Goal: Task Accomplishment & Management: Complete application form

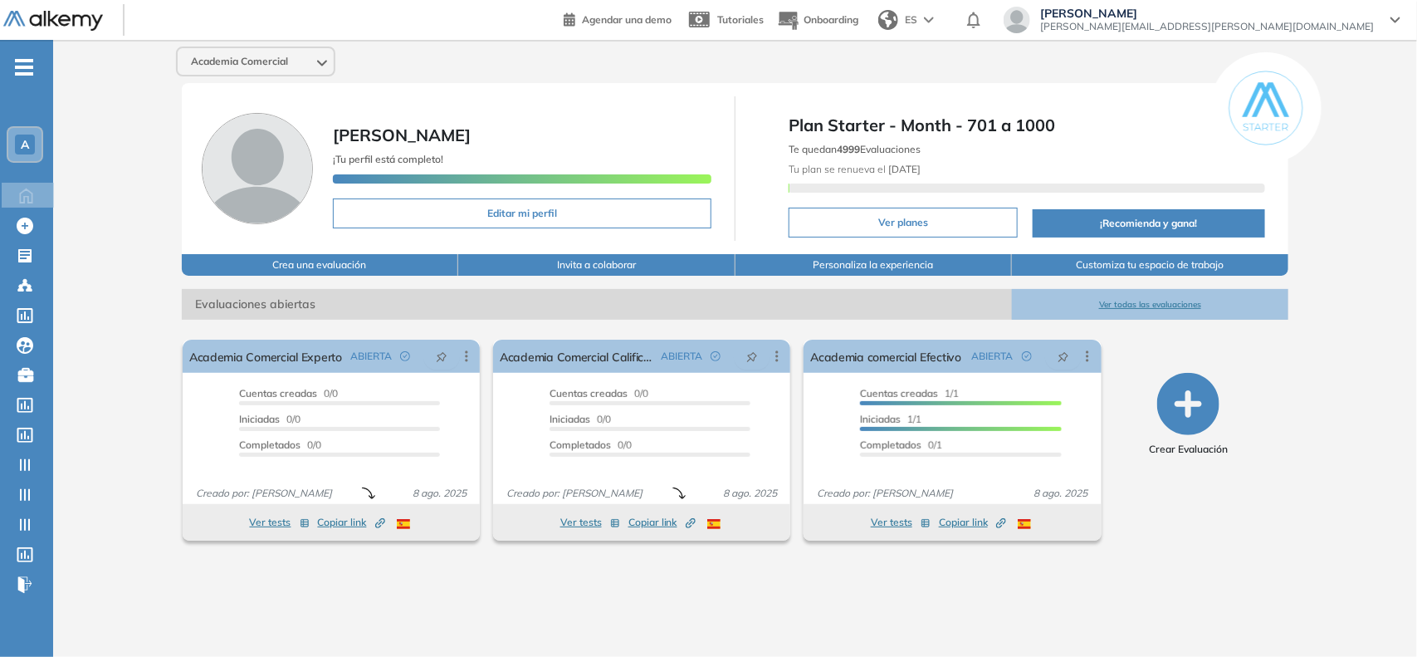
click at [36, 148] on div "A" at bounding box center [24, 144] width 33 height 33
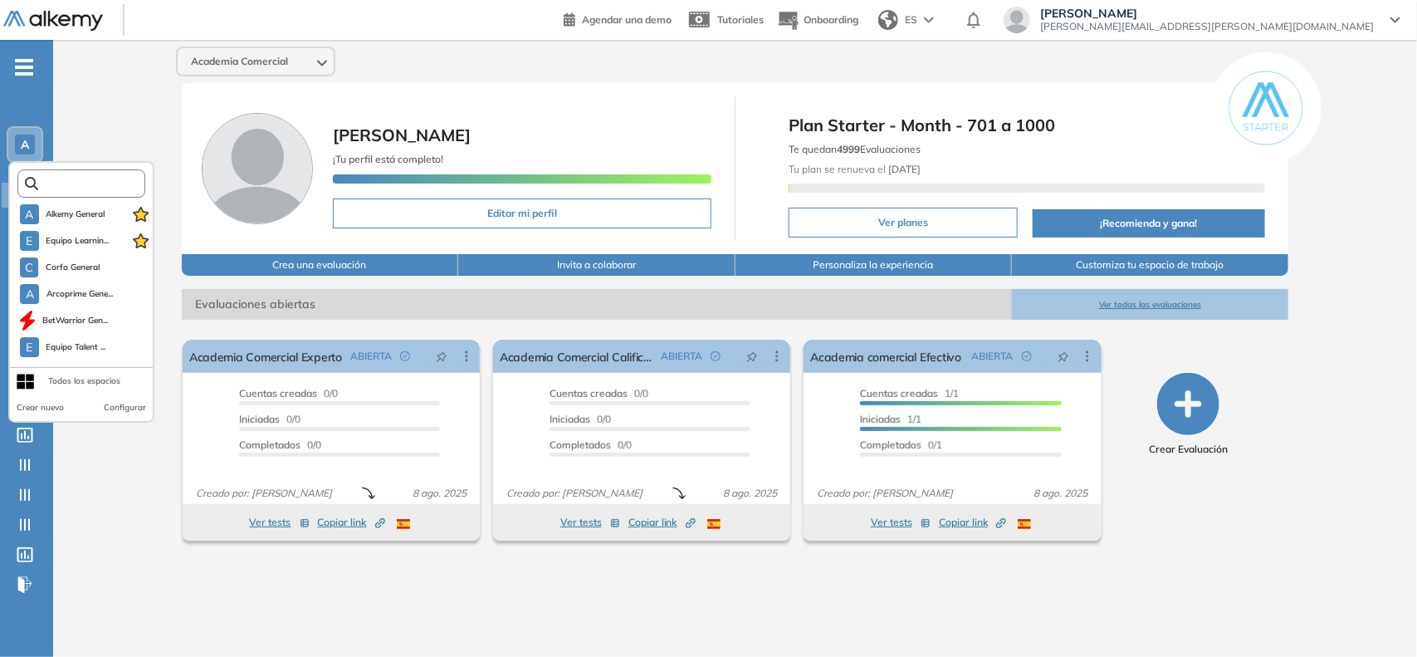
click at [100, 183] on input "text" at bounding box center [86, 184] width 96 height 12
type input "**"
click at [75, 304] on li "Talento Digita..." at bounding box center [85, 294] width 136 height 27
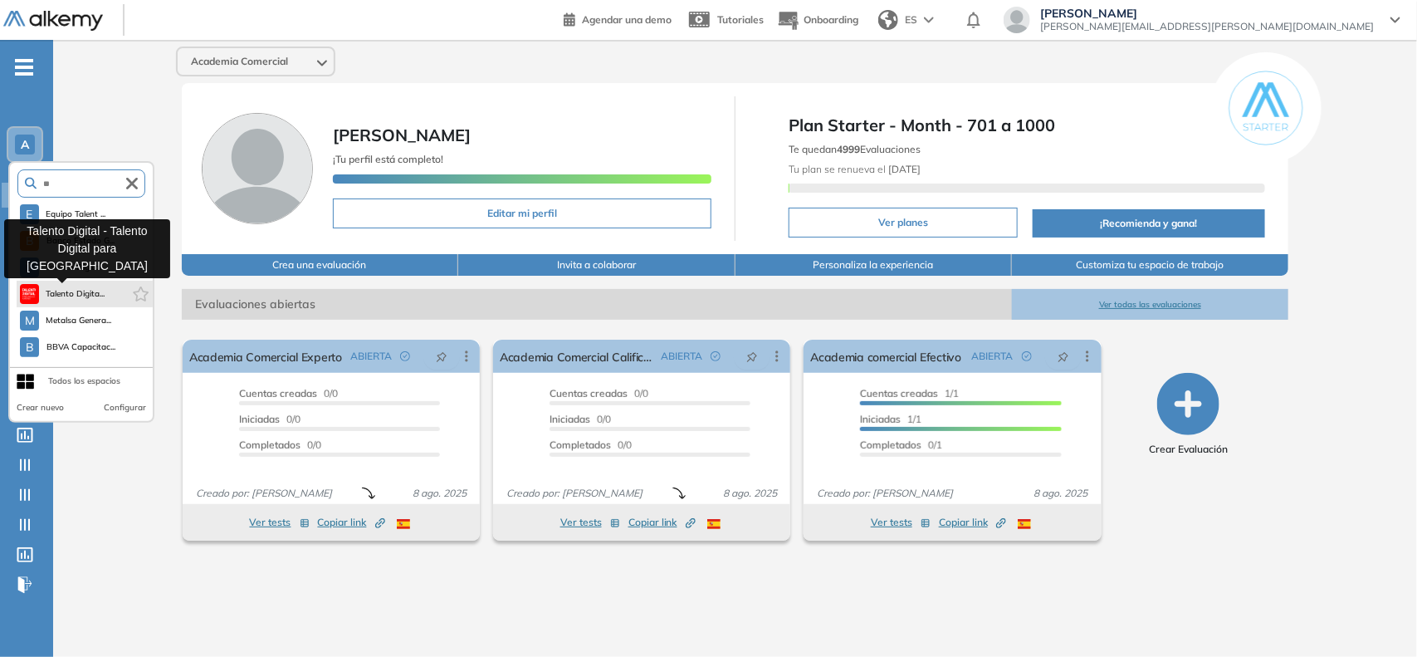
click at [83, 297] on span "Talento Digita..." at bounding box center [76, 293] width 60 height 13
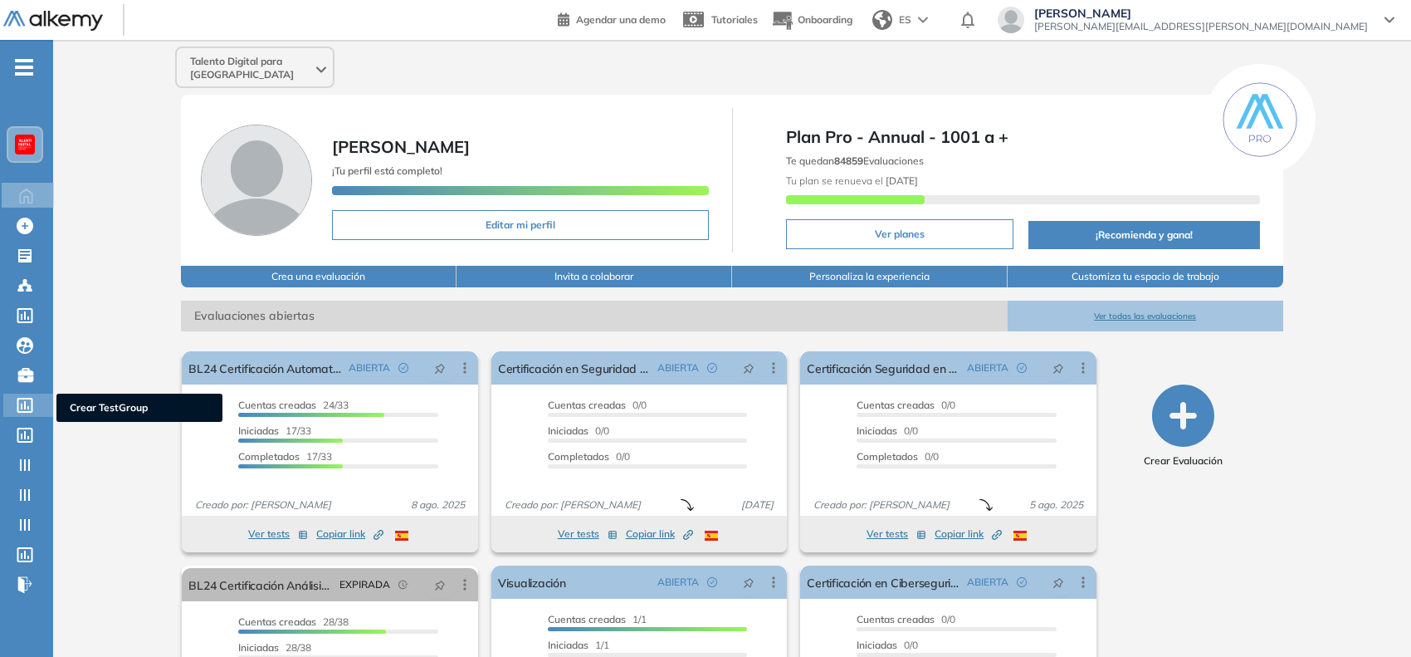
click at [17, 398] on icon at bounding box center [25, 405] width 16 height 15
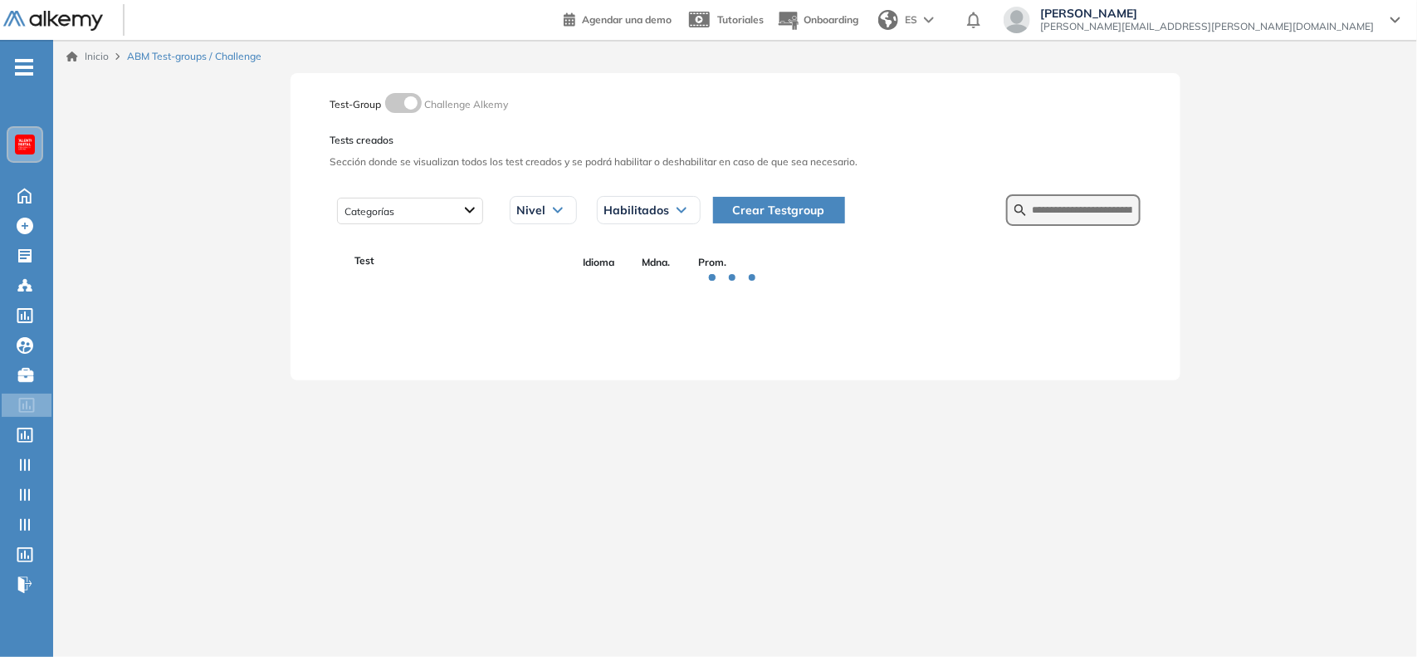
click at [741, 213] on span "Crear Testgroup" at bounding box center [779, 210] width 92 height 18
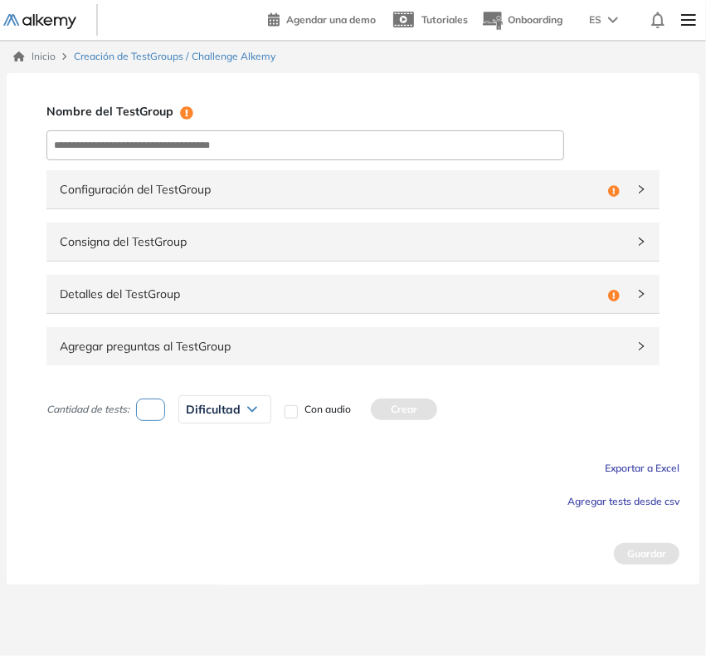
click at [636, 505] on span "Agregar tests desde csv" at bounding box center [624, 501] width 112 height 12
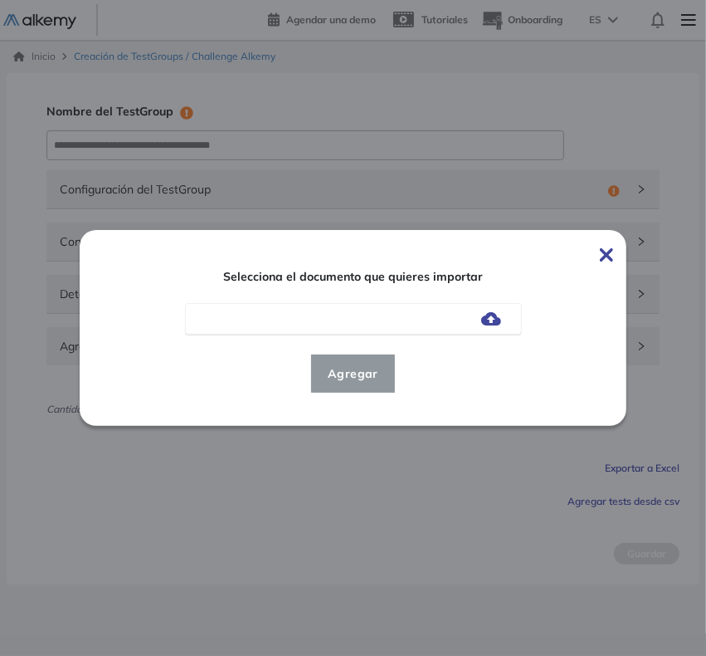
click at [499, 321] on img at bounding box center [491, 318] width 20 height 13
click at [0, 0] on input "file" at bounding box center [0, 0] width 0 height 0
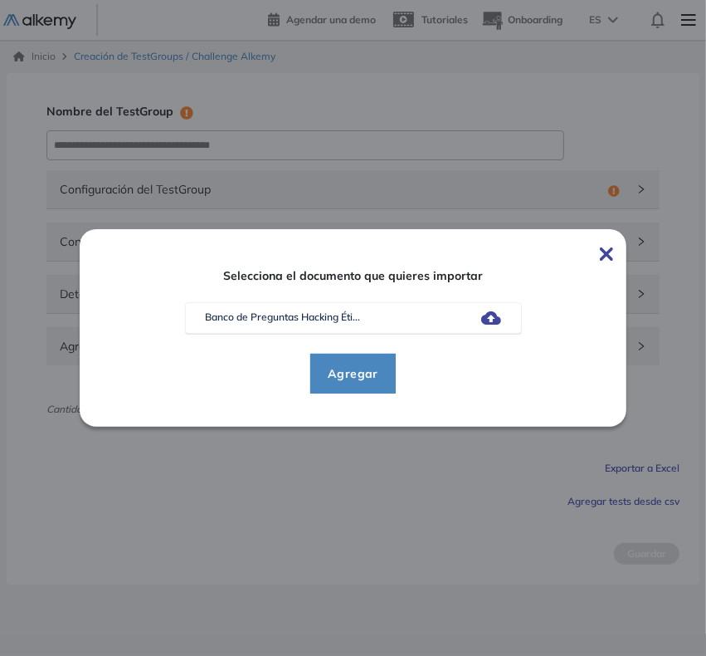
click at [316, 383] on span "Agregar" at bounding box center [353, 374] width 77 height 20
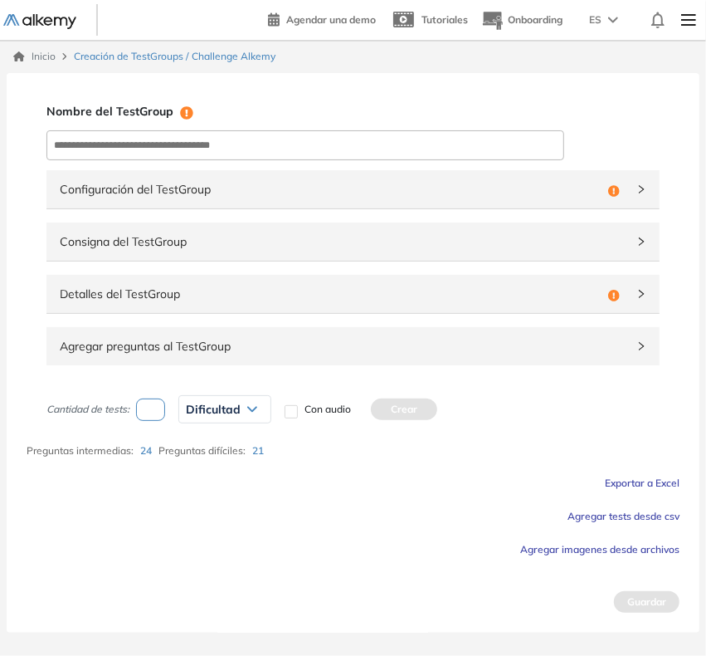
click at [271, 353] on span "Agregar preguntas al TestGroup" at bounding box center [343, 346] width 567 height 18
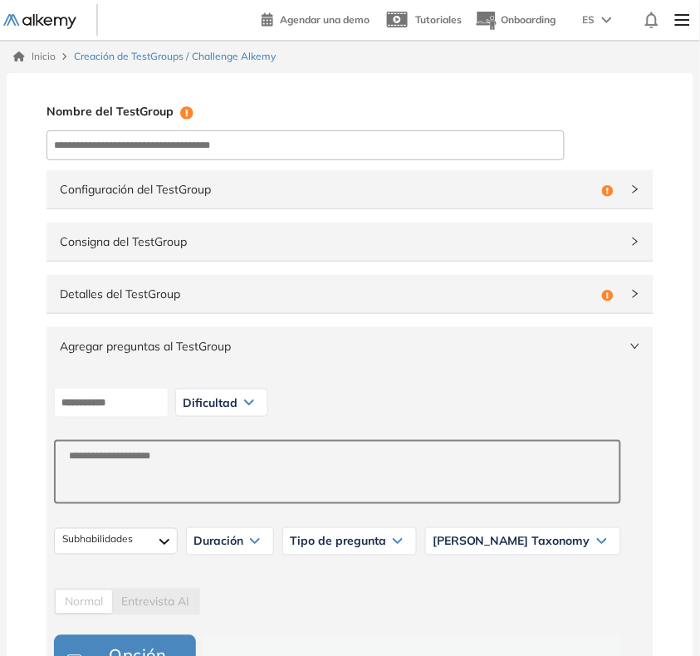
click at [623, 198] on div "Configuración del TestGroup Incompleto" at bounding box center [349, 189] width 607 height 38
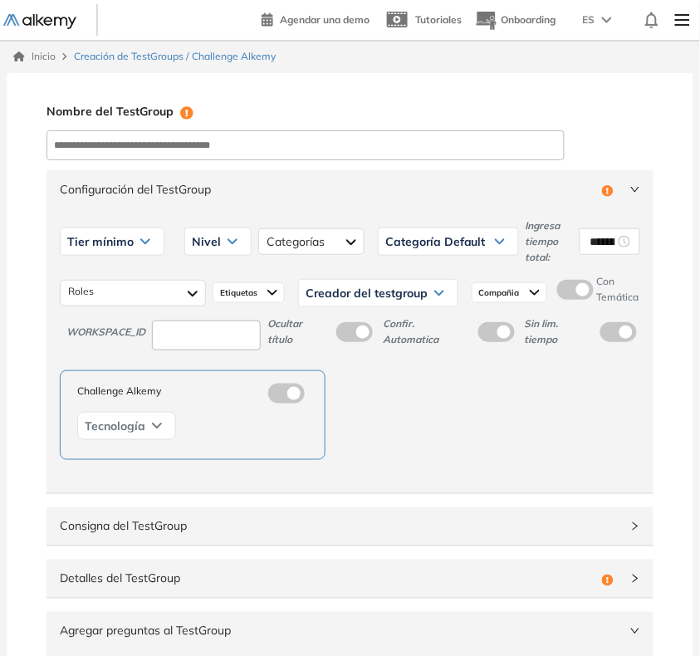
click at [587, 292] on label at bounding box center [575, 290] width 37 height 20
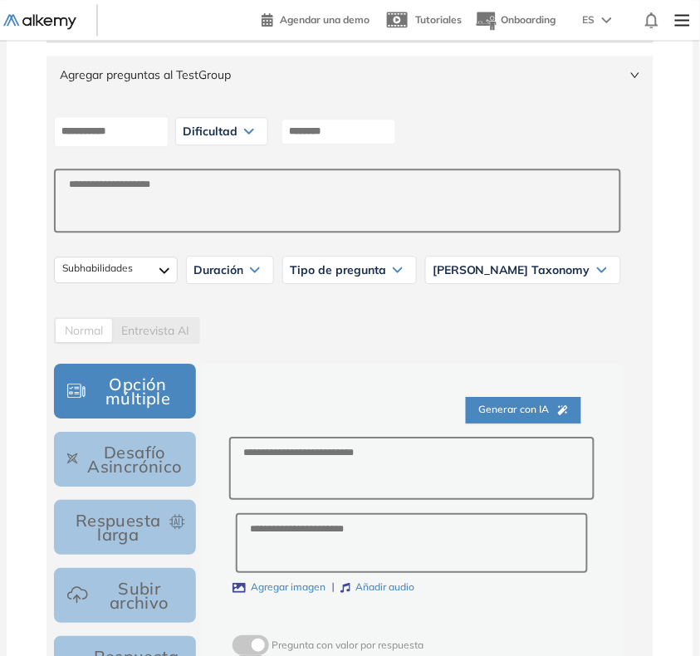
scroll to position [519, 0]
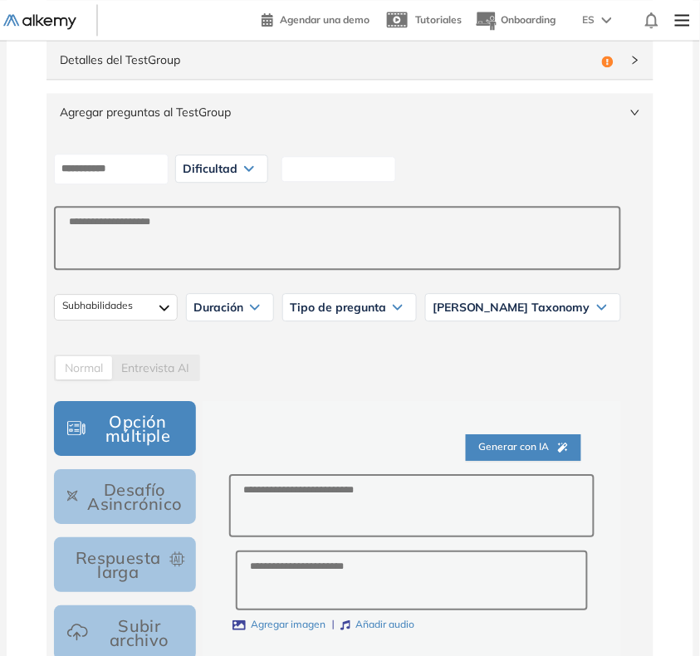
click at [330, 175] on input at bounding box center [338, 169] width 115 height 26
type input "*"
click at [224, 173] on span "Dificultad" at bounding box center [210, 168] width 55 height 13
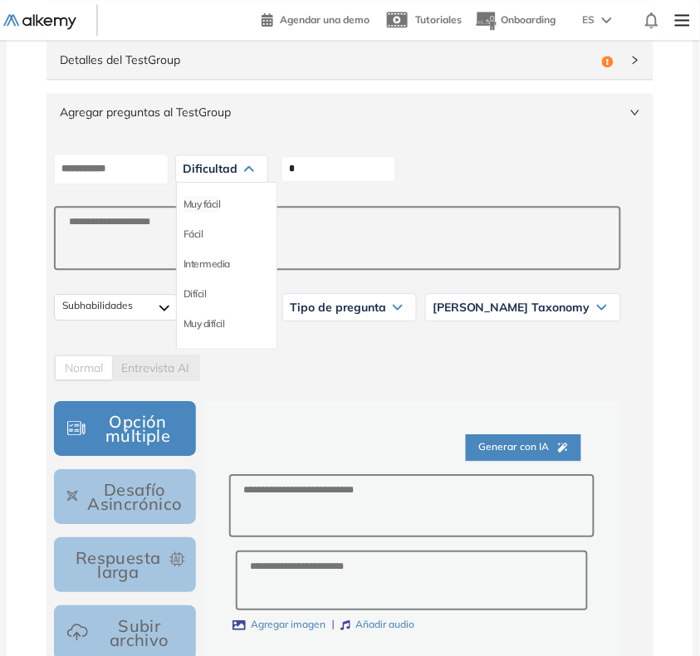
click at [221, 202] on li "Muy fácil" at bounding box center [201, 204] width 37 height 17
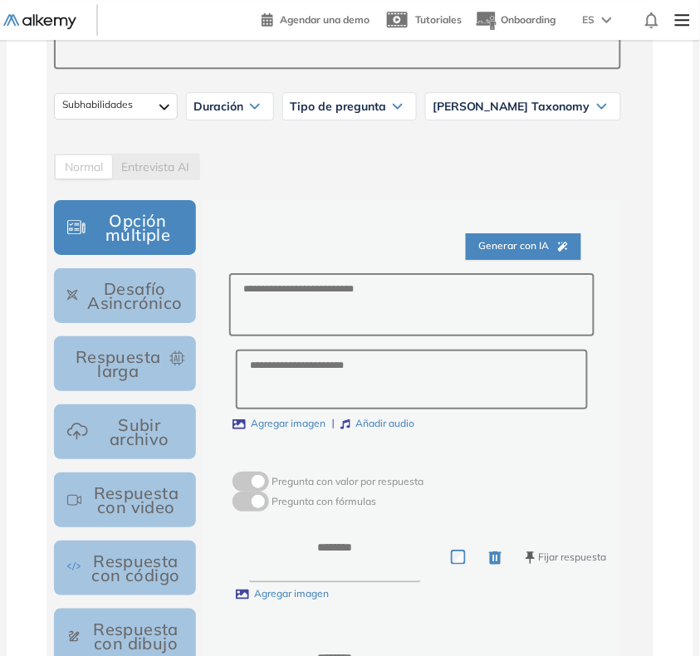
scroll to position [726, 0]
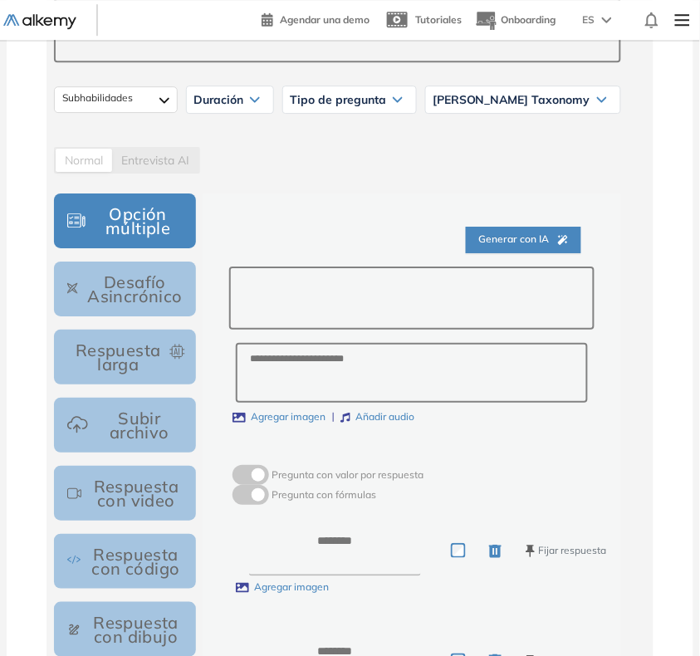
click at [412, 296] on textarea at bounding box center [411, 298] width 365 height 64
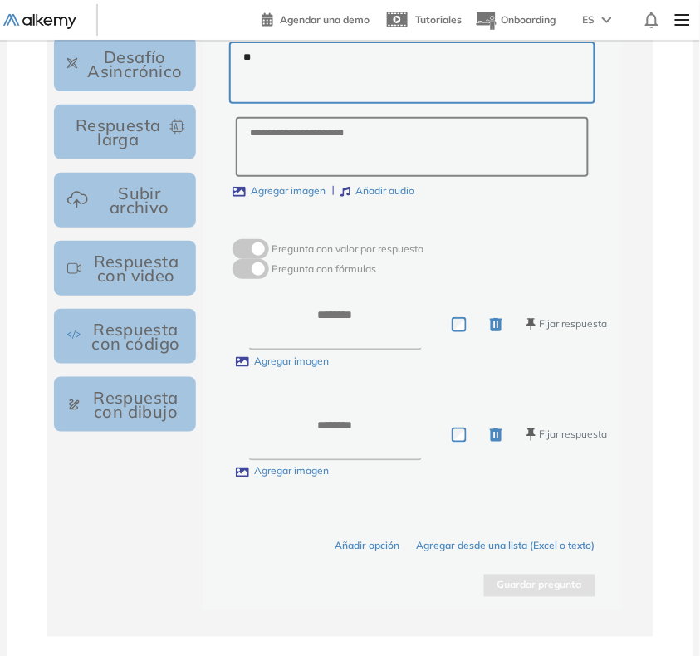
scroll to position [1038, 0]
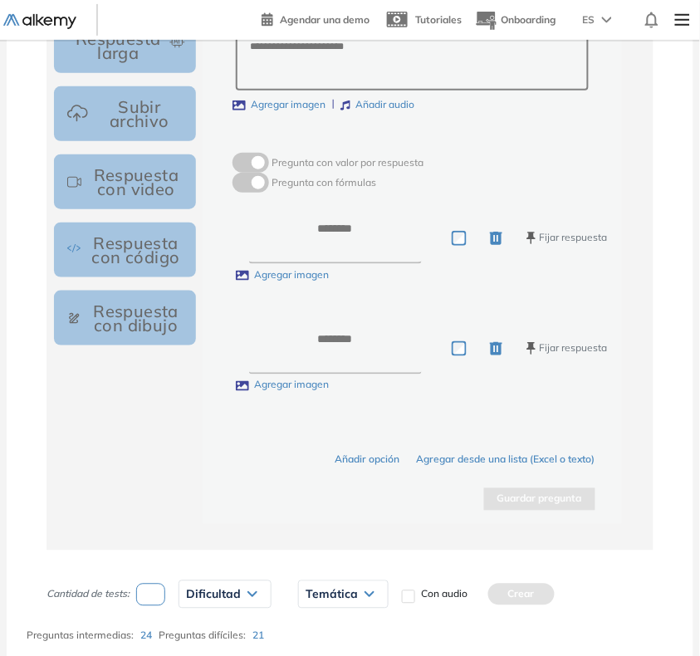
type textarea "**"
click at [383, 243] on textarea at bounding box center [335, 238] width 173 height 51
type textarea "*"
click at [353, 359] on textarea at bounding box center [335, 347] width 173 height 51
type textarea "**"
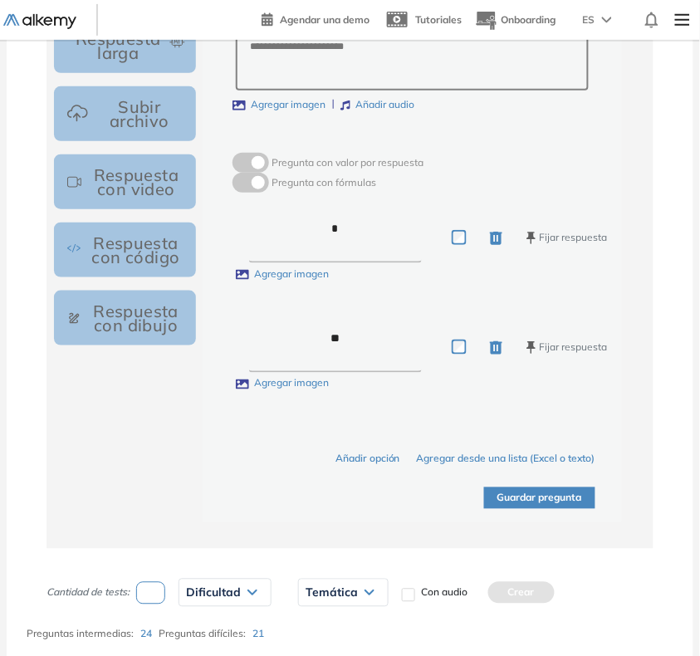
click at [498, 505] on button "Guardar pregunta" at bounding box center [539, 498] width 111 height 22
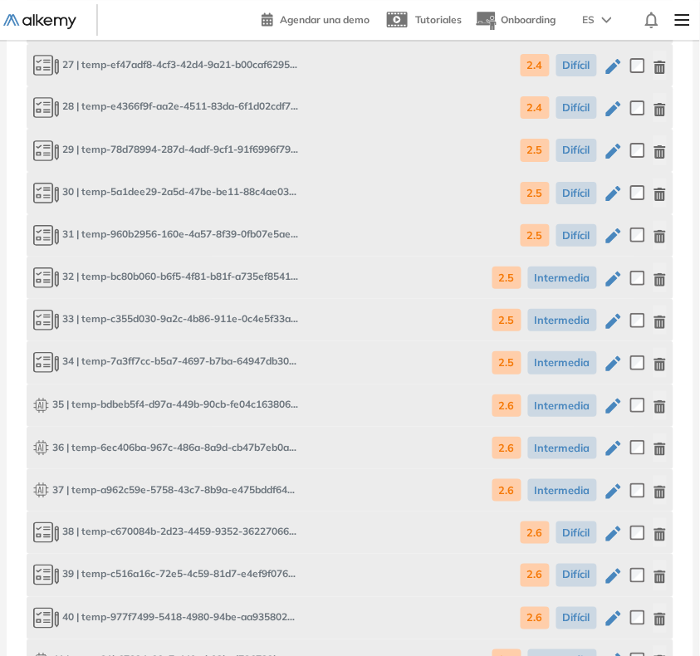
scroll to position [3148, 0]
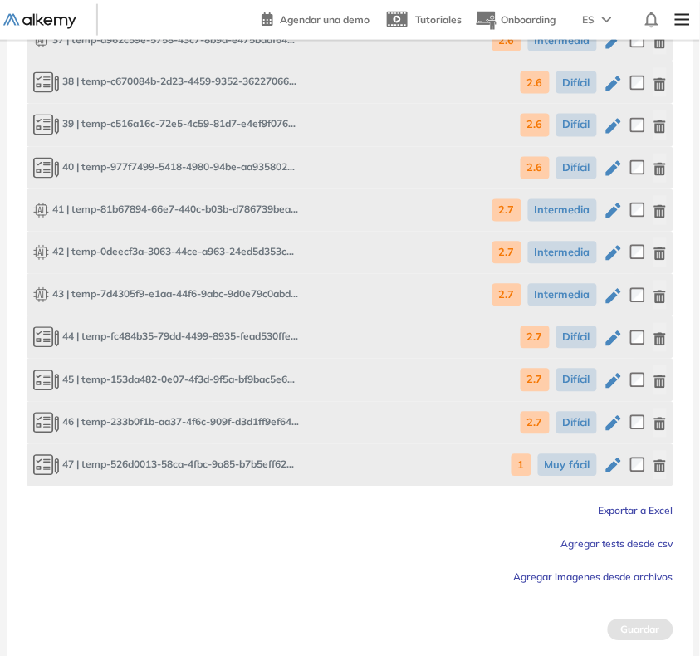
click at [656, 460] on icon "button" at bounding box center [659, 466] width 13 height 13
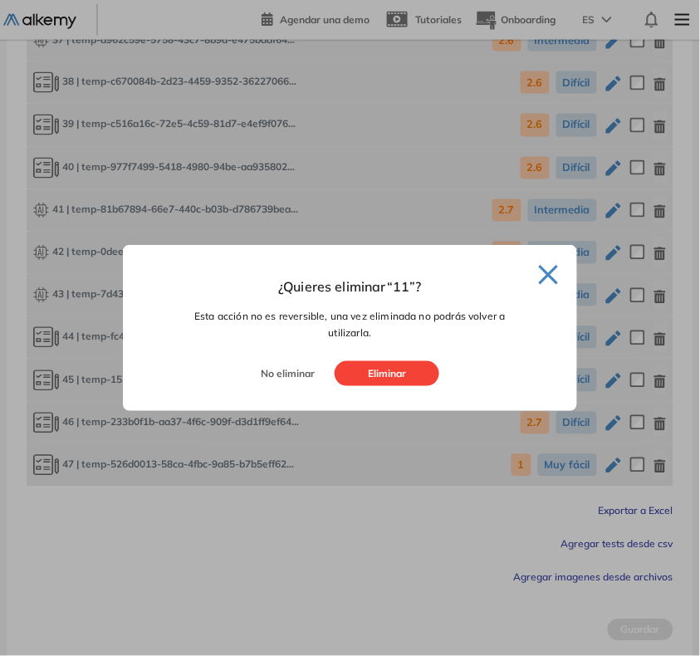
click at [408, 379] on button "Eliminar" at bounding box center [387, 373] width 105 height 25
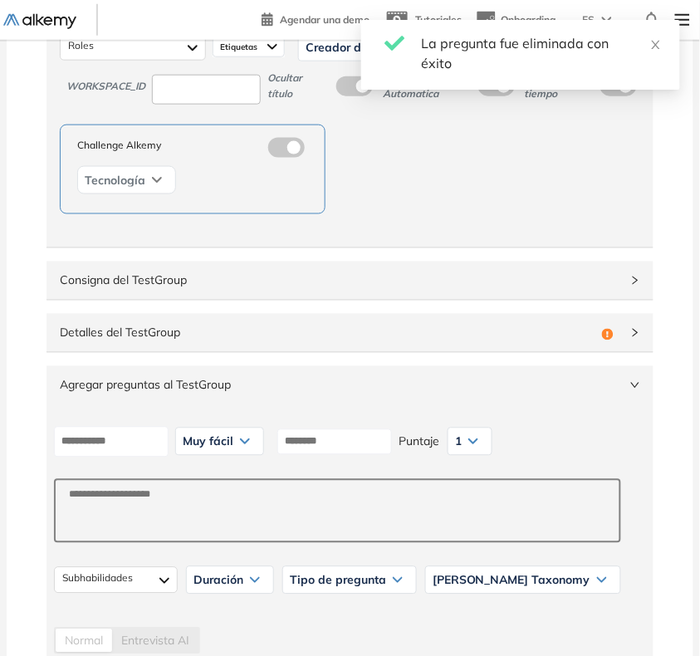
scroll to position [0, 0]
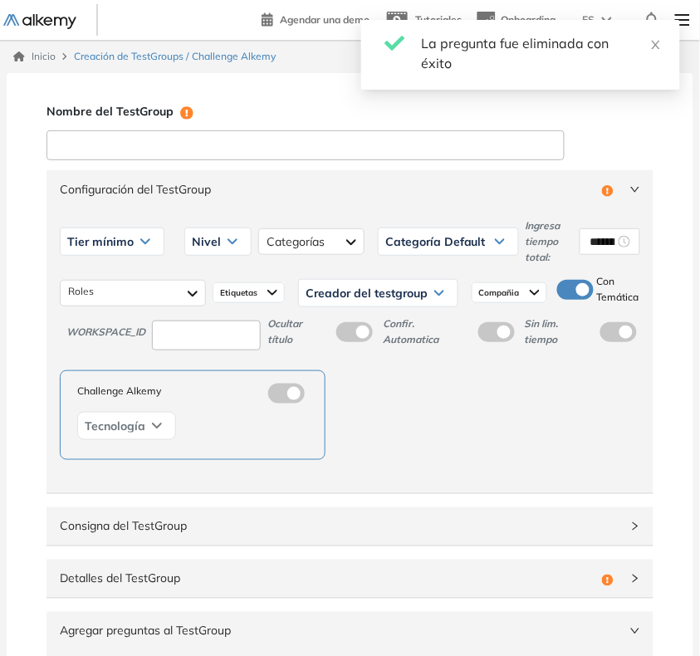
click at [173, 139] on input at bounding box center [305, 145] width 518 height 30
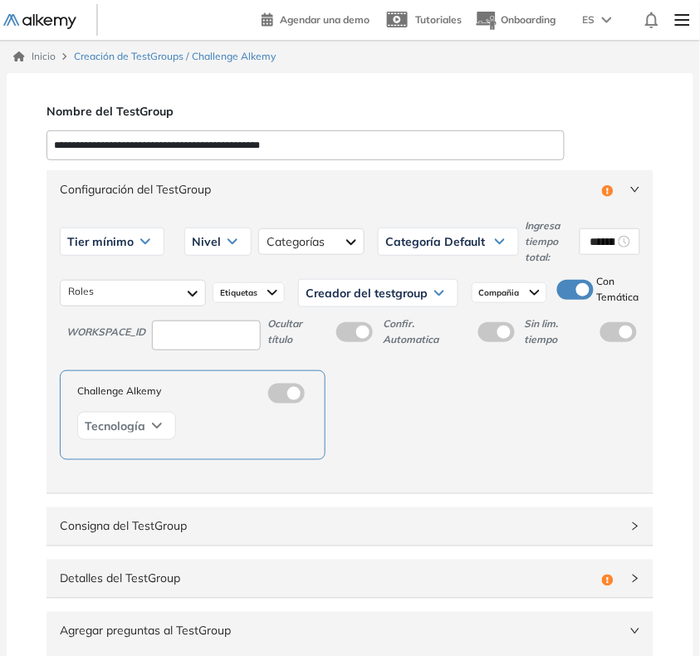
type input "**********"
click at [96, 233] on div "Tier mínimo" at bounding box center [112, 241] width 103 height 27
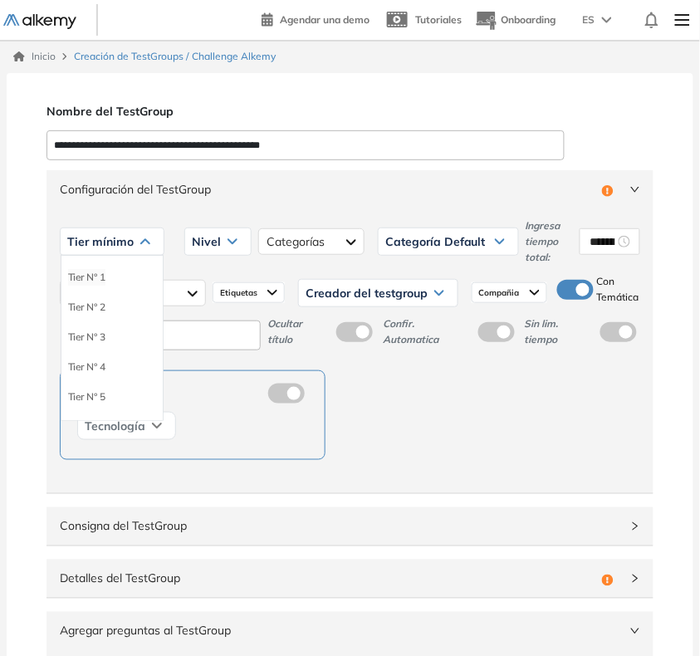
click at [89, 272] on li "Tier N° 1" at bounding box center [86, 277] width 37 height 17
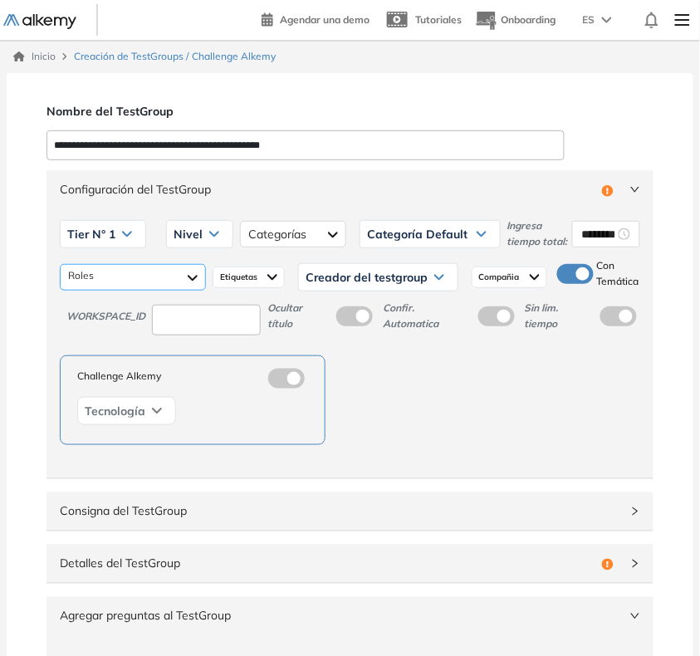
click at [135, 284] on div at bounding box center [133, 277] width 146 height 27
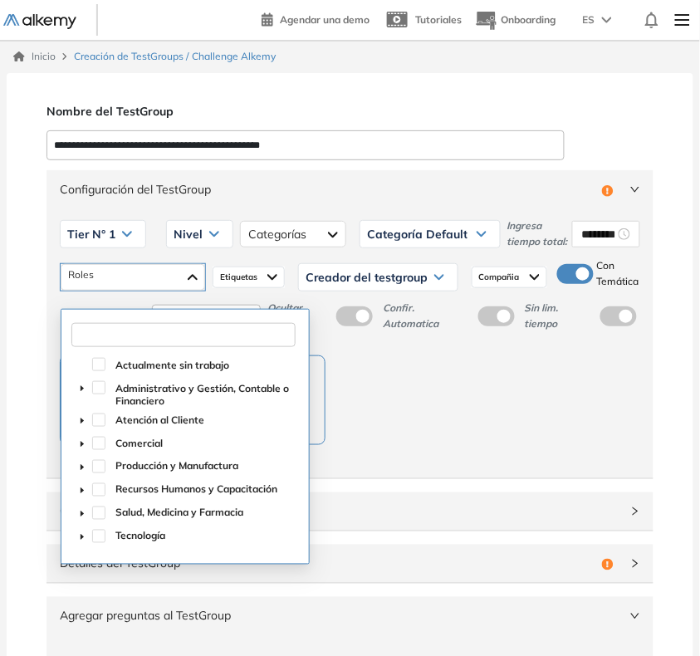
click at [131, 330] on input "text" at bounding box center [183, 335] width 224 height 24
click at [81, 533] on icon "caret-down" at bounding box center [82, 537] width 8 height 8
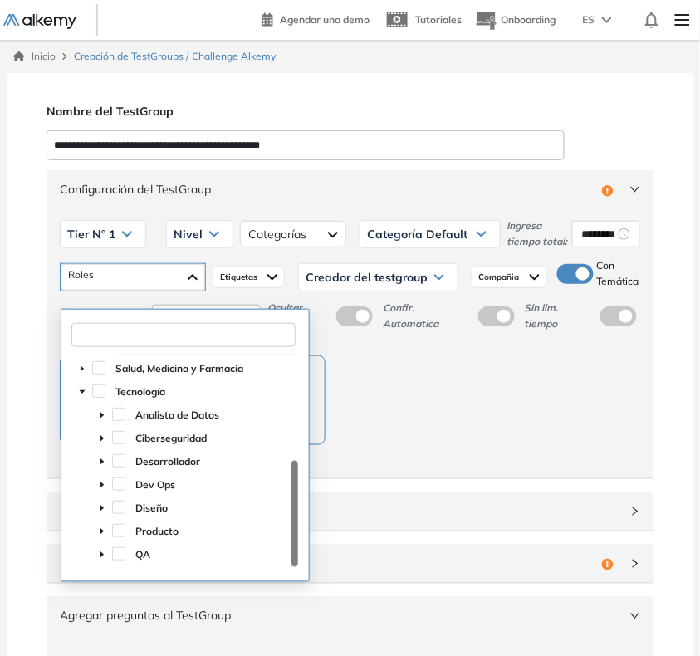
scroll to position [104, 0]
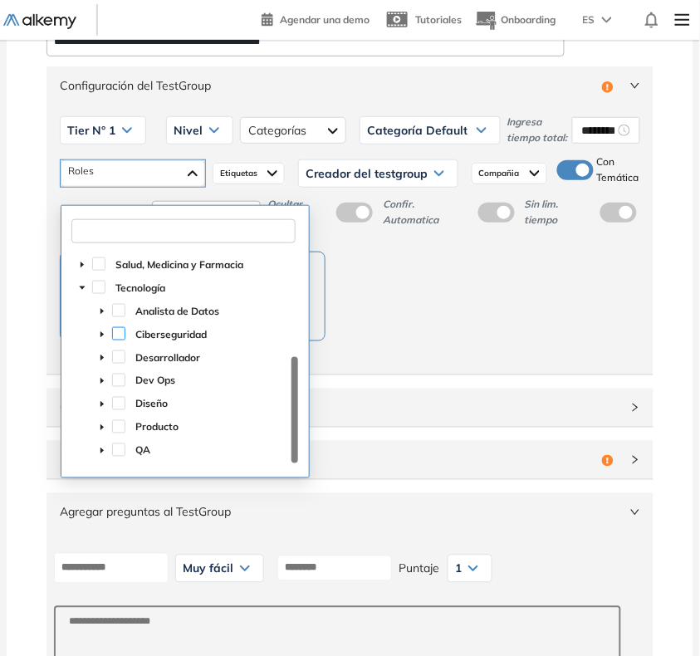
click at [118, 334] on span at bounding box center [118, 333] width 13 height 13
click at [203, 134] on div "Nivel" at bounding box center [200, 130] width 66 height 27
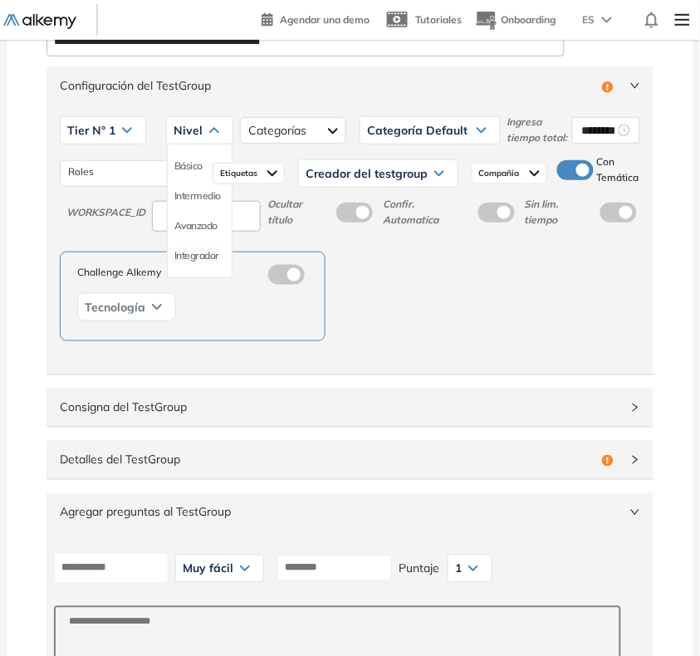
click at [204, 264] on li "Integrador" at bounding box center [196, 255] width 45 height 17
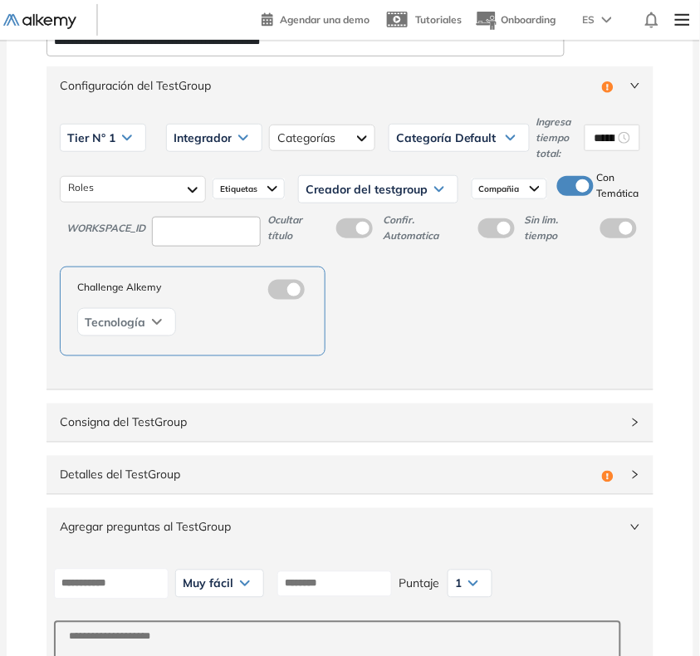
click at [233, 227] on input at bounding box center [206, 232] width 109 height 31
type input "***"
click at [266, 188] on div "Etiquetas" at bounding box center [249, 189] width 72 height 22
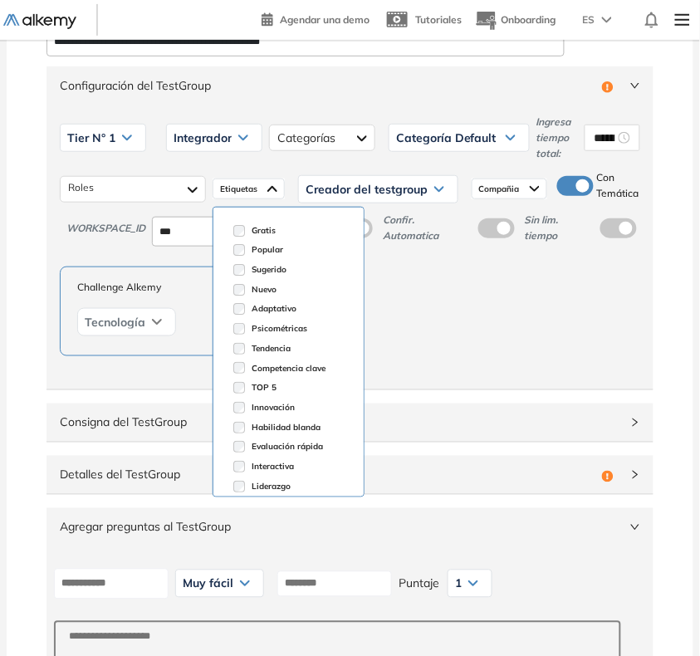
click at [368, 181] on div "Creador del testgroup" at bounding box center [378, 189] width 159 height 27
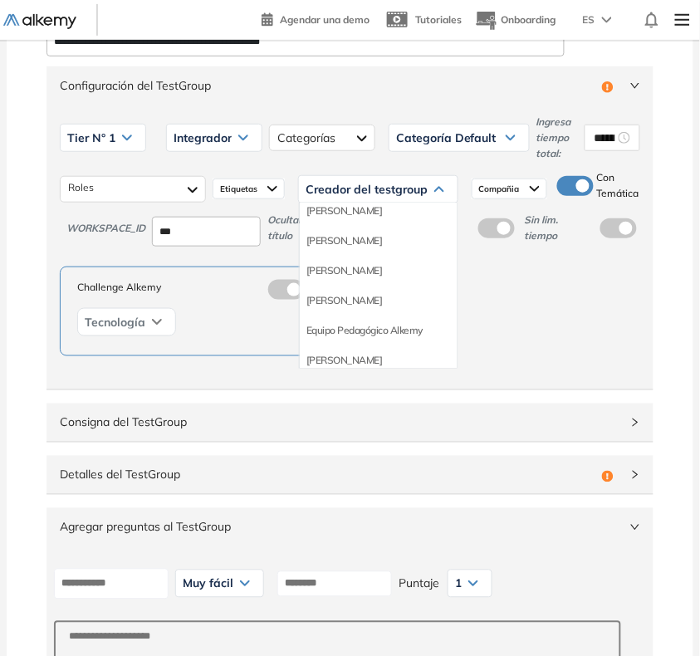
drag, startPoint x: 354, startPoint y: 324, endPoint x: 357, endPoint y: 304, distance: 20.1
click at [354, 324] on li "Equipo Pedagógico Alkemy" at bounding box center [364, 330] width 116 height 17
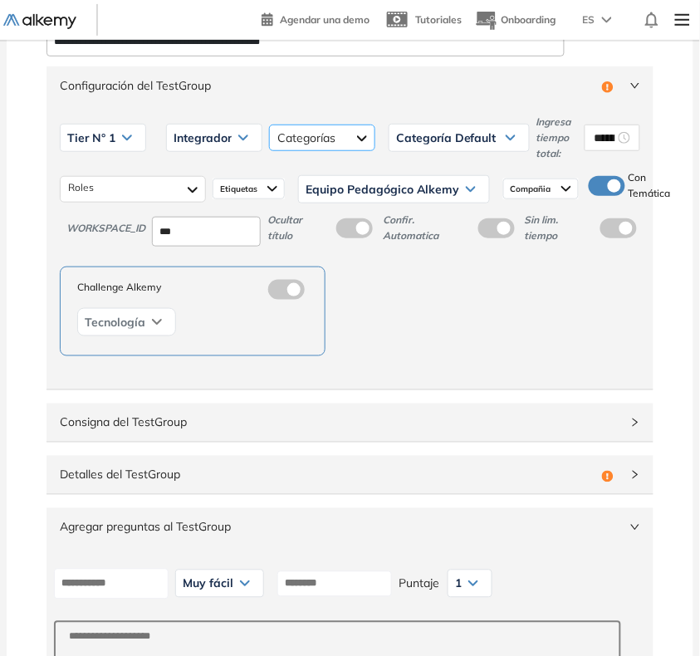
click at [328, 135] on div at bounding box center [322, 138] width 106 height 27
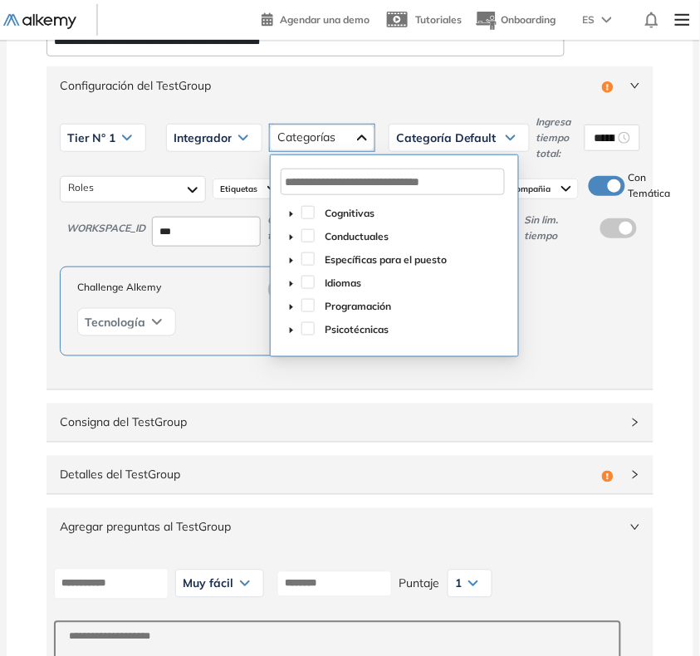
click at [287, 303] on icon "caret-down" at bounding box center [291, 307] width 8 height 8
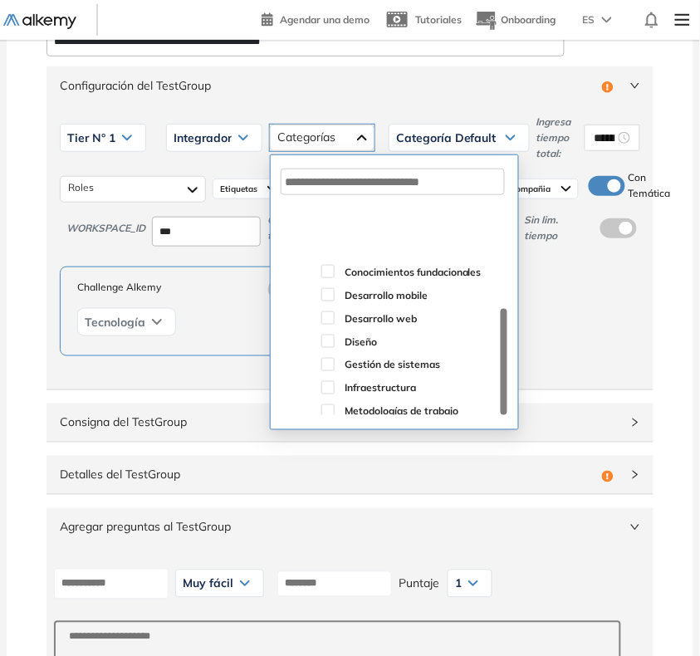
scroll to position [180, 0]
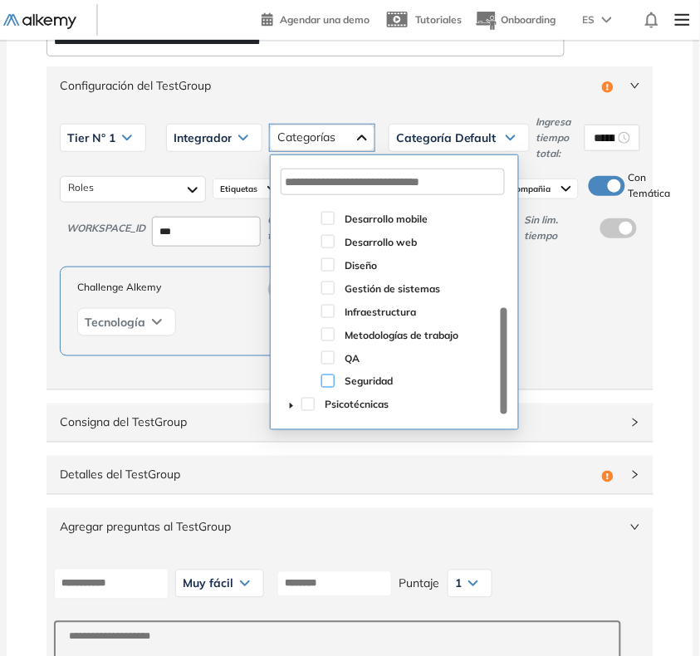
click at [328, 379] on span at bounding box center [327, 380] width 13 height 13
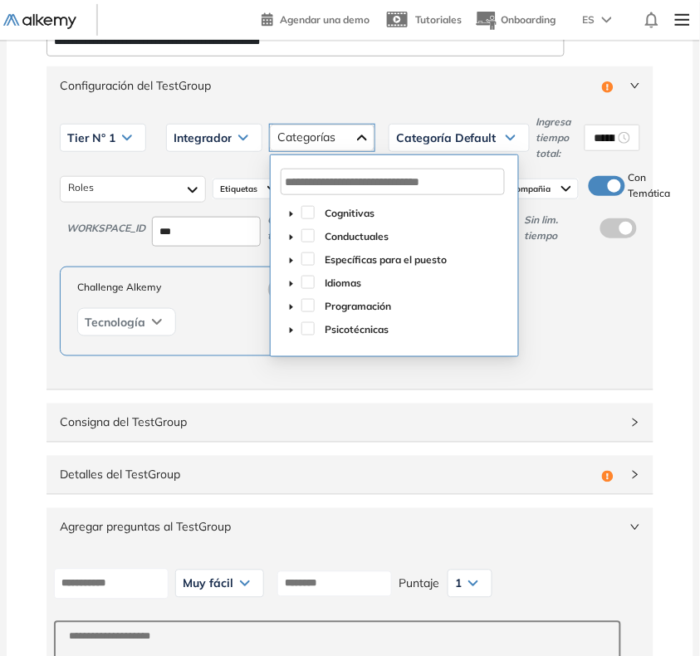
scroll to position [0, 0]
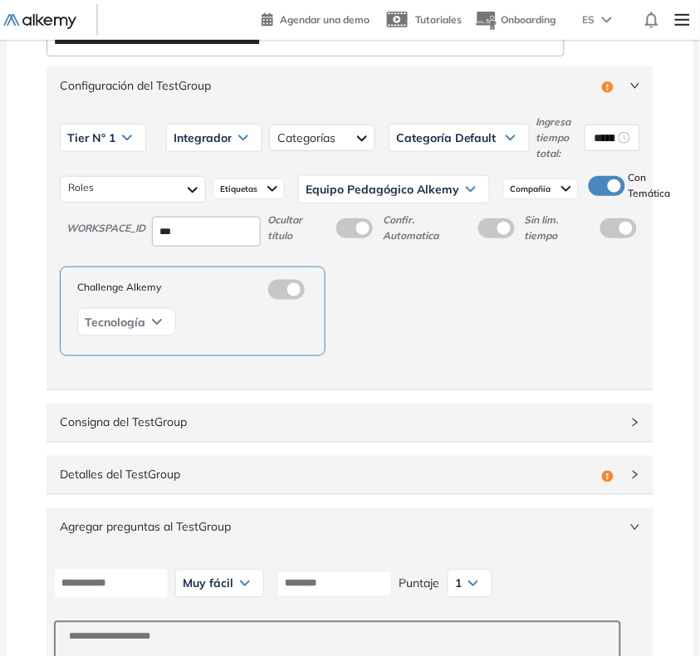
click at [613, 326] on div "Challenge Alkemy Tecnología" at bounding box center [350, 311] width 580 height 90
click at [561, 193] on img at bounding box center [566, 189] width 10 height 13
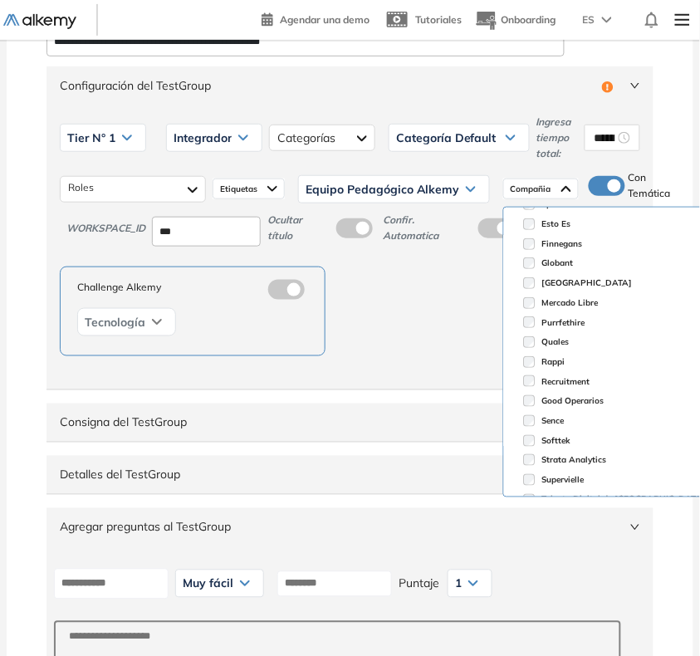
scroll to position [347, 0]
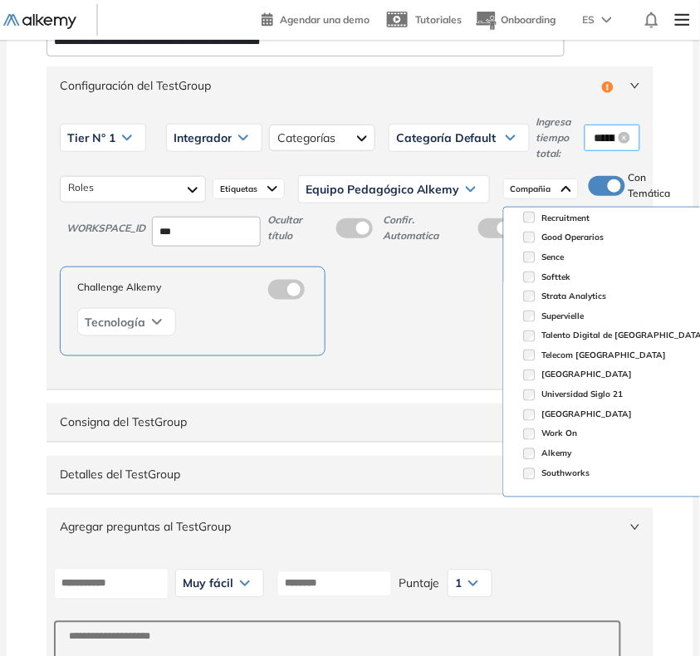
click at [596, 137] on input "********" at bounding box center [604, 138] width 21 height 18
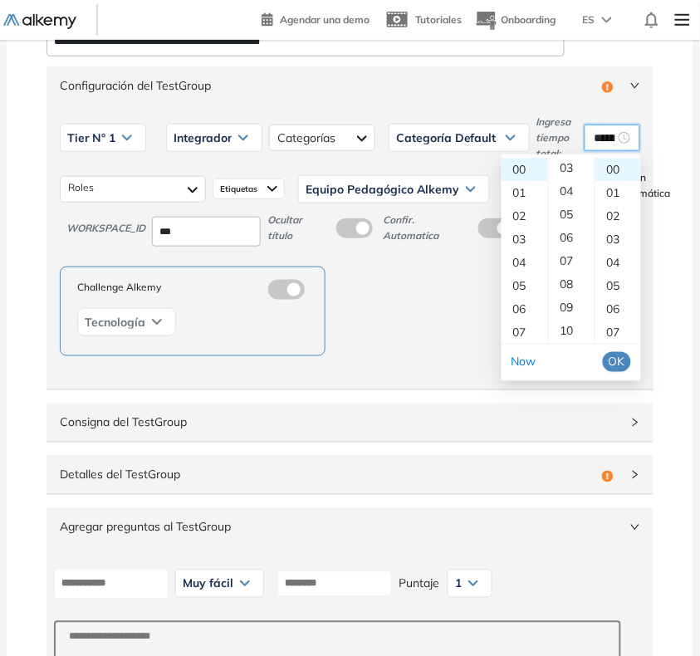
scroll to position [104, 0]
click at [565, 271] on div "09" at bounding box center [572, 274] width 46 height 23
type input "********"
click at [614, 359] on span "OK" at bounding box center [616, 362] width 17 height 18
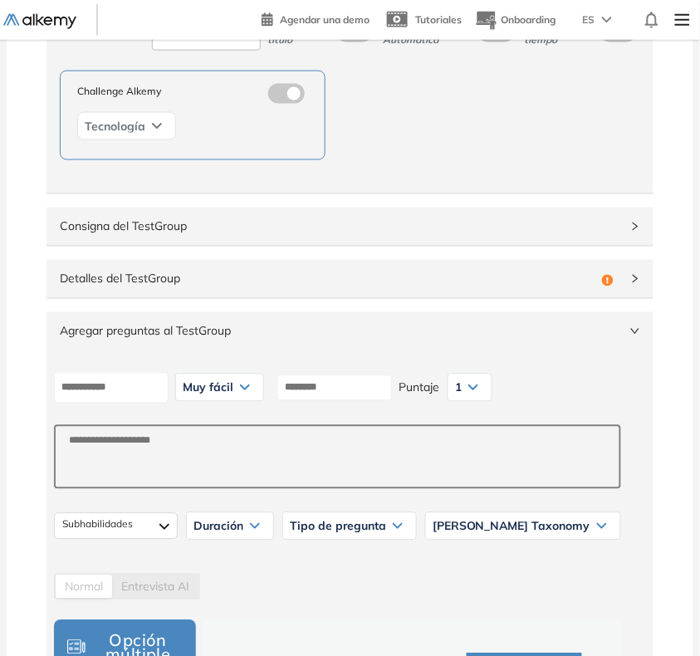
scroll to position [311, 0]
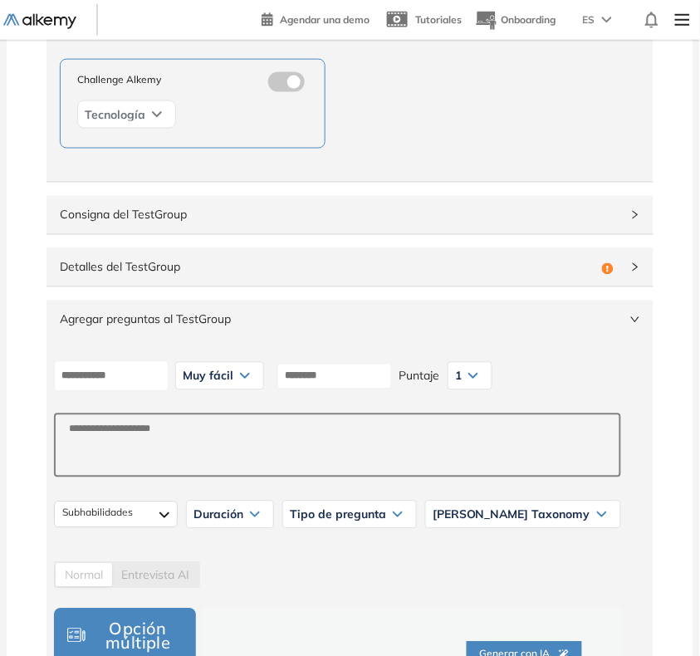
click at [486, 271] on span "Detalles del TestGroup" at bounding box center [327, 267] width 535 height 18
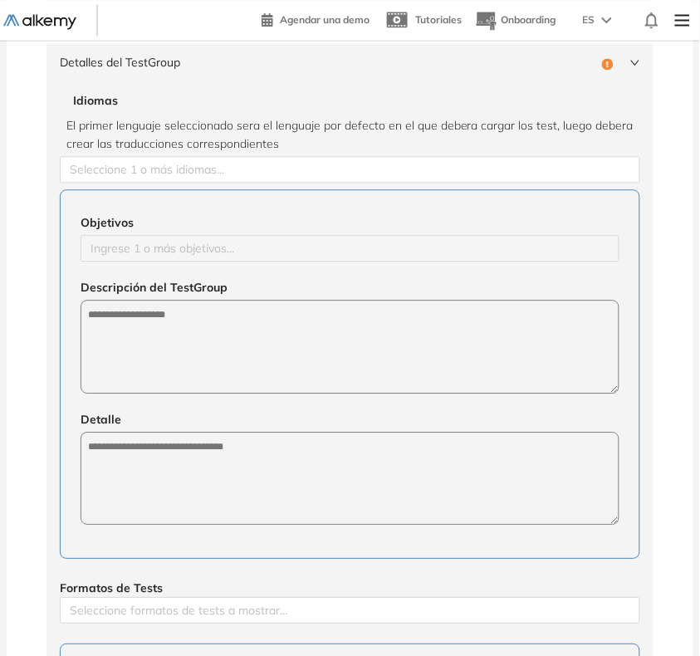
scroll to position [519, 0]
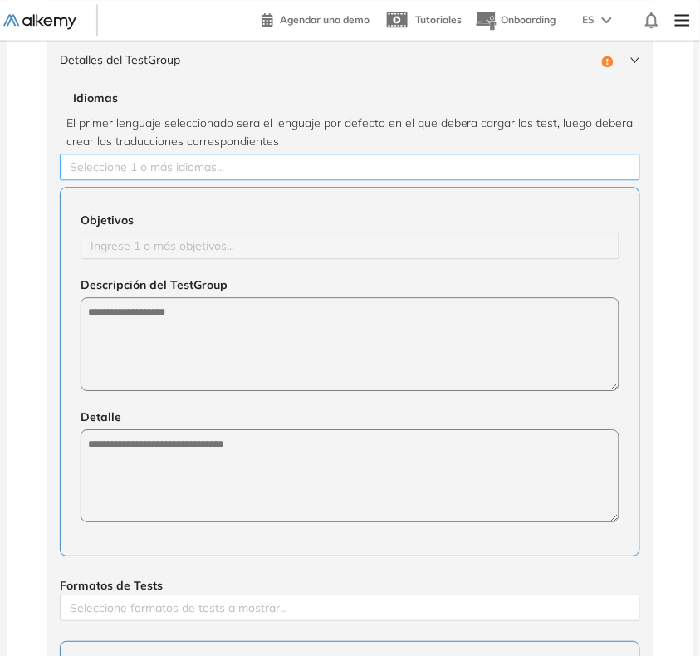
click at [271, 170] on div at bounding box center [350, 167] width 572 height 20
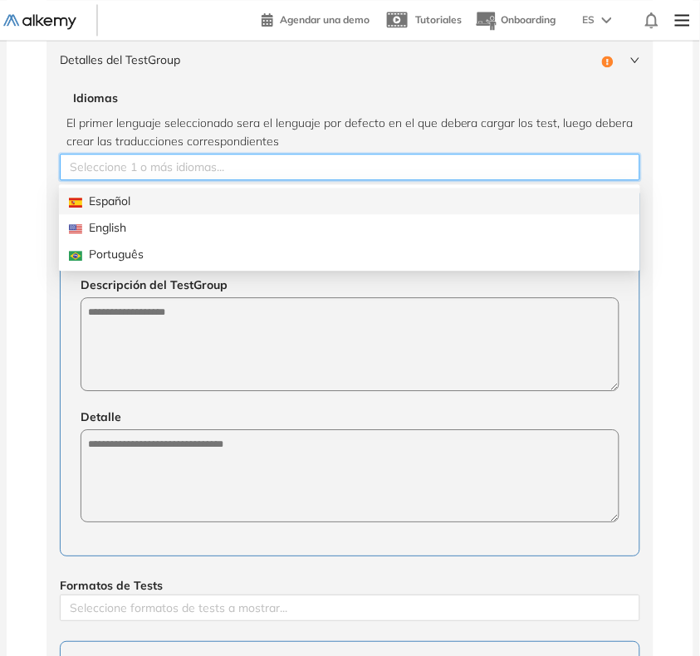
click at [200, 199] on div "Español" at bounding box center [349, 201] width 561 height 18
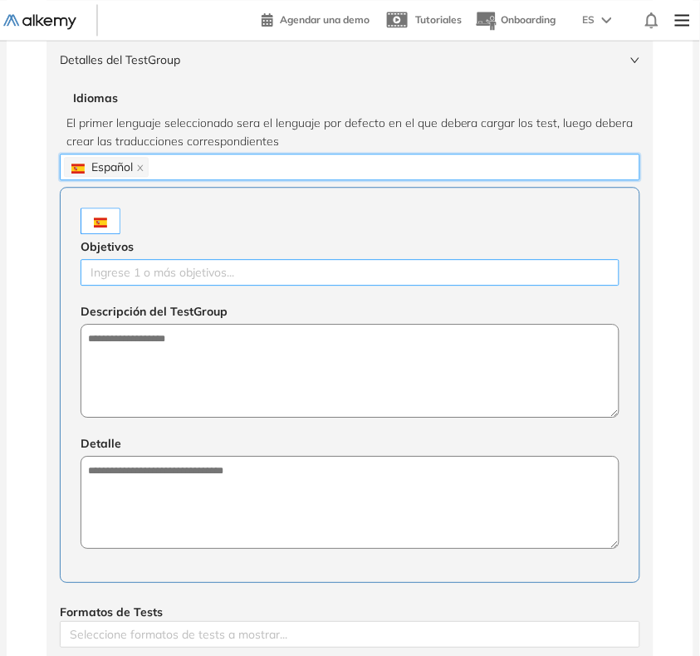
click at [168, 279] on div at bounding box center [350, 272] width 530 height 20
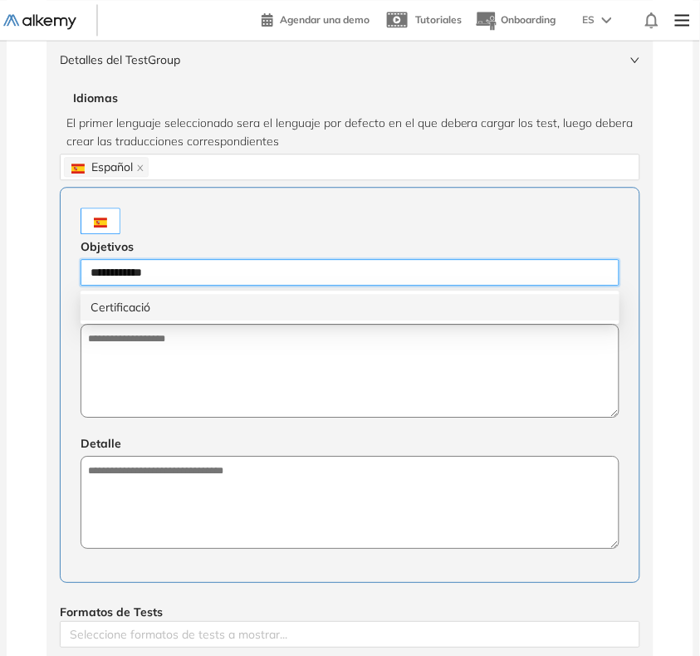
type input "**********"
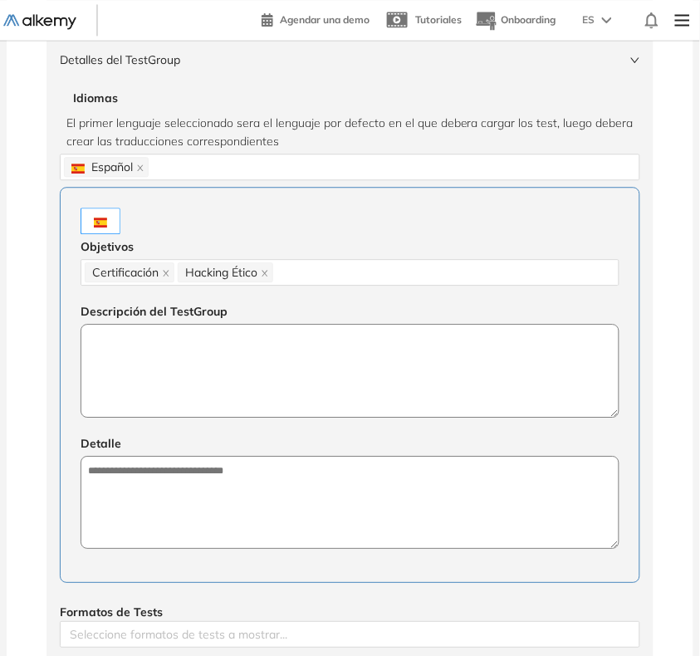
click at [545, 384] on textarea at bounding box center [350, 370] width 539 height 93
click at [340, 346] on textarea "**********" at bounding box center [350, 371] width 539 height 94
type textarea "**********"
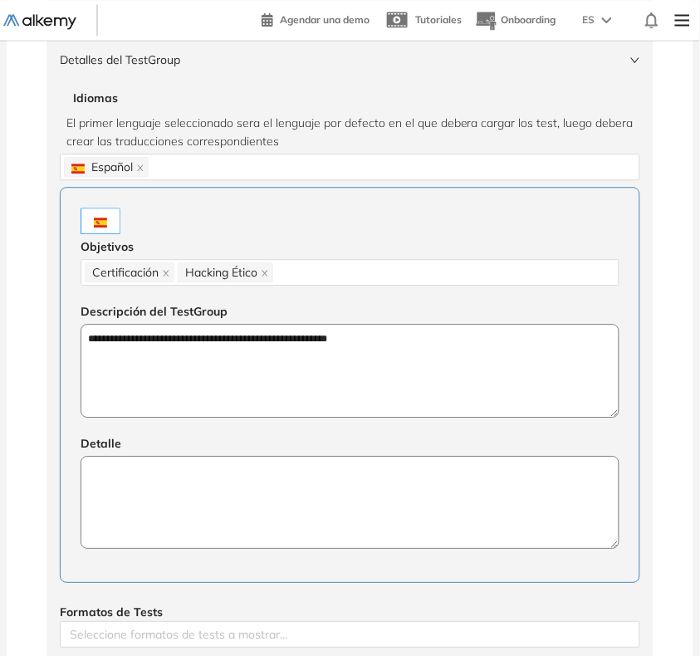
drag, startPoint x: 407, startPoint y: 536, endPoint x: 415, endPoint y: 525, distance: 14.3
click at [408, 534] on textarea at bounding box center [350, 502] width 539 height 93
paste textarea "**********"
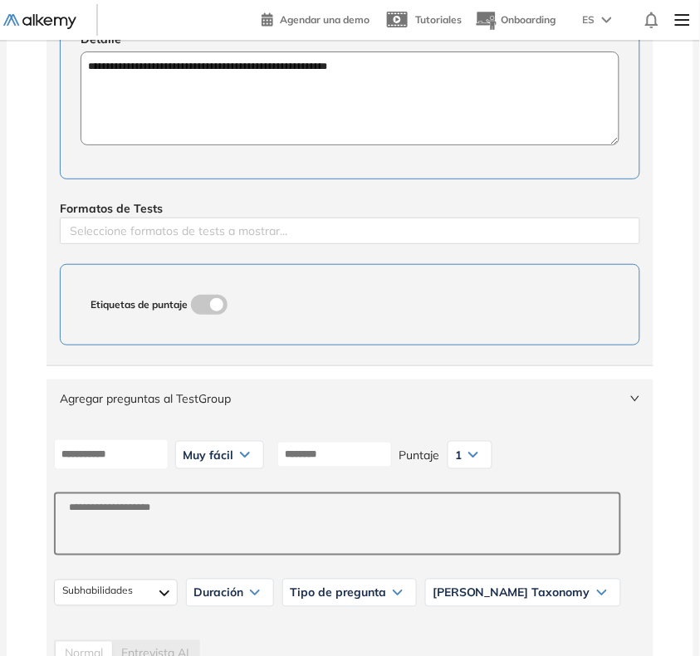
scroll to position [934, 0]
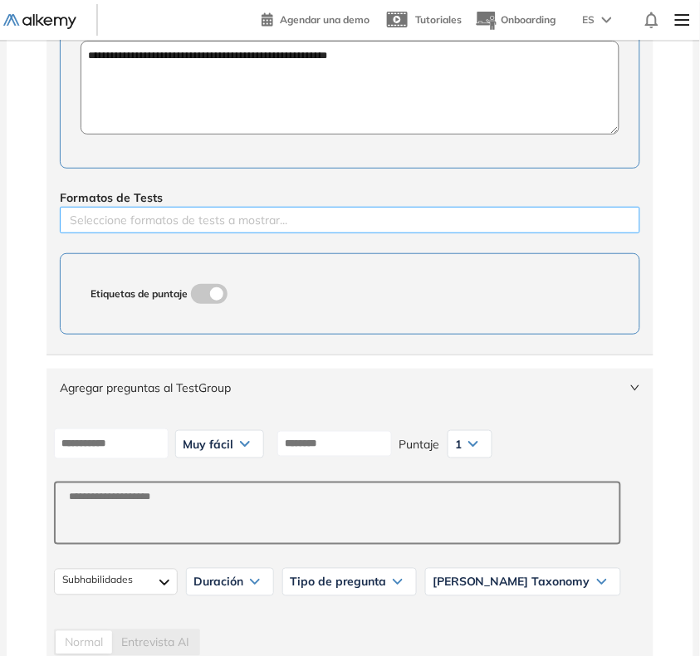
click at [263, 214] on div at bounding box center [350, 220] width 572 height 20
type textarea "**********"
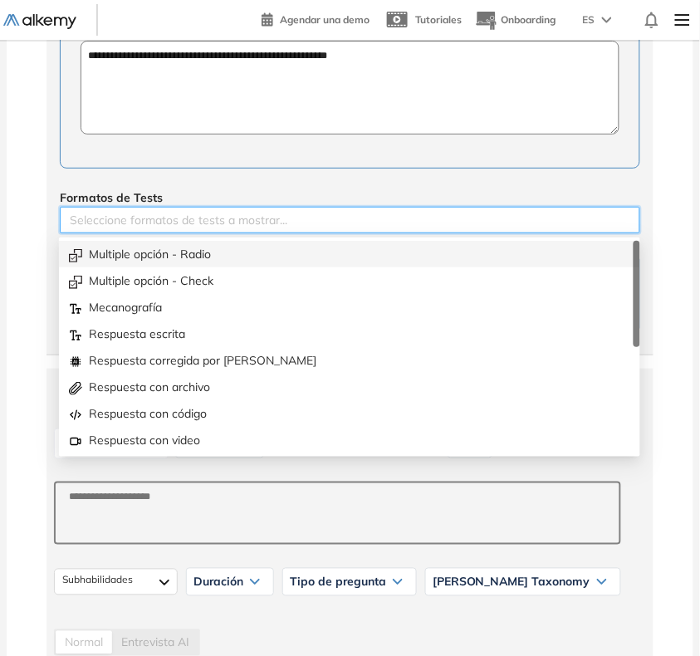
click at [228, 251] on div "Multiple opción - Radio" at bounding box center [349, 254] width 561 height 18
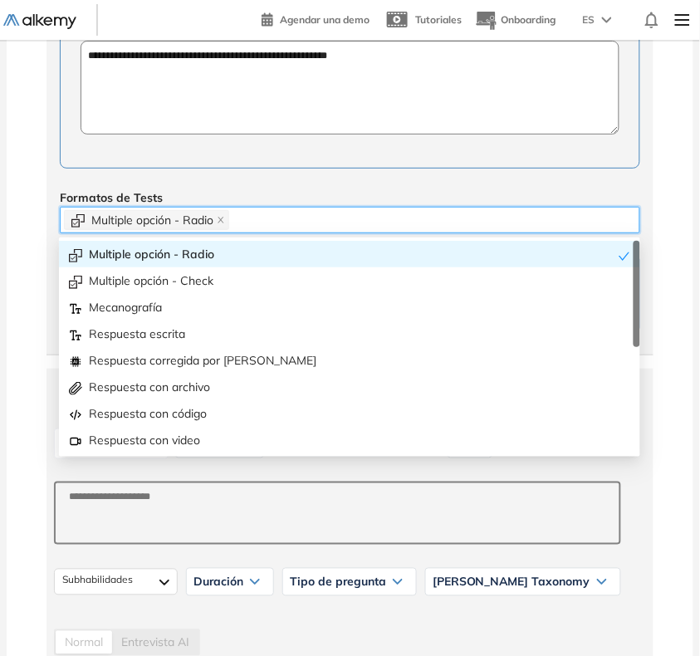
click at [281, 204] on div "Formatos de Tests Multiple opción - Radio" at bounding box center [350, 210] width 580 height 45
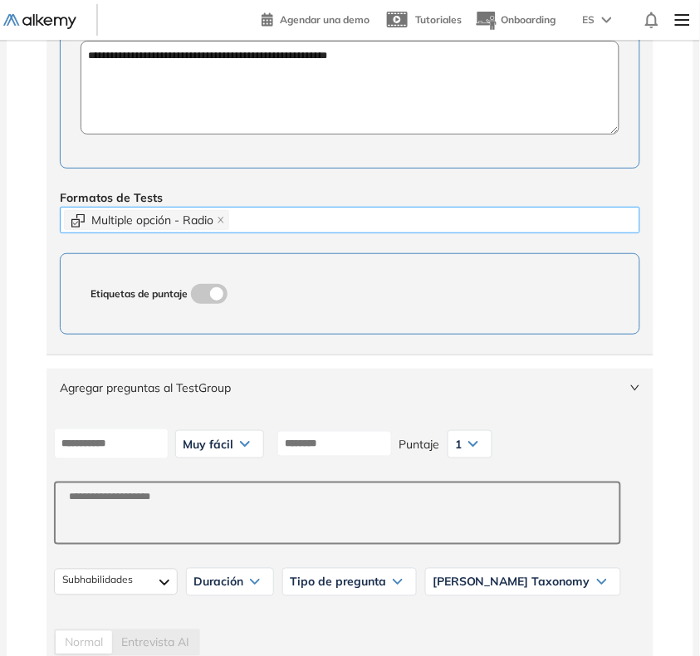
click at [291, 225] on div "Multiple opción - Radio" at bounding box center [350, 219] width 572 height 23
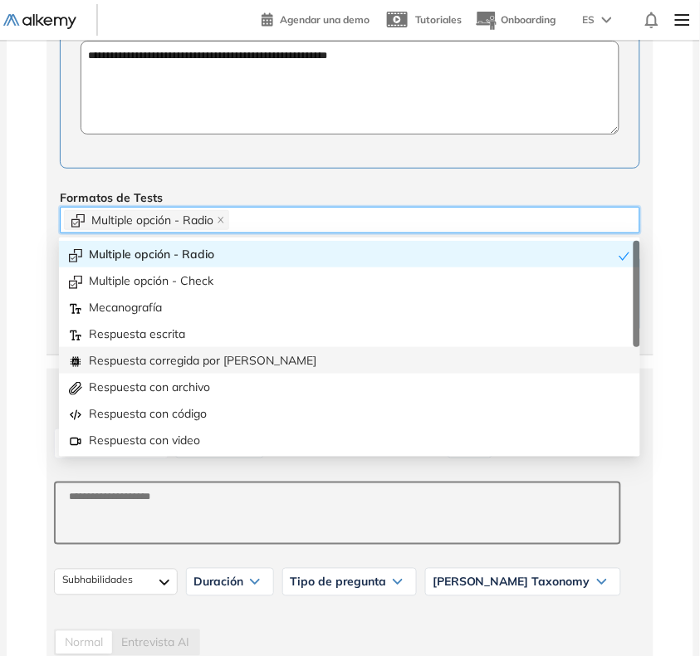
click at [205, 349] on div "Respuesta corregida por [PERSON_NAME]" at bounding box center [349, 360] width 581 height 27
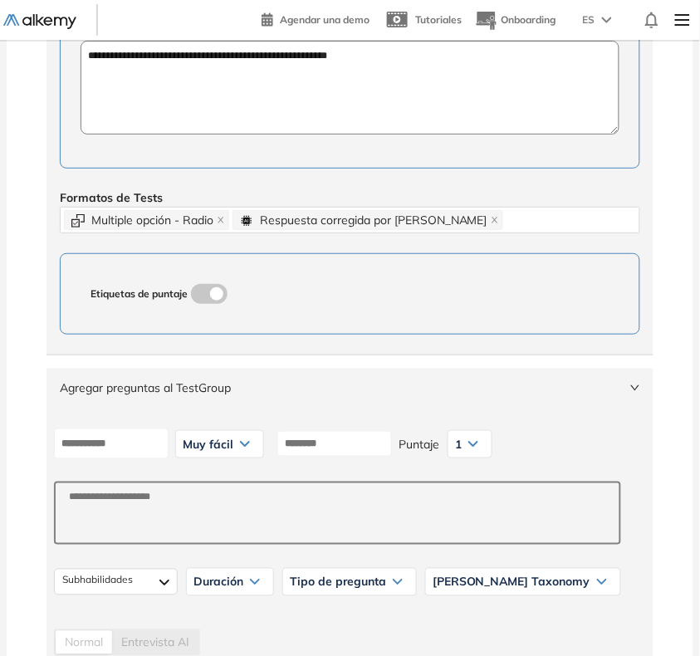
click at [365, 191] on div "Formatos de Tests Multiple opción - Radio Respuesta corregida por IA" at bounding box center [350, 210] width 580 height 45
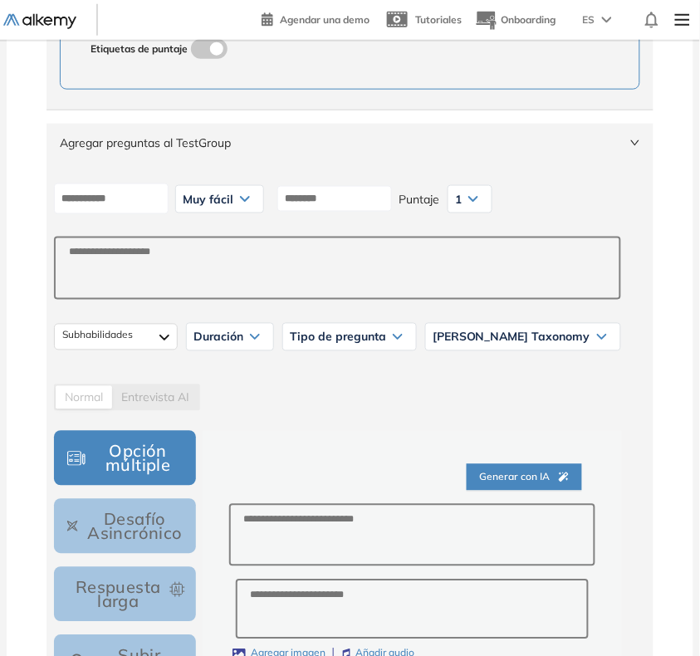
scroll to position [1141, 0]
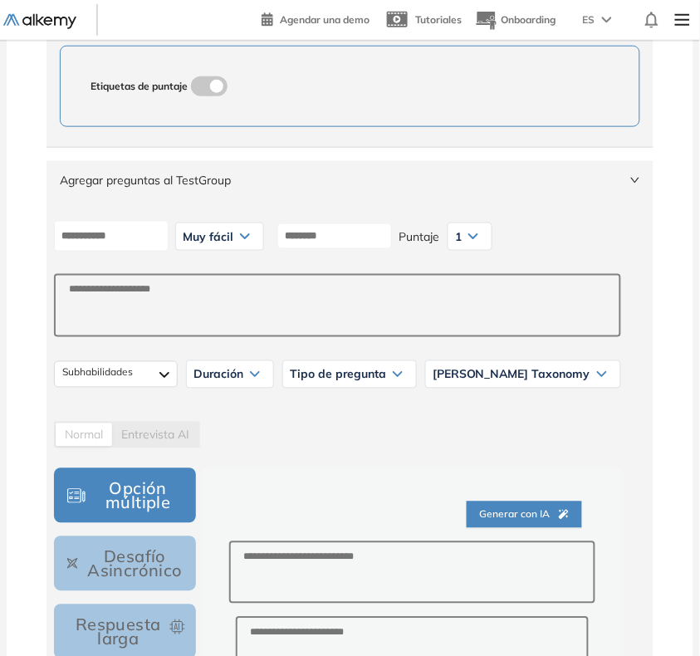
click at [390, 184] on span "Agregar preguntas al TestGroup" at bounding box center [340, 180] width 560 height 18
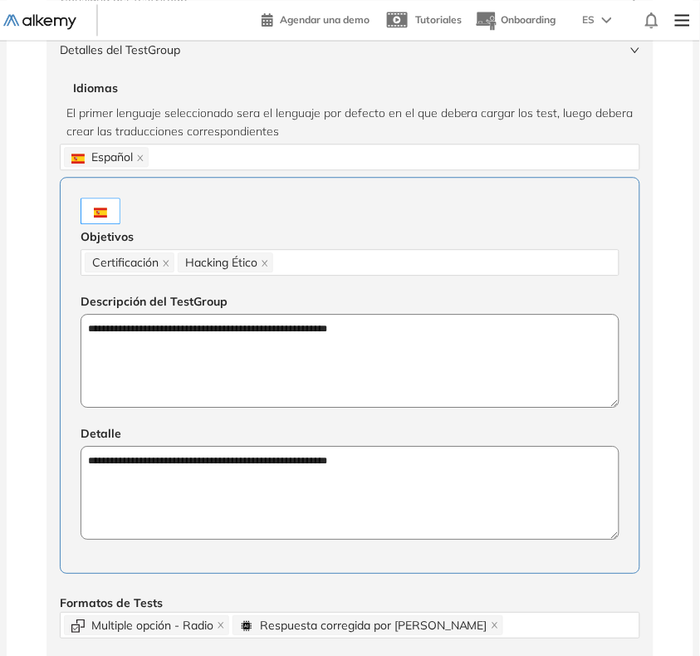
scroll to position [415, 0]
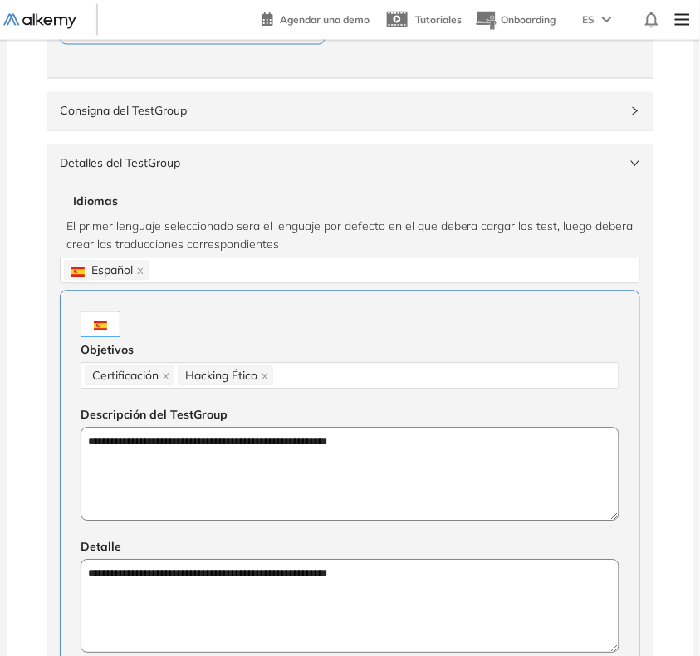
click at [501, 162] on span "Detalles del TestGroup" at bounding box center [340, 163] width 560 height 18
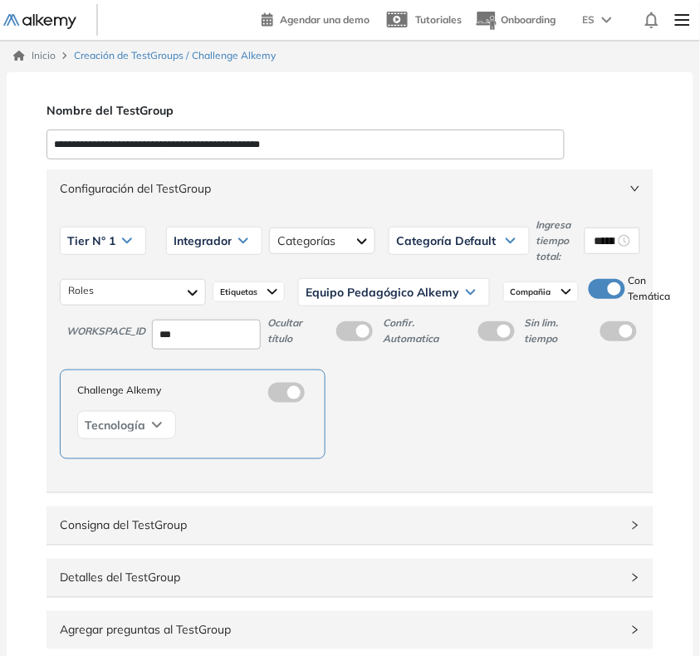
scroll to position [0, 0]
click at [484, 175] on div "Configuración del TestGroup Incompleto" at bounding box center [349, 189] width 607 height 38
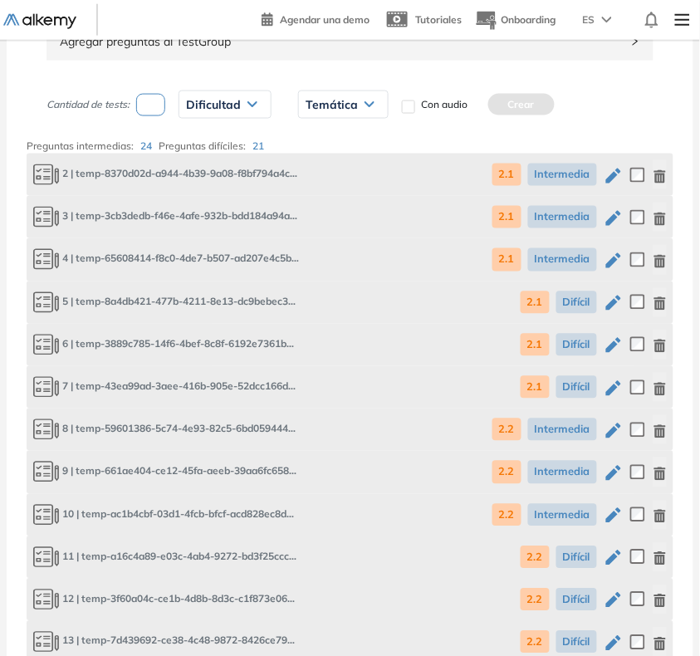
scroll to position [311, 0]
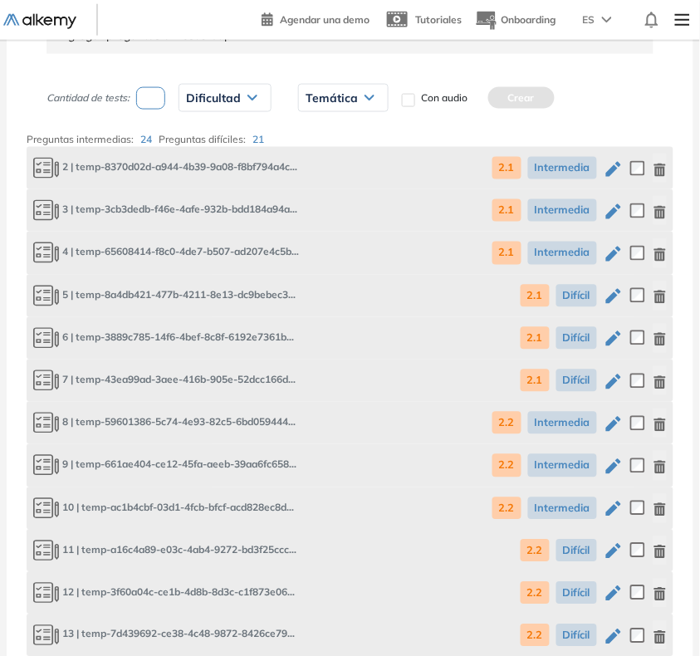
click at [159, 84] on div "Cantidad de tests: Dificultad Muy fácil Fácil Intermedia Difícil Muy difícil Av…" at bounding box center [240, 98] width 388 height 42
click at [146, 95] on input "number" at bounding box center [150, 98] width 29 height 22
type input "*"
click at [251, 101] on icon at bounding box center [252, 98] width 10 height 7
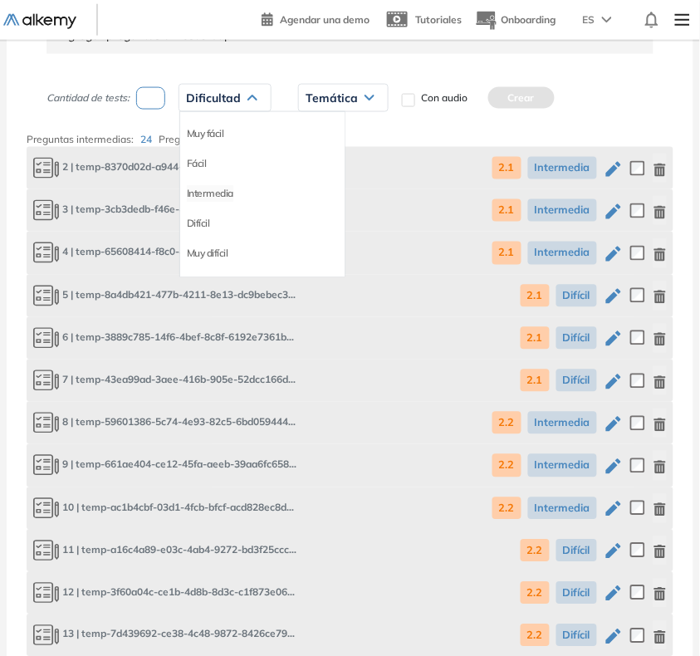
click at [208, 193] on li "Intermedia" at bounding box center [210, 193] width 46 height 17
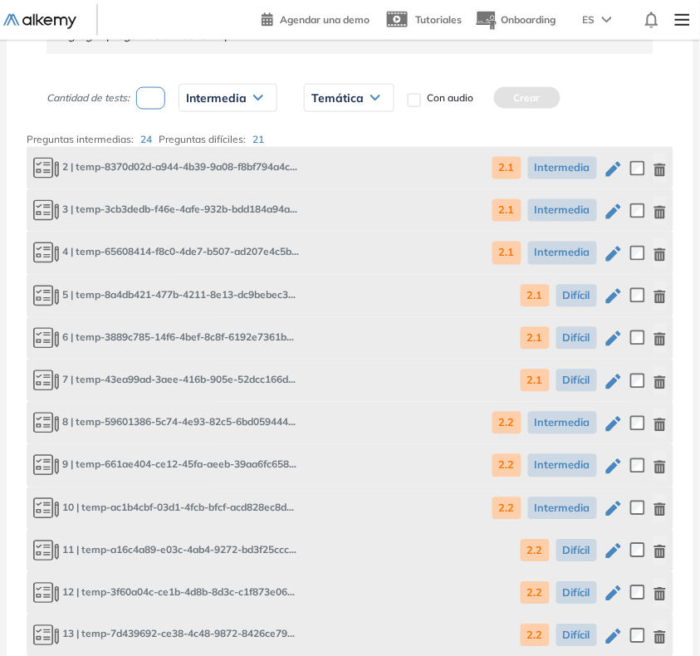
click at [332, 95] on span "Temática" at bounding box center [337, 97] width 52 height 13
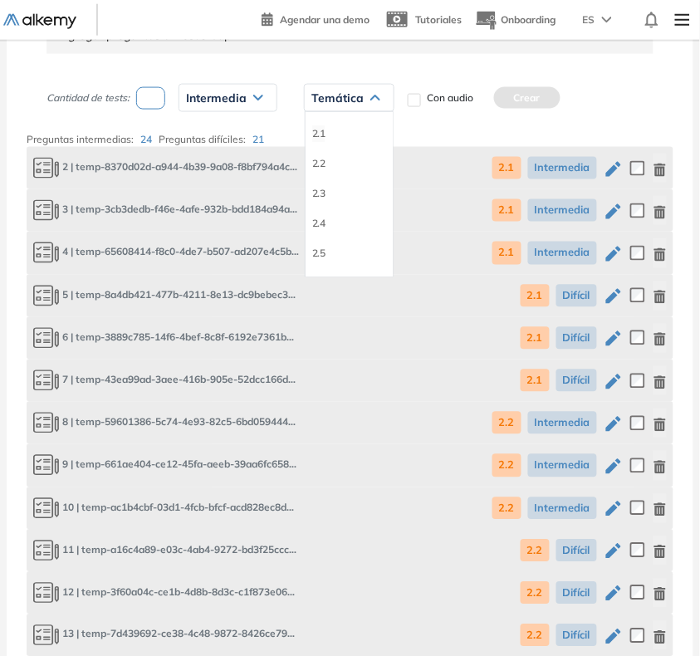
click at [316, 133] on li "2.1" at bounding box center [318, 133] width 13 height 17
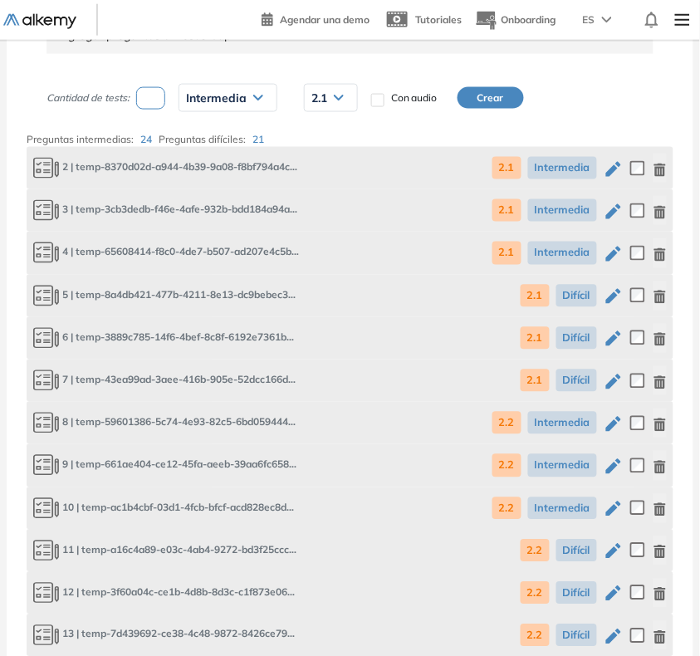
click at [483, 97] on button "Crear" at bounding box center [490, 98] width 66 height 22
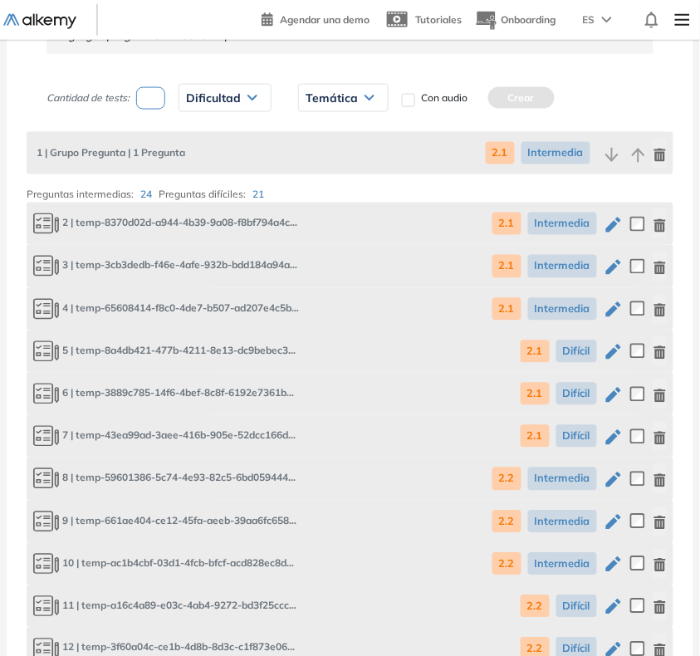
click at [154, 100] on input "number" at bounding box center [150, 98] width 29 height 22
type input "*"
click at [226, 95] on span "Dificultad" at bounding box center [213, 97] width 55 height 13
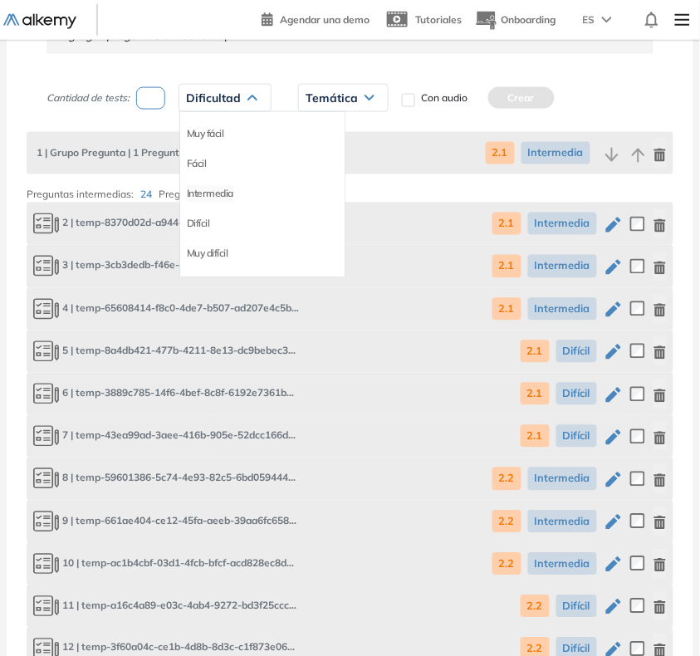
drag, startPoint x: 201, startPoint y: 196, endPoint x: 289, endPoint y: 109, distance: 123.9
click at [201, 195] on li "Intermedia" at bounding box center [210, 193] width 46 height 17
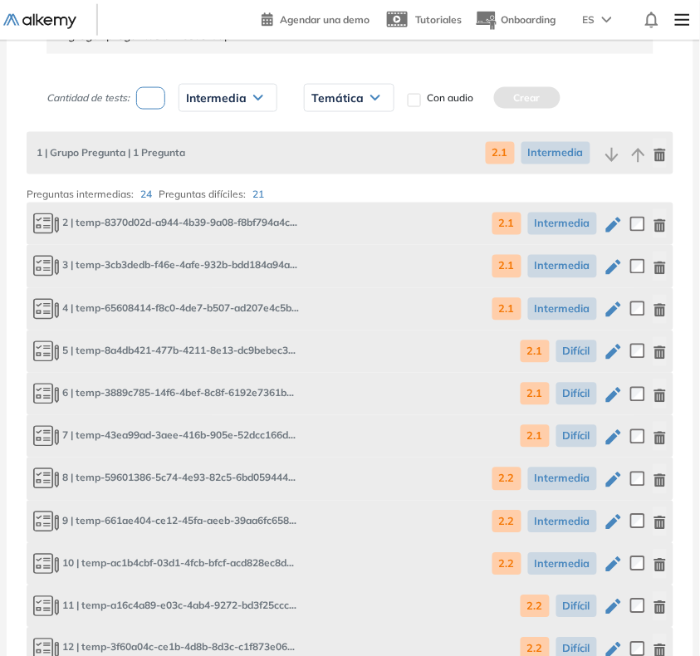
click at [322, 94] on span "Temática" at bounding box center [337, 97] width 52 height 13
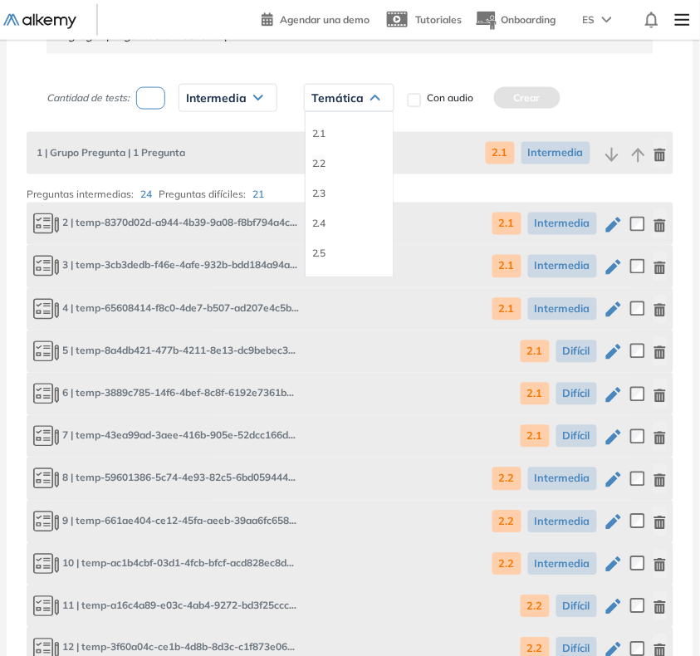
click at [316, 160] on li "2.2" at bounding box center [318, 163] width 13 height 17
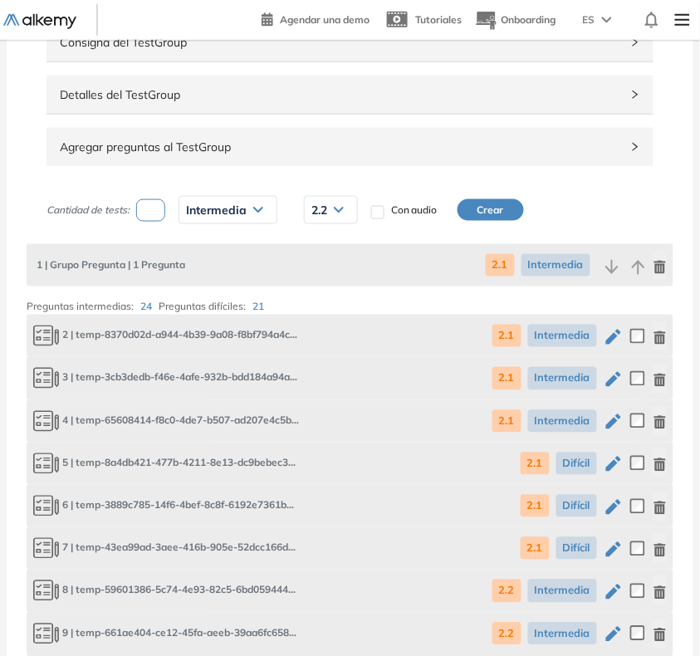
scroll to position [0, 0]
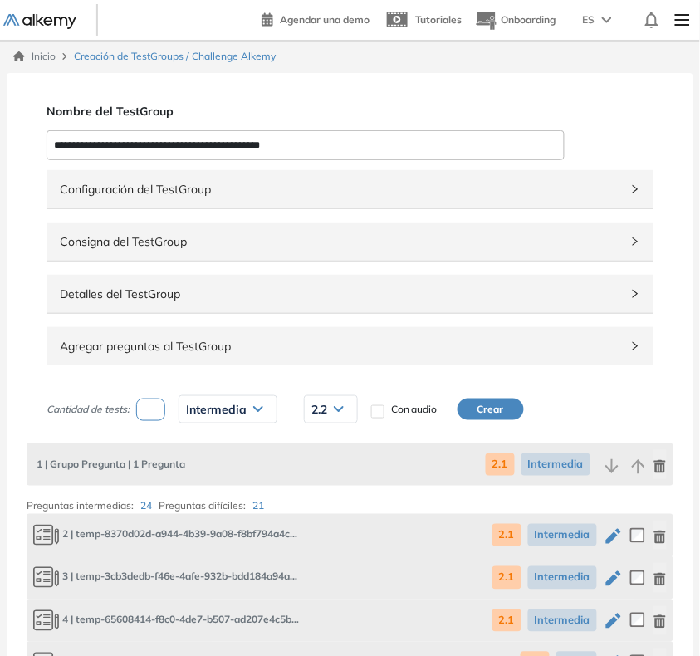
click at [130, 154] on input "**********" at bounding box center [305, 145] width 518 height 30
type input "**********"
click at [604, 205] on div "Configuración del TestGroup Incompleto" at bounding box center [349, 189] width 607 height 38
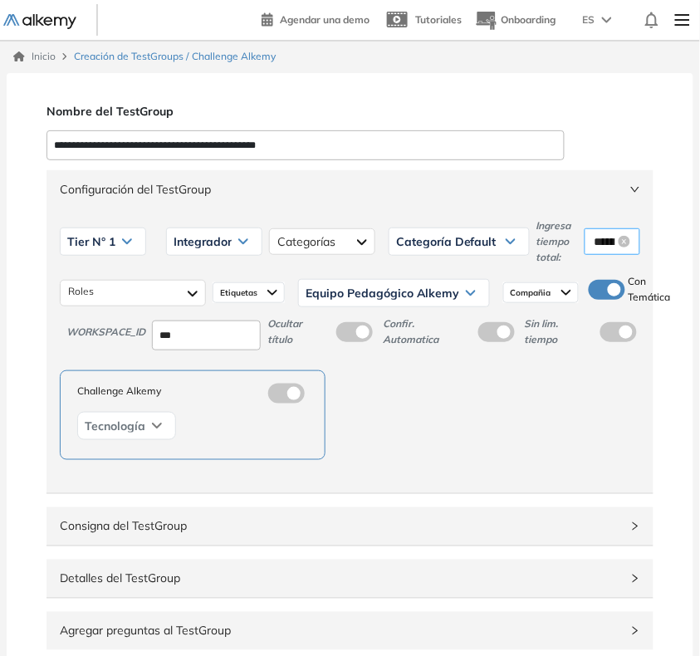
click at [599, 250] on input "********" at bounding box center [604, 241] width 21 height 18
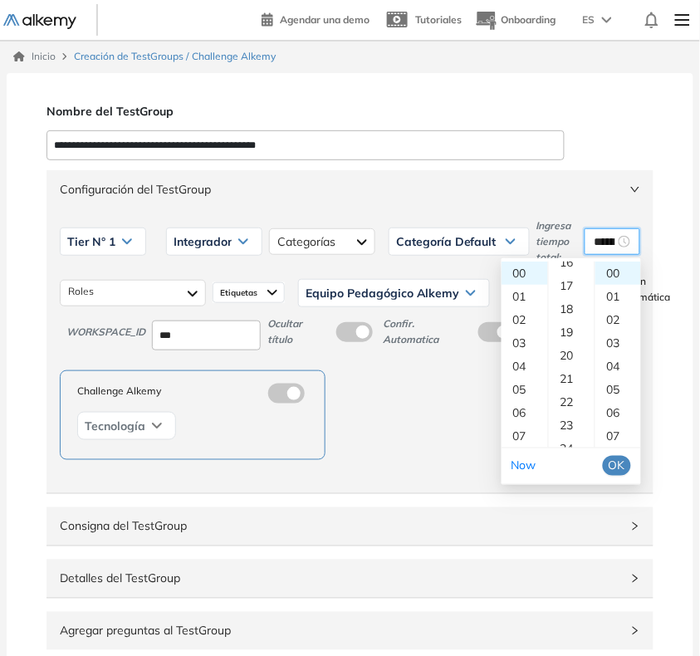
scroll to position [417, 0]
click at [565, 343] on div "21" at bounding box center [572, 344] width 46 height 23
type input "********"
click at [616, 465] on span "OK" at bounding box center [616, 466] width 17 height 18
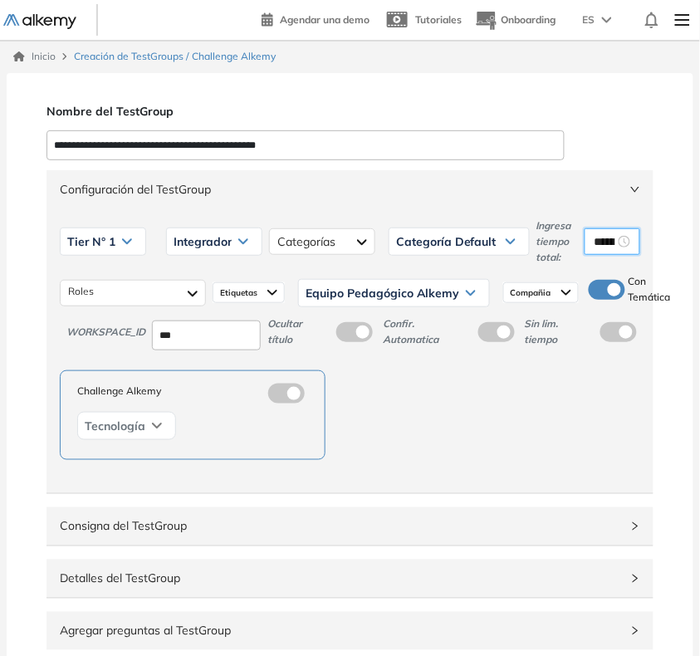
scroll to position [311, 0]
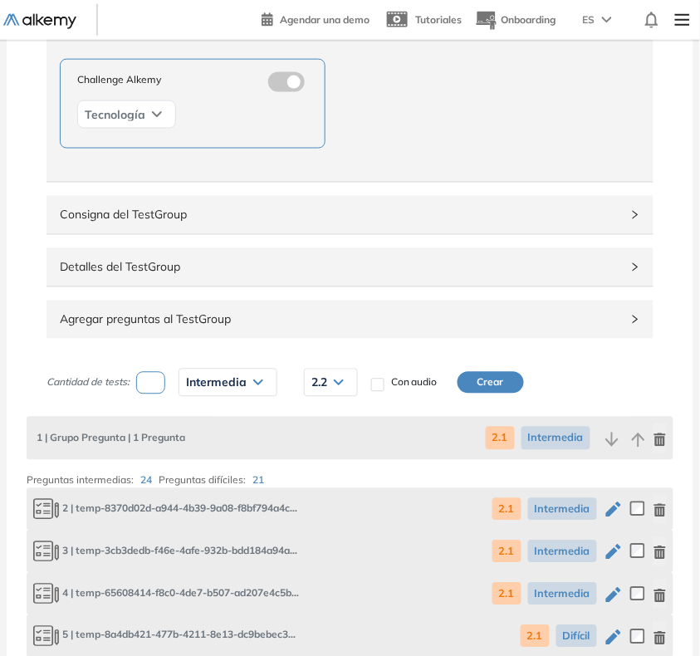
click at [437, 271] on span "Detalles del TestGroup" at bounding box center [340, 267] width 560 height 18
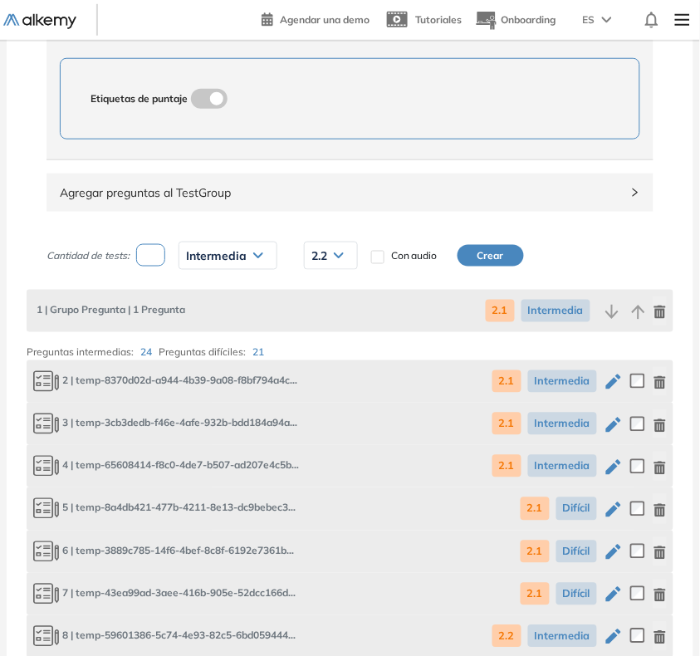
scroll to position [1141, 0]
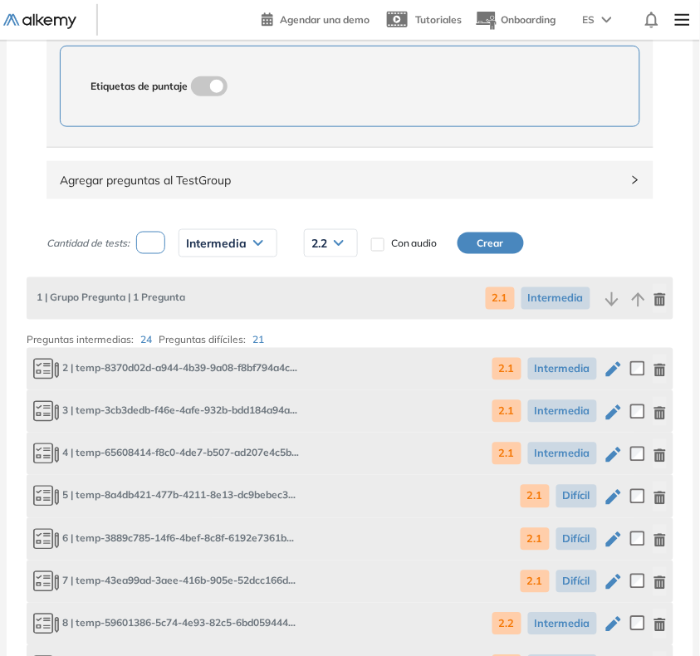
click at [658, 301] on icon "button" at bounding box center [660, 299] width 12 height 13
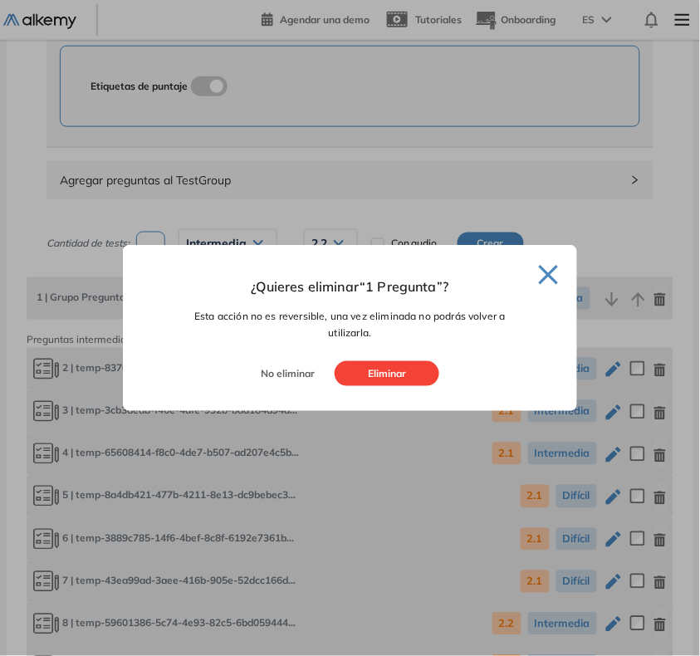
click at [413, 376] on button "Eliminar" at bounding box center [387, 373] width 105 height 25
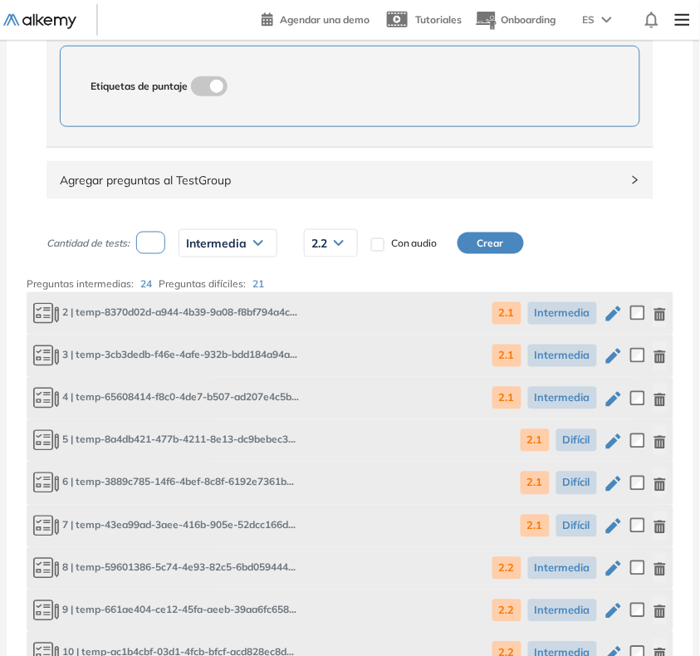
click at [321, 245] on span "2.2" at bounding box center [319, 243] width 16 height 13
drag, startPoint x: 315, startPoint y: 279, endPoint x: 335, endPoint y: 272, distance: 20.2
click at [316, 280] on li "2.1" at bounding box center [318, 279] width 13 height 17
click at [500, 239] on button "Crear" at bounding box center [490, 243] width 66 height 22
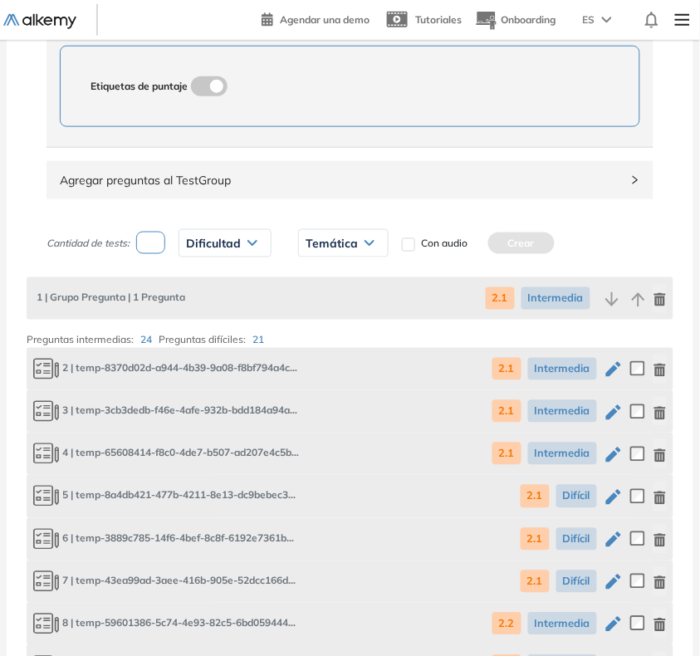
click at [159, 247] on input "number" at bounding box center [150, 243] width 29 height 22
type input "*"
click at [213, 247] on span "Dificultad" at bounding box center [213, 243] width 55 height 13
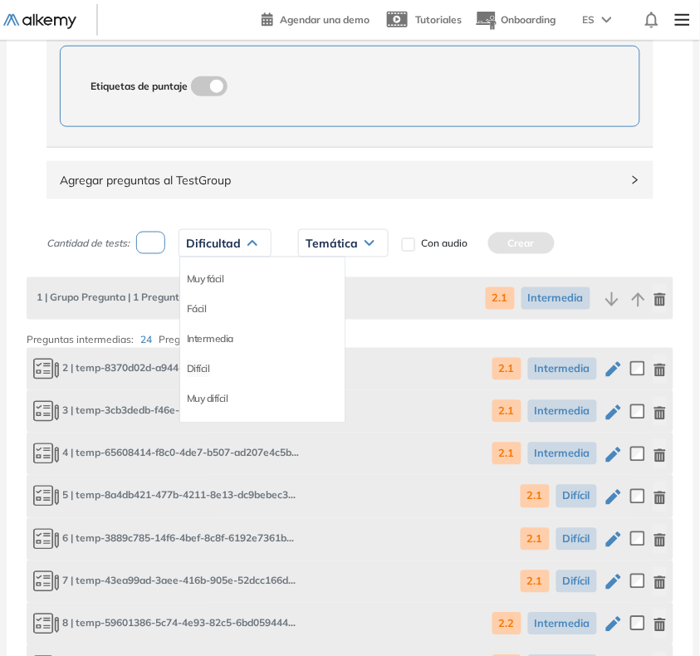
click at [202, 371] on li "Difícil" at bounding box center [198, 368] width 23 height 17
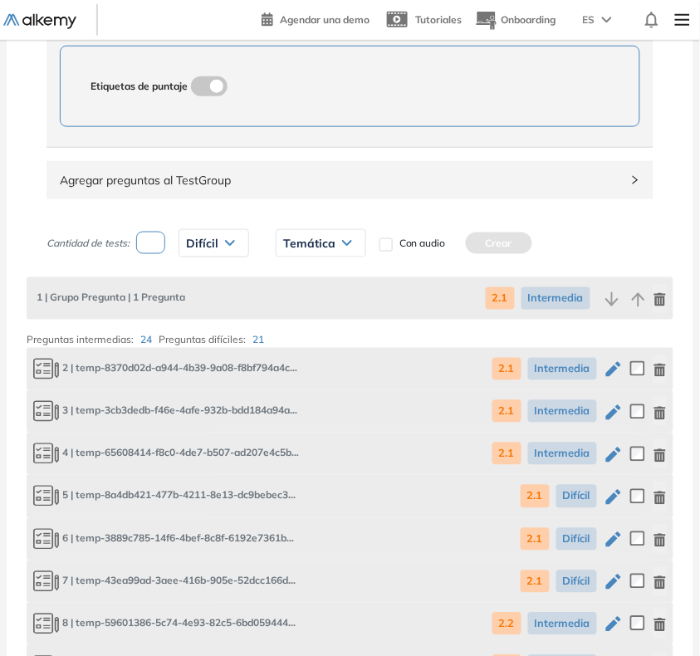
click at [314, 247] on span "Temática" at bounding box center [309, 243] width 52 height 13
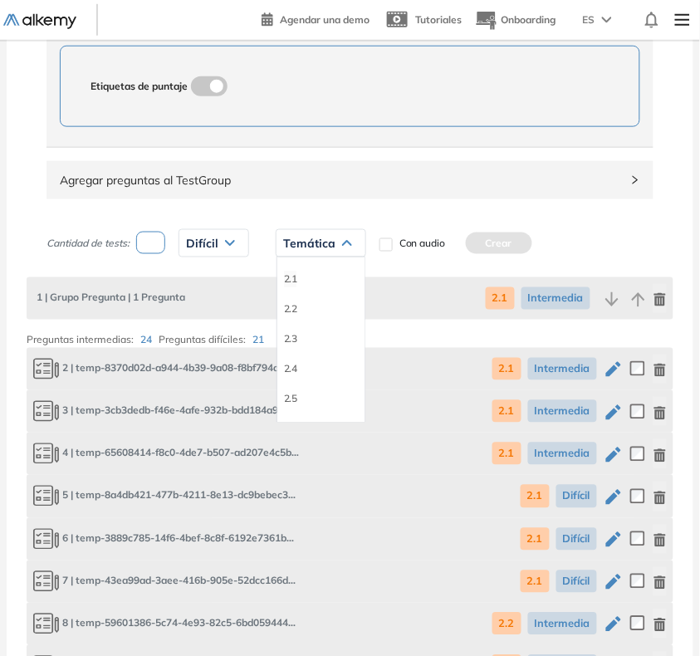
click at [288, 283] on li "2.1" at bounding box center [290, 279] width 13 height 17
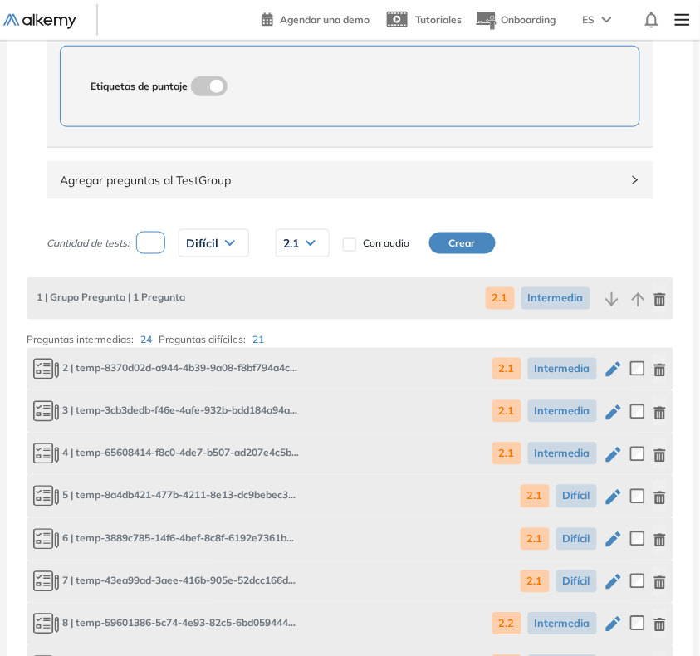
click at [459, 243] on button "Crear" at bounding box center [462, 243] width 66 height 22
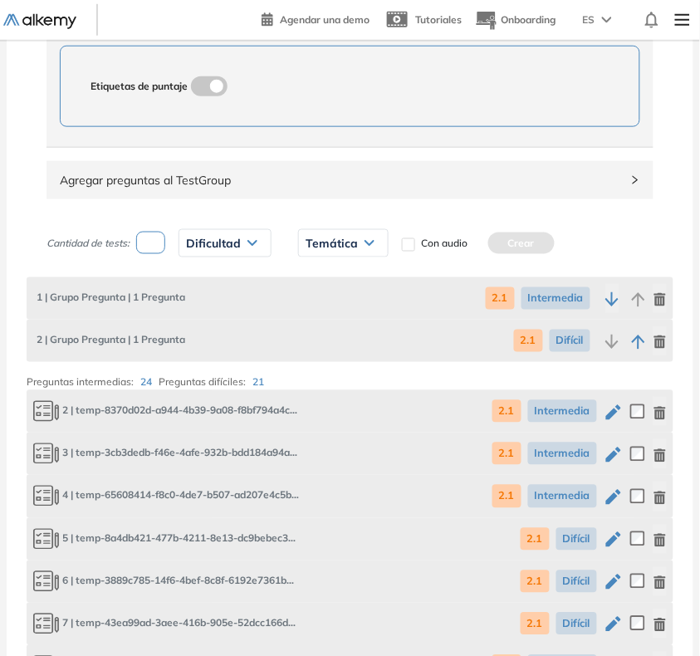
click at [151, 249] on input "number" at bounding box center [150, 243] width 29 height 22
type input "*"
click at [203, 246] on span "Dificultad" at bounding box center [213, 243] width 55 height 13
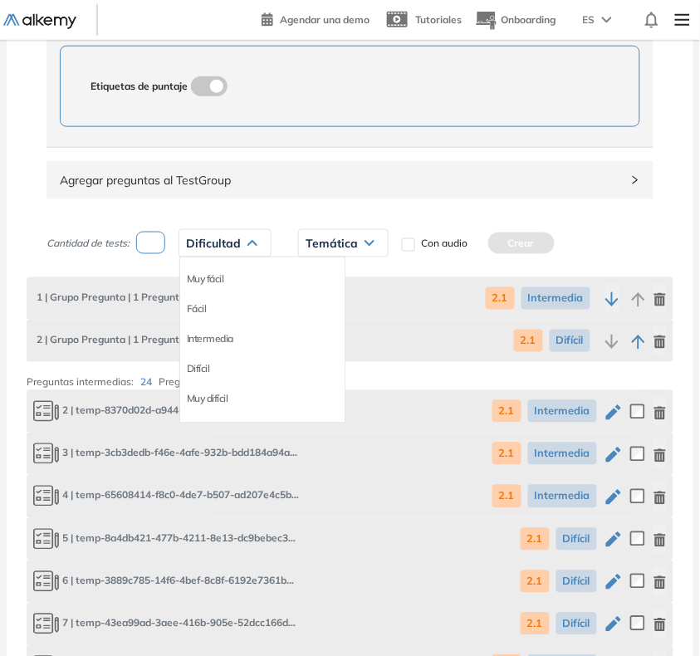
drag, startPoint x: 196, startPoint y: 369, endPoint x: 250, endPoint y: 304, distance: 84.9
click at [196, 368] on li "Difícil" at bounding box center [198, 368] width 23 height 17
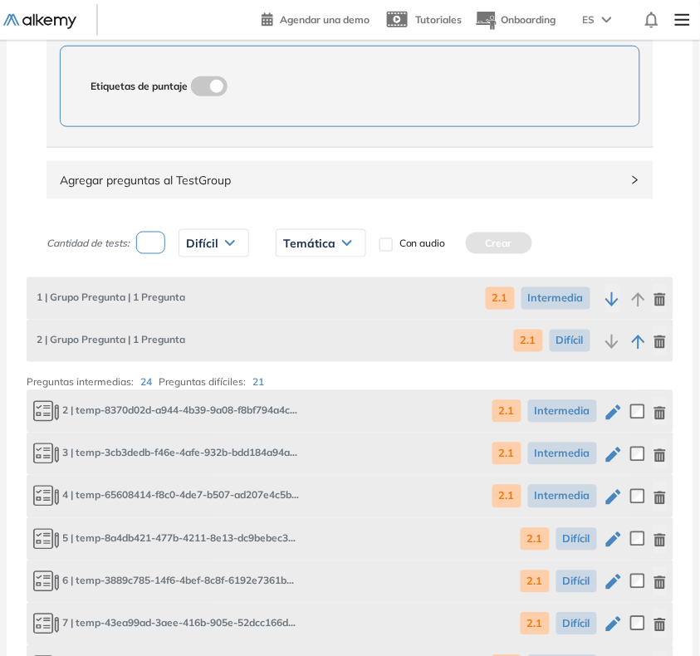
click at [320, 239] on span "Temática" at bounding box center [309, 243] width 52 height 13
click at [237, 252] on div "Difícil" at bounding box center [213, 243] width 69 height 27
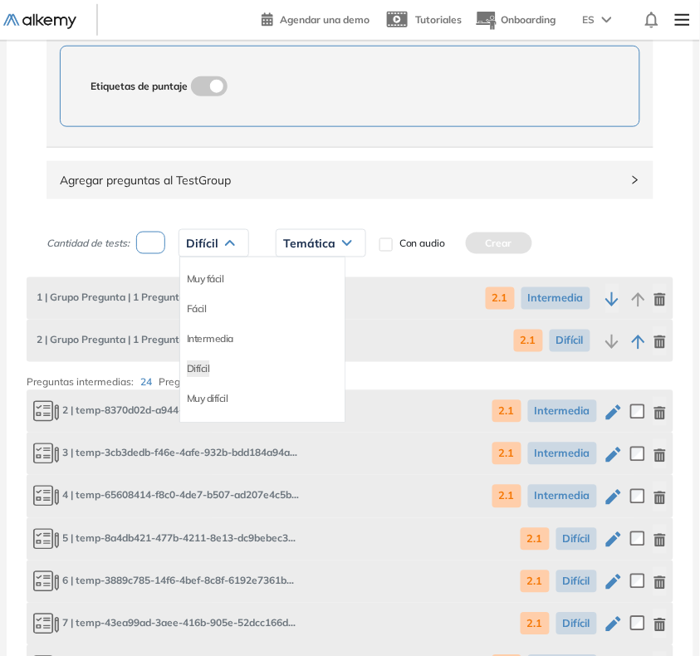
click at [218, 342] on li "Intermedia" at bounding box center [210, 338] width 46 height 17
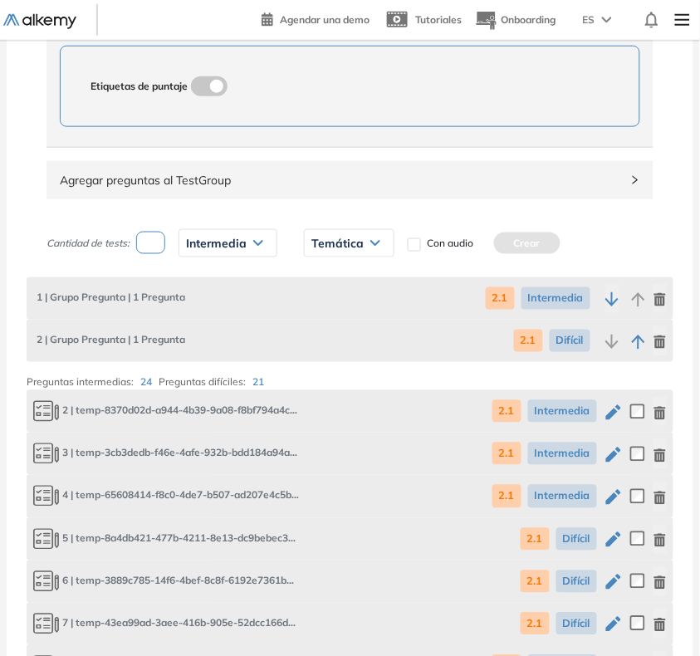
click at [337, 247] on span "Temática" at bounding box center [337, 243] width 52 height 13
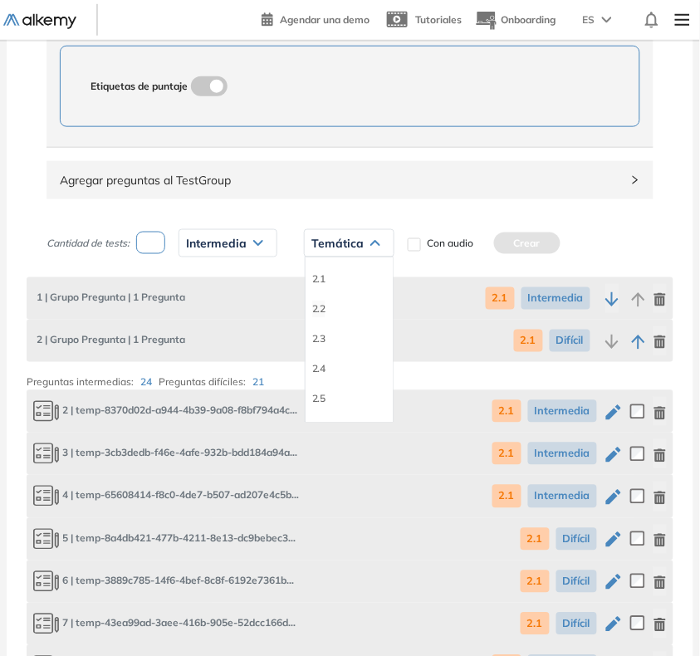
click at [318, 309] on li "2.2" at bounding box center [318, 309] width 13 height 17
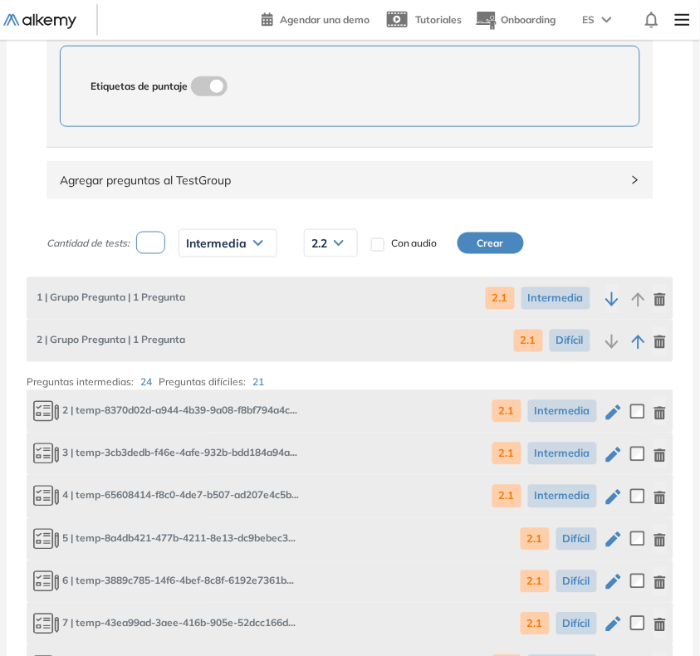
click at [491, 243] on button "Crear" at bounding box center [490, 243] width 66 height 22
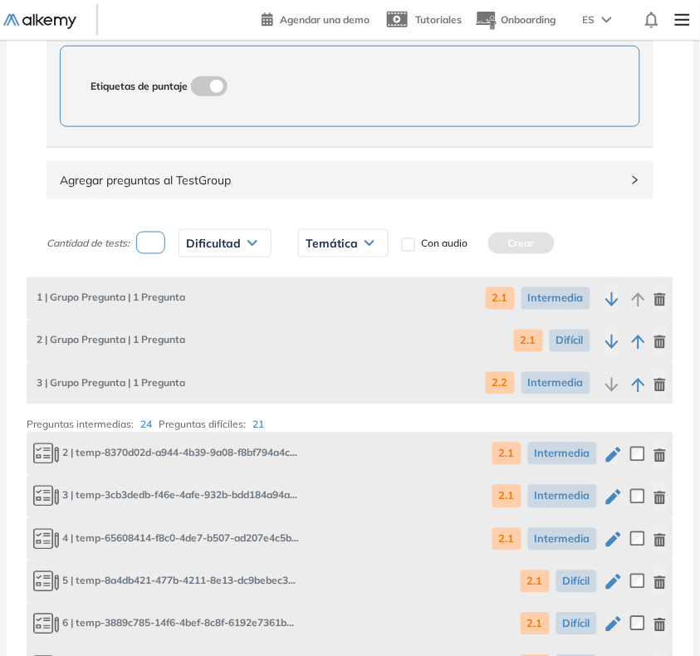
click at [152, 250] on input "number" at bounding box center [150, 243] width 29 height 22
type input "*"
click at [200, 245] on span "Dificultad" at bounding box center [213, 243] width 55 height 13
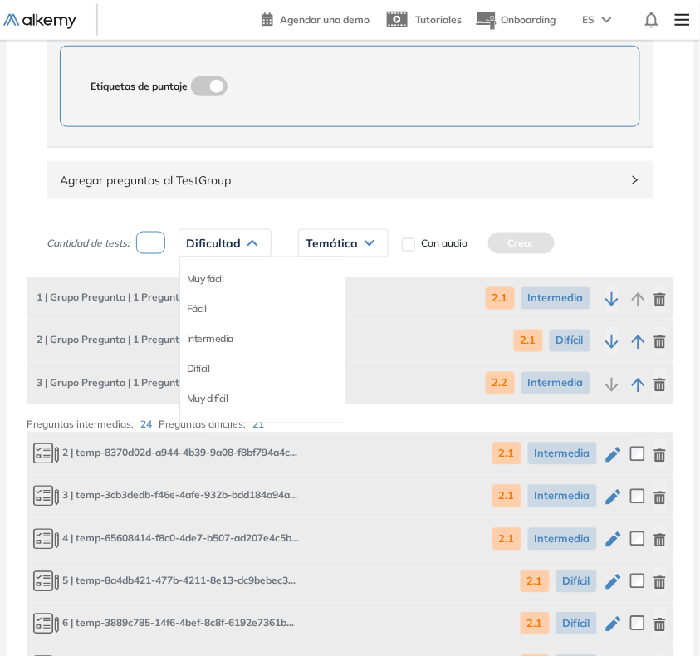
click at [198, 365] on li "Difícil" at bounding box center [198, 368] width 23 height 17
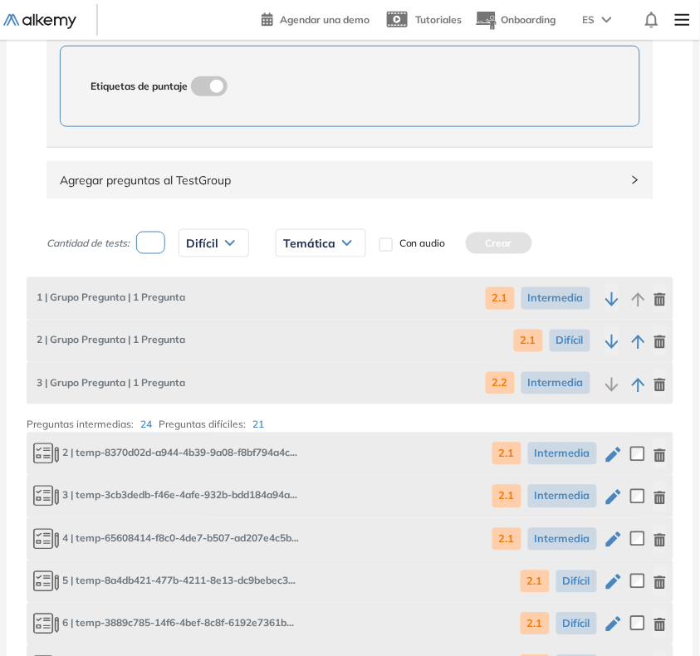
click at [322, 249] on span "Temática" at bounding box center [309, 243] width 52 height 13
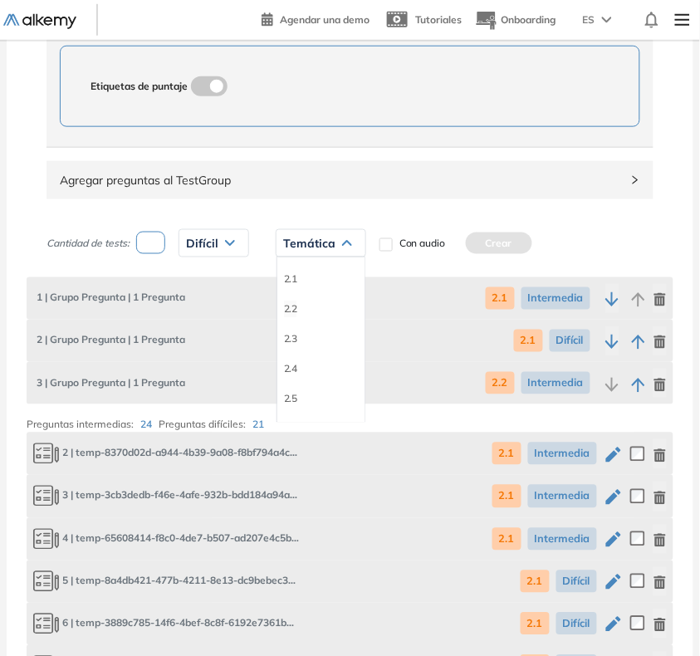
click at [287, 313] on li "2.2" at bounding box center [290, 309] width 13 height 17
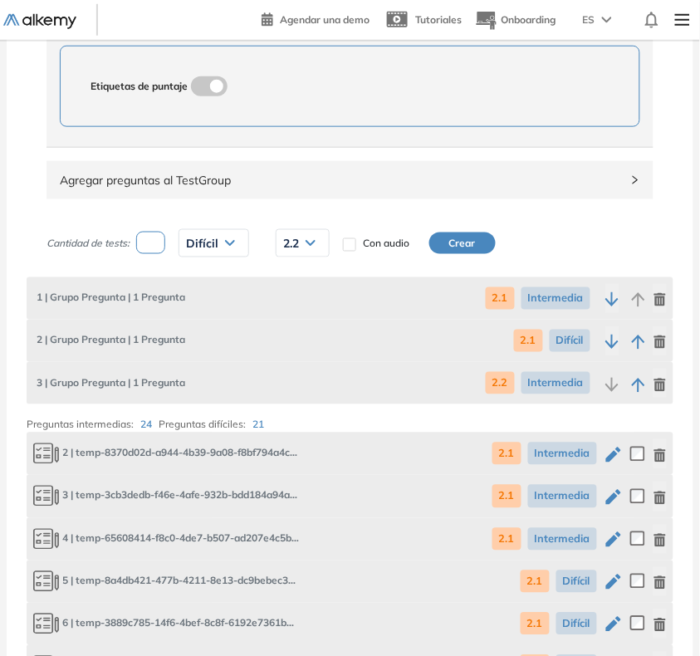
click at [482, 250] on button "Crear" at bounding box center [462, 243] width 66 height 22
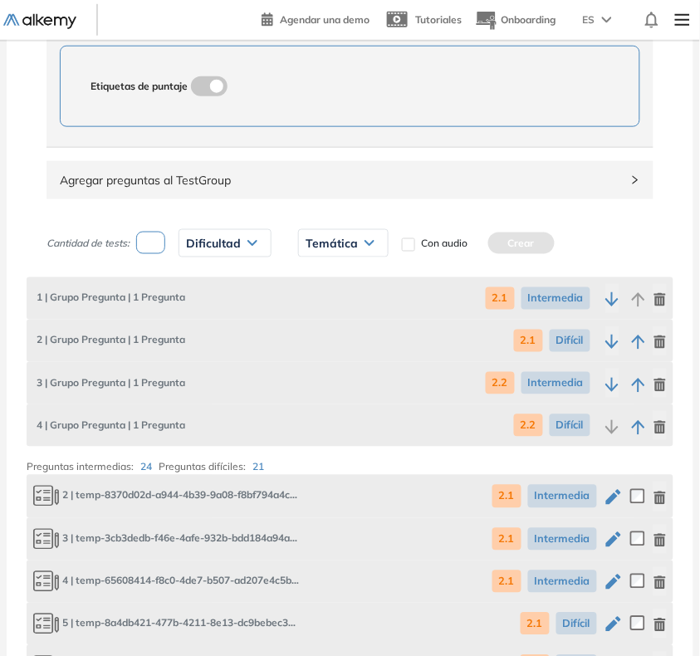
click at [155, 251] on input "number" at bounding box center [150, 243] width 29 height 22
type input "*"
click at [216, 238] on span "Dificultad" at bounding box center [213, 243] width 55 height 13
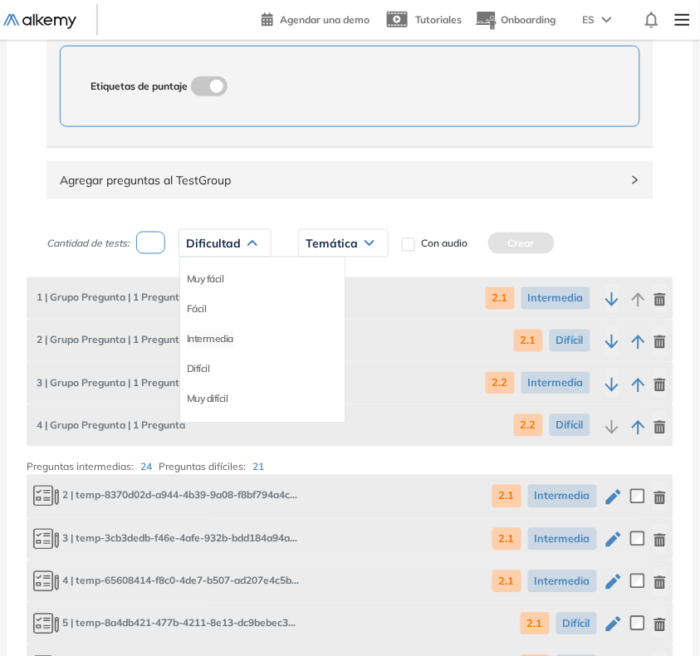
click at [224, 340] on li "Intermedia" at bounding box center [210, 338] width 46 height 17
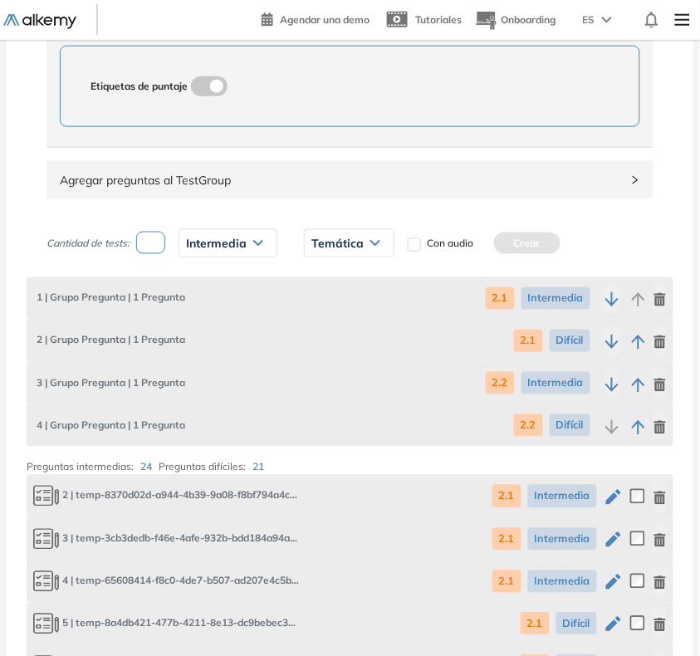
click at [350, 245] on span "Temática" at bounding box center [337, 243] width 52 height 13
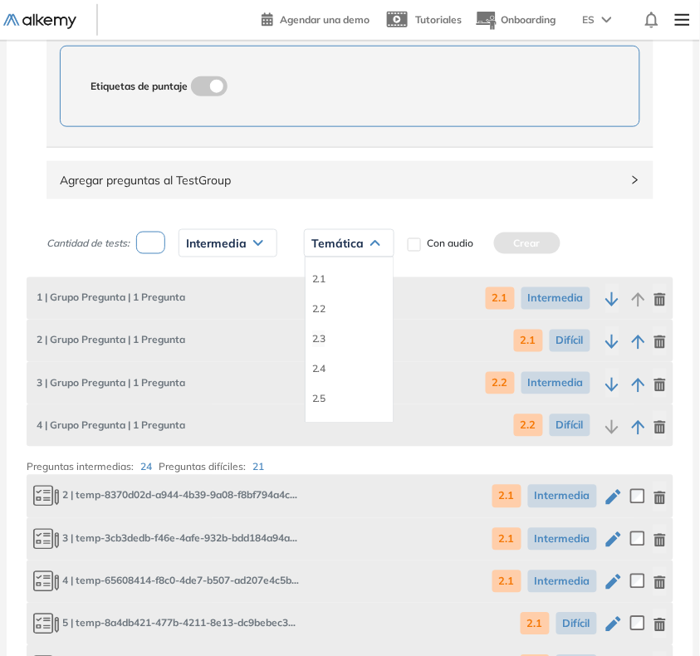
click at [324, 339] on li "2.3" at bounding box center [318, 338] width 13 height 17
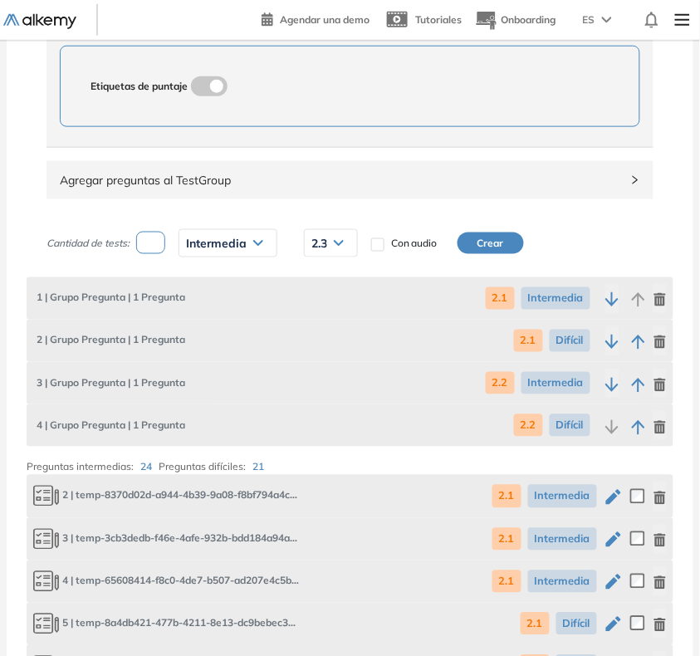
click at [492, 246] on button "Crear" at bounding box center [490, 243] width 66 height 22
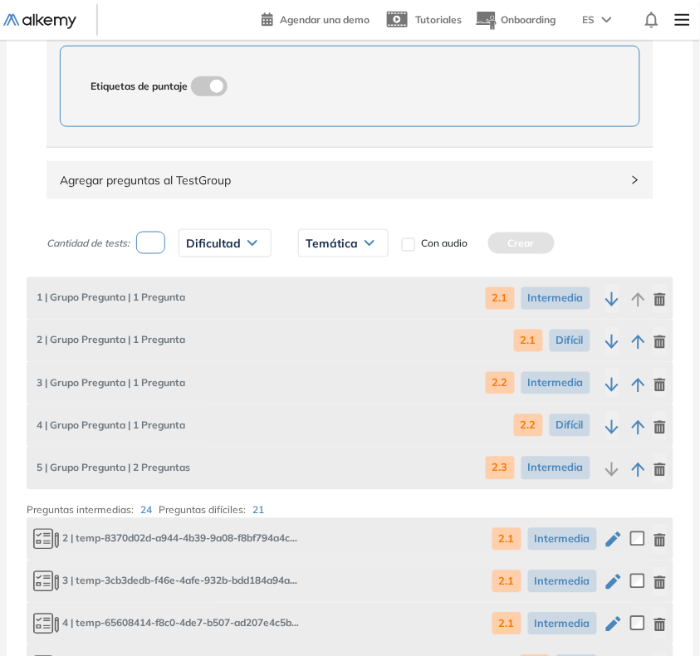
click at [151, 247] on input "number" at bounding box center [150, 243] width 29 height 22
type input "*"
click at [199, 242] on span "Dificultad" at bounding box center [213, 243] width 55 height 13
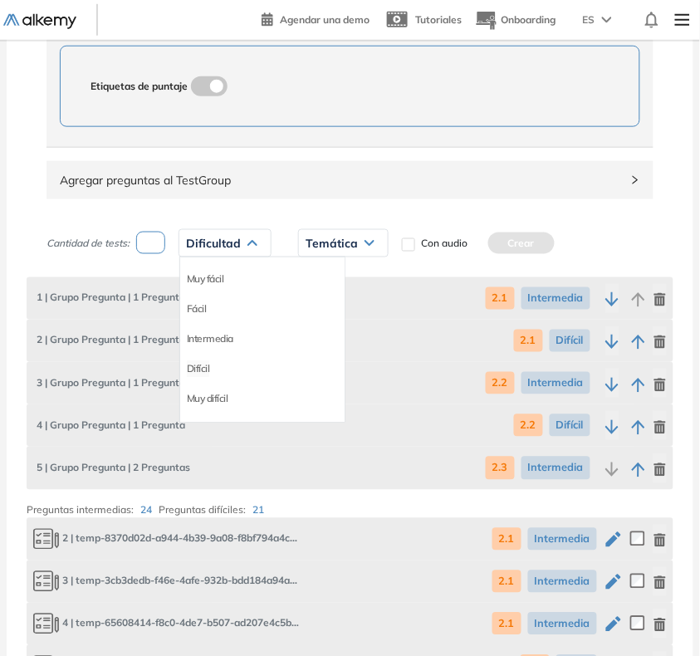
click at [191, 377] on li "Difícil" at bounding box center [198, 368] width 23 height 17
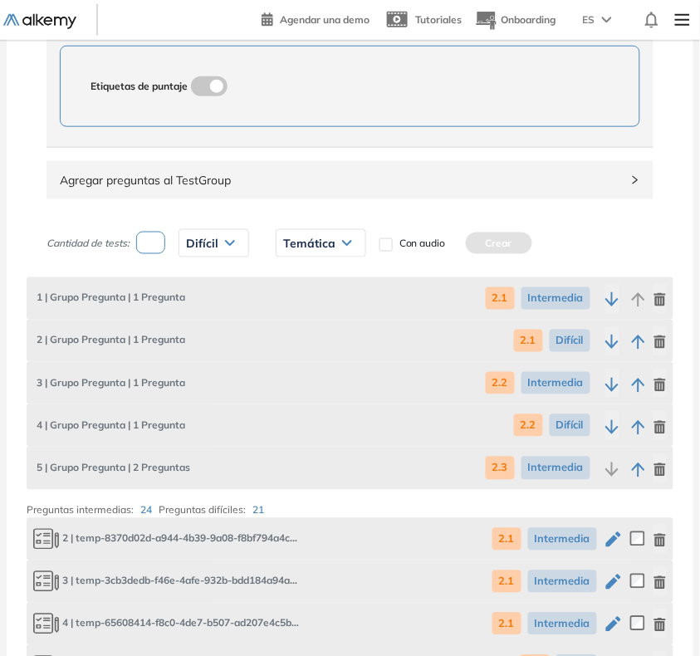
click at [330, 241] on span "Temática" at bounding box center [309, 243] width 52 height 13
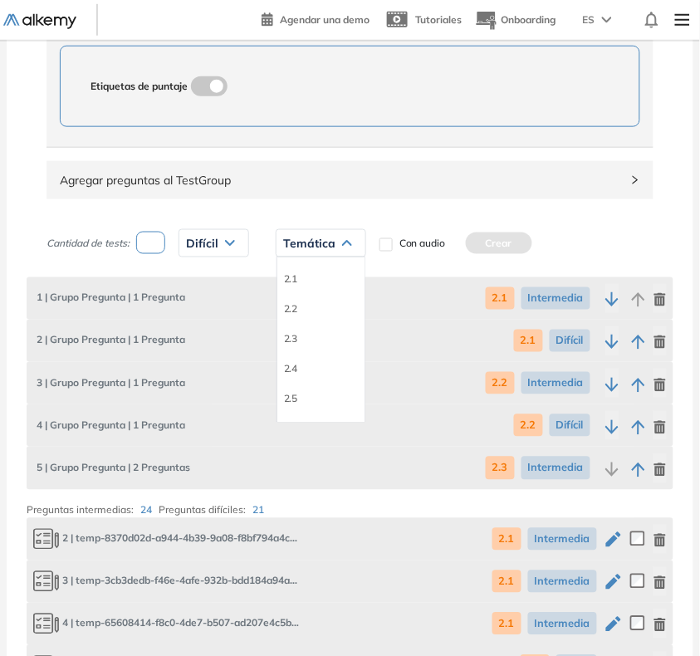
click at [295, 337] on li "2.3" at bounding box center [290, 338] width 13 height 17
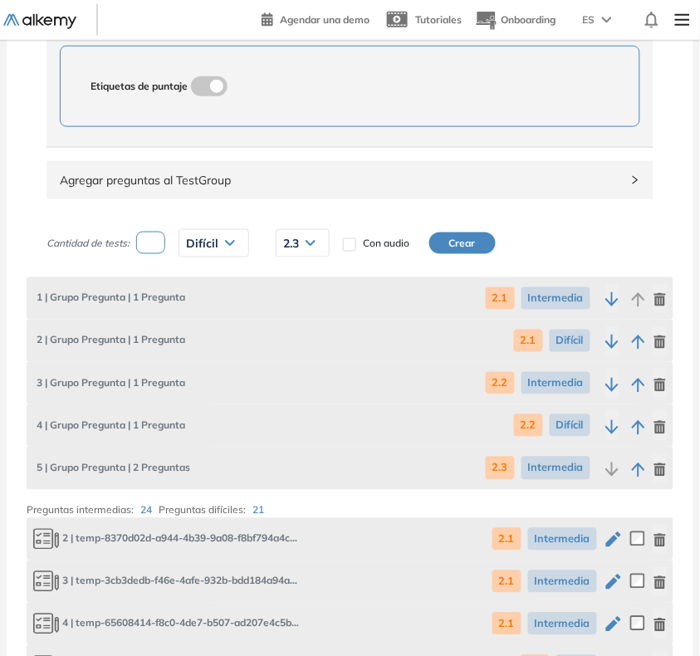
click at [451, 243] on button "Crear" at bounding box center [462, 243] width 66 height 22
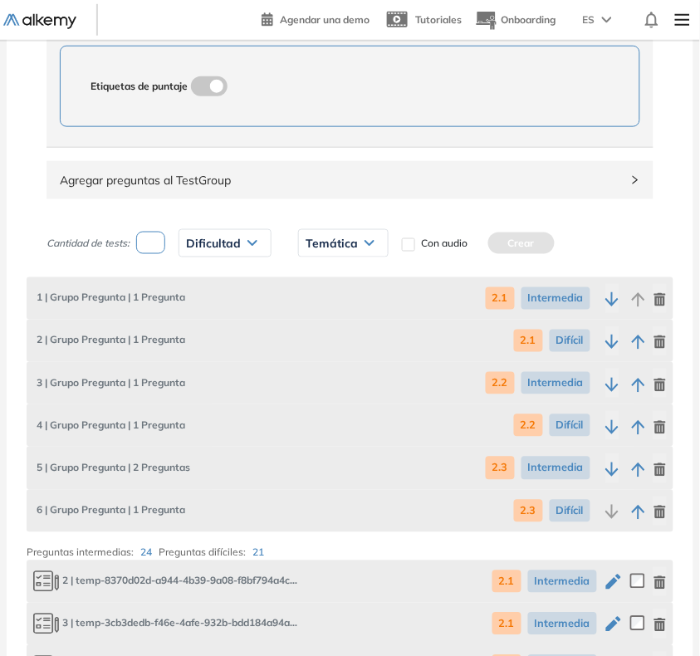
click at [147, 254] on input "number" at bounding box center [150, 243] width 29 height 22
type input "*"
click at [241, 250] on span "Dificultad" at bounding box center [213, 243] width 55 height 13
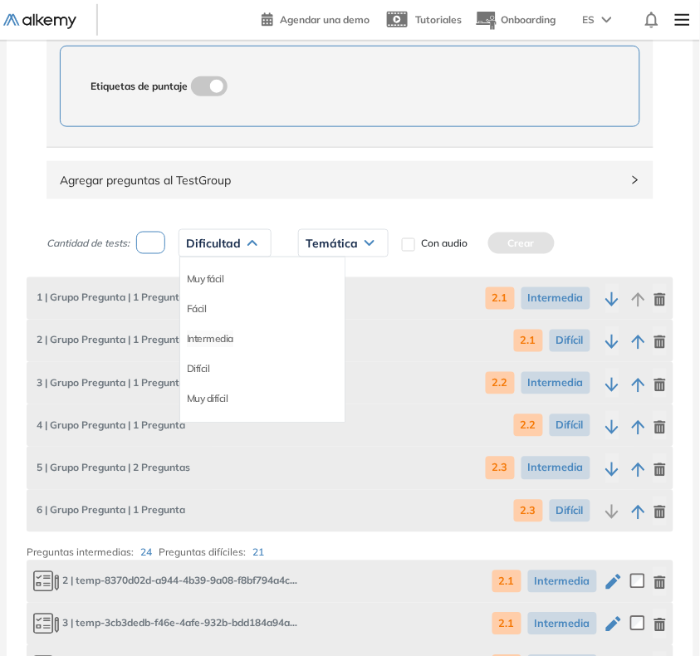
click at [212, 337] on li "Intermedia" at bounding box center [210, 338] width 46 height 17
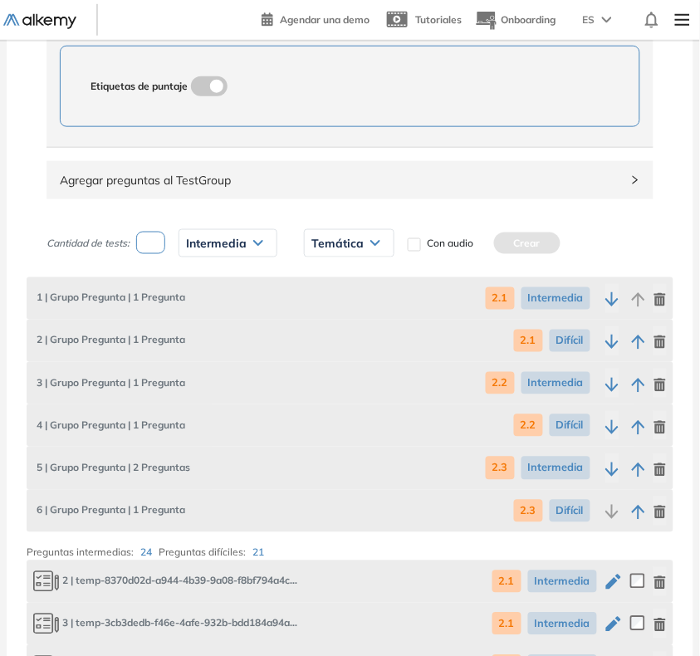
click at [343, 245] on span "Temática" at bounding box center [337, 243] width 52 height 13
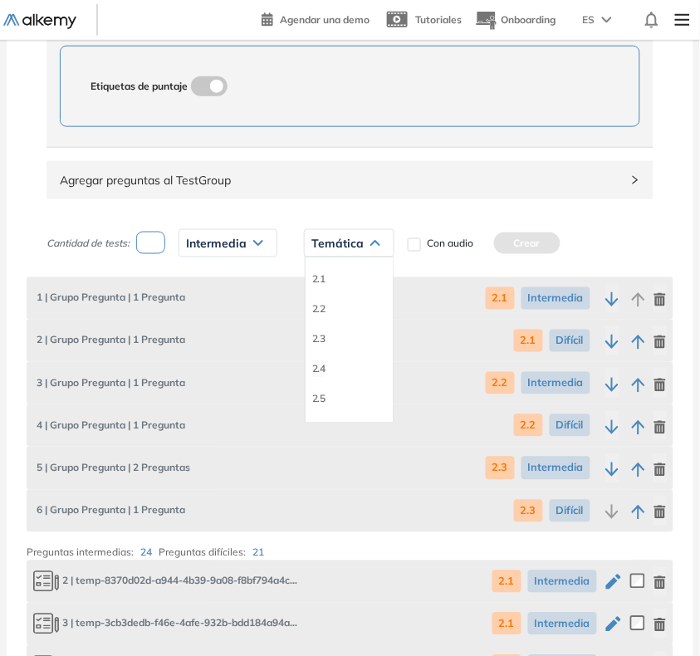
click at [320, 375] on li "2.4" at bounding box center [318, 368] width 13 height 17
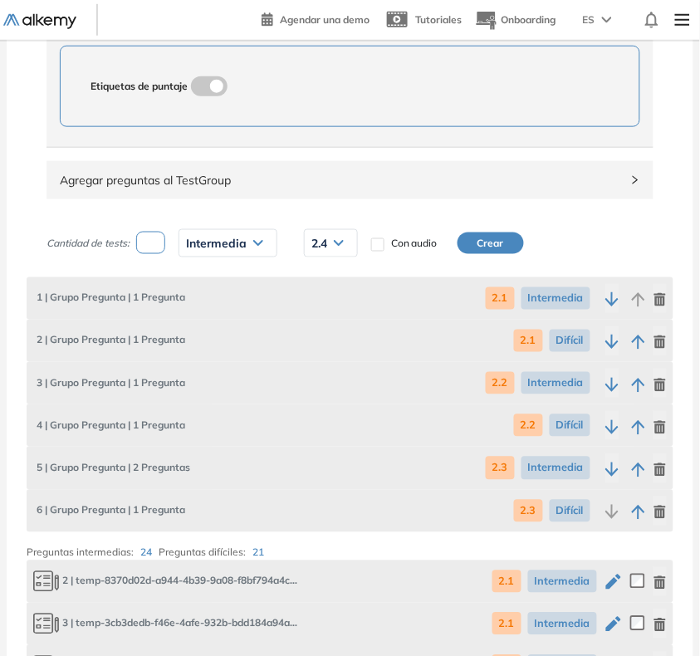
click at [509, 239] on button "Crear" at bounding box center [490, 243] width 66 height 22
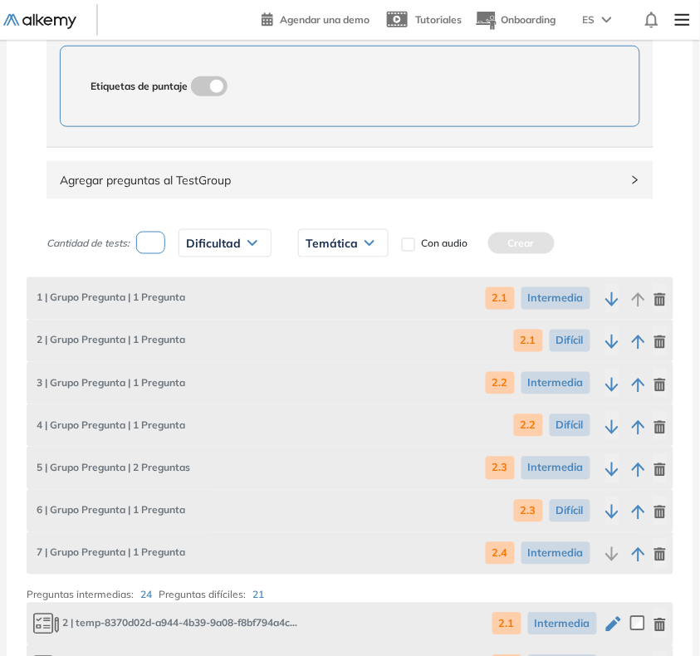
click at [149, 249] on input "number" at bounding box center [150, 243] width 29 height 22
type input "*"
click at [200, 246] on span "Dificultad" at bounding box center [213, 243] width 55 height 13
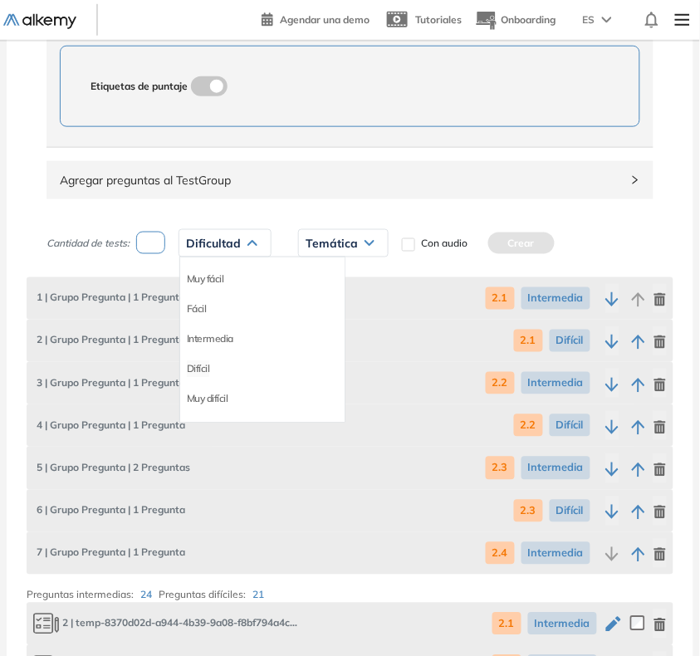
drag, startPoint x: 199, startPoint y: 370, endPoint x: 345, endPoint y: 275, distance: 173.8
click at [205, 366] on li "Difícil" at bounding box center [198, 368] width 23 height 17
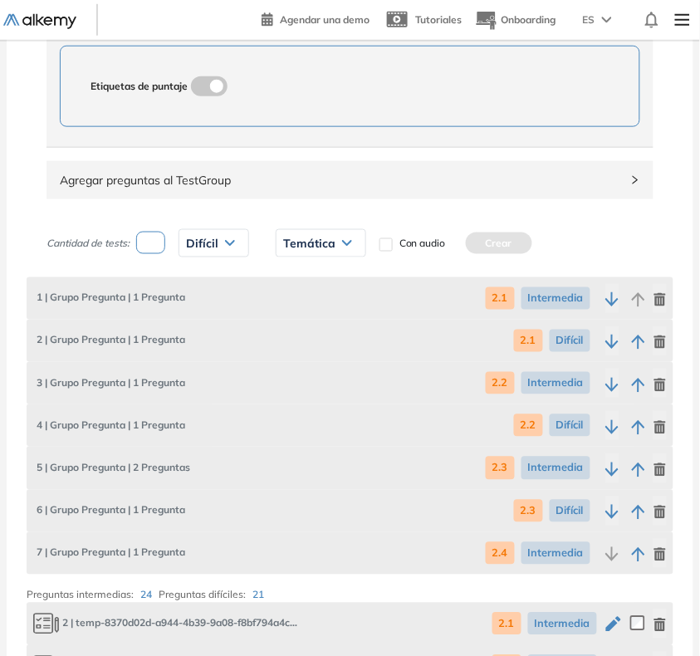
click at [364, 252] on div "Temática" at bounding box center [320, 243] width 89 height 27
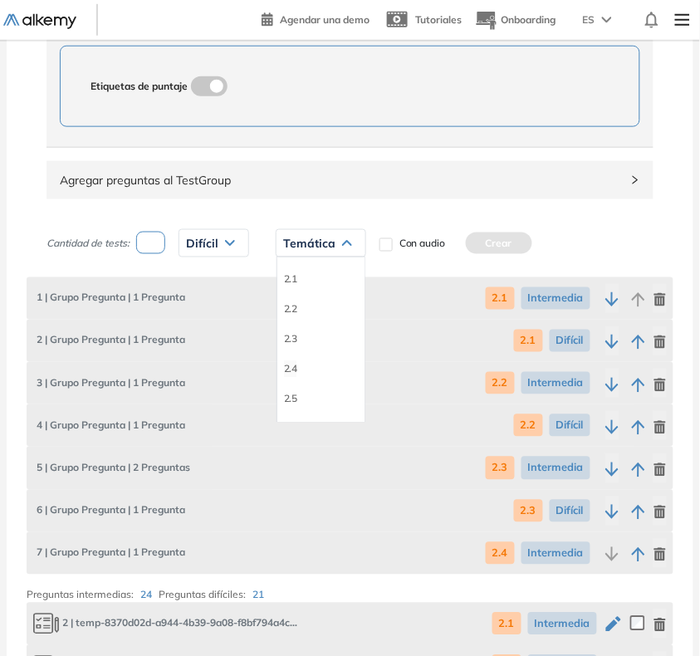
drag, startPoint x: 291, startPoint y: 363, endPoint x: 428, endPoint y: 267, distance: 166.3
click at [292, 362] on li "2.4" at bounding box center [290, 368] width 13 height 17
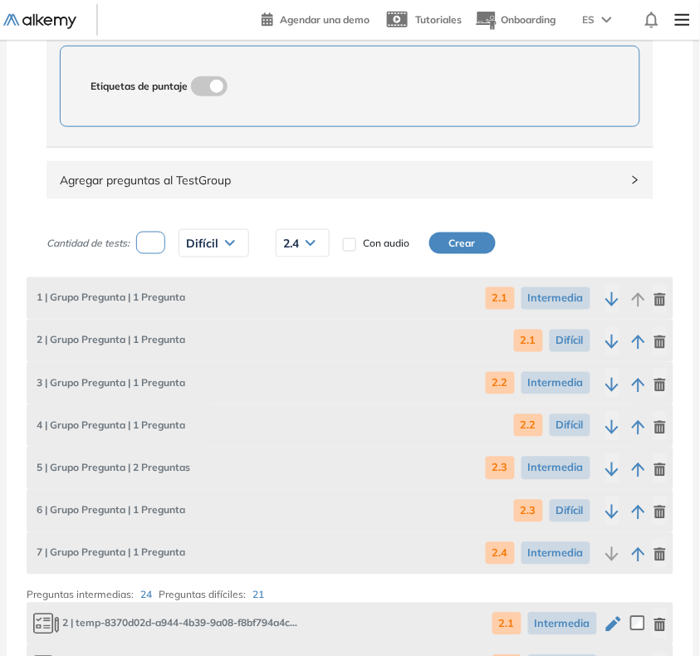
click at [461, 245] on button "Crear" at bounding box center [462, 243] width 66 height 22
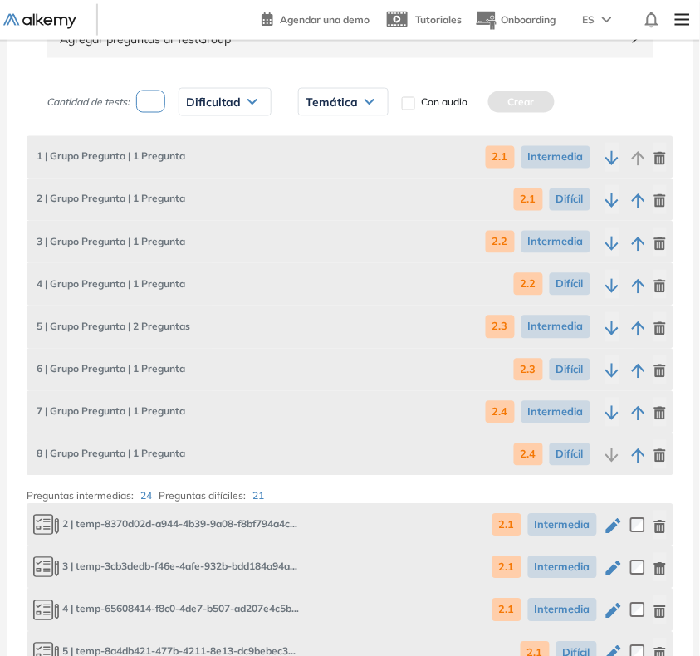
scroll to position [1245, 0]
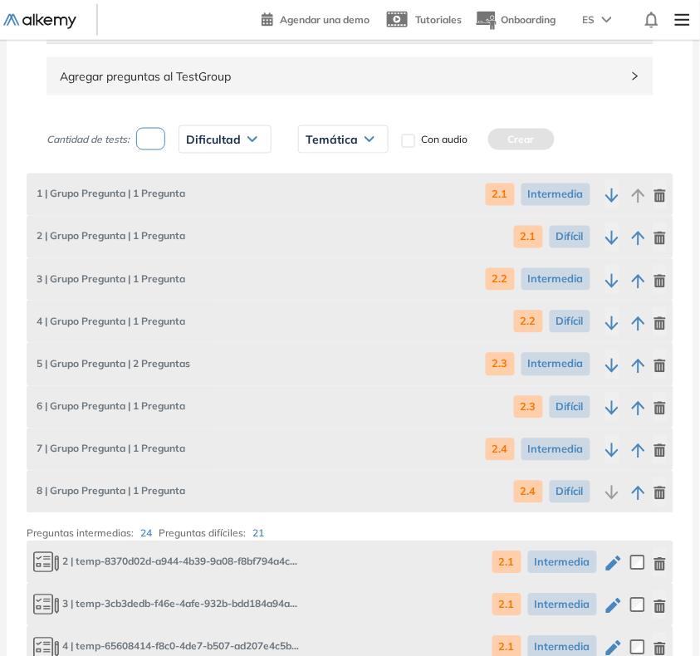
click at [156, 150] on input "number" at bounding box center [150, 139] width 29 height 22
type input "*"
click at [196, 146] on span "Dificultad" at bounding box center [213, 139] width 55 height 13
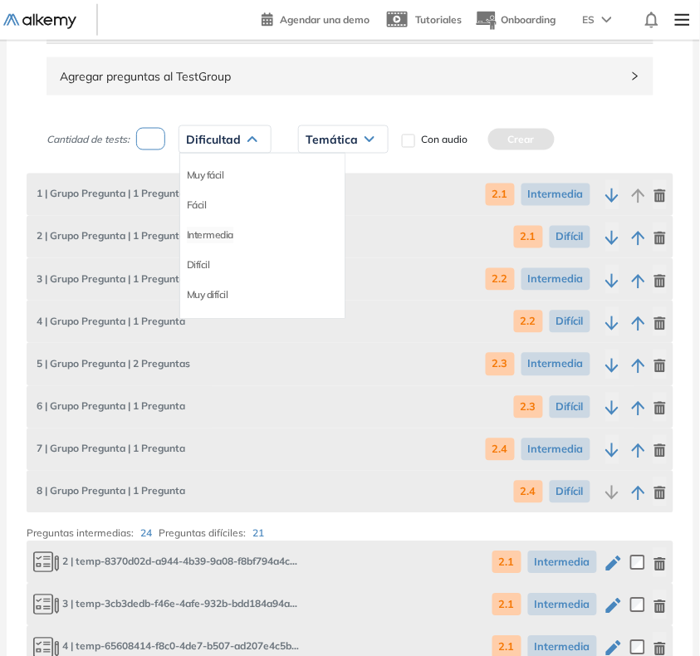
click at [202, 241] on li "Intermedia" at bounding box center [210, 235] width 46 height 17
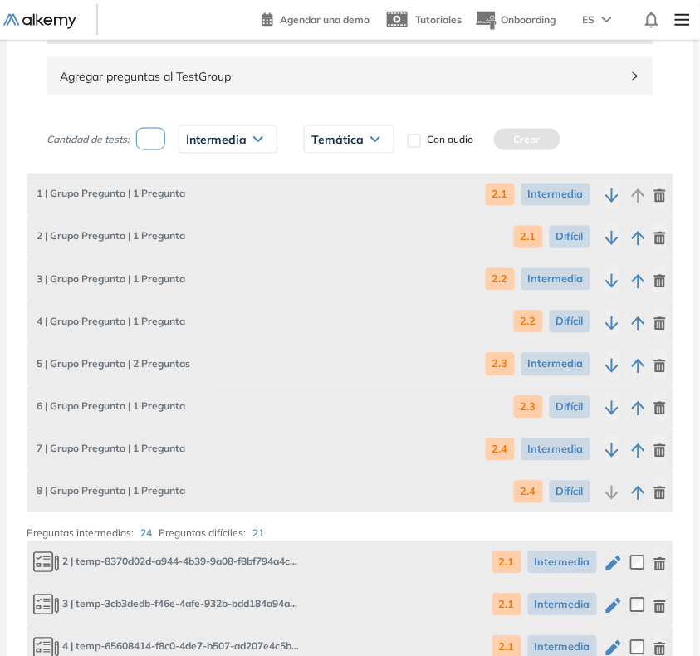
click at [349, 135] on span "Temática" at bounding box center [337, 139] width 52 height 13
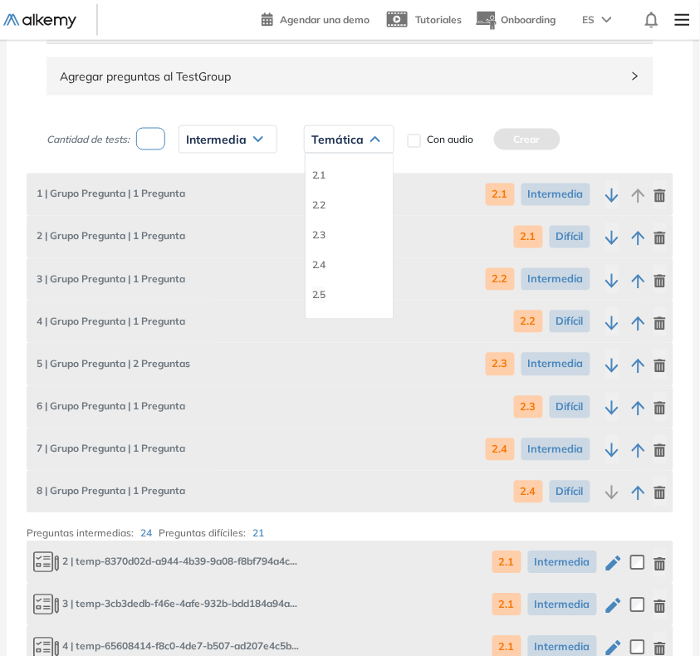
click at [316, 297] on li "2.5" at bounding box center [318, 294] width 13 height 17
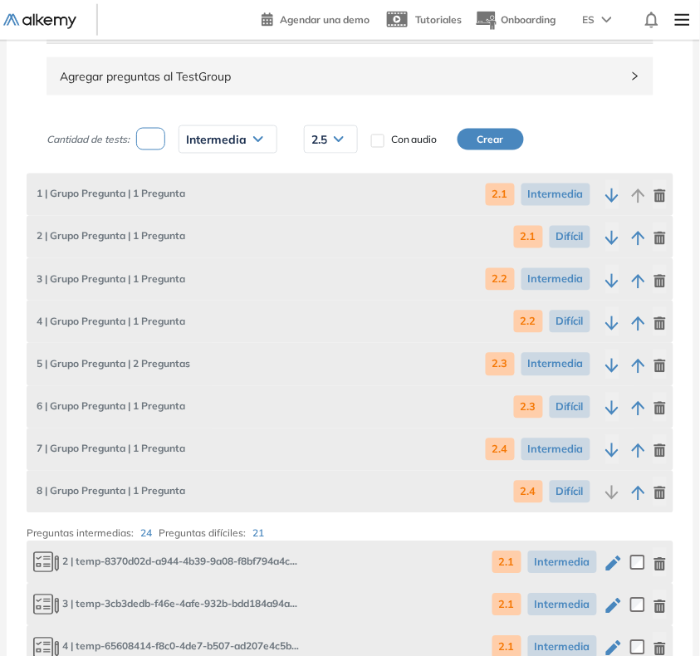
click at [492, 148] on button "Crear" at bounding box center [490, 140] width 66 height 22
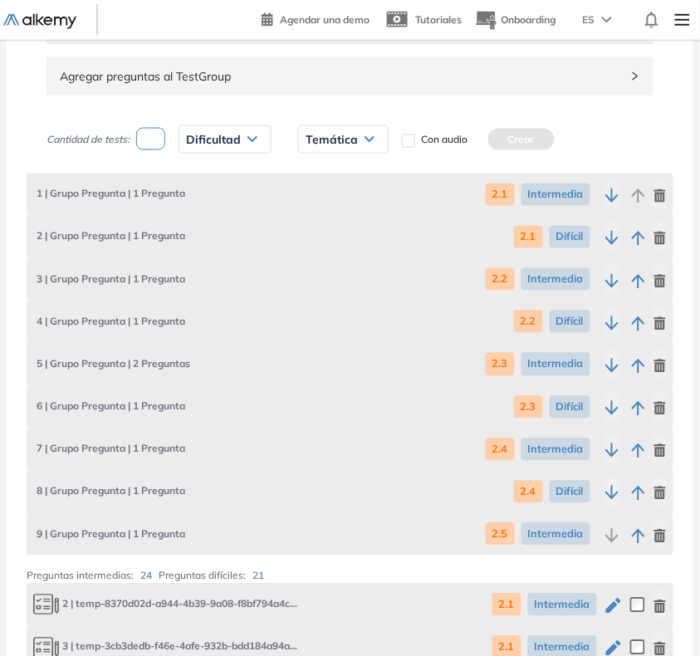
click at [151, 146] on input "number" at bounding box center [150, 139] width 29 height 22
type input "*"
click at [217, 146] on span "Dificultad" at bounding box center [213, 139] width 55 height 13
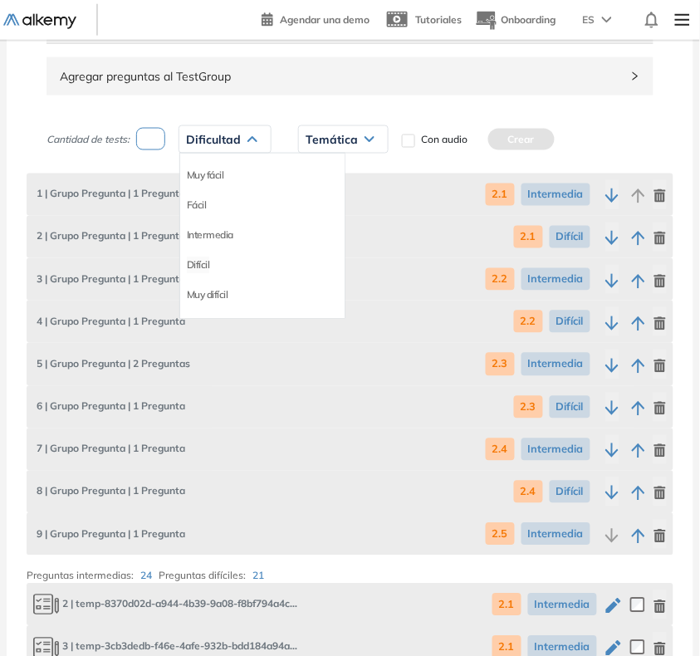
click at [201, 264] on li "Difícil" at bounding box center [198, 265] width 23 height 17
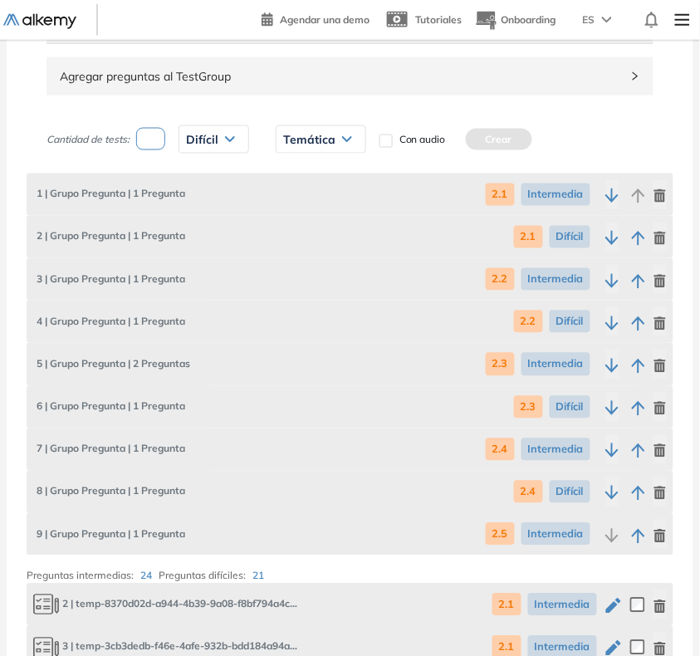
click at [299, 153] on div "Temática" at bounding box center [320, 139] width 89 height 27
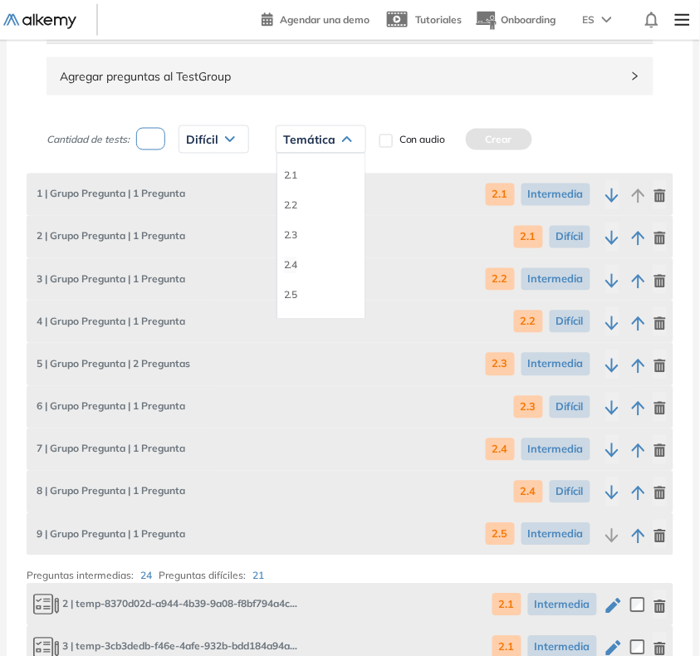
click at [287, 271] on li "2.4" at bounding box center [290, 265] width 13 height 17
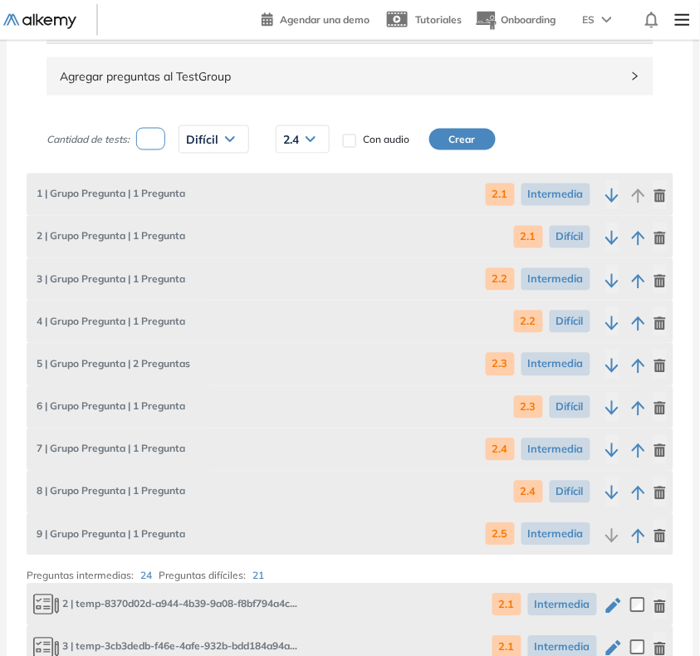
click at [305, 149] on div "2.4" at bounding box center [302, 139] width 52 height 27
click at [293, 291] on li "2.5" at bounding box center [290, 294] width 13 height 17
click at [482, 138] on button "Crear" at bounding box center [462, 140] width 66 height 22
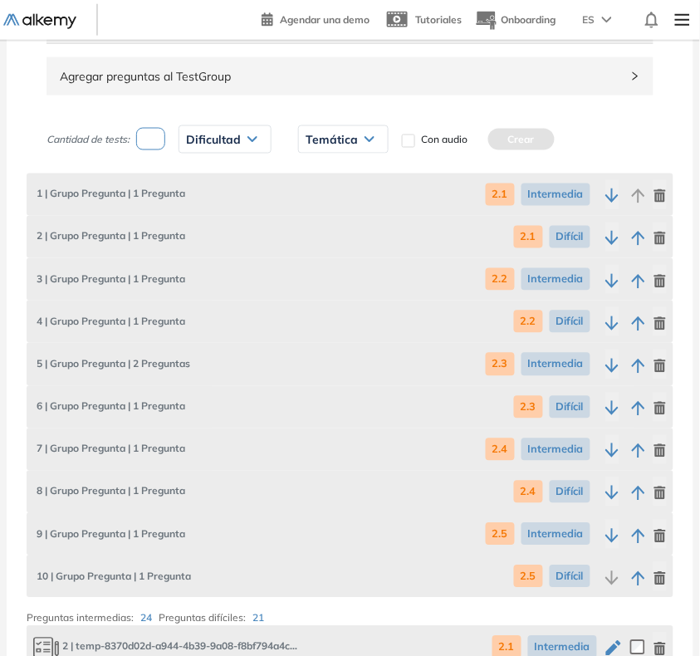
click at [154, 139] on input "number" at bounding box center [150, 139] width 29 height 22
type input "*"
click at [221, 139] on span "Dificultad" at bounding box center [213, 139] width 55 height 13
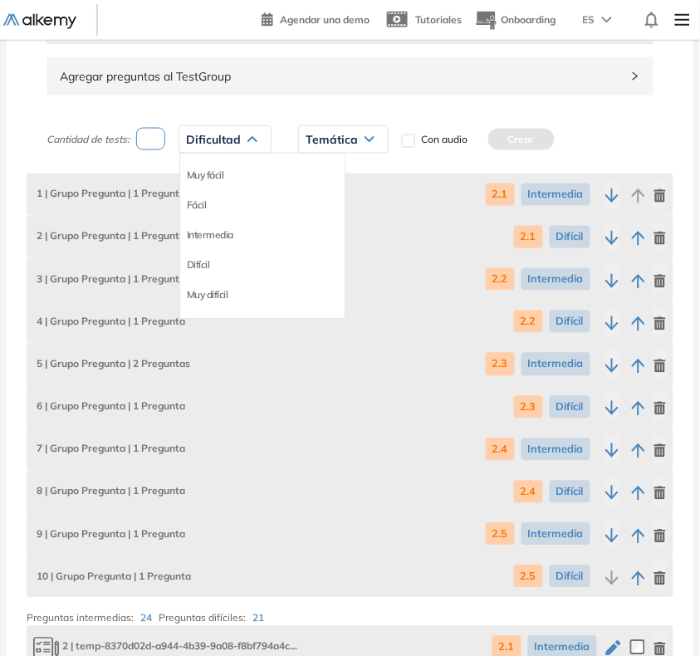
click at [217, 237] on li "Intermedia" at bounding box center [210, 235] width 46 height 17
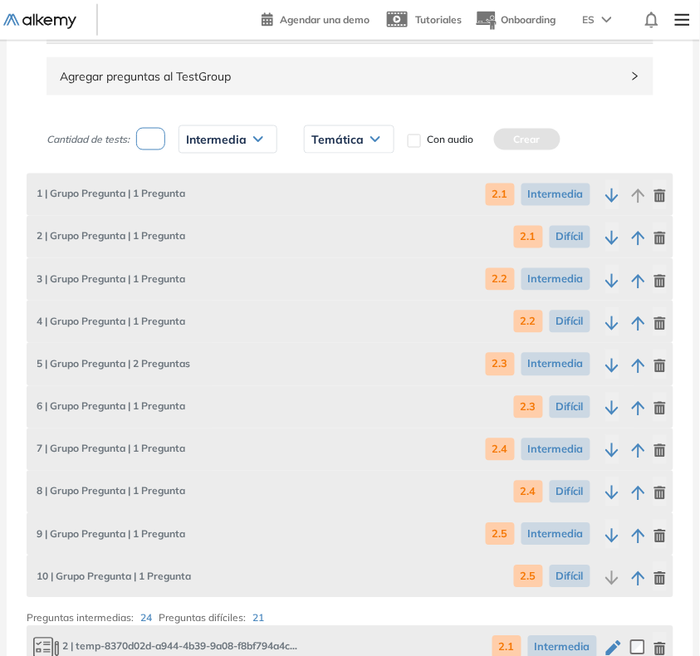
click at [335, 145] on span "Temática" at bounding box center [337, 139] width 52 height 13
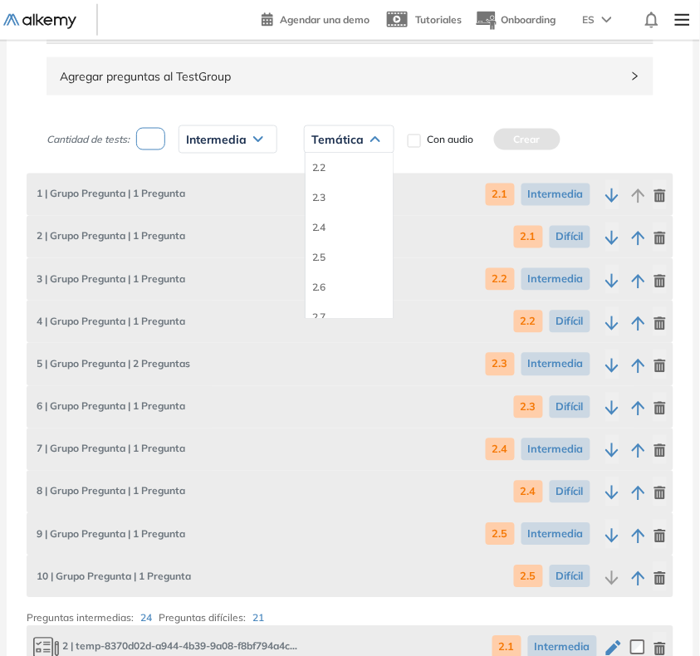
scroll to position [58, 0]
drag, startPoint x: 320, startPoint y: 272, endPoint x: 461, endPoint y: 151, distance: 186.0
click at [321, 270] on li "2.6" at bounding box center [318, 266] width 13 height 17
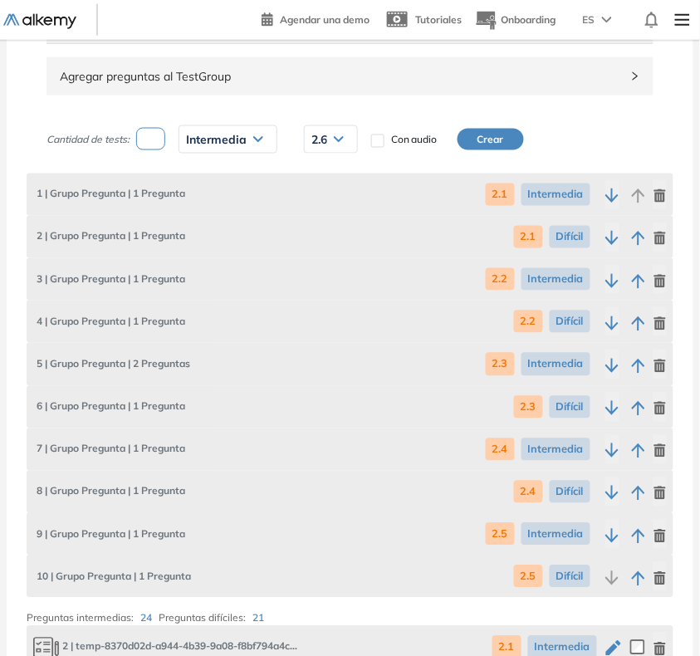
click at [496, 137] on button "Crear" at bounding box center [490, 140] width 66 height 22
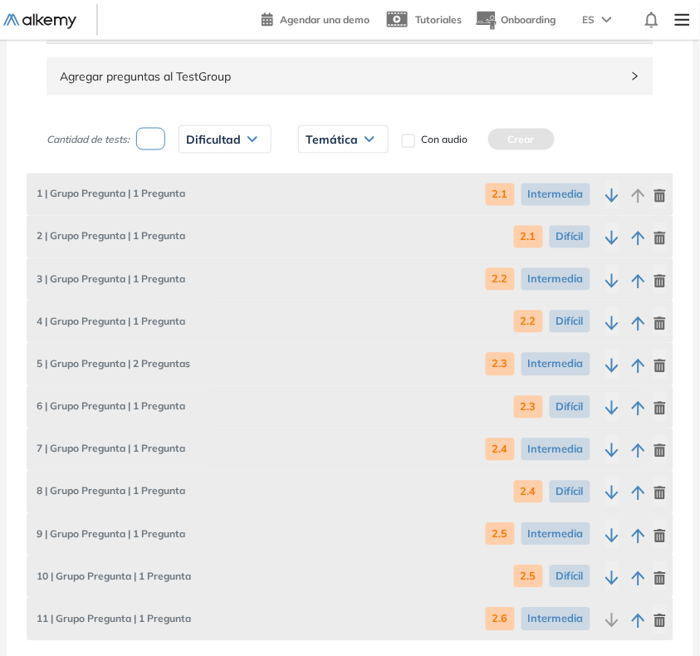
click at [141, 149] on input "number" at bounding box center [150, 139] width 29 height 22
type input "*"
click at [198, 151] on div "Dificultad" at bounding box center [224, 139] width 91 height 27
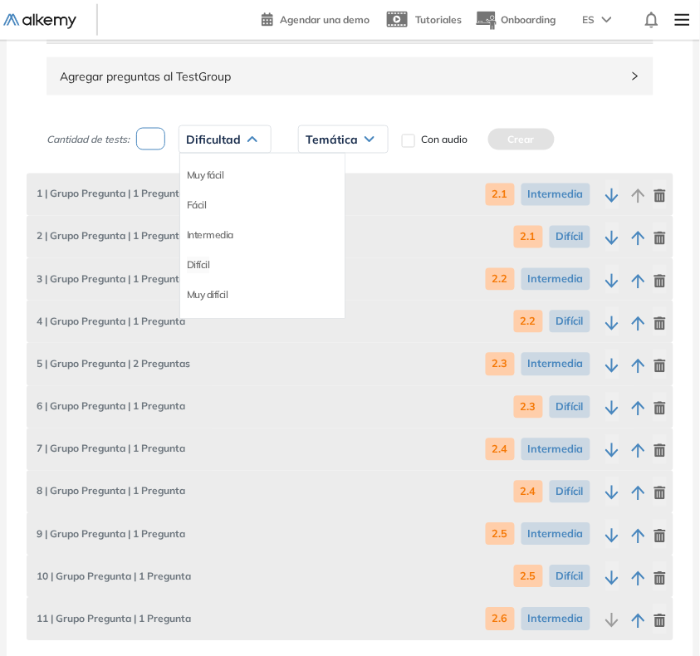
drag, startPoint x: 200, startPoint y: 266, endPoint x: 304, endPoint y: 152, distance: 154.6
click at [201, 263] on li "Difícil" at bounding box center [198, 265] width 23 height 17
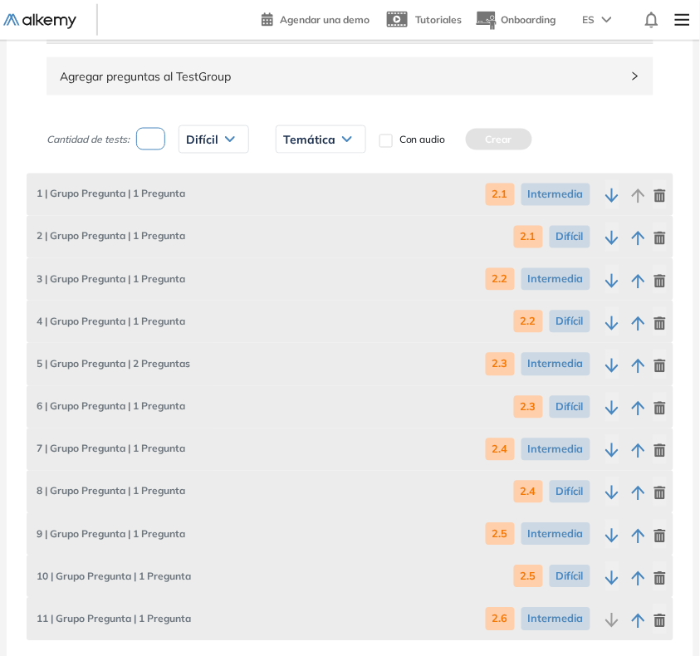
click at [311, 139] on span "Temática" at bounding box center [309, 139] width 52 height 13
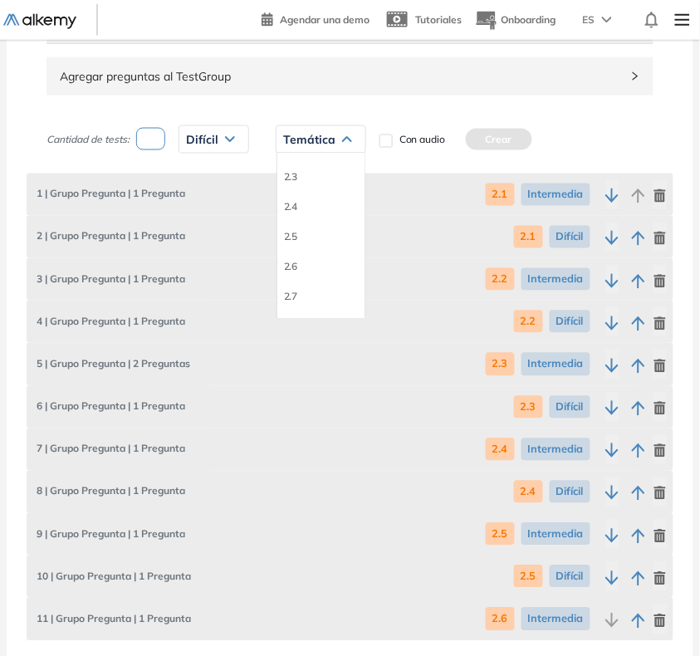
drag, startPoint x: 299, startPoint y: 266, endPoint x: 308, endPoint y: 257, distance: 12.3
click at [300, 266] on div "2.6" at bounding box center [320, 267] width 87 height 30
click at [295, 266] on li "2.6" at bounding box center [290, 266] width 13 height 17
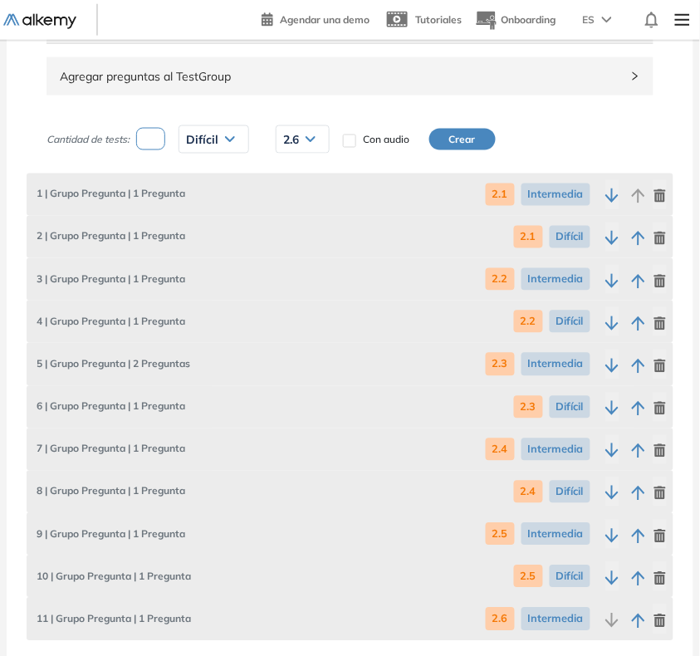
click at [459, 141] on button "Crear" at bounding box center [462, 140] width 66 height 22
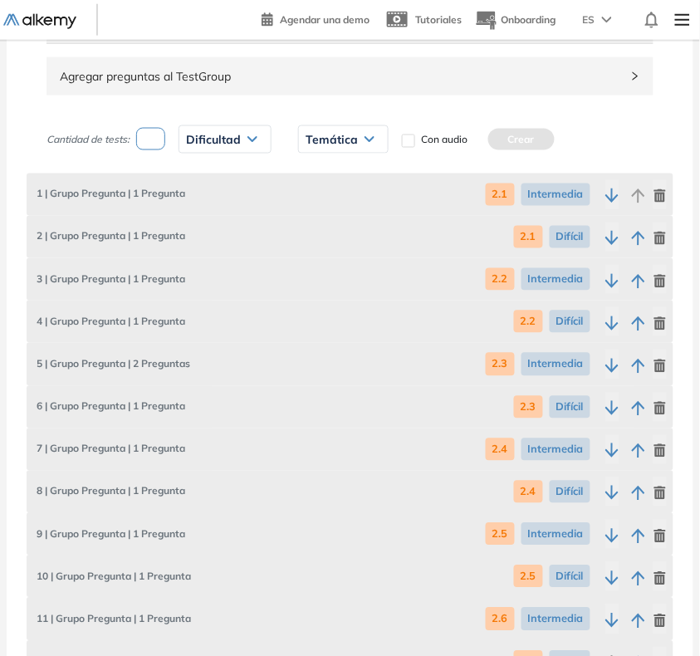
click at [160, 150] on input "number" at bounding box center [150, 139] width 29 height 22
type input "*"
click at [206, 142] on span "Dificultad" at bounding box center [213, 139] width 55 height 13
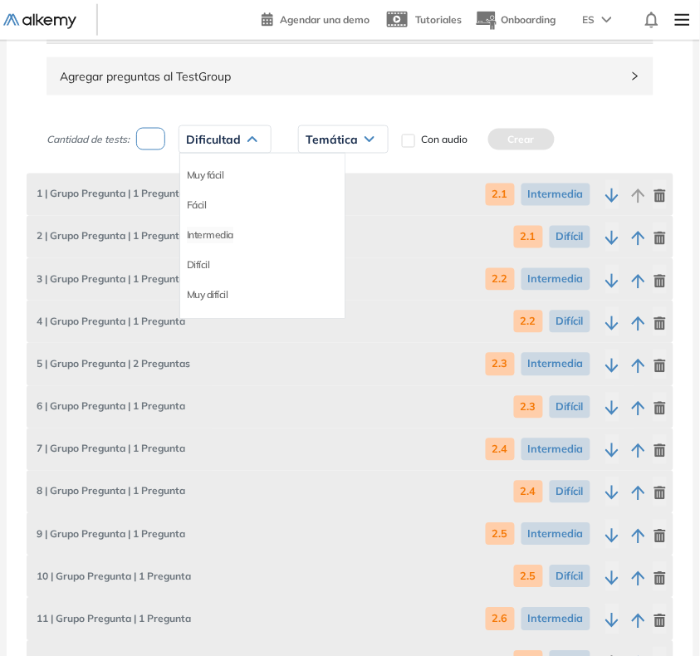
click at [225, 235] on li "Intermedia" at bounding box center [210, 235] width 46 height 17
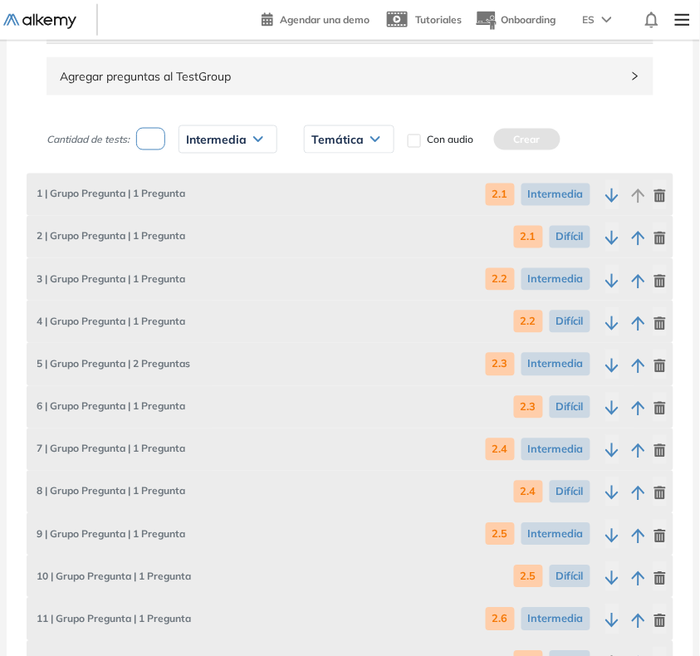
click at [345, 144] on span "Temática" at bounding box center [337, 139] width 52 height 13
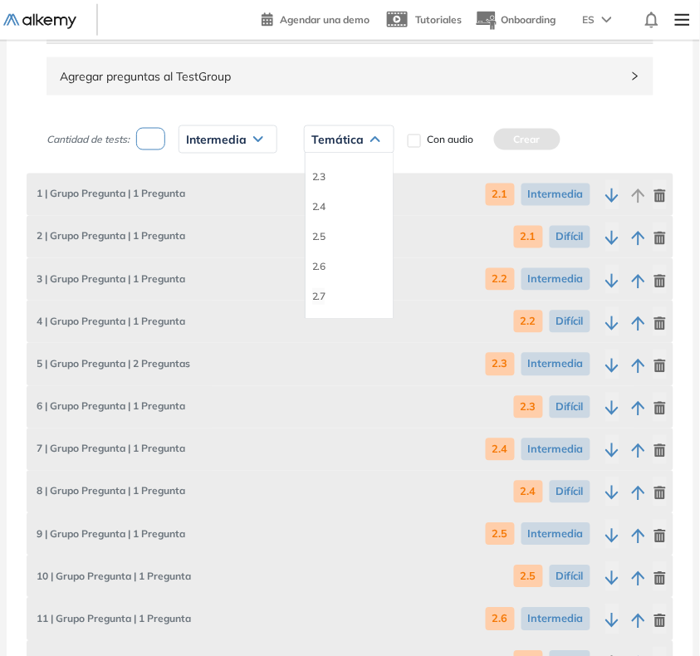
click at [314, 299] on li "2.7" at bounding box center [318, 296] width 13 height 17
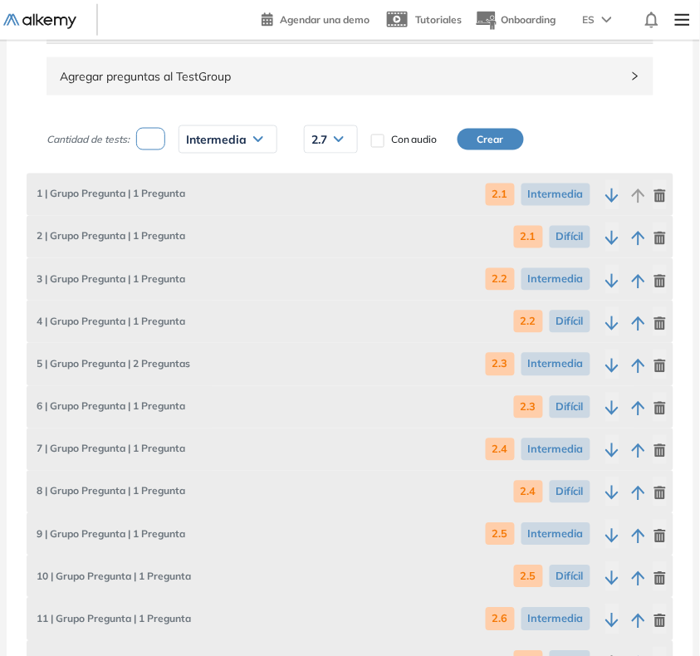
click at [508, 139] on button "Crear" at bounding box center [490, 140] width 66 height 22
click at [158, 146] on input "number" at bounding box center [150, 139] width 29 height 22
type input "*"
click at [213, 141] on span "Dificultad" at bounding box center [213, 139] width 55 height 13
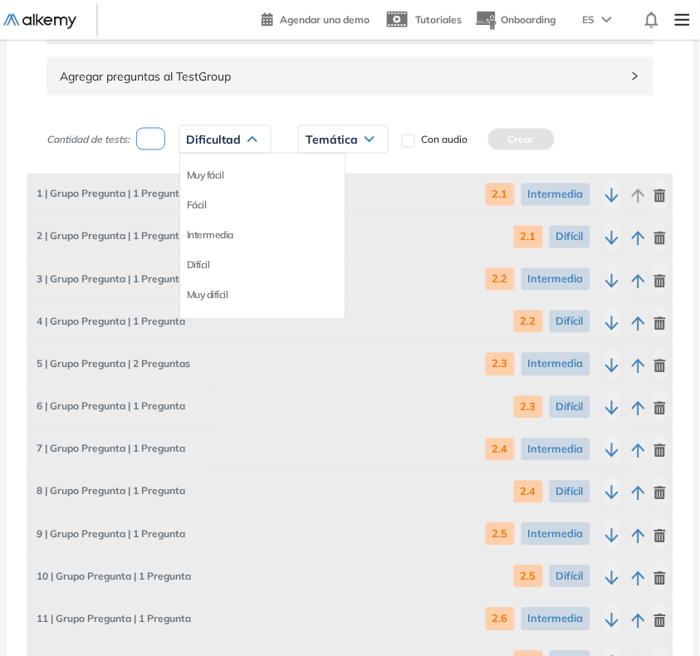
click at [201, 263] on li "Difícil" at bounding box center [198, 265] width 23 height 17
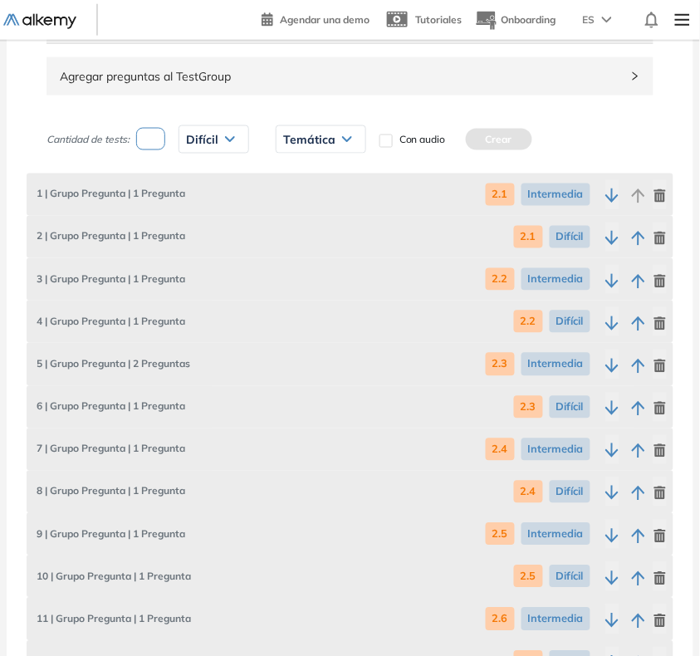
click at [333, 145] on span "Temática" at bounding box center [309, 139] width 52 height 13
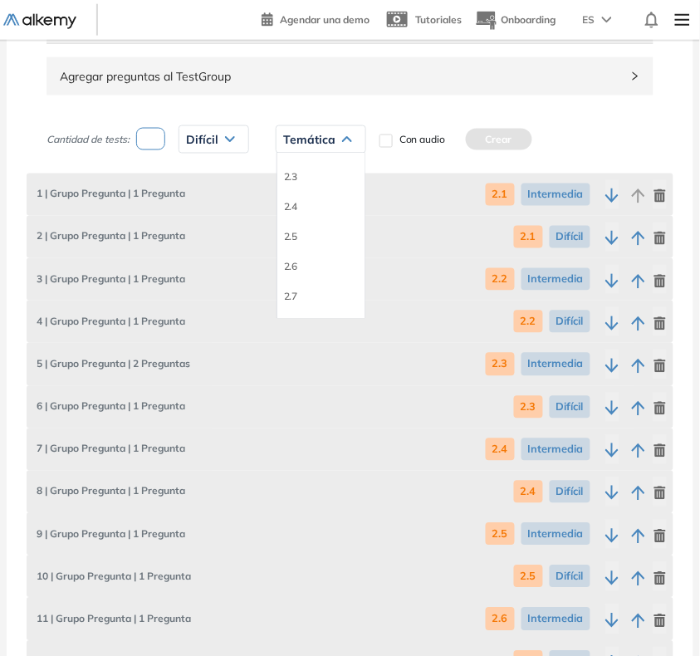
drag, startPoint x: 286, startPoint y: 293, endPoint x: 341, endPoint y: 237, distance: 78.1
click at [286, 291] on li "2.7" at bounding box center [290, 296] width 13 height 17
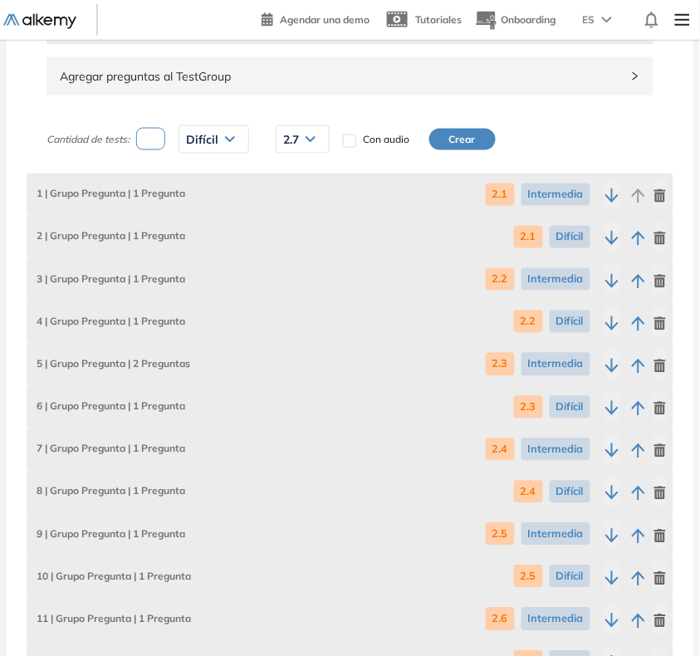
click at [480, 141] on button "Crear" at bounding box center [462, 140] width 66 height 22
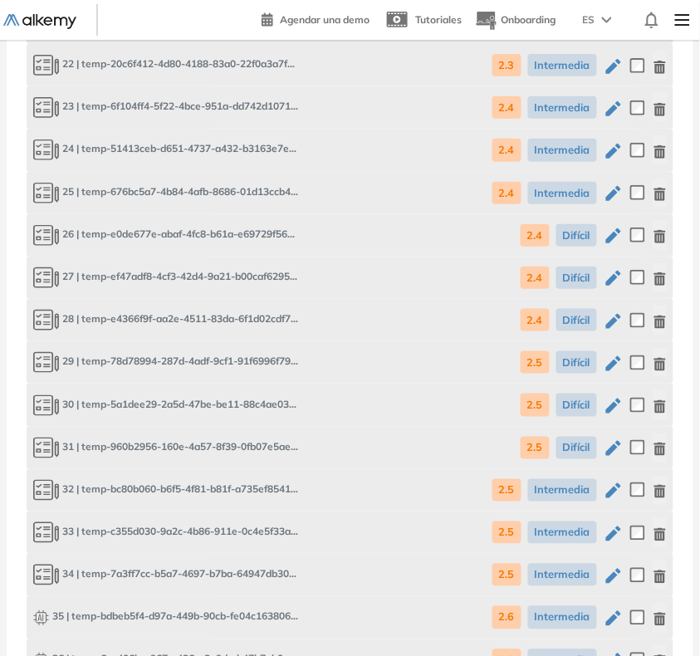
scroll to position [3470, 0]
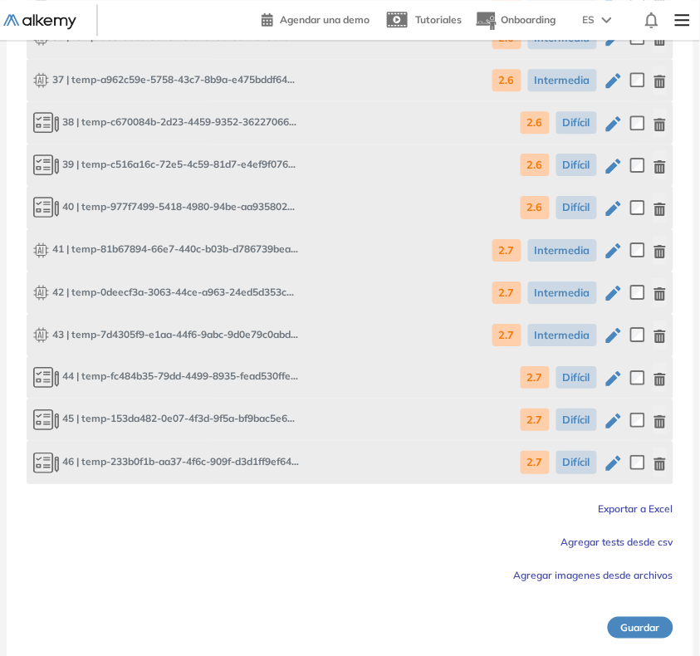
click at [653, 619] on button "Guardar" at bounding box center [641, 628] width 66 height 22
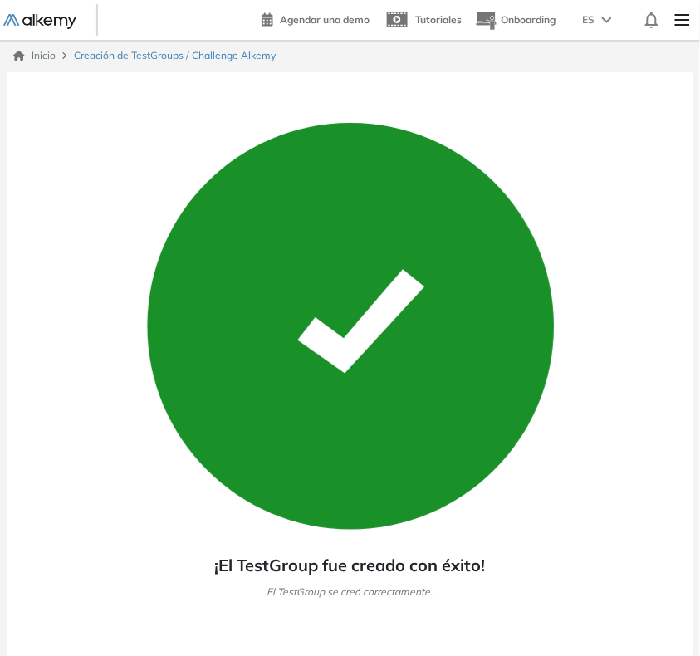
scroll to position [0, 0]
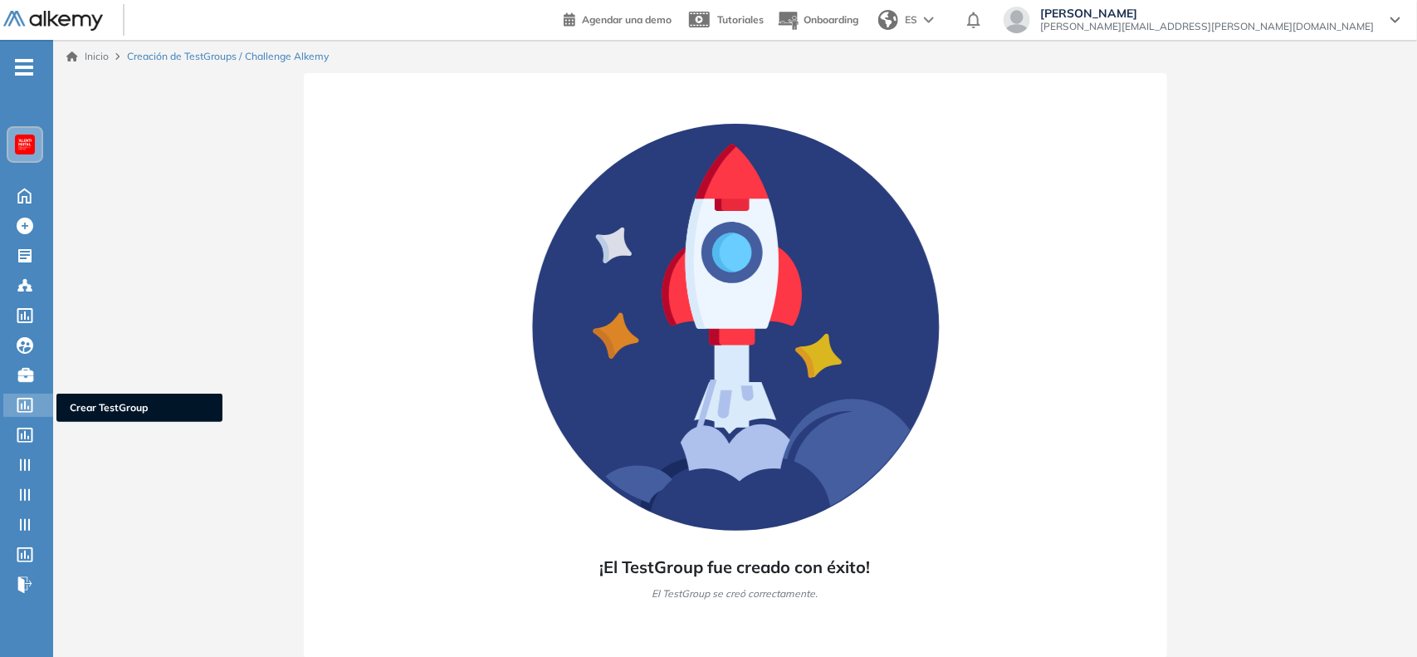
click at [27, 398] on icon at bounding box center [25, 405] width 17 height 15
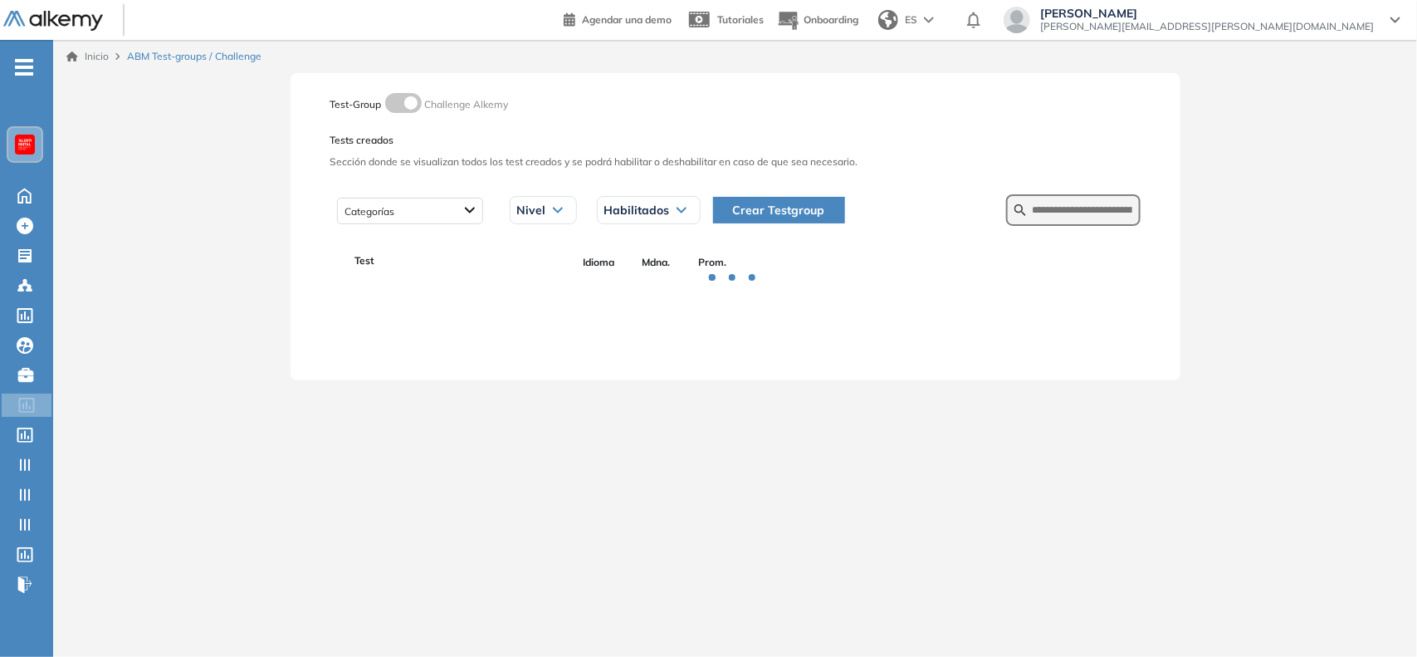
click at [802, 217] on span "Crear Testgroup" at bounding box center [779, 210] width 92 height 18
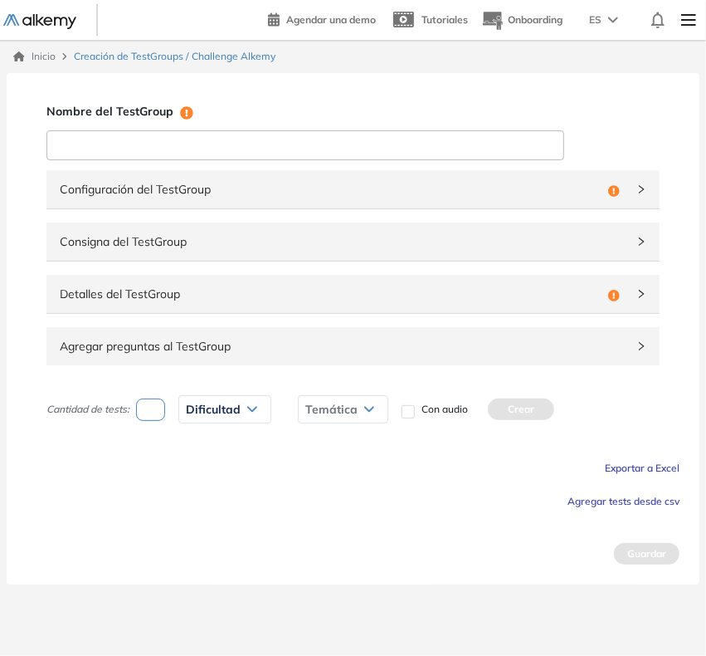
click at [409, 146] on input at bounding box center [305, 145] width 518 height 30
type input "**********"
click at [491, 183] on span "Configuración del TestGroup" at bounding box center [331, 189] width 542 height 18
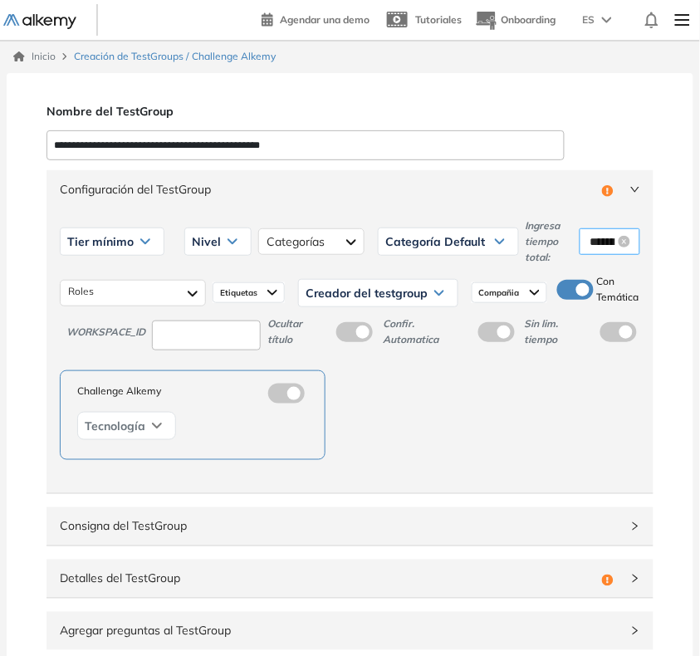
click at [595, 245] on input "********" at bounding box center [602, 241] width 26 height 18
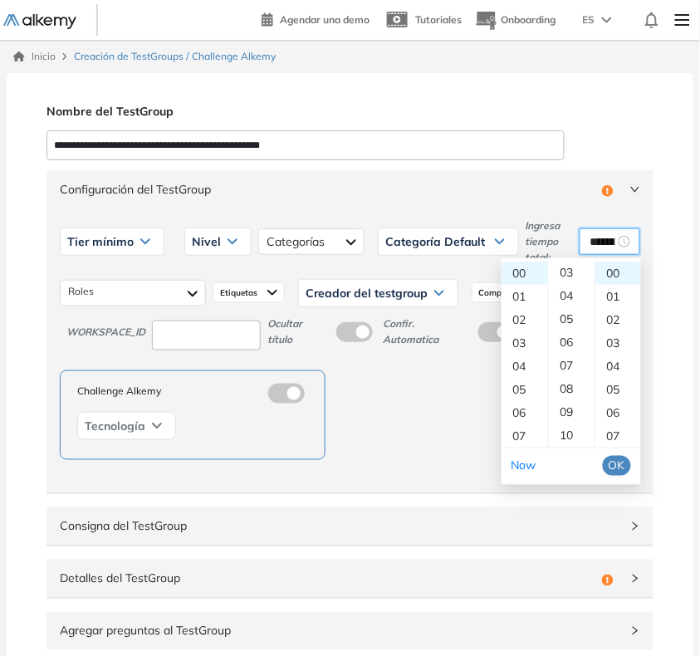
scroll to position [104, 0]
click at [562, 378] on div "09" at bounding box center [572, 378] width 46 height 23
type input "********"
click at [611, 467] on span "OK" at bounding box center [616, 466] width 17 height 18
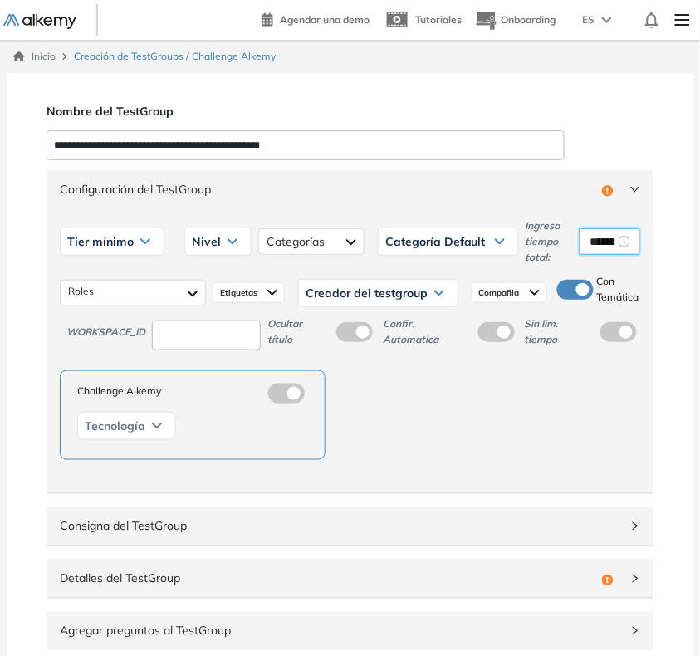
click at [144, 249] on div "Tier mínimo" at bounding box center [112, 241] width 103 height 27
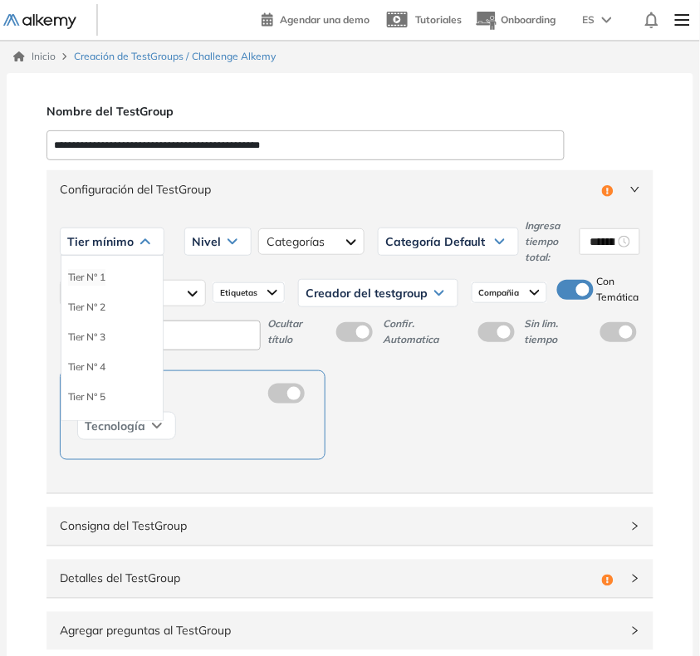
click at [98, 281] on li "Tier N° 1" at bounding box center [86, 277] width 37 height 17
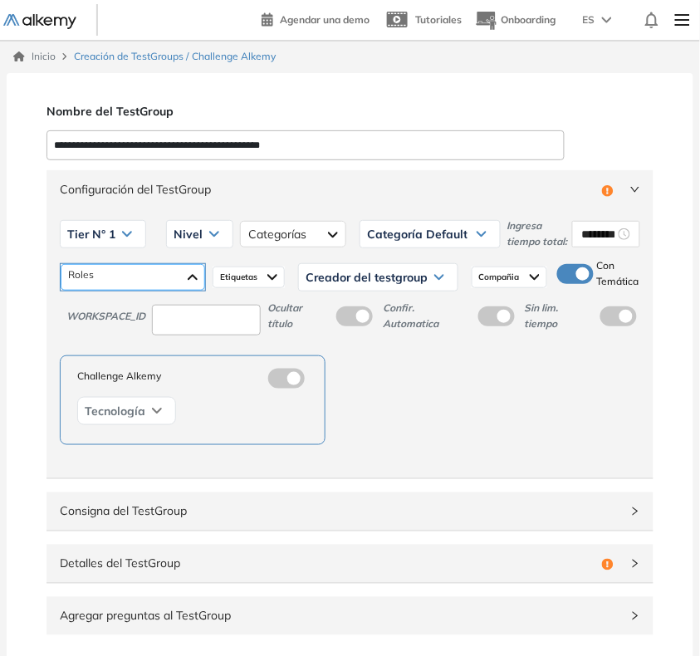
click at [126, 288] on div at bounding box center [133, 277] width 144 height 27
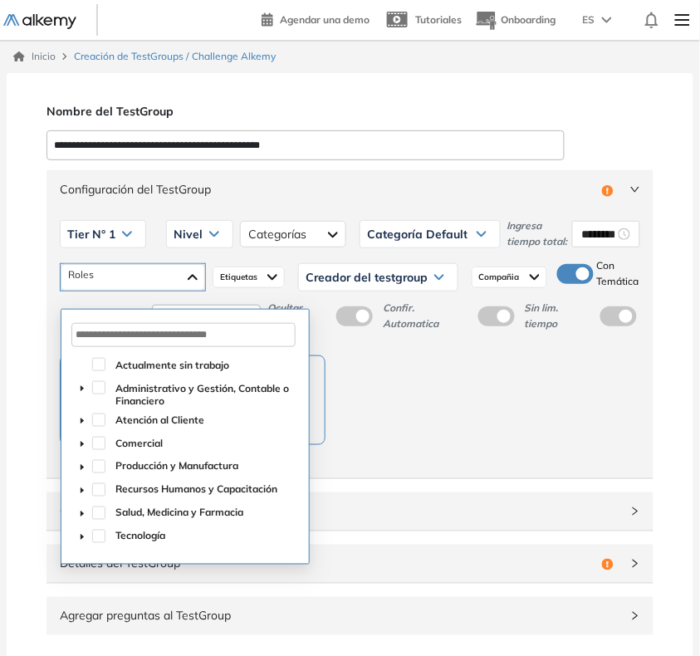
click at [83, 541] on span "caret-down" at bounding box center [82, 537] width 8 height 8
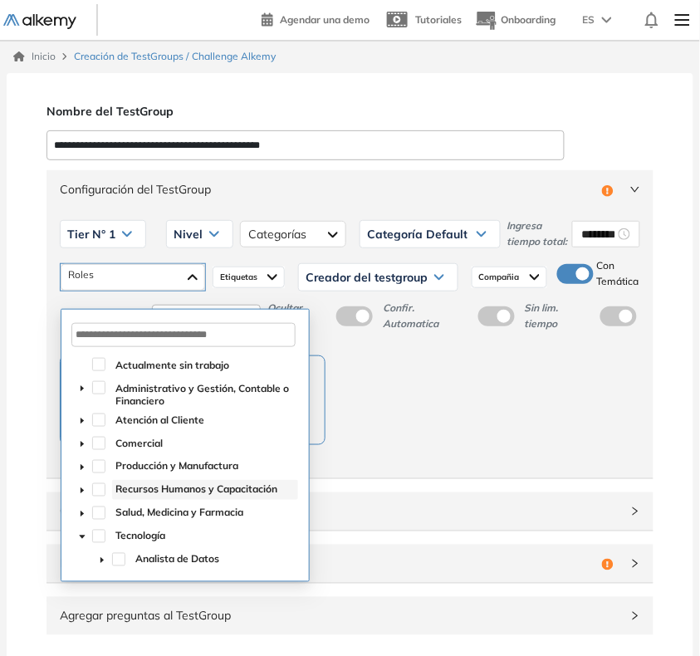
scroll to position [145, 0]
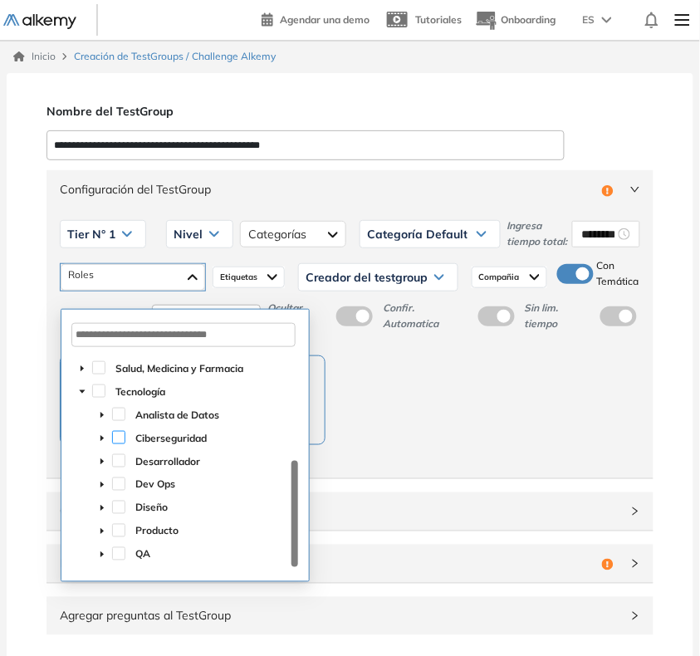
click at [113, 442] on span at bounding box center [118, 437] width 13 height 13
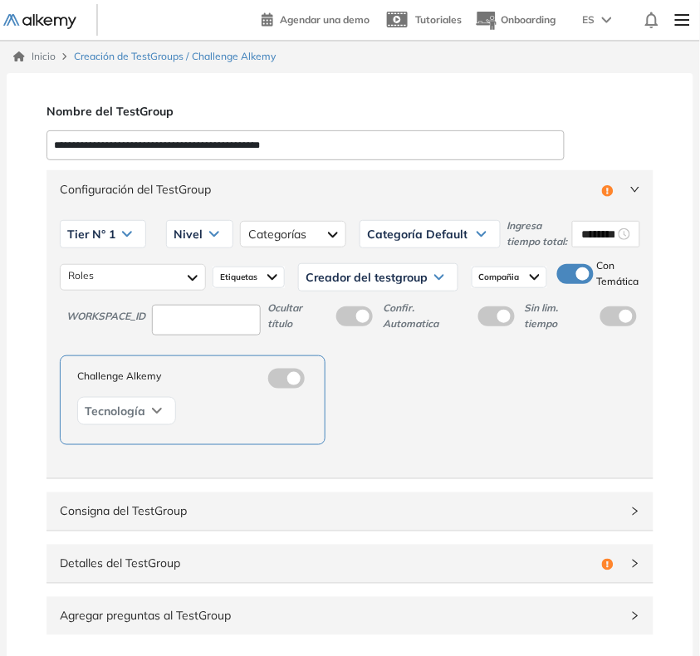
click at [35, 403] on div "Configuración del TestGroup Incompleto Tier N° 1 Tier N° 1 Tier N° 2 Tier N° 3 …" at bounding box center [350, 409] width 647 height 485
click at [200, 335] on input at bounding box center [206, 320] width 109 height 31
type input "***"
click at [208, 235] on div "Nivel" at bounding box center [200, 234] width 66 height 27
click at [197, 361] on li "Integrador" at bounding box center [196, 359] width 45 height 17
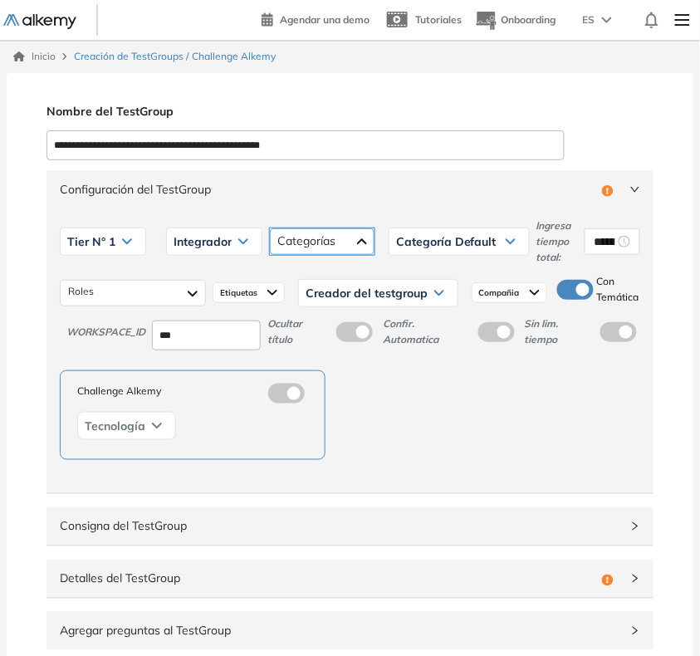
click at [316, 253] on div at bounding box center [322, 241] width 105 height 27
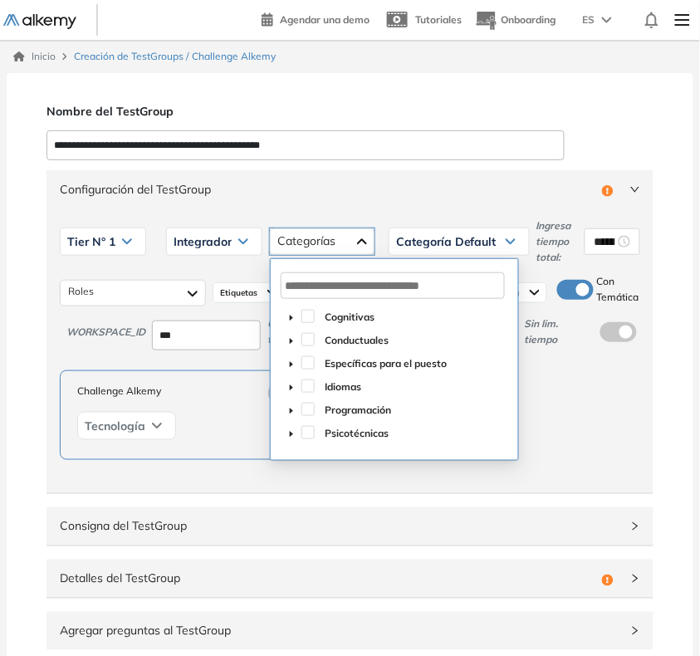
click at [285, 408] on span at bounding box center [291, 409] width 20 height 20
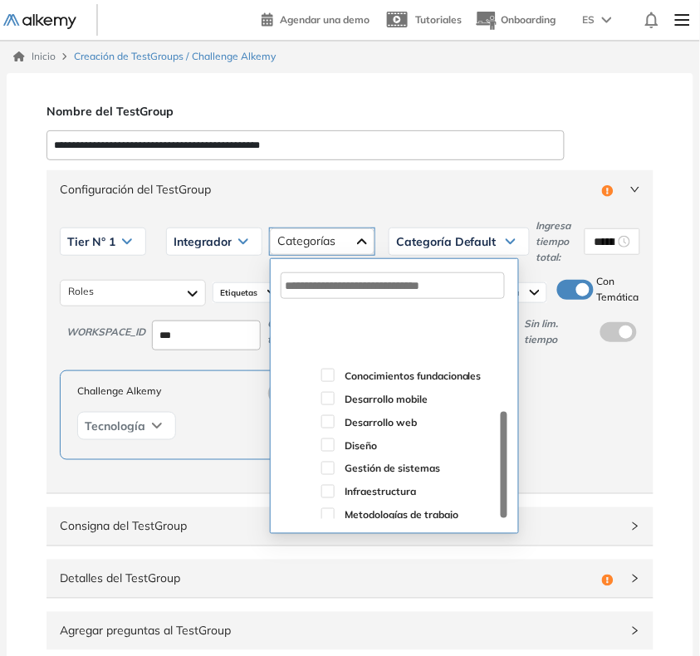
scroll to position [180, 0]
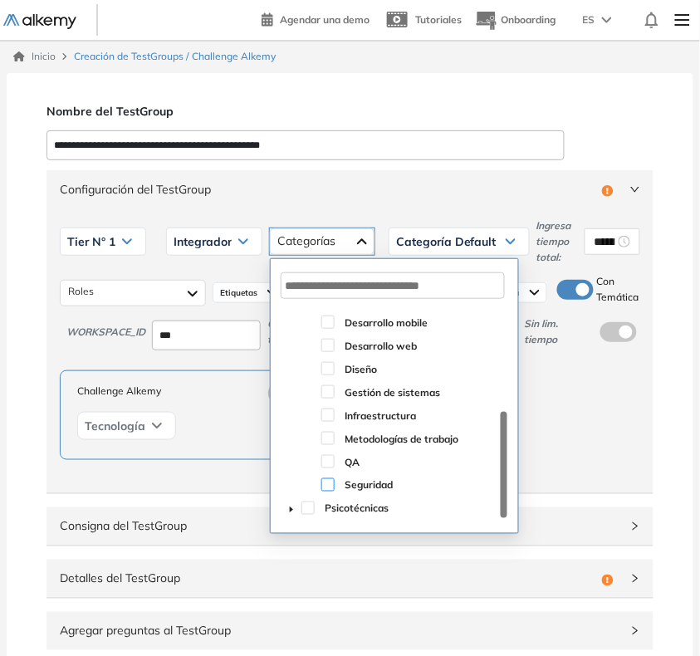
click at [328, 484] on span at bounding box center [327, 484] width 13 height 13
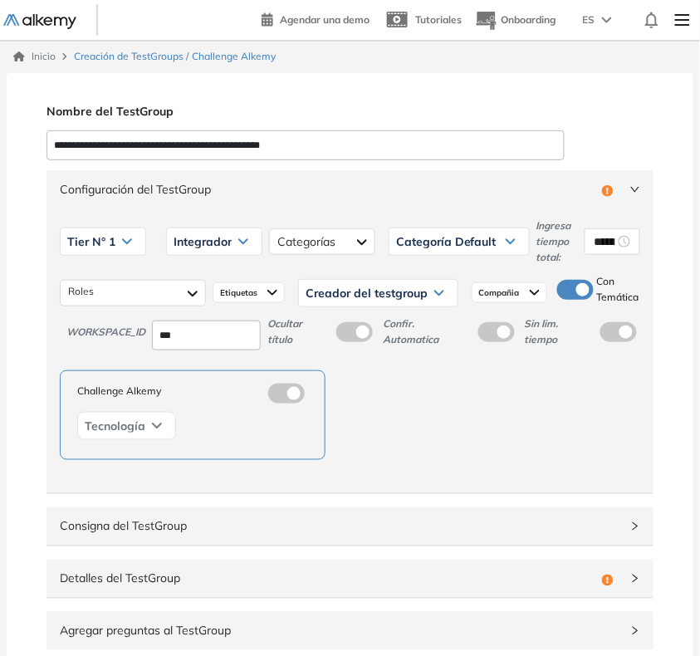
click at [586, 444] on div "Challenge Alkemy Tecnología" at bounding box center [350, 415] width 580 height 90
click at [379, 289] on span "Creador del testgroup" at bounding box center [366, 292] width 122 height 13
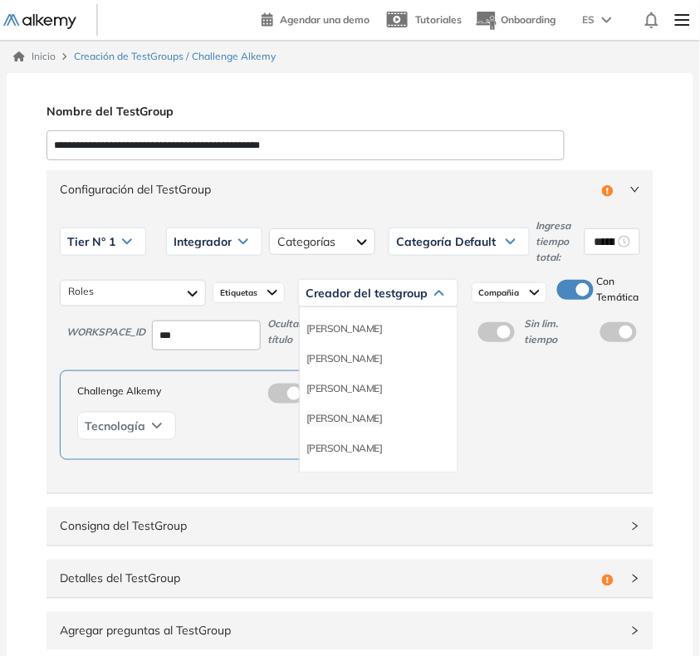
scroll to position [104, 0]
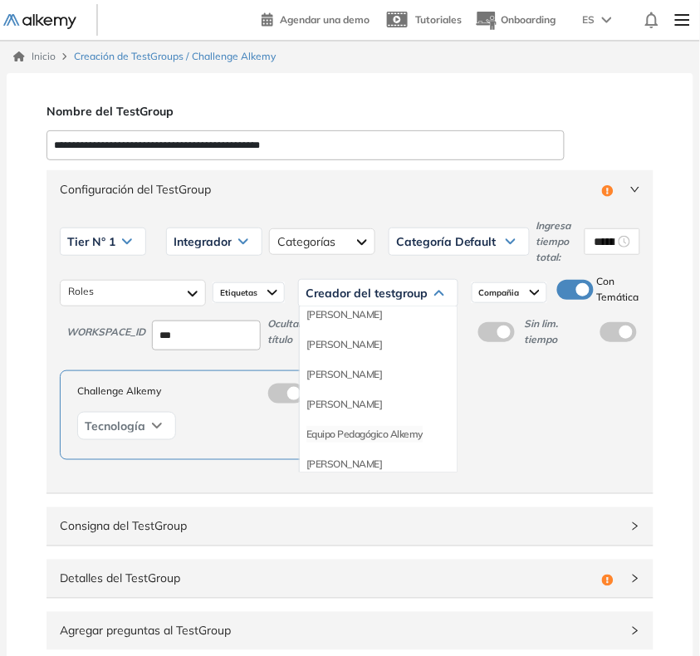
click at [375, 433] on li "Equipo Pedagógico Alkemy" at bounding box center [364, 434] width 116 height 17
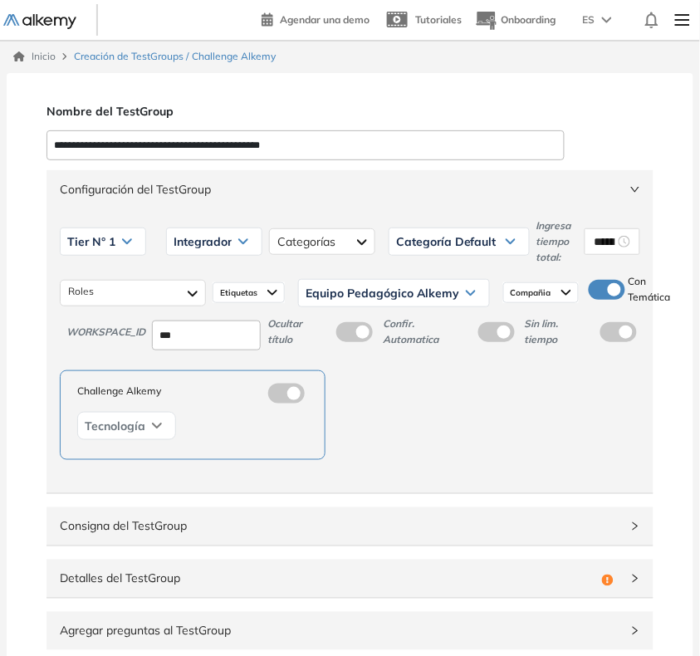
click at [525, 206] on div "Configuración del TestGroup Incompleto" at bounding box center [349, 189] width 607 height 38
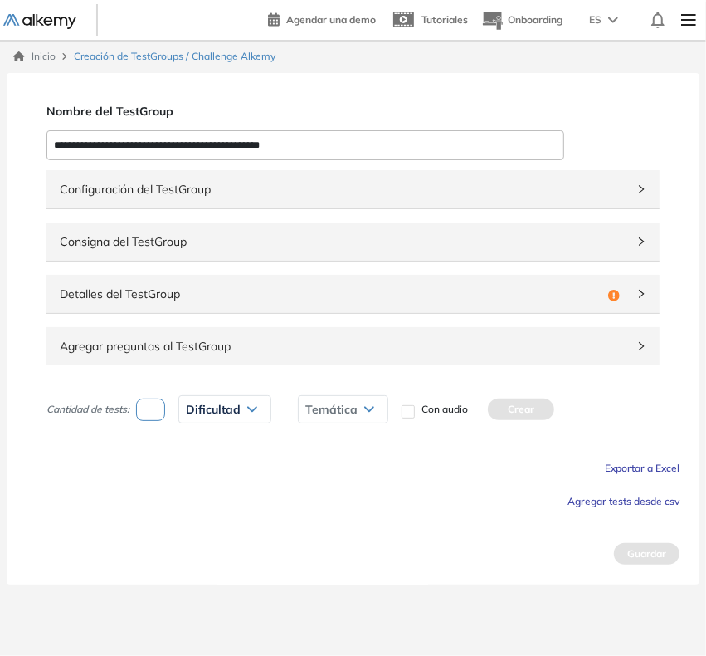
click at [438, 312] on div "Detalles del TestGroup Incompleto" at bounding box center [352, 294] width 613 height 38
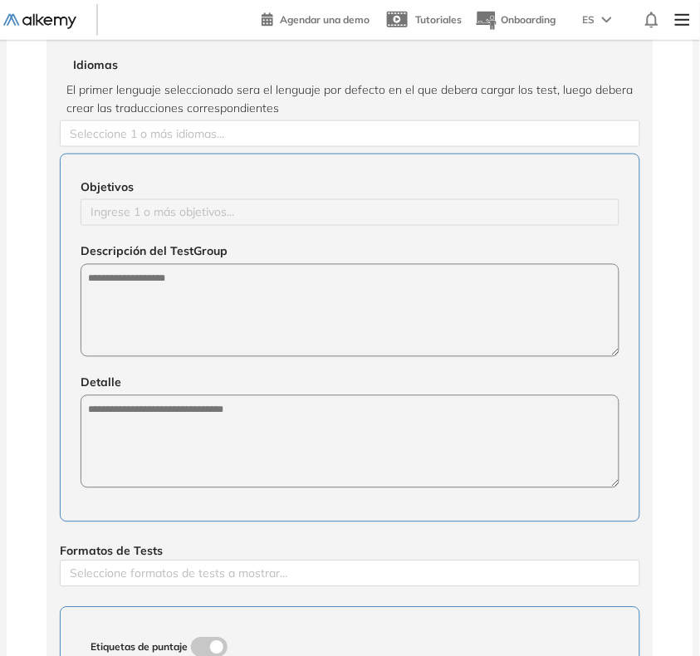
scroll to position [311, 0]
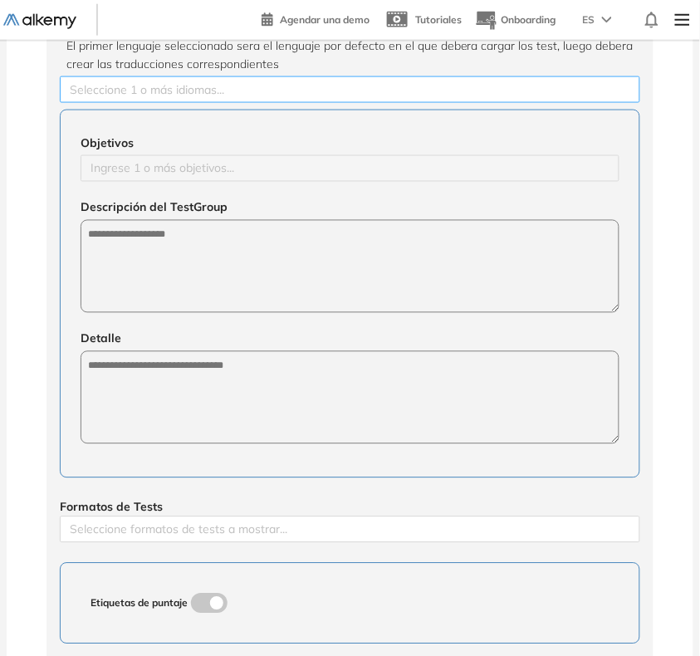
click at [260, 101] on div "Seleccione 1 o más idiomas..." at bounding box center [350, 89] width 580 height 27
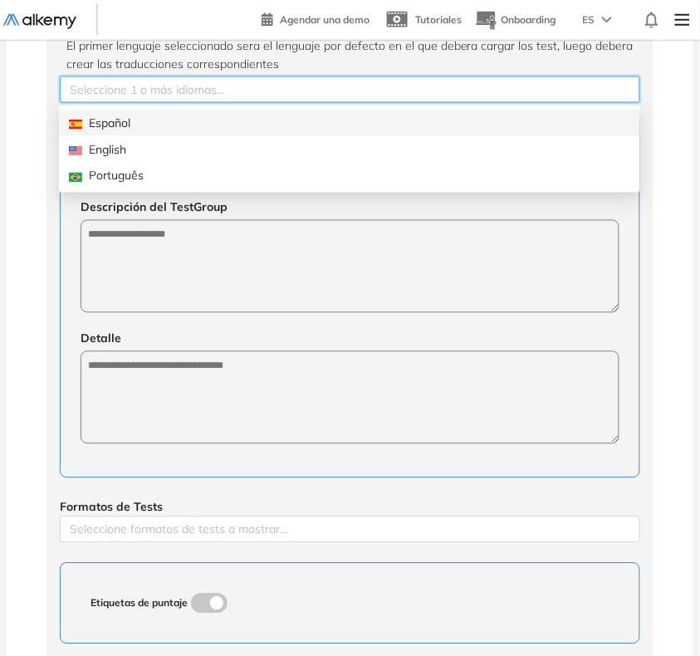
click at [213, 114] on div "Español" at bounding box center [349, 123] width 561 height 18
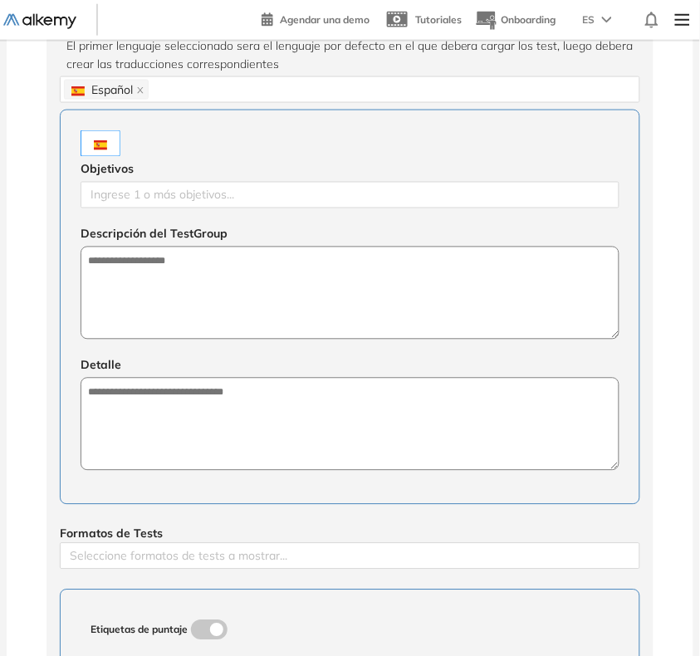
click at [8, 217] on div "**********" at bounding box center [350, 362] width 687 height 1200
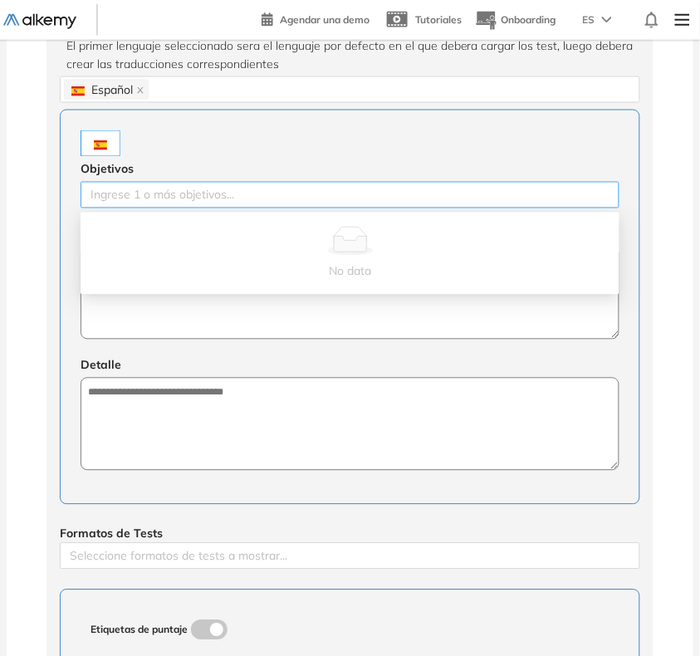
click at [125, 200] on div at bounding box center [350, 195] width 530 height 20
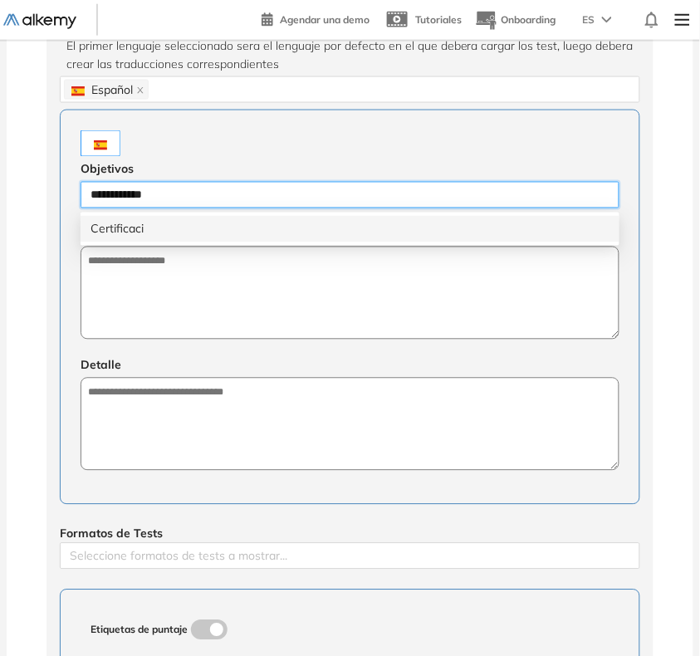
type input "**********"
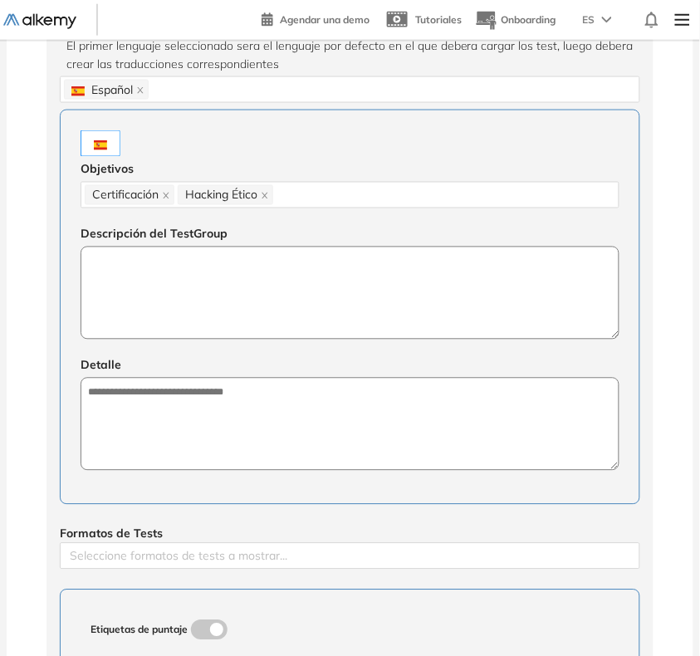
click at [188, 325] on textarea at bounding box center [350, 293] width 539 height 93
paste textarea "**********"
type textarea "**********"
click at [229, 417] on textarea at bounding box center [350, 425] width 539 height 93
paste textarea "**********"
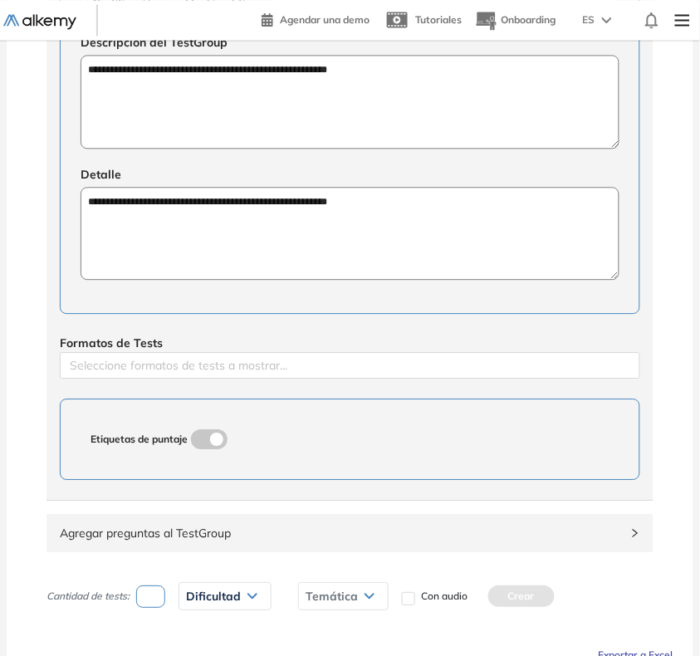
scroll to position [519, 0]
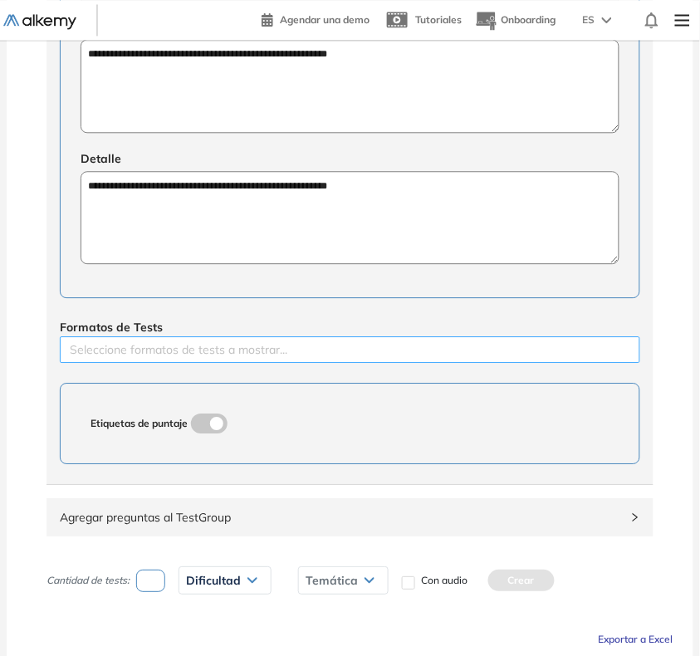
click at [204, 357] on div at bounding box center [350, 350] width 572 height 20
type textarea "**********"
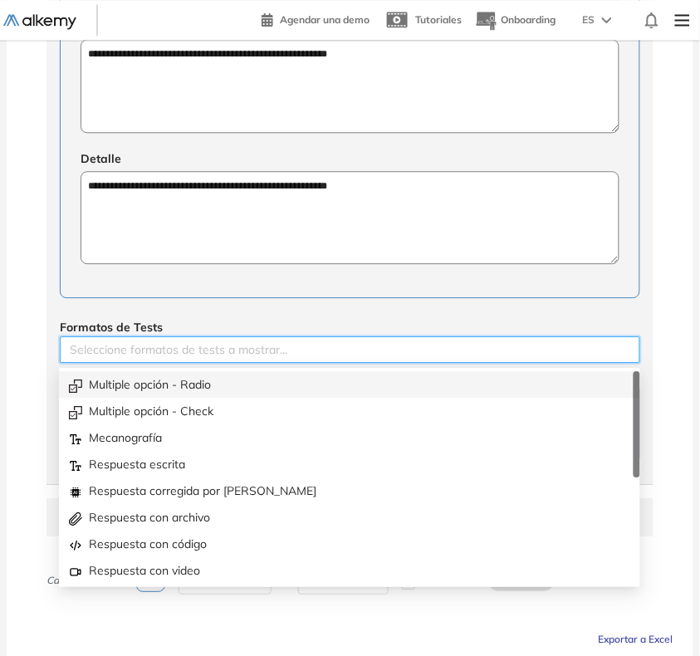
click at [156, 379] on div "Multiple opción - Radio" at bounding box center [349, 384] width 561 height 18
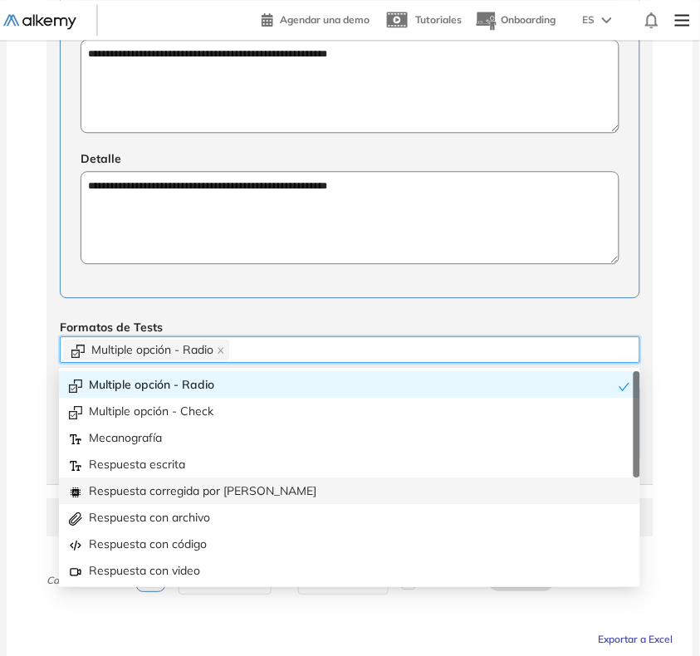
click at [184, 483] on div "Respuesta corregida por [PERSON_NAME]" at bounding box center [349, 490] width 561 height 18
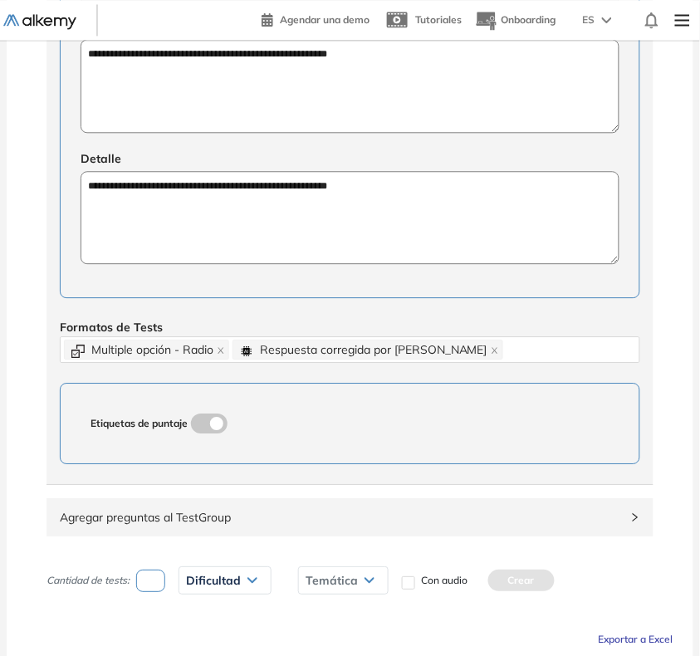
click at [21, 343] on div "**********" at bounding box center [350, 154] width 687 height 1201
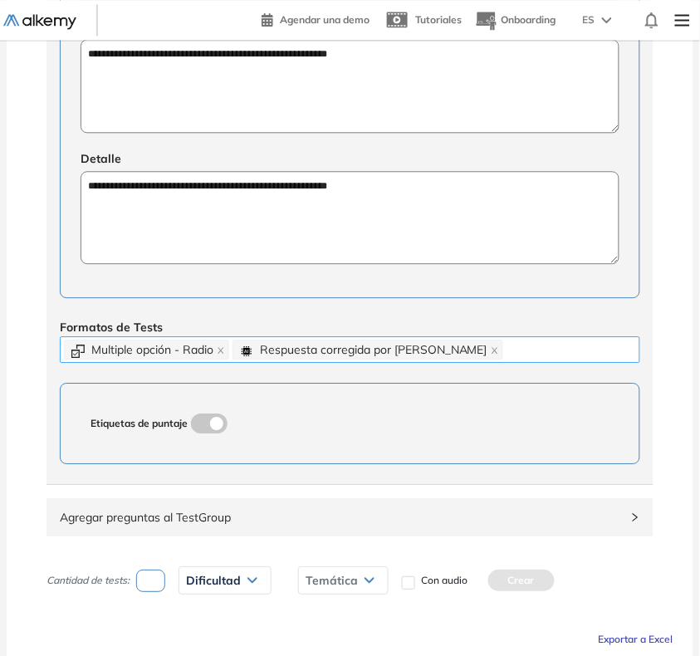
scroll to position [621, 0]
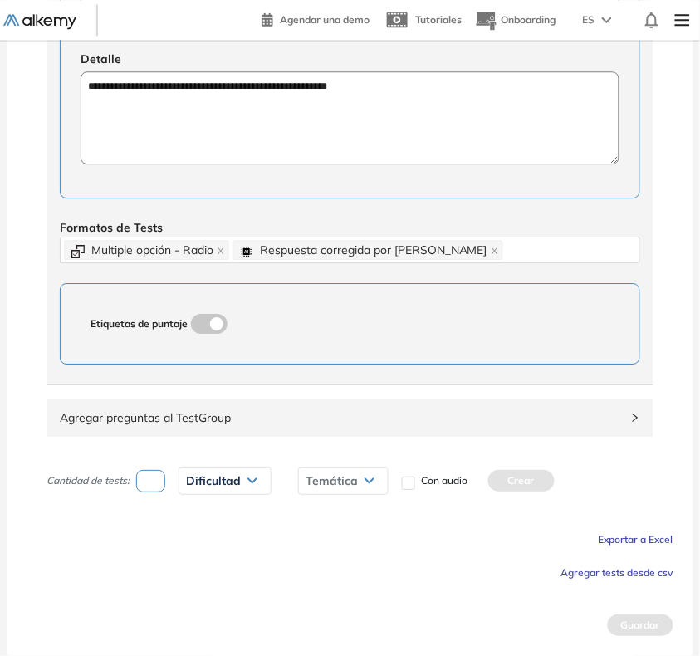
click at [573, 573] on span "Agregar tests desde csv" at bounding box center [617, 572] width 112 height 12
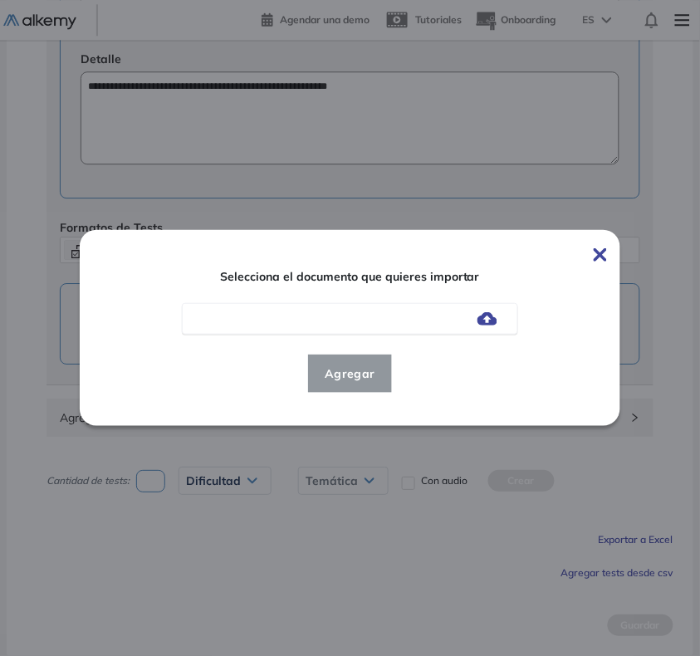
click at [490, 325] on img at bounding box center [487, 318] width 20 height 13
click at [0, 0] on input "file" at bounding box center [0, 0] width 0 height 0
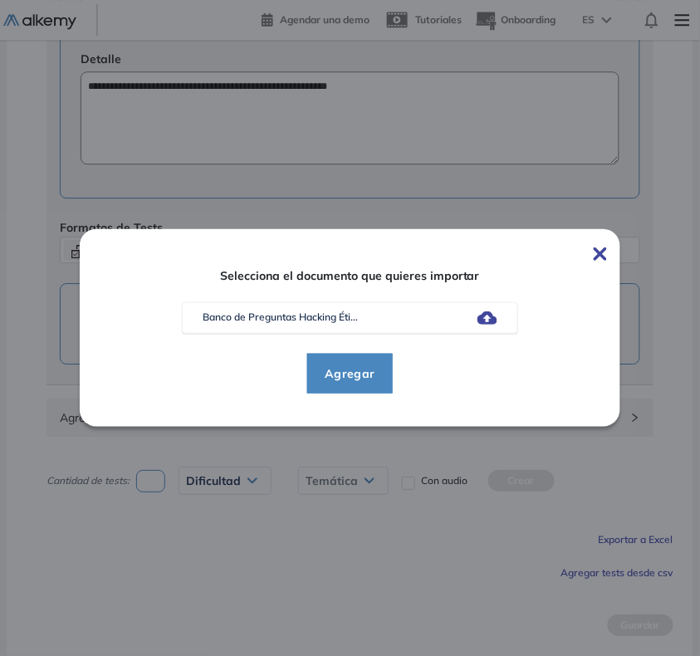
click at [365, 382] on span "Agregar" at bounding box center [349, 374] width 77 height 20
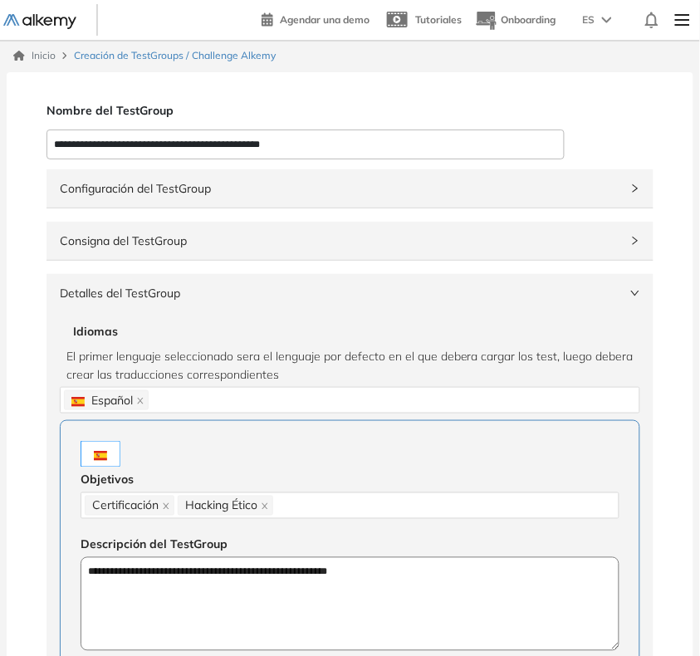
scroll to position [0, 0]
click at [420, 286] on span "Detalles del TestGroup" at bounding box center [340, 294] width 560 height 18
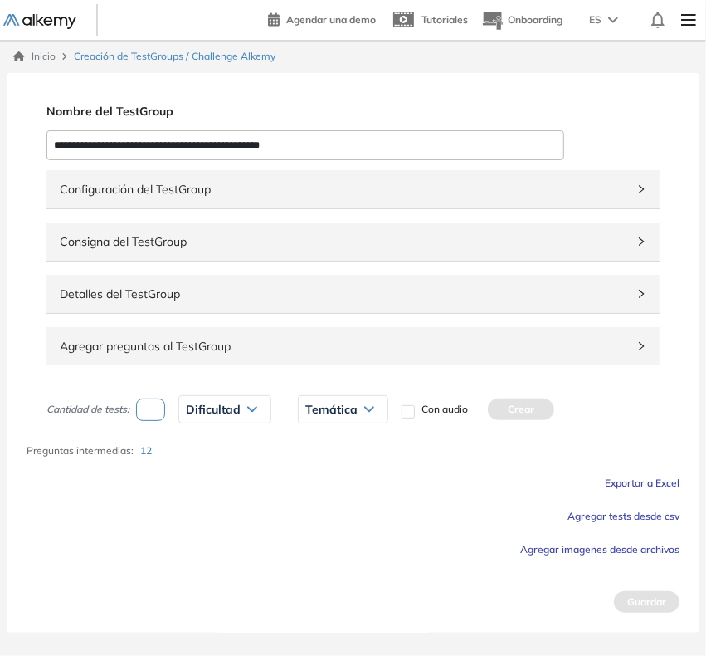
click at [326, 355] on span "Agregar preguntas al TestGroup" at bounding box center [343, 346] width 567 height 18
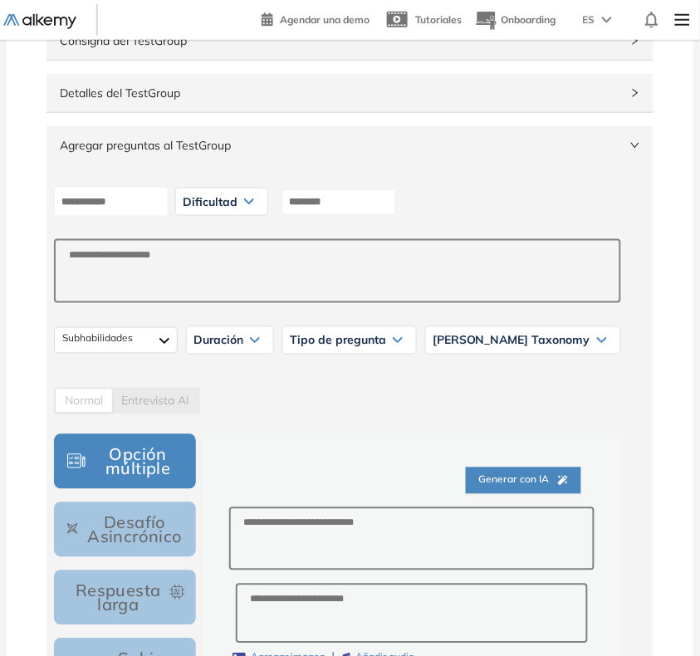
scroll to position [208, 0]
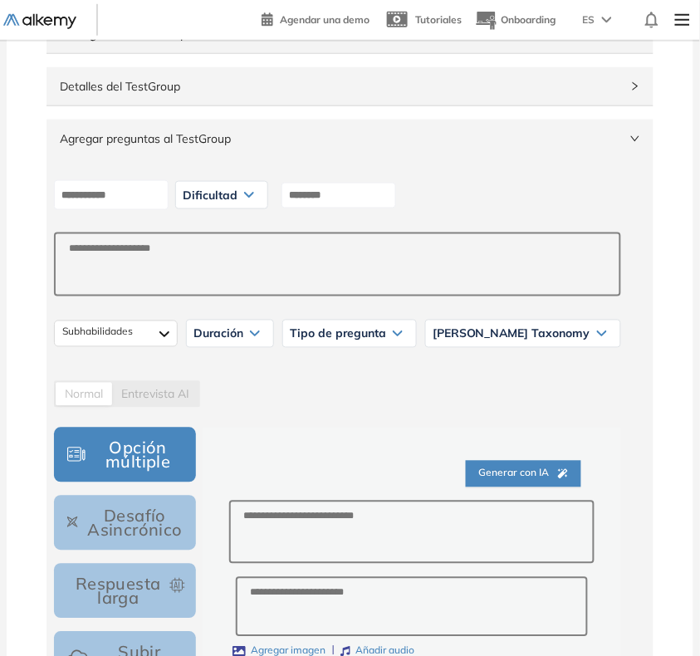
click at [237, 197] on span "Dificultad" at bounding box center [210, 194] width 55 height 13
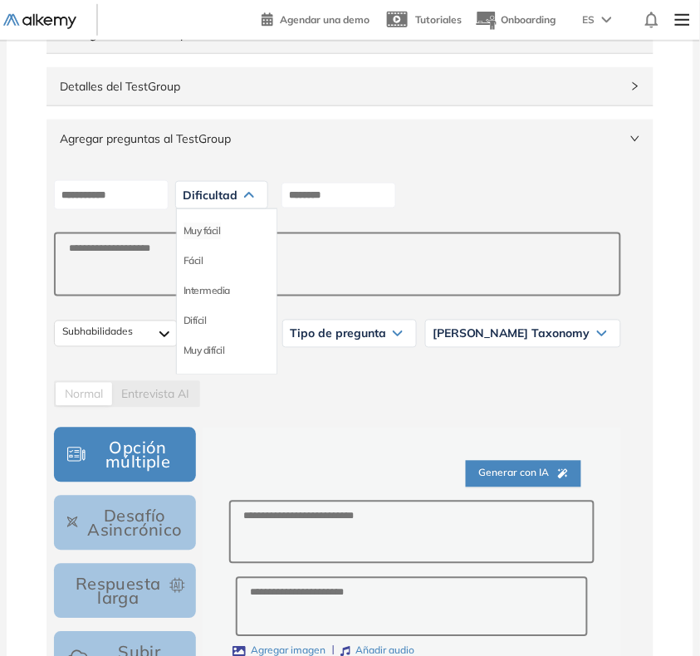
click at [221, 232] on li "Muy fácil" at bounding box center [201, 230] width 37 height 17
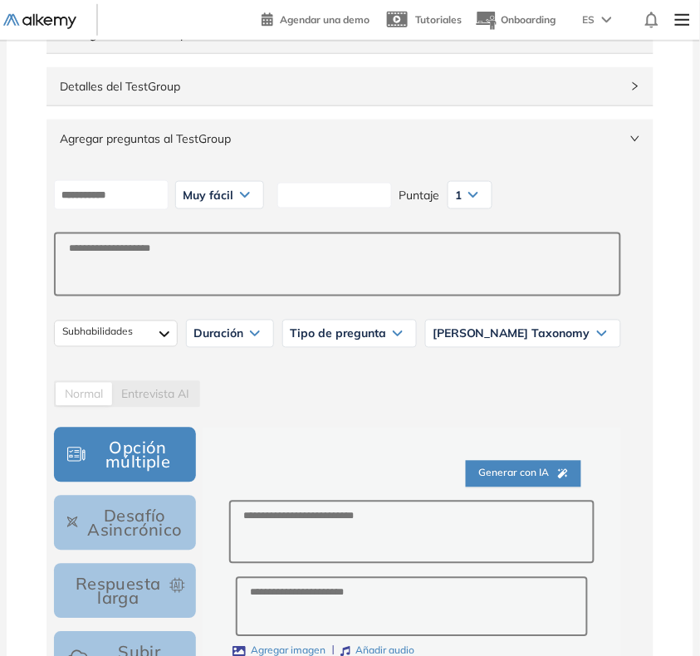
click at [316, 200] on input at bounding box center [334, 196] width 115 height 26
type input "********"
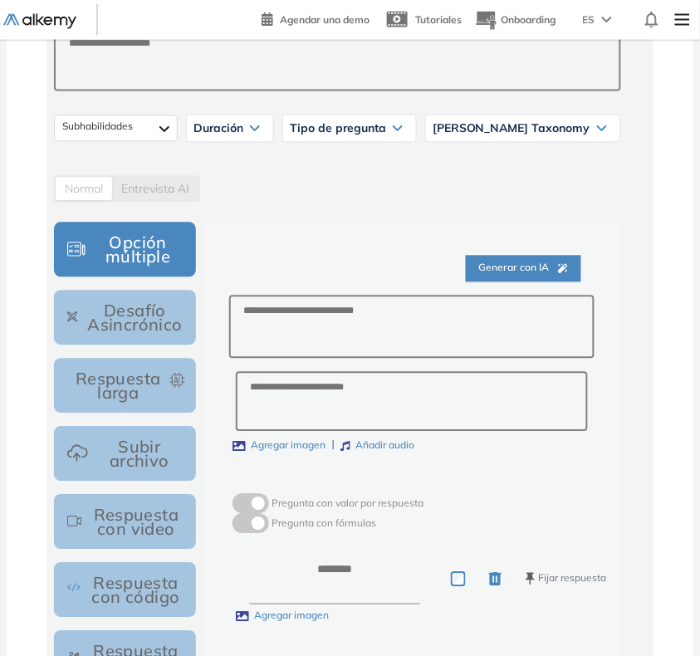
scroll to position [415, 0]
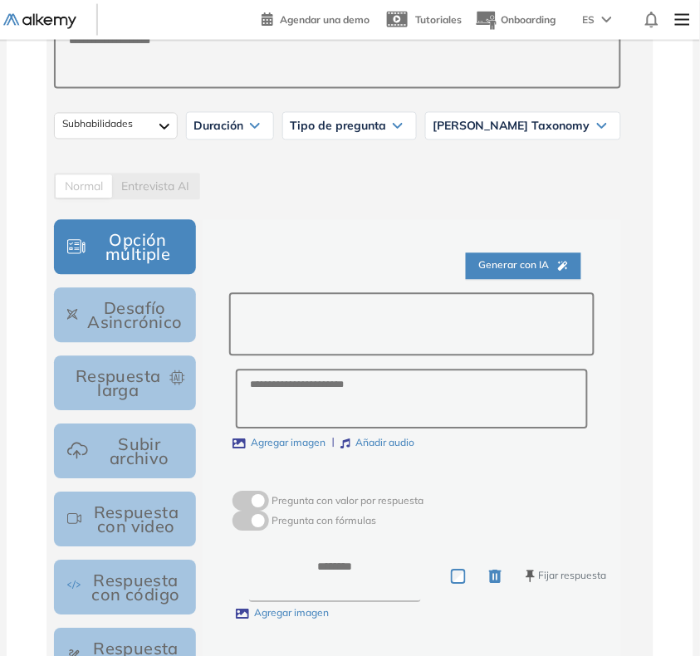
click at [310, 332] on textarea at bounding box center [411, 325] width 365 height 64
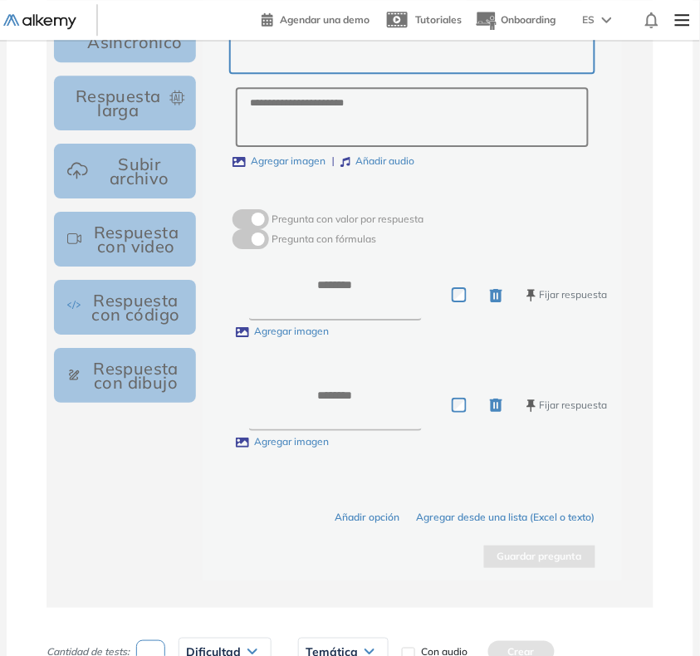
scroll to position [726, 0]
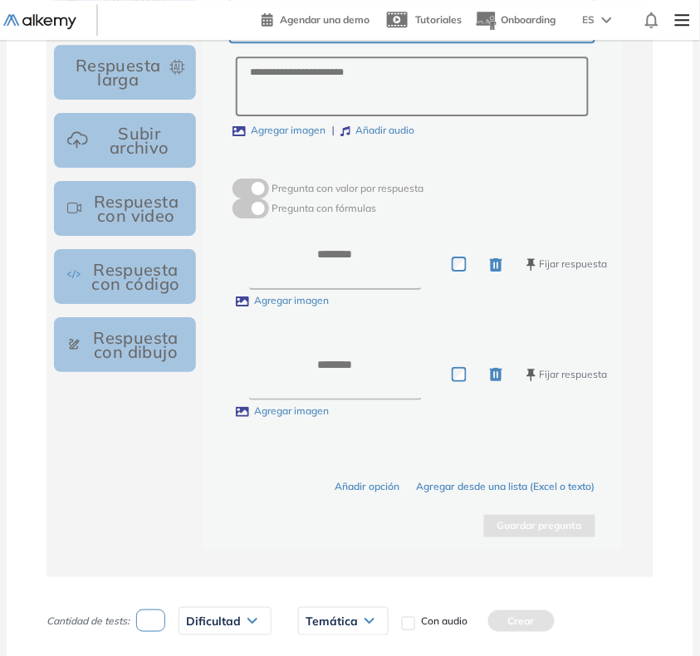
type textarea "**"
click at [375, 261] on textarea at bounding box center [335, 263] width 173 height 51
type textarea "*"
click at [334, 395] on textarea at bounding box center [335, 373] width 173 height 51
type textarea "**"
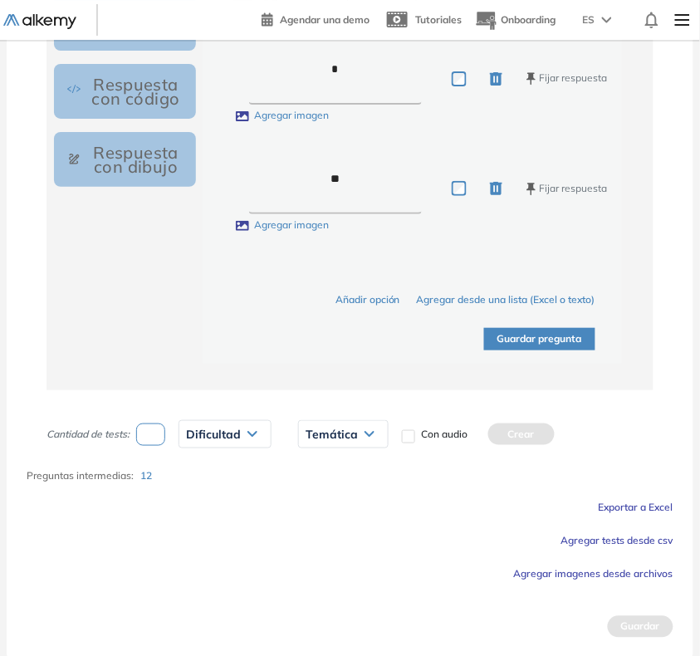
click at [513, 341] on button "Guardar pregunta" at bounding box center [539, 339] width 111 height 22
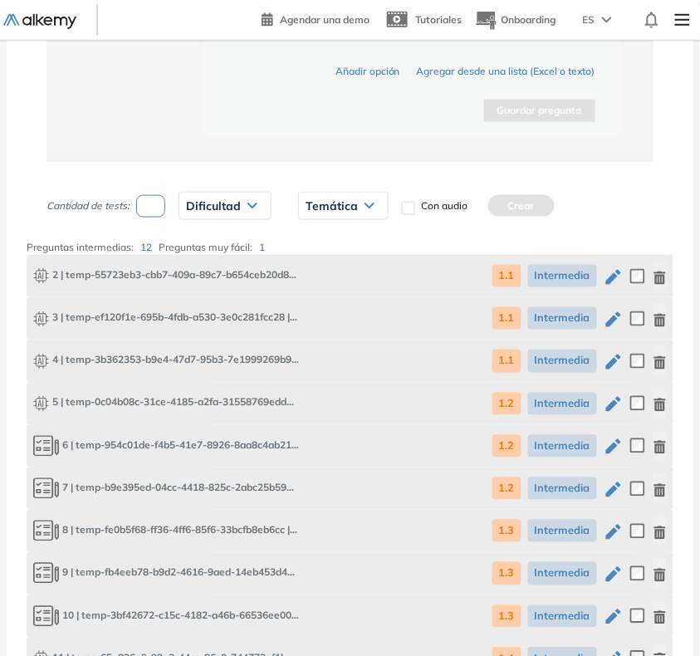
scroll to position [1463, 0]
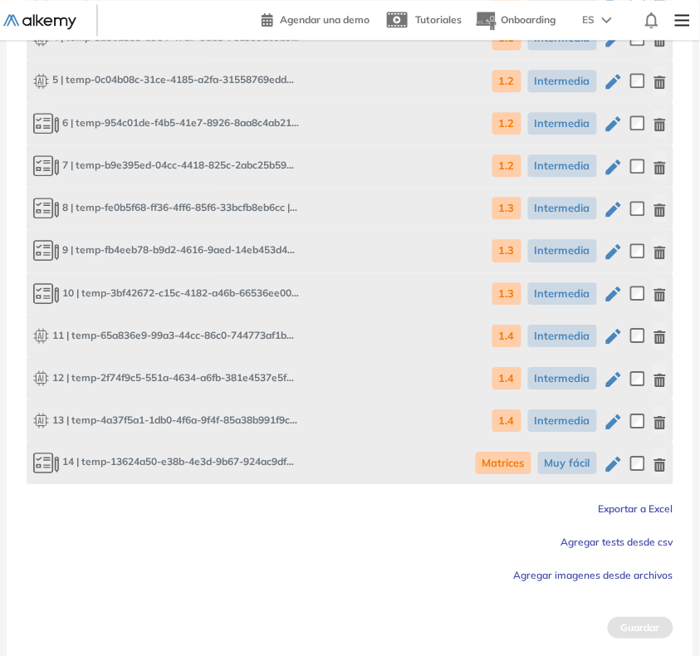
click at [662, 461] on icon "button" at bounding box center [659, 464] width 13 height 13
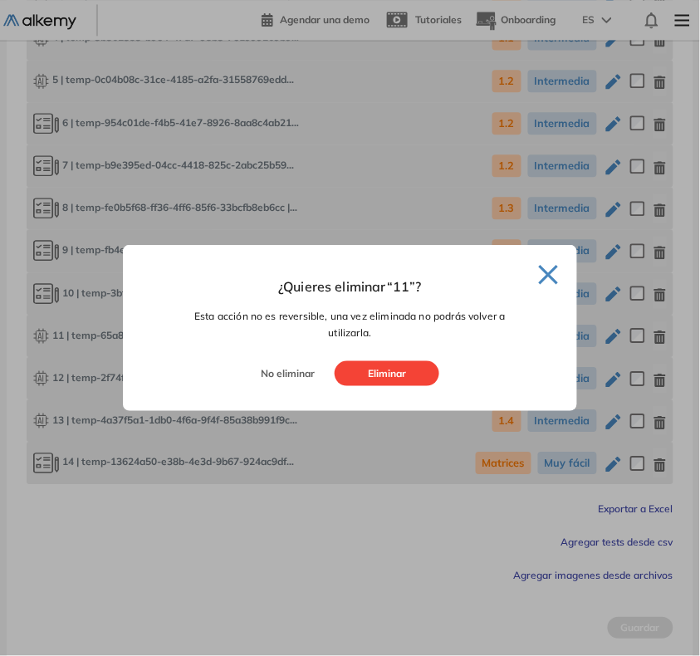
click at [409, 365] on button "Eliminar" at bounding box center [387, 373] width 105 height 25
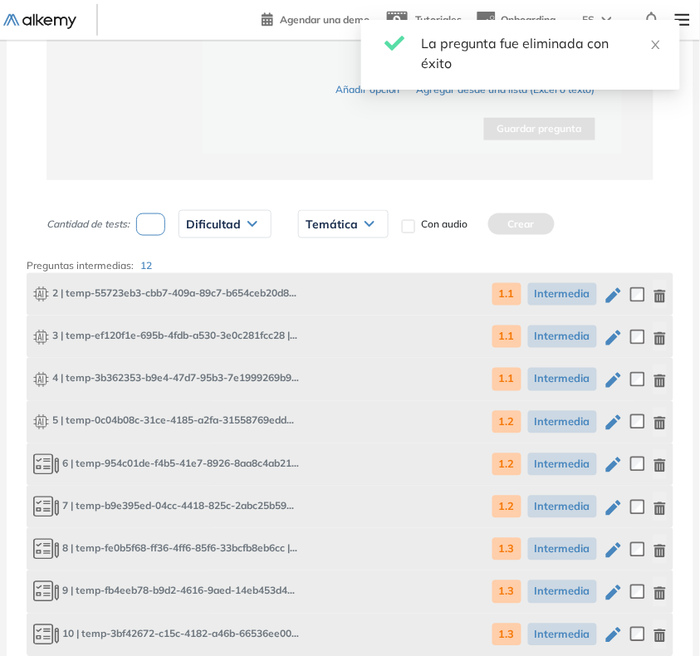
scroll to position [1110, 0]
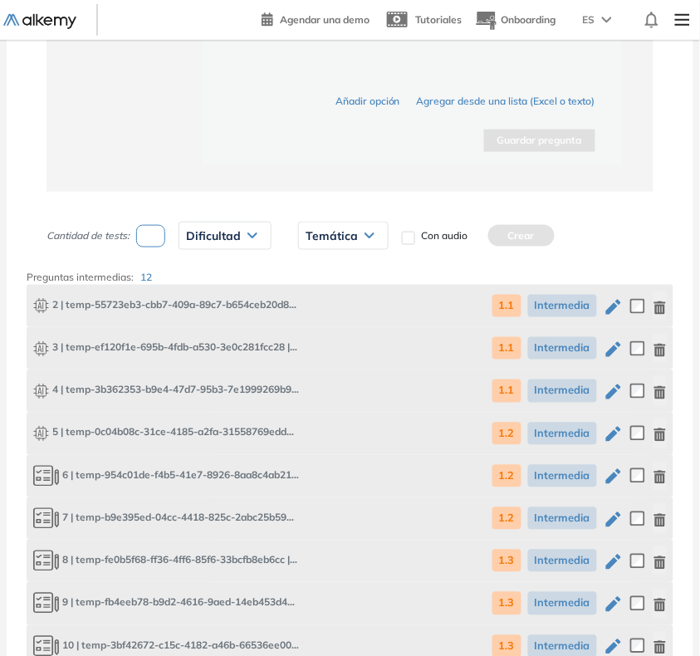
click at [152, 233] on input "number" at bounding box center [150, 236] width 29 height 22
type input "*"
click at [224, 238] on span "Dificultad" at bounding box center [213, 235] width 55 height 13
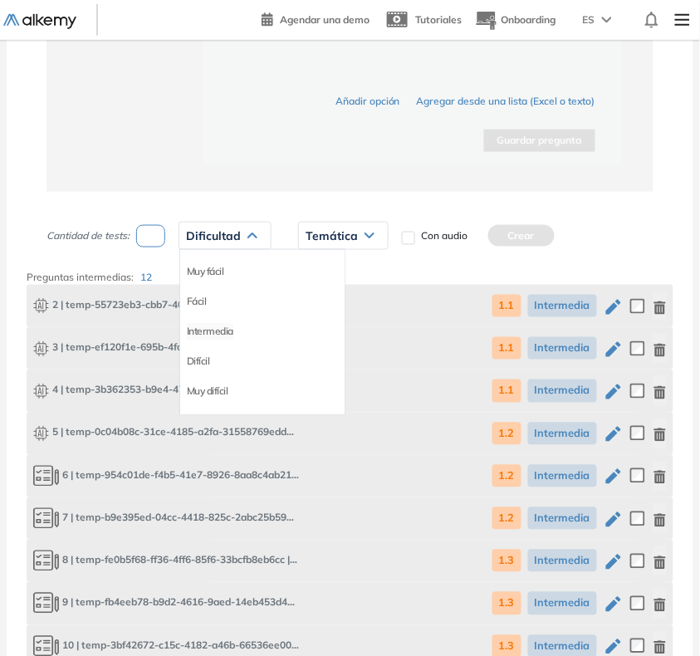
click at [224, 330] on li "Intermedia" at bounding box center [210, 331] width 46 height 17
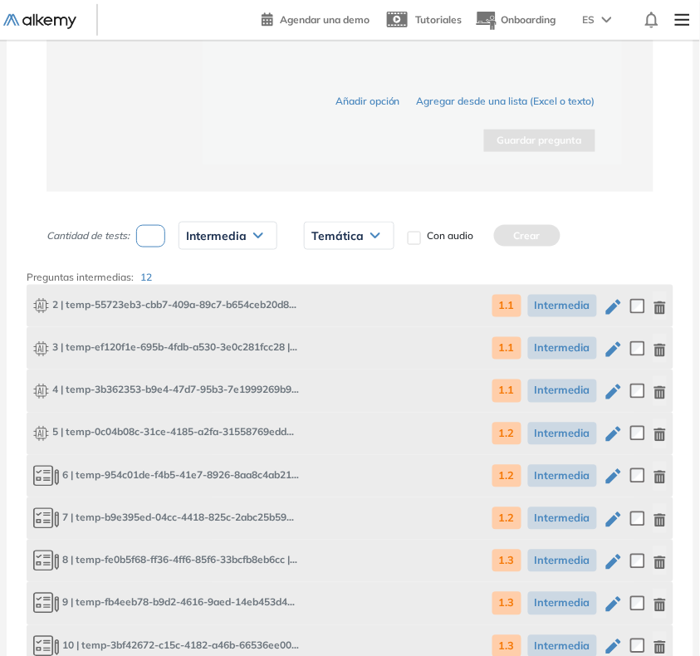
click at [347, 235] on span "Temática" at bounding box center [337, 235] width 52 height 13
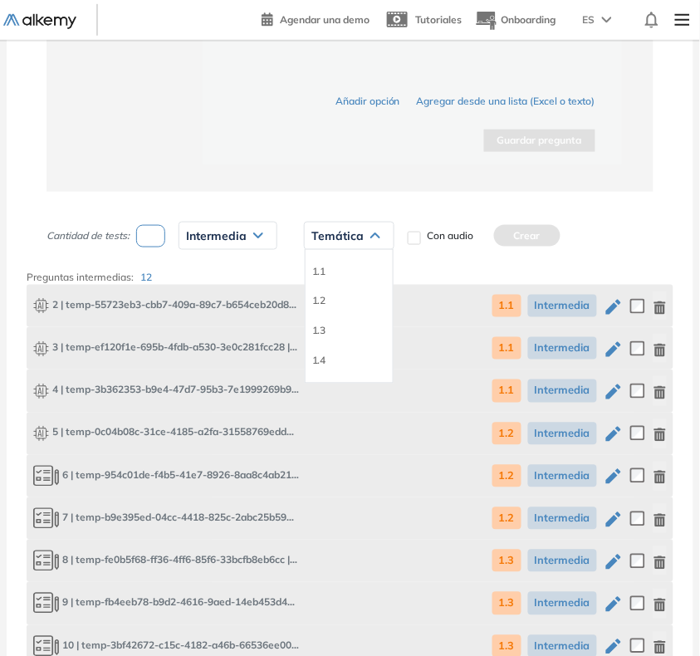
drag, startPoint x: 318, startPoint y: 267, endPoint x: 330, endPoint y: 260, distance: 14.5
click at [318, 268] on li "1.1" at bounding box center [318, 271] width 13 height 17
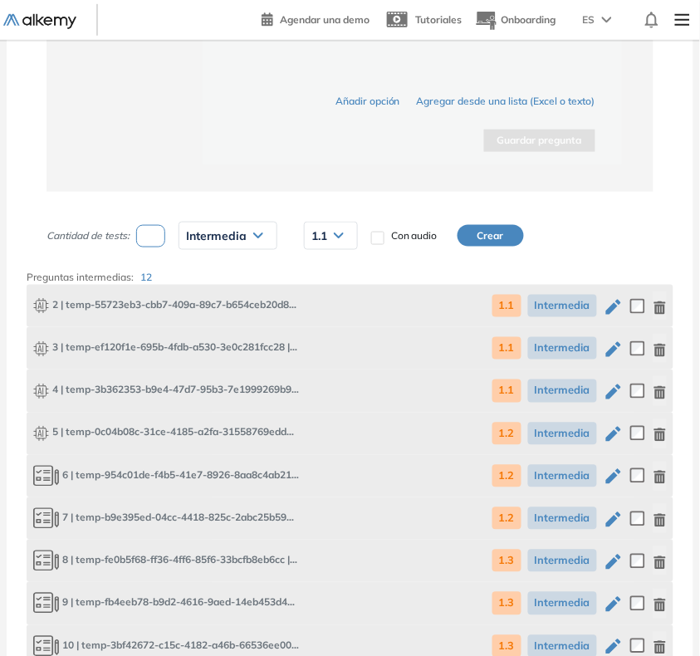
click at [482, 226] on button "Crear" at bounding box center [490, 236] width 66 height 22
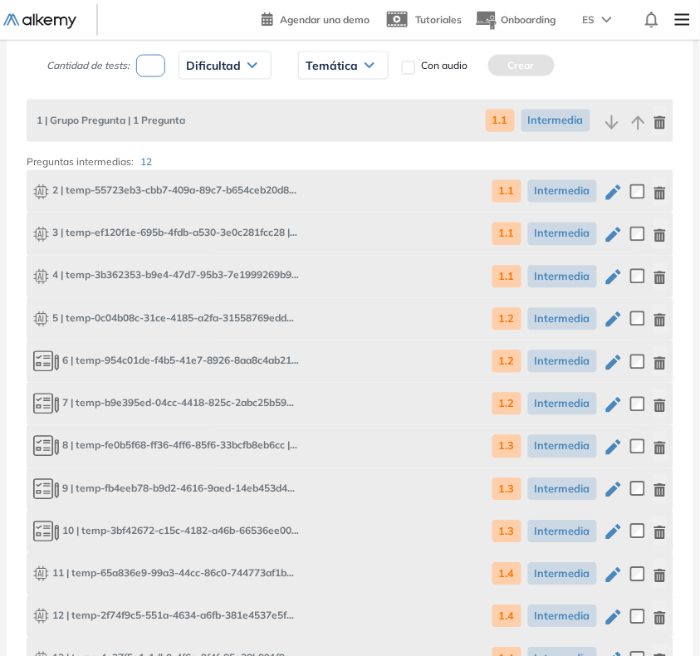
scroll to position [1317, 0]
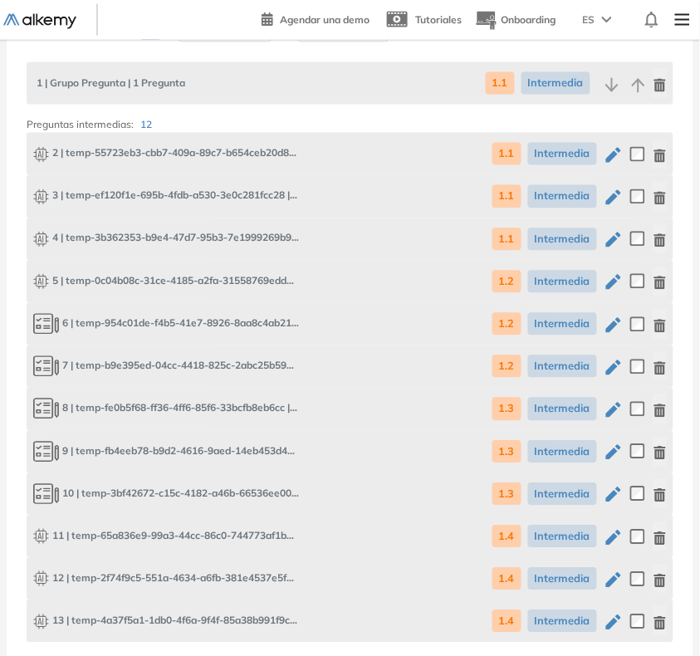
click at [608, 282] on icon "button" at bounding box center [613, 282] width 15 height 15
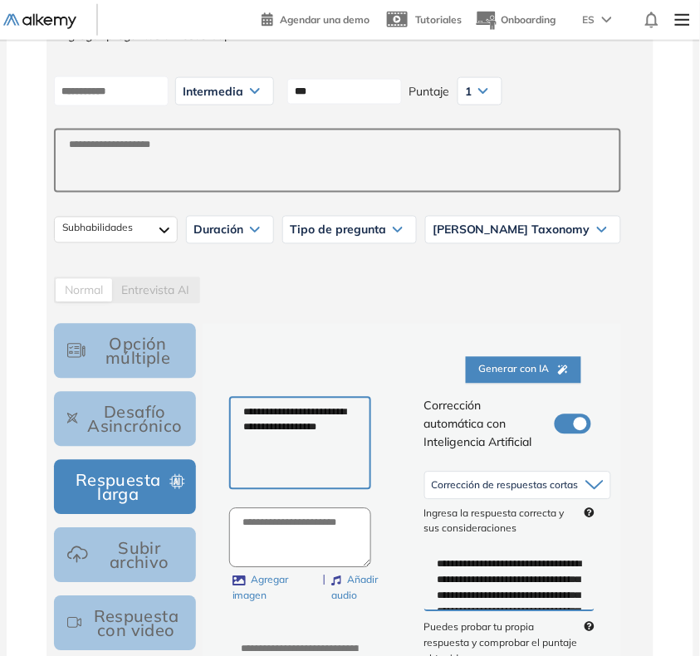
scroll to position [208, 0]
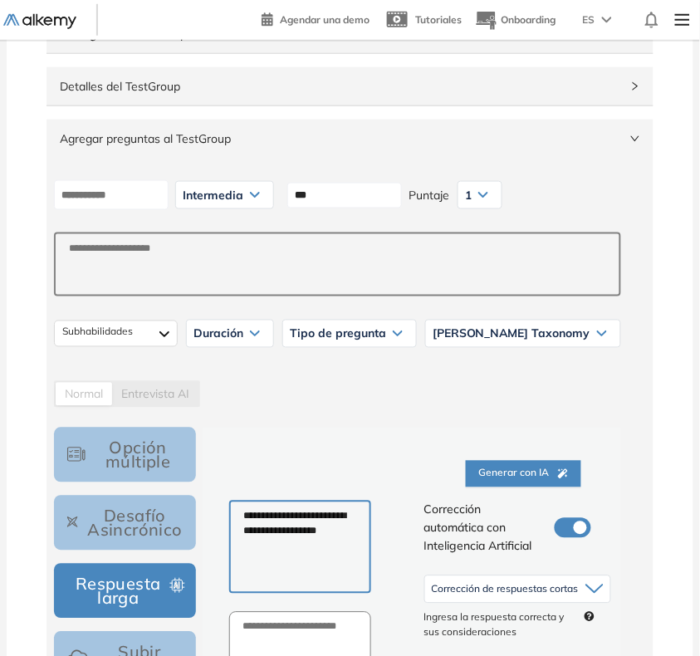
click at [368, 200] on input "***" at bounding box center [344, 196] width 115 height 26
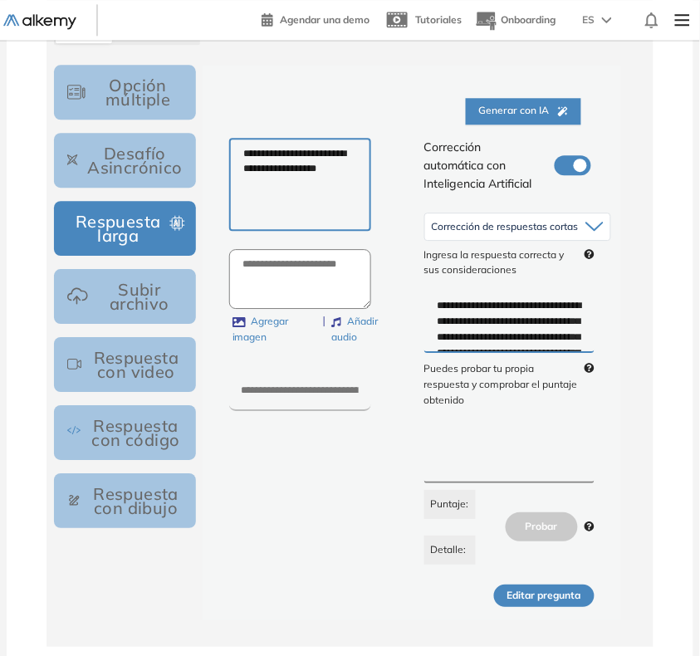
scroll to position [623, 0]
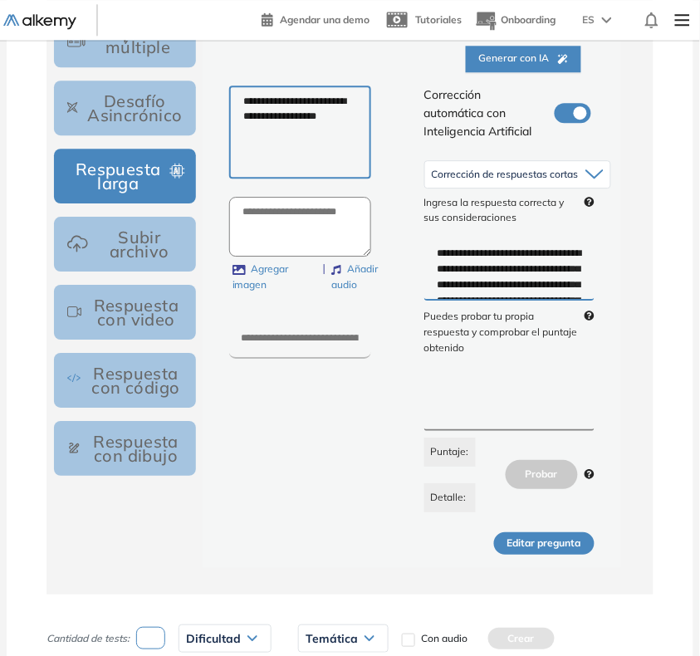
type input "******"
click at [558, 536] on button "Editar pregunta" at bounding box center [544, 543] width 100 height 22
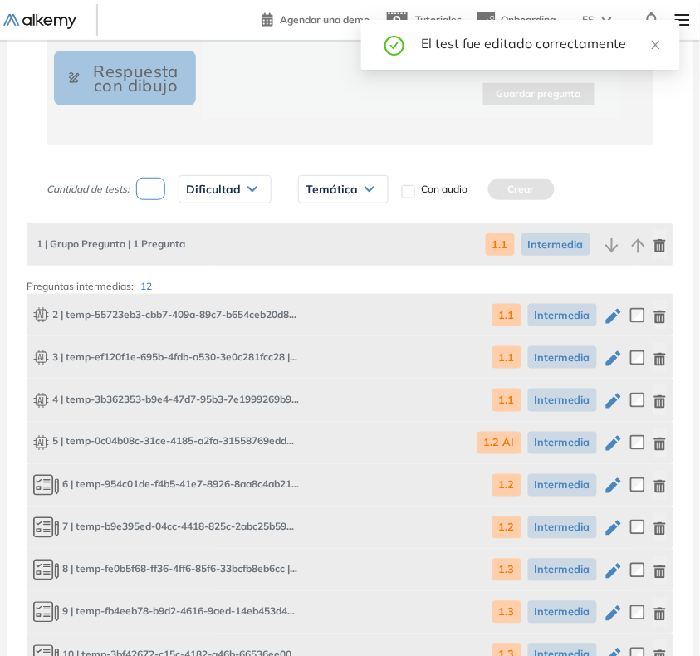
scroll to position [1038, 0]
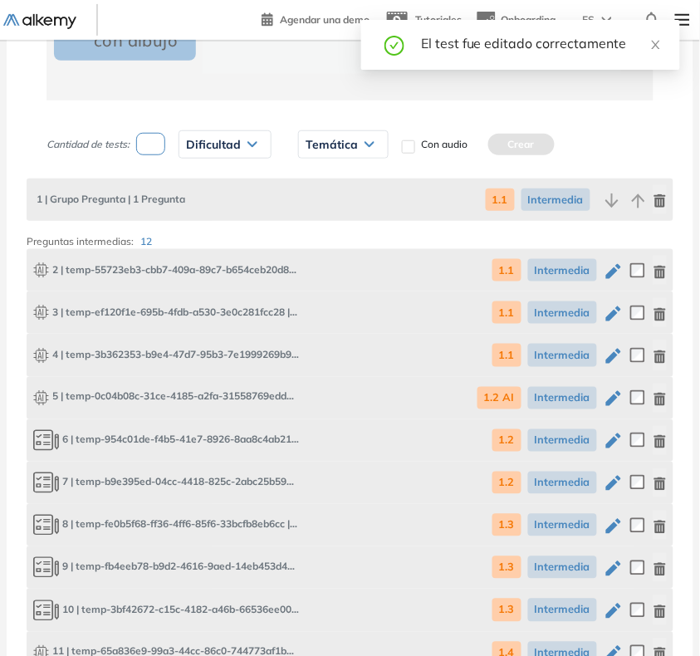
click at [158, 150] on input "number" at bounding box center [150, 144] width 29 height 22
type input "*"
click at [210, 144] on span "Dificultad" at bounding box center [213, 144] width 55 height 13
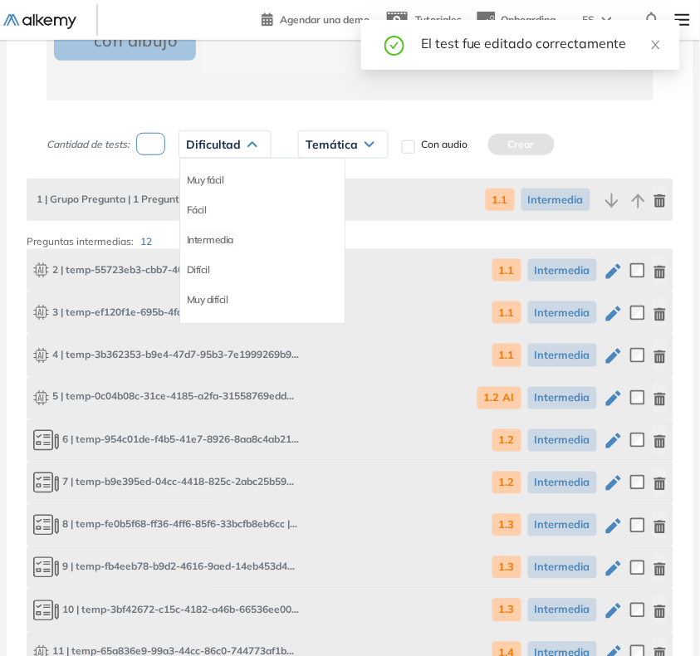
click at [210, 235] on li "Intermedia" at bounding box center [210, 240] width 46 height 17
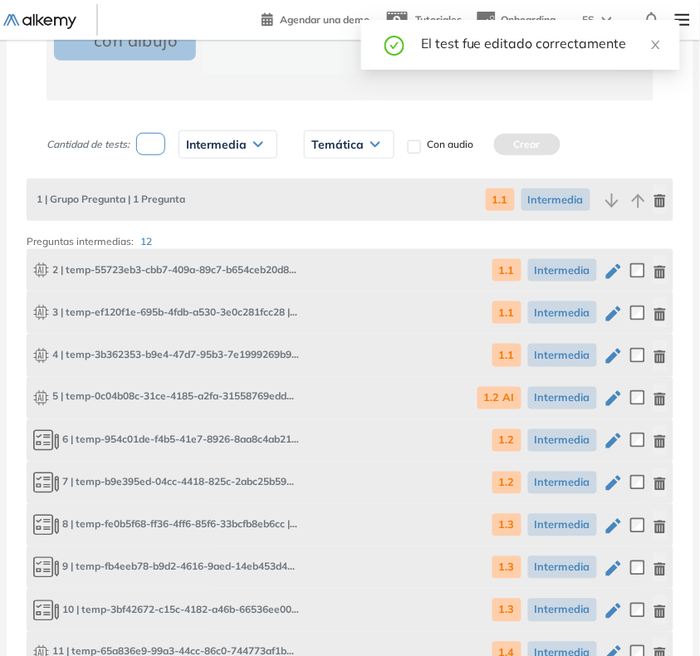
click at [334, 124] on div "Temática 1.1 1.2 1.3 1.4 1.2 AI" at bounding box center [349, 145] width 117 height 42
click at [328, 138] on div "Temática" at bounding box center [349, 144] width 89 height 27
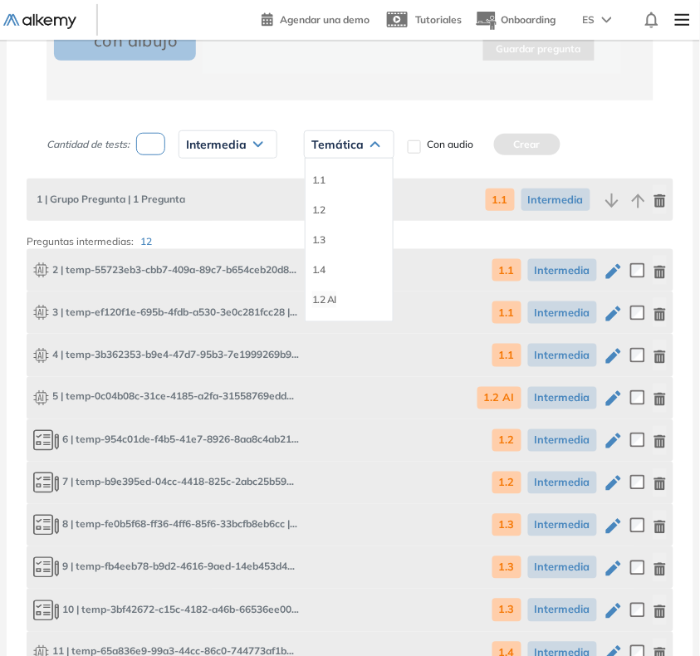
click at [325, 299] on li "1.2 AI" at bounding box center [324, 299] width 24 height 17
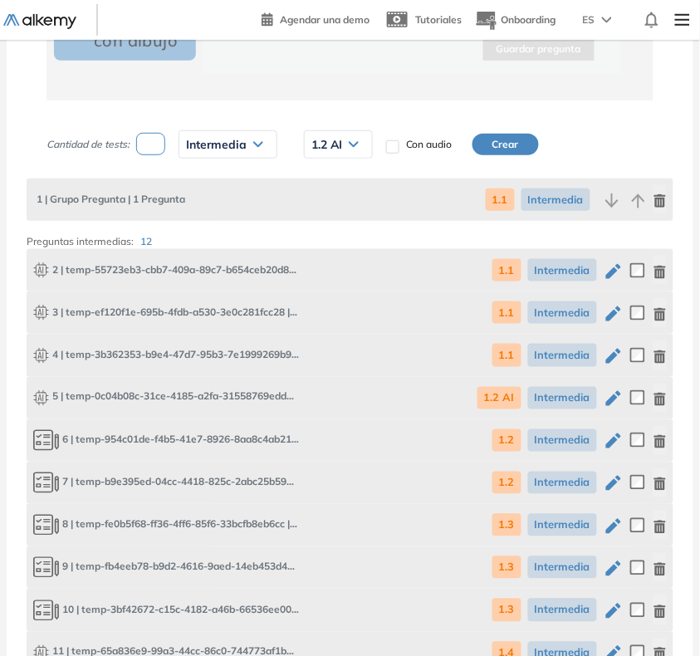
click at [505, 134] on button "Crear" at bounding box center [505, 145] width 66 height 22
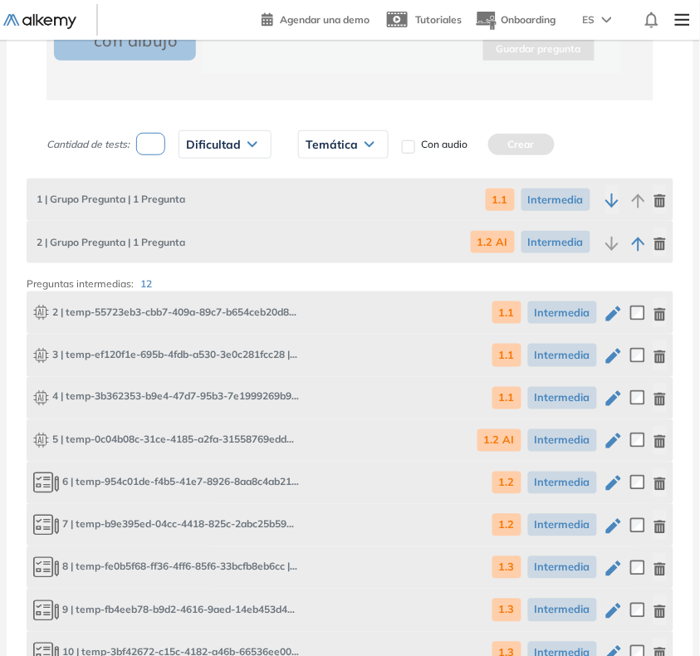
click at [142, 139] on input "number" at bounding box center [150, 144] width 29 height 22
type input "*"
click at [205, 138] on span "Dificultad" at bounding box center [213, 144] width 55 height 13
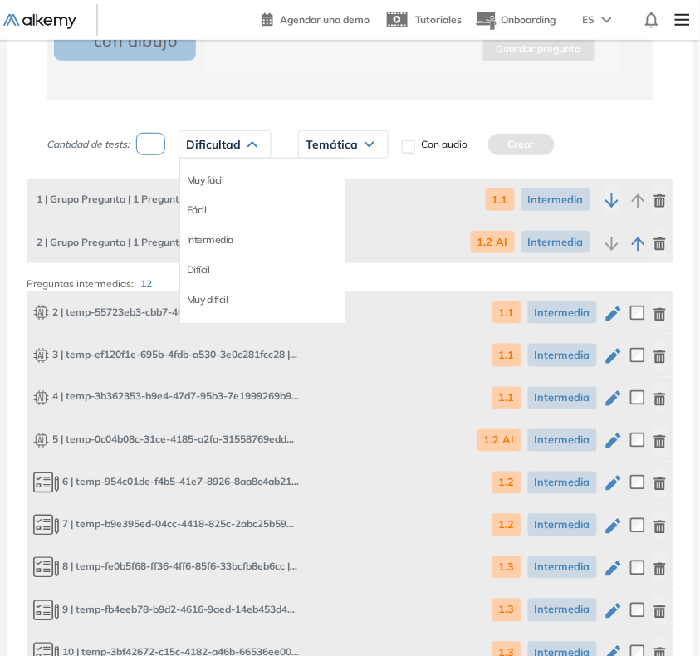
click at [210, 249] on div "Intermedia" at bounding box center [262, 240] width 164 height 30
click at [217, 234] on li "Intermedia" at bounding box center [210, 240] width 46 height 17
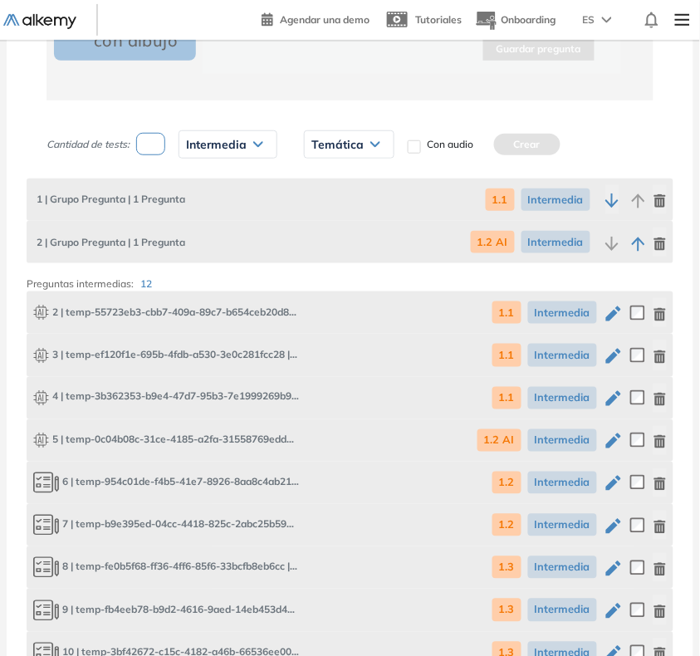
click at [316, 144] on span "Temática" at bounding box center [337, 144] width 52 height 13
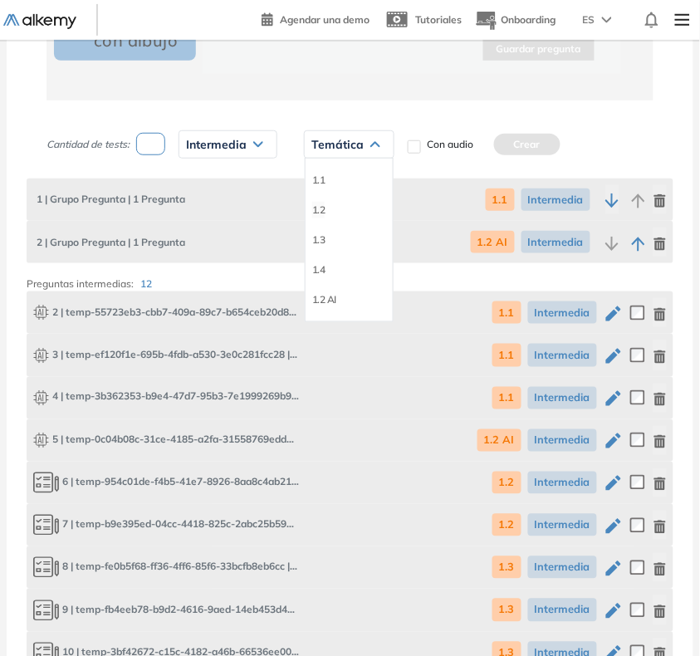
click at [325, 208] on li "1.2" at bounding box center [318, 210] width 13 height 17
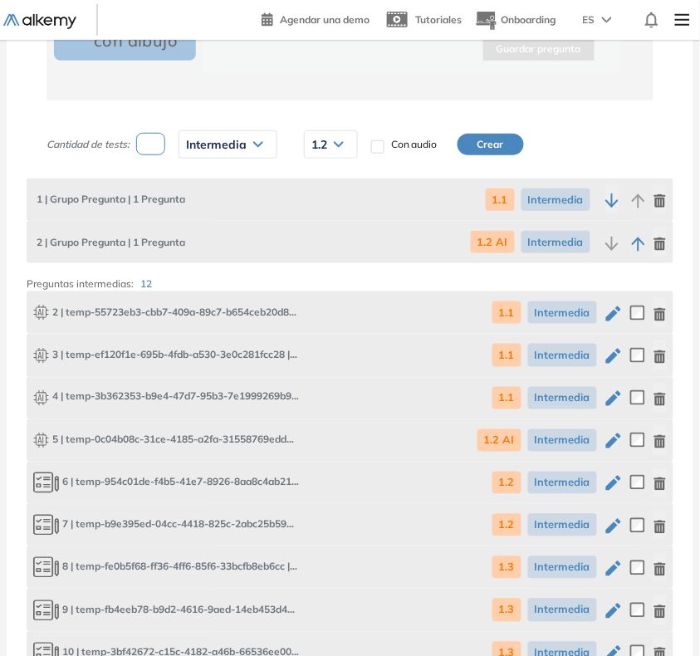
click at [504, 141] on button "Crear" at bounding box center [490, 145] width 66 height 22
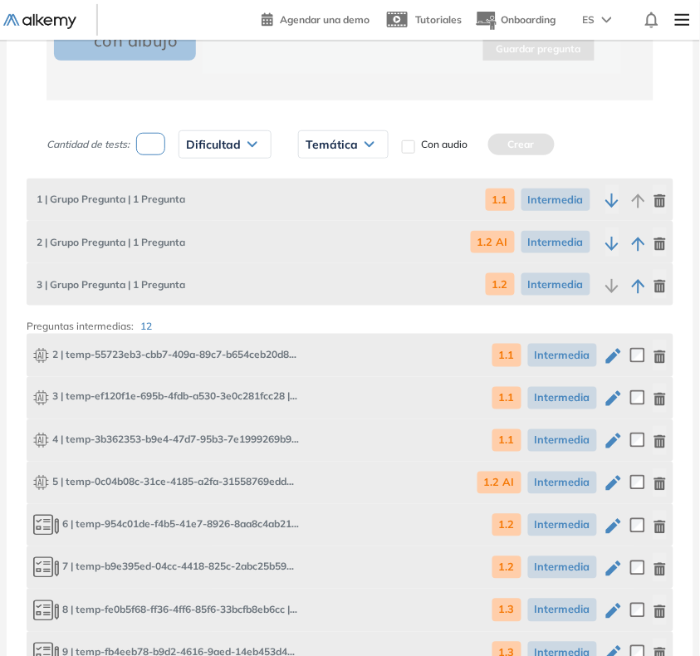
click at [159, 146] on input "number" at bounding box center [150, 144] width 29 height 22
type input "*"
click at [191, 143] on span "Dificultad" at bounding box center [213, 144] width 55 height 13
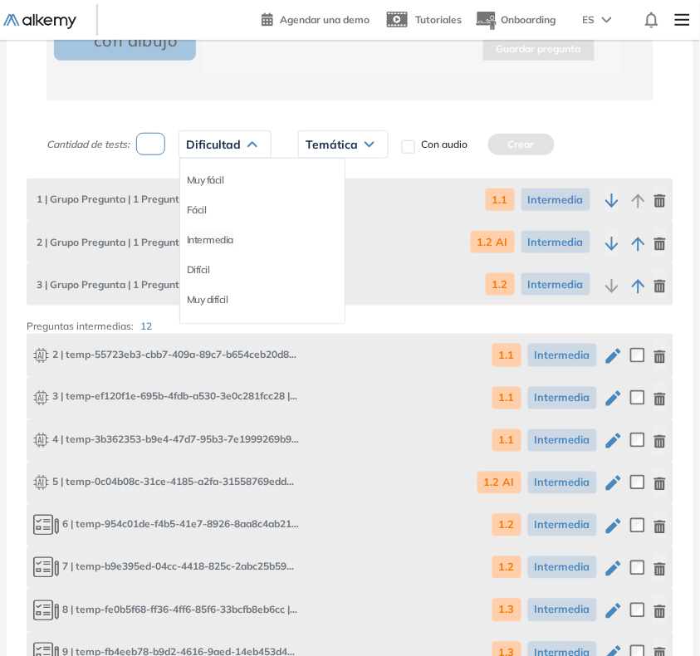
click at [217, 237] on li "Intermedia" at bounding box center [210, 240] width 46 height 17
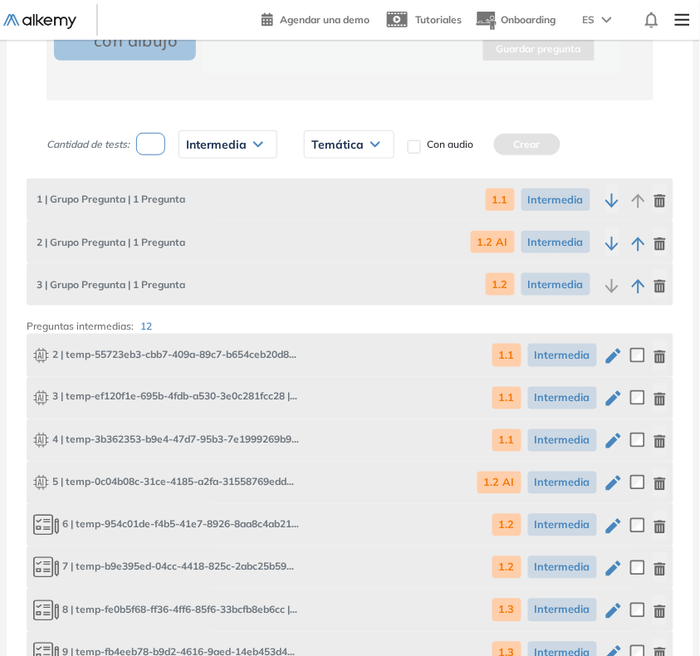
click at [337, 146] on span "Temática" at bounding box center [337, 144] width 52 height 13
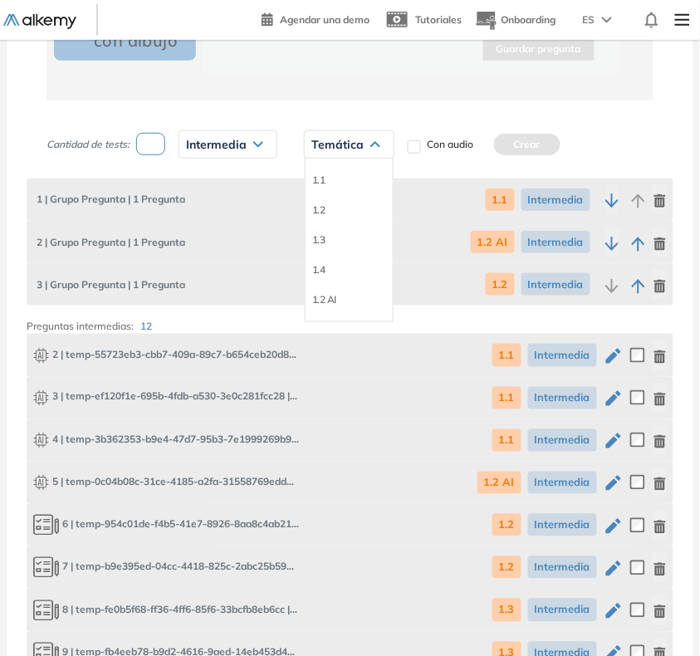
click at [321, 239] on li "1.3" at bounding box center [318, 240] width 13 height 17
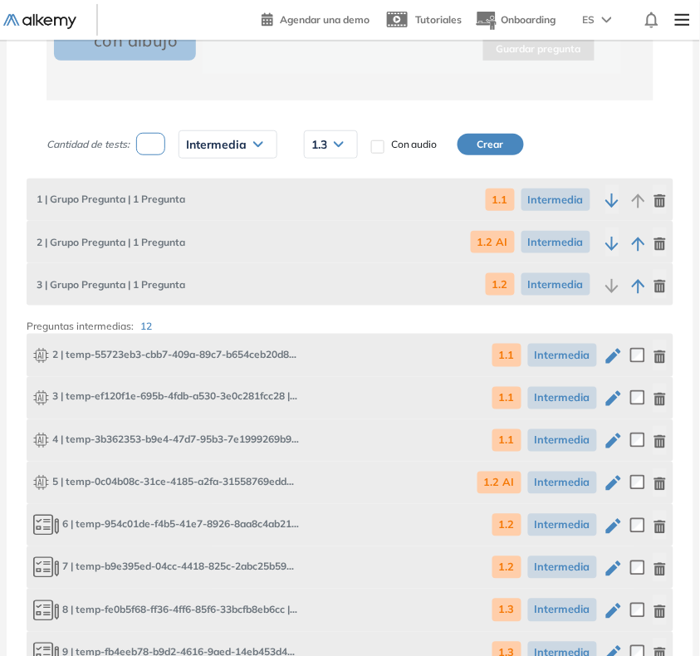
click at [502, 143] on button "Crear" at bounding box center [490, 145] width 66 height 22
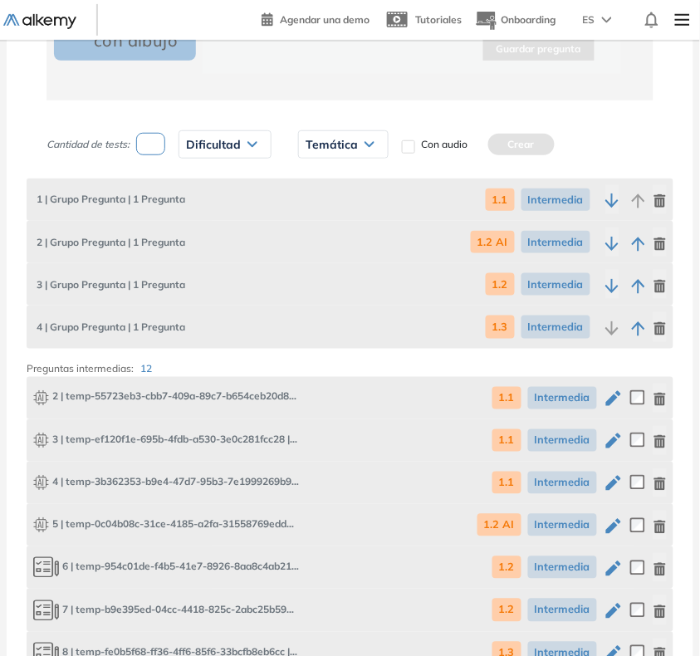
click at [152, 152] on input "number" at bounding box center [150, 144] width 29 height 22
type input "*"
click at [202, 141] on span "Dificultad" at bounding box center [213, 144] width 55 height 13
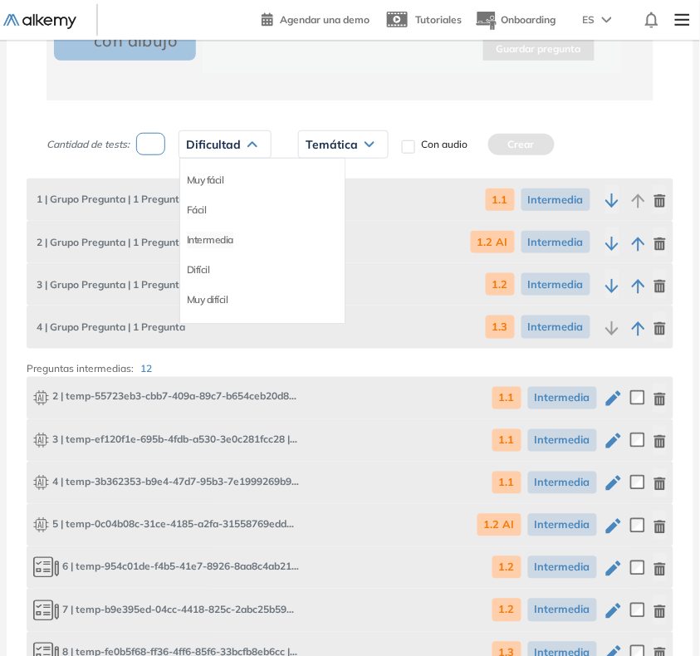
click at [208, 239] on li "Intermedia" at bounding box center [210, 240] width 46 height 17
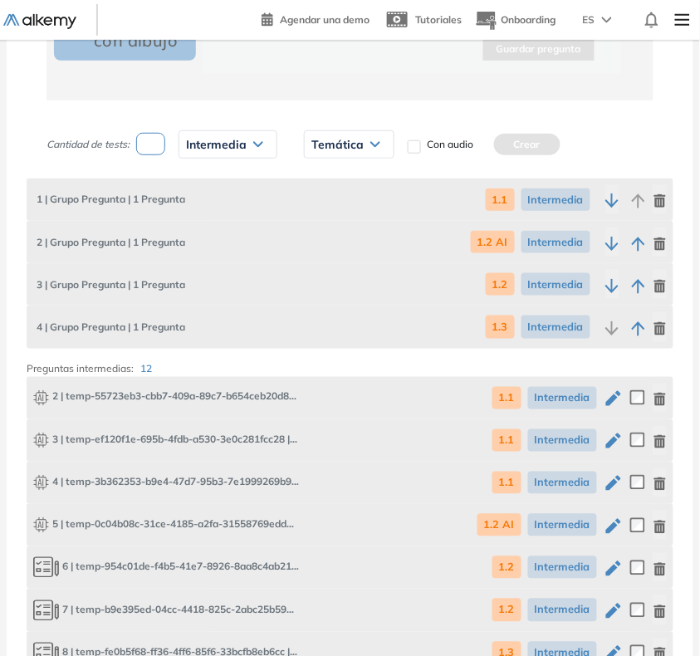
click at [341, 144] on span "Temática" at bounding box center [337, 144] width 52 height 13
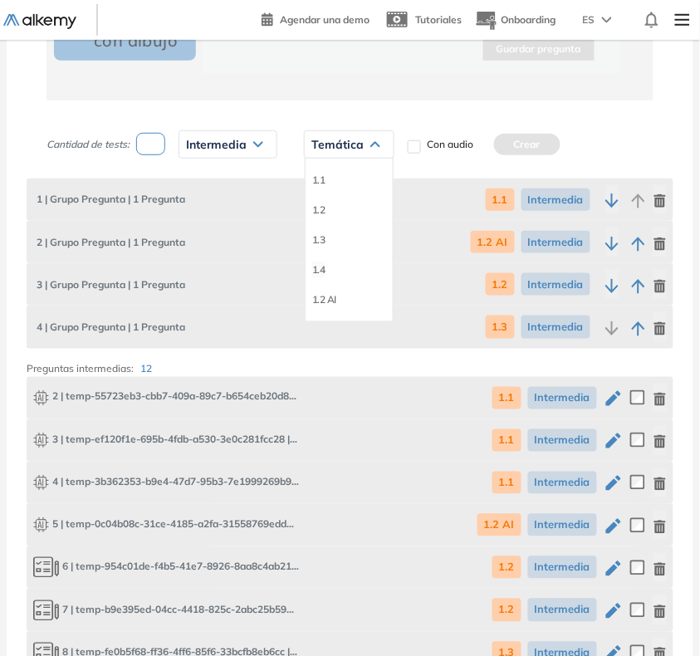
click at [314, 266] on li "1.4" at bounding box center [318, 269] width 13 height 17
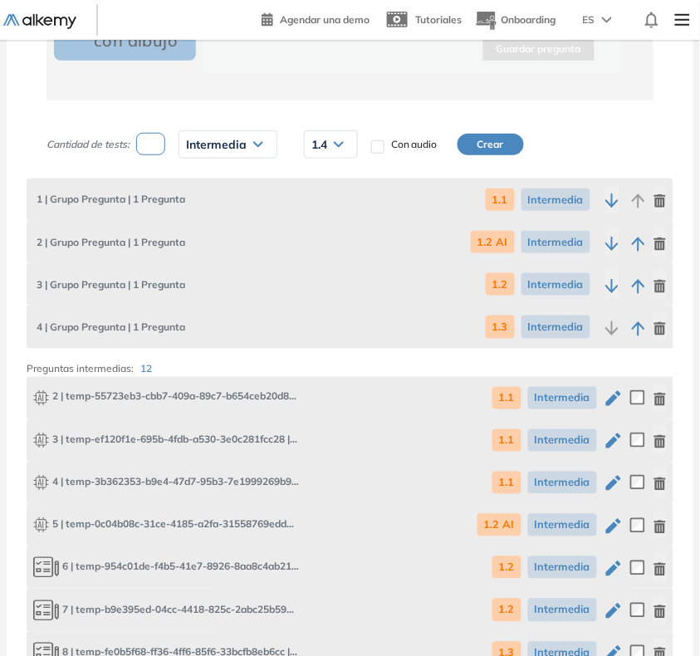
click at [507, 141] on button "Crear" at bounding box center [490, 145] width 66 height 22
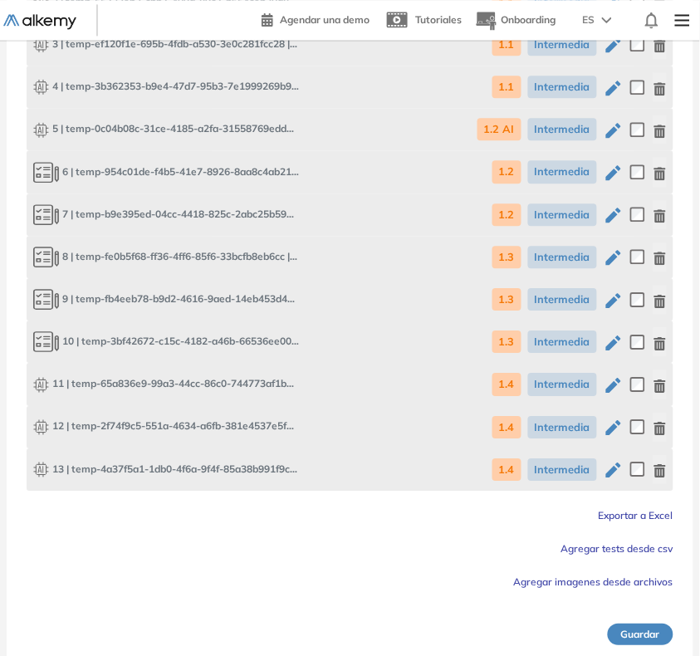
scroll to position [1483, 0]
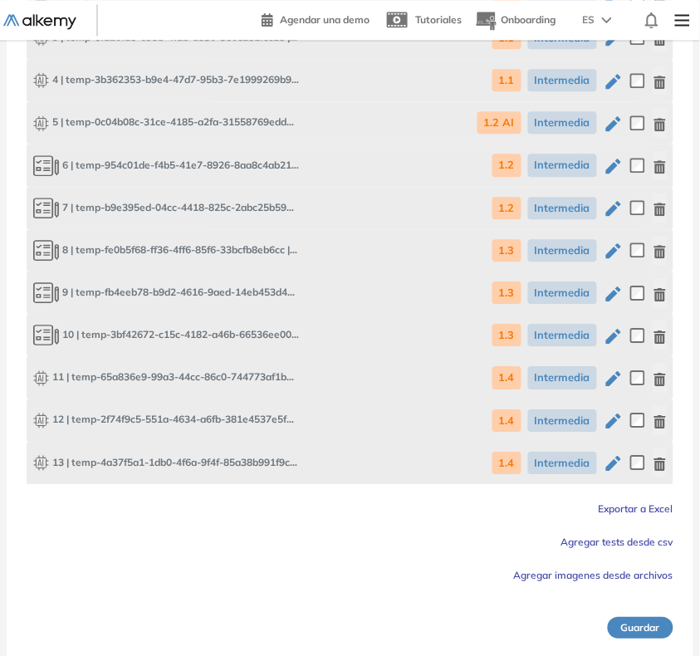
click at [657, 627] on button "Guardar" at bounding box center [641, 628] width 66 height 22
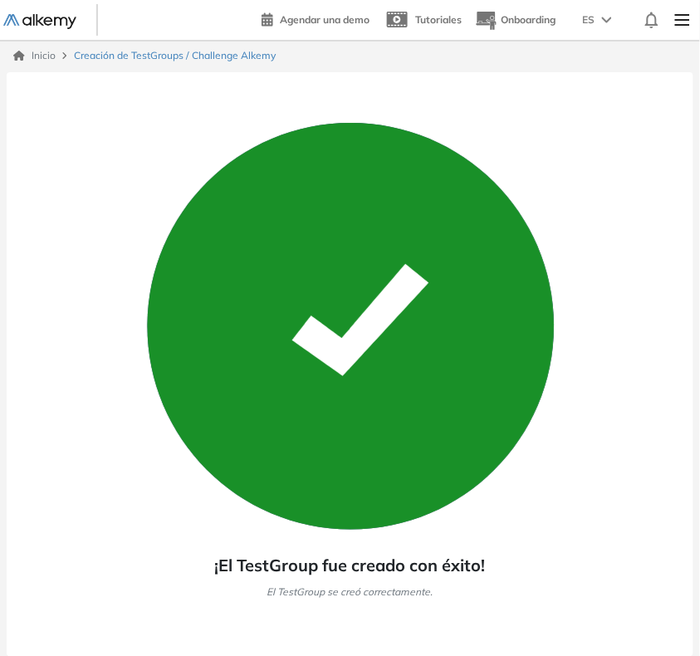
scroll to position [0, 0]
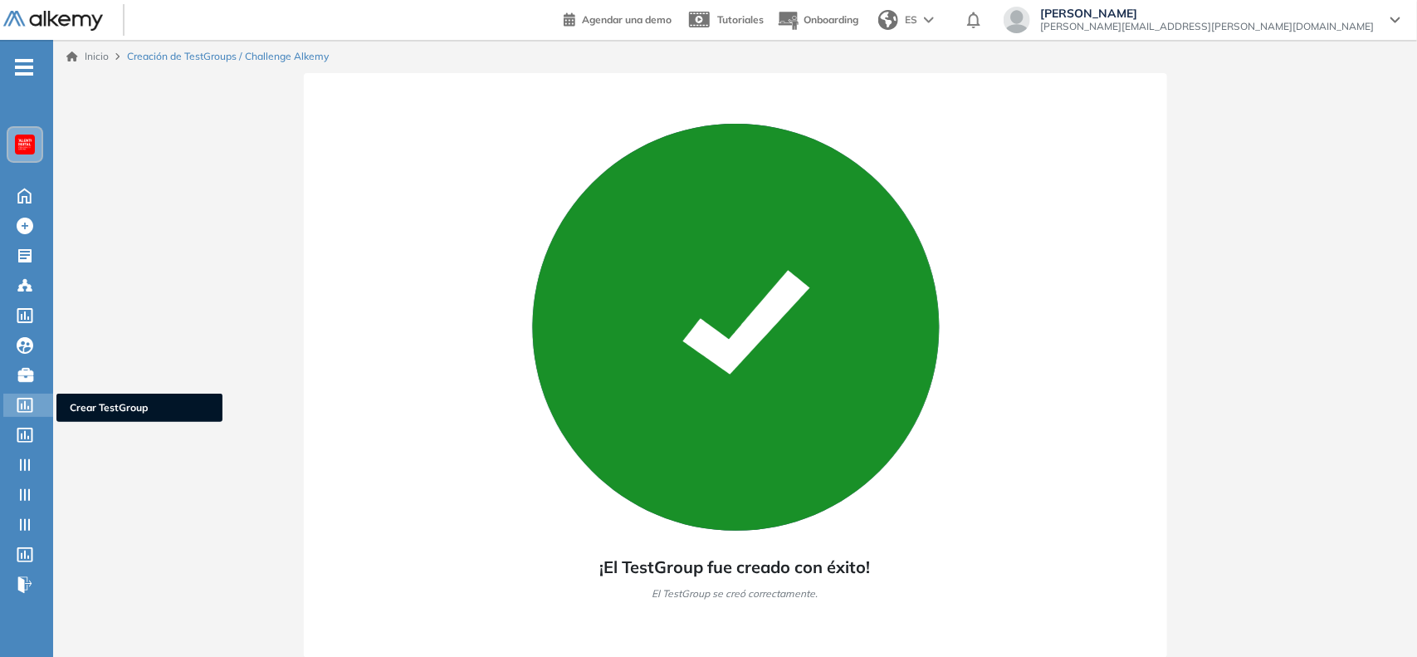
click at [33, 398] on icon at bounding box center [25, 405] width 17 height 15
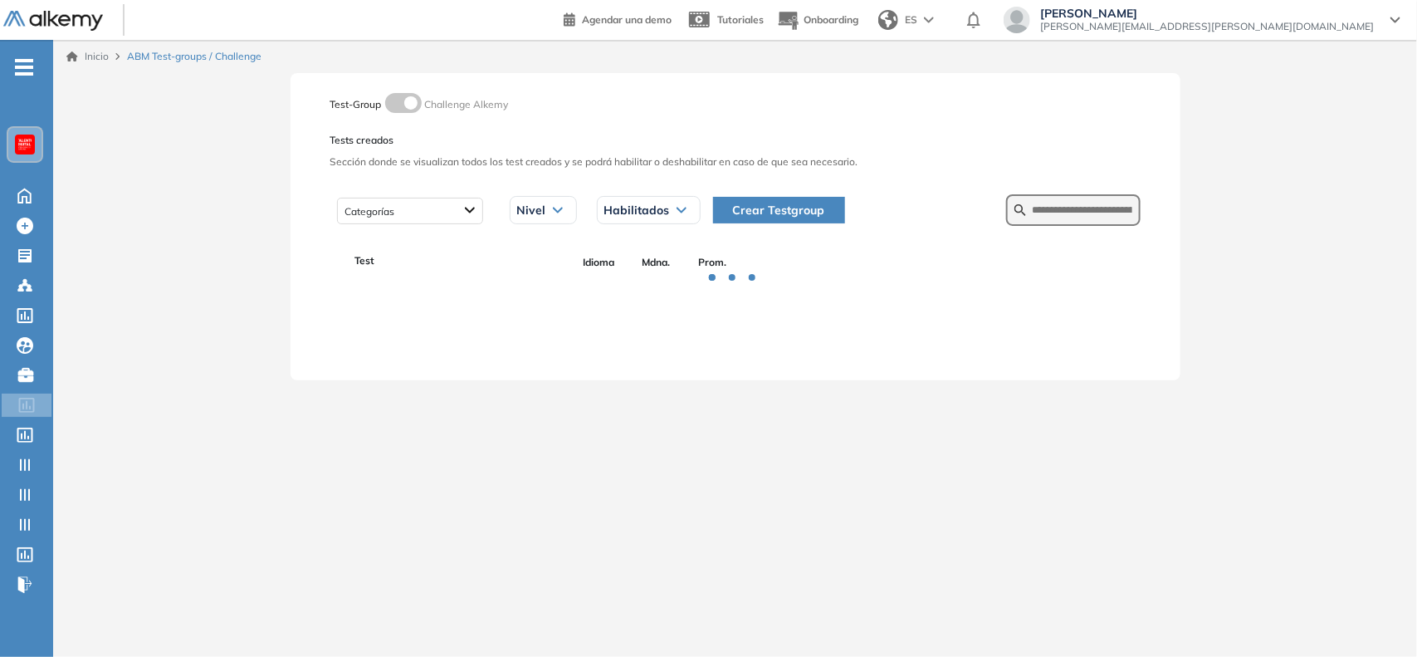
click at [801, 213] on span "Crear Testgroup" at bounding box center [779, 210] width 92 height 18
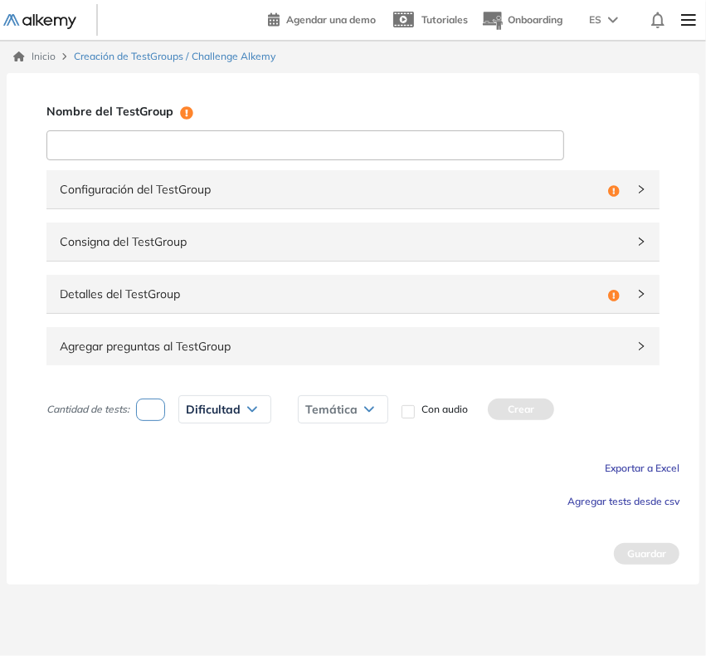
click at [267, 145] on input at bounding box center [305, 145] width 518 height 30
type input "**********"
click at [586, 187] on span "Configuración del TestGroup" at bounding box center [331, 189] width 542 height 18
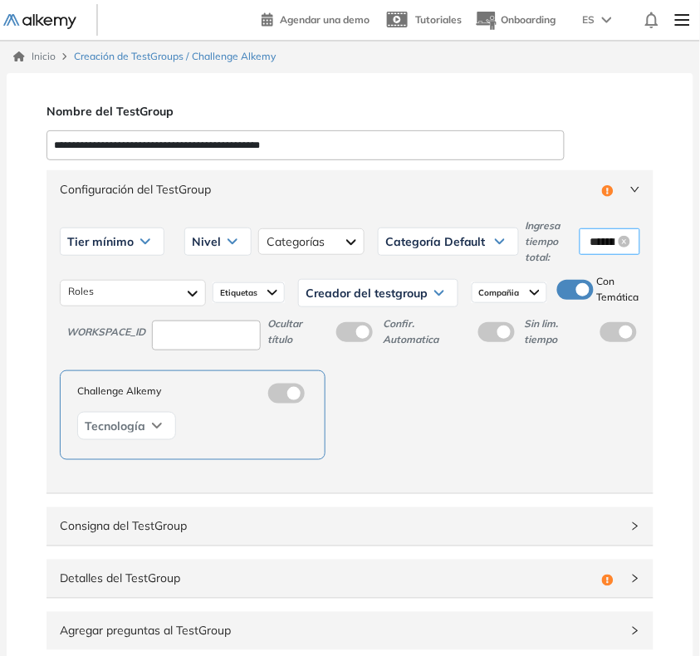
click at [606, 235] on input "********" at bounding box center [602, 241] width 26 height 18
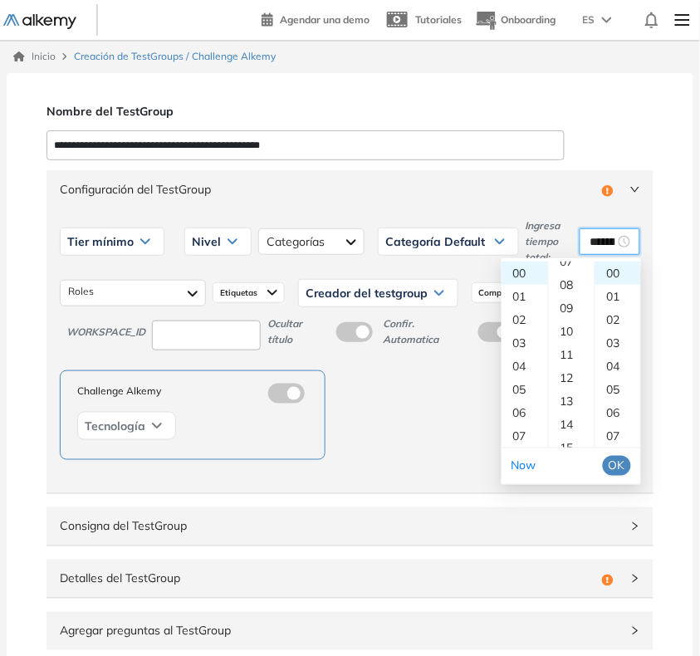
scroll to position [208, 0]
click at [566, 437] on div "16" at bounding box center [572, 437] width 46 height 23
type input "********"
click at [616, 458] on span "OK" at bounding box center [616, 466] width 17 height 18
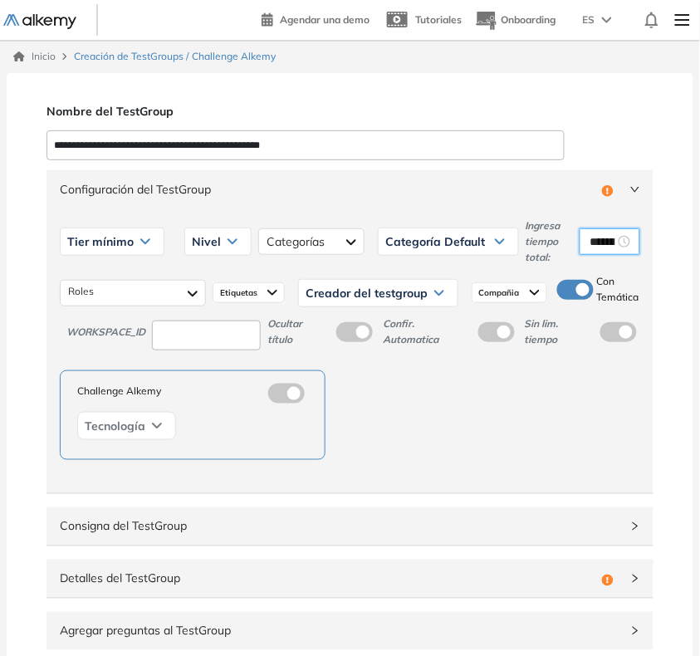
click at [104, 247] on span "Tier mínimo" at bounding box center [100, 241] width 66 height 13
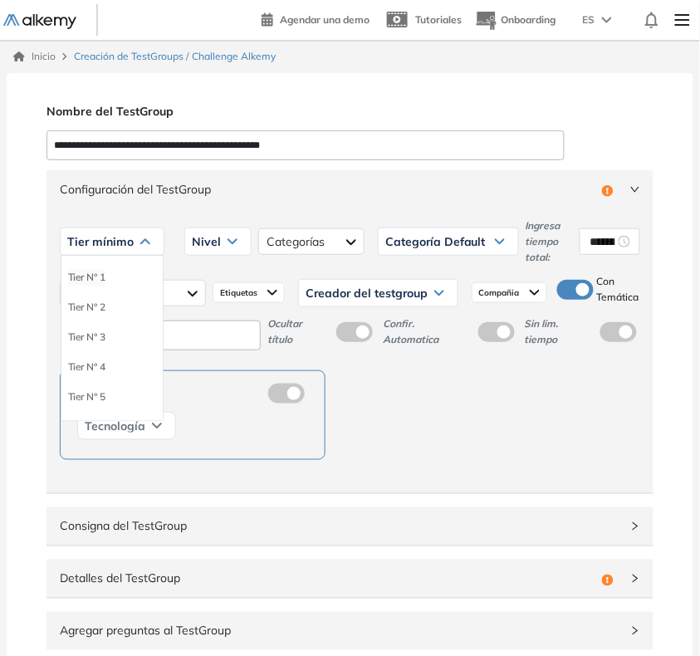
click at [100, 272] on li "Tier N° 1" at bounding box center [86, 277] width 37 height 17
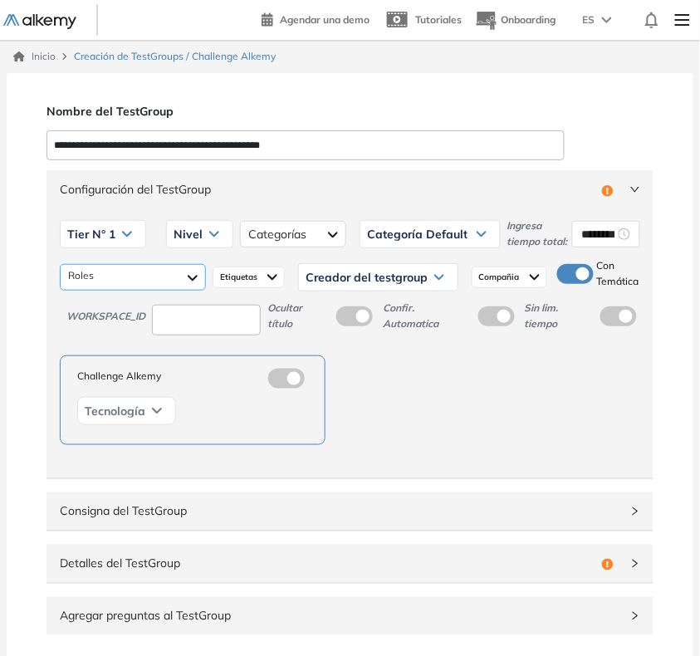
click at [116, 291] on div at bounding box center [133, 277] width 146 height 27
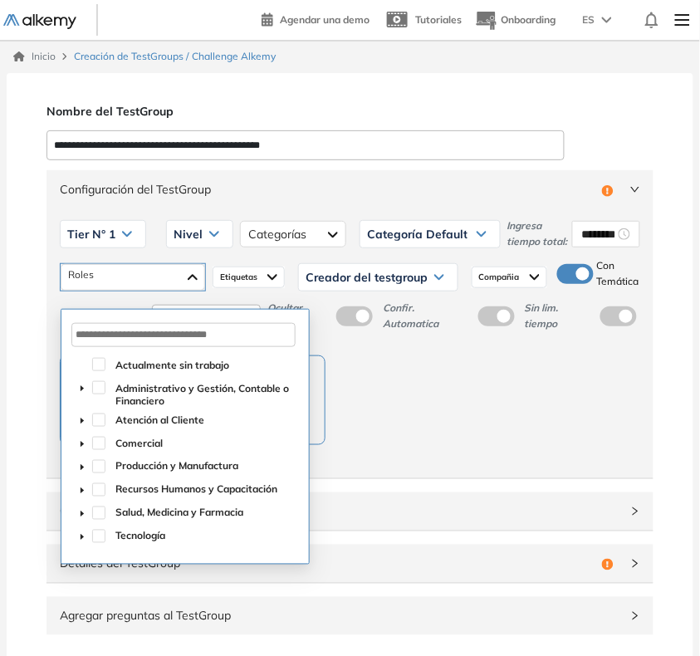
click at [84, 534] on icon "caret-down" at bounding box center [82, 537] width 8 height 8
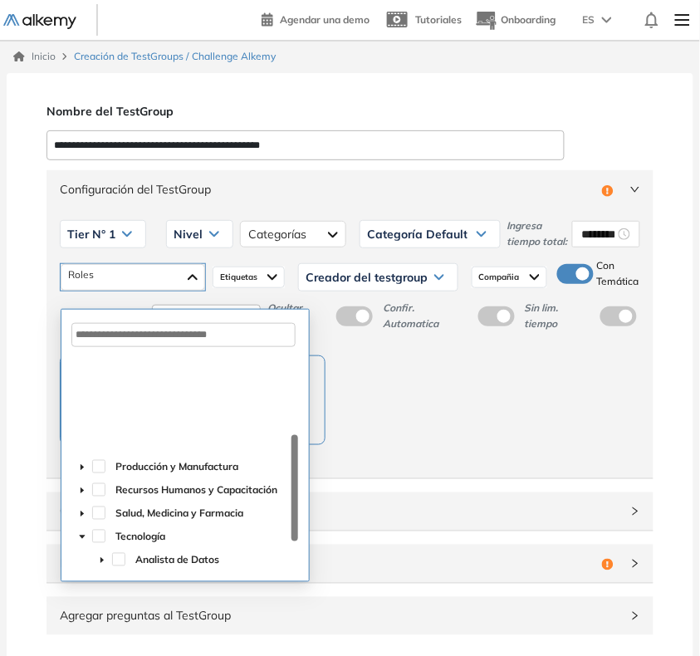
scroll to position [145, 0]
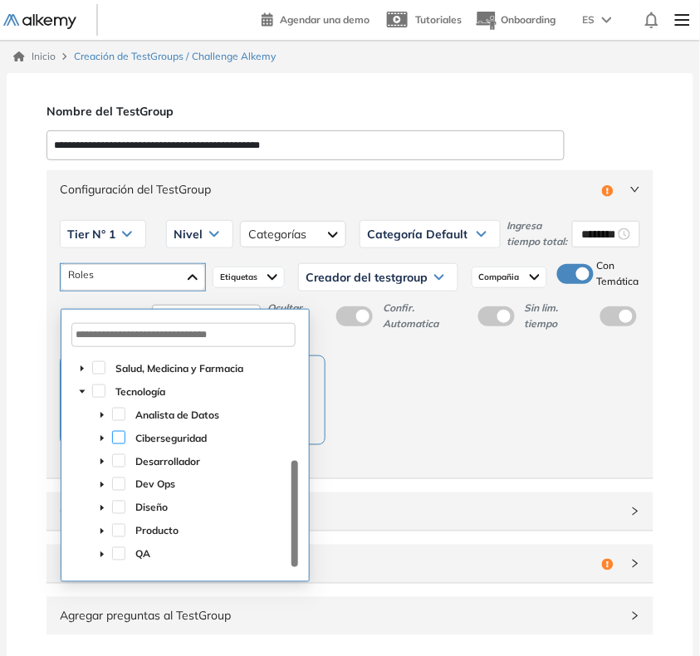
click at [122, 438] on span at bounding box center [118, 437] width 13 height 13
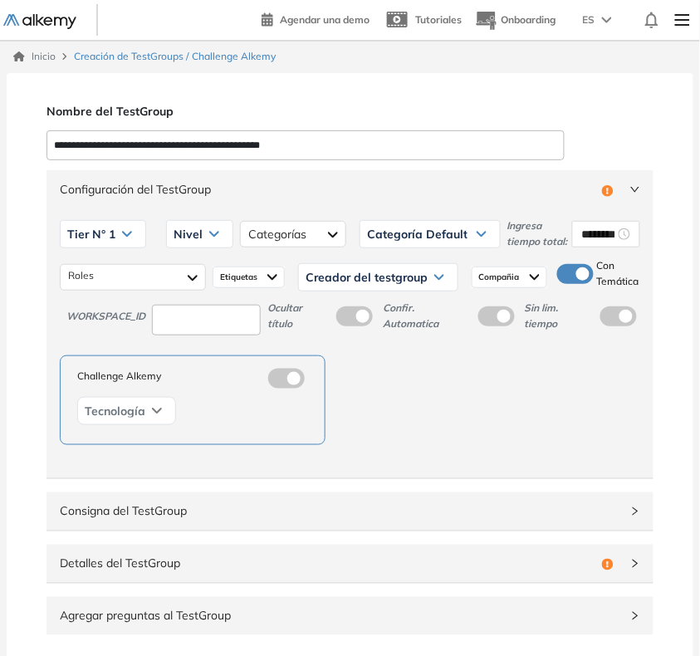
click at [10, 395] on div "**********" at bounding box center [350, 463] width 687 height 781
click at [229, 335] on input at bounding box center [206, 320] width 109 height 31
type input "***"
click at [221, 243] on div "Nivel" at bounding box center [200, 234] width 66 height 27
click at [189, 368] on li "Integrador" at bounding box center [196, 359] width 45 height 17
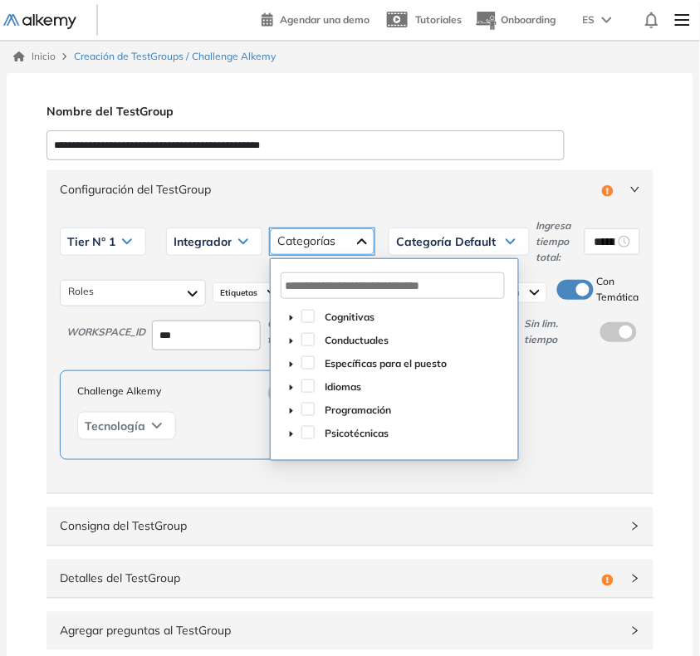
click at [315, 247] on div at bounding box center [322, 241] width 105 height 27
click at [291, 413] on icon "caret-down" at bounding box center [291, 411] width 3 height 6
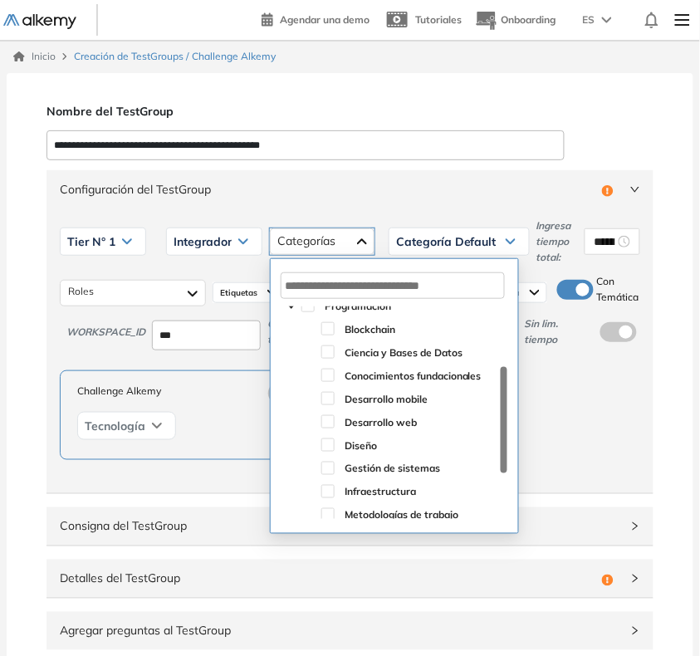
scroll to position [180, 0]
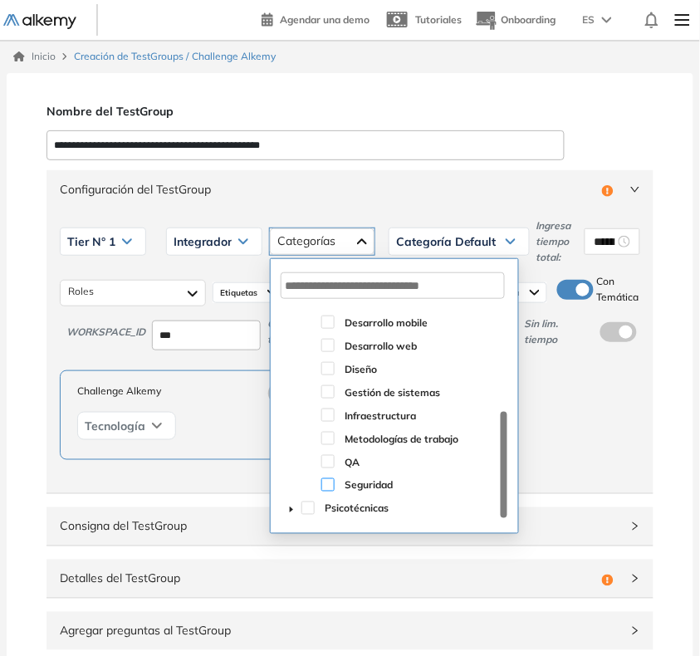
click at [325, 481] on span at bounding box center [327, 484] width 13 height 13
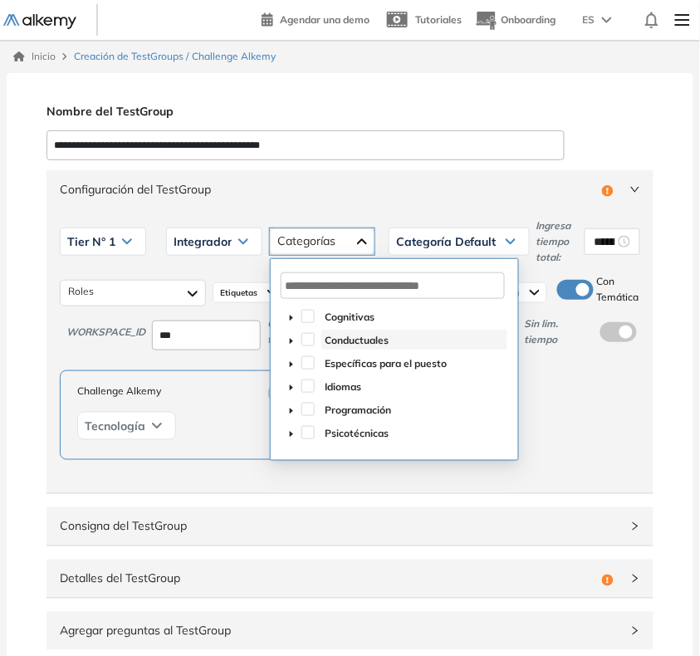
scroll to position [0, 0]
click at [438, 201] on div "Configuración del TestGroup Incompleto" at bounding box center [349, 189] width 607 height 38
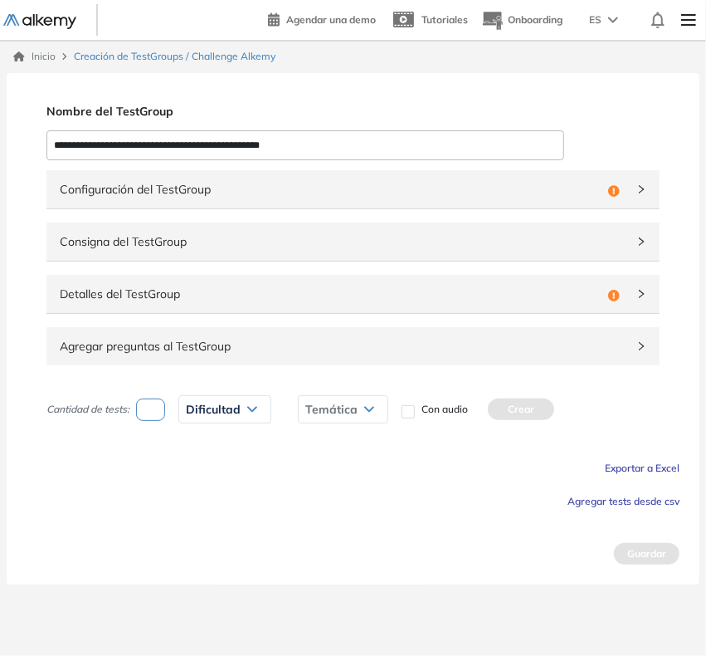
click at [417, 193] on span "Configuración del TestGroup" at bounding box center [331, 189] width 542 height 18
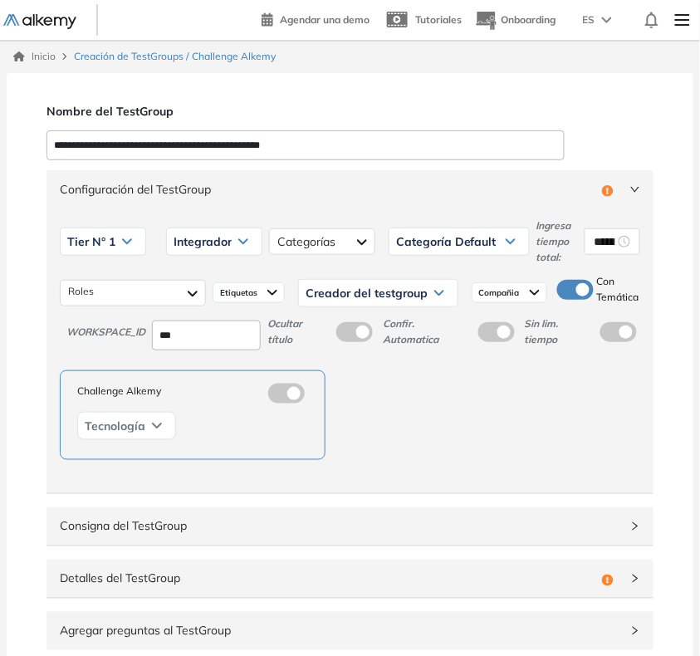
click at [390, 291] on span "Creador del testgroup" at bounding box center [366, 292] width 122 height 13
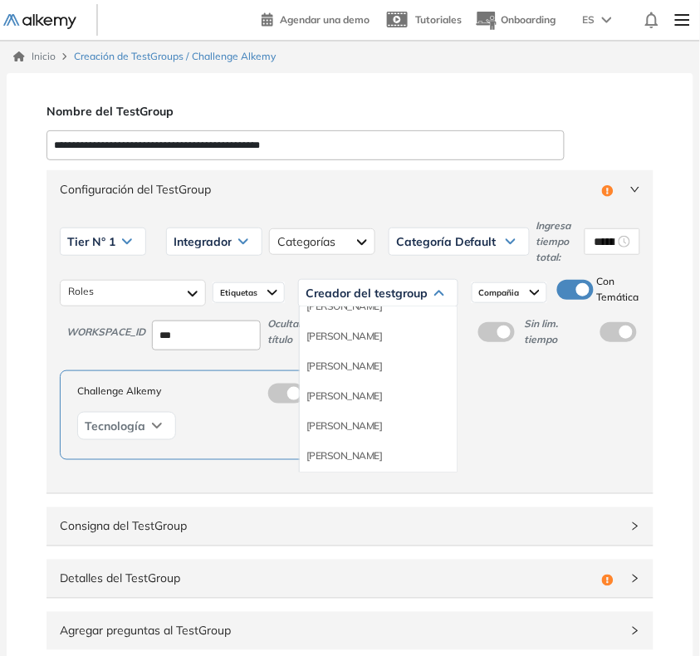
scroll to position [104, 0]
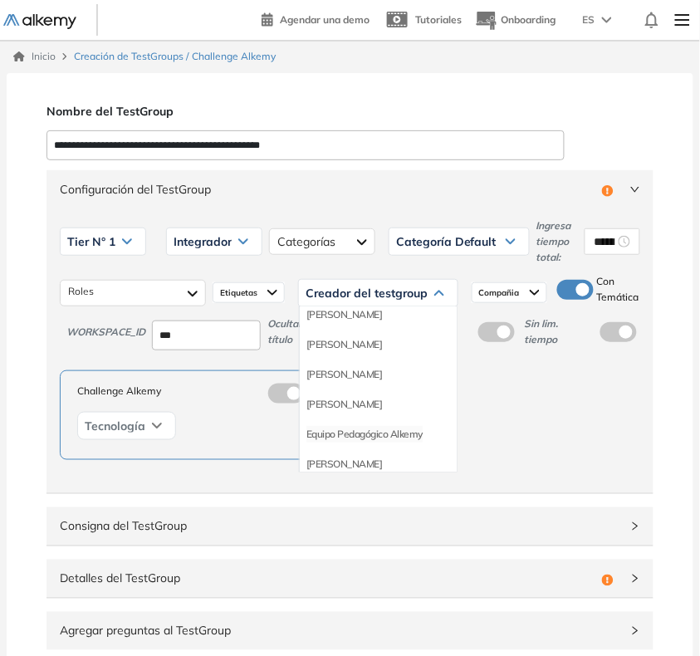
click at [374, 430] on li "Equipo Pedagógico Alkemy" at bounding box center [364, 434] width 116 height 17
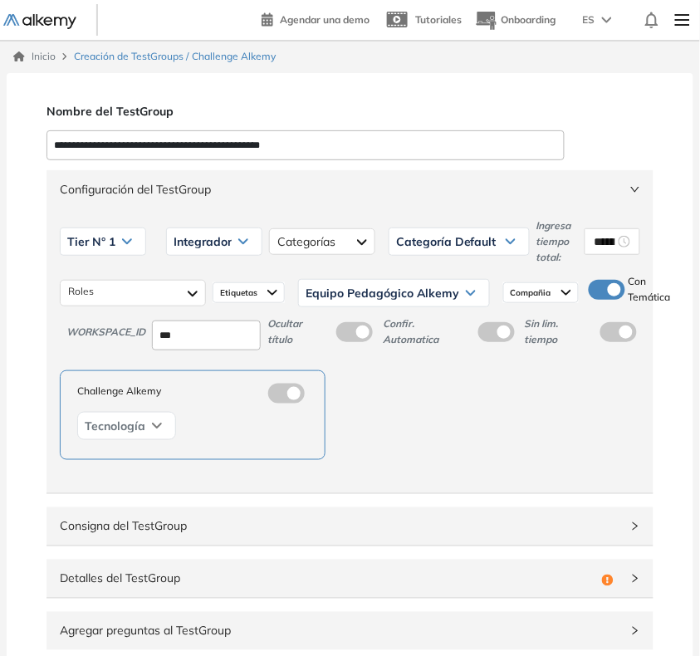
click at [519, 193] on span "Configuración del TestGroup" at bounding box center [340, 189] width 560 height 18
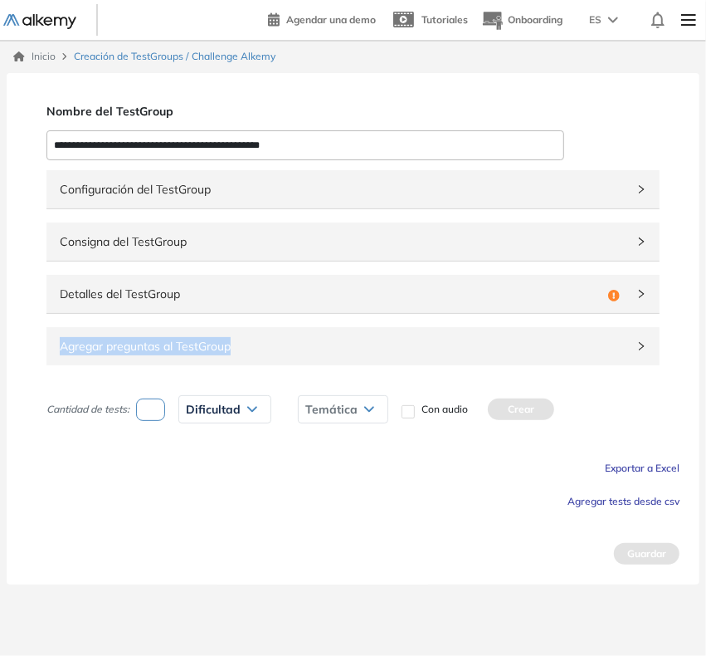
click at [296, 315] on div "Configuración del TestGroup Incompleto Tier N° 1 Tier N° 1 Tier N° 2 Tier N° 3 …" at bounding box center [353, 274] width 653 height 215
click at [297, 305] on div "Detalles del TestGroup Incompleto" at bounding box center [352, 294] width 613 height 38
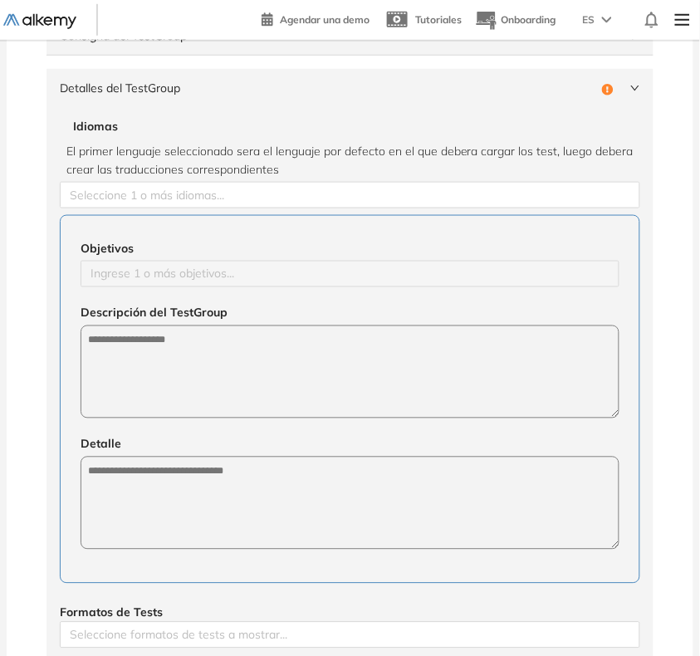
scroll to position [208, 0]
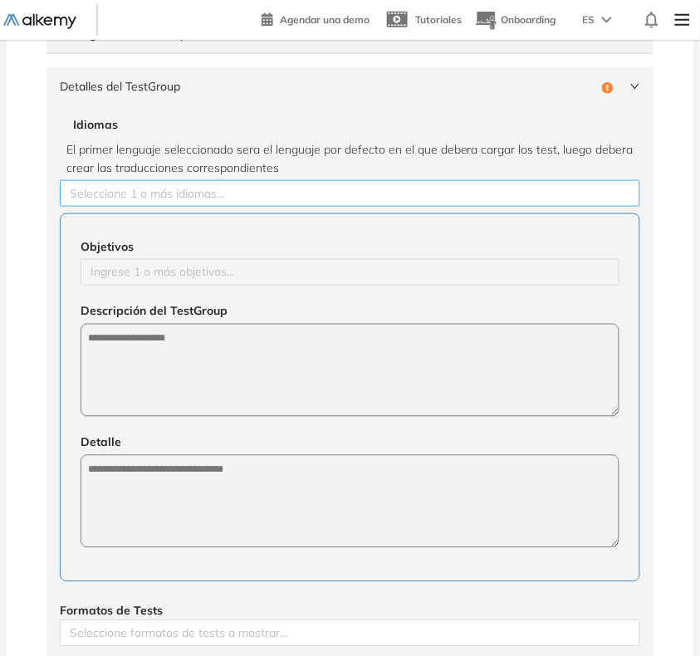
click at [188, 193] on div at bounding box center [350, 193] width 572 height 20
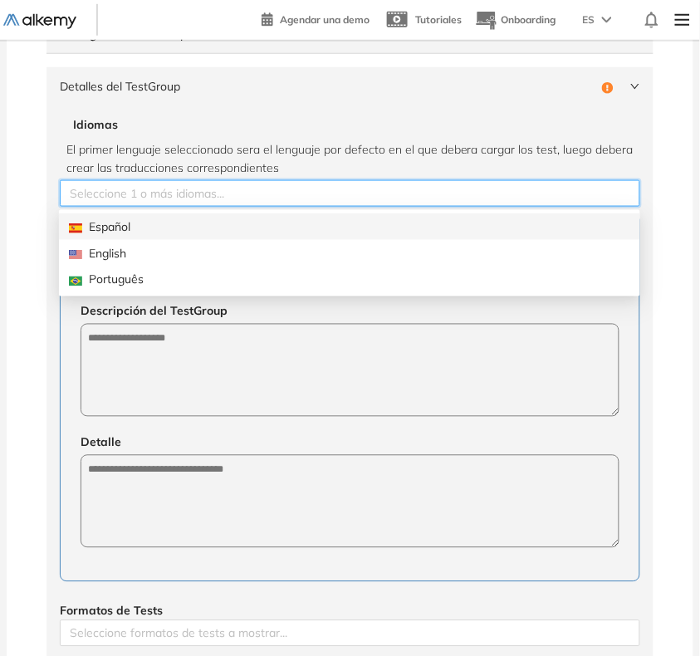
click at [148, 222] on div "Español" at bounding box center [349, 226] width 561 height 18
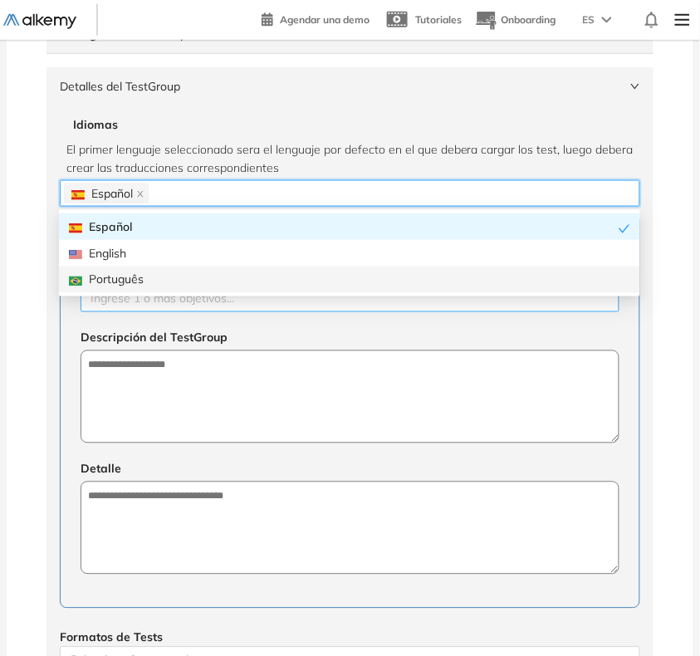
click at [149, 307] on div at bounding box center [350, 299] width 530 height 20
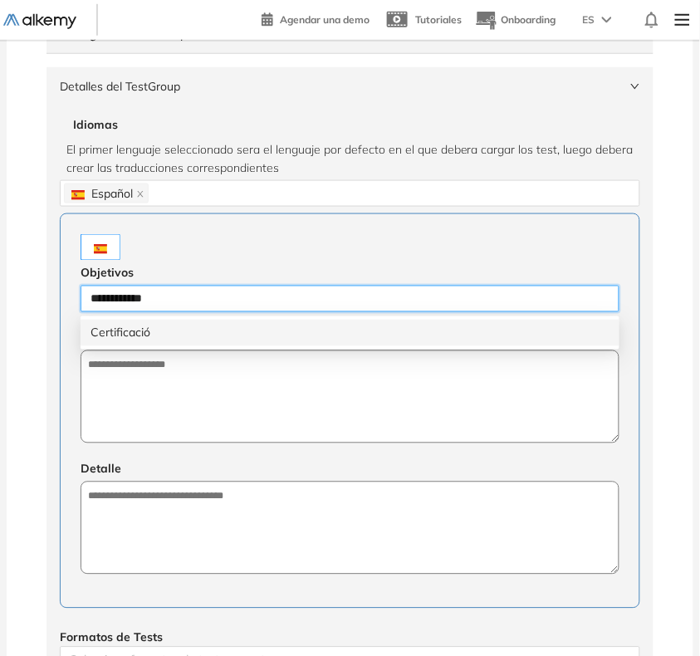
type input "**********"
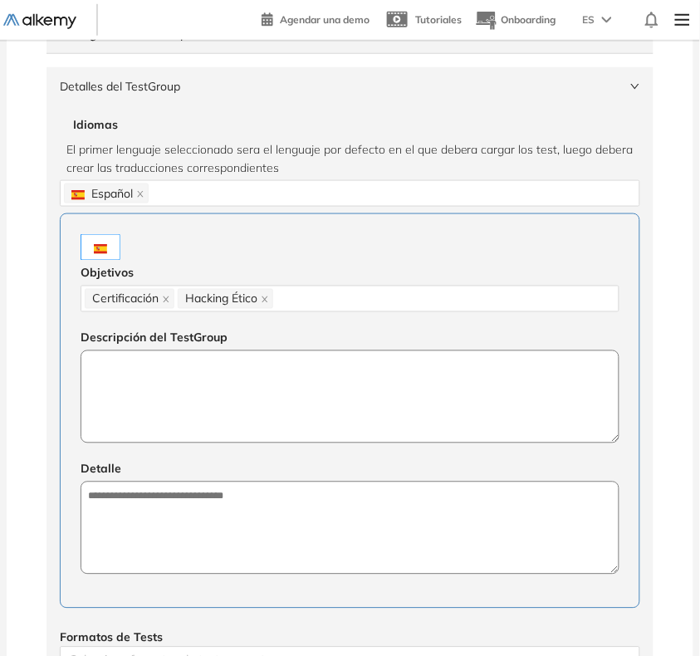
click at [208, 399] on textarea at bounding box center [350, 396] width 539 height 93
paste textarea "**********"
type textarea "**********"
click at [260, 511] on textarea at bounding box center [350, 528] width 539 height 93
paste textarea "**********"
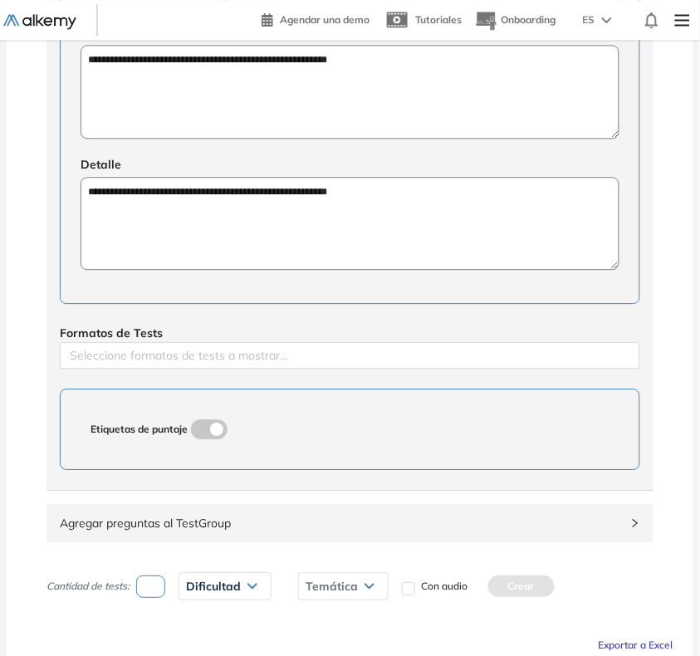
scroll to position [519, 0]
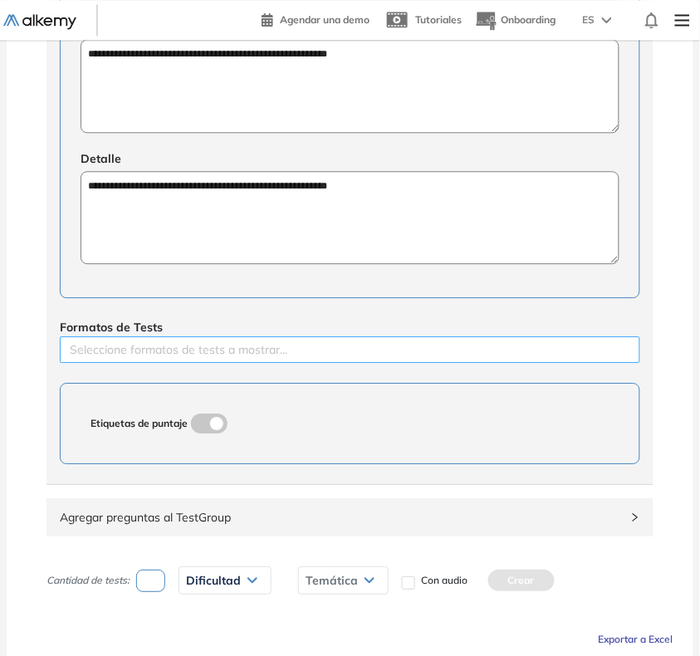
click at [238, 357] on div at bounding box center [350, 350] width 572 height 20
type textarea "**********"
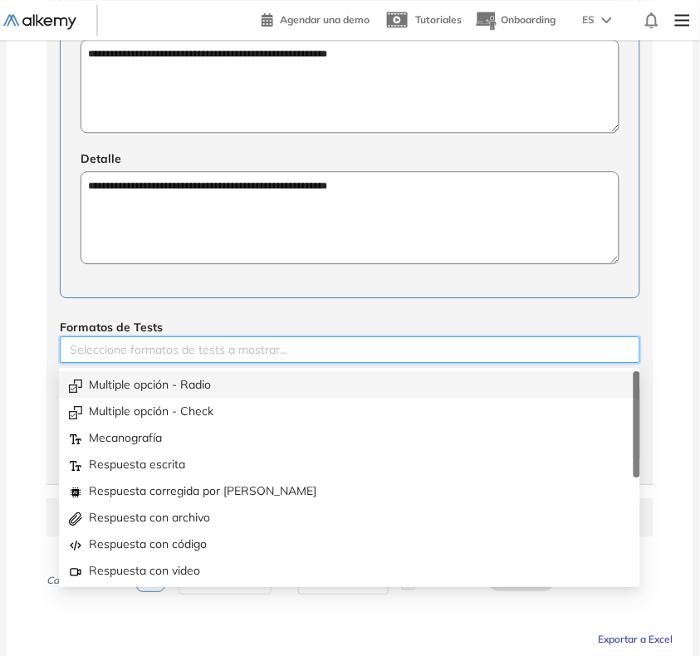
click at [193, 380] on div "Multiple opción - Radio" at bounding box center [349, 384] width 561 height 18
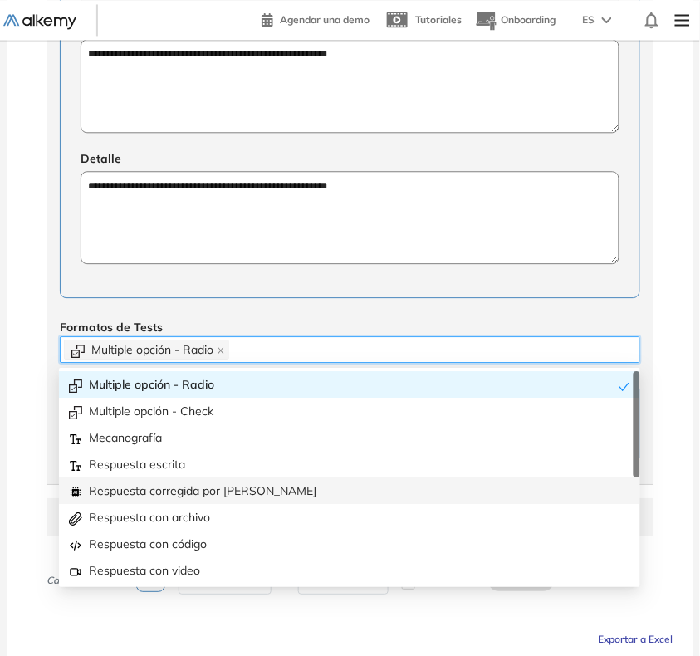
click at [188, 486] on div "Respuesta corregida por [PERSON_NAME]" at bounding box center [349, 490] width 561 height 18
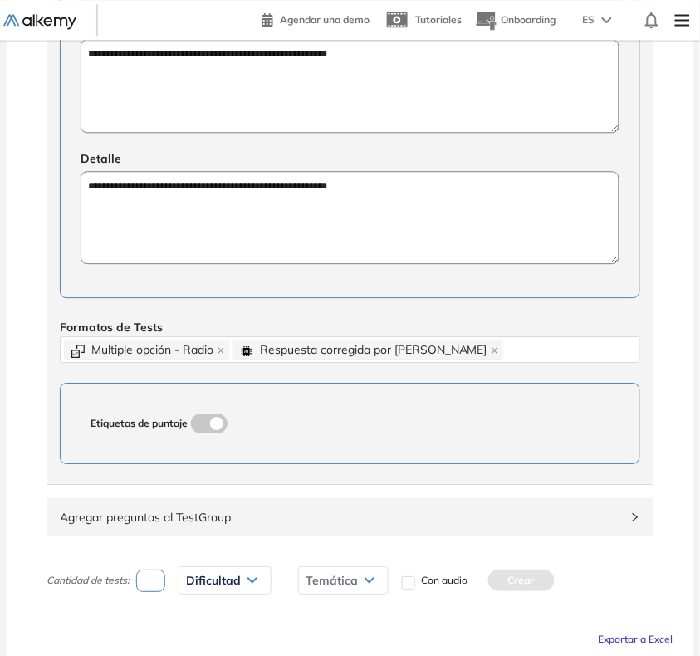
click at [19, 330] on div "**********" at bounding box center [350, 154] width 687 height 1201
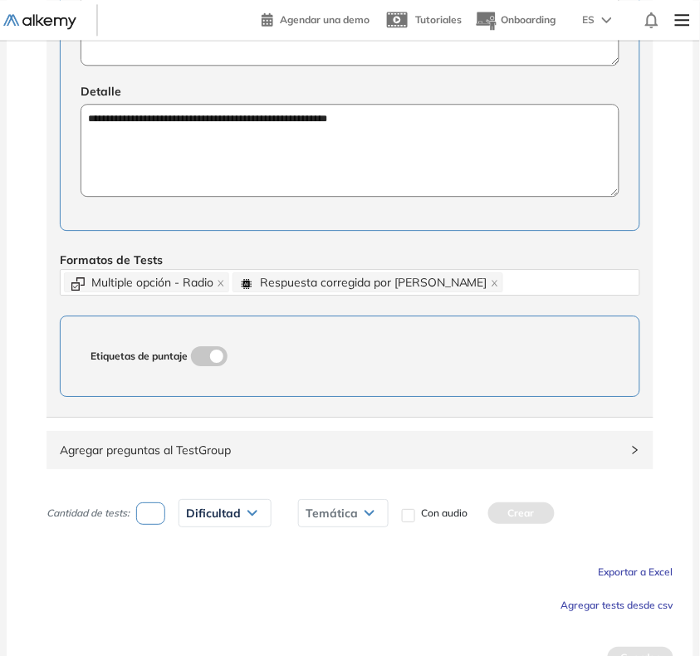
scroll to position [621, 0]
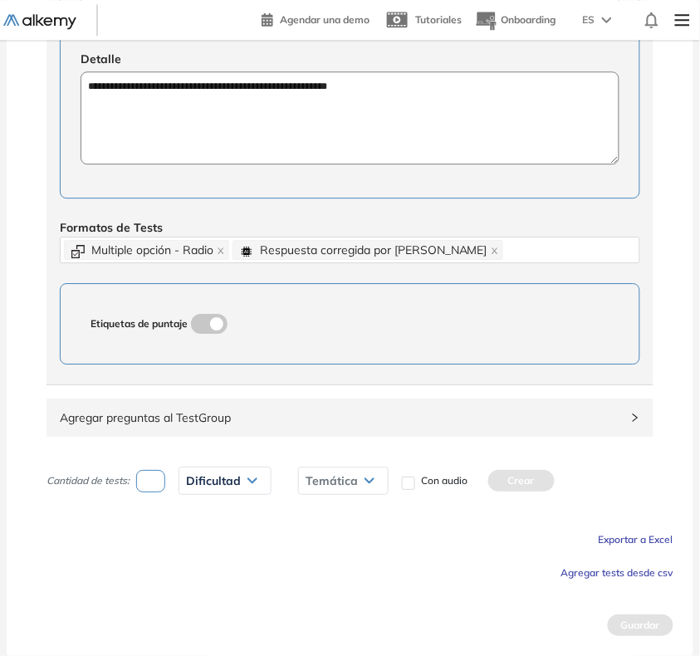
click at [579, 566] on span "Agregar tests desde csv" at bounding box center [617, 572] width 112 height 12
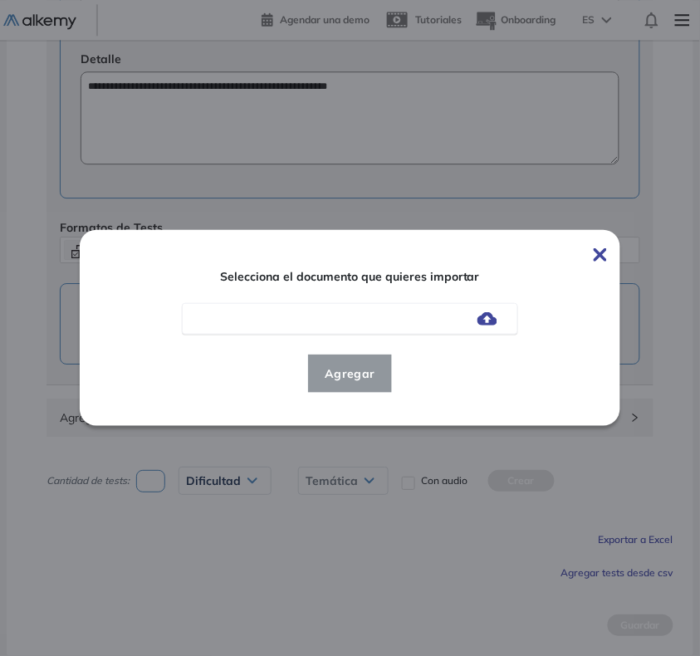
click at [491, 313] on img at bounding box center [487, 318] width 20 height 13
click at [0, 0] on input "file" at bounding box center [0, 0] width 0 height 0
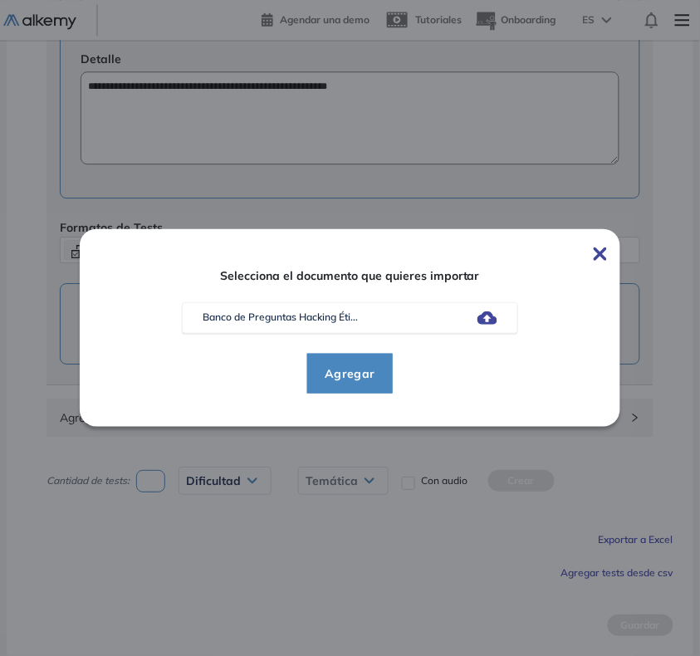
click at [355, 368] on span "Agregar" at bounding box center [349, 374] width 77 height 20
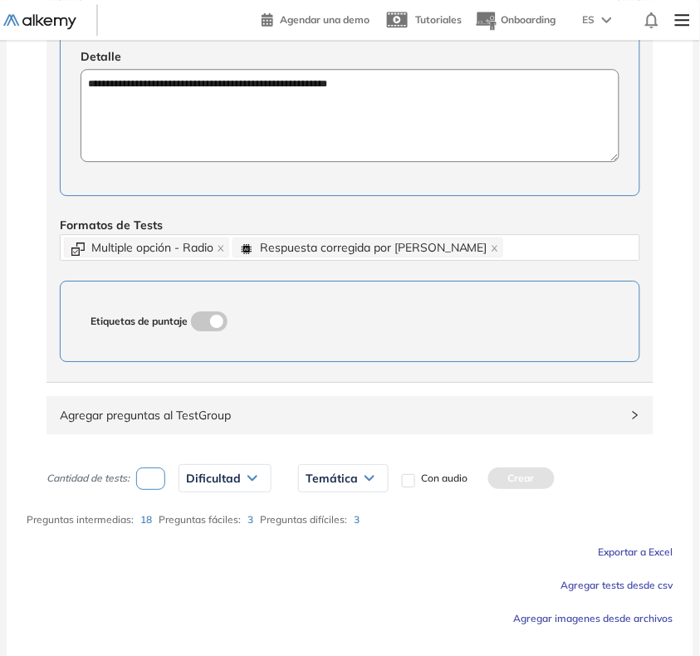
scroll to position [669, 0]
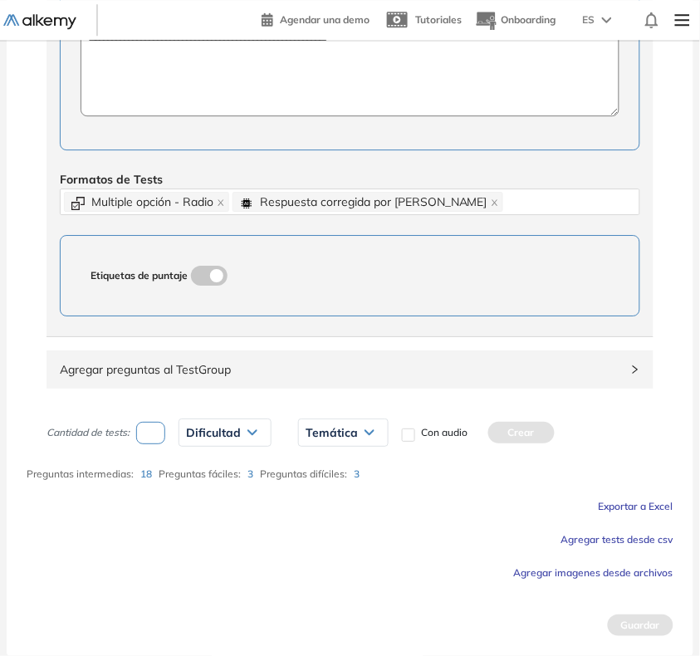
click at [342, 366] on span "Agregar preguntas al TestGroup" at bounding box center [340, 369] width 560 height 18
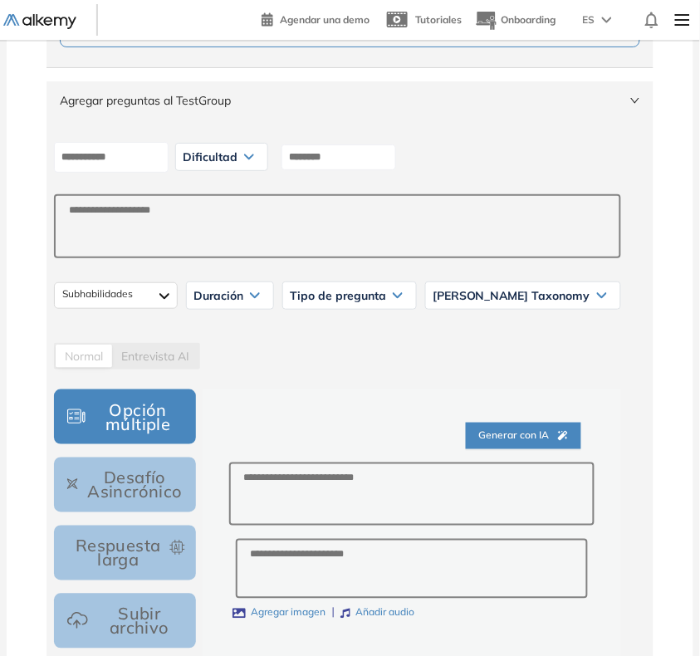
scroll to position [980, 0]
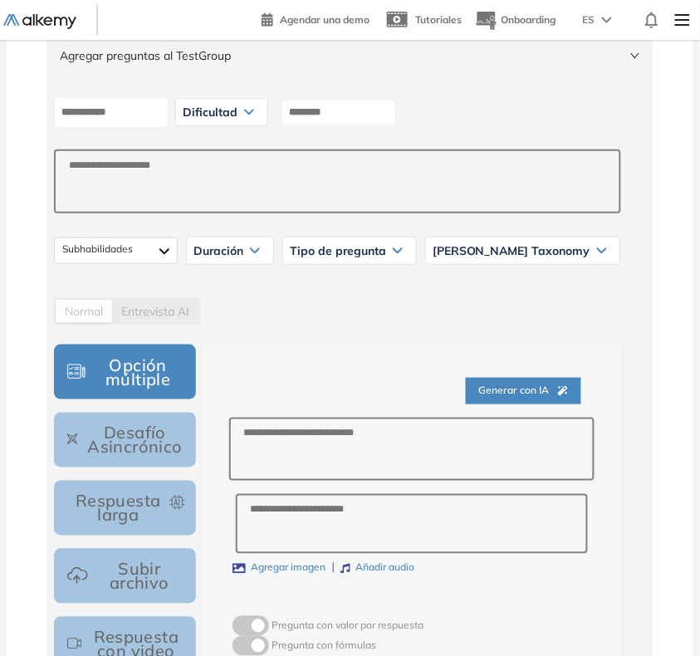
click at [256, 125] on div "Dificultad" at bounding box center [221, 112] width 91 height 27
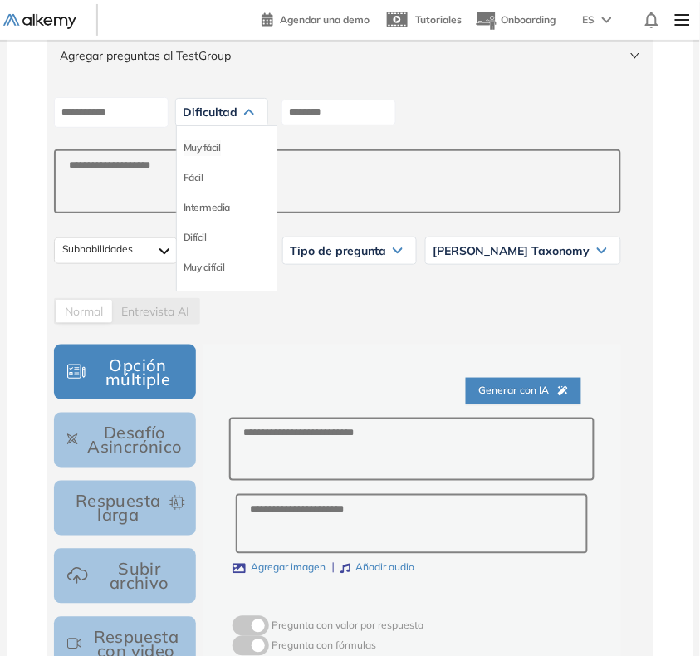
click at [221, 147] on li "Muy fácil" at bounding box center [201, 147] width 37 height 17
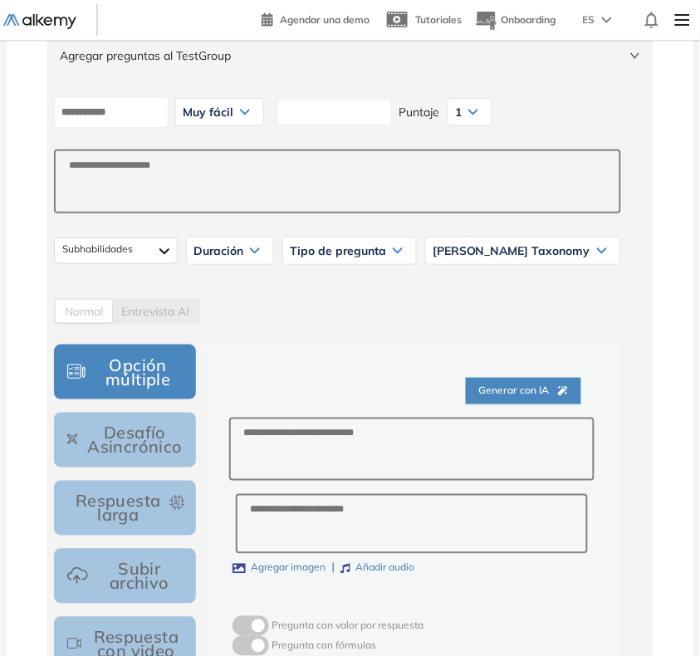
click at [330, 125] on input at bounding box center [334, 113] width 115 height 26
type input "********"
click at [268, 446] on textarea at bounding box center [411, 450] width 365 height 64
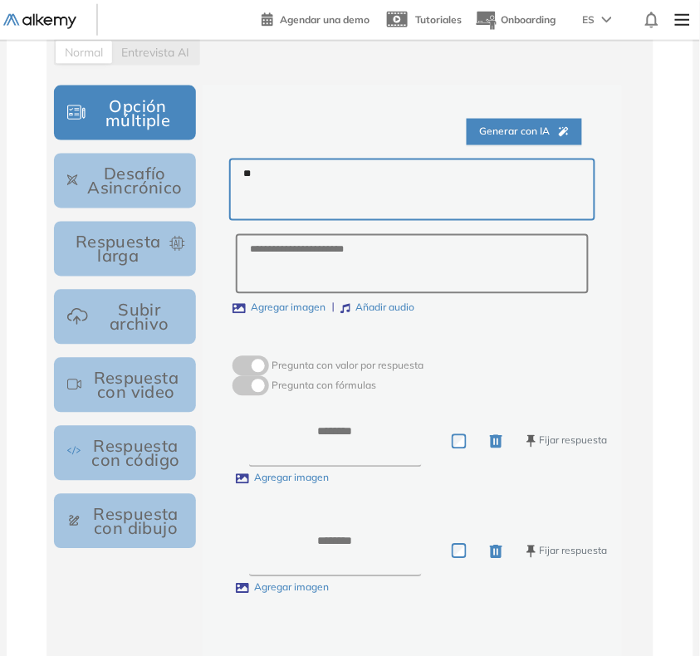
scroll to position [1292, 0]
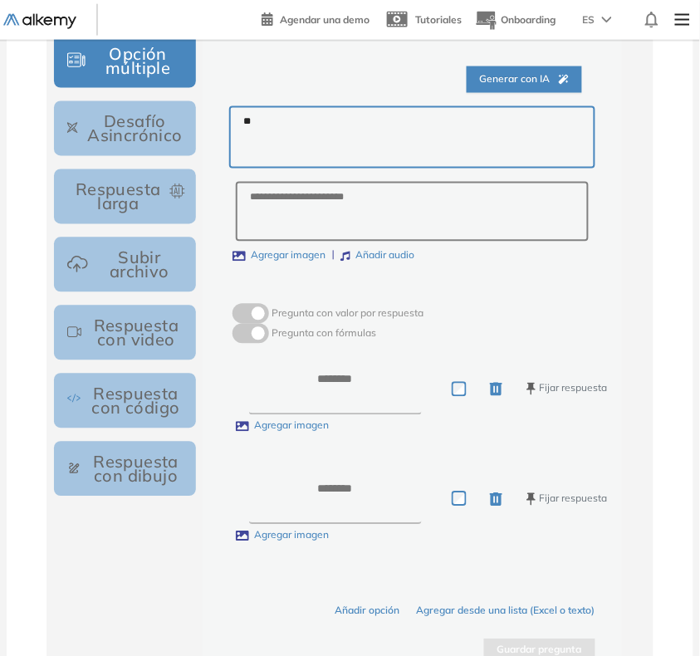
type textarea "**"
click at [345, 372] on textarea at bounding box center [335, 389] width 173 height 51
type textarea "**"
click at [338, 490] on textarea at bounding box center [335, 498] width 173 height 51
type textarea "*"
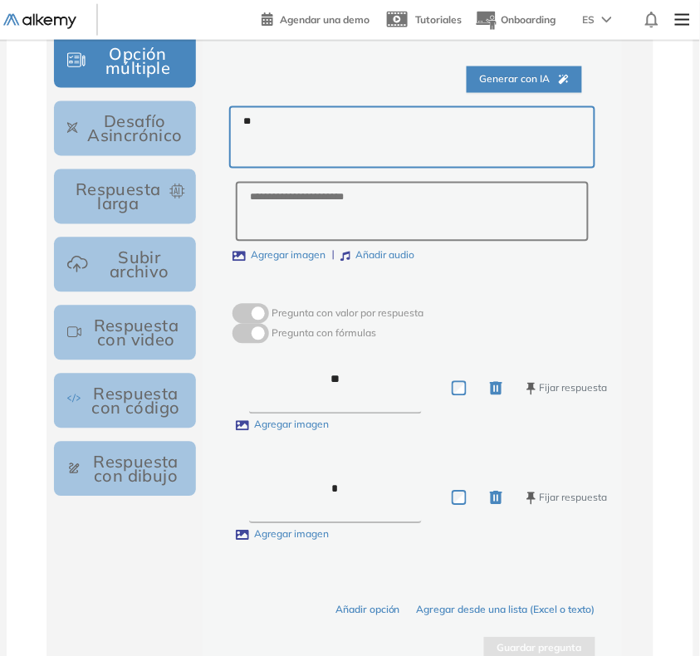
click at [463, 397] on label at bounding box center [461, 390] width 18 height 18
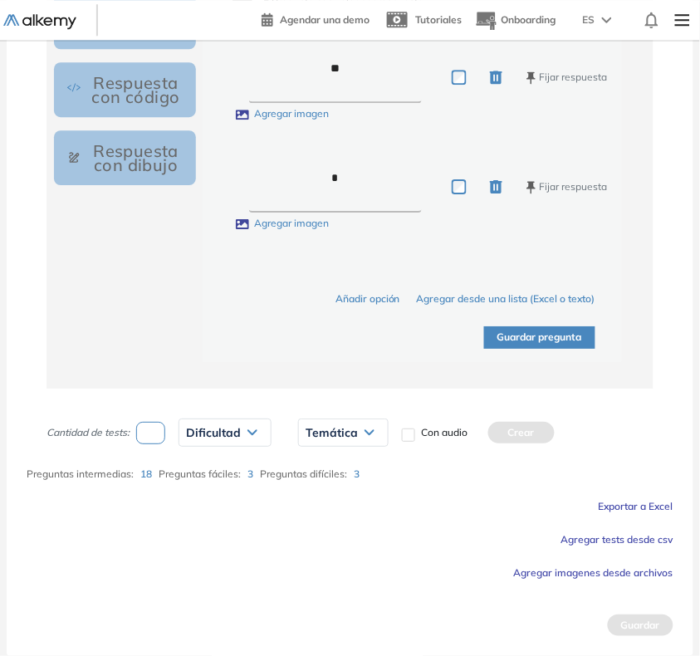
click at [546, 339] on button "Guardar pregunta" at bounding box center [539, 337] width 111 height 22
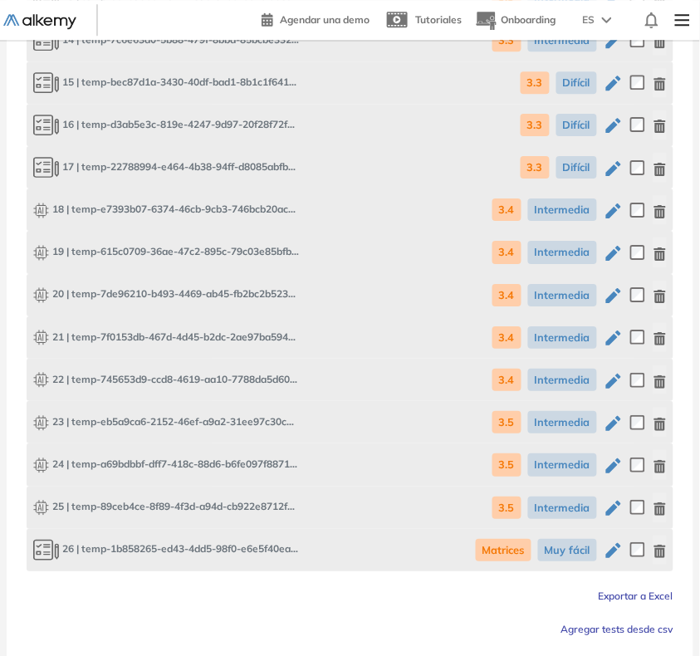
scroll to position [2665, 0]
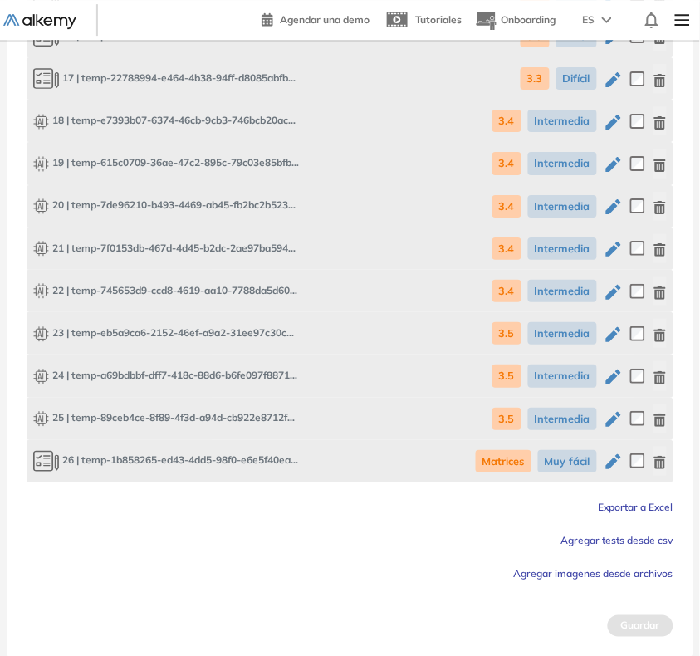
click at [654, 453] on button "button" at bounding box center [659, 461] width 13 height 29
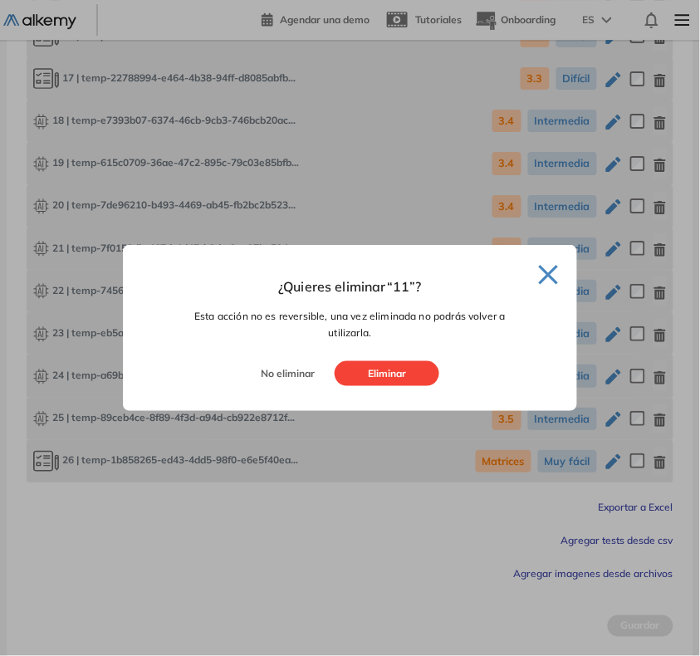
click at [357, 374] on button "Eliminar" at bounding box center [387, 373] width 105 height 25
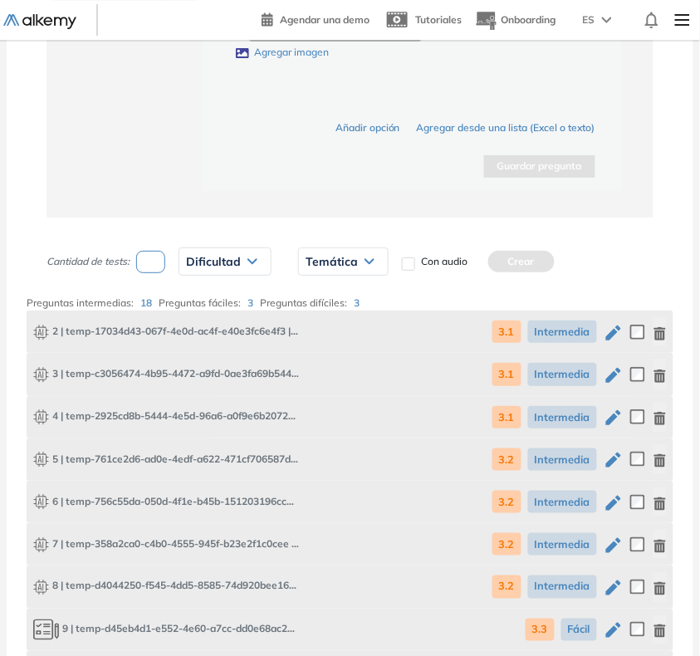
scroll to position [1688, 0]
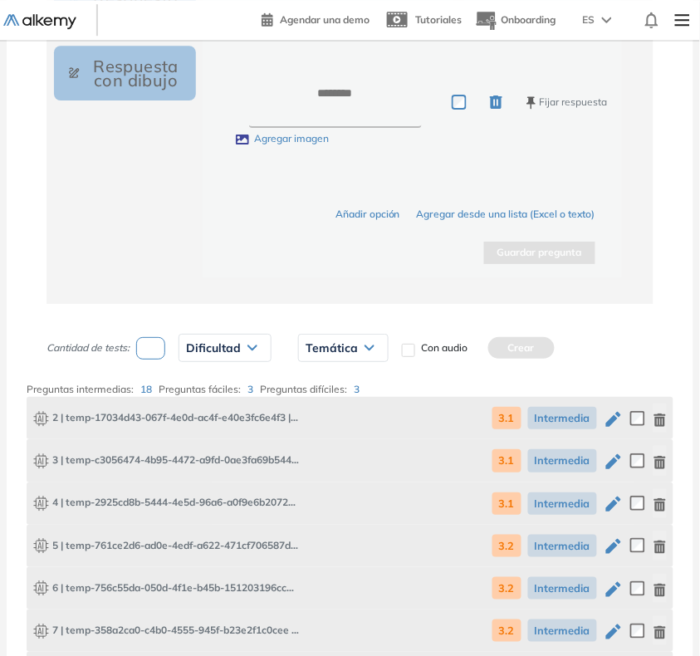
click at [139, 354] on input "number" at bounding box center [150, 348] width 29 height 22
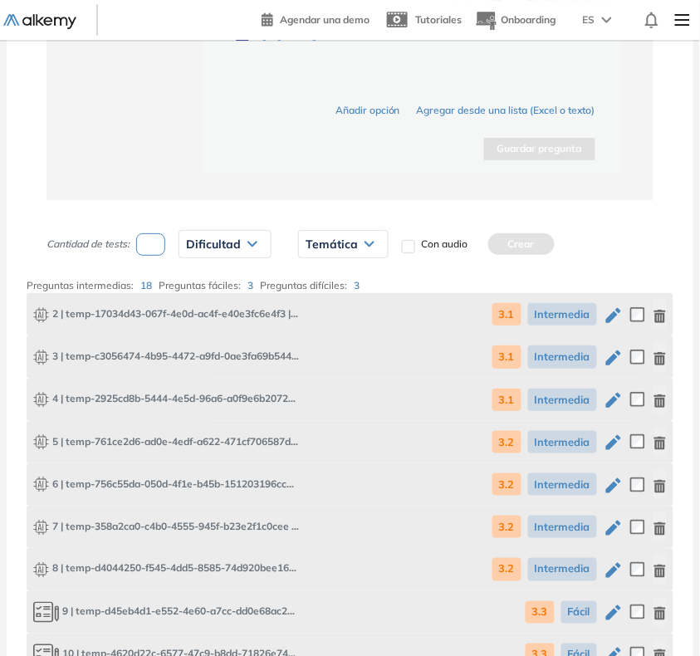
scroll to position [1895, 0]
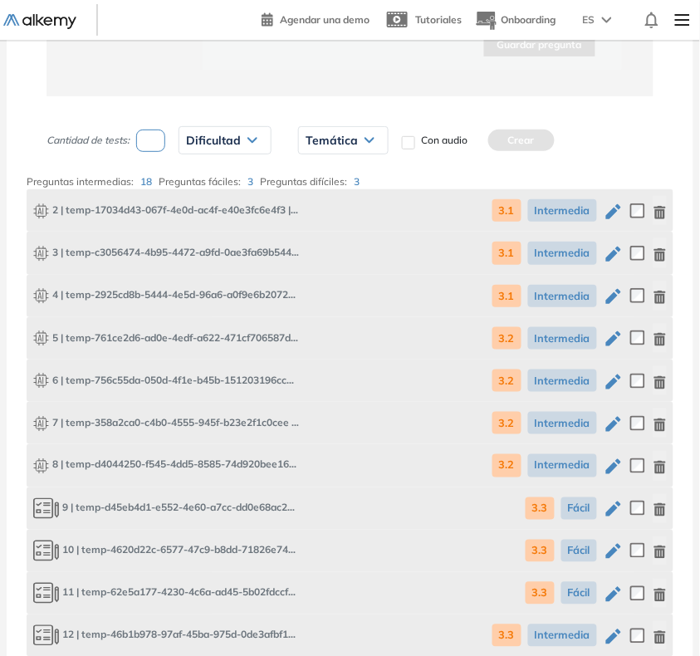
type input "*"
click at [239, 148] on div "Dificultad" at bounding box center [224, 140] width 91 height 27
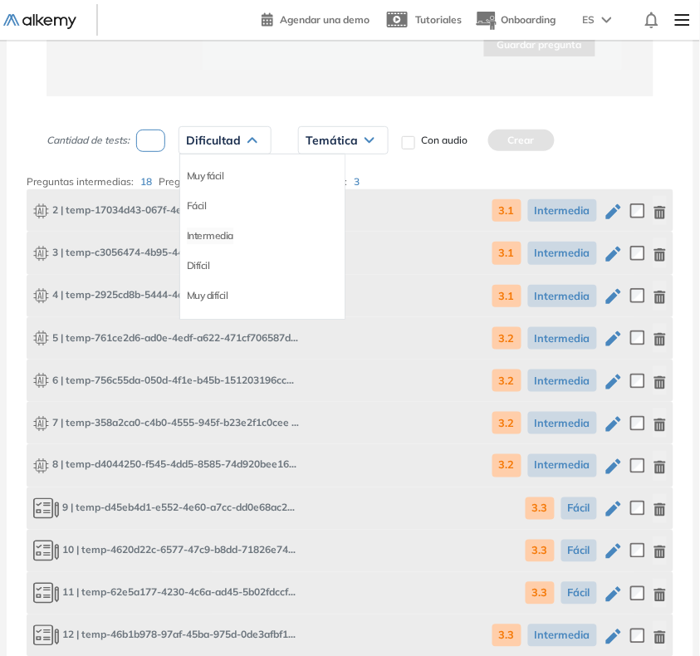
click at [202, 237] on li "Intermedia" at bounding box center [210, 235] width 46 height 17
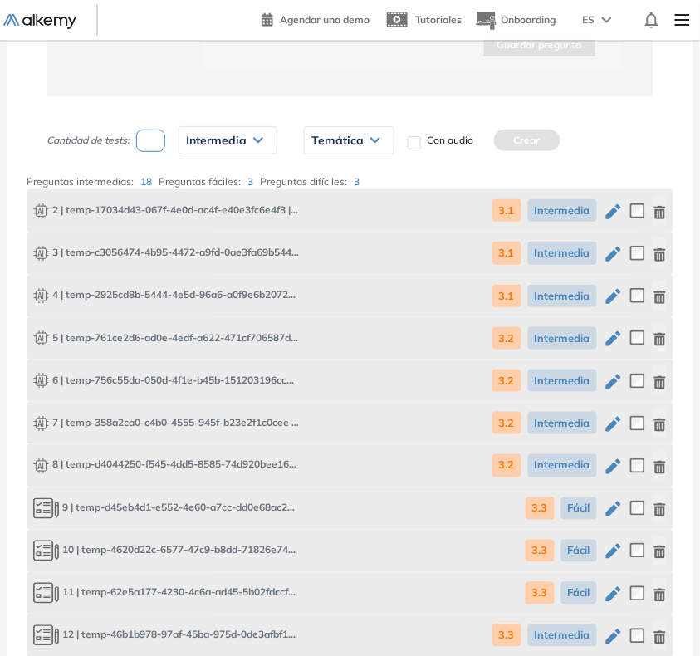
click at [332, 139] on span "Temática" at bounding box center [337, 140] width 52 height 13
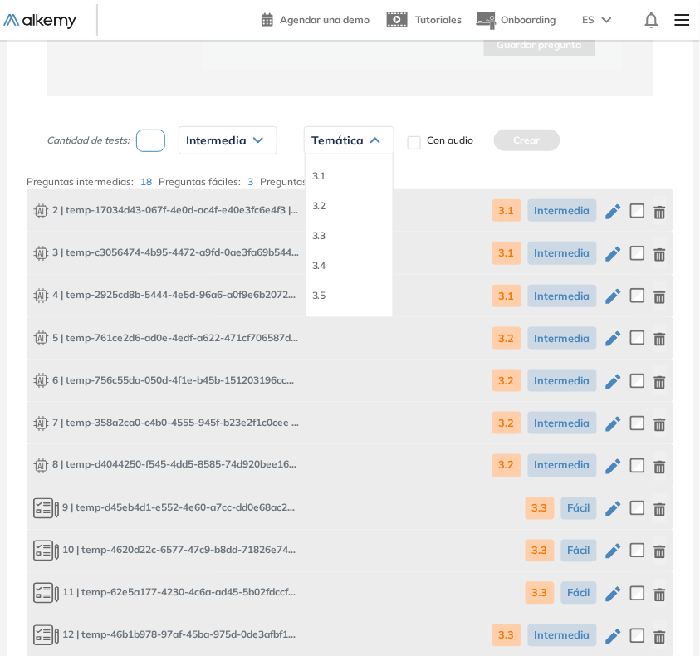
click at [328, 171] on div "3.1" at bounding box center [348, 176] width 87 height 30
click at [321, 174] on li "3.1" at bounding box center [318, 176] width 13 height 17
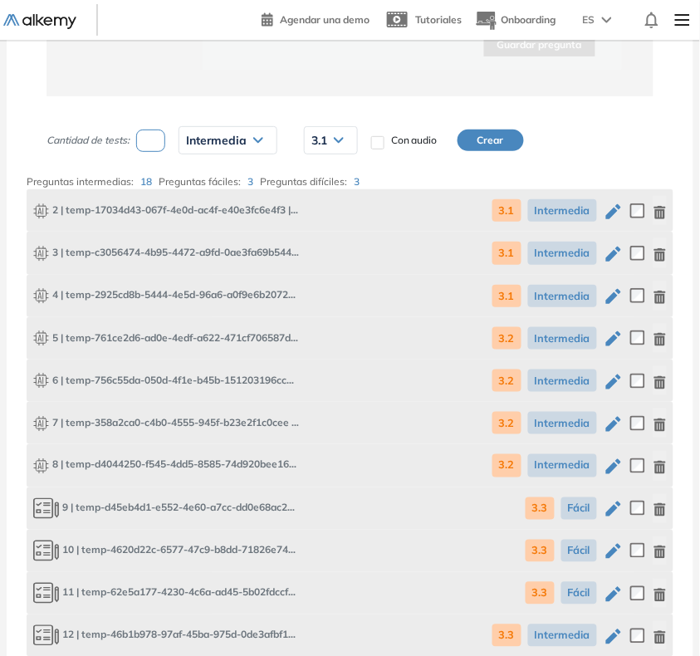
click at [494, 146] on button "Crear" at bounding box center [490, 141] width 66 height 22
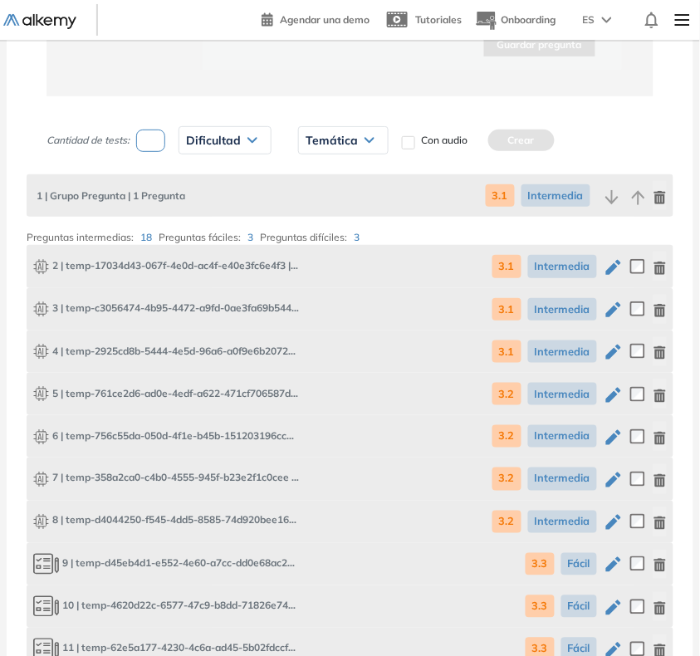
click at [156, 143] on input "number" at bounding box center [150, 141] width 29 height 22
type input "*"
click at [209, 143] on span "Dificultad" at bounding box center [213, 140] width 55 height 13
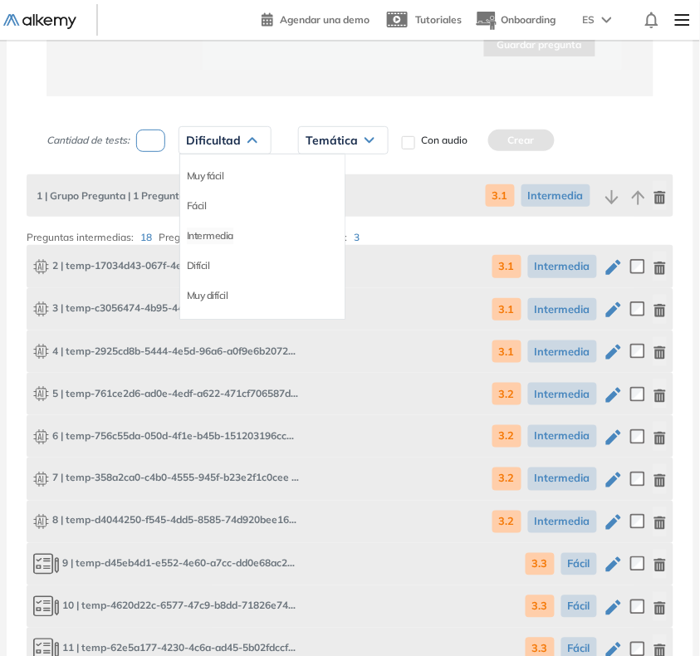
click at [208, 229] on li "Intermedia" at bounding box center [210, 235] width 46 height 17
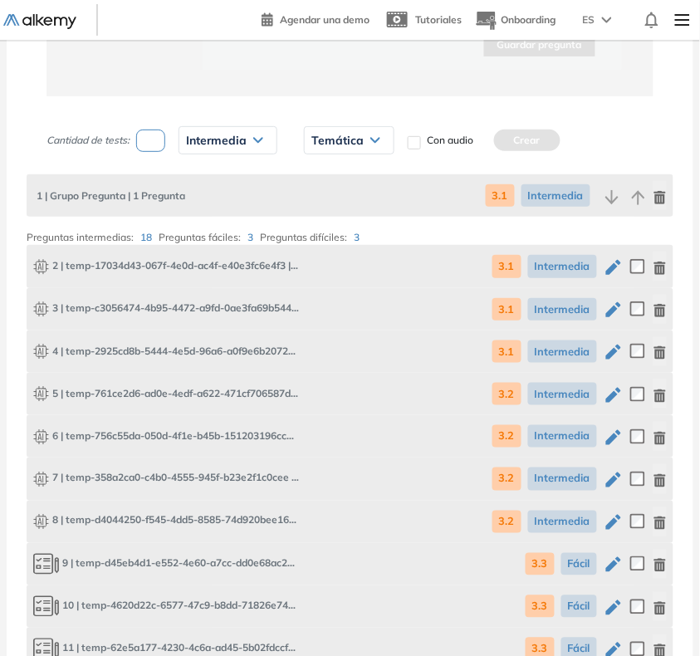
click at [334, 141] on span "Temática" at bounding box center [337, 140] width 52 height 13
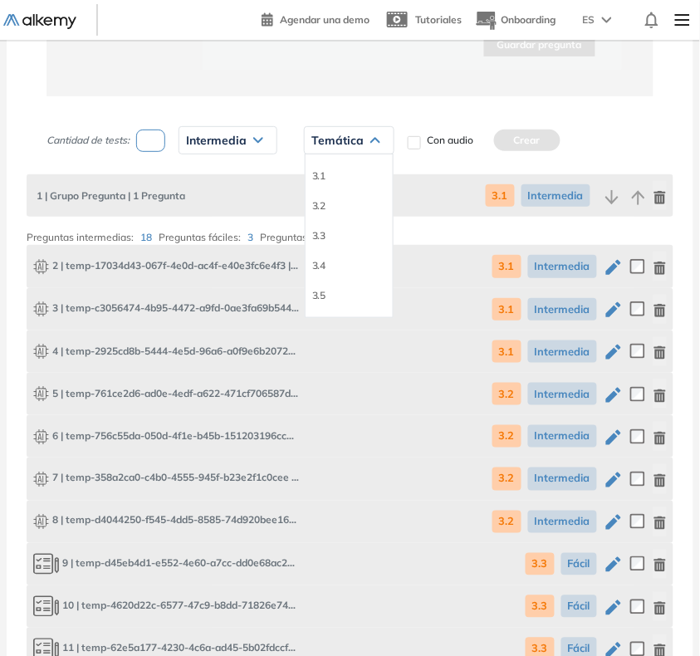
drag, startPoint x: 320, startPoint y: 202, endPoint x: 345, endPoint y: 181, distance: 32.4
click at [320, 203] on li "3.2" at bounding box center [318, 206] width 13 height 17
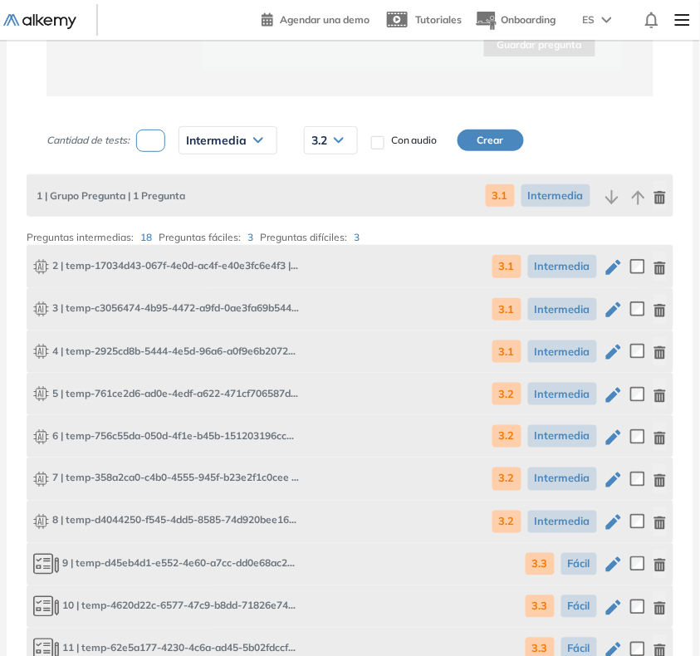
click at [527, 141] on div "Cantidad de tests: * Intermedia Muy fácil Fácil Intermedia Difícil Muy difícil …" at bounding box center [350, 168] width 647 height 97
click at [508, 143] on button "Crear" at bounding box center [490, 141] width 66 height 22
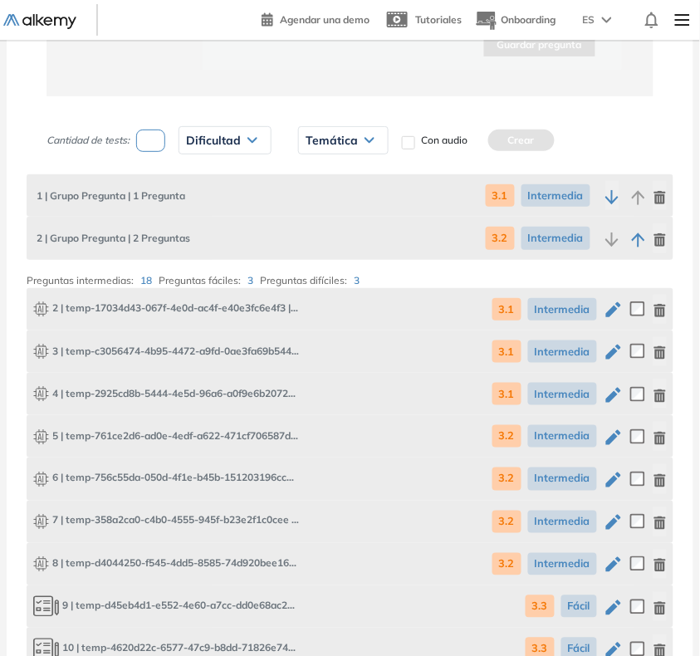
click at [147, 146] on input "number" at bounding box center [150, 141] width 29 height 22
type input "*"
click at [237, 148] on div "Dificultad" at bounding box center [224, 140] width 91 height 27
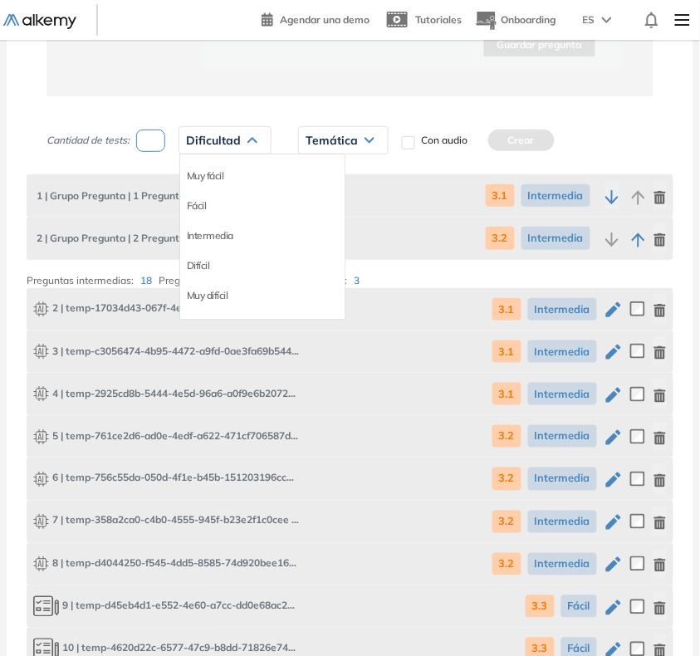
click at [201, 205] on li "Fácil" at bounding box center [197, 206] width 20 height 17
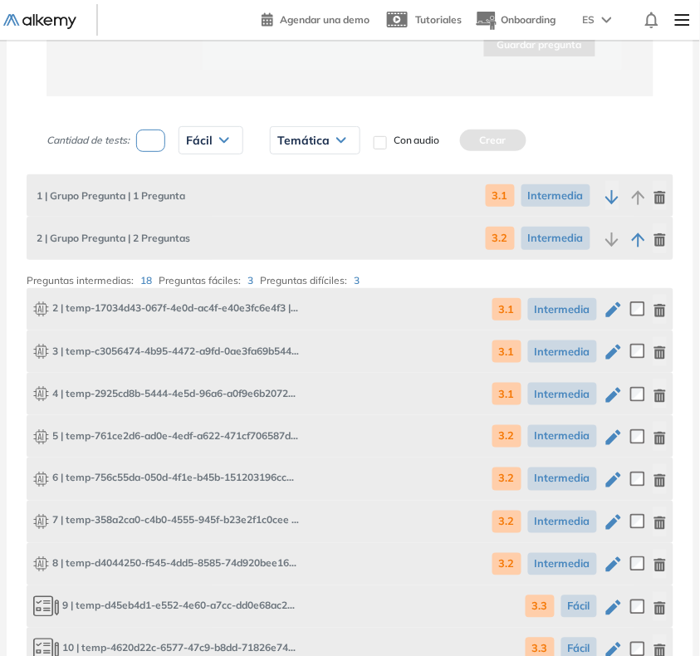
click at [292, 141] on span "Temática" at bounding box center [303, 140] width 52 height 13
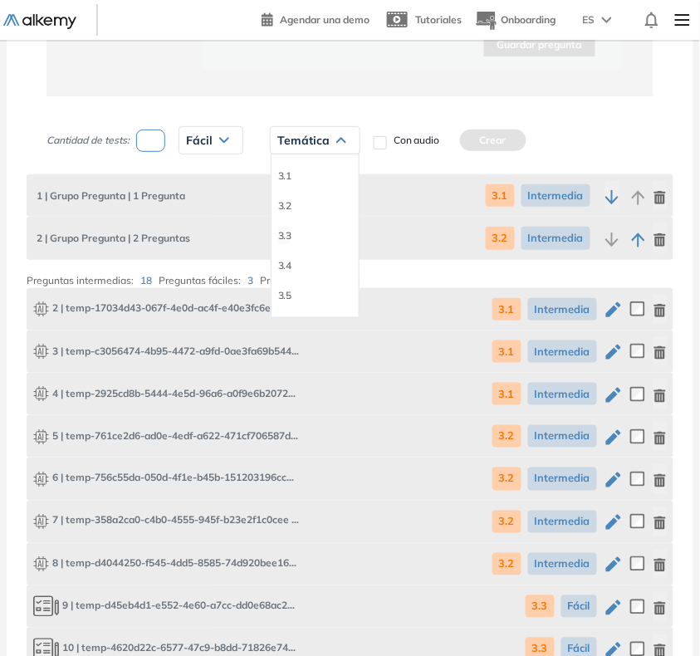
click at [284, 227] on li "3.3" at bounding box center [284, 235] width 13 height 17
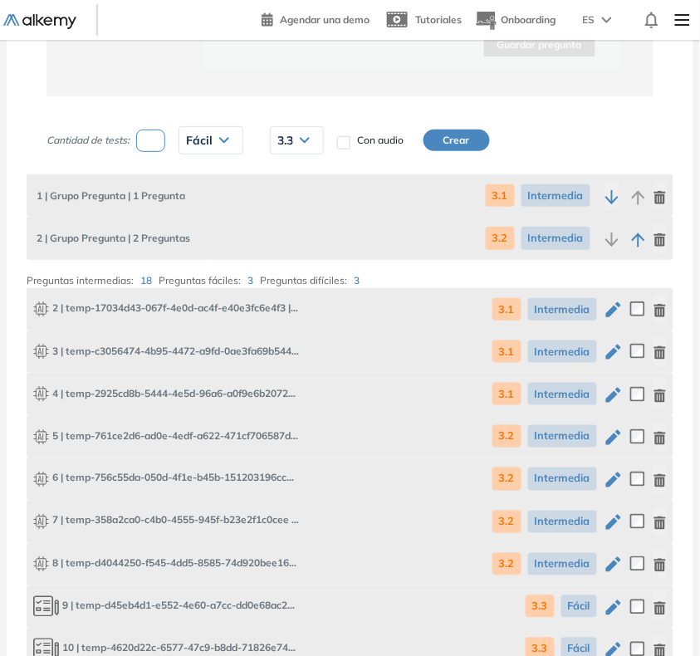
click at [453, 139] on button "Crear" at bounding box center [456, 141] width 66 height 22
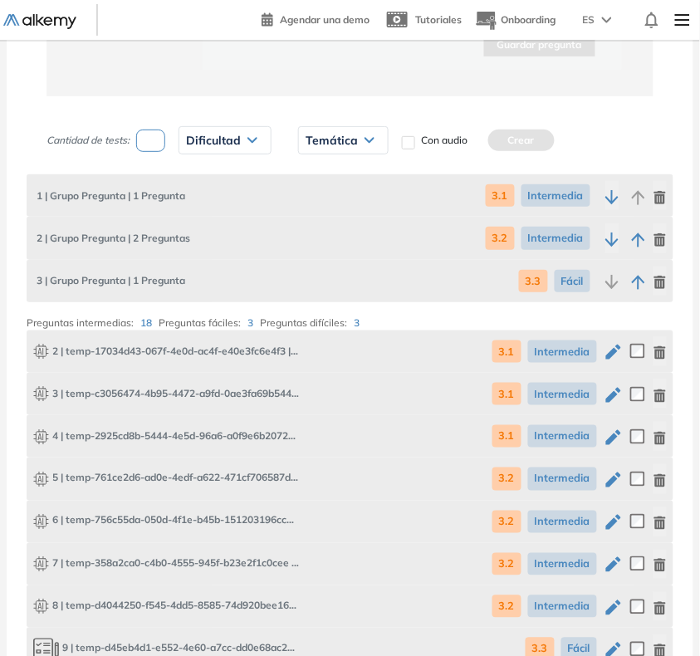
click at [151, 135] on input "number" at bounding box center [150, 141] width 29 height 22
type input "*"
click at [193, 134] on span "Dificultad" at bounding box center [213, 140] width 55 height 13
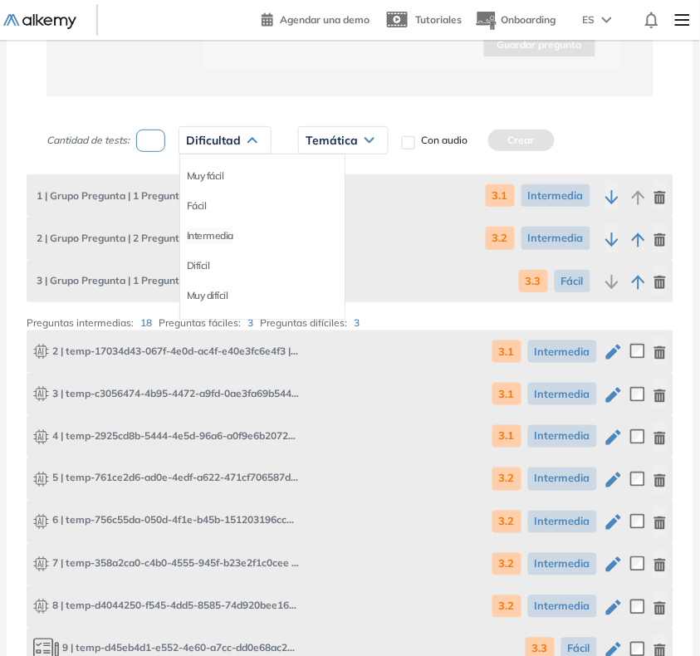
click at [213, 238] on li "Intermedia" at bounding box center [210, 235] width 46 height 17
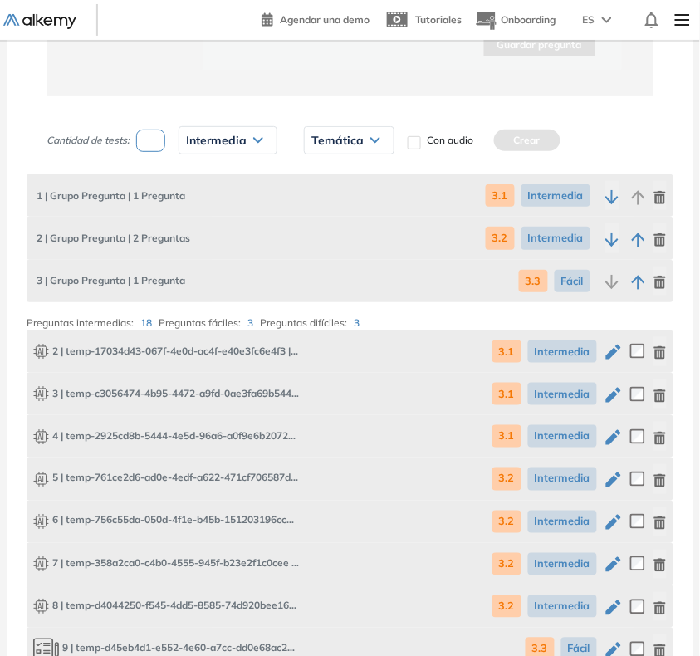
click at [316, 139] on span "Temática" at bounding box center [337, 140] width 52 height 13
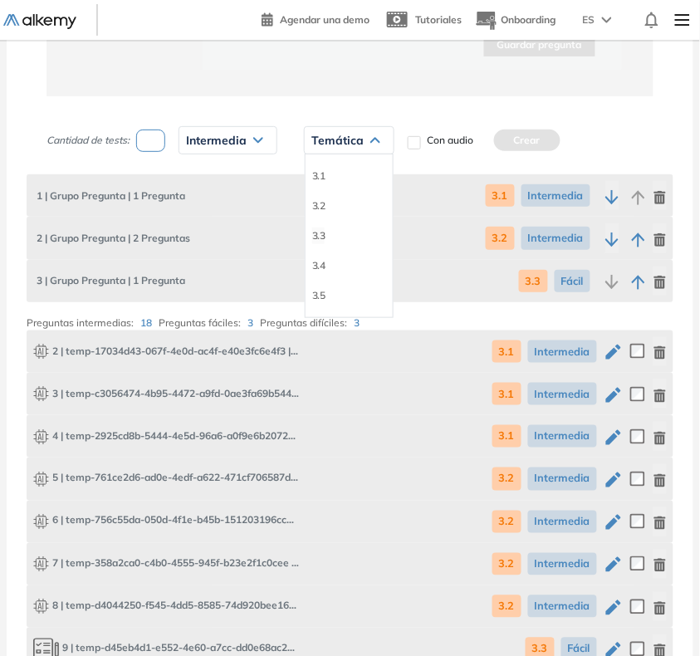
click at [322, 237] on li "3.3" at bounding box center [318, 235] width 13 height 17
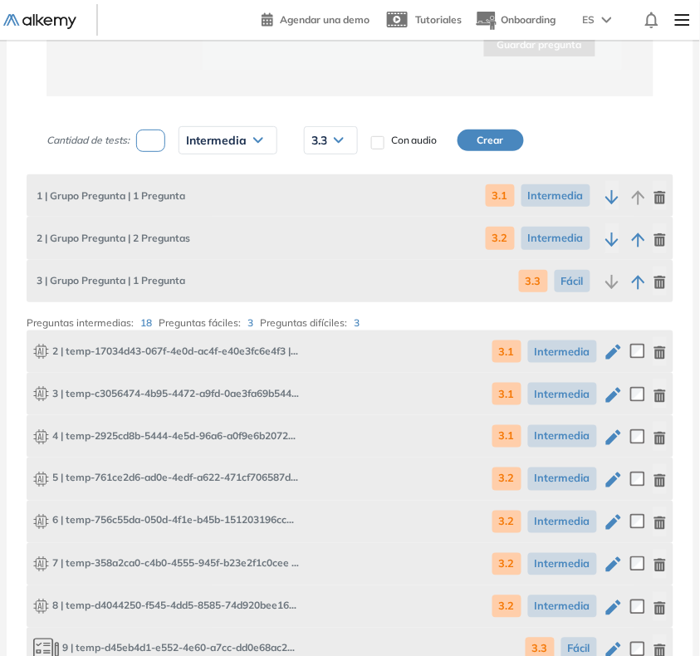
click at [490, 135] on button "Crear" at bounding box center [490, 141] width 66 height 22
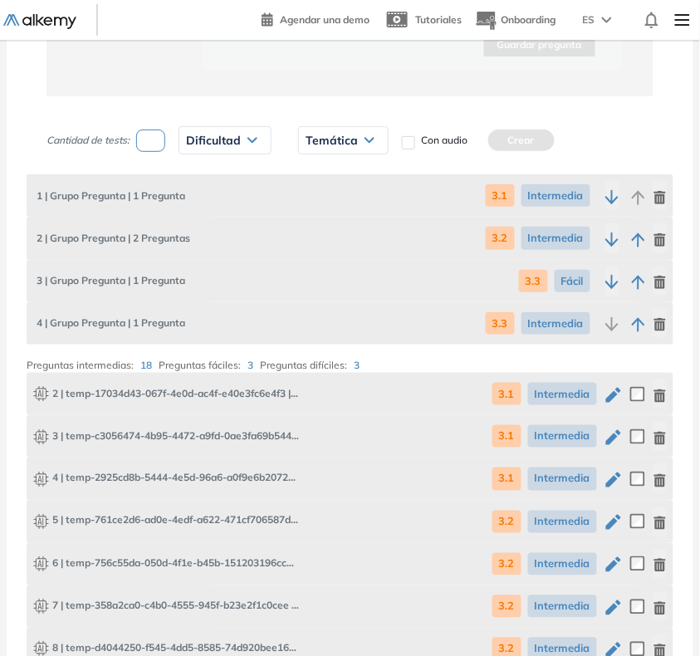
click at [151, 138] on input "number" at bounding box center [150, 141] width 29 height 22
type input "*"
click at [197, 137] on span "Dificultad" at bounding box center [213, 140] width 55 height 13
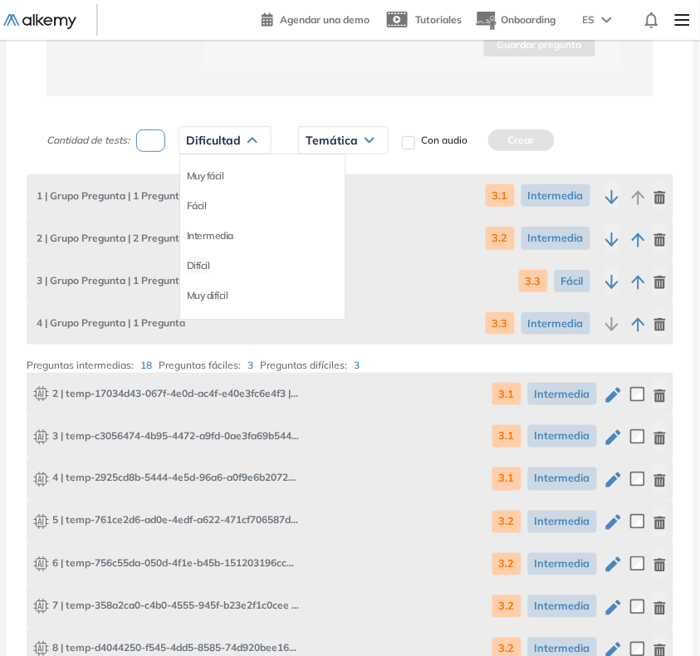
click at [200, 270] on li "Difícil" at bounding box center [198, 265] width 23 height 17
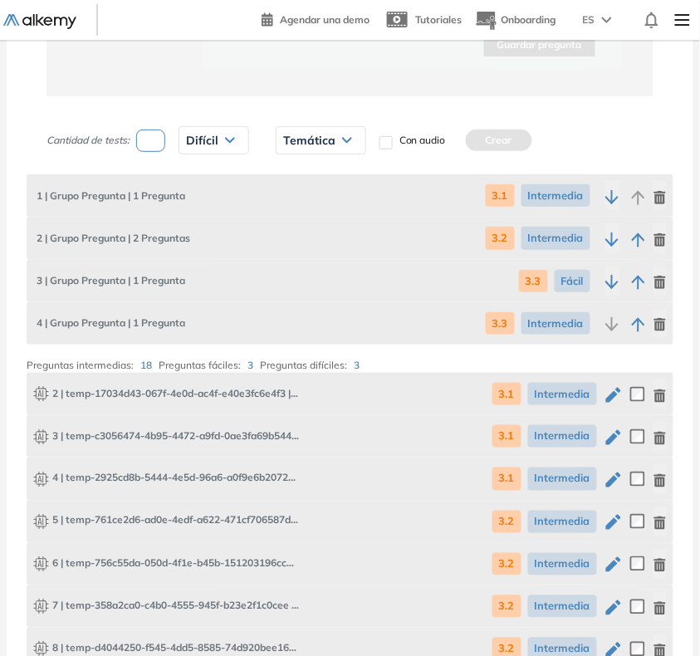
click at [324, 130] on div "Temática" at bounding box center [320, 140] width 89 height 27
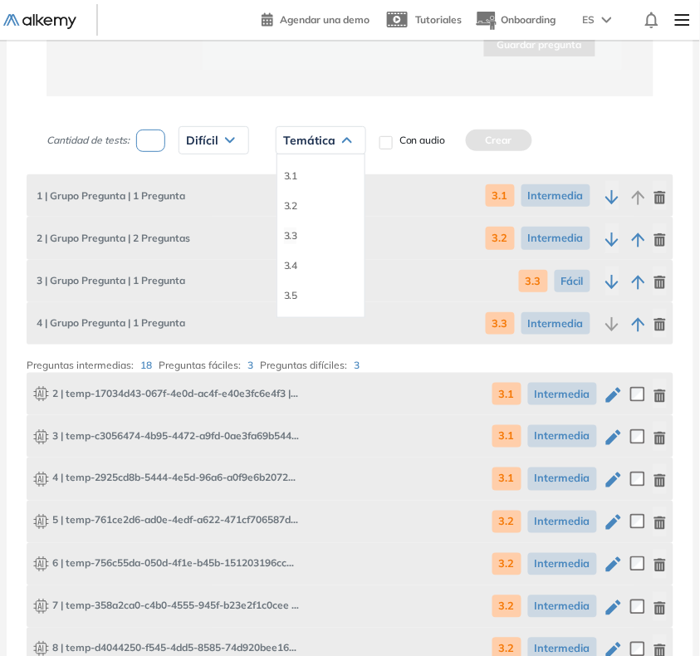
drag, startPoint x: 293, startPoint y: 233, endPoint x: 449, endPoint y: 164, distance: 170.6
click at [293, 232] on li "3.3" at bounding box center [290, 235] width 13 height 17
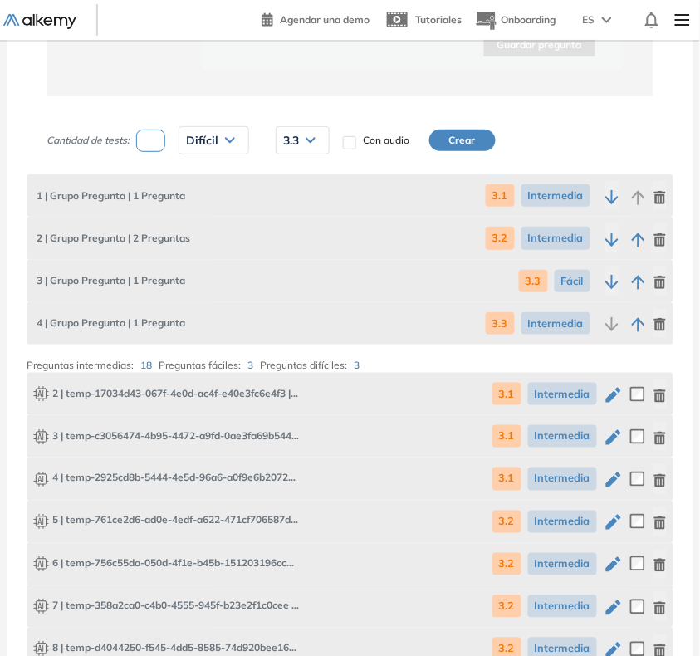
click at [477, 148] on button "Crear" at bounding box center [462, 141] width 66 height 22
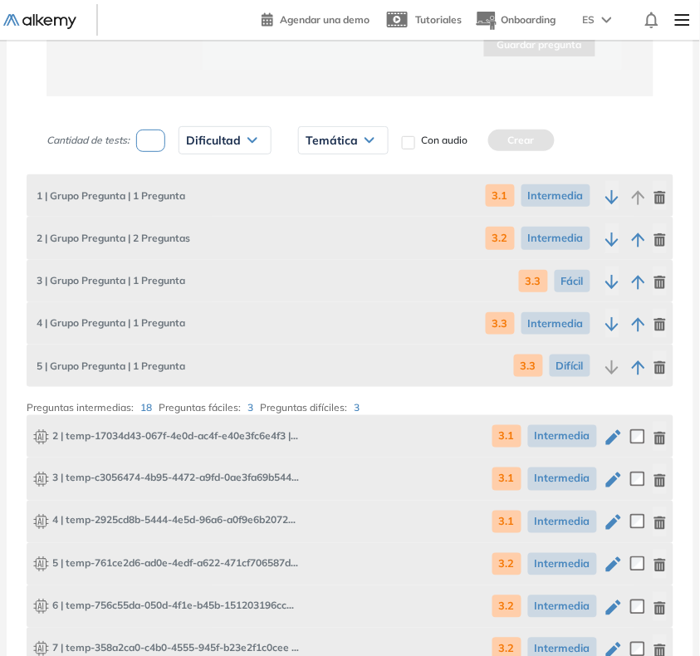
click at [143, 134] on input "number" at bounding box center [150, 141] width 29 height 22
type input "*"
click at [225, 139] on span "Dificultad" at bounding box center [213, 140] width 55 height 13
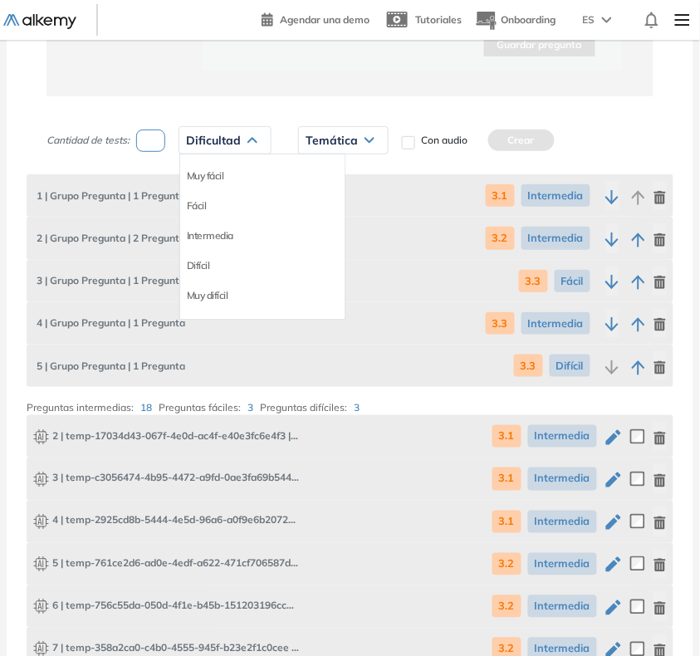
drag, startPoint x: 220, startPoint y: 234, endPoint x: 233, endPoint y: 213, distance: 24.6
click at [218, 234] on li "Intermedia" at bounding box center [210, 235] width 46 height 17
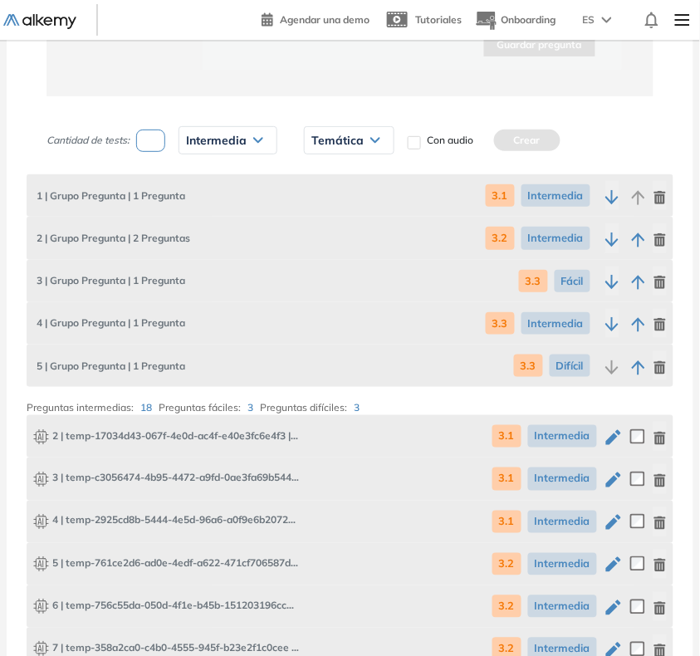
click at [354, 134] on span "Temática" at bounding box center [337, 140] width 52 height 13
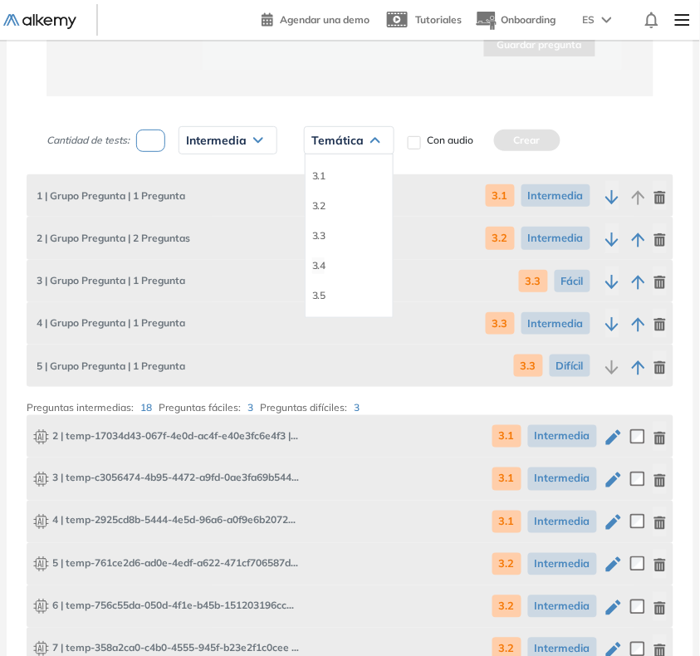
click at [316, 266] on li "3.4" at bounding box center [318, 265] width 13 height 17
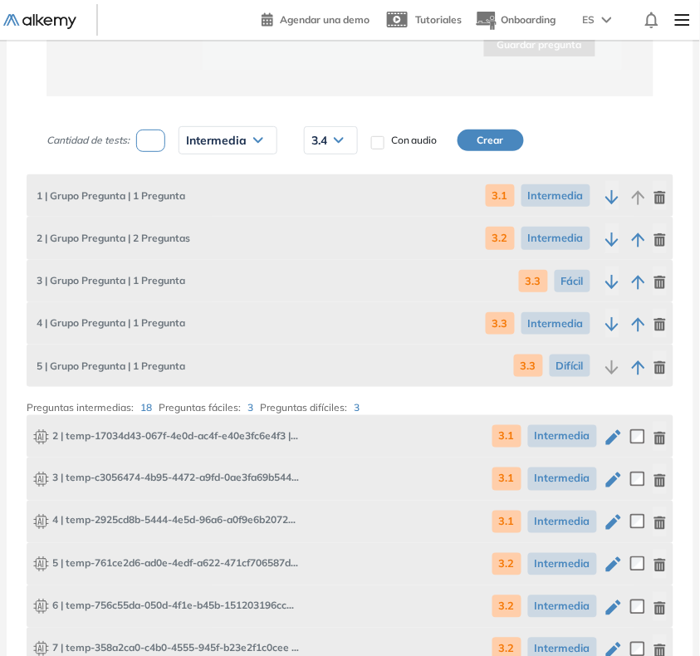
click at [484, 138] on button "Crear" at bounding box center [490, 141] width 66 height 22
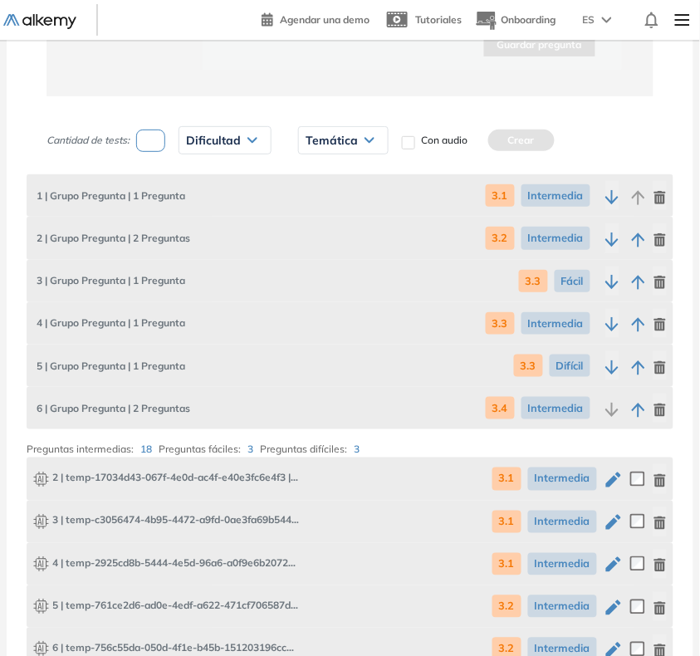
click at [152, 144] on input "number" at bounding box center [150, 141] width 29 height 22
type input "*"
click at [199, 135] on span "Dificultad" at bounding box center [213, 140] width 55 height 13
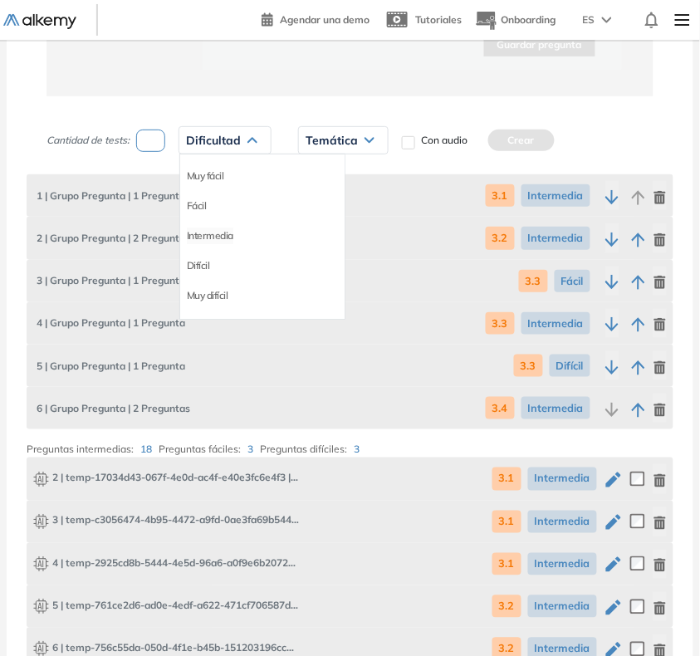
click at [193, 239] on li "Intermedia" at bounding box center [210, 235] width 46 height 17
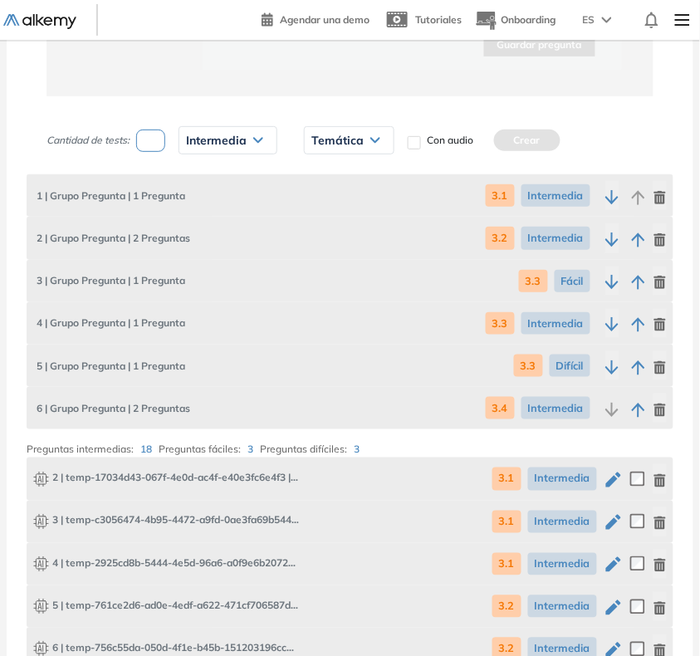
click at [379, 127] on div "Temática" at bounding box center [349, 140] width 89 height 27
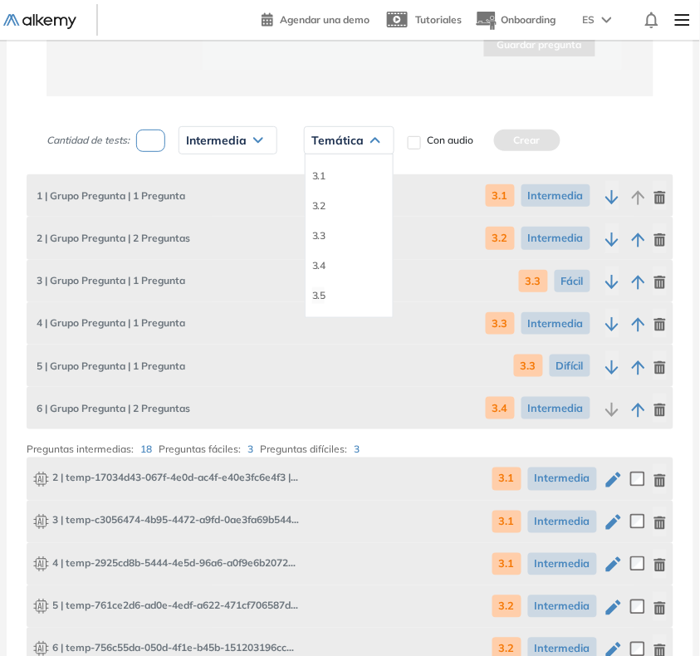
click at [316, 295] on li "3.5" at bounding box center [318, 295] width 13 height 17
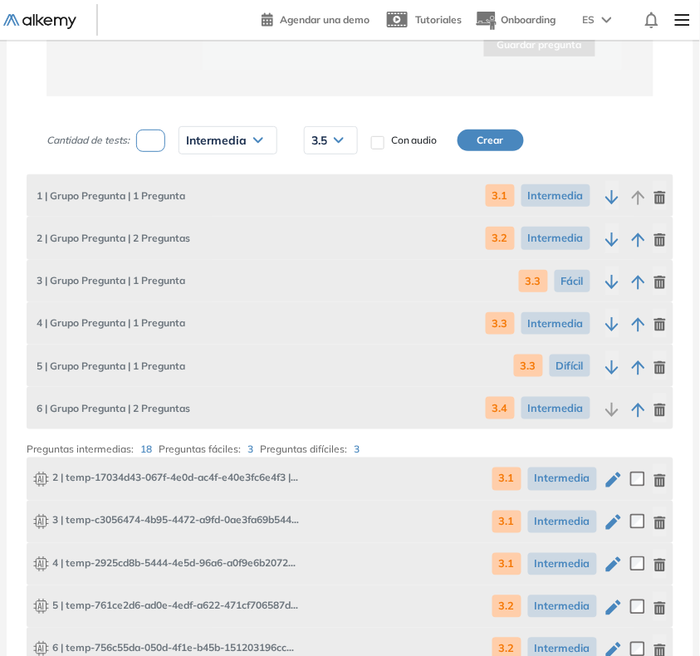
click at [491, 135] on button "Crear" at bounding box center [490, 141] width 66 height 22
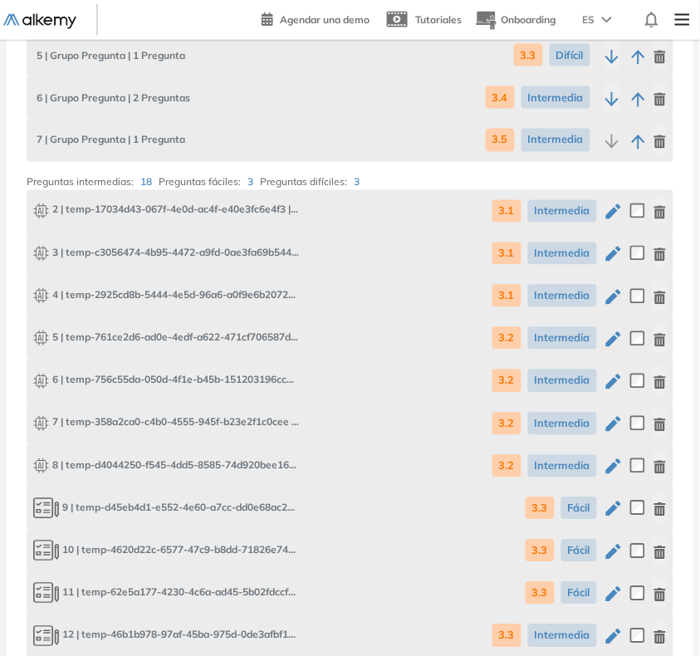
scroll to position [2932, 0]
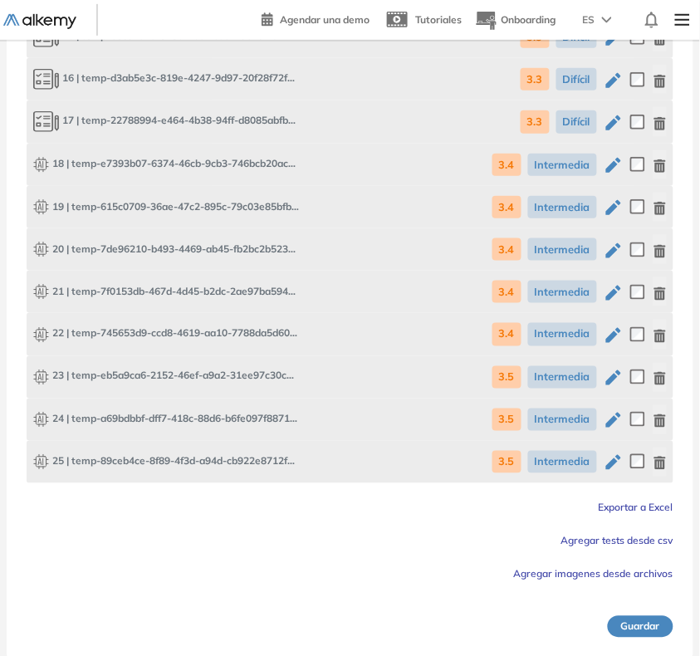
click at [633, 625] on button "Guardar" at bounding box center [641, 627] width 66 height 22
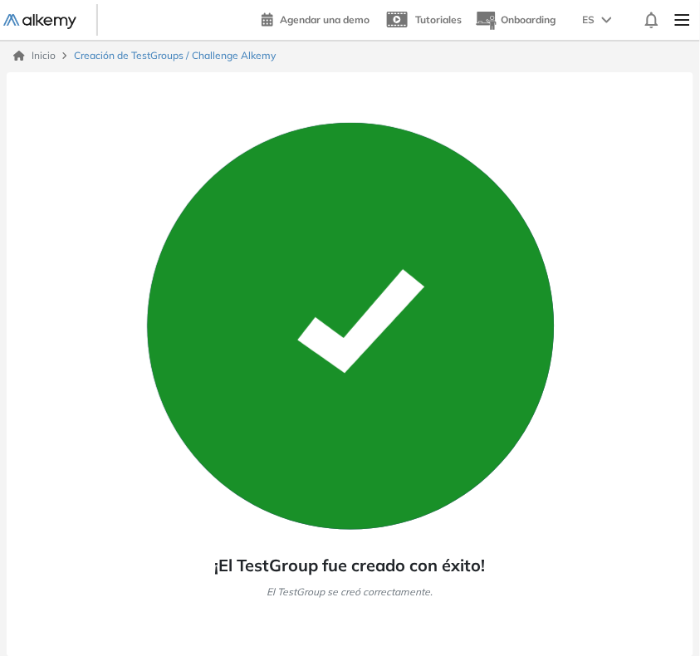
scroll to position [0, 0]
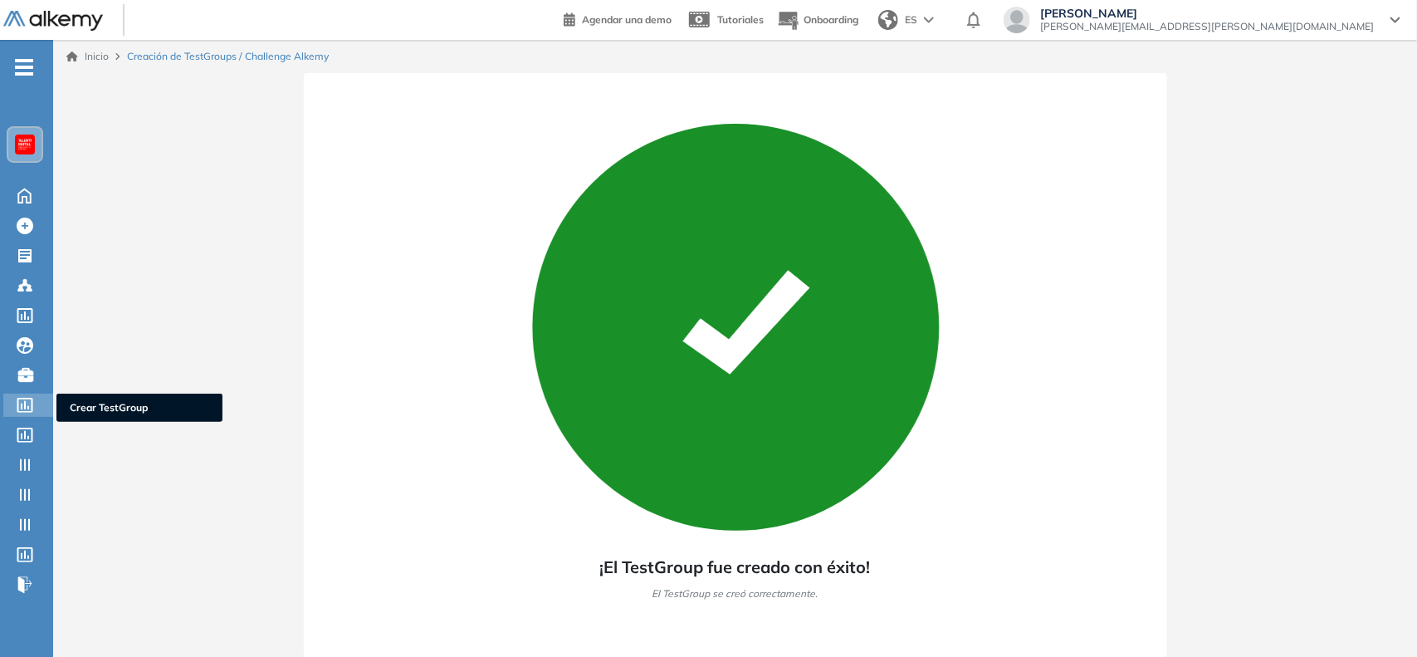
click at [27, 403] on icon at bounding box center [25, 405] width 17 height 15
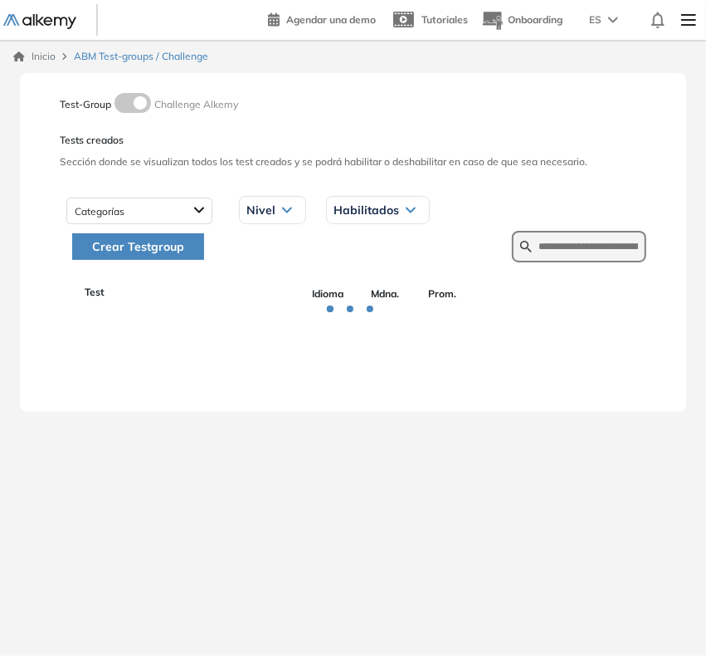
click at [166, 247] on span "Crear Testgroup" at bounding box center [138, 246] width 92 height 18
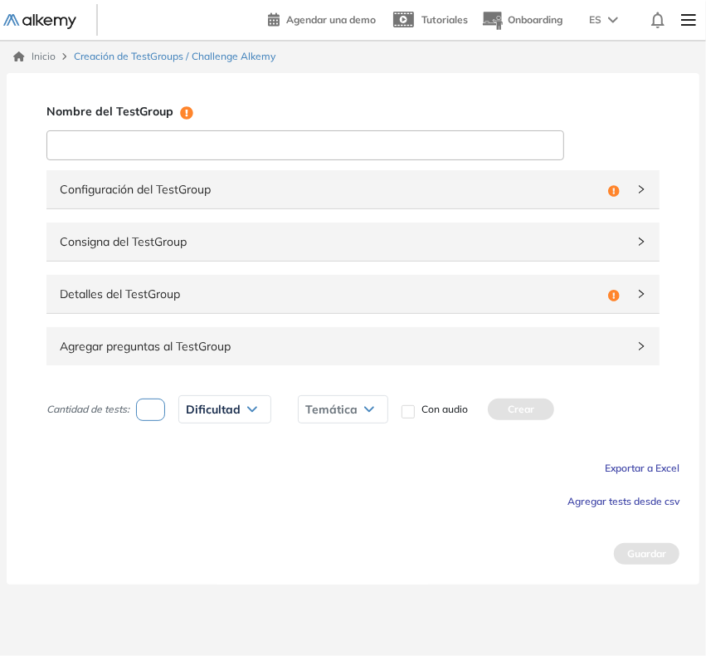
click at [281, 148] on input at bounding box center [305, 145] width 518 height 30
type input "**********"
click at [349, 297] on span "Detalles del TestGroup" at bounding box center [331, 294] width 542 height 18
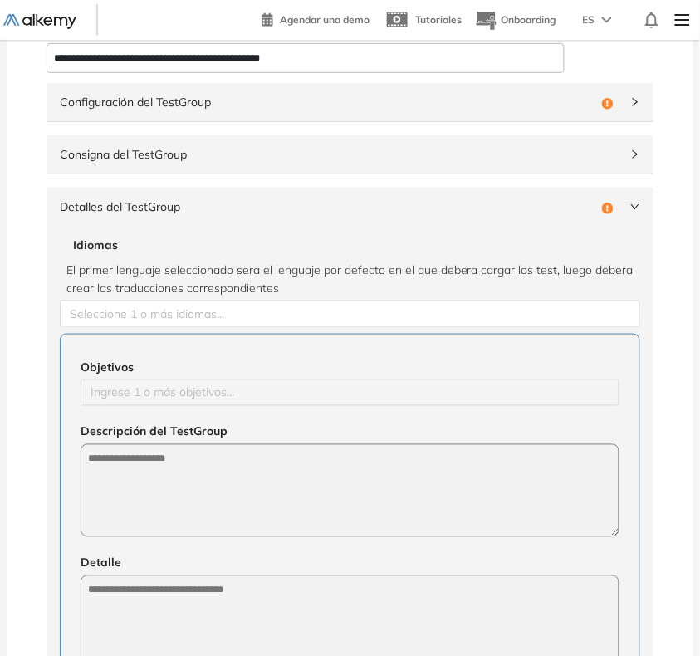
scroll to position [208, 0]
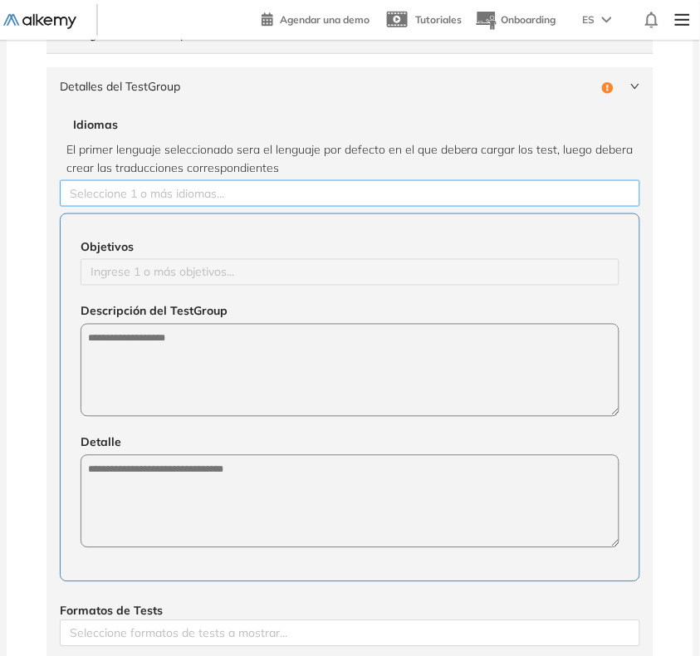
click at [238, 197] on div at bounding box center [350, 193] width 572 height 20
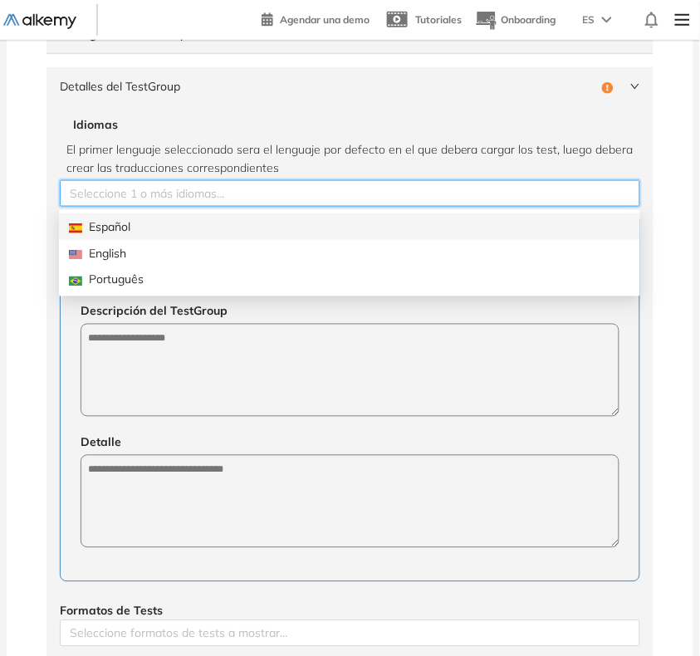
click at [193, 227] on div "Español" at bounding box center [349, 226] width 561 height 18
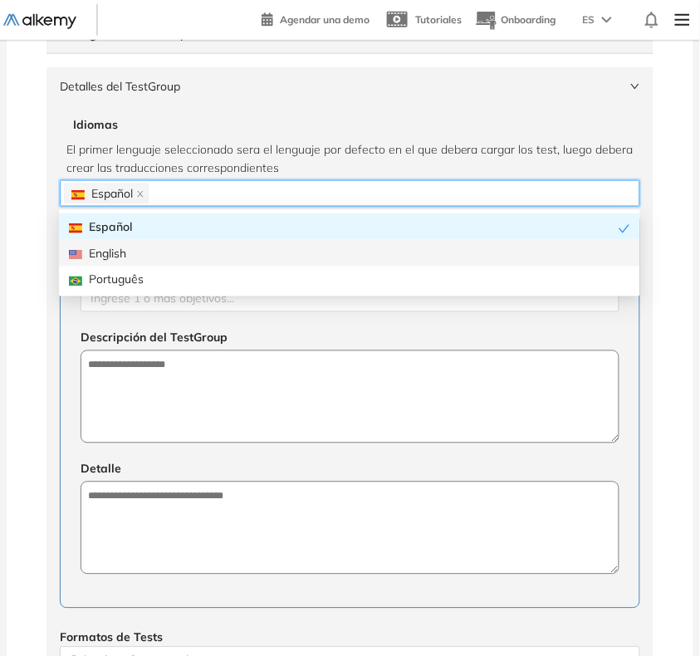
click at [14, 252] on div "**********" at bounding box center [350, 466] width 687 height 1200
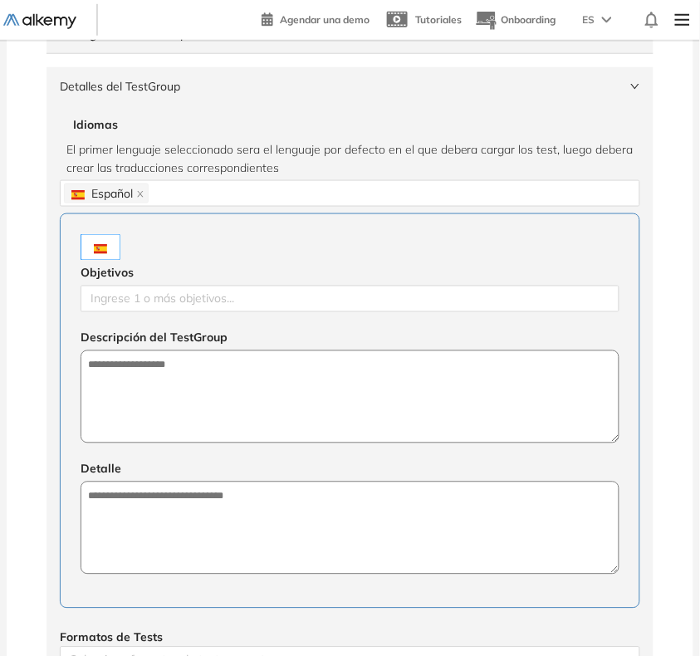
click at [137, 285] on div "Objetivos" at bounding box center [350, 273] width 539 height 25
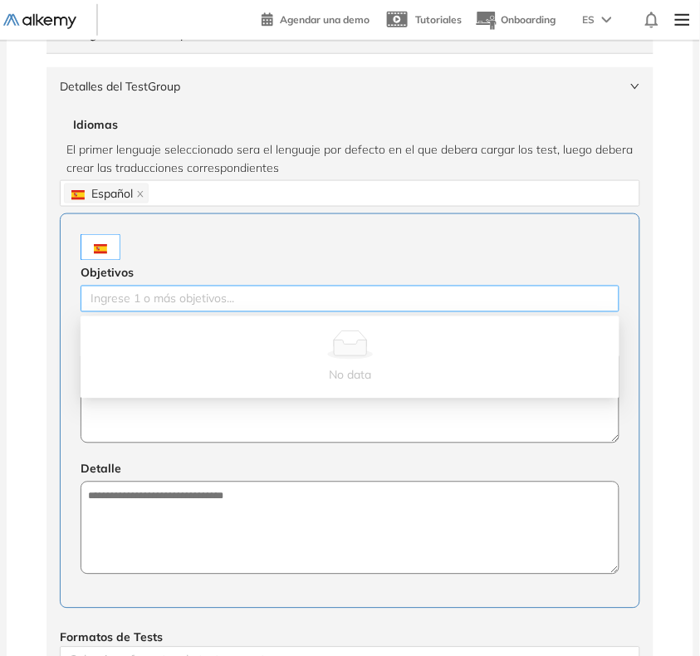
click at [131, 293] on div at bounding box center [350, 299] width 530 height 20
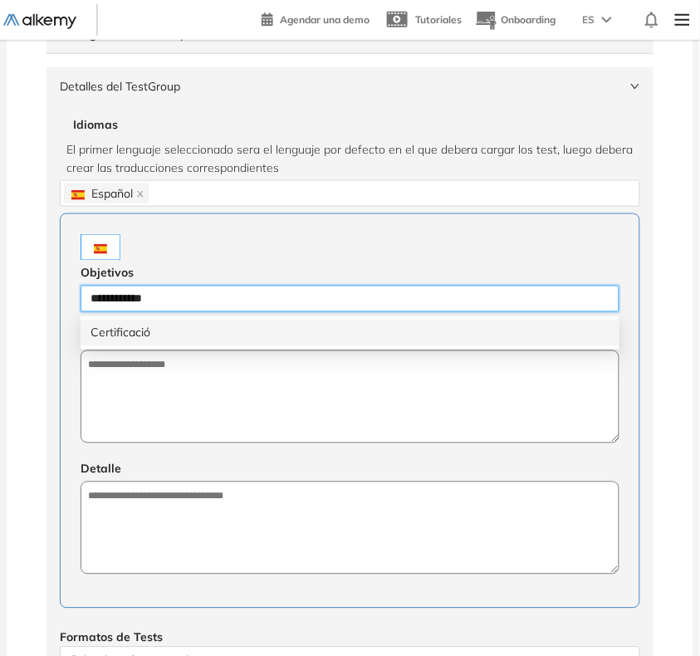
type input "**********"
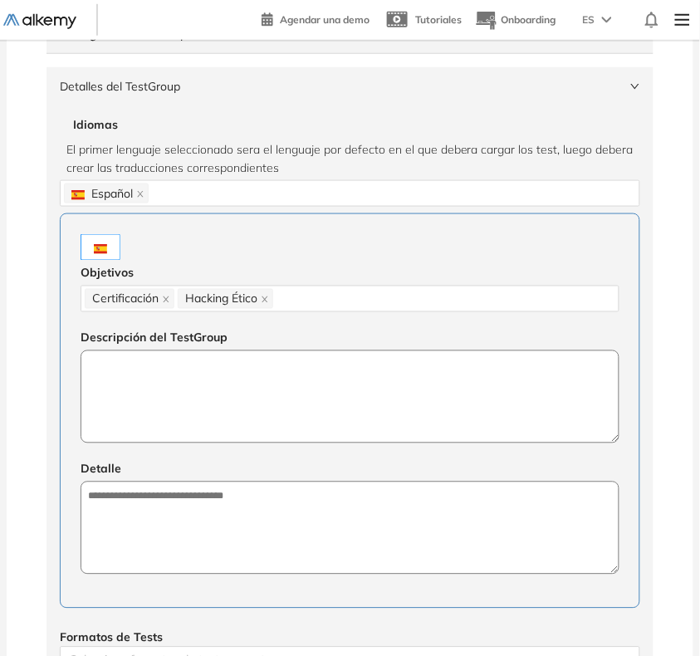
click at [116, 407] on textarea at bounding box center [350, 396] width 539 height 93
paste textarea "**********"
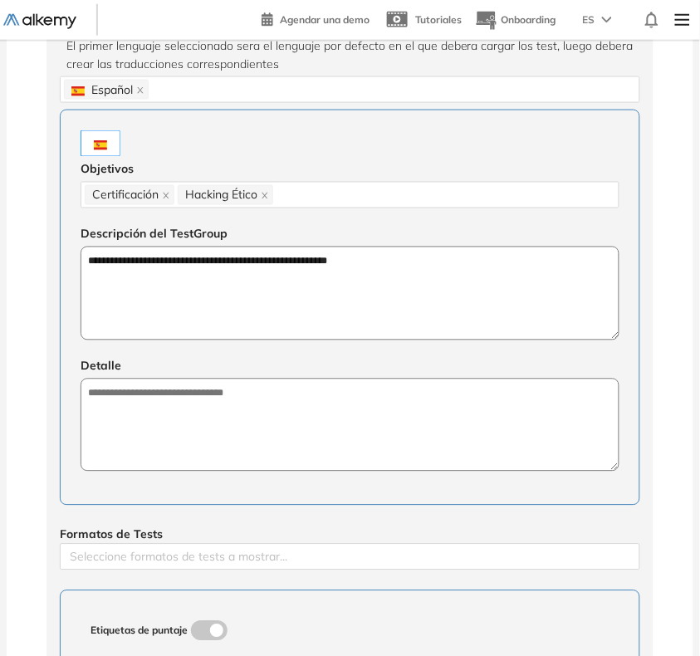
type textarea "**********"
click at [119, 407] on textarea at bounding box center [350, 425] width 539 height 93
paste textarea "**********"
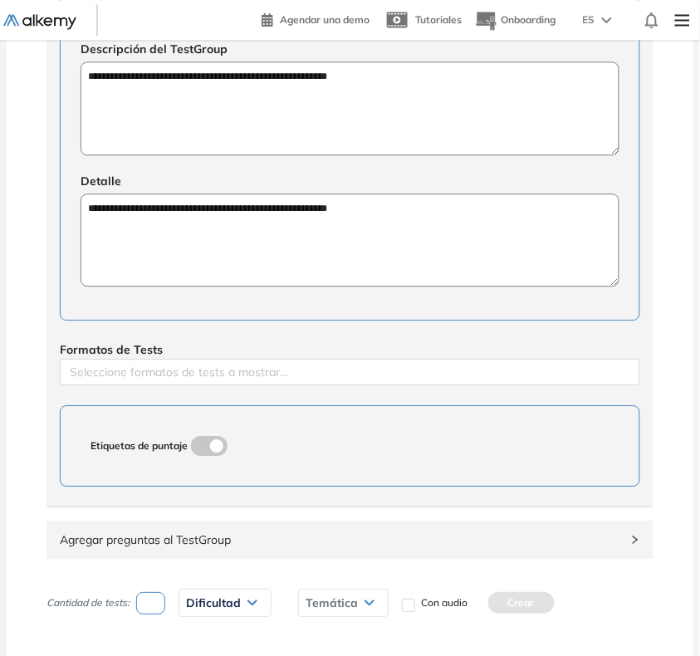
scroll to position [519, 0]
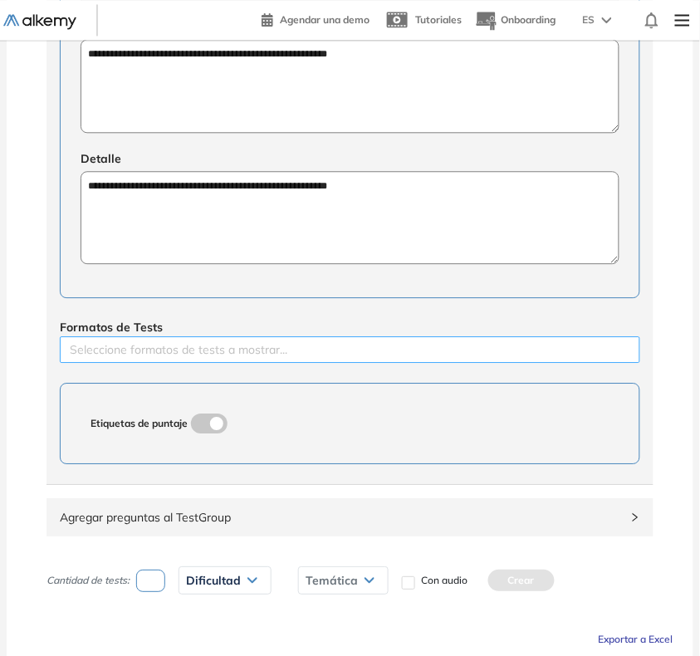
click at [154, 354] on div at bounding box center [350, 350] width 572 height 20
type textarea "**********"
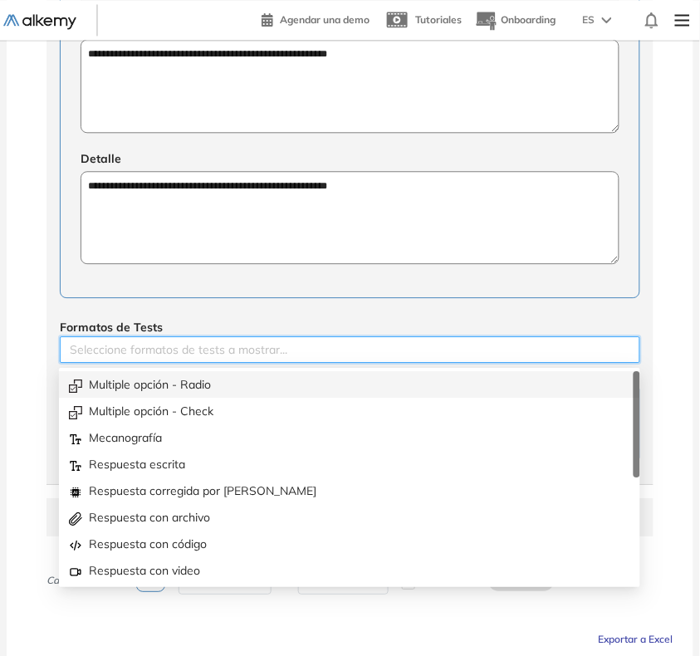
click at [134, 382] on div "Multiple opción - Radio" at bounding box center [349, 384] width 561 height 18
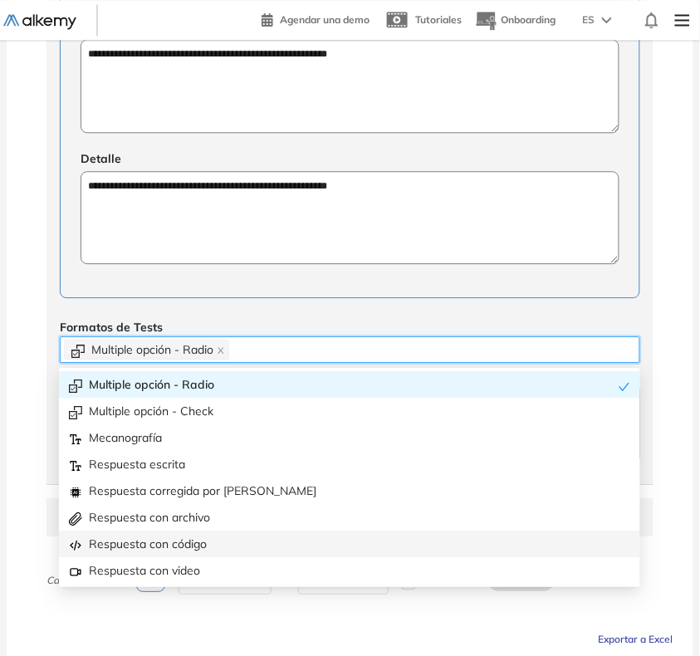
click at [214, 542] on div "Respuesta con código" at bounding box center [349, 544] width 561 height 18
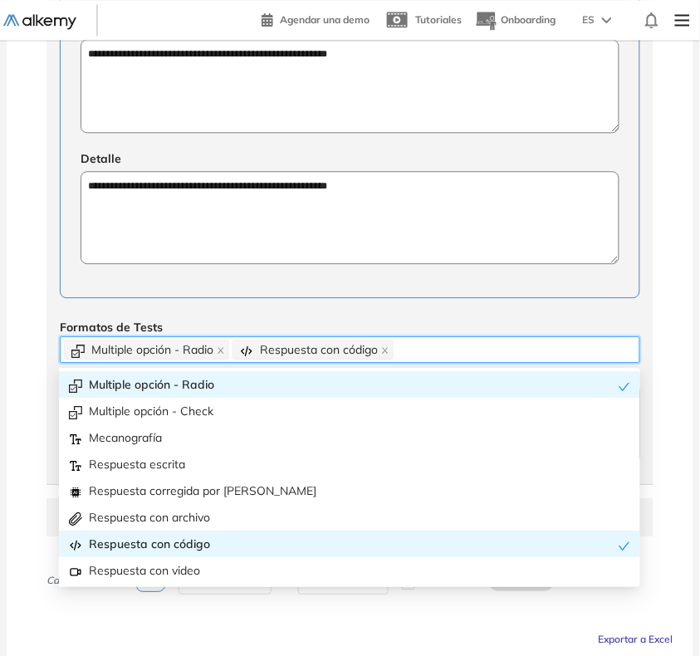
click at [315, 313] on div "**********" at bounding box center [349, 139] width 607 height 690
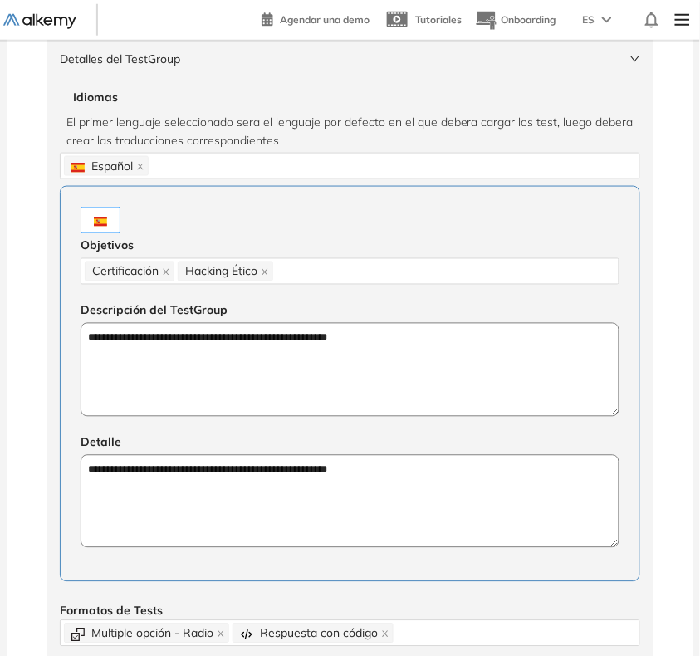
scroll to position [104, 0]
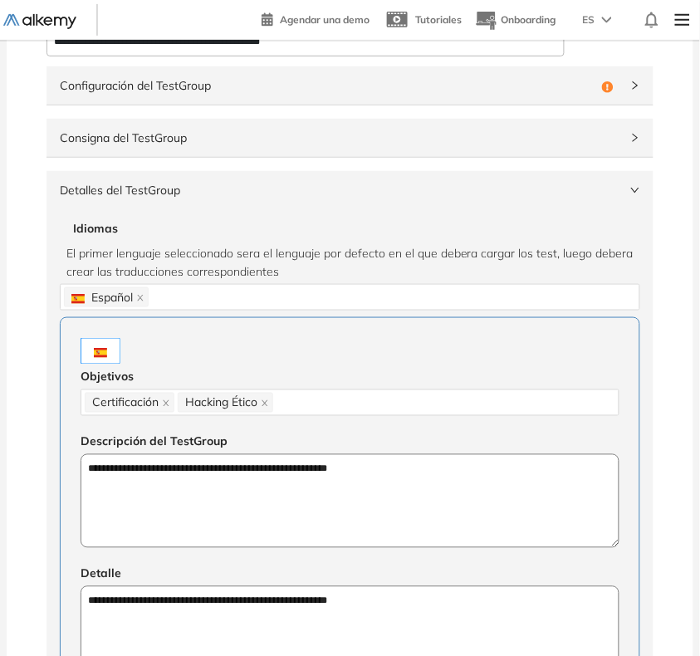
click at [437, 198] on span "Detalles del TestGroup" at bounding box center [340, 190] width 560 height 18
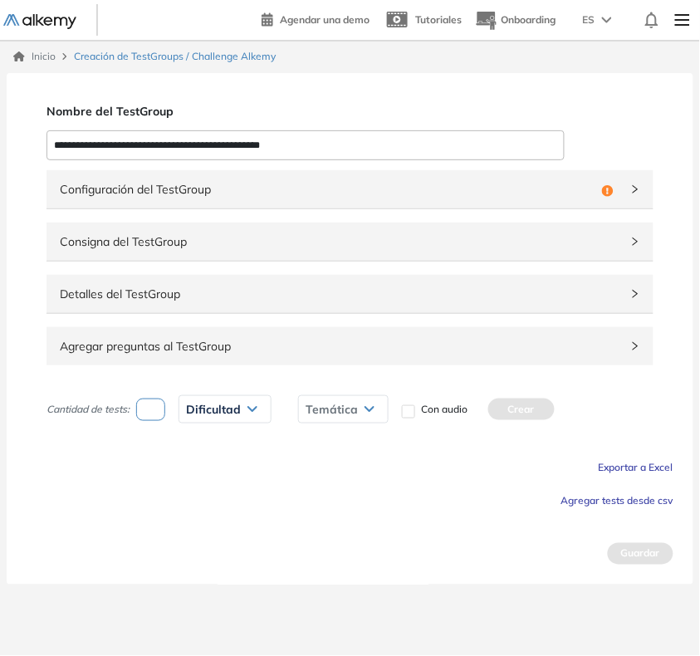
scroll to position [0, 0]
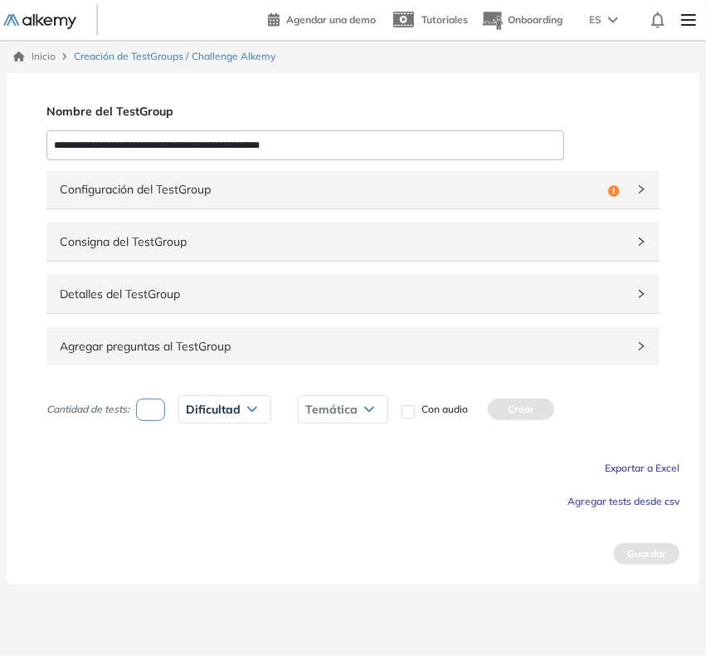
click at [621, 202] on div "Configuración del TestGroup Incompleto" at bounding box center [352, 189] width 613 height 38
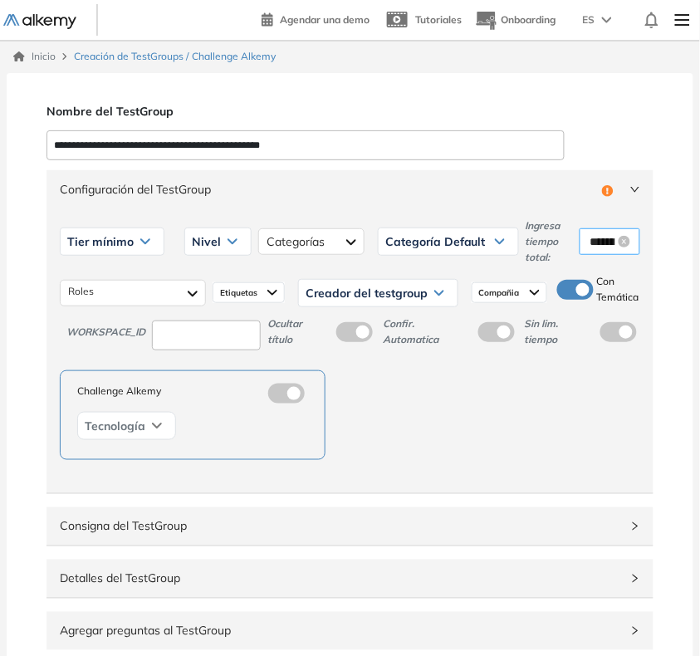
click at [592, 237] on input "********" at bounding box center [602, 241] width 26 height 18
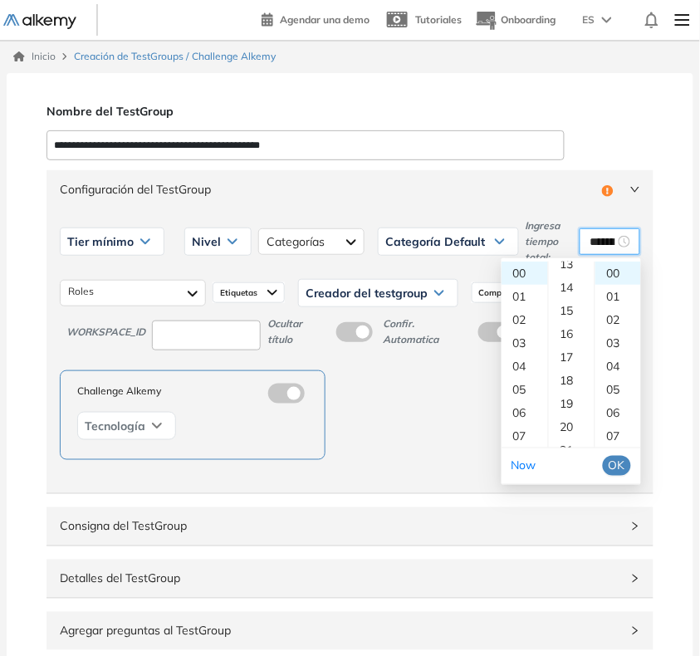
scroll to position [415, 0]
click at [562, 417] on div "24" at bounding box center [572, 415] width 46 height 23
type input "********"
click at [619, 462] on span "OK" at bounding box center [616, 466] width 17 height 18
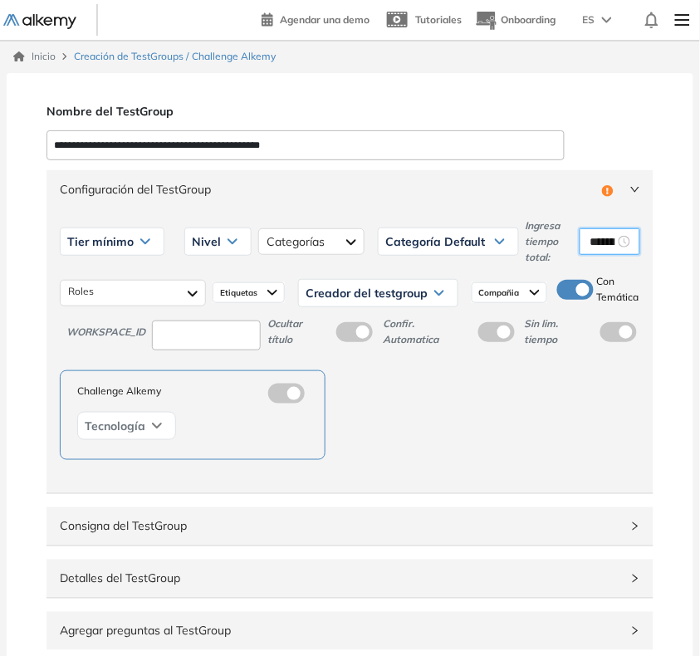
click at [212, 336] on input at bounding box center [206, 335] width 109 height 31
type input "***"
click at [109, 232] on div "Tier mínimo" at bounding box center [112, 241] width 103 height 27
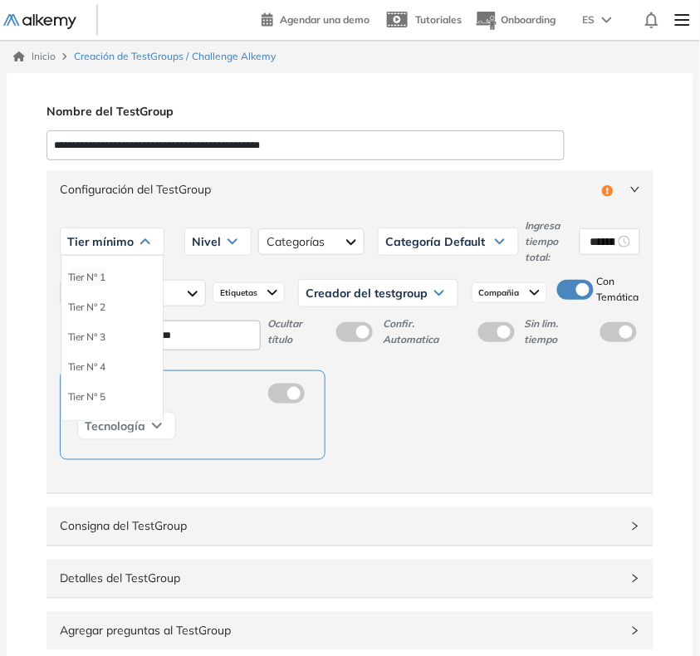
click at [100, 276] on li "Tier N° 1" at bounding box center [86, 277] width 37 height 17
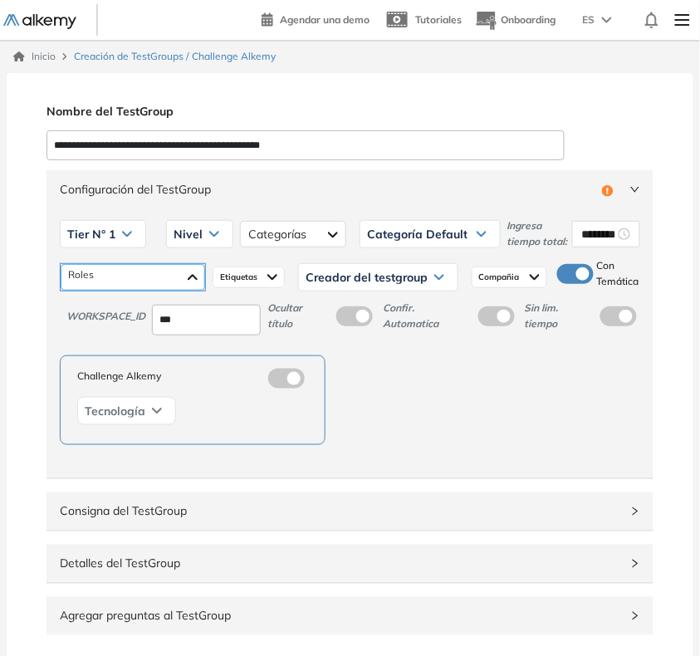
click at [131, 284] on div at bounding box center [133, 277] width 144 height 27
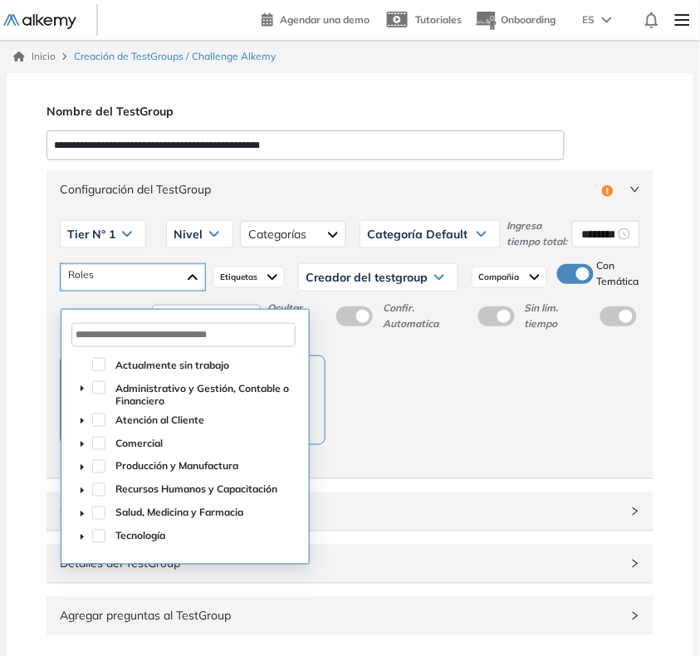
click at [76, 536] on span at bounding box center [82, 536] width 20 height 20
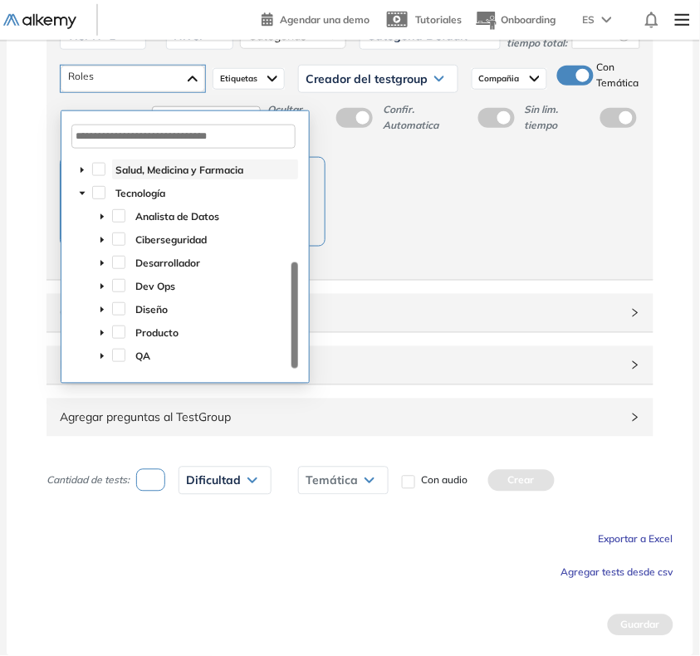
scroll to position [214, 0]
click at [119, 232] on span at bounding box center [118, 238] width 13 height 13
click at [433, 235] on div "Challenge Alkemy Tecnología" at bounding box center [350, 202] width 580 height 90
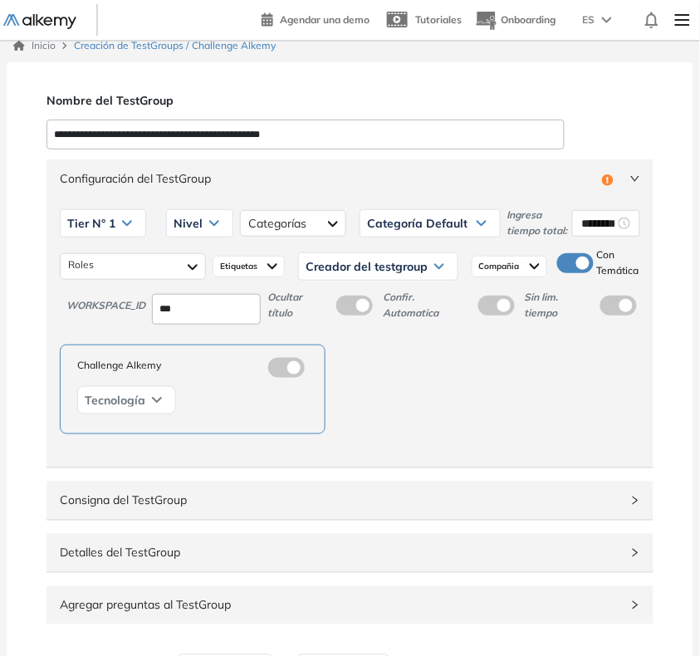
scroll to position [0, 0]
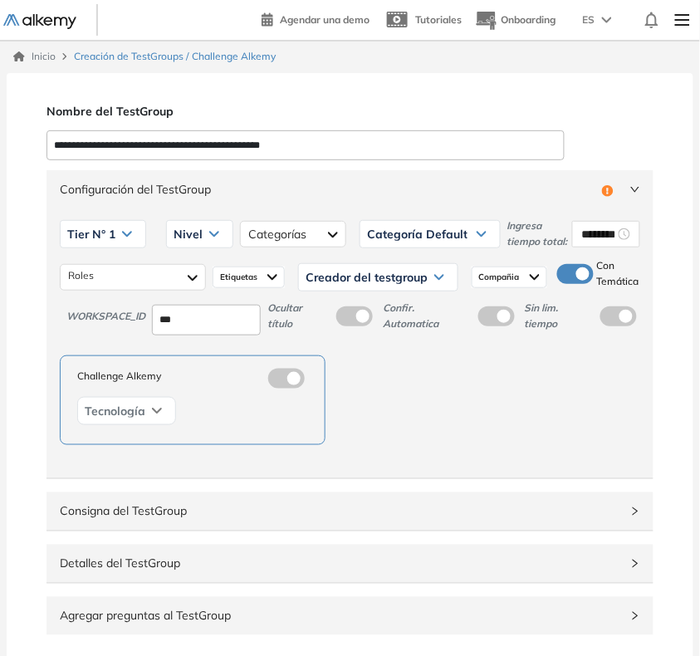
click at [179, 237] on span "Nivel" at bounding box center [187, 233] width 29 height 13
click at [195, 368] on li "Integrador" at bounding box center [196, 359] width 45 height 17
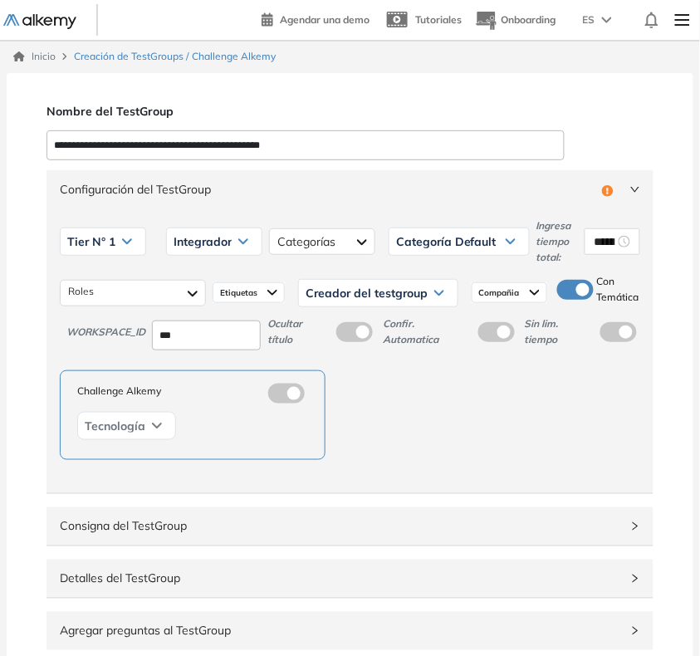
click at [329, 292] on span "Creador del testgroup" at bounding box center [366, 292] width 122 height 13
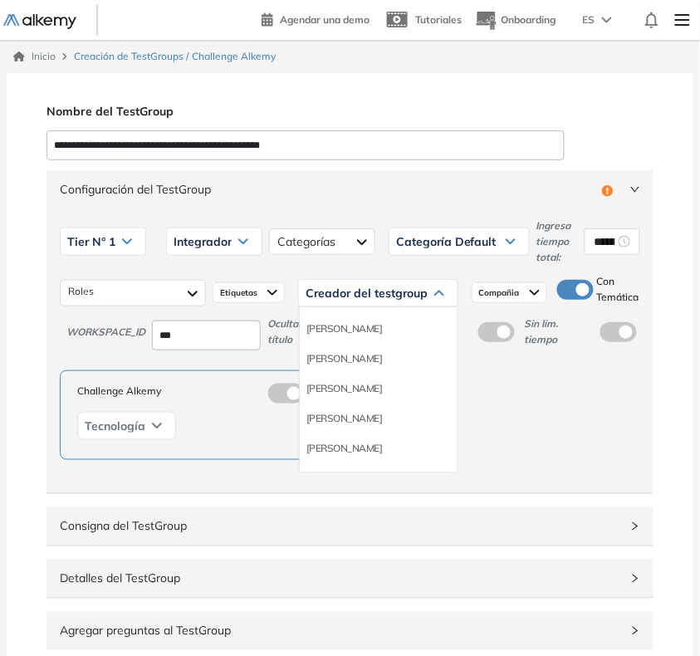
scroll to position [104, 0]
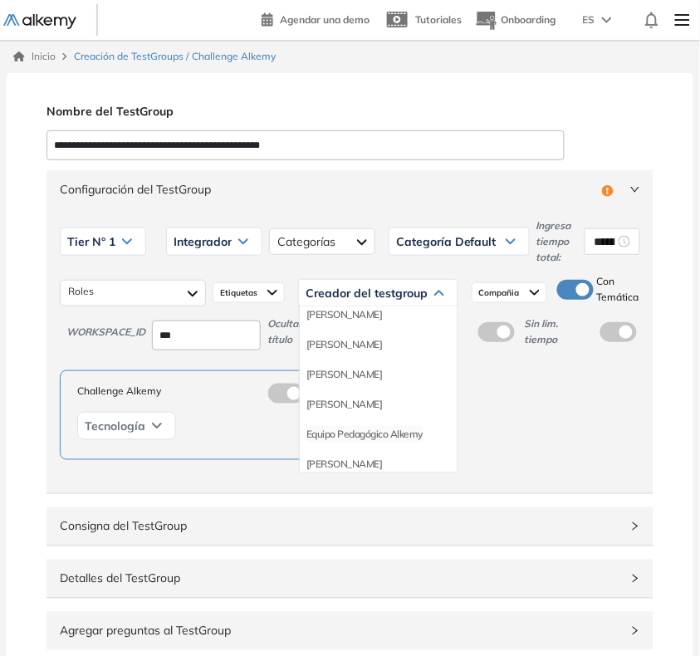
click at [364, 437] on li "Equipo Pedagógico Alkemy" at bounding box center [364, 434] width 116 height 17
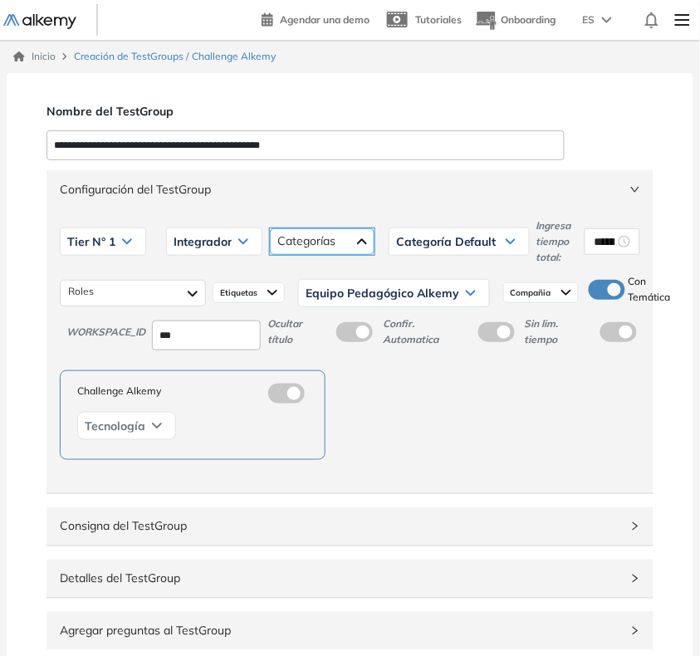
click at [340, 230] on div at bounding box center [322, 241] width 105 height 27
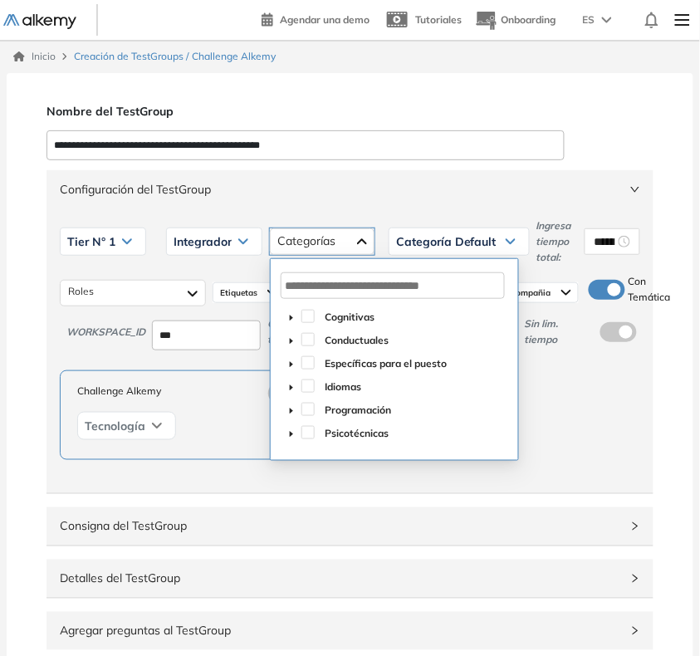
click at [284, 408] on span at bounding box center [291, 409] width 20 height 20
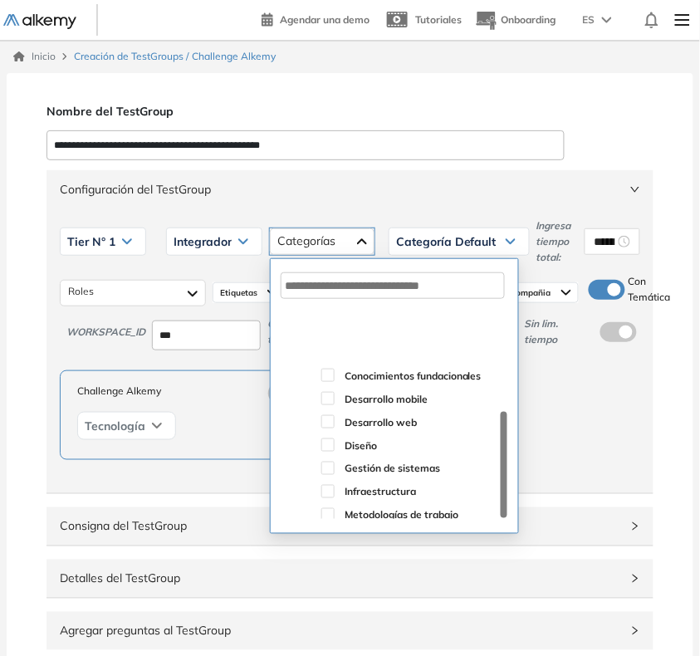
scroll to position [180, 0]
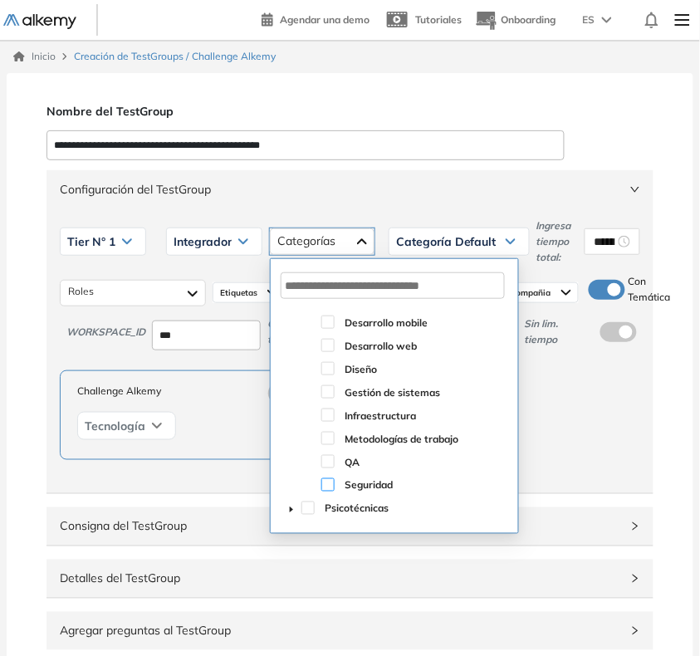
click at [332, 480] on span at bounding box center [327, 484] width 13 height 13
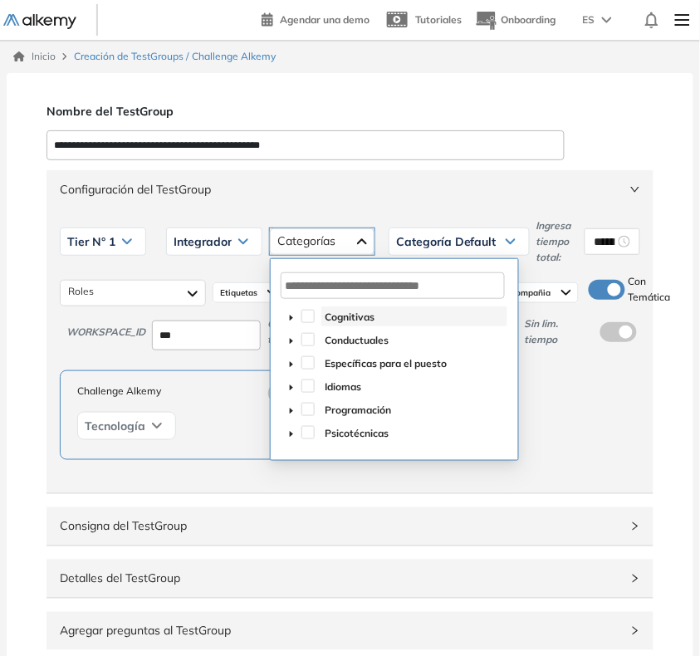
scroll to position [0, 0]
click at [442, 184] on span "Configuración del TestGroup" at bounding box center [340, 189] width 560 height 18
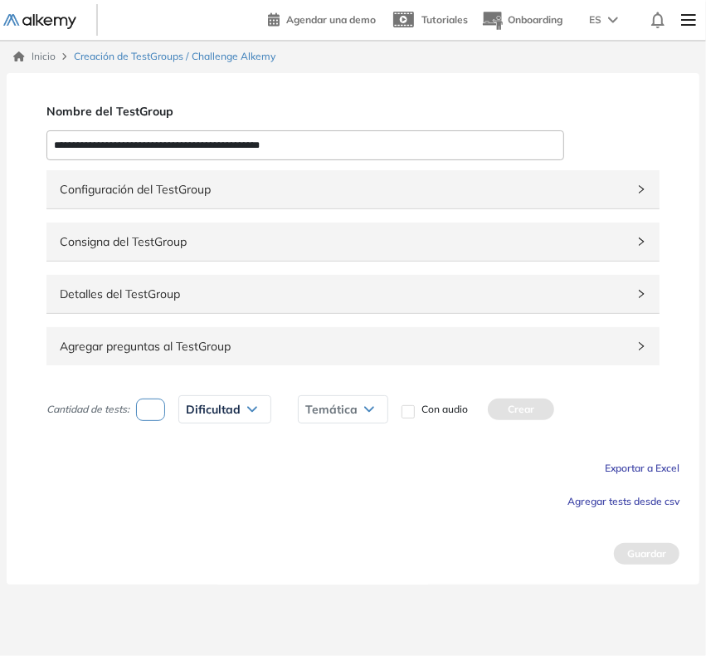
click at [578, 502] on span "Agregar tests desde csv" at bounding box center [624, 501] width 112 height 12
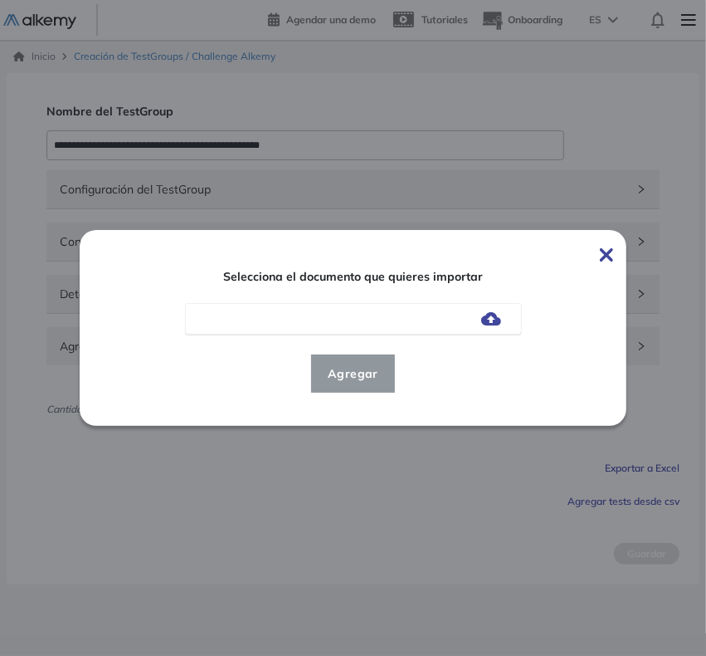
click at [494, 326] on div at bounding box center [353, 319] width 337 height 32
click at [491, 325] on img at bounding box center [491, 318] width 20 height 13
click at [0, 0] on input "file" at bounding box center [0, 0] width 0 height 0
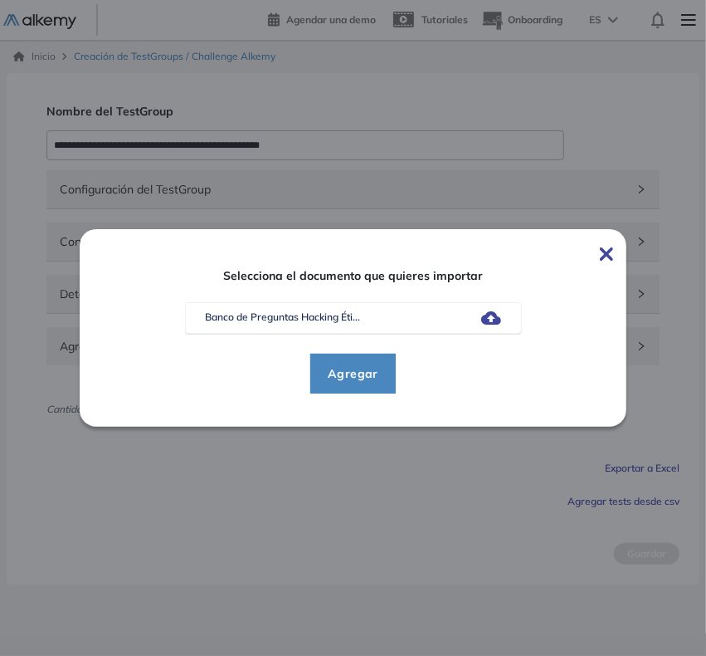
click at [363, 369] on span "Agregar" at bounding box center [353, 374] width 77 height 20
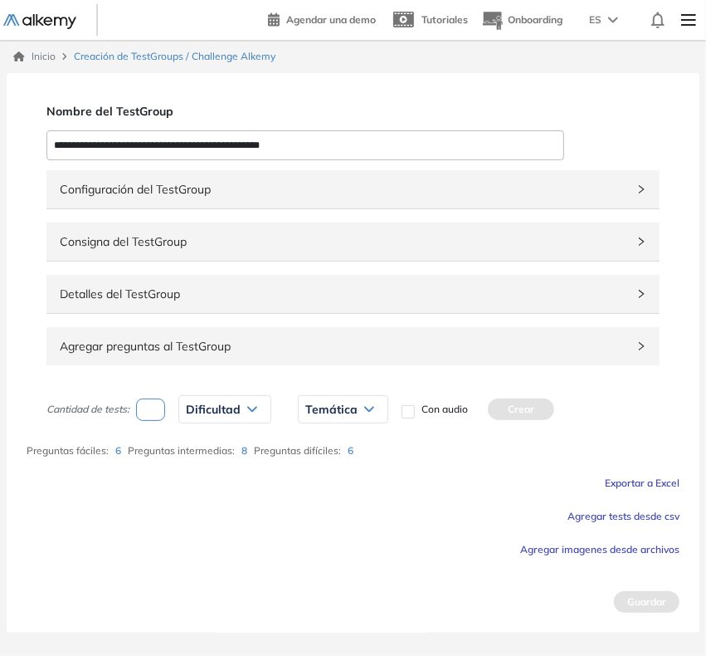
click at [239, 361] on div "Agregar preguntas al TestGroup" at bounding box center [352, 346] width 613 height 38
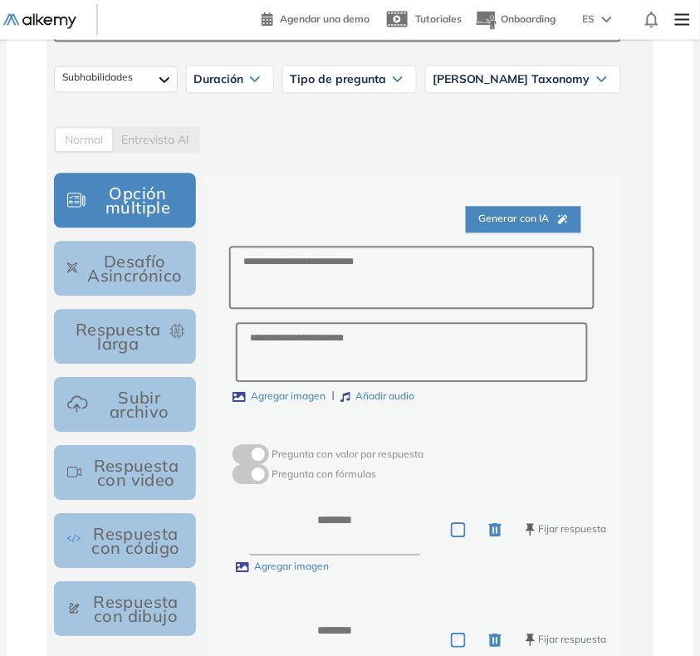
scroll to position [519, 0]
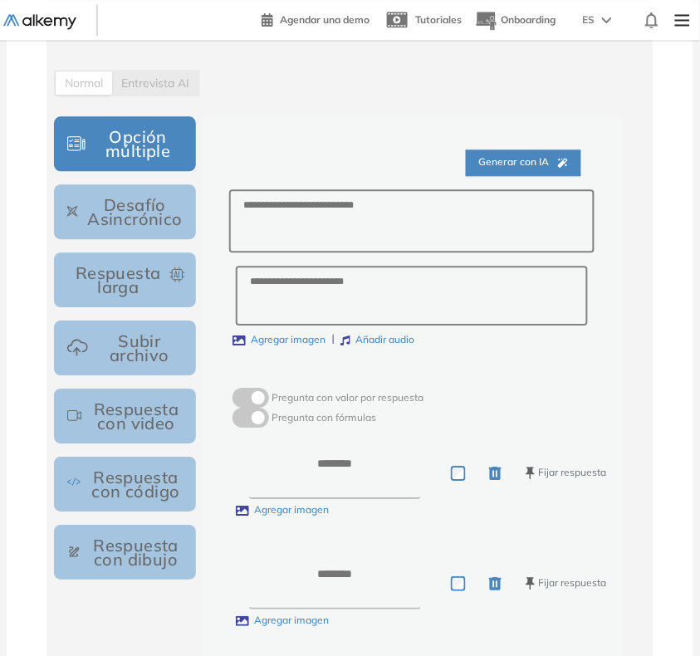
click at [120, 488] on button "Respuesta con código" at bounding box center [125, 484] width 142 height 55
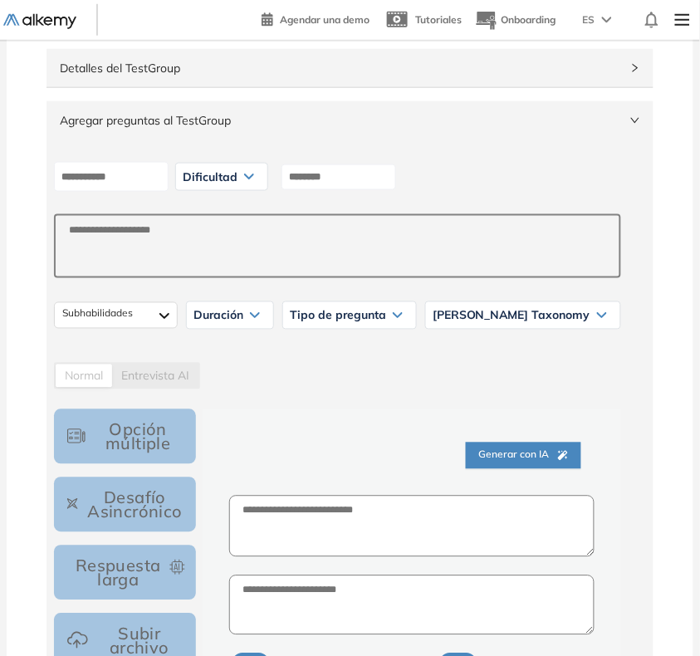
scroll to position [208, 0]
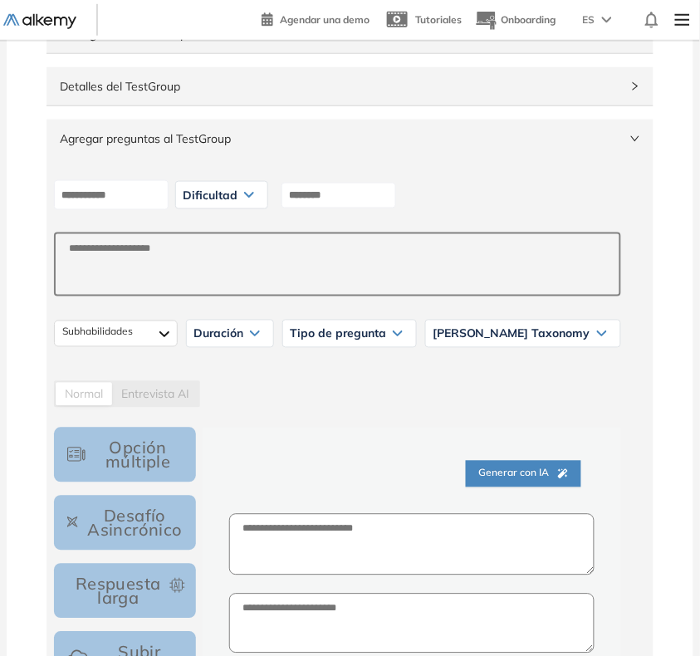
click at [232, 196] on span "Dificultad" at bounding box center [210, 194] width 55 height 13
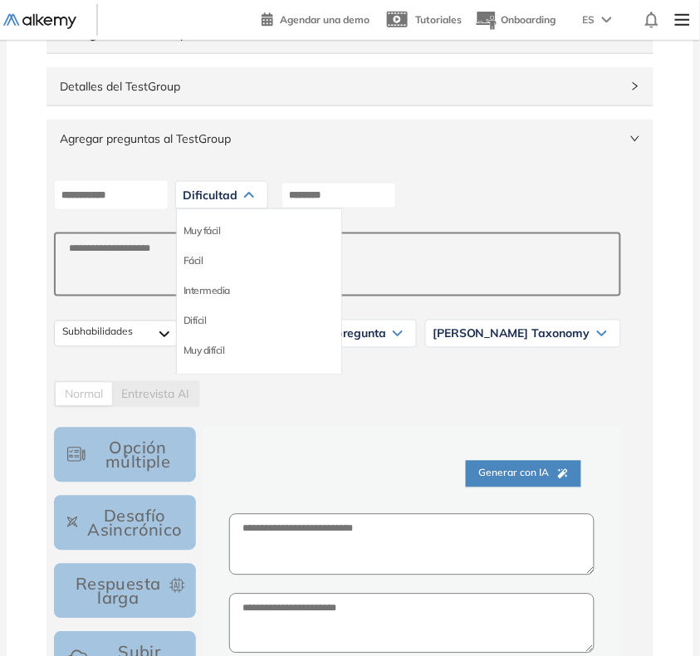
click at [203, 266] on li "Fácil" at bounding box center [193, 260] width 20 height 17
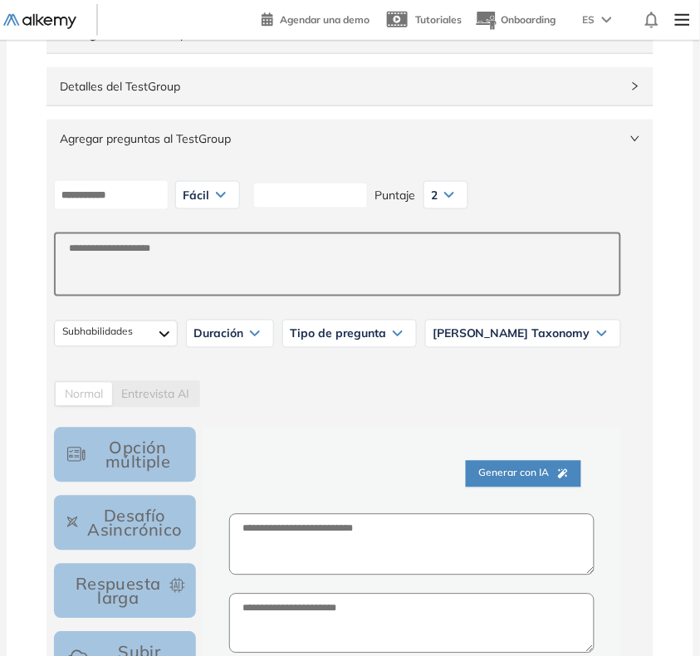
click at [342, 198] on input at bounding box center [310, 196] width 115 height 26
click at [362, 202] on input at bounding box center [310, 196] width 115 height 26
type input "**********"
click at [467, 189] on div "2" at bounding box center [445, 195] width 43 height 27
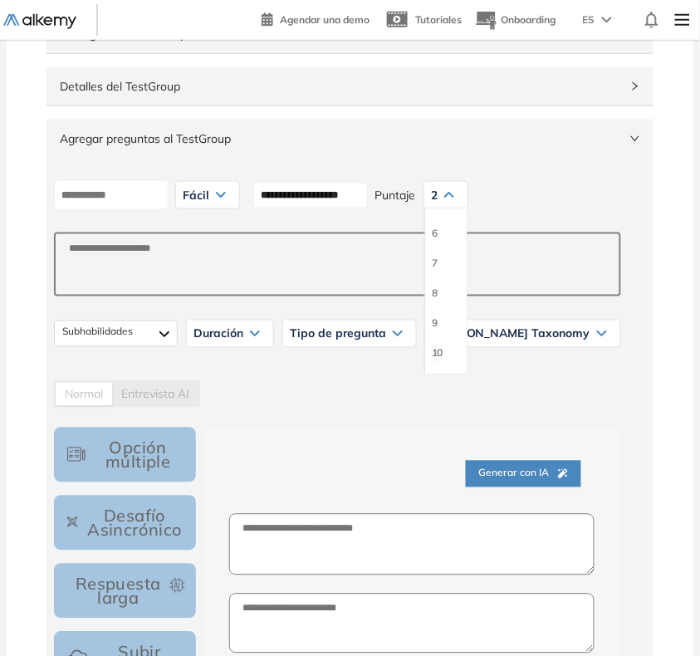
click at [442, 353] on li "10" at bounding box center [437, 353] width 11 height 17
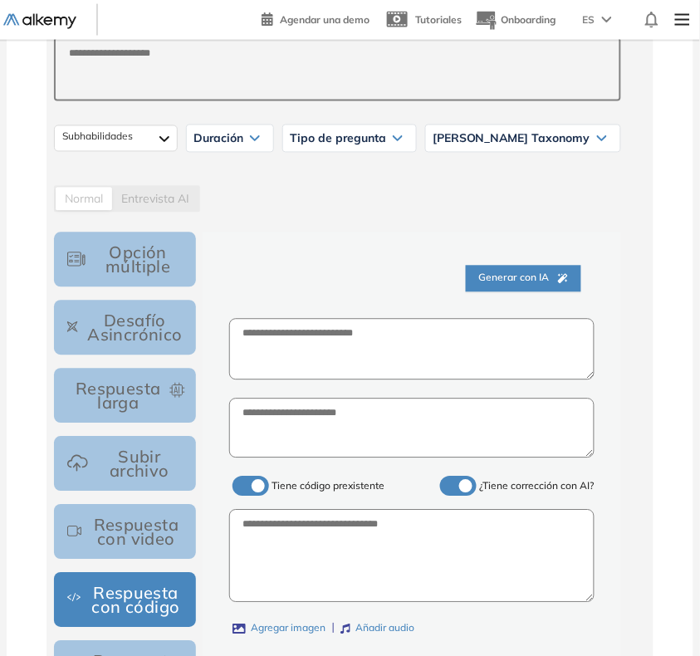
scroll to position [415, 0]
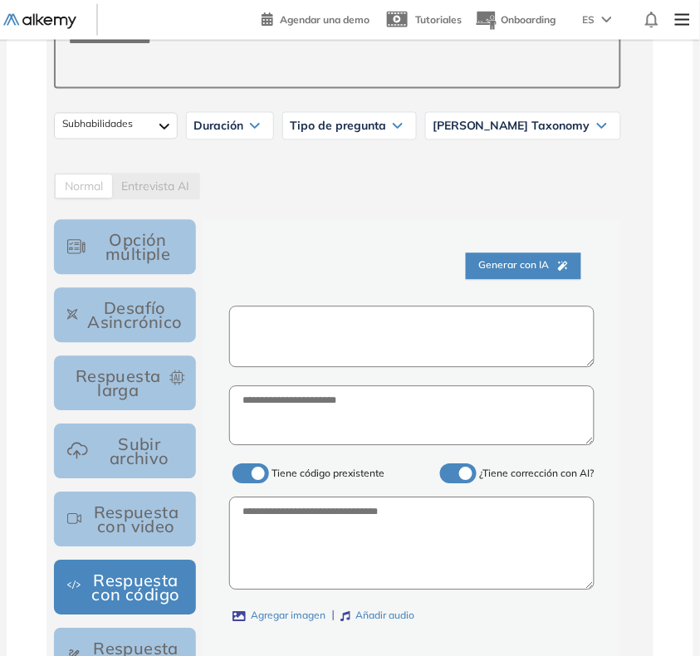
click at [280, 330] on textarea at bounding box center [411, 337] width 365 height 62
paste textarea "**********"
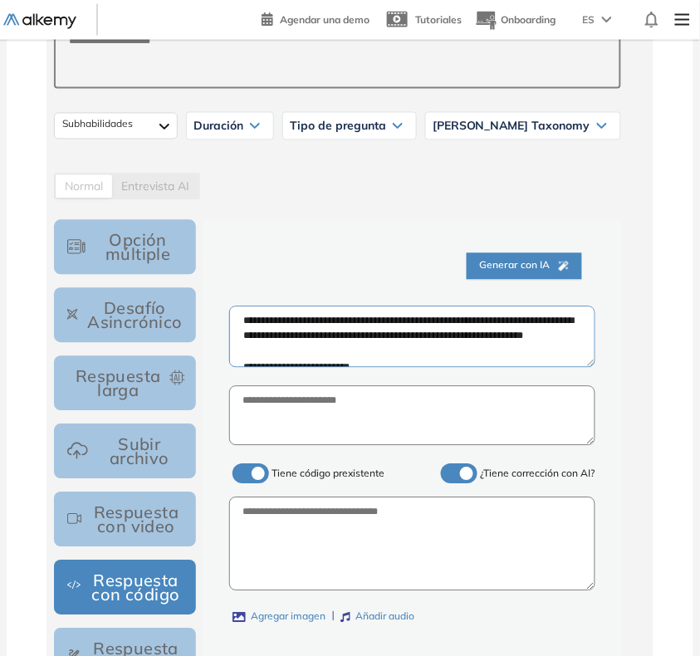
scroll to position [257, 0]
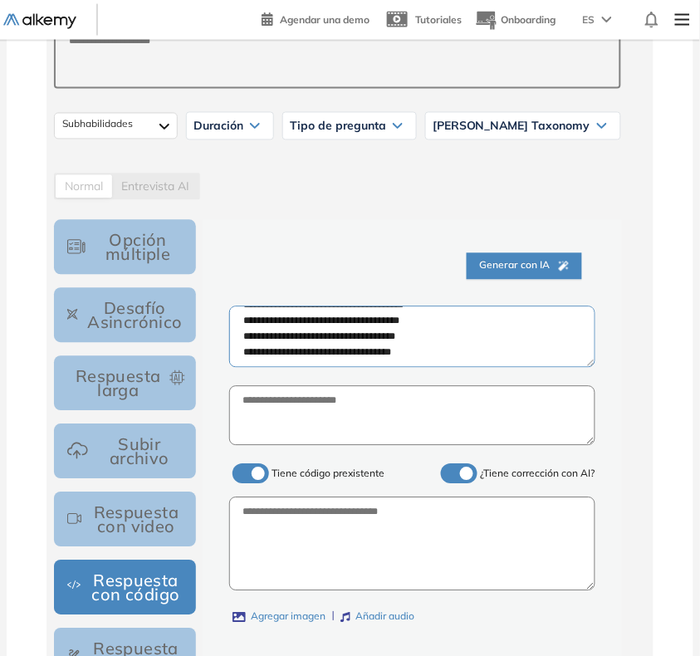
click at [358, 361] on textarea "**********" at bounding box center [412, 337] width 366 height 62
click at [432, 334] on textarea "**********" at bounding box center [412, 337] width 366 height 62
click at [420, 345] on textarea "**********" at bounding box center [412, 337] width 366 height 62
click at [397, 349] on textarea "**********" at bounding box center [412, 337] width 366 height 62
click at [351, 346] on textarea "**********" at bounding box center [412, 337] width 366 height 62
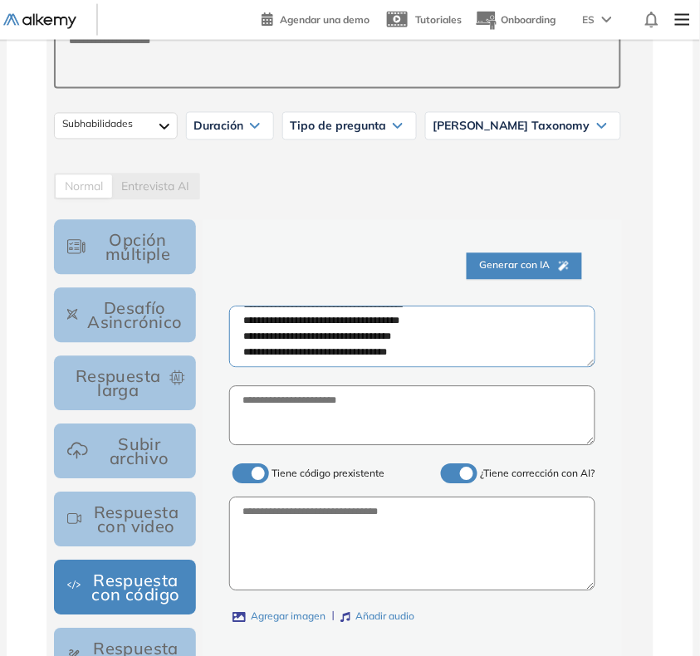
click at [354, 345] on textarea "**********" at bounding box center [412, 337] width 366 height 62
click at [355, 328] on textarea "**********" at bounding box center [412, 337] width 366 height 62
click at [403, 330] on textarea "**********" at bounding box center [412, 337] width 366 height 62
click at [408, 311] on textarea "**********" at bounding box center [412, 337] width 366 height 62
click at [354, 316] on textarea "**********" at bounding box center [412, 337] width 366 height 62
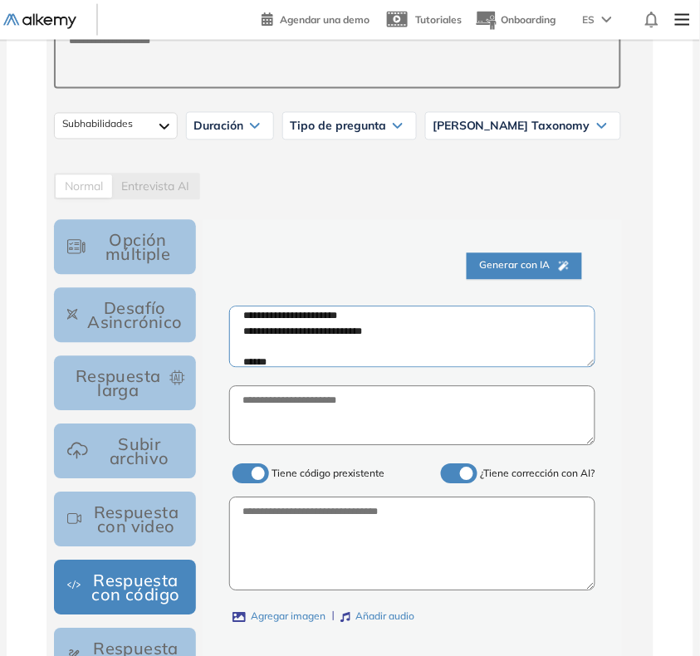
scroll to position [50, 0]
click at [359, 330] on textarea "**********" at bounding box center [412, 337] width 366 height 62
click at [364, 347] on textarea "**********" at bounding box center [412, 337] width 366 height 62
click at [309, 328] on textarea "**********" at bounding box center [412, 337] width 366 height 62
click at [305, 349] on textarea "**********" at bounding box center [412, 337] width 366 height 62
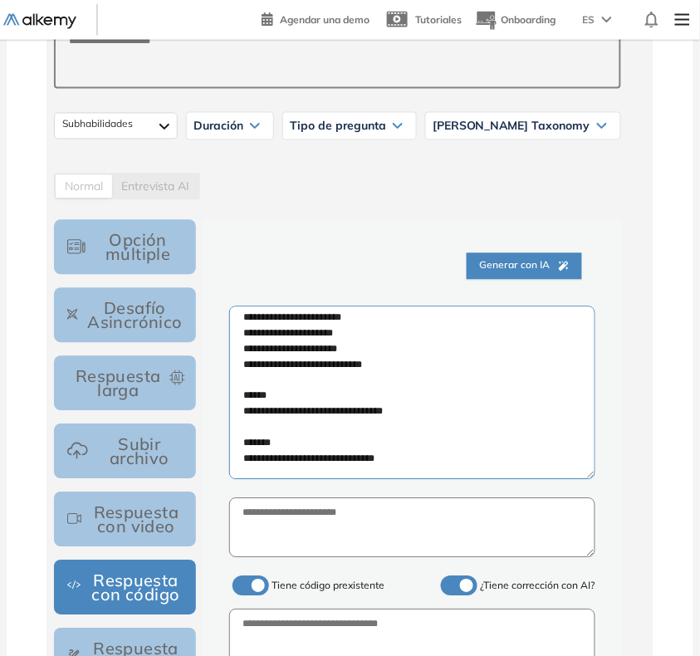
drag, startPoint x: 589, startPoint y: 363, endPoint x: 574, endPoint y: 512, distance: 150.3
click at [574, 480] on textarea "**********" at bounding box center [412, 392] width 366 height 173
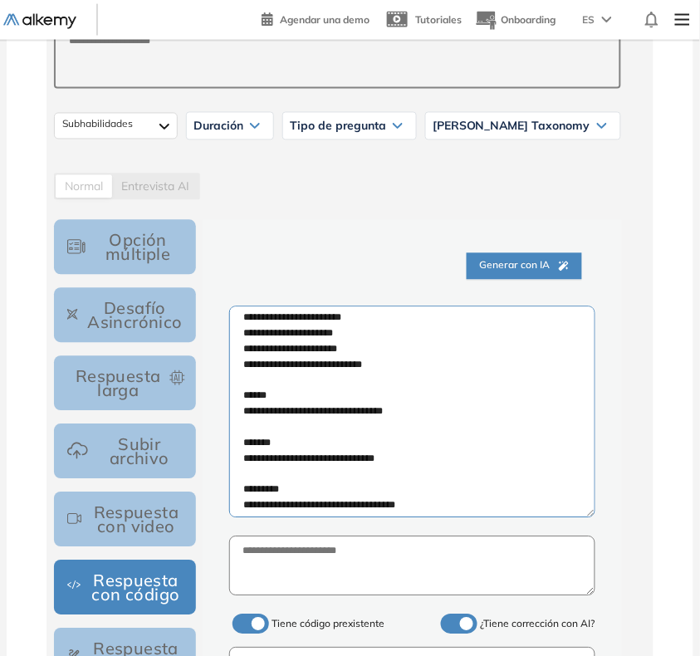
click at [387, 384] on textarea "**********" at bounding box center [412, 412] width 366 height 212
click at [330, 378] on textarea "**********" at bounding box center [412, 412] width 366 height 212
click at [345, 364] on textarea "**********" at bounding box center [412, 412] width 366 height 212
click at [355, 364] on textarea "**********" at bounding box center [412, 412] width 366 height 212
click at [305, 364] on textarea "**********" at bounding box center [412, 412] width 366 height 212
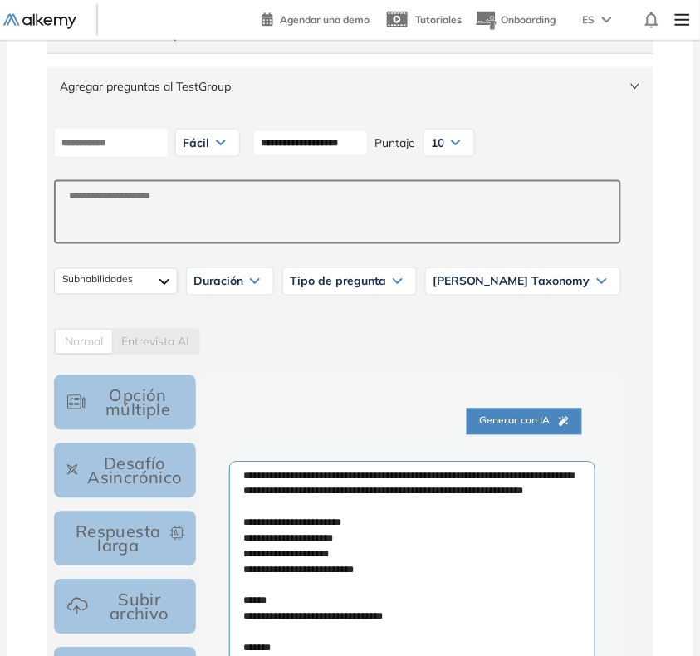
scroll to position [208, 0]
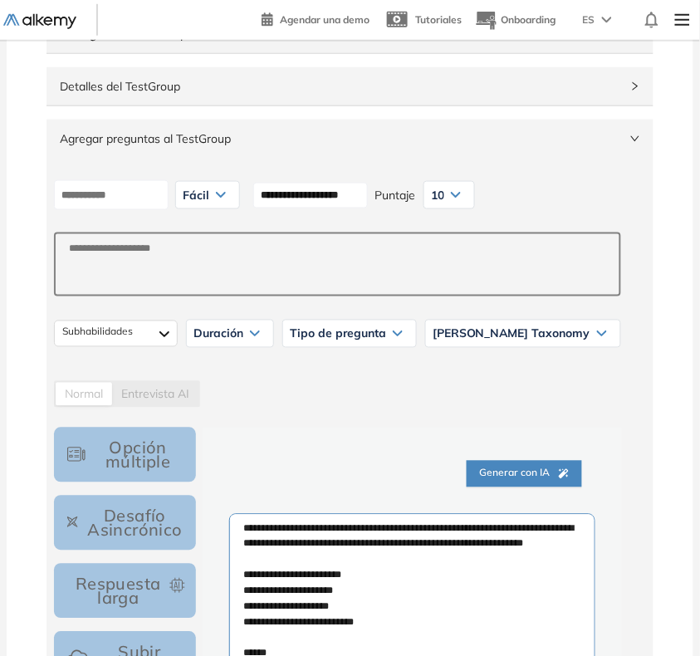
click at [247, 525] on textarea "**********" at bounding box center [412, 620] width 366 height 212
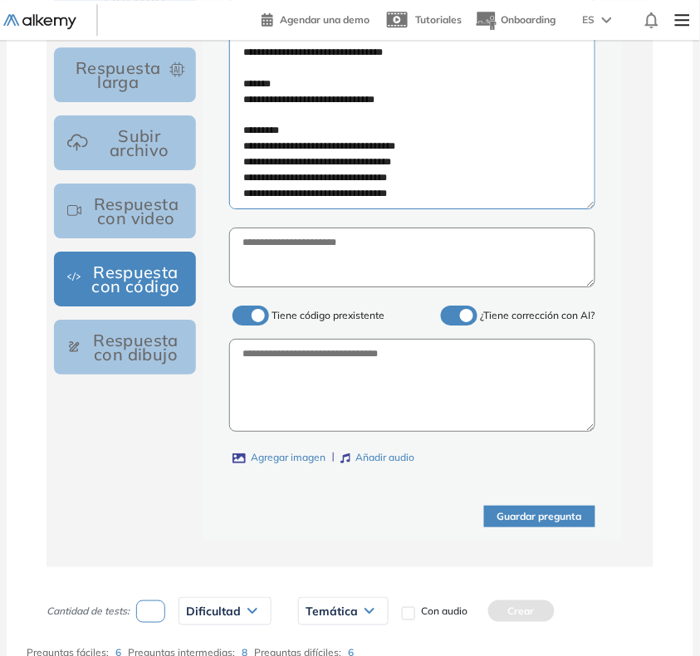
scroll to position [726, 0]
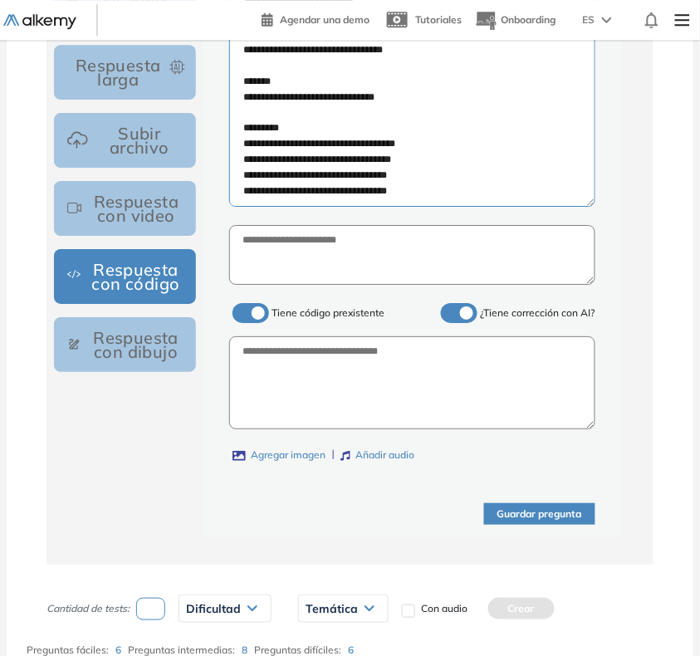
type textarea "**********"
click at [328, 355] on textarea at bounding box center [412, 382] width 366 height 93
click at [246, 312] on span at bounding box center [238, 309] width 13 height 13
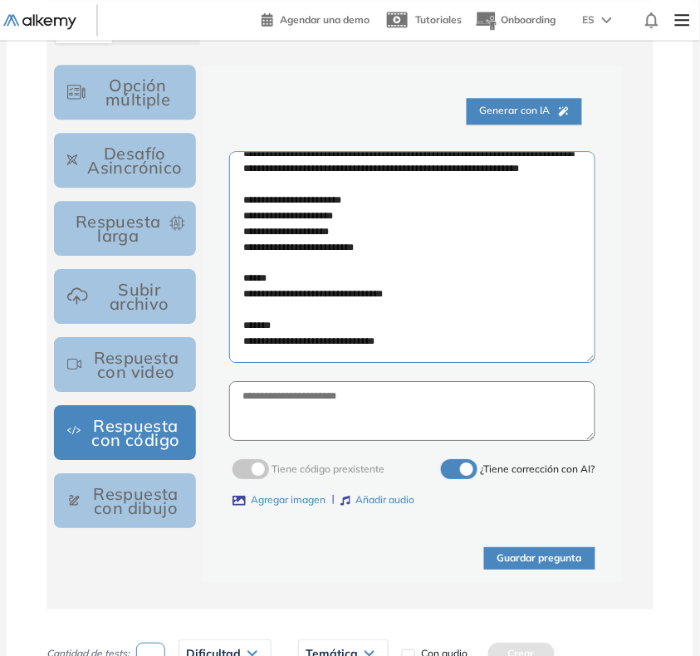
scroll to position [623, 0]
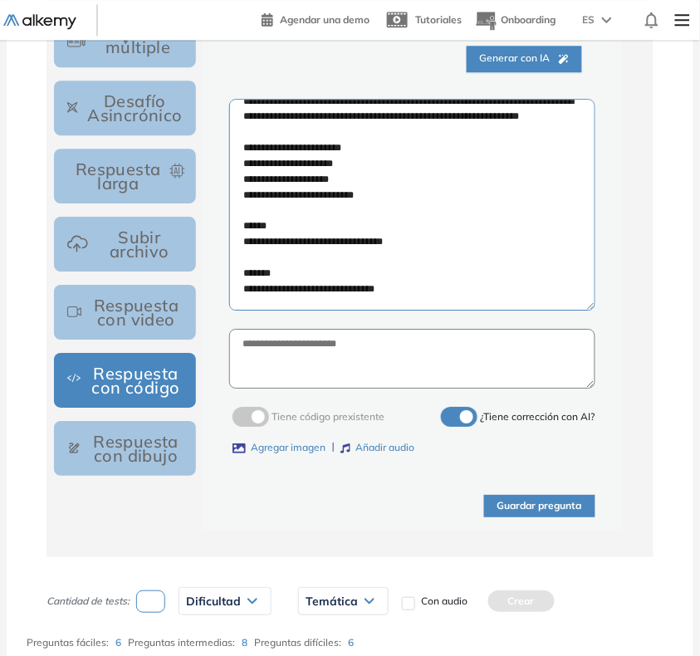
click at [544, 511] on button "Guardar pregunta" at bounding box center [539, 506] width 111 height 22
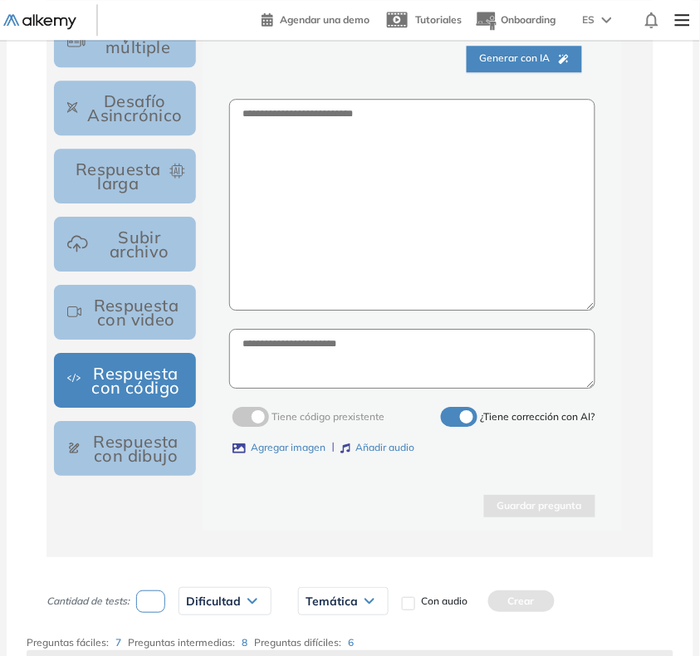
scroll to position [0, 0]
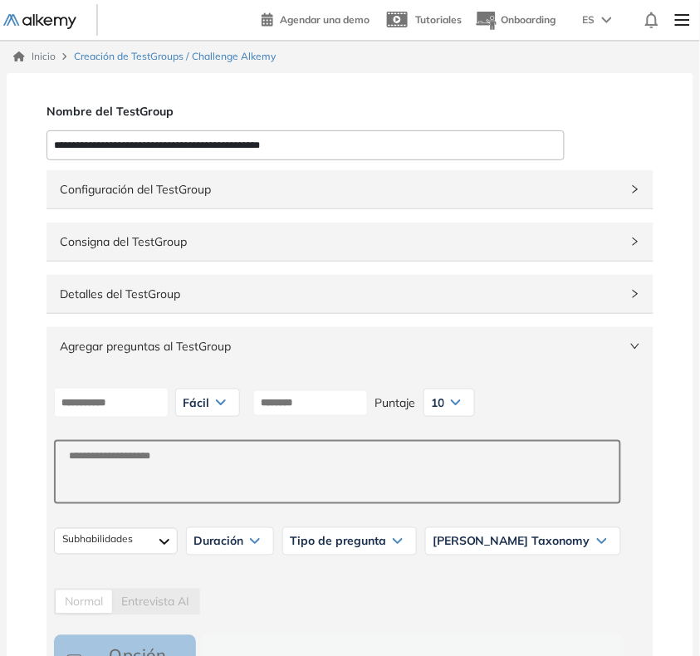
click at [232, 394] on div "Fácil" at bounding box center [207, 402] width 63 height 27
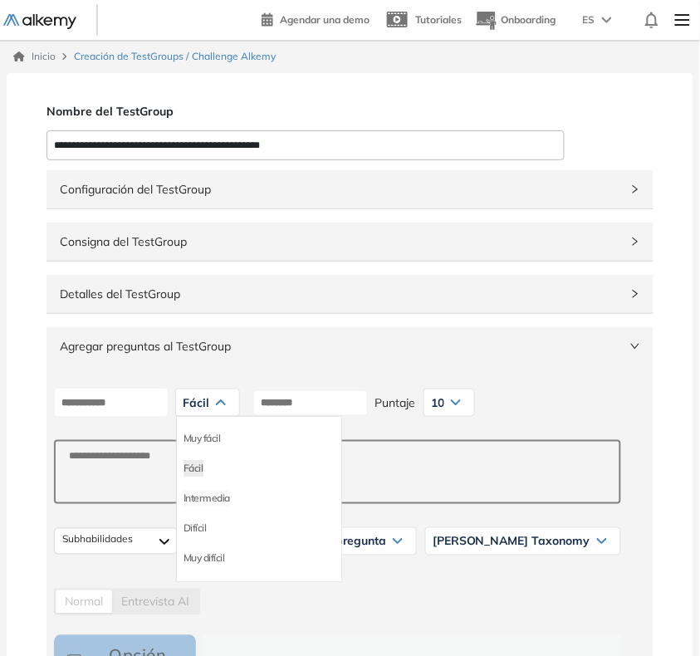
click at [230, 499] on li "Intermedia" at bounding box center [206, 498] width 46 height 17
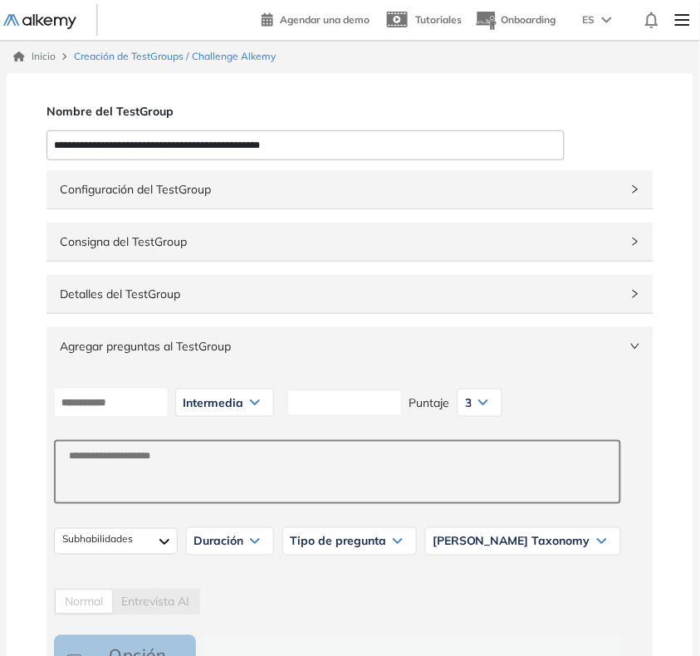
click at [345, 411] on input at bounding box center [344, 403] width 115 height 26
type input "**********"
click at [501, 408] on div "3" at bounding box center [479, 402] width 43 height 27
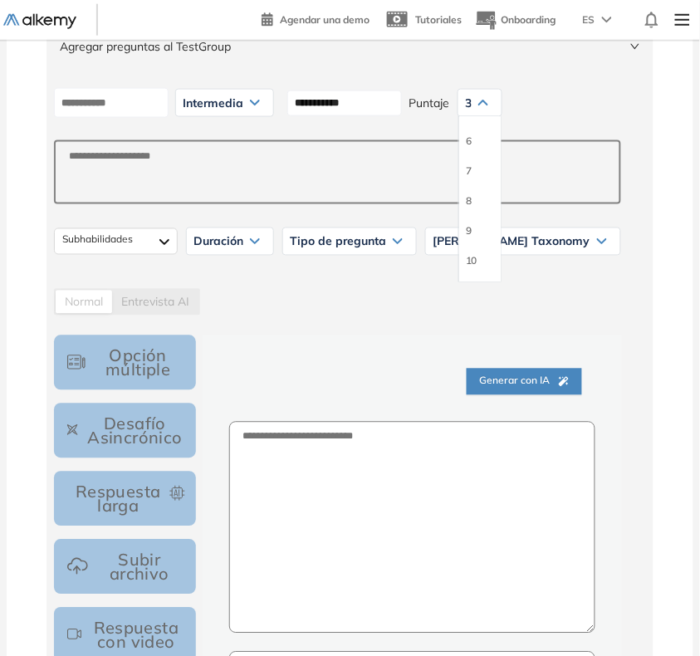
scroll to position [311, 0]
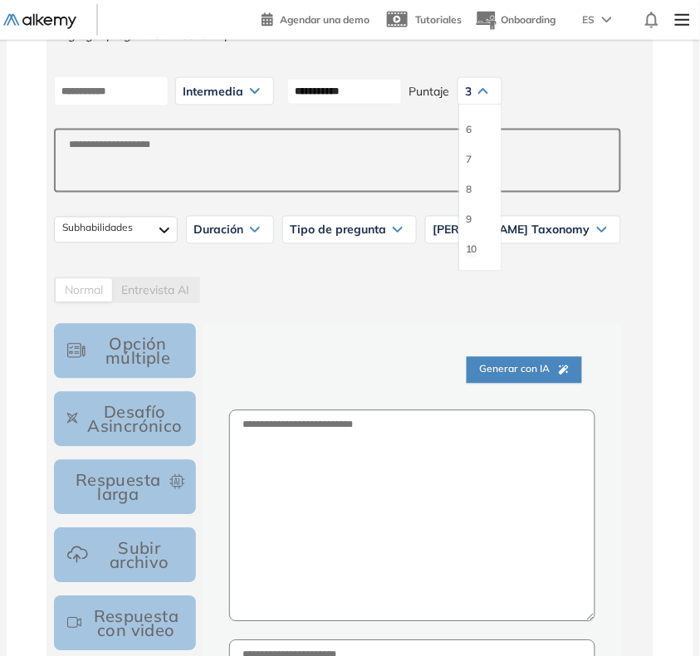
click at [476, 250] on li "10" at bounding box center [471, 249] width 11 height 17
click at [475, 301] on div "Normal Entrevista AI" at bounding box center [337, 290] width 567 height 27
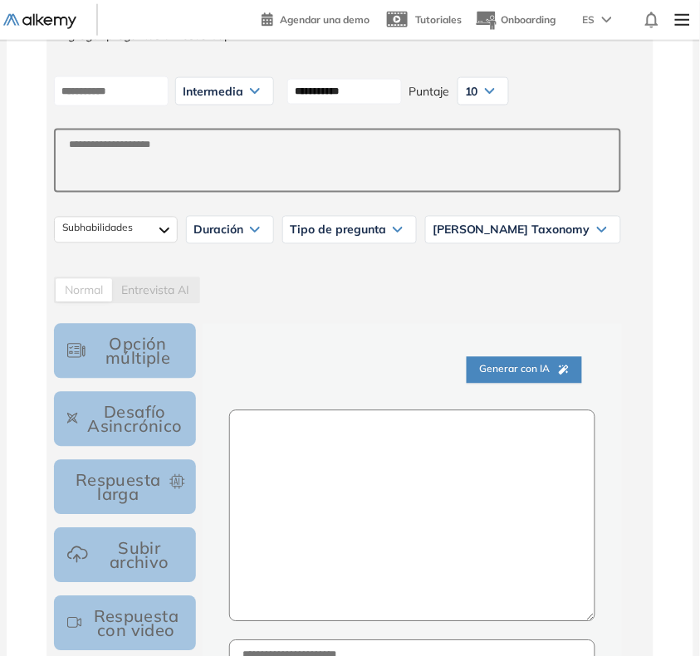
click at [309, 447] on textarea at bounding box center [412, 516] width 366 height 212
paste textarea "**********"
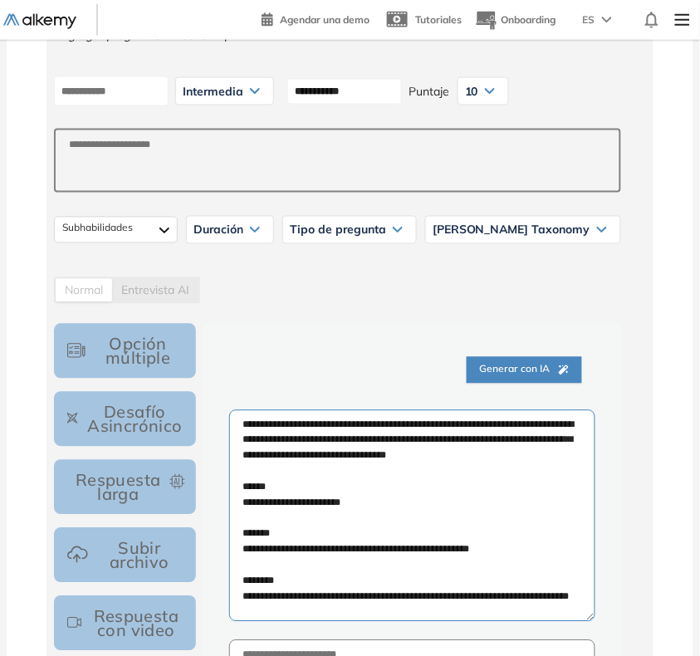
click at [247, 425] on textarea "**********" at bounding box center [412, 516] width 366 height 212
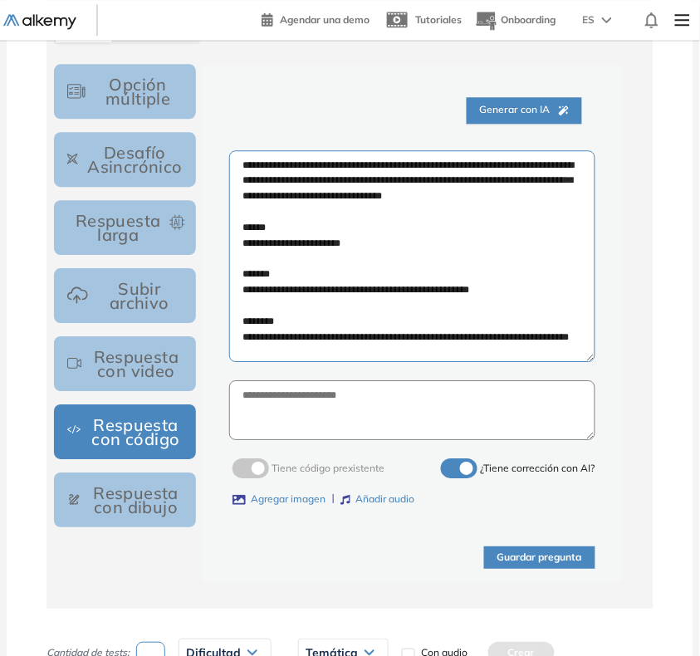
scroll to position [623, 0]
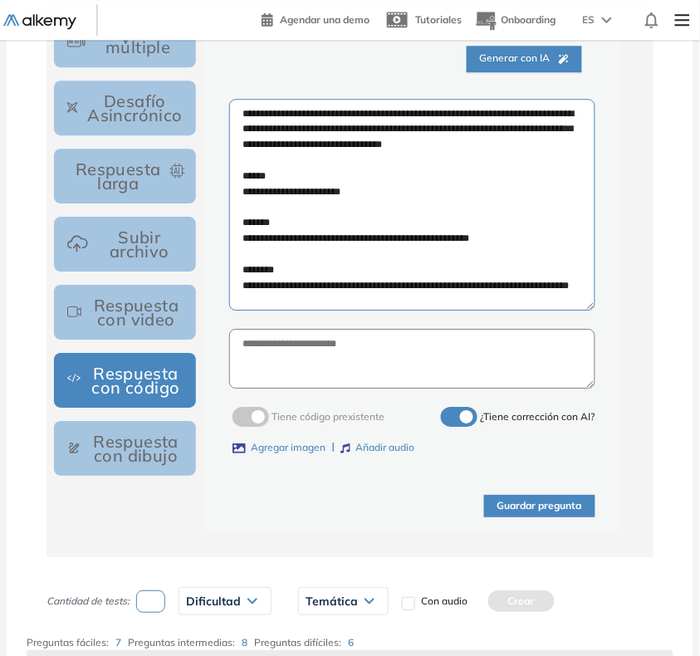
click at [559, 283] on textarea "**********" at bounding box center [412, 205] width 366 height 212
type textarea "**********"
click at [484, 358] on textarea at bounding box center [412, 359] width 366 height 60
click at [508, 508] on button "Guardar pregunta" at bounding box center [539, 506] width 111 height 22
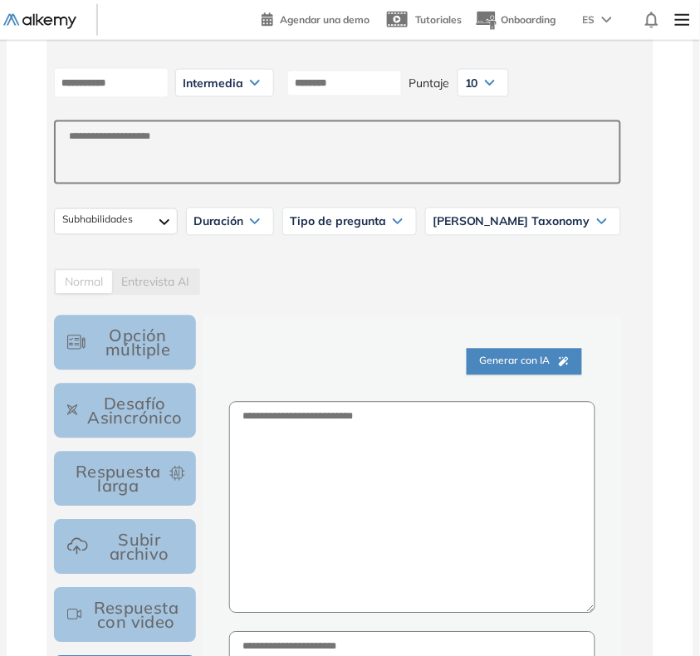
scroll to position [208, 0]
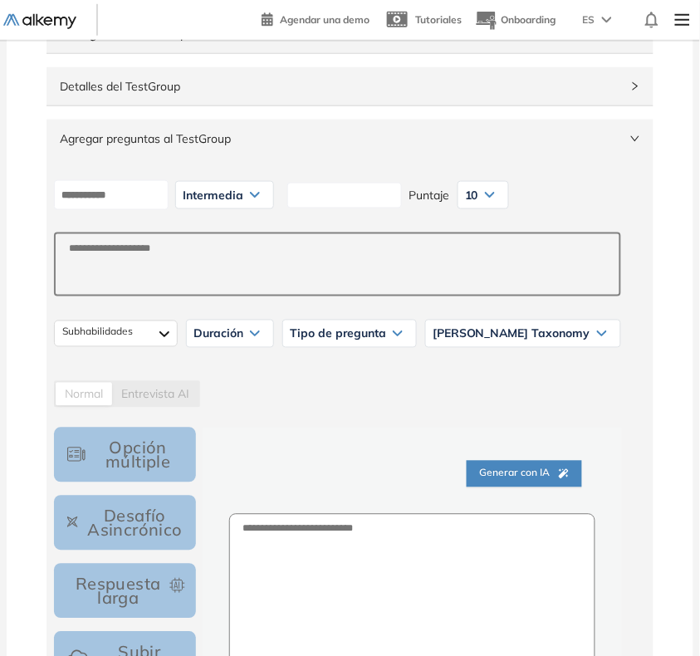
click at [391, 197] on input at bounding box center [344, 196] width 115 height 26
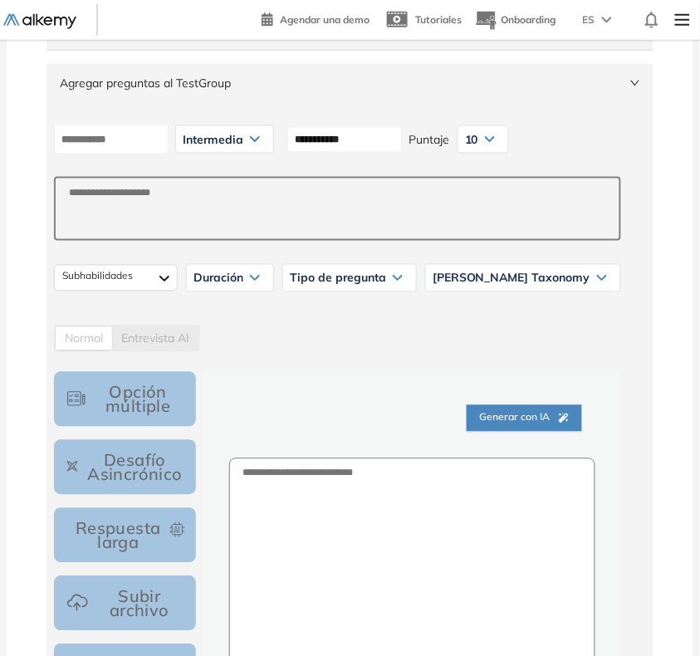
scroll to position [311, 0]
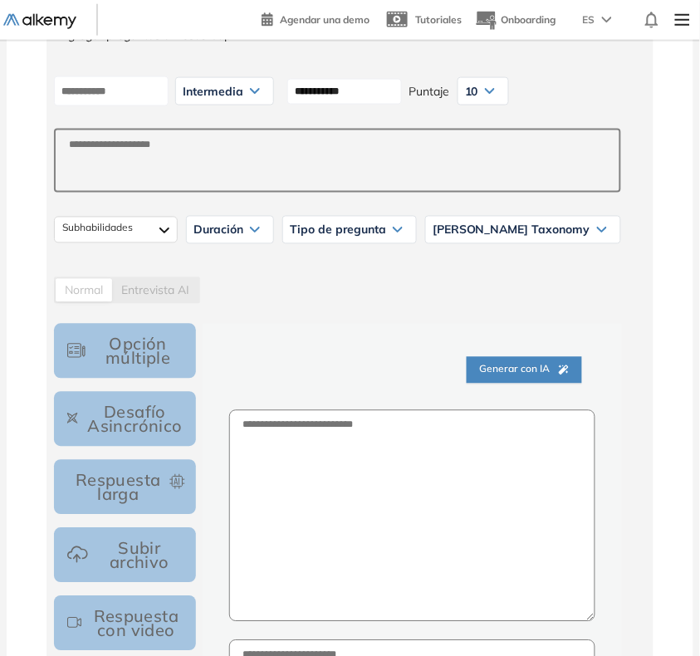
type input "**********"
click at [376, 437] on textarea at bounding box center [412, 516] width 366 height 212
click at [349, 483] on textarea at bounding box center [412, 516] width 366 height 212
paste textarea "**********"
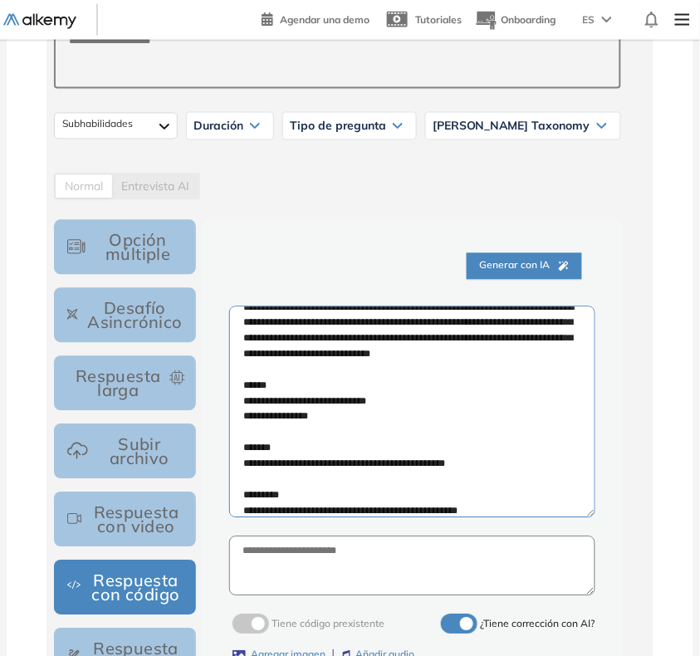
scroll to position [0, 0]
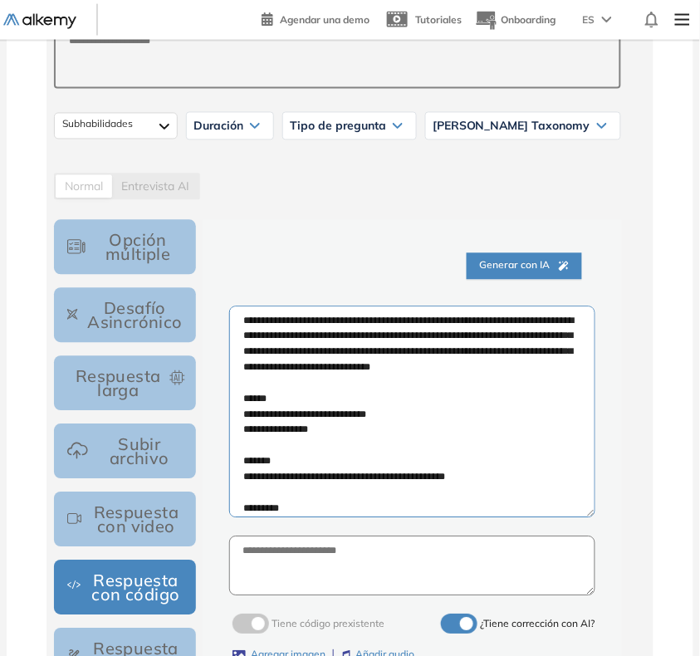
click at [247, 320] on textarea "**********" at bounding box center [412, 412] width 366 height 212
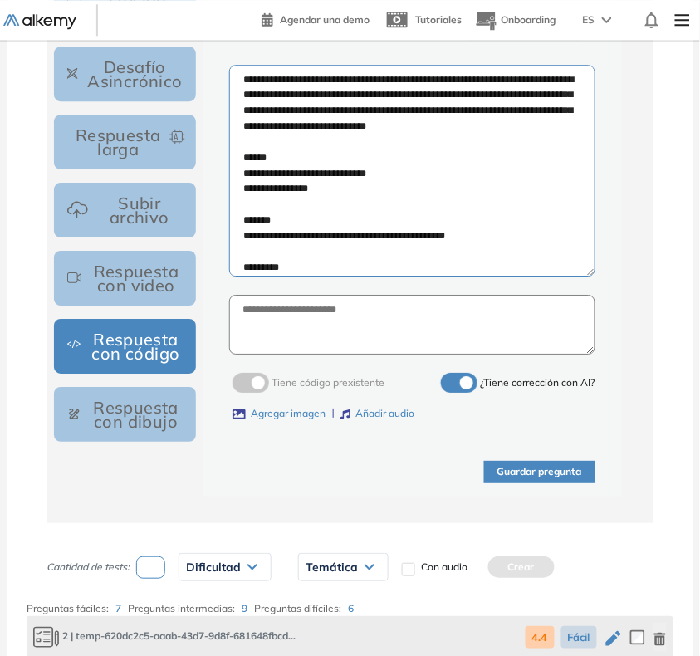
scroll to position [726, 0]
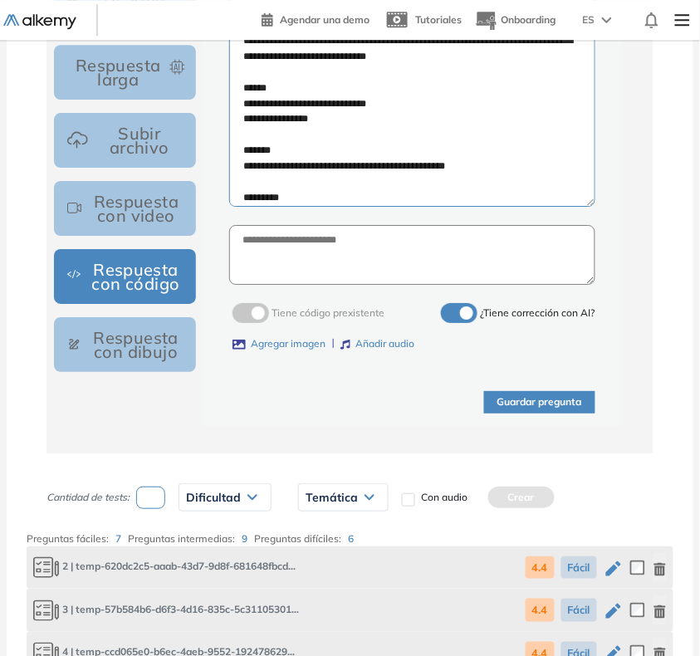
type textarea "**********"
click at [583, 403] on button "Guardar pregunta" at bounding box center [539, 402] width 111 height 22
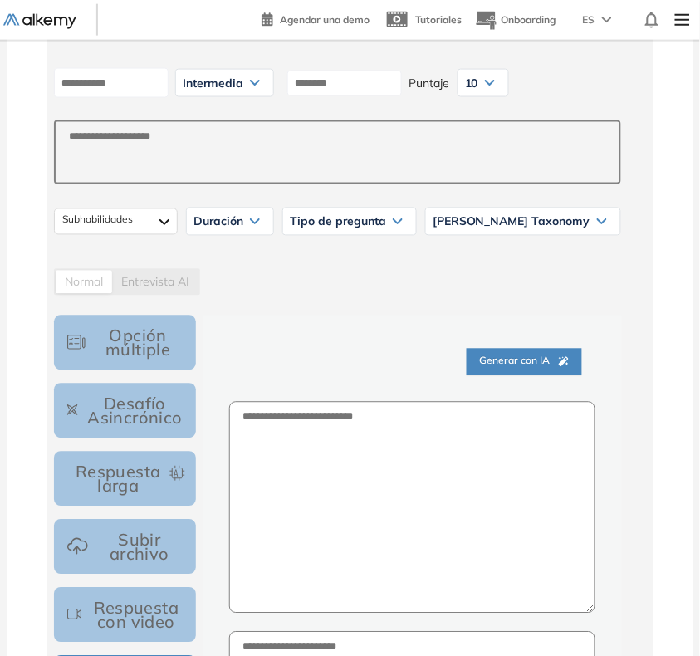
scroll to position [311, 0]
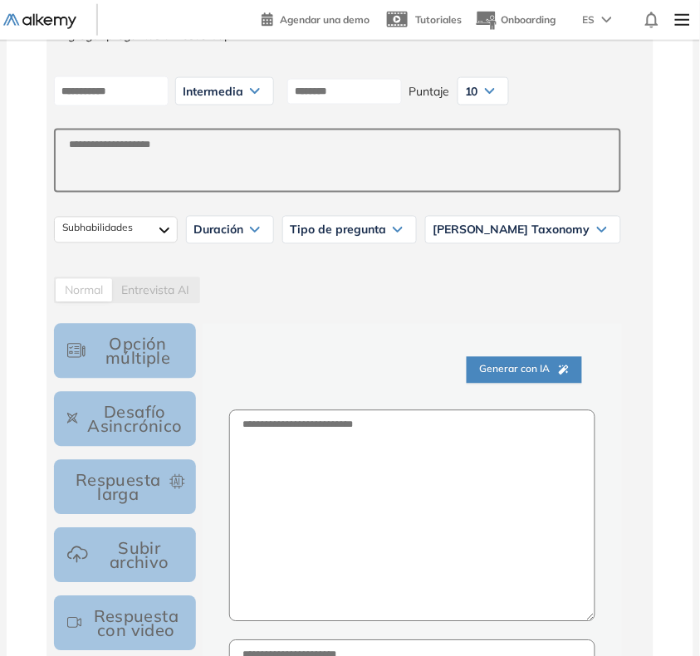
click at [273, 101] on div "Intermedia" at bounding box center [224, 91] width 97 height 27
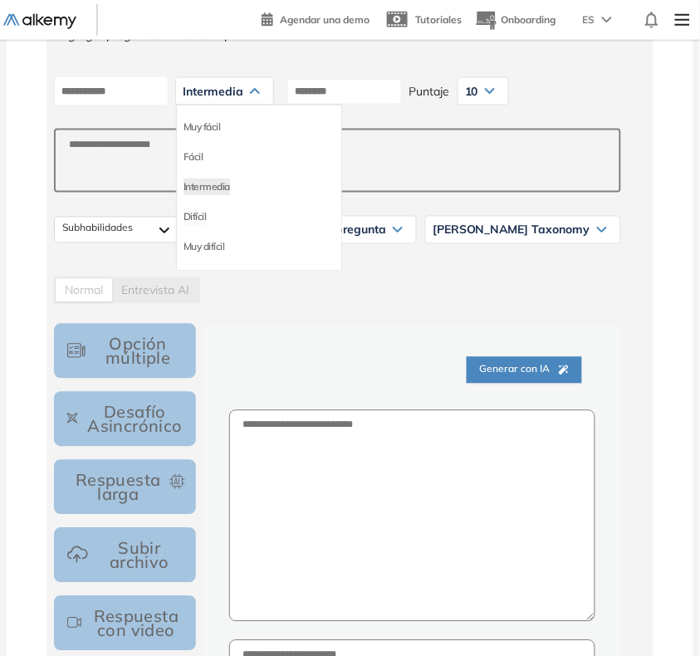
click at [207, 216] on li "Difícil" at bounding box center [194, 216] width 23 height 17
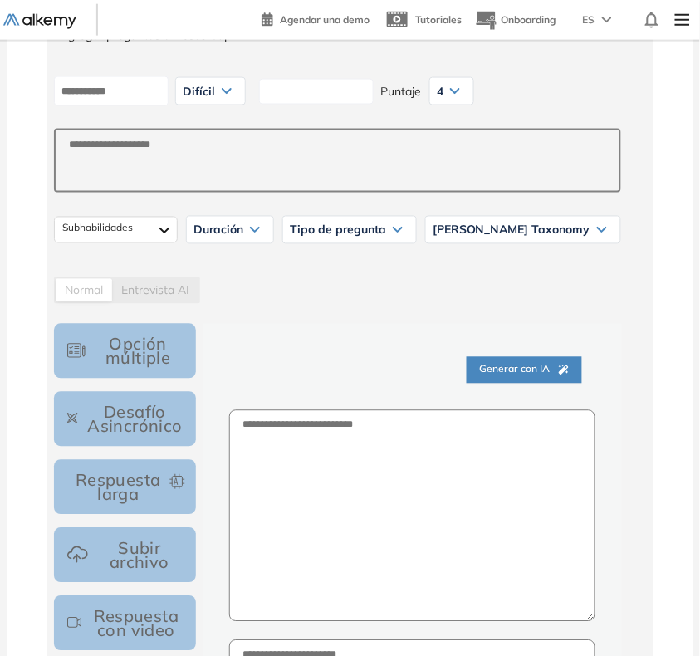
click at [328, 97] on input at bounding box center [316, 92] width 115 height 26
type input "***"
click at [473, 91] on div "4" at bounding box center [451, 91] width 43 height 27
click at [448, 247] on li "10" at bounding box center [442, 249] width 11 height 17
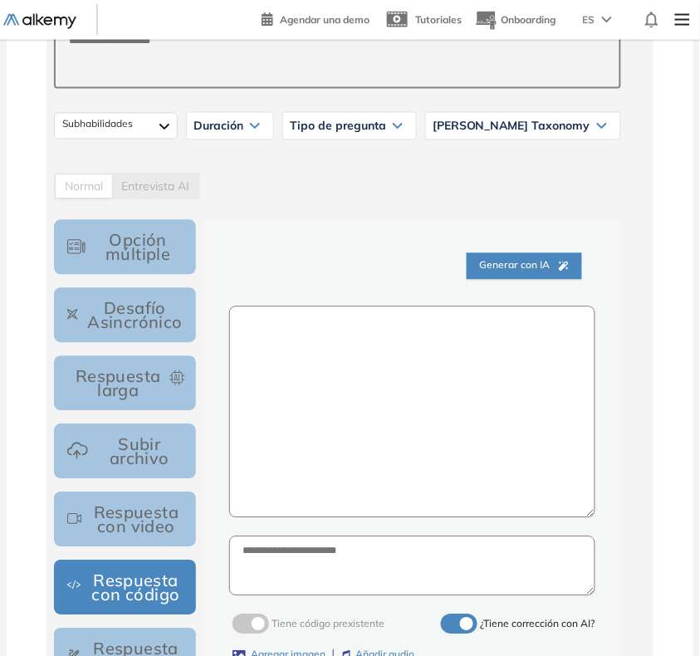
click at [403, 357] on textarea at bounding box center [412, 412] width 366 height 212
click at [358, 411] on textarea at bounding box center [412, 412] width 366 height 212
paste textarea "**********"
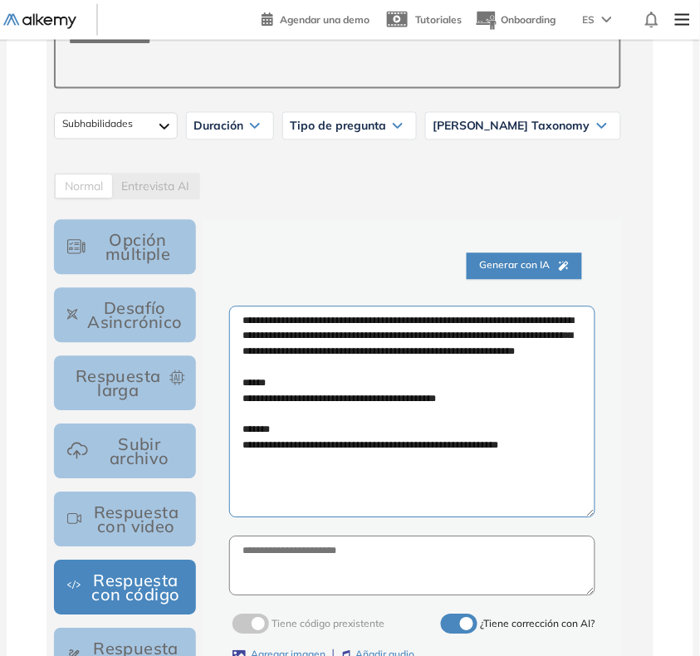
click at [246, 324] on textarea "**********" at bounding box center [412, 412] width 366 height 212
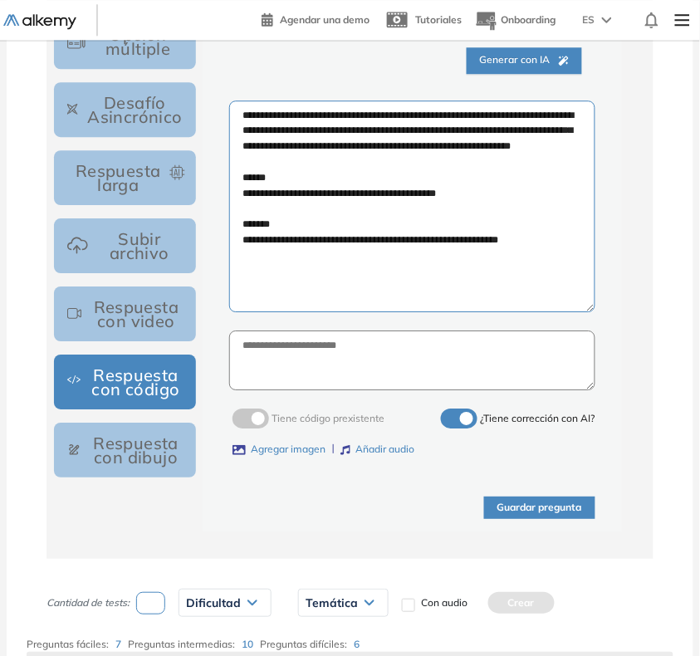
scroll to position [623, 0]
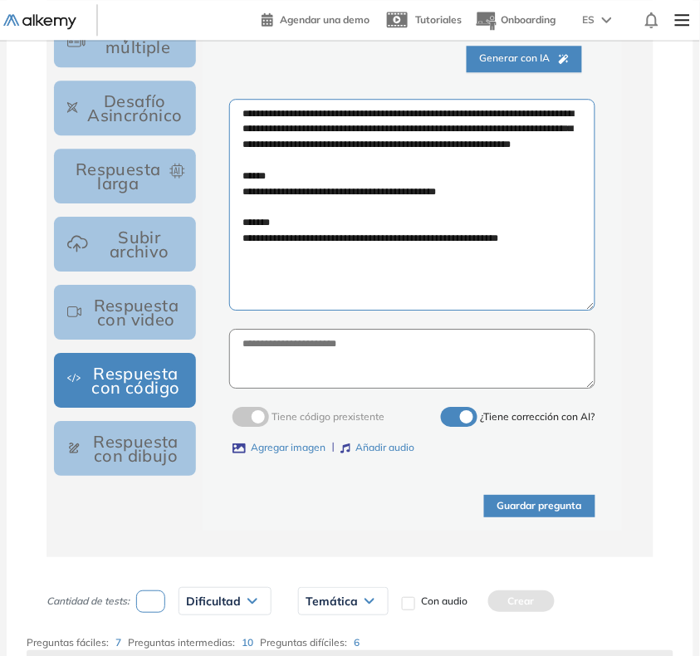
type textarea "**********"
click at [537, 503] on button "Guardar pregunta" at bounding box center [539, 506] width 111 height 22
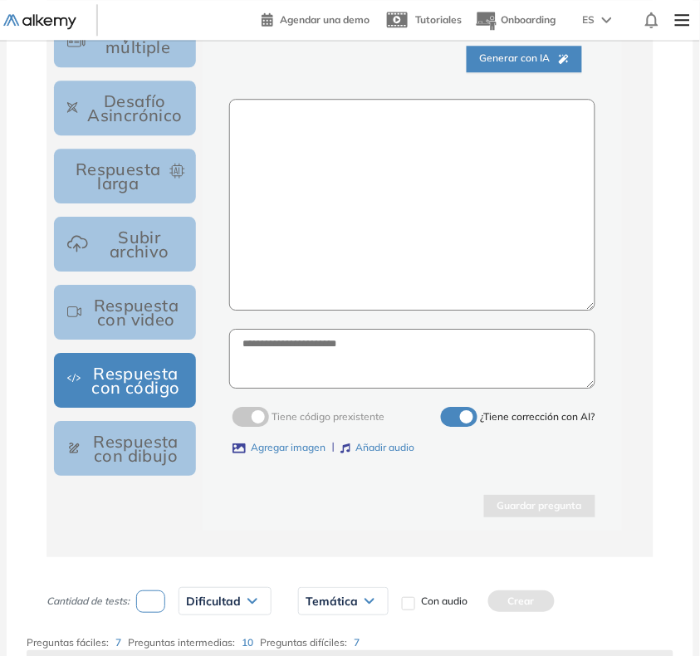
click at [299, 260] on textarea at bounding box center [412, 205] width 366 height 212
paste textarea "**********"
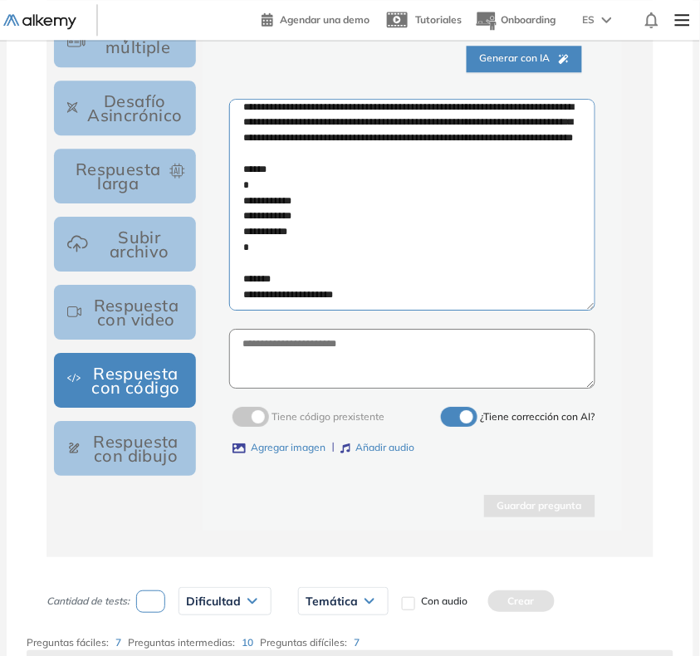
scroll to position [0, 0]
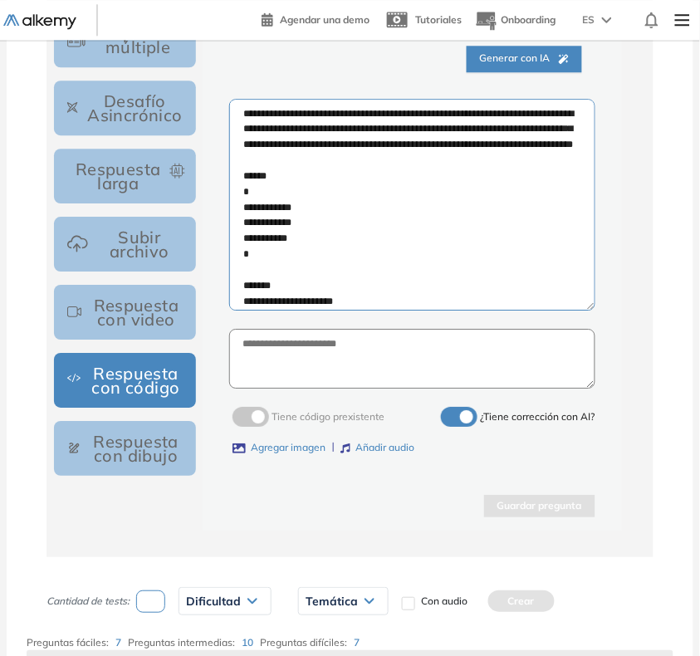
click at [249, 117] on textarea "**********" at bounding box center [412, 205] width 366 height 212
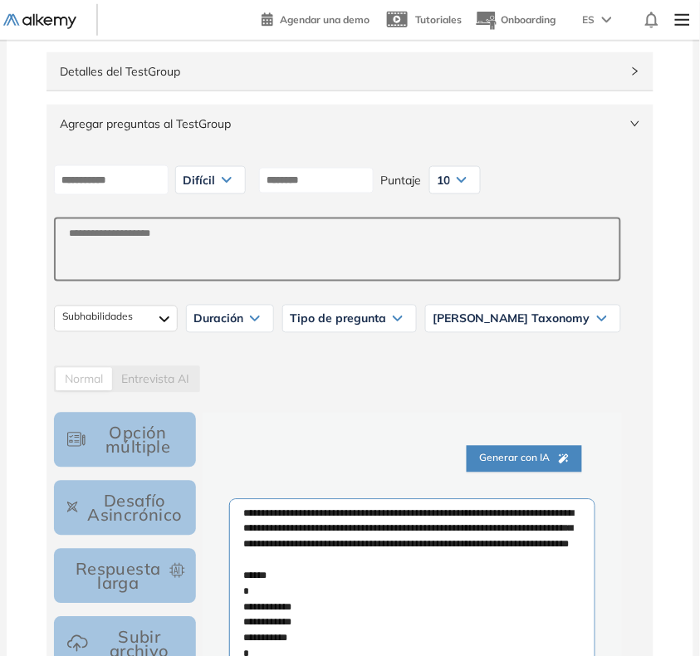
scroll to position [208, 0]
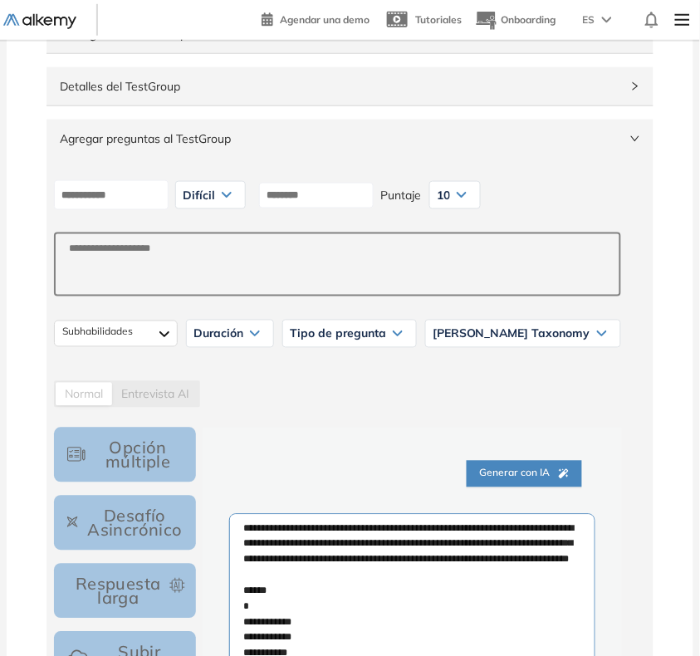
type textarea "**********"
click at [291, 193] on input at bounding box center [316, 196] width 115 height 26
type input "***"
click at [317, 423] on div "**********" at bounding box center [337, 653] width 580 height 585
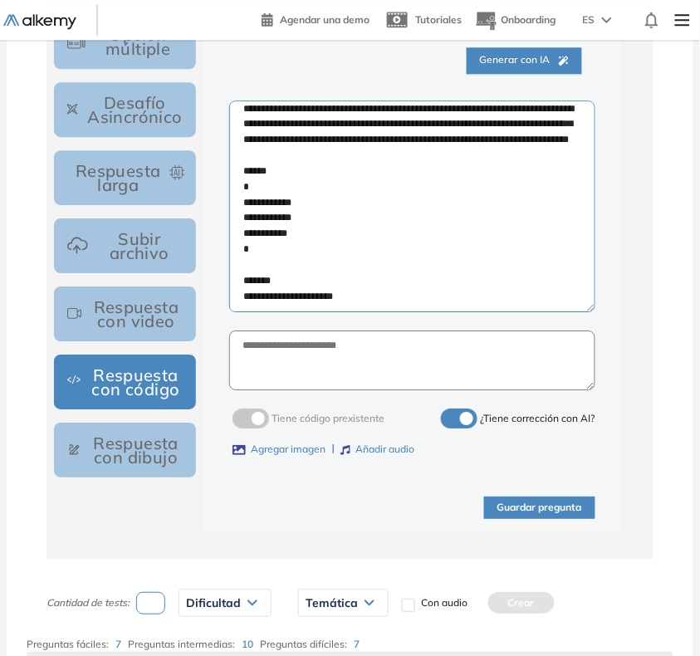
scroll to position [623, 0]
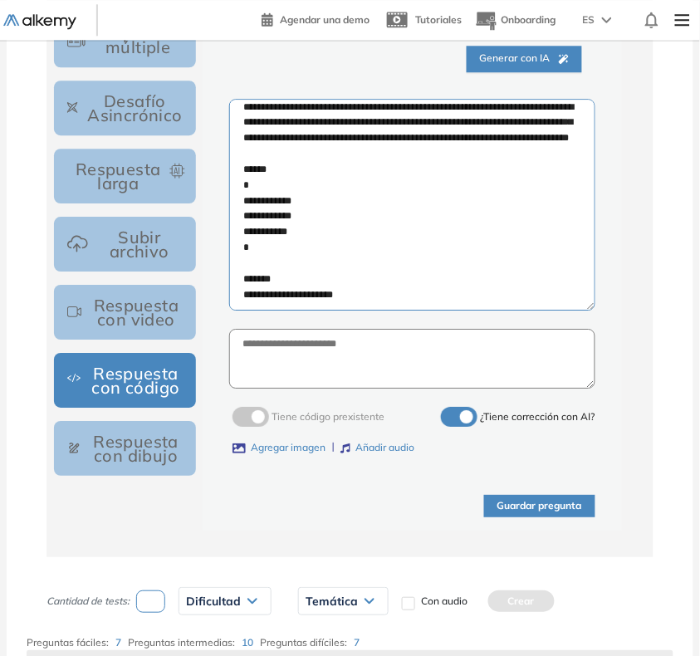
click at [527, 505] on button "Guardar pregunta" at bounding box center [539, 506] width 111 height 22
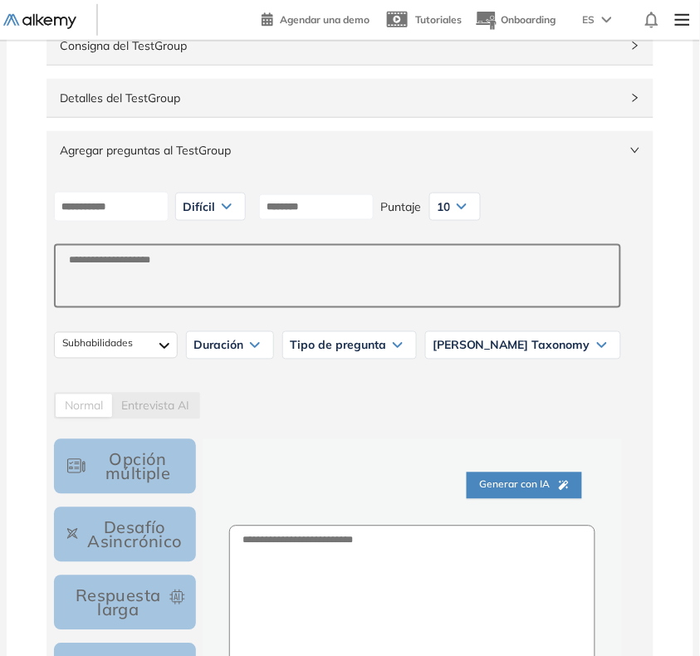
scroll to position [192, 0]
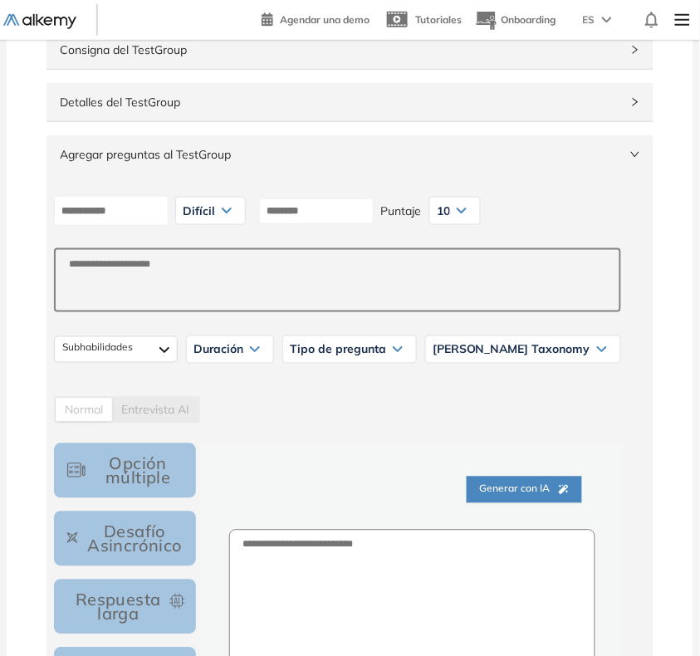
click at [516, 148] on span "Agregar preguntas al TestGroup" at bounding box center [340, 154] width 560 height 18
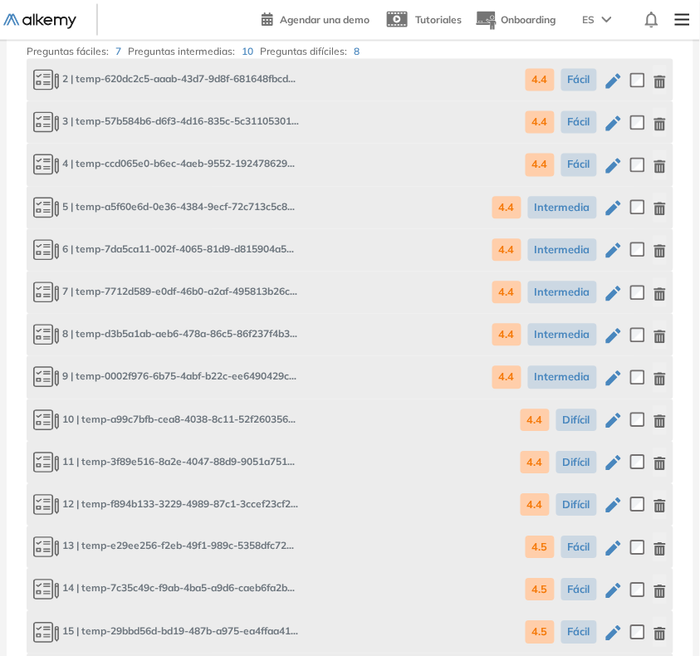
scroll to position [296, 0]
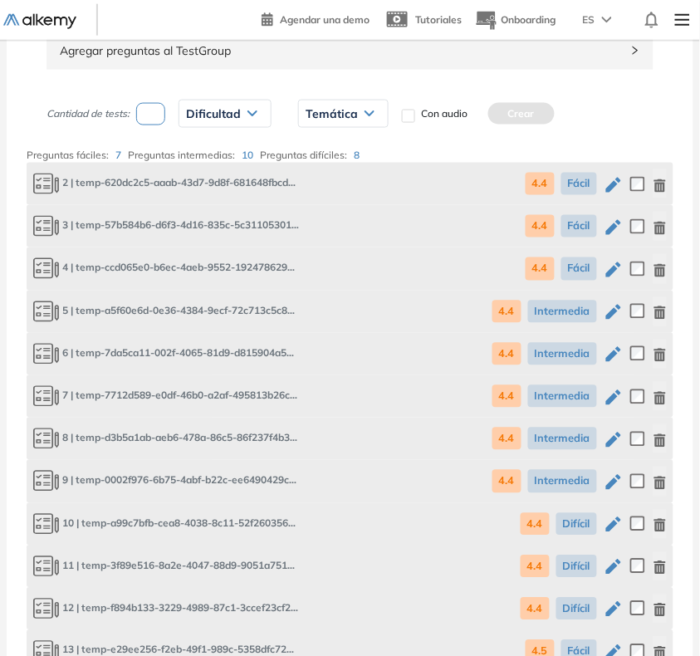
click at [158, 119] on input "number" at bounding box center [150, 114] width 29 height 22
type input "*"
click at [247, 108] on div "Dificultad" at bounding box center [224, 113] width 91 height 27
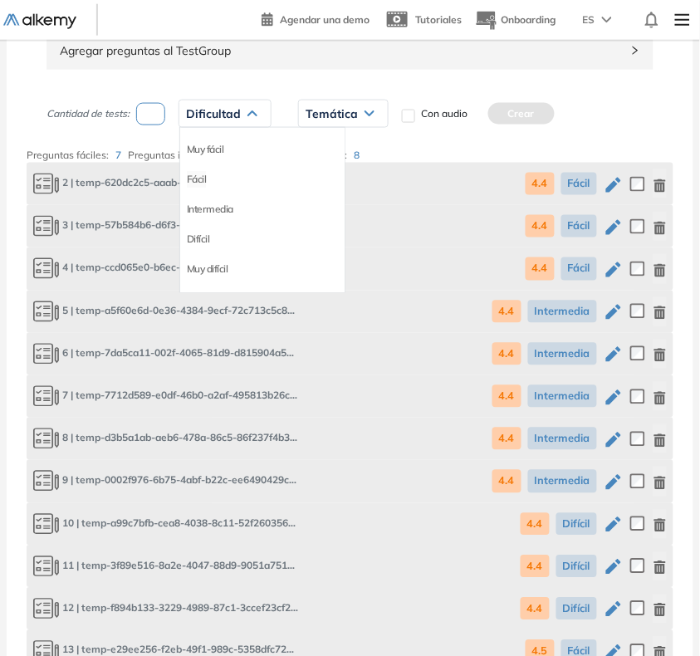
click at [192, 175] on li "Fácil" at bounding box center [197, 179] width 20 height 17
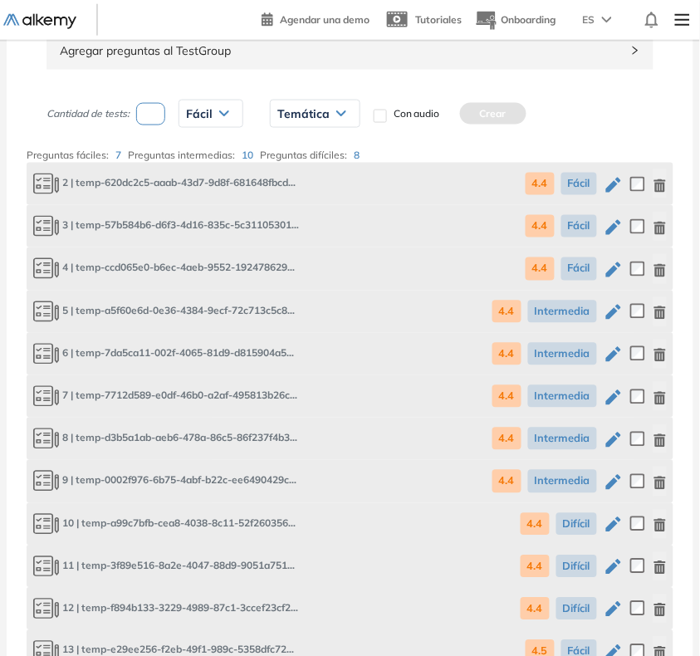
click at [304, 119] on span "Temática" at bounding box center [303, 113] width 52 height 13
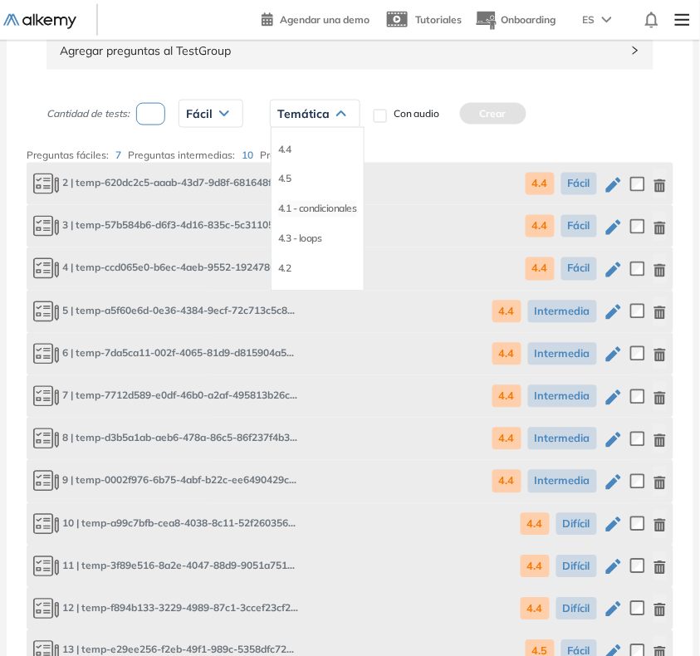
click at [318, 212] on li "4.1 - condicionales" at bounding box center [317, 209] width 79 height 17
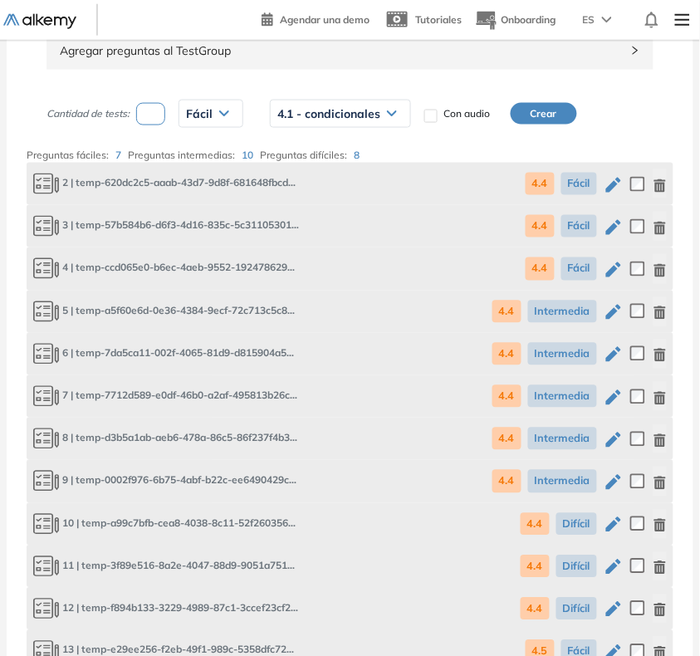
click at [529, 113] on button "Crear" at bounding box center [544, 114] width 66 height 22
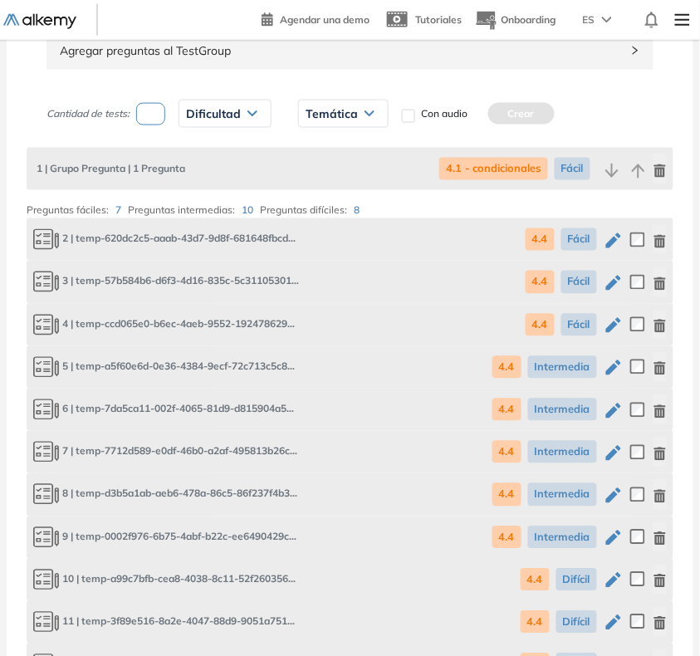
click at [148, 112] on input "number" at bounding box center [150, 114] width 29 height 22
type input "*"
click at [220, 117] on span "Dificultad" at bounding box center [213, 113] width 55 height 13
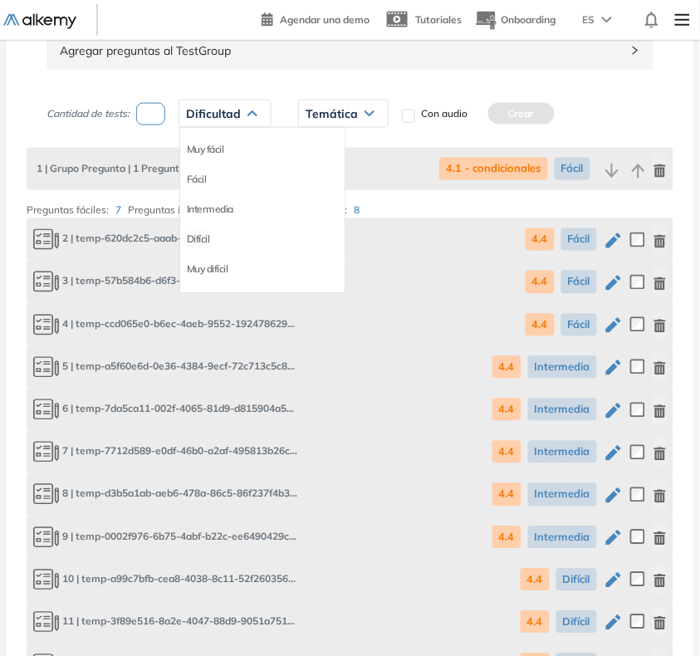
click at [195, 239] on li "Difícil" at bounding box center [198, 239] width 23 height 17
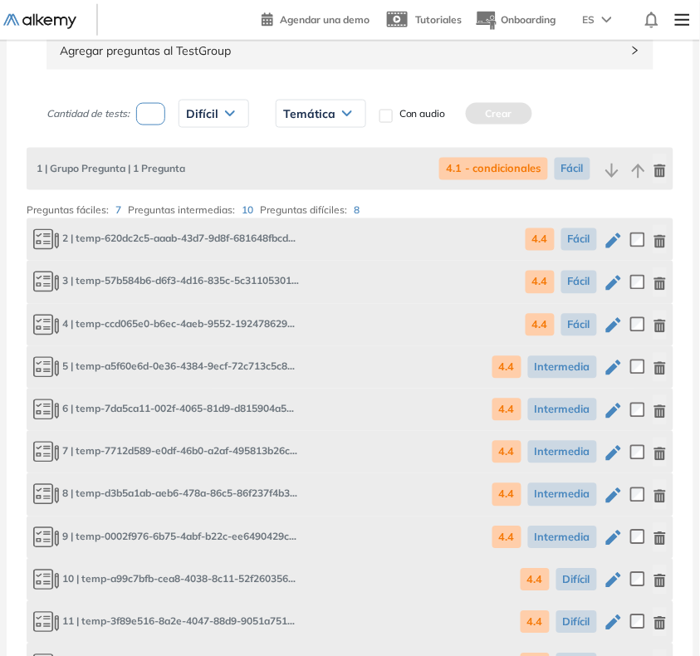
click at [305, 117] on span "Temática" at bounding box center [309, 113] width 52 height 13
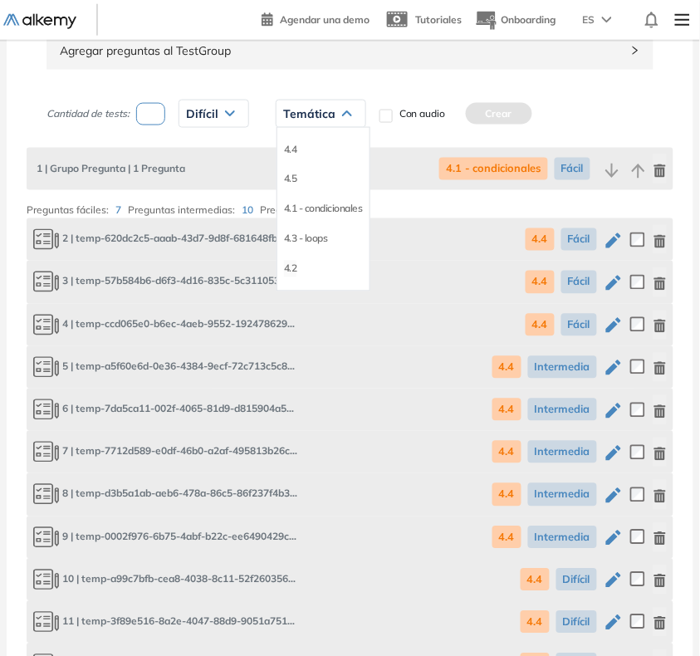
click at [291, 268] on li "4.2" at bounding box center [290, 269] width 13 height 17
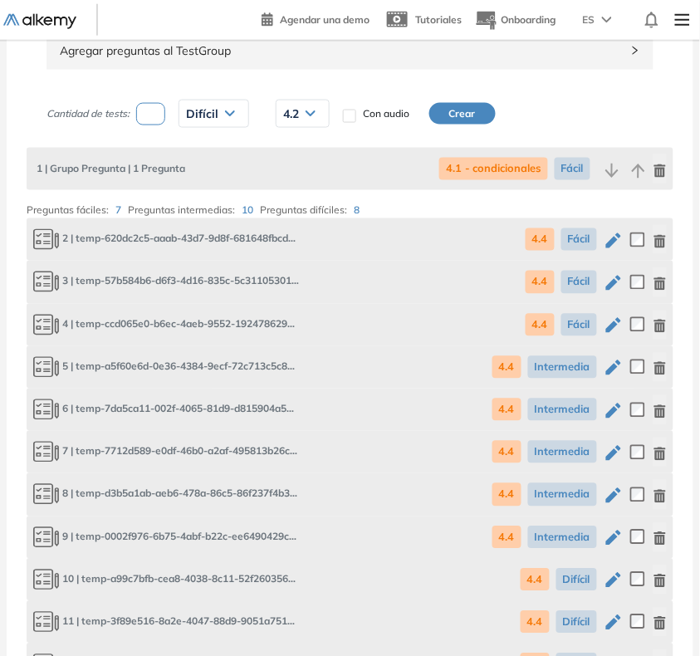
click at [457, 115] on button "Crear" at bounding box center [462, 114] width 66 height 22
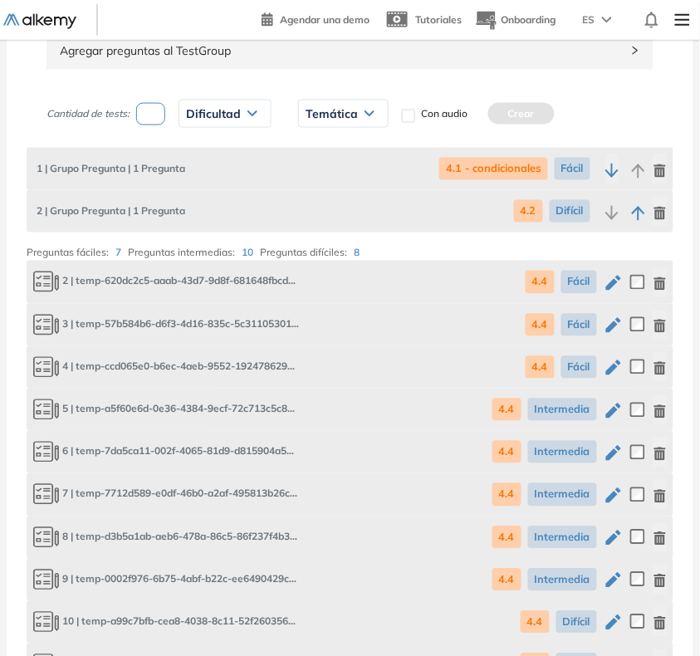
click at [144, 119] on input "number" at bounding box center [150, 114] width 29 height 22
type input "*"
click at [206, 114] on span "Dificultad" at bounding box center [213, 113] width 55 height 13
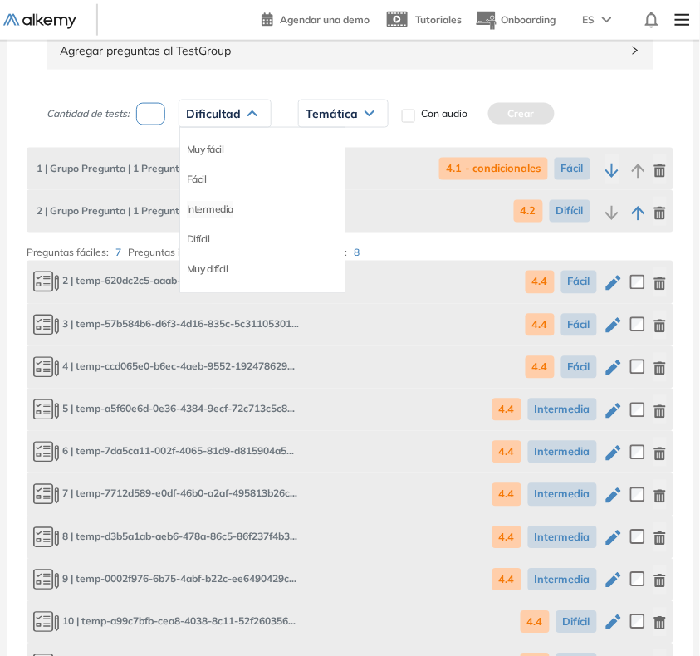
click at [205, 208] on li "Intermedia" at bounding box center [210, 209] width 46 height 17
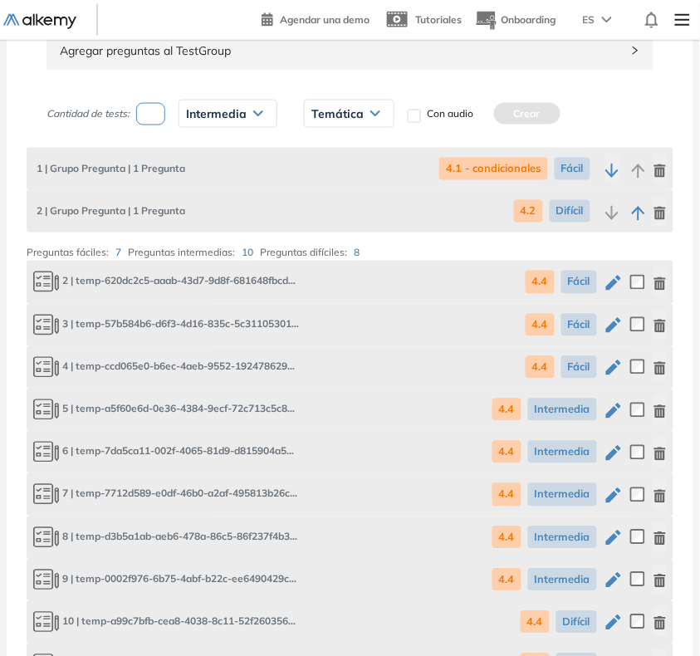
click at [325, 112] on span "Temática" at bounding box center [337, 113] width 52 height 13
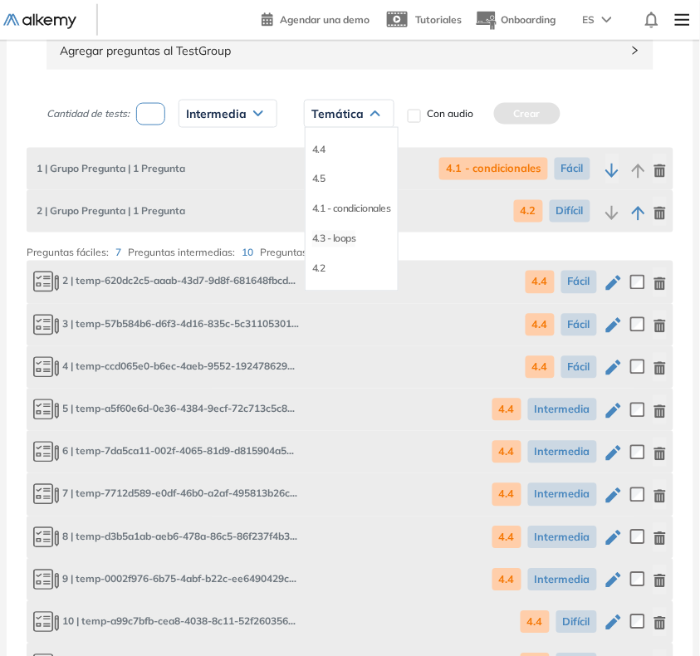
click at [322, 237] on li "4.3 - loops" at bounding box center [334, 239] width 44 height 17
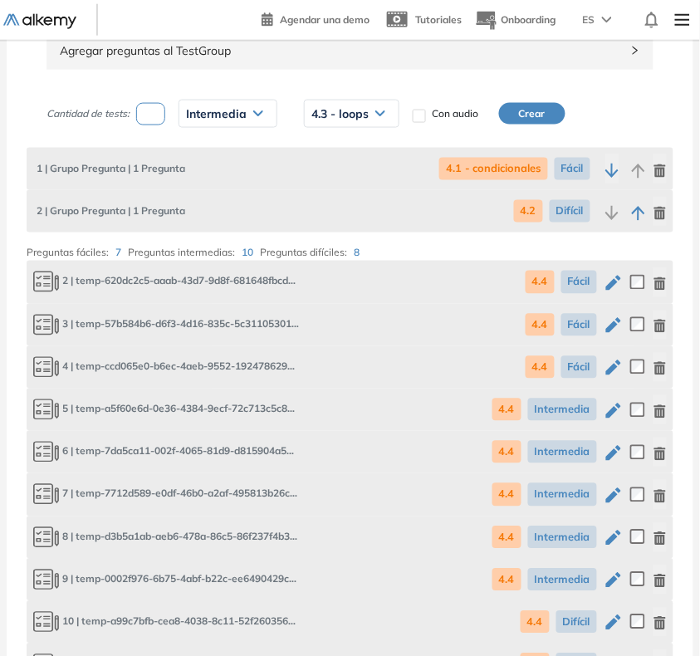
click at [555, 106] on button "Crear" at bounding box center [532, 114] width 66 height 22
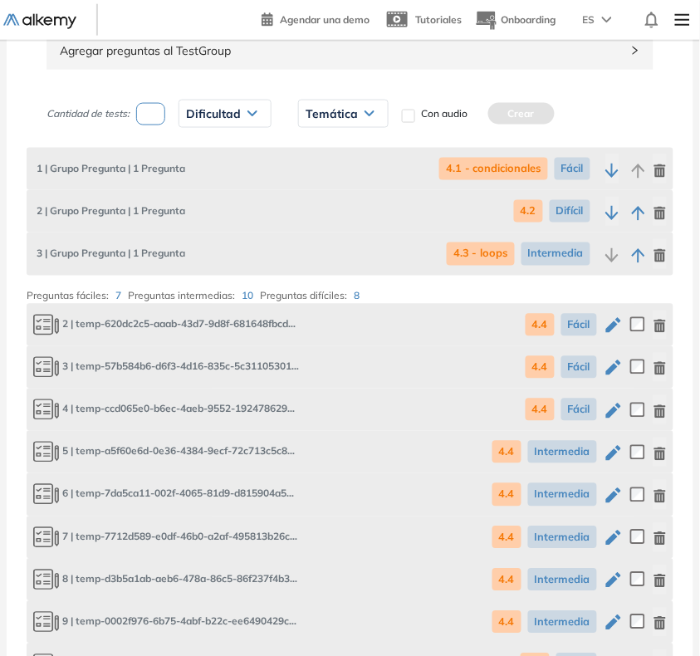
click at [152, 110] on input "number" at bounding box center [150, 114] width 29 height 22
type input "*"
click at [209, 109] on span "Dificultad" at bounding box center [213, 113] width 55 height 13
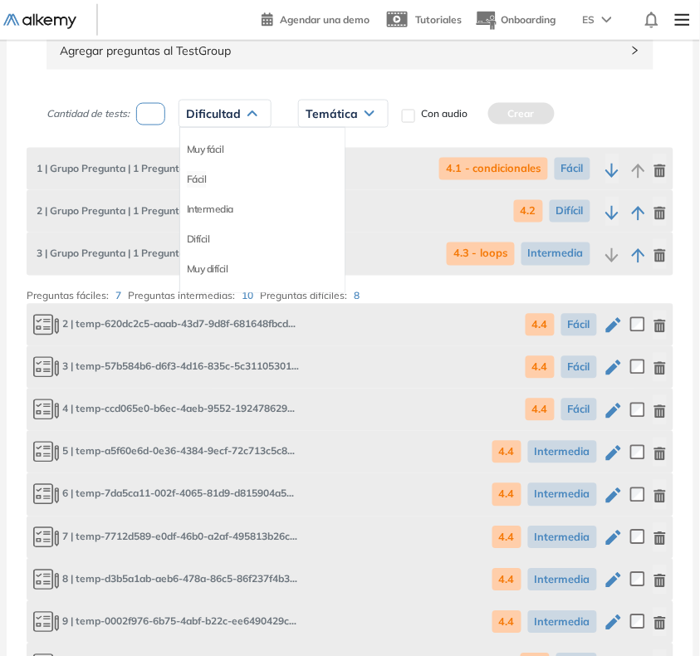
click at [197, 183] on li "Fácil" at bounding box center [197, 179] width 20 height 17
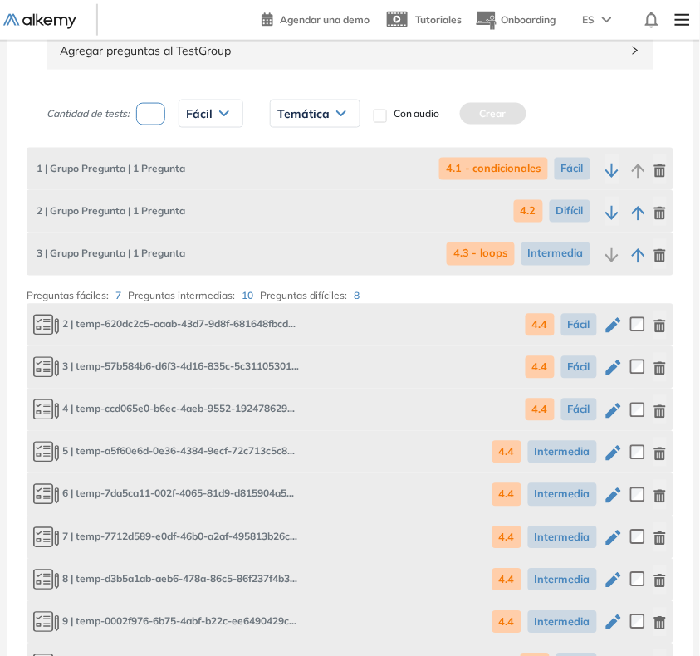
click at [282, 118] on span "Temática" at bounding box center [303, 113] width 52 height 13
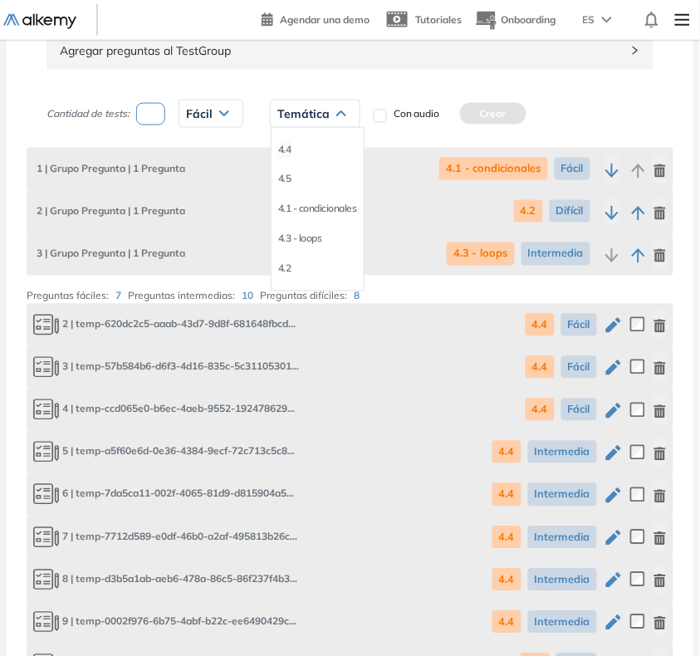
click at [286, 155] on li "4.4" at bounding box center [284, 149] width 13 height 17
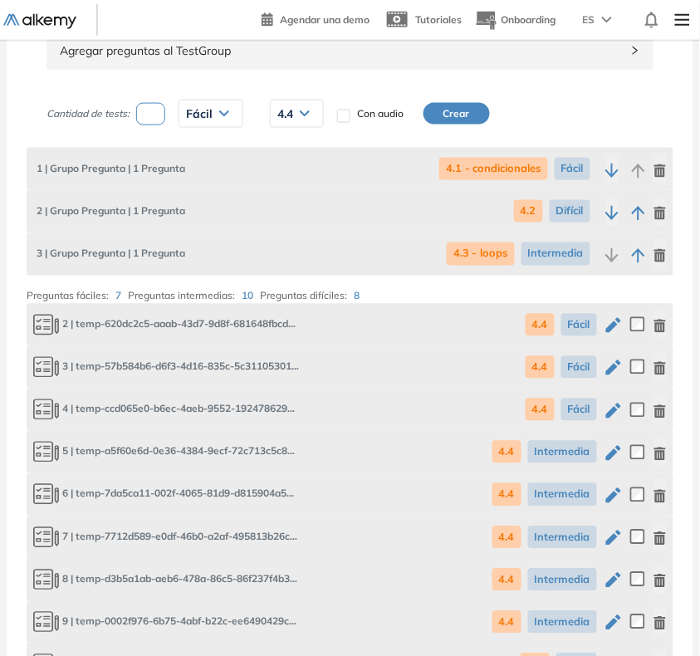
click at [433, 110] on button "Crear" at bounding box center [456, 114] width 66 height 22
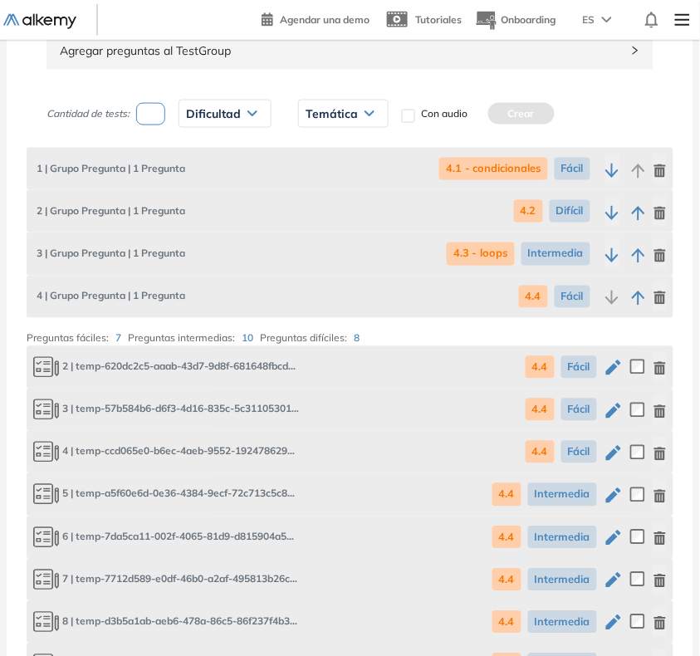
click at [159, 121] on input "number" at bounding box center [150, 114] width 29 height 22
type input "*"
click at [214, 117] on span "Dificultad" at bounding box center [213, 113] width 55 height 13
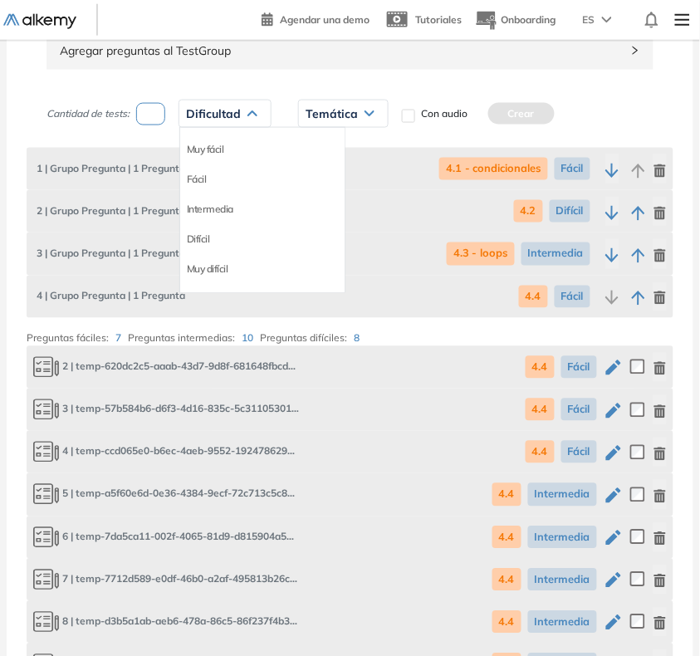
click at [216, 197] on div "Intermedia" at bounding box center [262, 209] width 164 height 30
click at [208, 208] on li "Intermedia" at bounding box center [210, 209] width 46 height 17
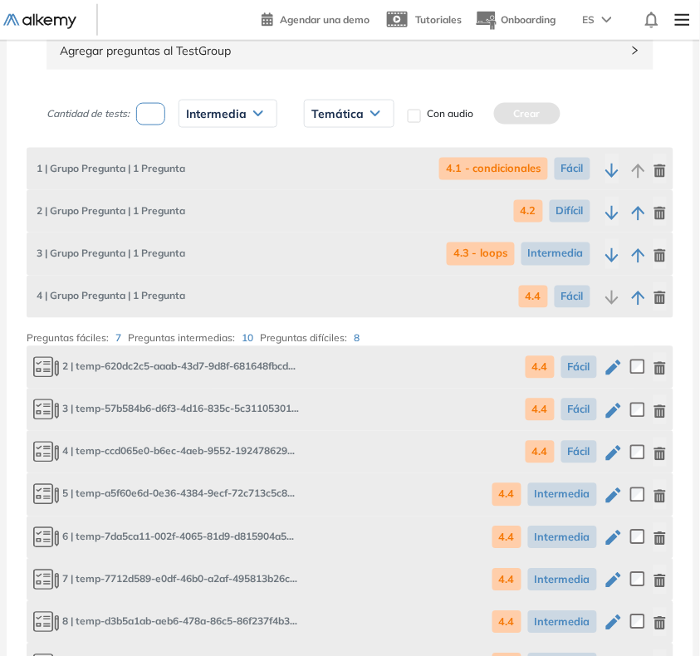
click at [320, 117] on span "Temática" at bounding box center [337, 113] width 52 height 13
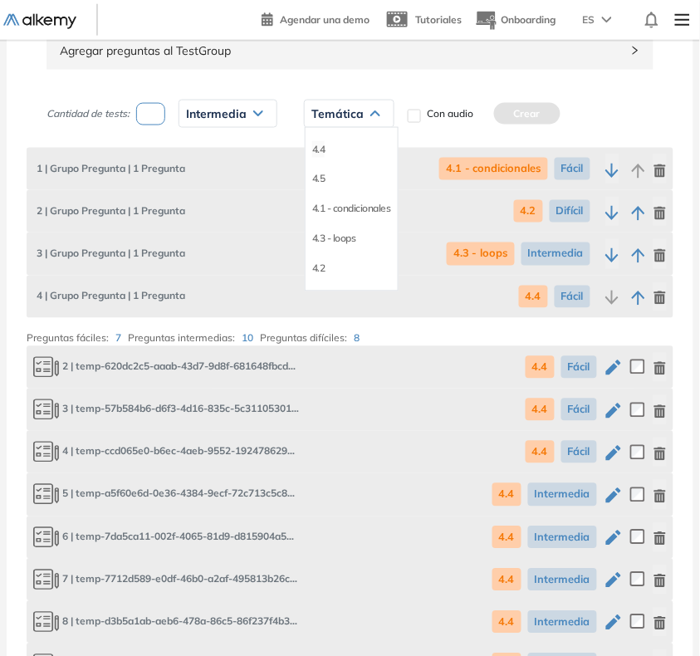
click at [325, 155] on li "4.4" at bounding box center [318, 149] width 13 height 17
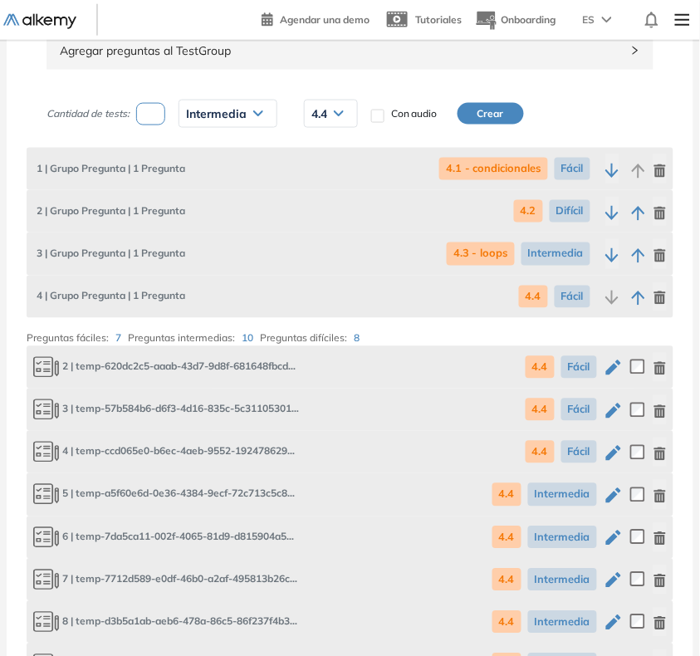
click at [467, 110] on button "Crear" at bounding box center [490, 114] width 66 height 22
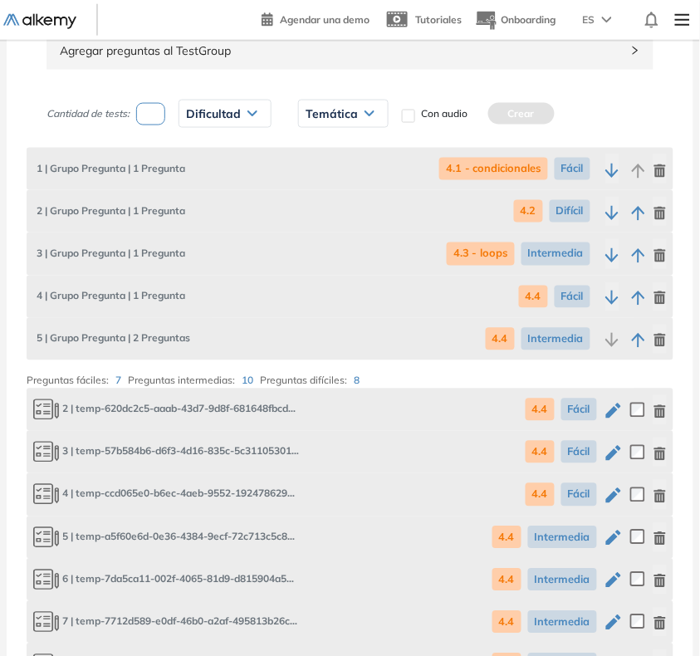
click at [142, 116] on input "number" at bounding box center [150, 114] width 29 height 22
type input "*"
click at [209, 113] on span "Dificultad" at bounding box center [213, 113] width 55 height 13
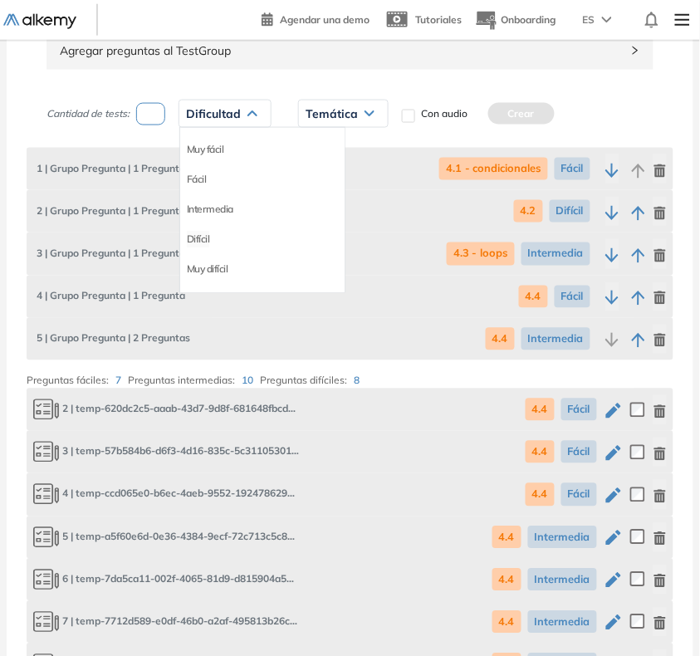
click at [191, 242] on li "Difícil" at bounding box center [198, 239] width 23 height 17
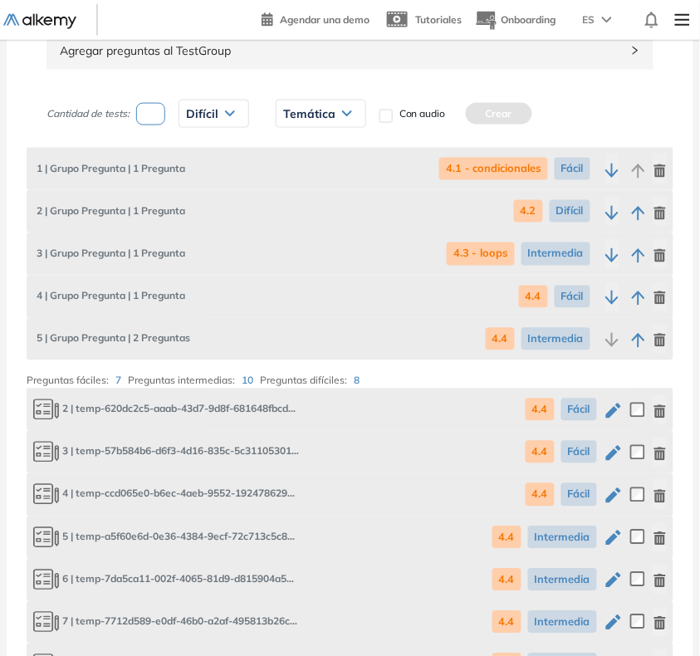
click at [325, 115] on span "Temática" at bounding box center [309, 113] width 52 height 13
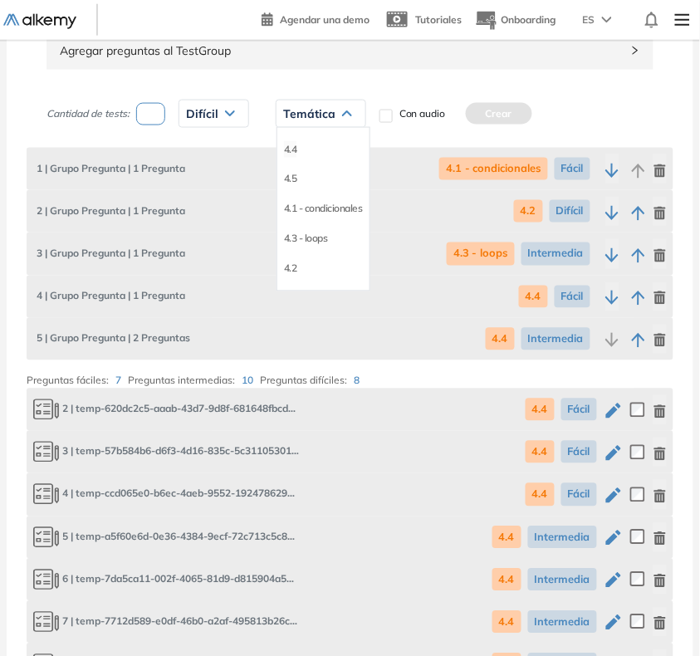
click at [289, 154] on li "4.4" at bounding box center [290, 149] width 13 height 17
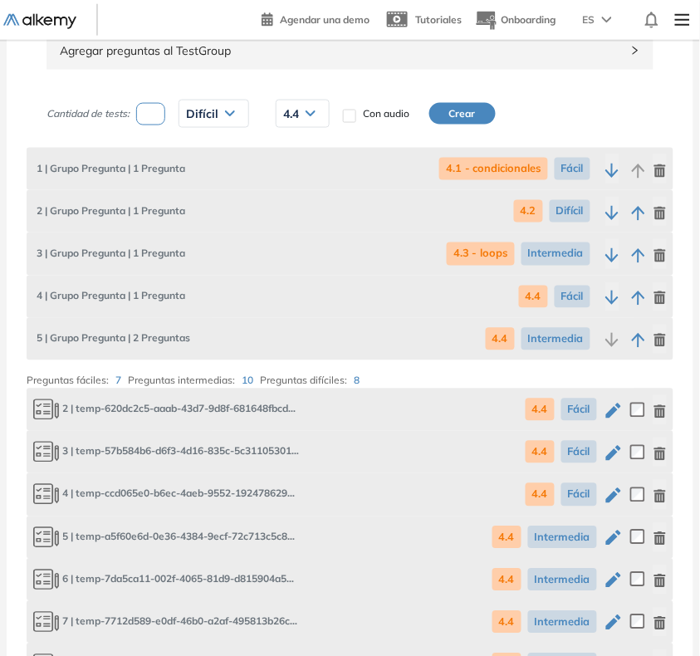
click at [453, 110] on button "Crear" at bounding box center [462, 114] width 66 height 22
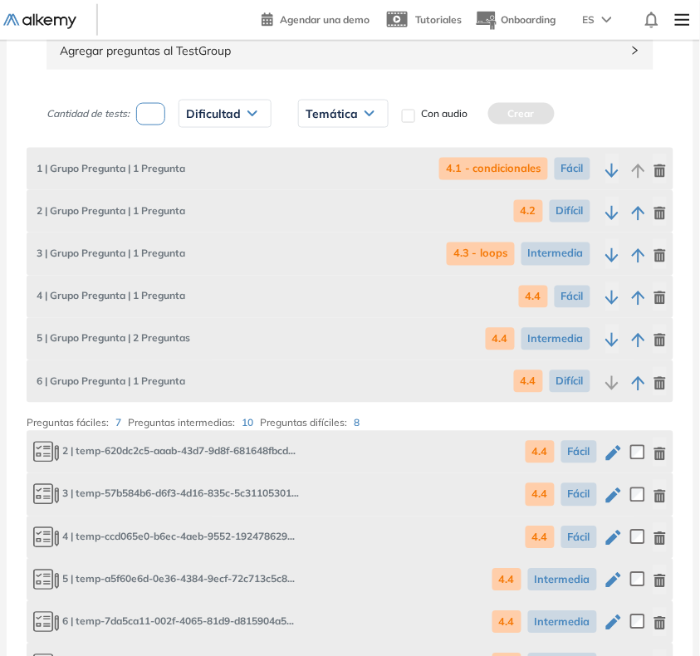
click at [155, 118] on input "number" at bounding box center [150, 114] width 29 height 22
type input "*"
click at [208, 110] on span "Dificultad" at bounding box center [213, 113] width 55 height 13
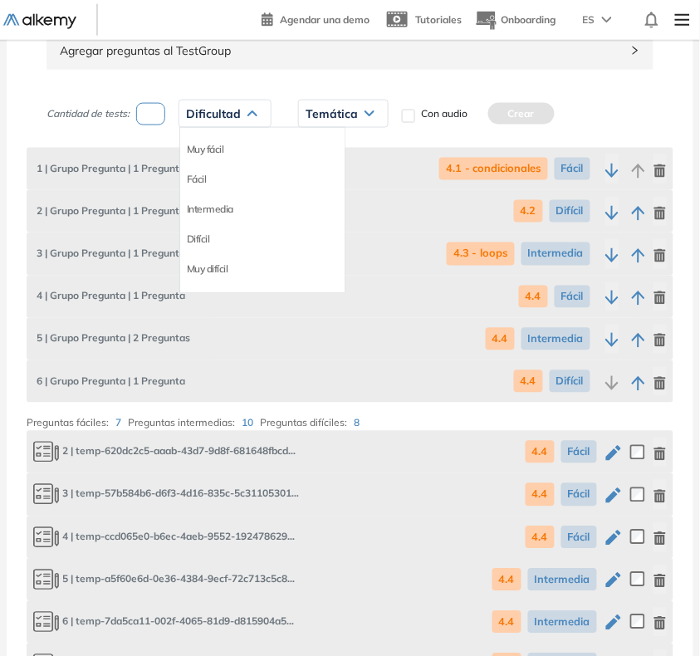
click at [197, 189] on div "Fácil" at bounding box center [262, 179] width 164 height 30
click at [195, 180] on li "Fácil" at bounding box center [197, 179] width 20 height 17
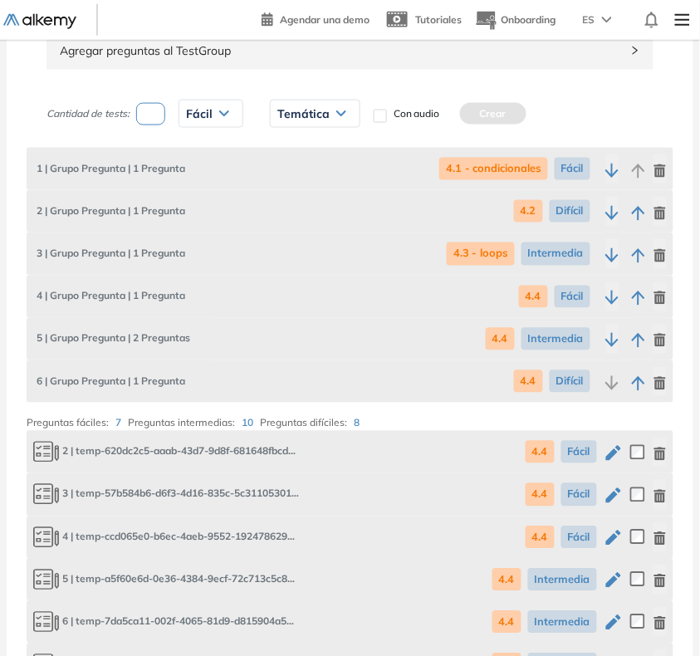
click at [338, 106] on div "Temática" at bounding box center [315, 113] width 89 height 27
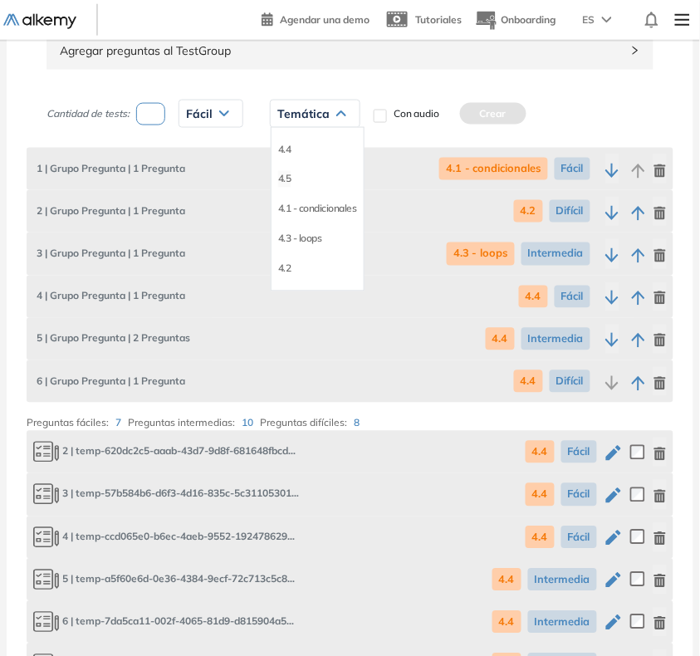
click at [285, 184] on li "4.5" at bounding box center [284, 179] width 13 height 17
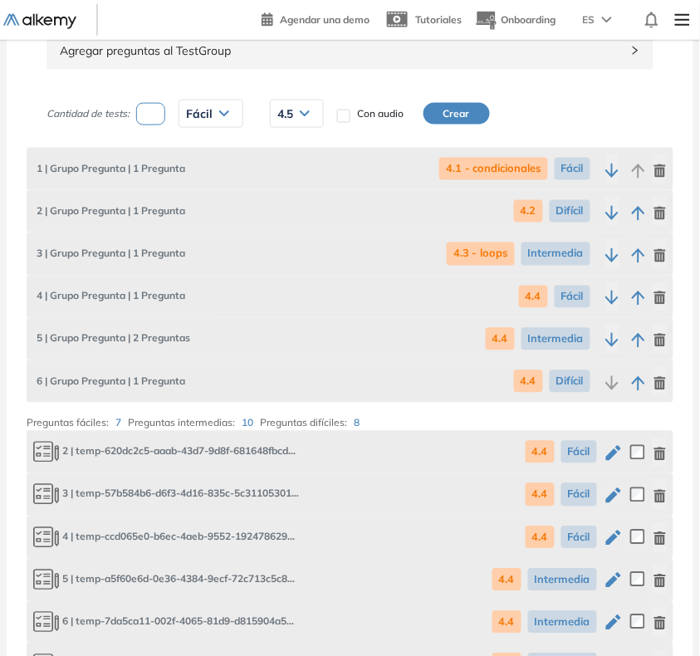
click at [452, 121] on button "Crear" at bounding box center [456, 114] width 66 height 22
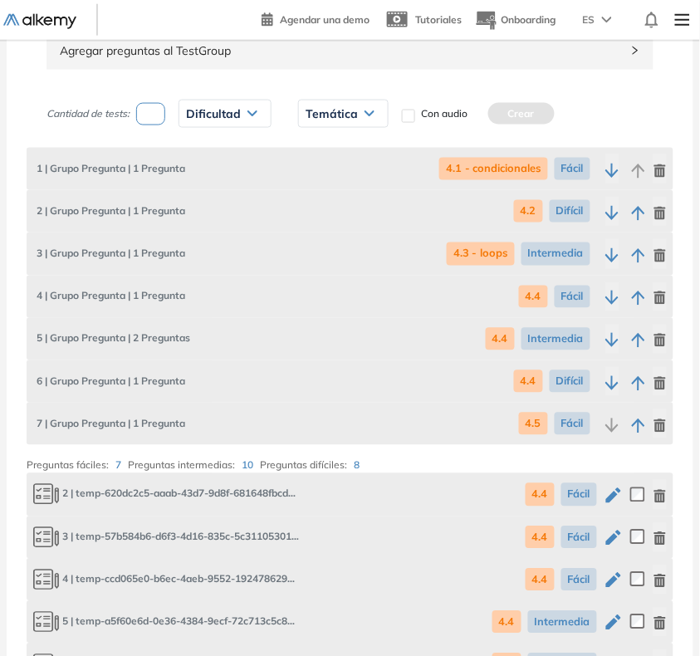
click at [154, 114] on input "number" at bounding box center [150, 114] width 29 height 22
type input "*"
click at [195, 114] on span "Dificultad" at bounding box center [213, 113] width 55 height 13
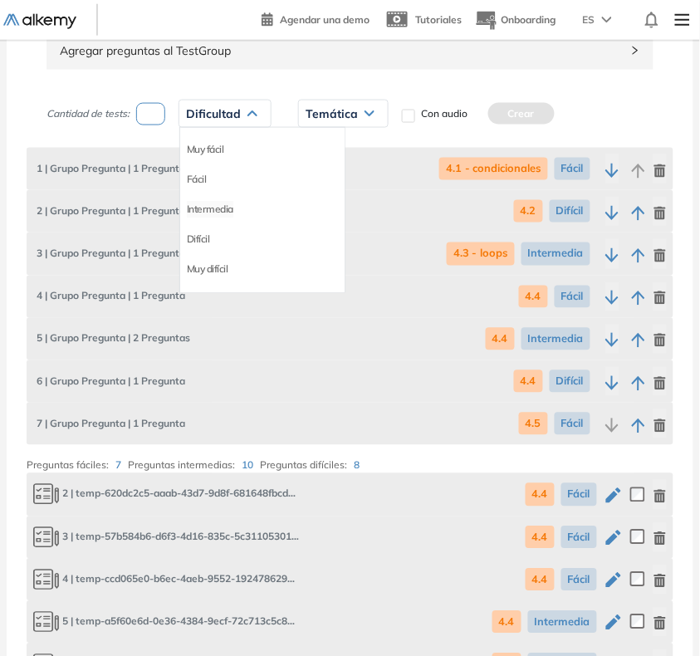
click at [200, 217] on li "Intermedia" at bounding box center [210, 209] width 46 height 17
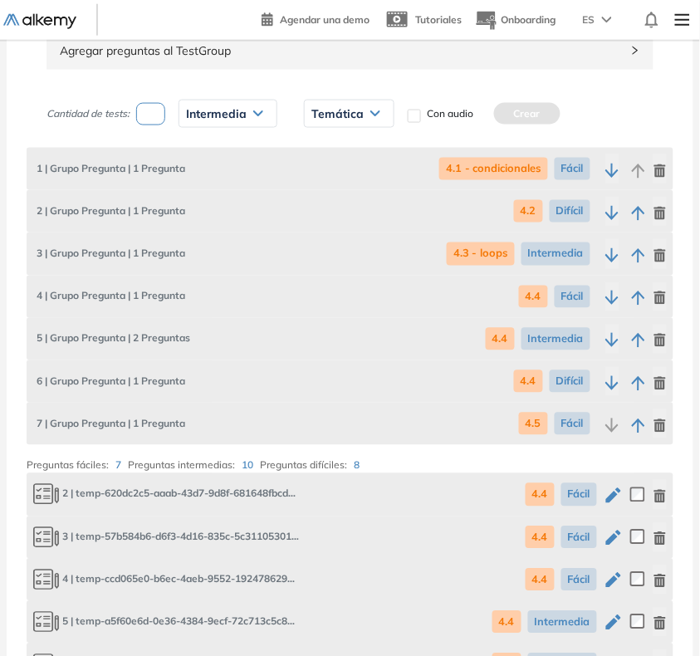
click at [343, 108] on span "Temática" at bounding box center [337, 113] width 52 height 13
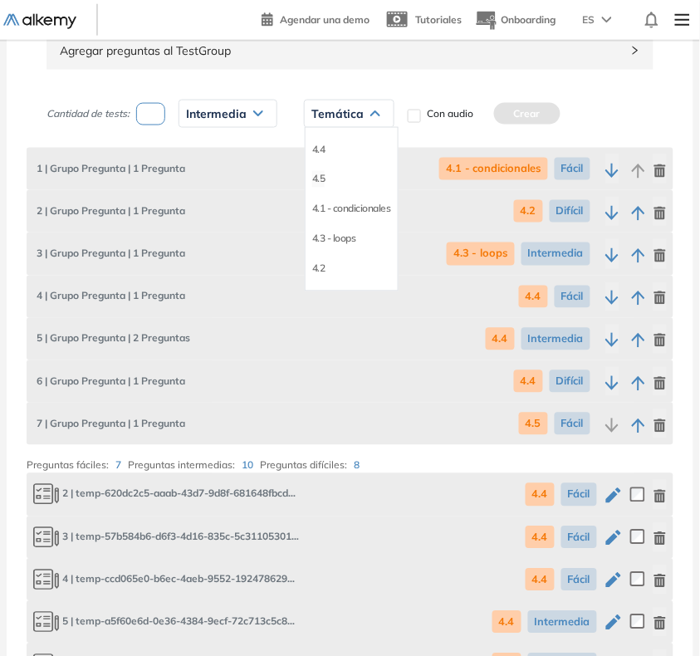
click at [318, 176] on li "4.5" at bounding box center [318, 179] width 13 height 17
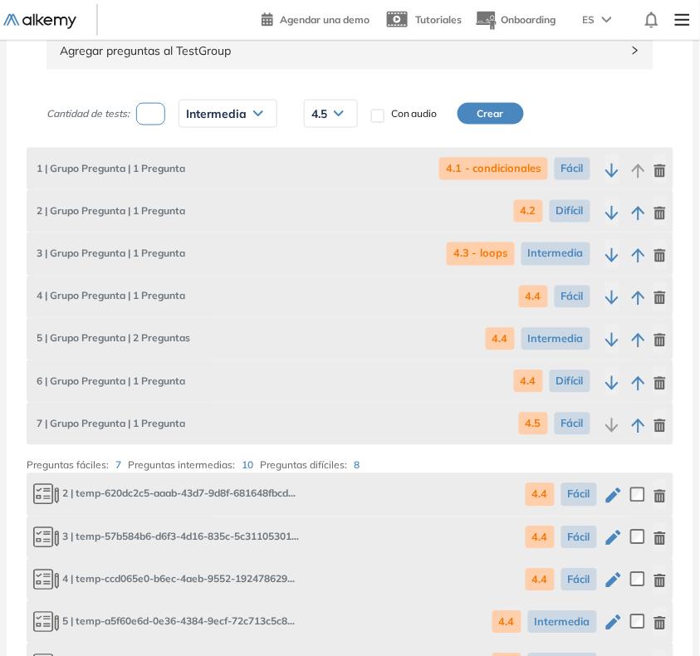
click at [480, 123] on button "Crear" at bounding box center [490, 114] width 66 height 22
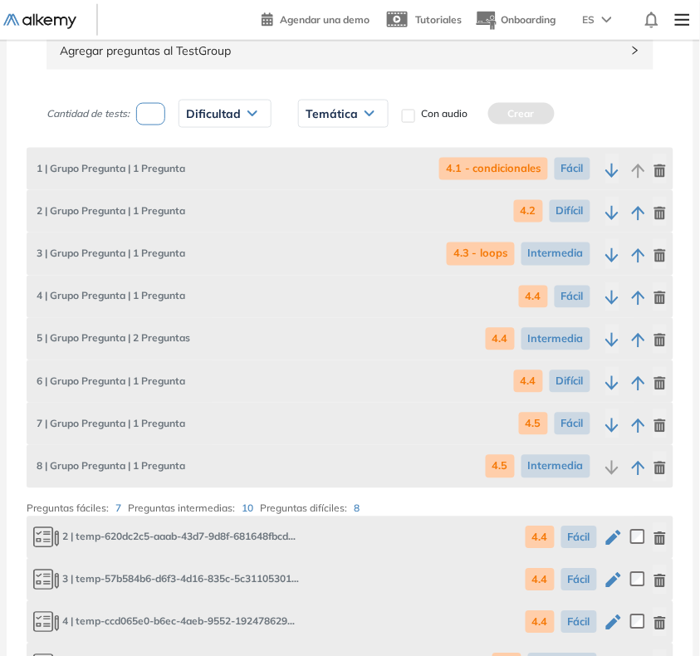
click at [148, 119] on input "number" at bounding box center [150, 114] width 29 height 22
type input "*"
click at [197, 118] on span "Dificultad" at bounding box center [213, 113] width 55 height 13
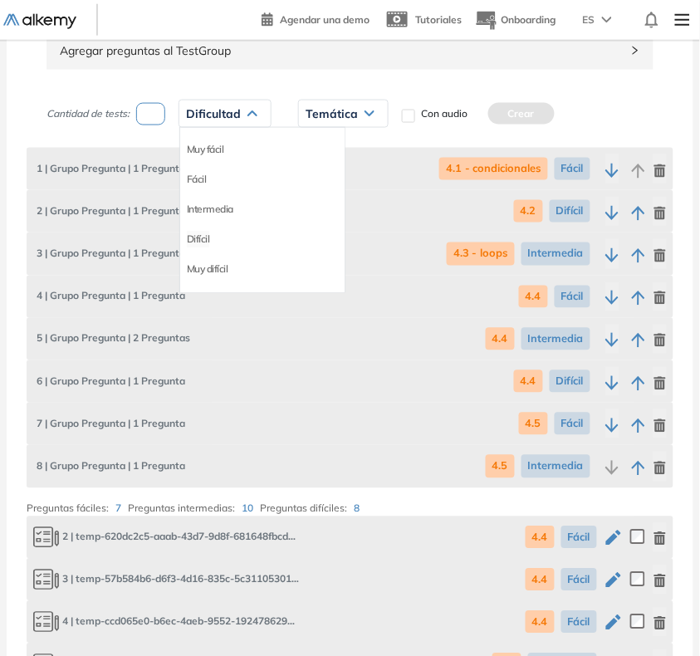
click at [202, 238] on li "Difícil" at bounding box center [198, 239] width 23 height 17
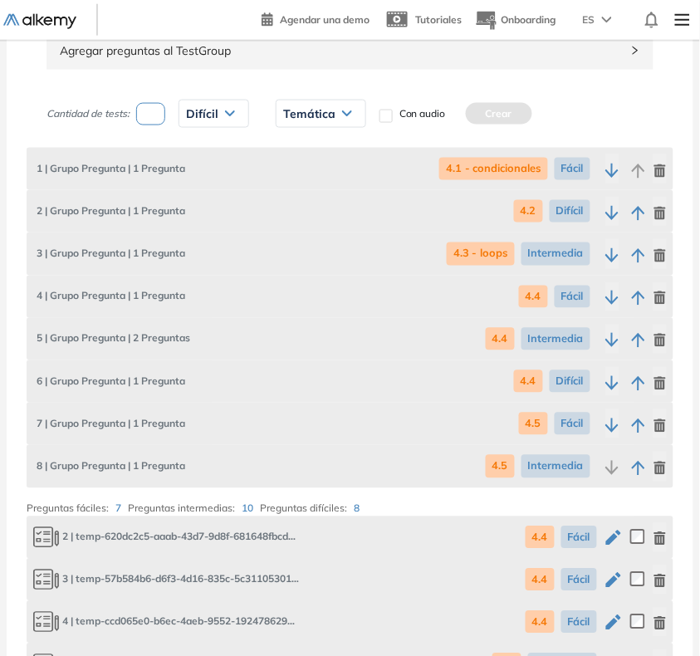
click at [334, 107] on span "Temática" at bounding box center [309, 113] width 52 height 13
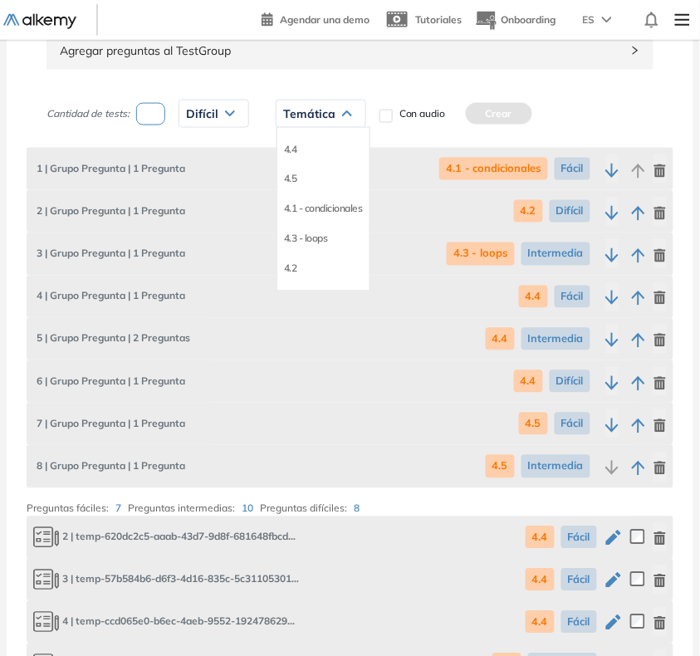
click at [283, 180] on div "4.5" at bounding box center [323, 179] width 92 height 30
click at [291, 177] on li "4.5" at bounding box center [290, 179] width 13 height 17
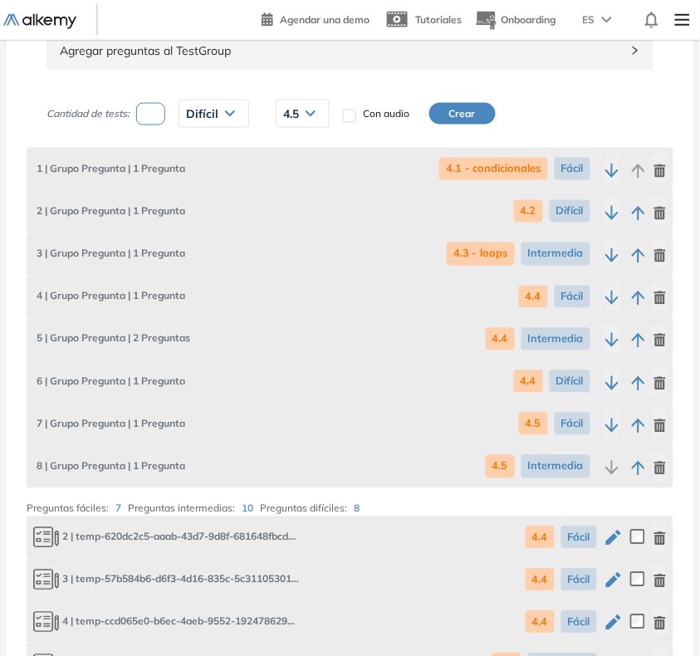
click at [471, 116] on button "Crear" at bounding box center [462, 114] width 66 height 22
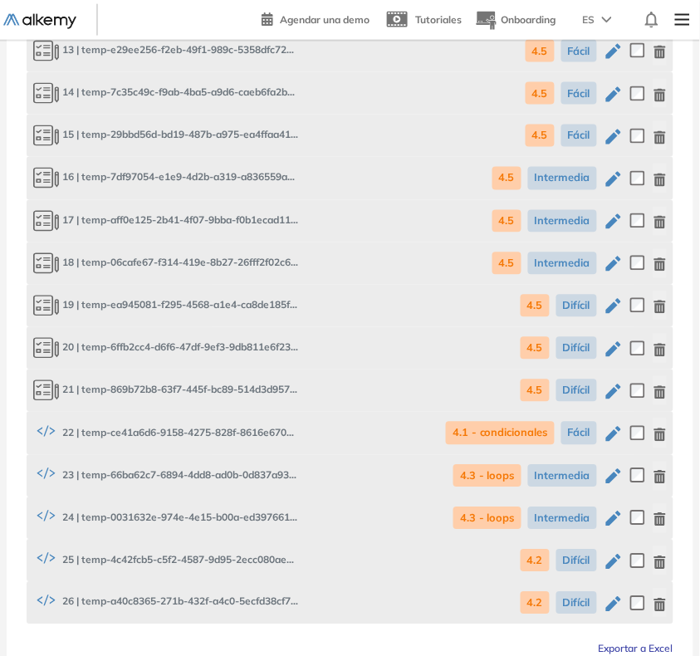
scroll to position [1433, 0]
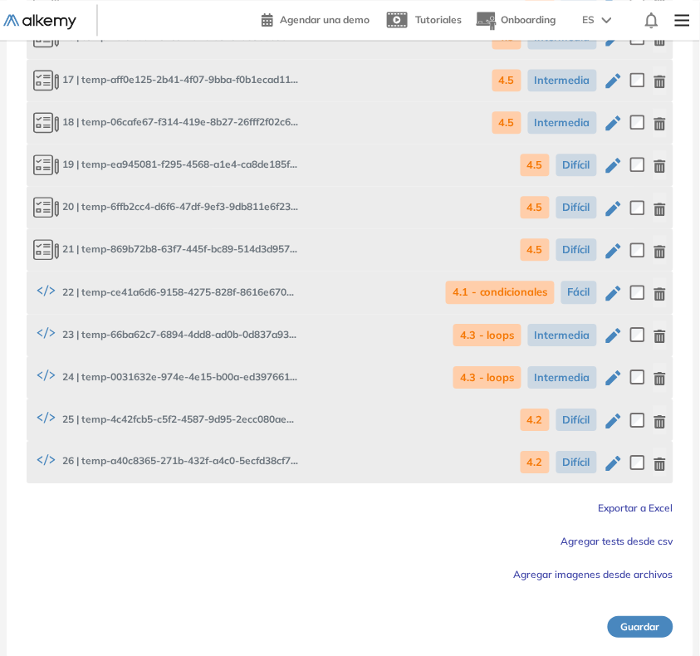
click at [636, 616] on button "Guardar" at bounding box center [641, 627] width 66 height 22
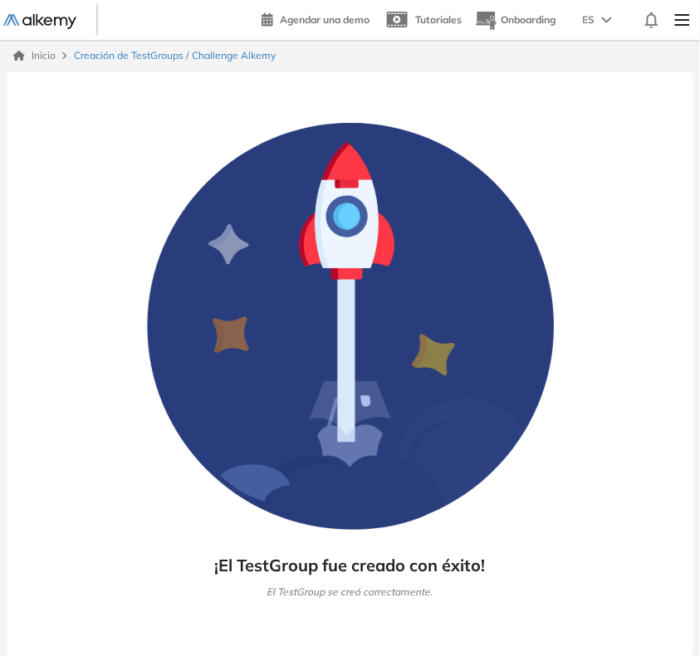
scroll to position [0, 0]
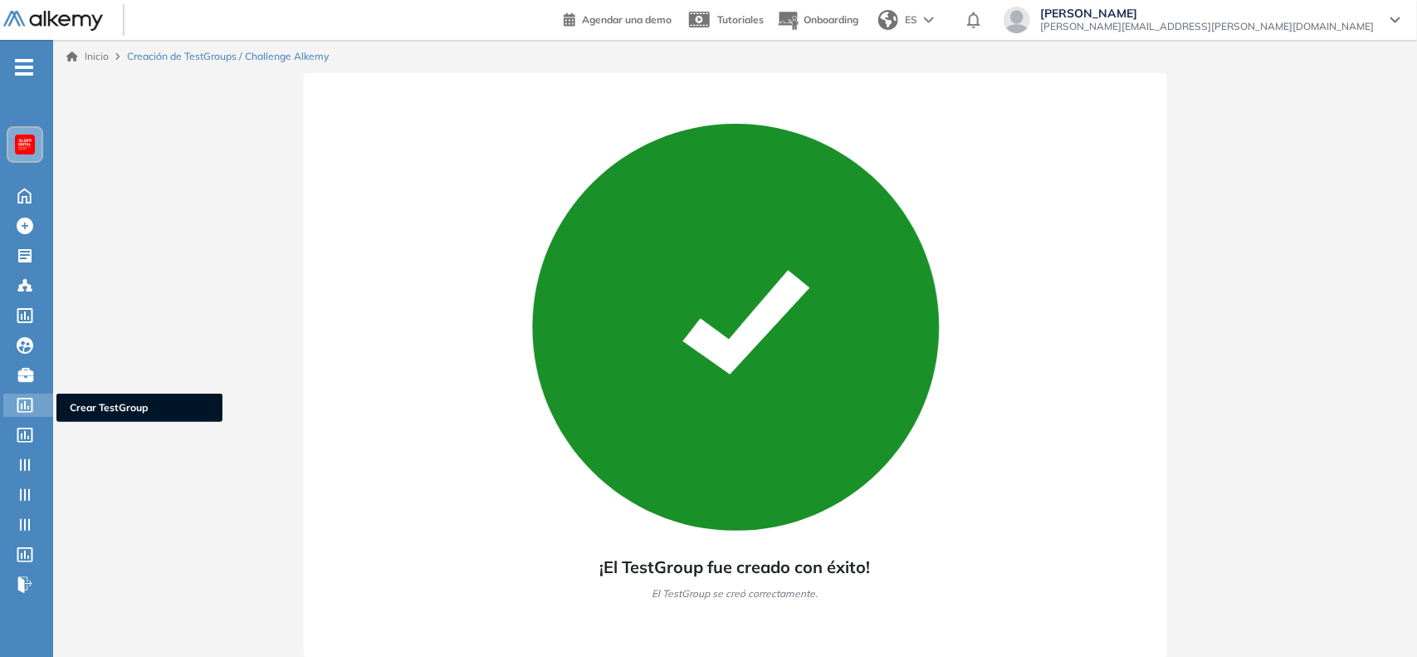
click at [31, 407] on icon at bounding box center [25, 405] width 17 height 15
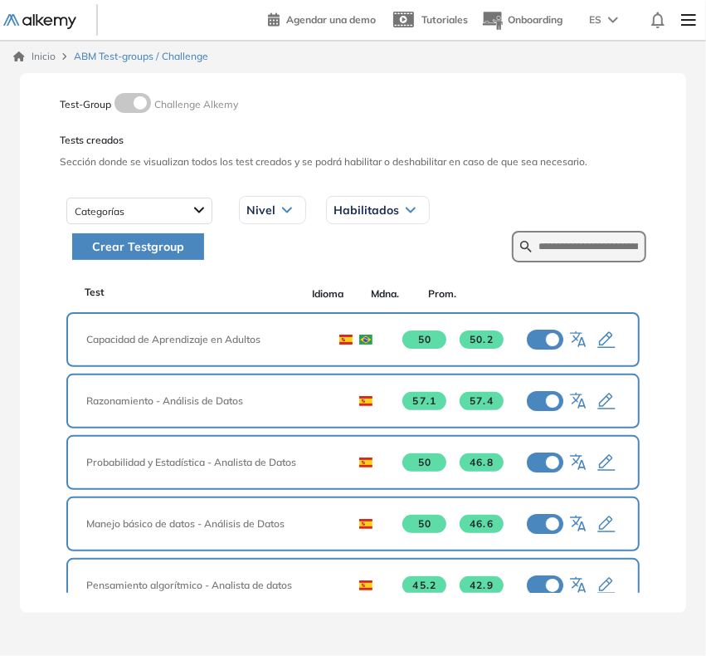
click at [166, 246] on span "Crear Testgroup" at bounding box center [138, 246] width 92 height 18
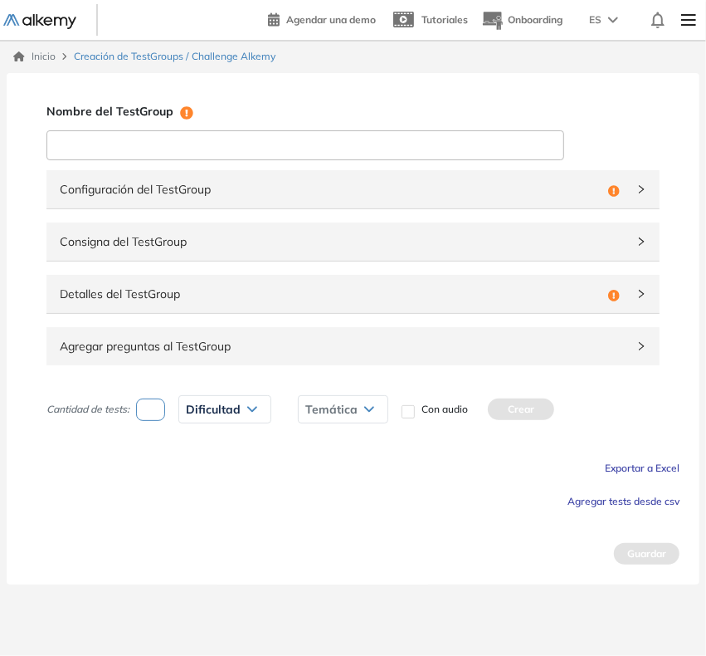
click at [154, 130] on input at bounding box center [305, 145] width 518 height 30
type input "**********"
click at [588, 498] on span "Agregar tests desde csv" at bounding box center [624, 501] width 112 height 12
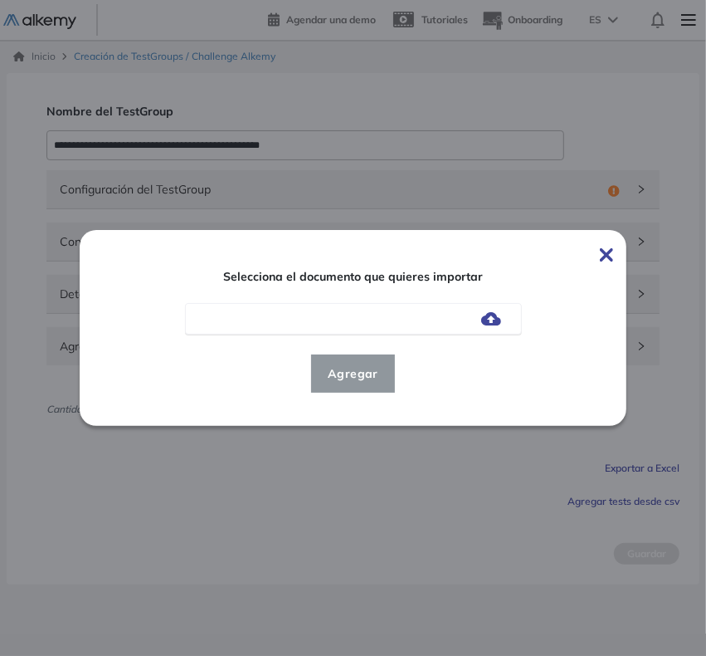
click at [491, 315] on img at bounding box center [491, 318] width 20 height 13
click at [0, 0] on input "file" at bounding box center [0, 0] width 0 height 0
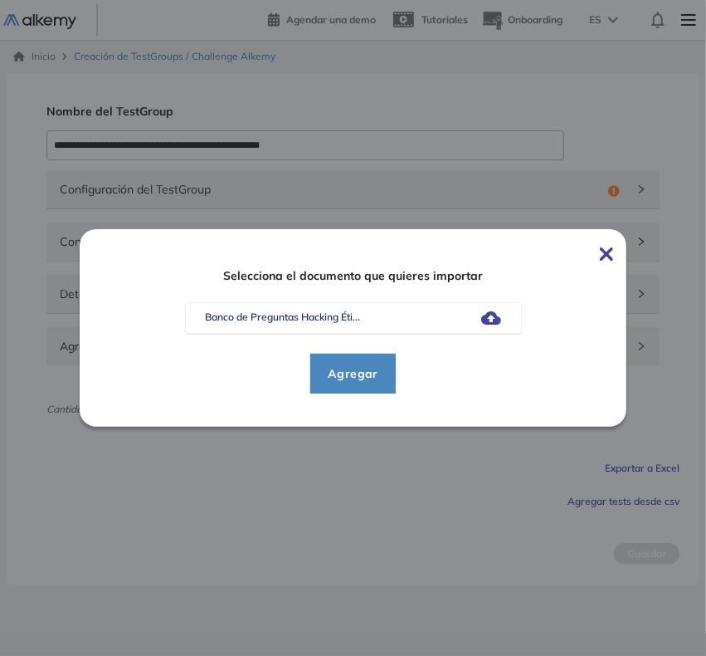
click at [322, 374] on span "Agregar" at bounding box center [353, 374] width 77 height 20
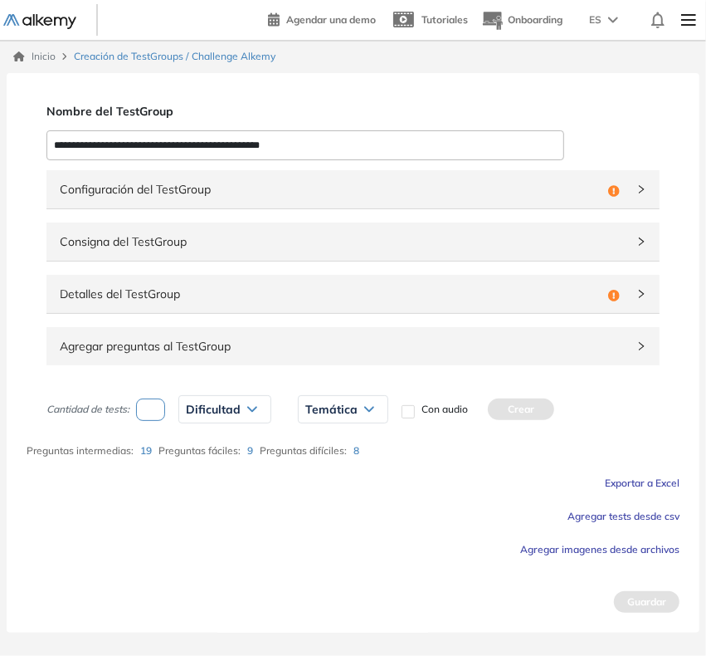
click at [330, 311] on div "Detalles del TestGroup Incompleto" at bounding box center [352, 294] width 613 height 38
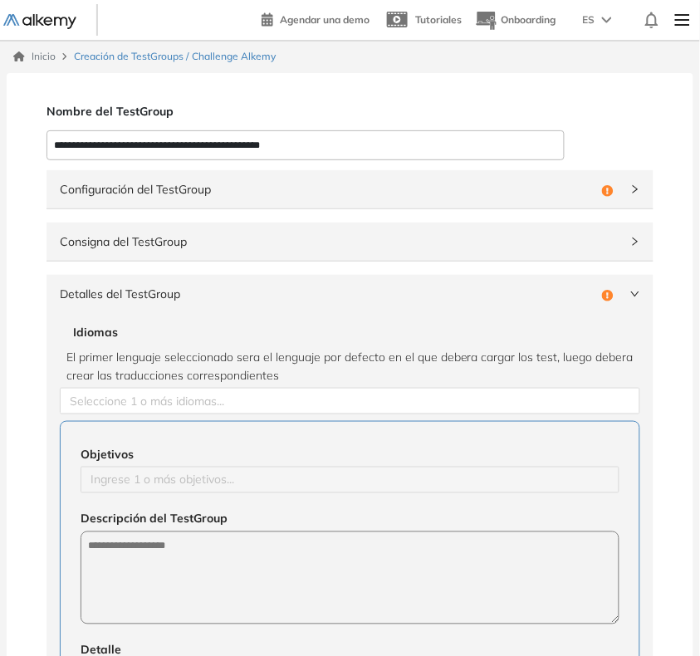
click at [330, 311] on div "Detalles del TestGroup Incompleto" at bounding box center [349, 294] width 607 height 38
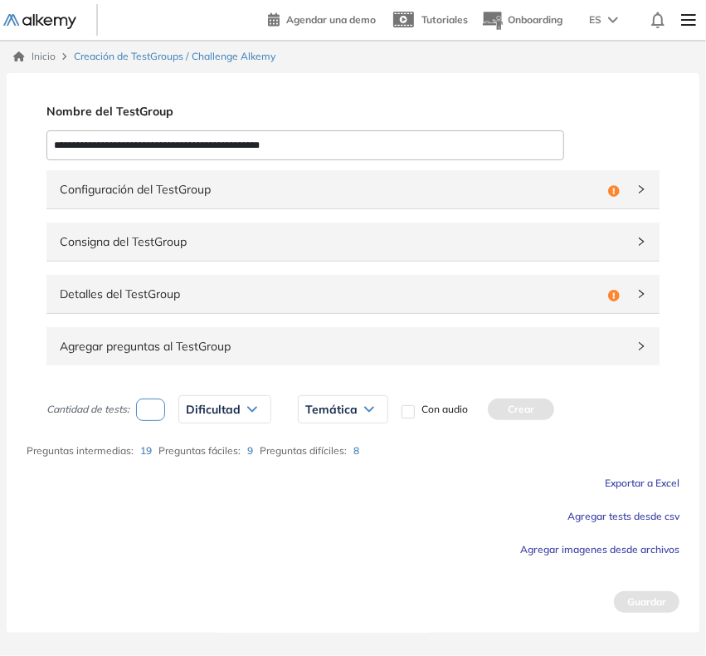
click at [237, 174] on div "Configuración del TestGroup Incompleto" at bounding box center [352, 189] width 613 height 38
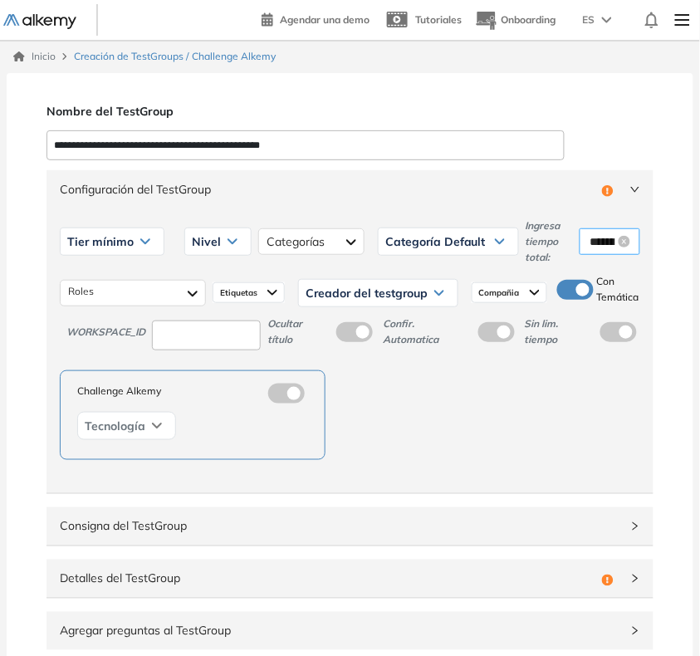
click at [606, 235] on input "********" at bounding box center [602, 241] width 26 height 18
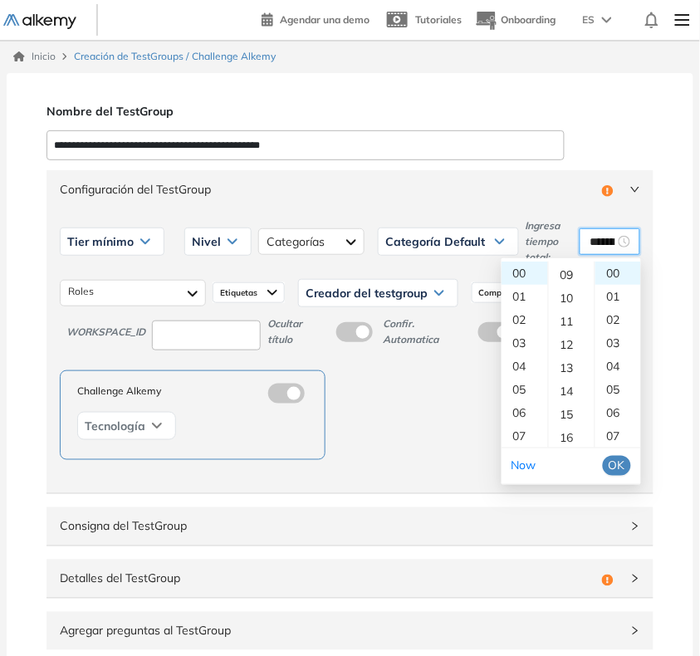
scroll to position [311, 0]
click at [564, 408] on div "19" at bounding box center [572, 403] width 46 height 23
type input "********"
click at [612, 473] on span "OK" at bounding box center [616, 466] width 17 height 18
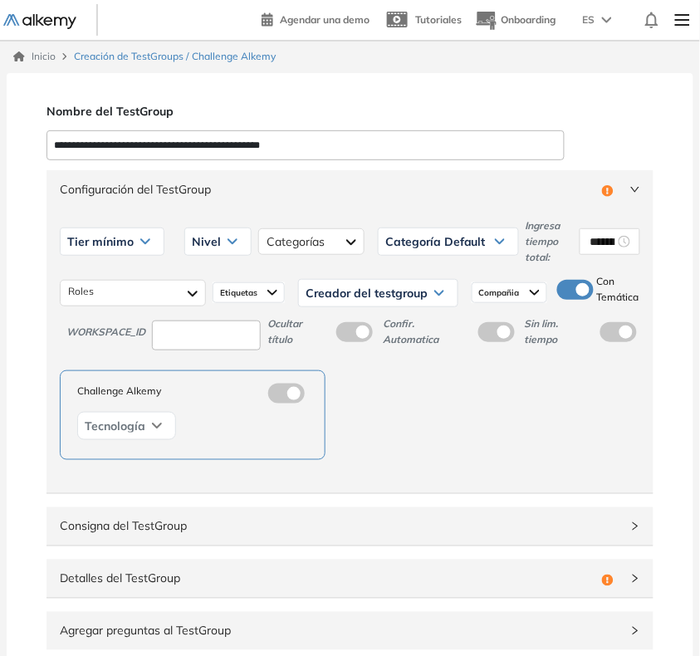
click at [84, 245] on span "Tier mínimo" at bounding box center [100, 241] width 66 height 13
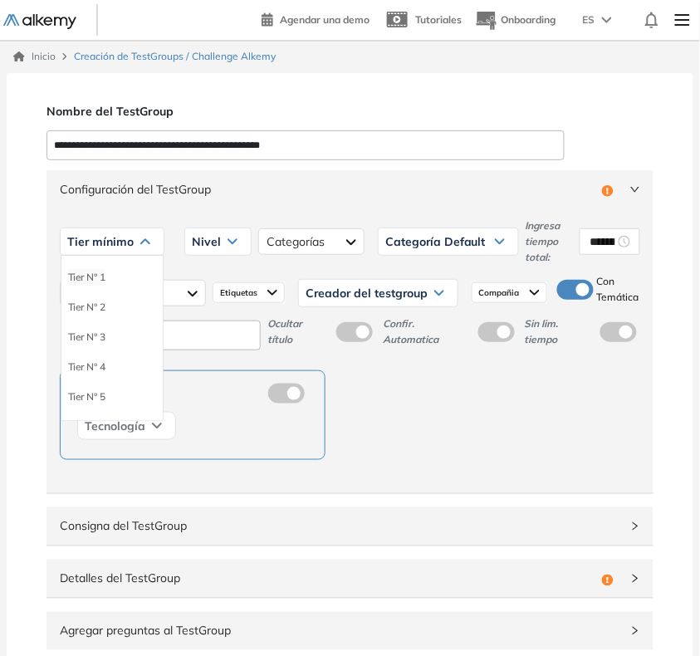
click at [98, 279] on li "Tier N° 1" at bounding box center [86, 277] width 37 height 17
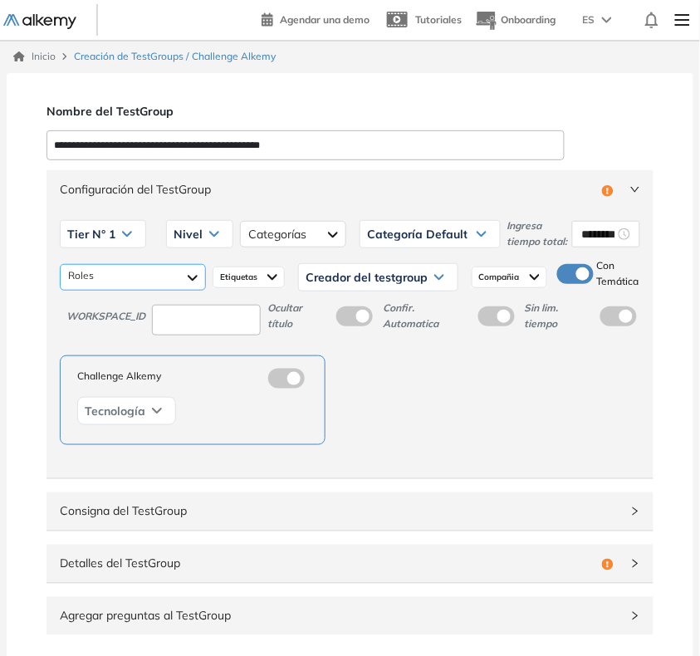
click at [117, 284] on div at bounding box center [133, 277] width 146 height 27
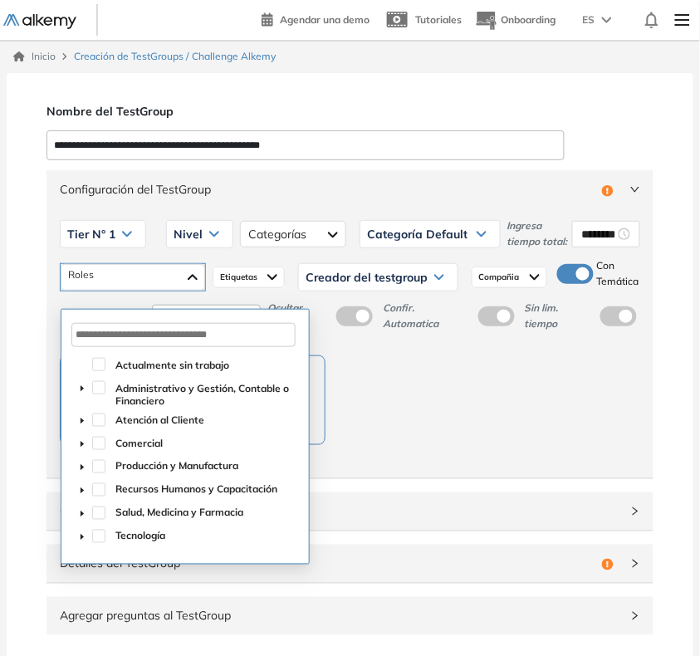
click at [81, 541] on span "caret-down" at bounding box center [82, 537] width 8 height 8
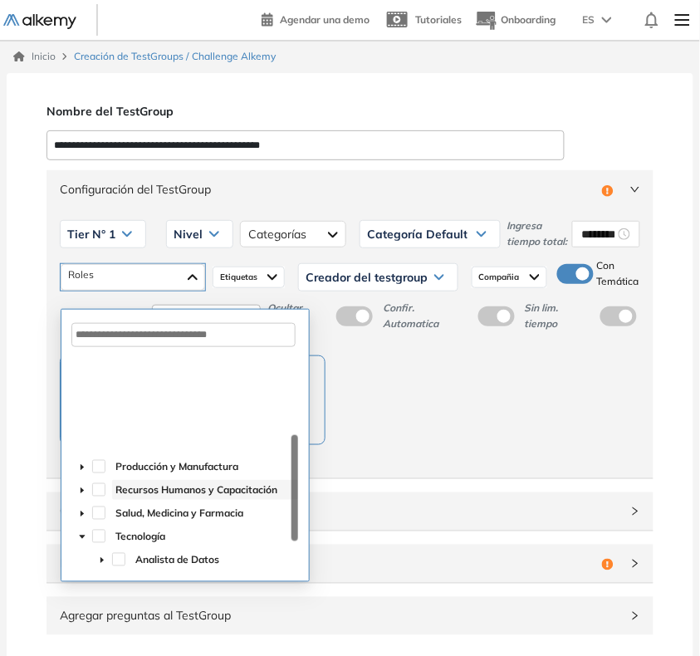
scroll to position [145, 0]
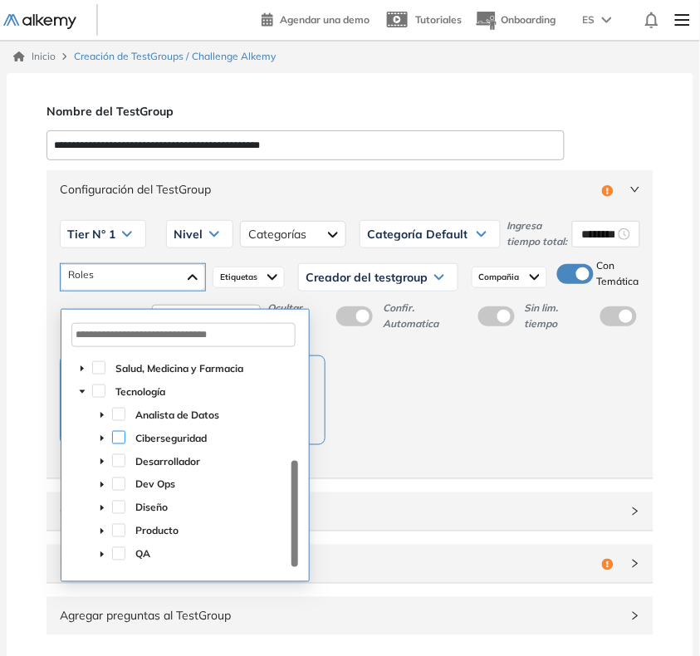
click at [118, 438] on span at bounding box center [118, 437] width 13 height 13
click at [212, 237] on div "Nivel" at bounding box center [200, 234] width 66 height 27
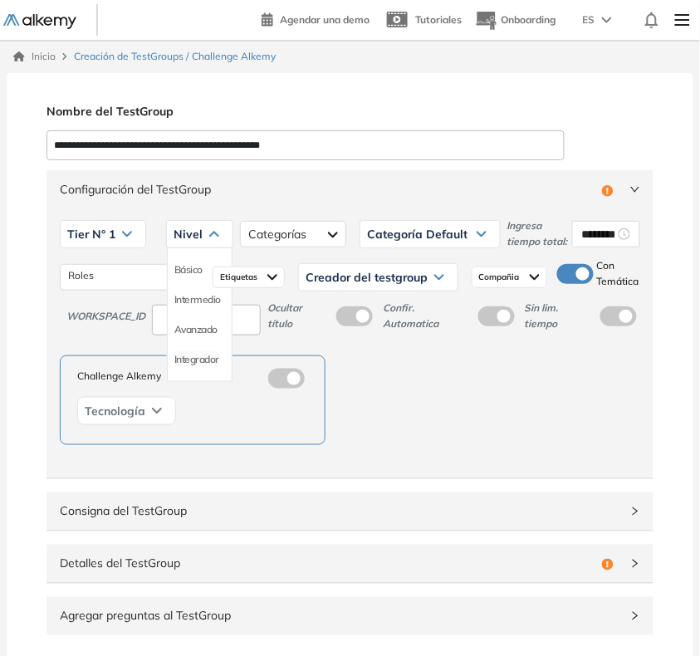
click at [180, 366] on li "Integrador" at bounding box center [196, 359] width 45 height 17
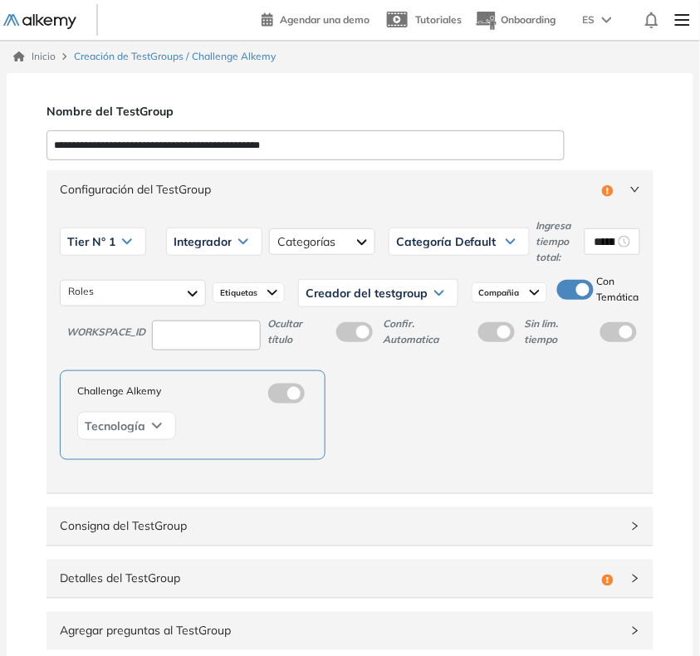
click at [208, 336] on input at bounding box center [206, 335] width 109 height 31
type input "***"
click at [258, 297] on span "Etiquetas" at bounding box center [240, 292] width 41 height 13
click at [330, 287] on span "Creador del testgroup" at bounding box center [366, 292] width 122 height 13
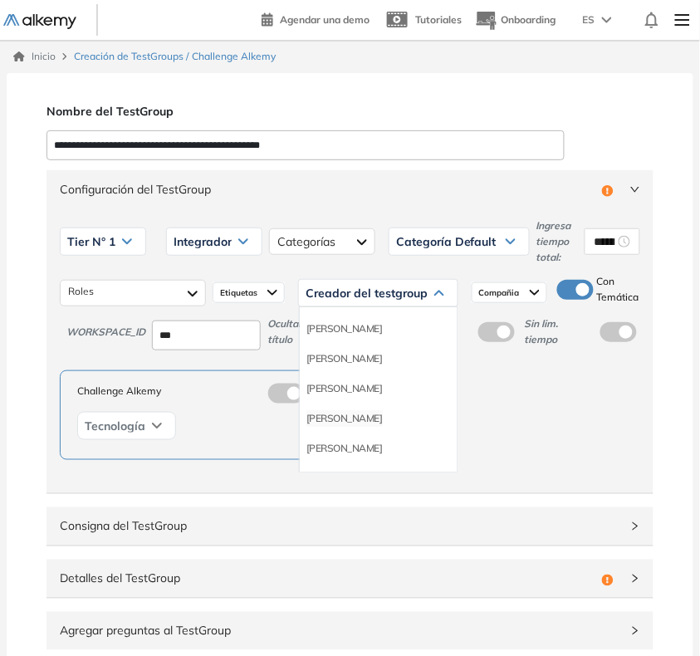
scroll to position [104, 0]
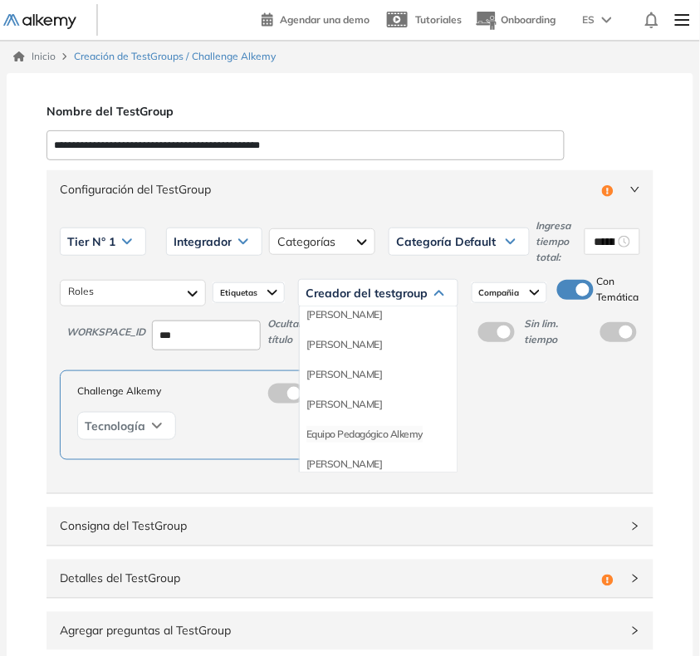
click at [362, 433] on li "Equipo Pedagógico Alkemy" at bounding box center [364, 434] width 116 height 17
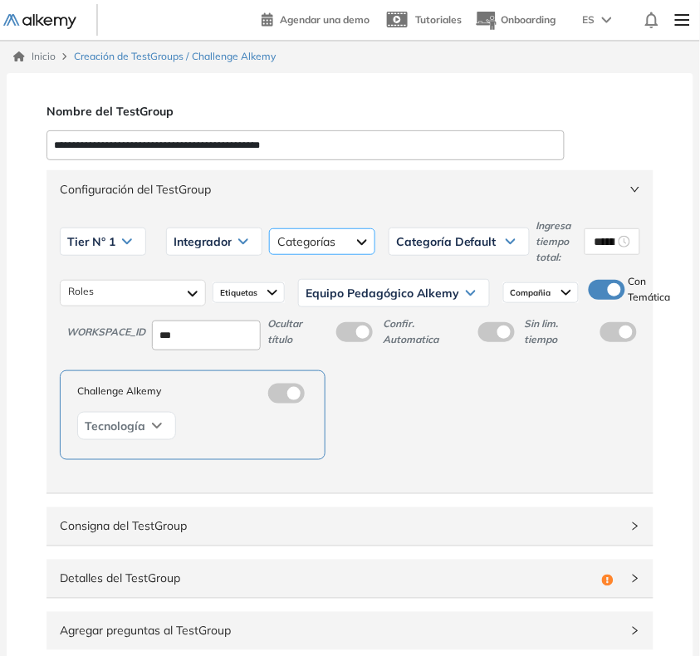
click at [354, 245] on div at bounding box center [322, 241] width 106 height 27
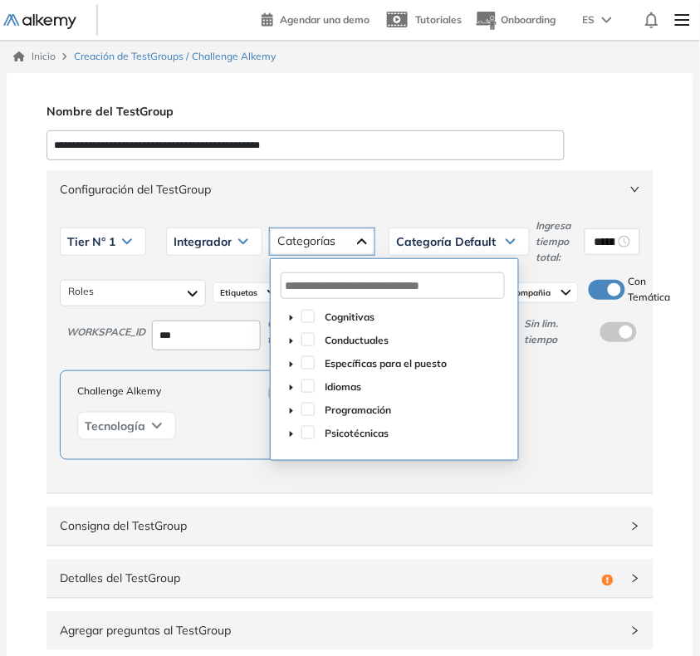
click at [292, 407] on icon "caret-down" at bounding box center [291, 411] width 8 height 8
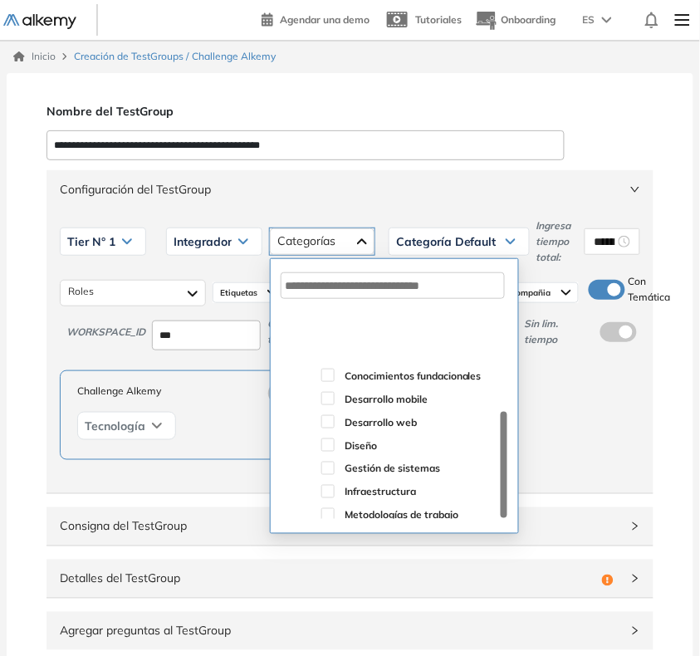
scroll to position [180, 0]
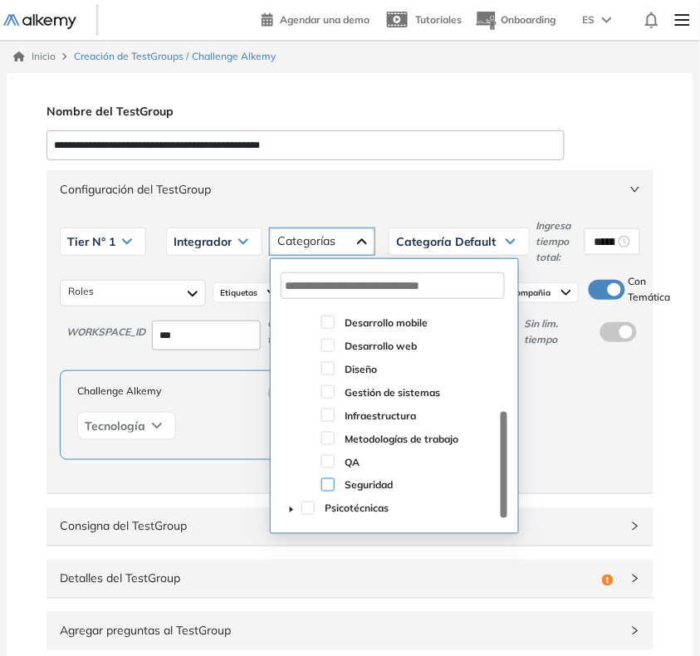
click at [330, 481] on span at bounding box center [327, 484] width 13 height 13
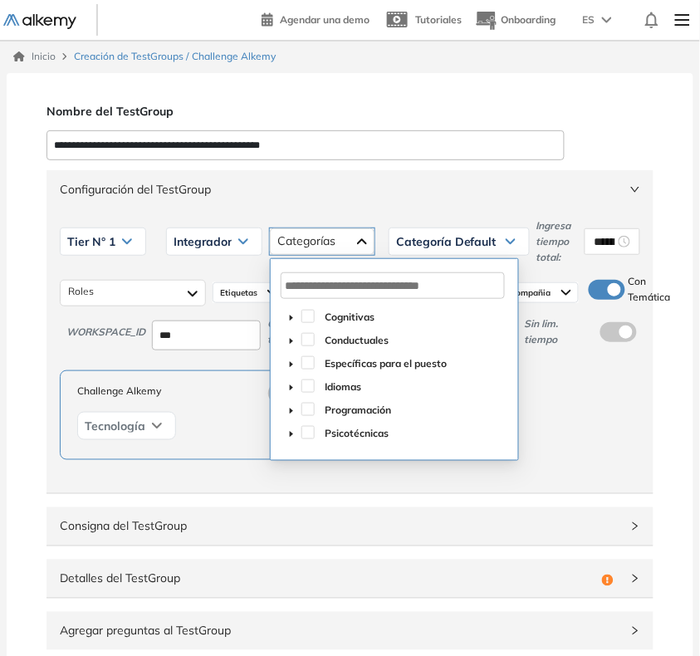
click at [504, 193] on span "Configuración del TestGroup" at bounding box center [340, 189] width 560 height 18
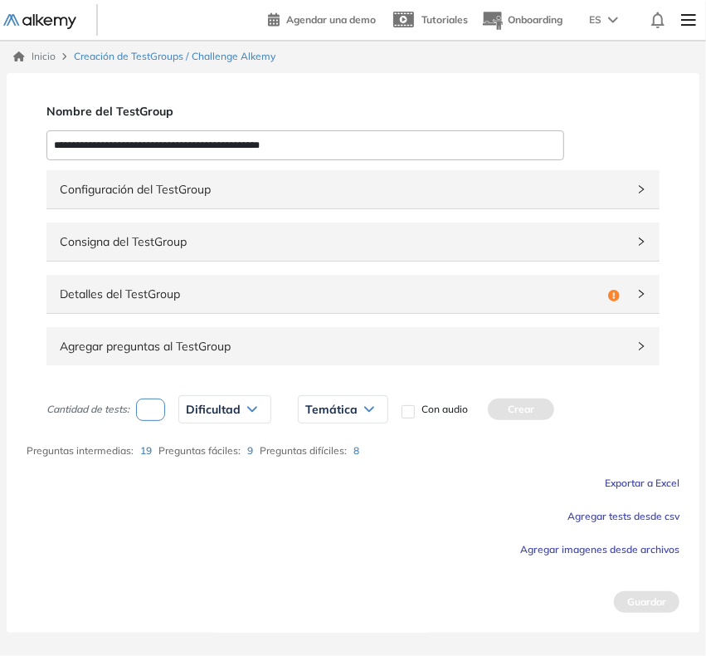
click at [325, 307] on div "Detalles del TestGroup Incompleto" at bounding box center [352, 294] width 613 height 38
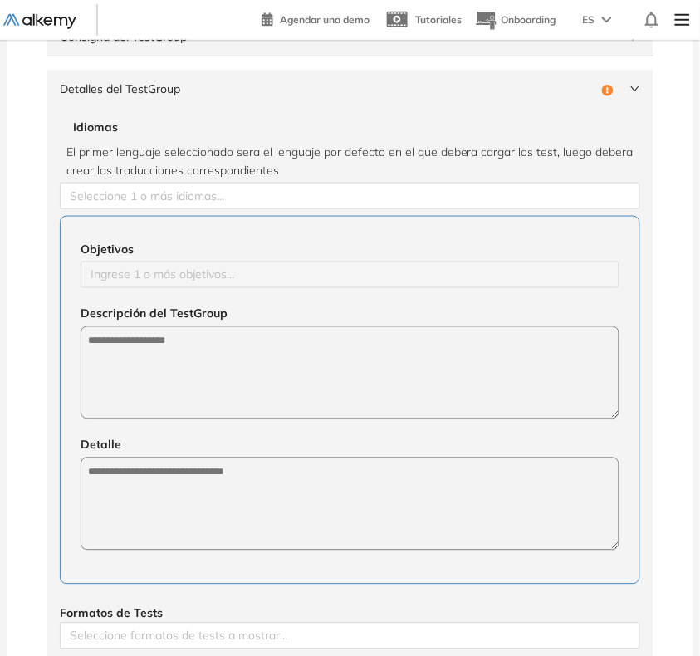
scroll to position [208, 0]
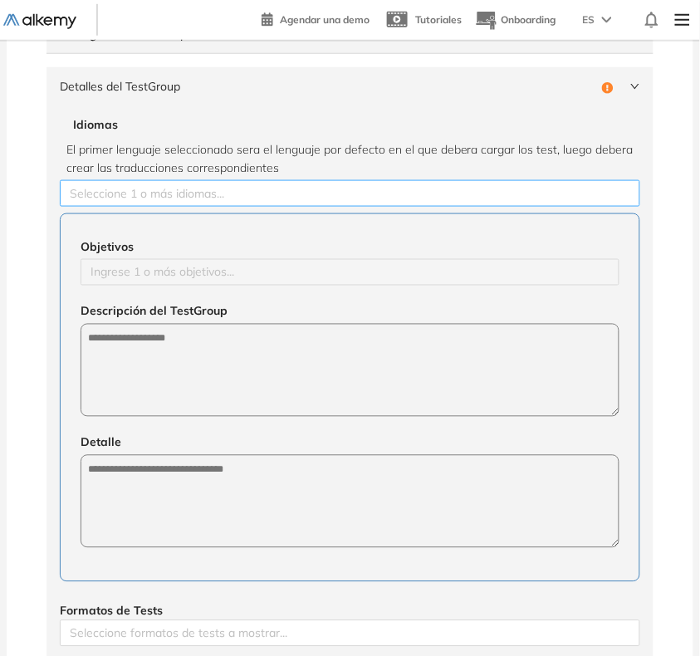
click at [170, 200] on div at bounding box center [350, 193] width 572 height 20
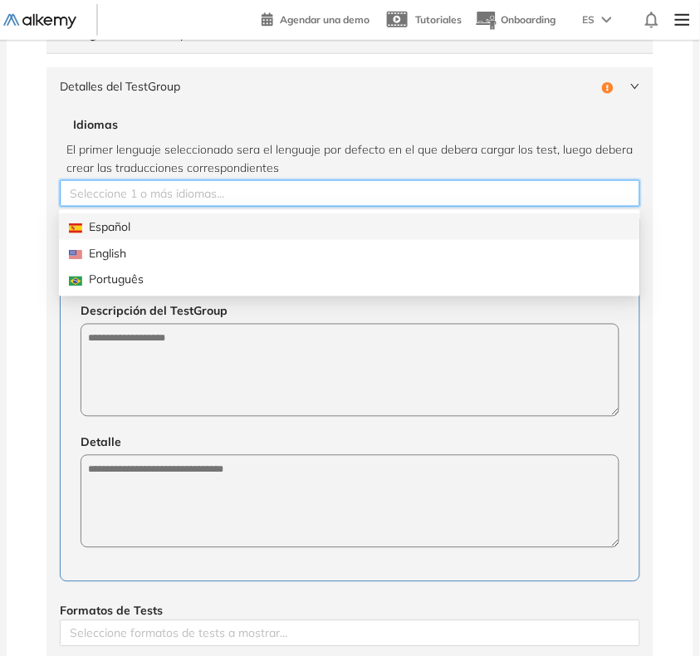
click at [144, 227] on div "Español" at bounding box center [349, 226] width 561 height 18
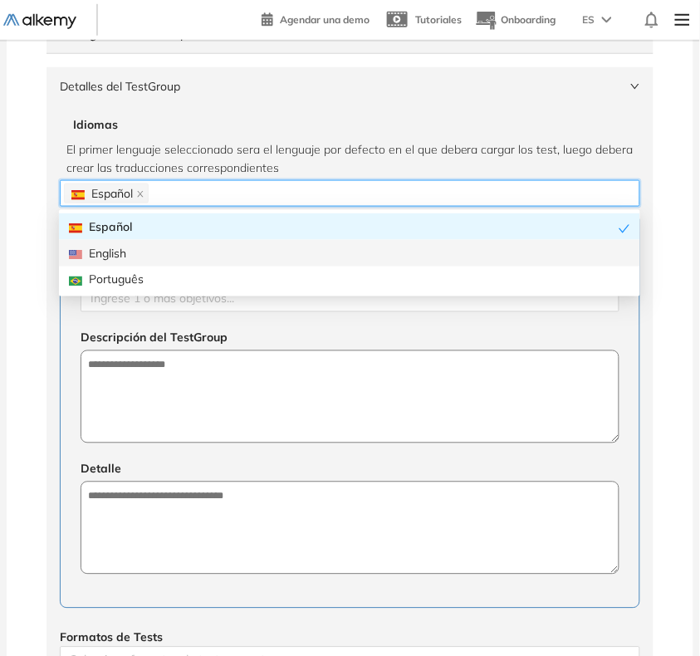
click at [17, 291] on div "**********" at bounding box center [350, 490] width 687 height 1249
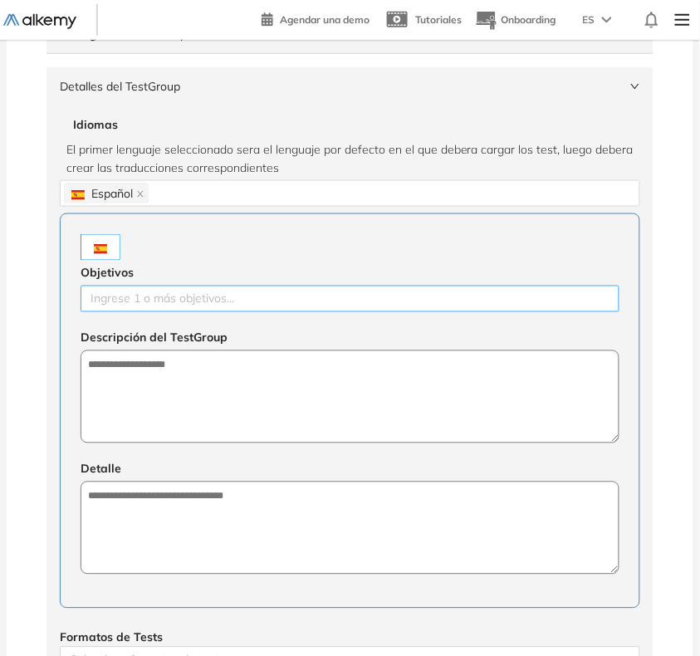
click at [123, 297] on div at bounding box center [350, 299] width 530 height 20
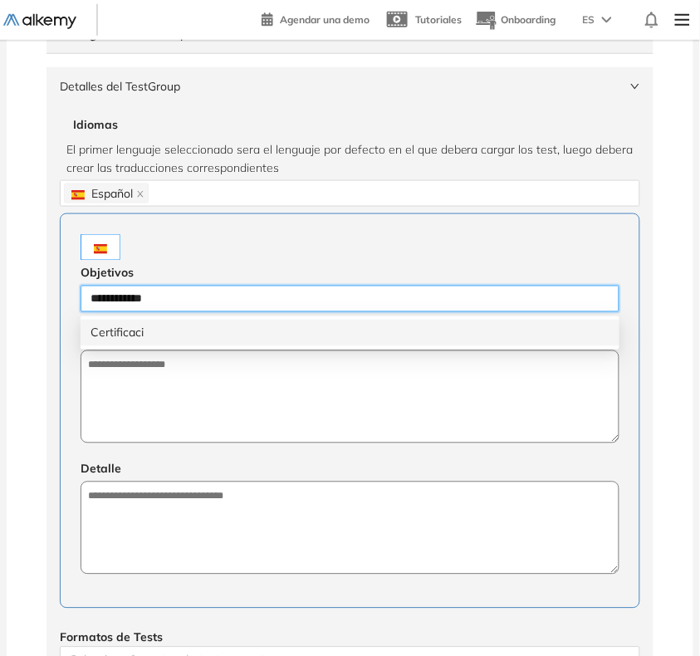
type input "**********"
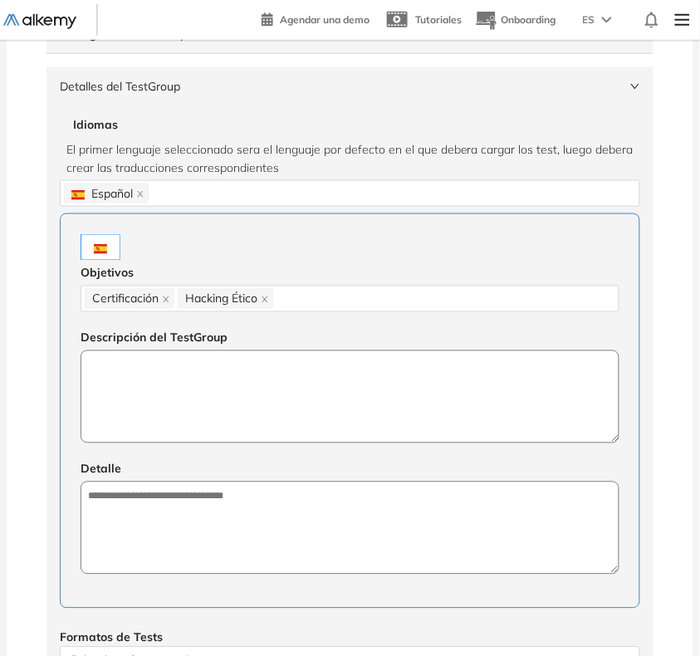
click at [282, 407] on textarea at bounding box center [350, 396] width 539 height 93
paste textarea "**********"
type textarea "**********"
click at [310, 366] on textarea "**********" at bounding box center [350, 397] width 539 height 94
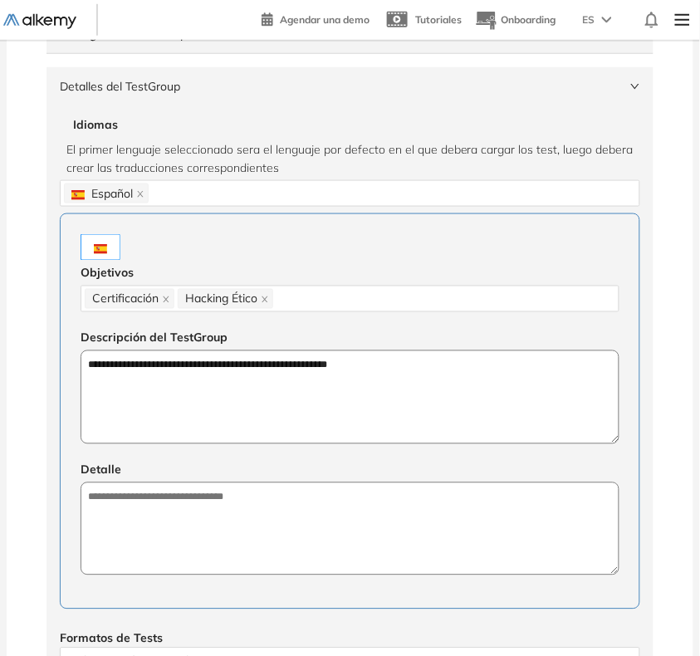
click at [310, 366] on textarea "**********" at bounding box center [350, 397] width 539 height 94
type textarea "**********"
click at [345, 546] on textarea at bounding box center [350, 528] width 539 height 93
paste textarea "**********"
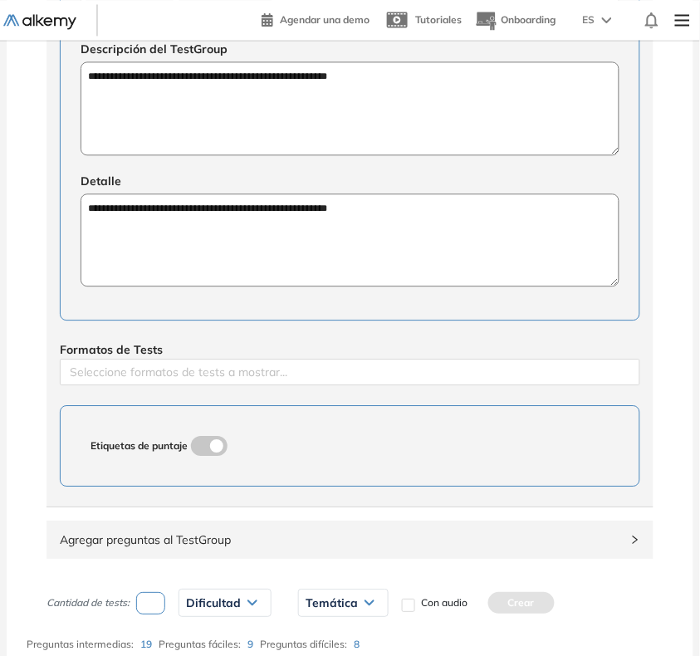
scroll to position [519, 0]
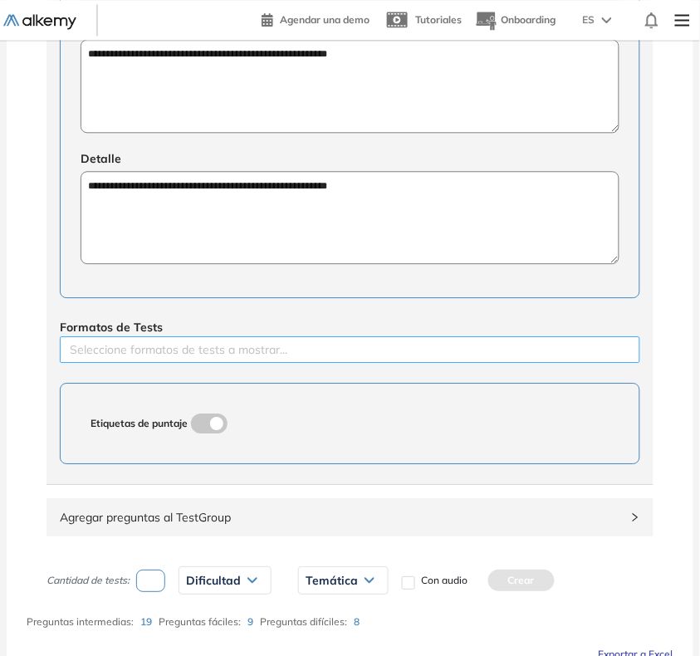
click at [222, 358] on div at bounding box center [350, 350] width 572 height 20
type textarea "**********"
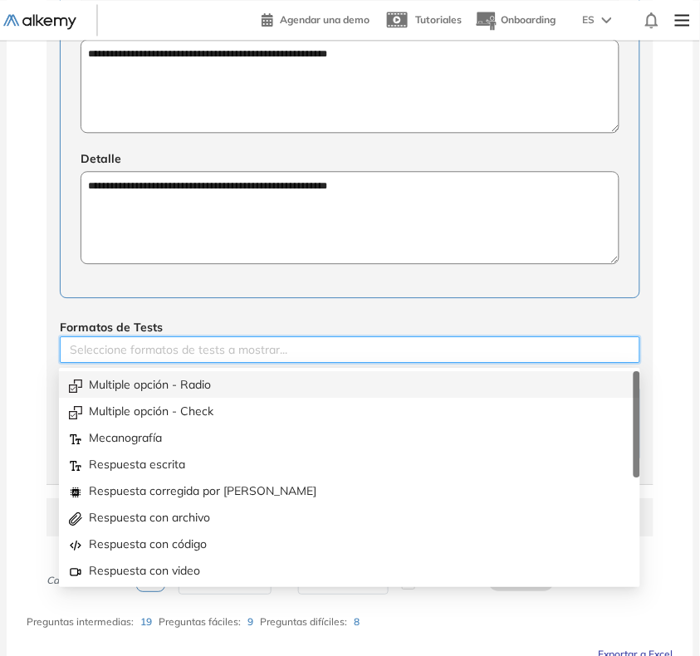
click at [192, 378] on div "Multiple opción - Radio" at bounding box center [349, 384] width 561 height 18
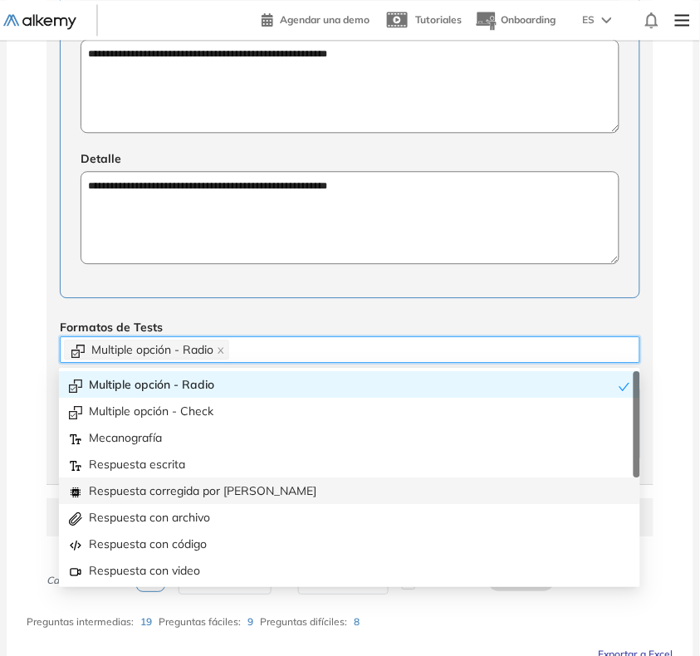
click at [237, 486] on div "Respuesta corregida por [PERSON_NAME]" at bounding box center [349, 490] width 561 height 18
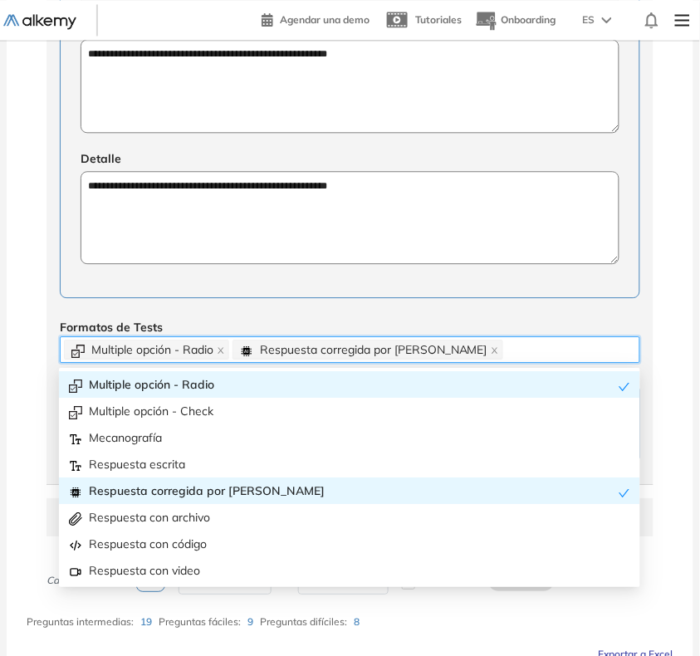
click at [27, 349] on div "Configuración del TestGroup Incompleto Tier N° 1 Tier N° 1 Tier N° 2 Tier N° 3 …" at bounding box center [350, 100] width 647 height 905
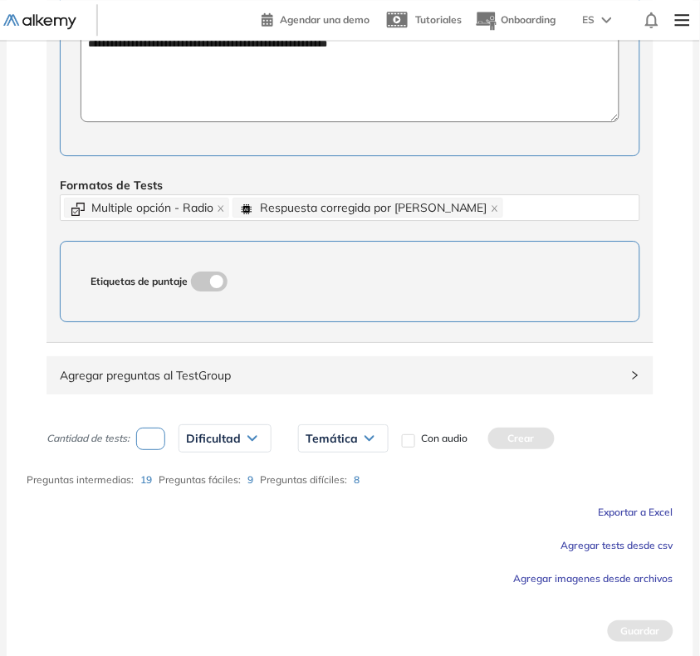
scroll to position [669, 0]
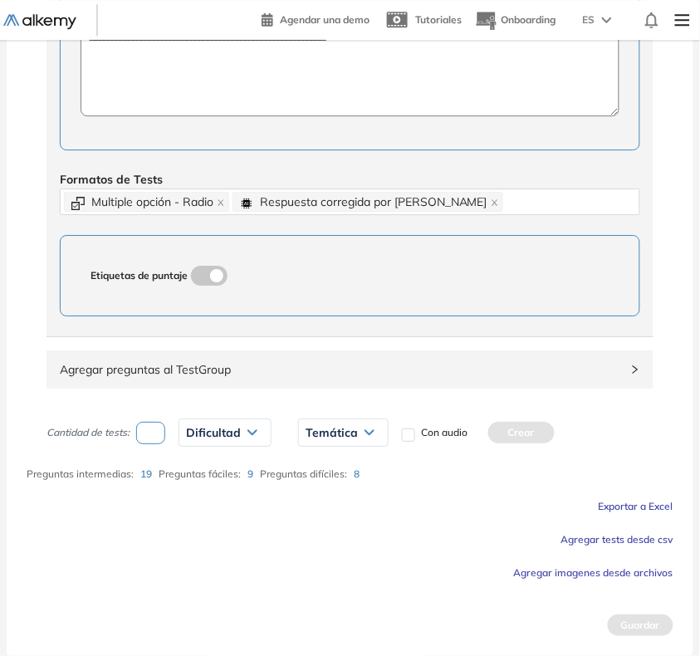
click at [154, 434] on input "number" at bounding box center [150, 433] width 29 height 22
type input "*"
click at [213, 434] on span "Dificultad" at bounding box center [213, 432] width 55 height 13
click at [209, 525] on li "Intermedia" at bounding box center [210, 528] width 46 height 17
click at [330, 419] on div "Temática" at bounding box center [349, 432] width 89 height 27
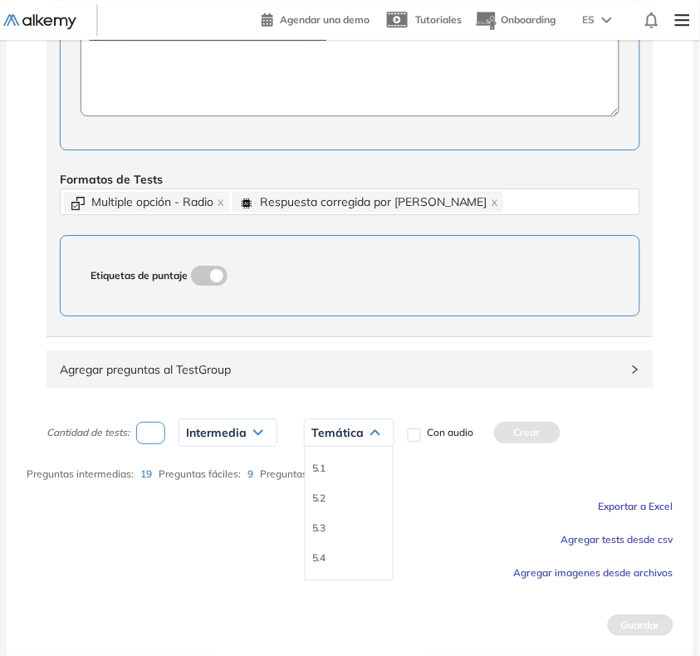
click at [317, 472] on li "5.1" at bounding box center [318, 468] width 13 height 17
click at [487, 433] on button "Crear" at bounding box center [490, 433] width 66 height 22
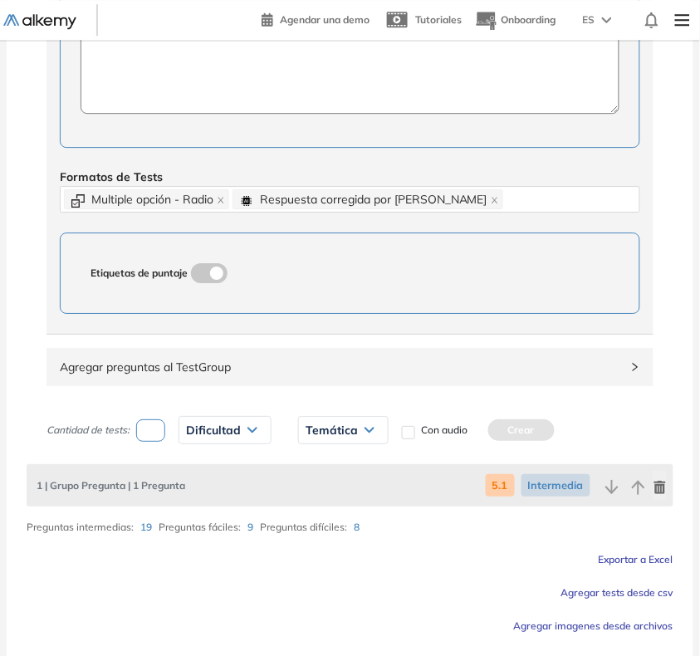
click at [147, 436] on input "number" at bounding box center [150, 430] width 29 height 22
type input "*"
click at [193, 434] on span "Dificultad" at bounding box center [213, 429] width 55 height 13
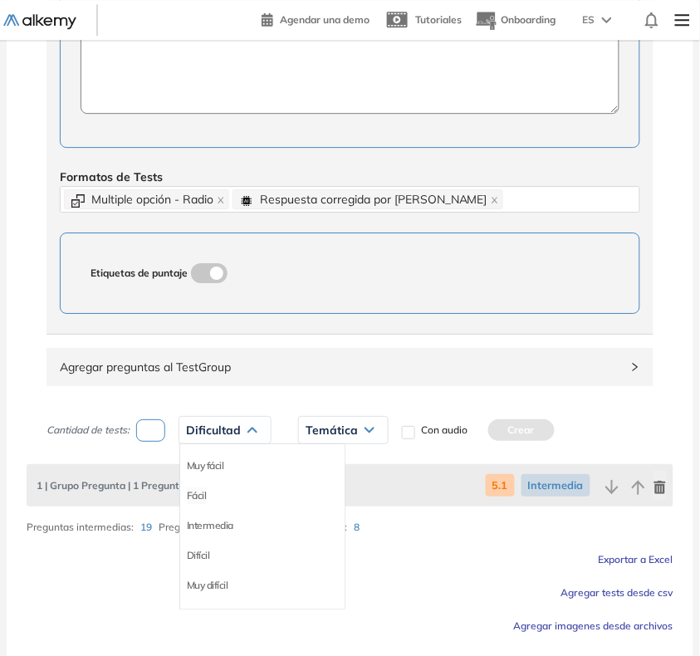
click at [201, 501] on li "Fácil" at bounding box center [197, 495] width 20 height 17
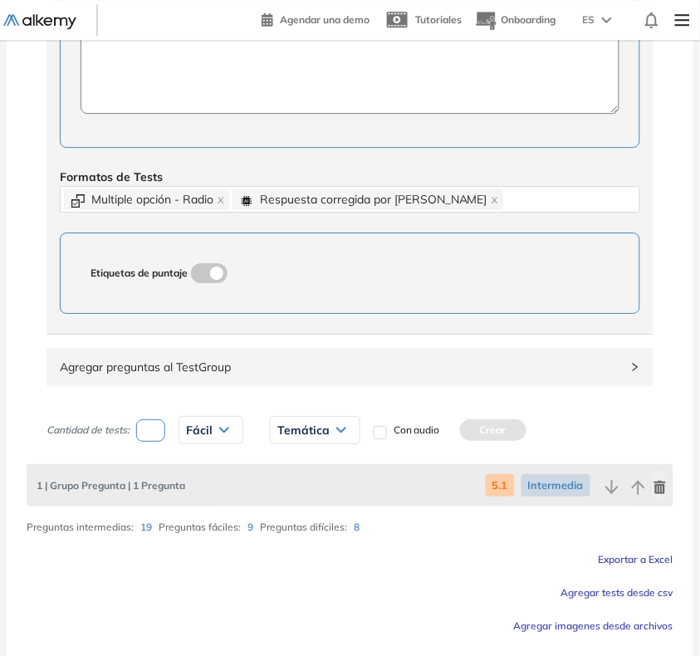
click at [322, 437] on span "Temática" at bounding box center [303, 429] width 52 height 13
click at [276, 504] on div "5.2" at bounding box center [314, 496] width 87 height 30
click at [284, 502] on li "5.2" at bounding box center [284, 495] width 13 height 17
click at [457, 428] on button "Crear" at bounding box center [456, 430] width 66 height 22
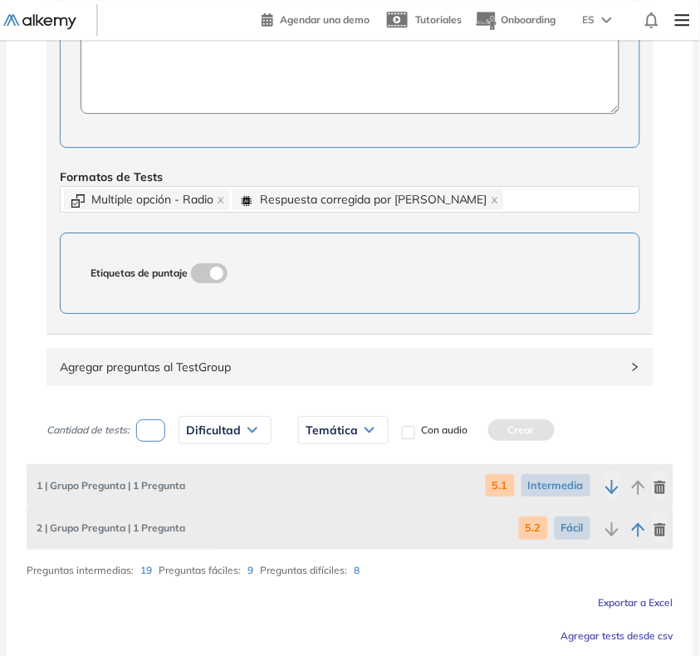
click at [159, 441] on input "number" at bounding box center [150, 430] width 29 height 22
type input "*"
click at [208, 429] on span "Dificultad" at bounding box center [213, 429] width 55 height 13
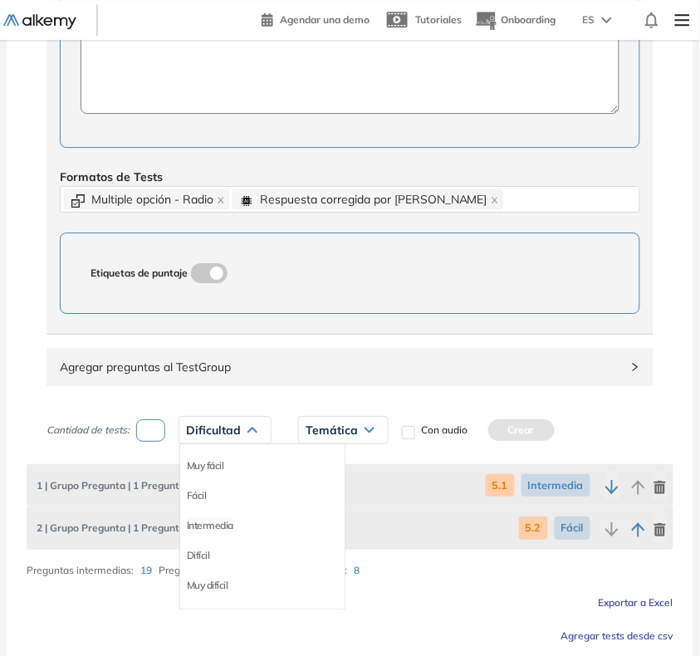
click at [209, 525] on li "Intermedia" at bounding box center [210, 525] width 46 height 17
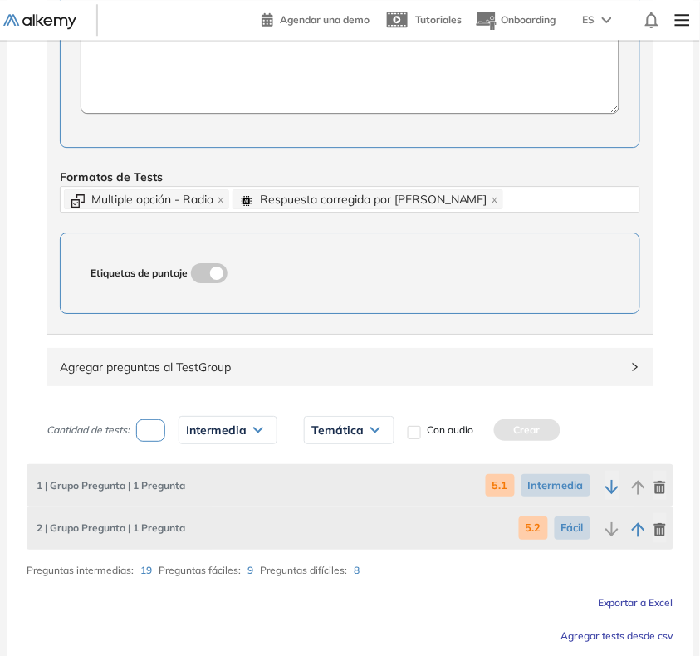
click at [326, 429] on span "Temática" at bounding box center [337, 429] width 52 height 13
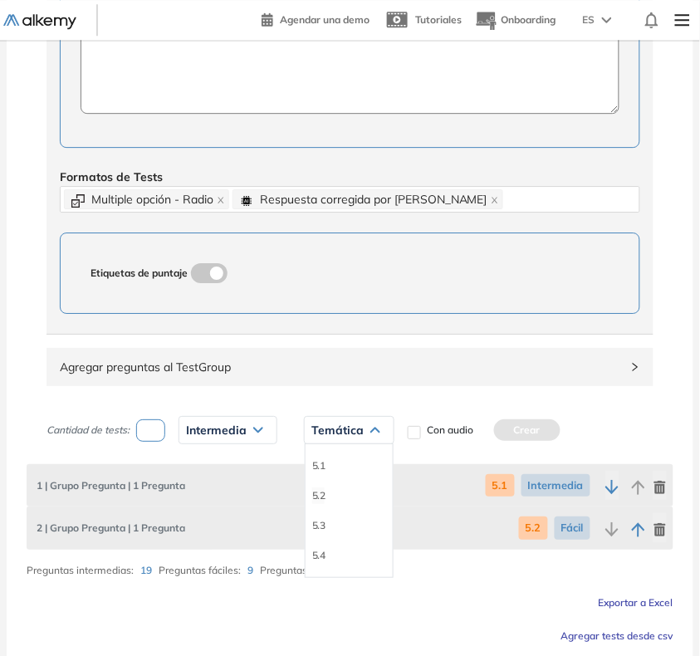
click at [318, 504] on li "5.2" at bounding box center [318, 495] width 13 height 17
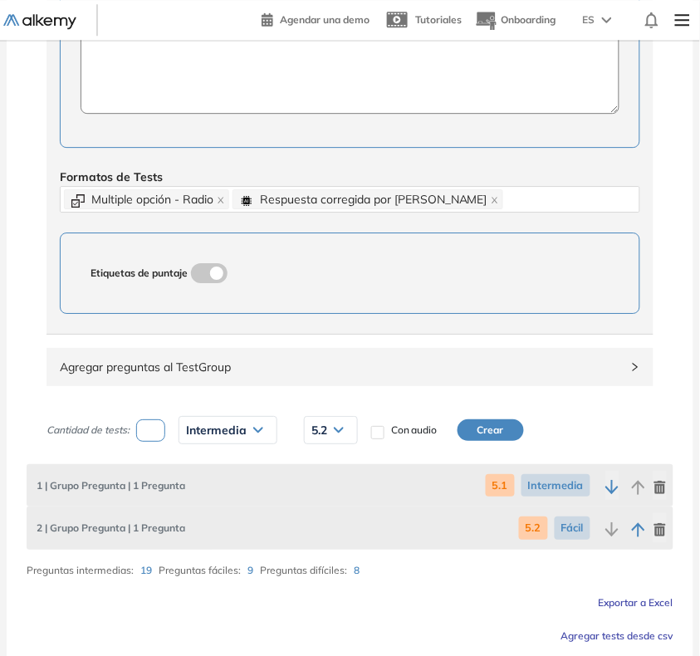
click at [487, 430] on button "Crear" at bounding box center [490, 430] width 66 height 22
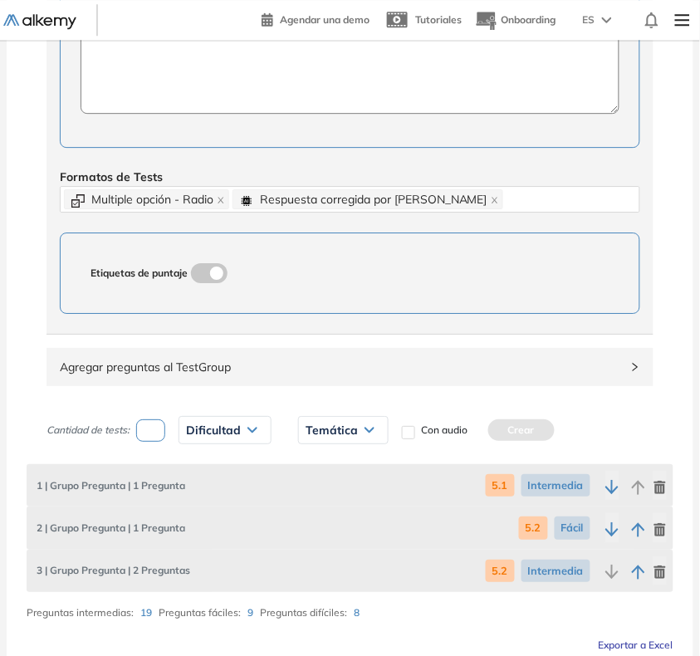
click at [159, 430] on input "number" at bounding box center [150, 430] width 29 height 22
type input "*"
click at [226, 421] on div "Dificultad" at bounding box center [224, 430] width 91 height 27
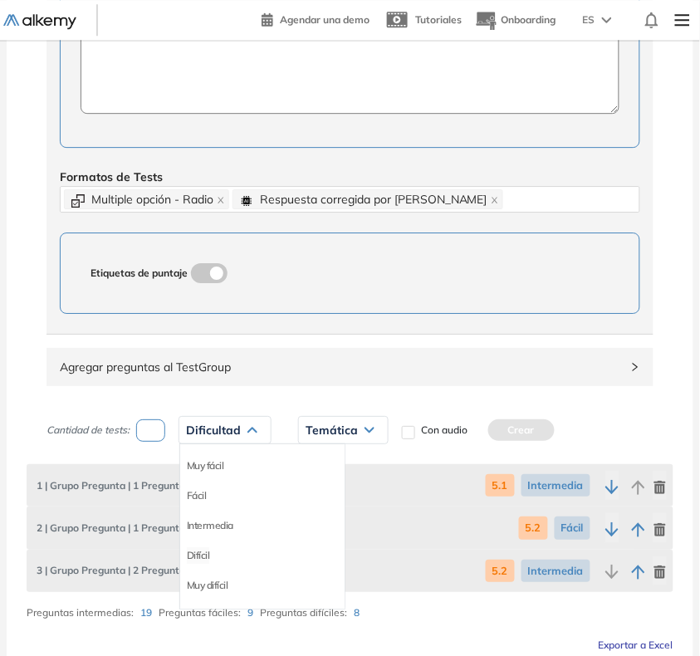
click at [195, 554] on li "Difícil" at bounding box center [198, 555] width 23 height 17
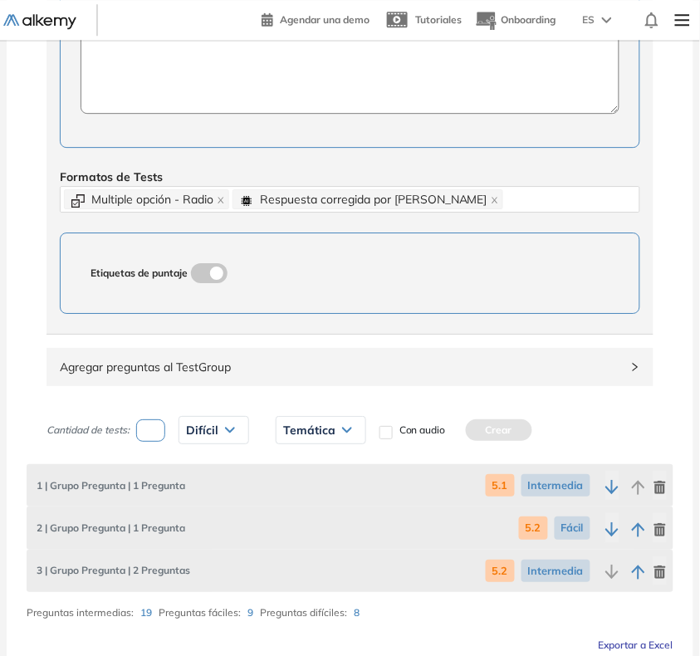
click at [308, 437] on span "Temática" at bounding box center [309, 429] width 52 height 13
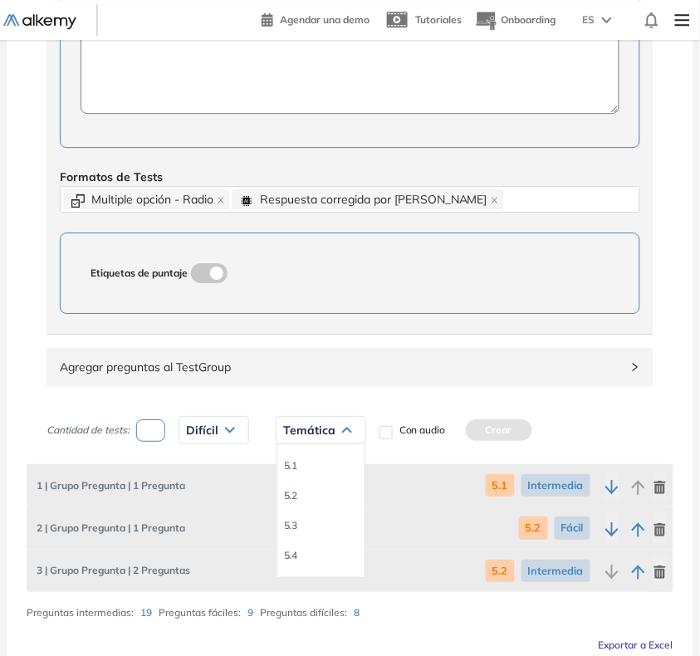
click at [292, 496] on li "5.2" at bounding box center [290, 495] width 13 height 17
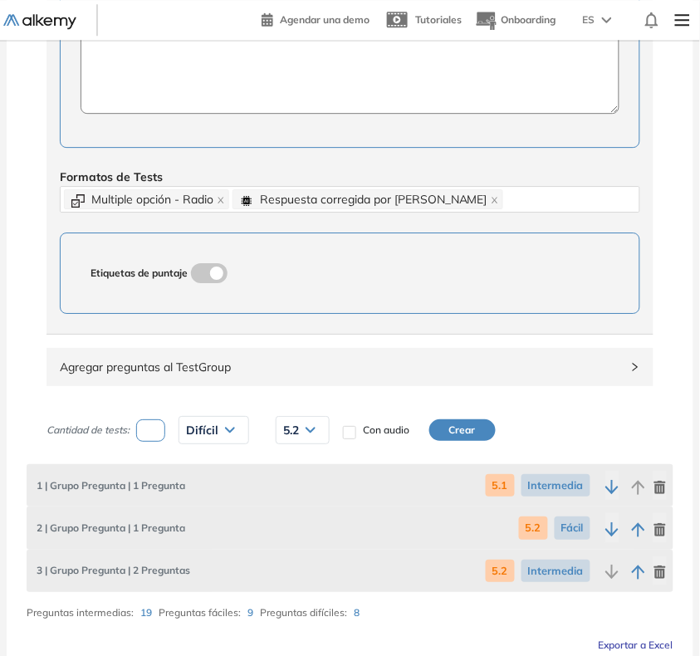
click at [457, 424] on button "Crear" at bounding box center [462, 430] width 66 height 22
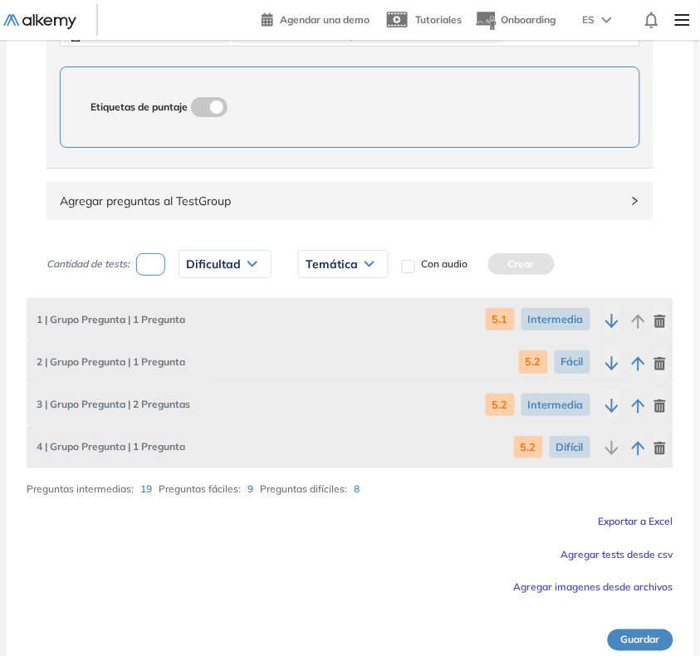
scroll to position [852, 0]
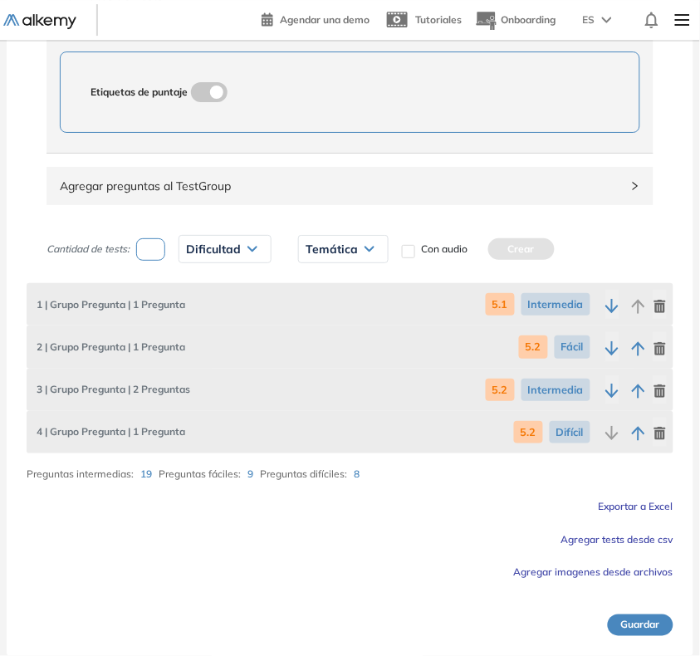
click at [159, 257] on input "number" at bounding box center [150, 249] width 29 height 22
type input "*"
click at [208, 249] on span "Dificultad" at bounding box center [213, 248] width 55 height 13
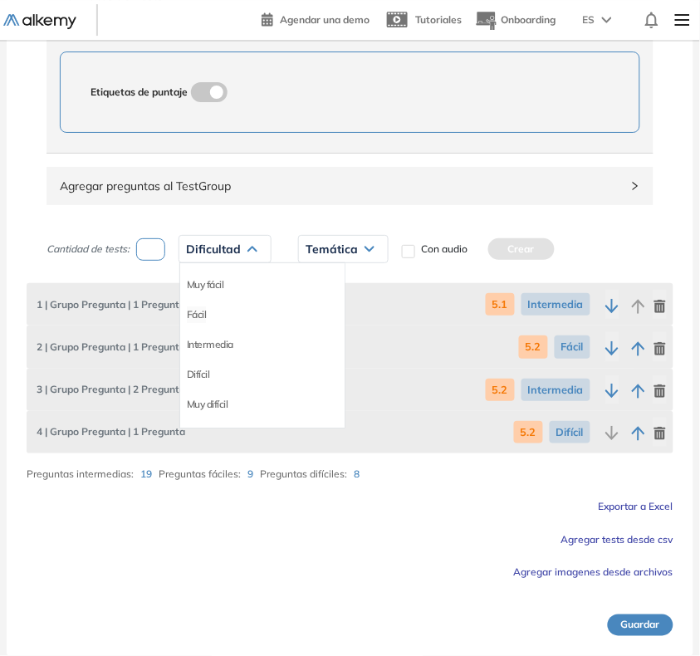
click at [205, 308] on li "Fácil" at bounding box center [197, 314] width 20 height 17
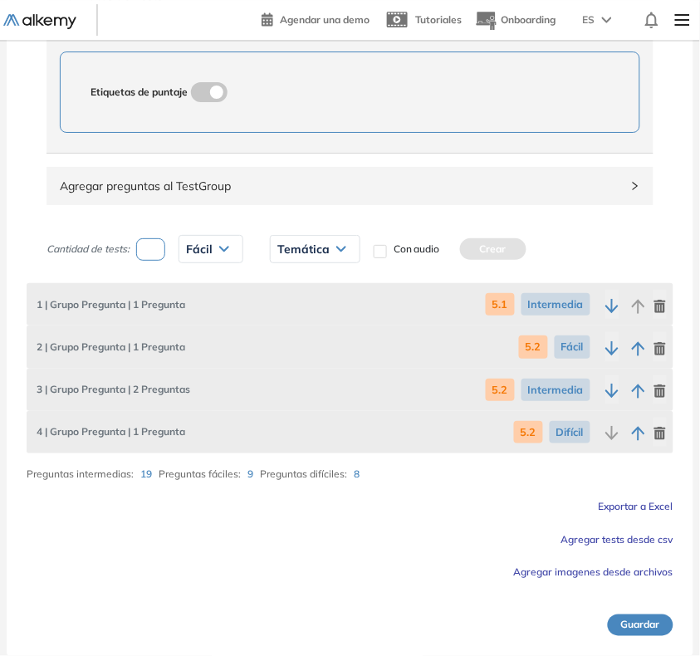
click at [317, 246] on span "Temática" at bounding box center [303, 248] width 52 height 13
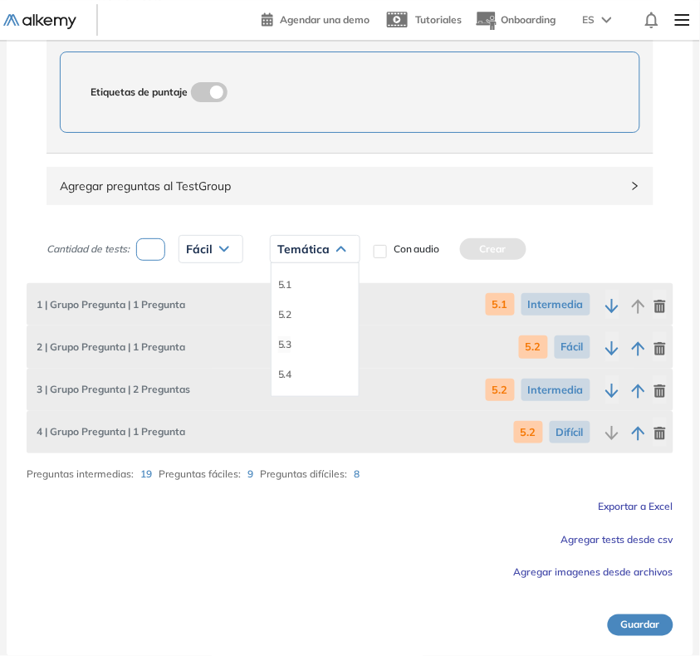
click at [284, 345] on li "5.3" at bounding box center [284, 344] width 13 height 17
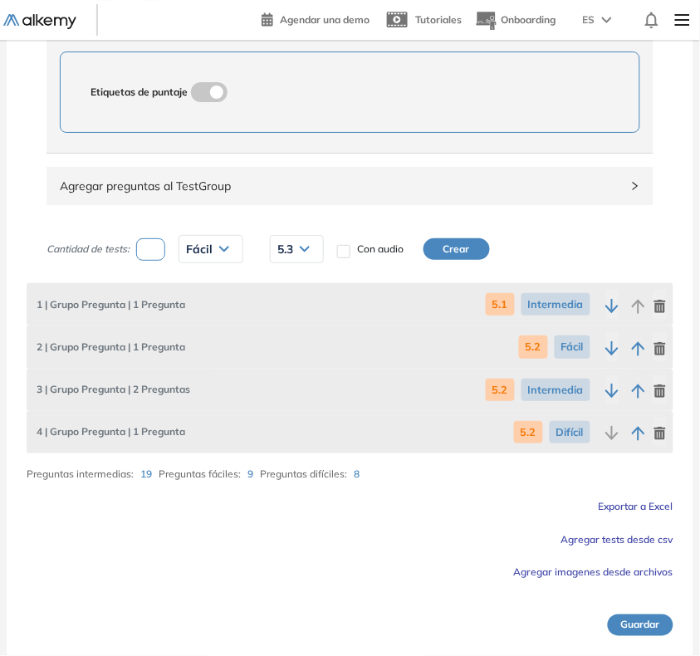
click at [466, 247] on button "Crear" at bounding box center [456, 249] width 66 height 22
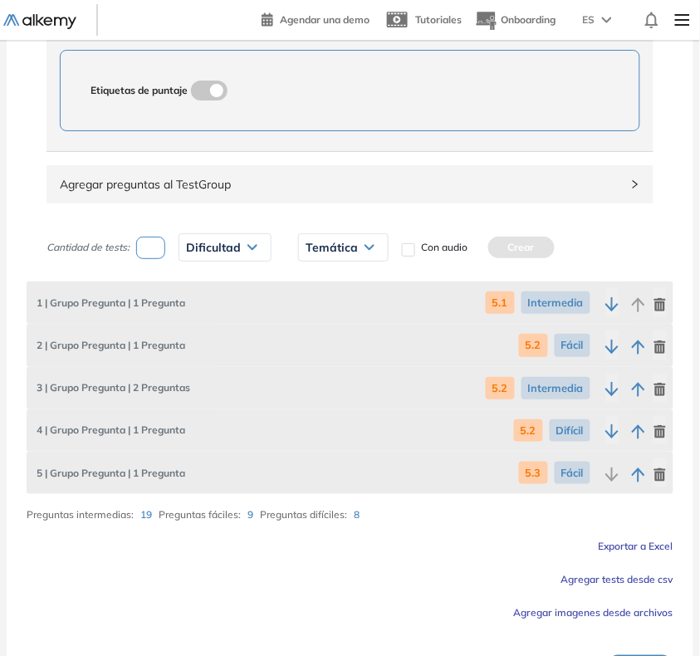
click at [147, 254] on input "number" at bounding box center [150, 248] width 29 height 22
type input "*"
click at [200, 245] on span "Dificultad" at bounding box center [213, 247] width 55 height 13
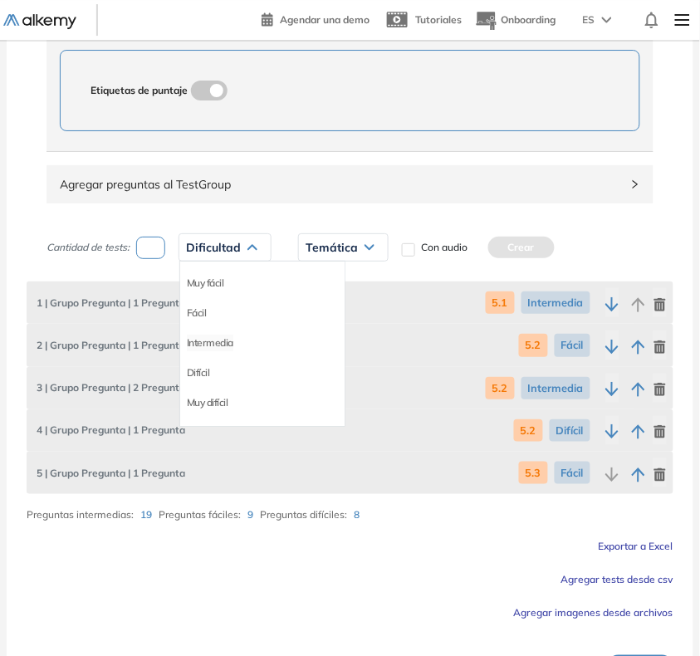
click at [214, 343] on li "Intermedia" at bounding box center [210, 343] width 46 height 17
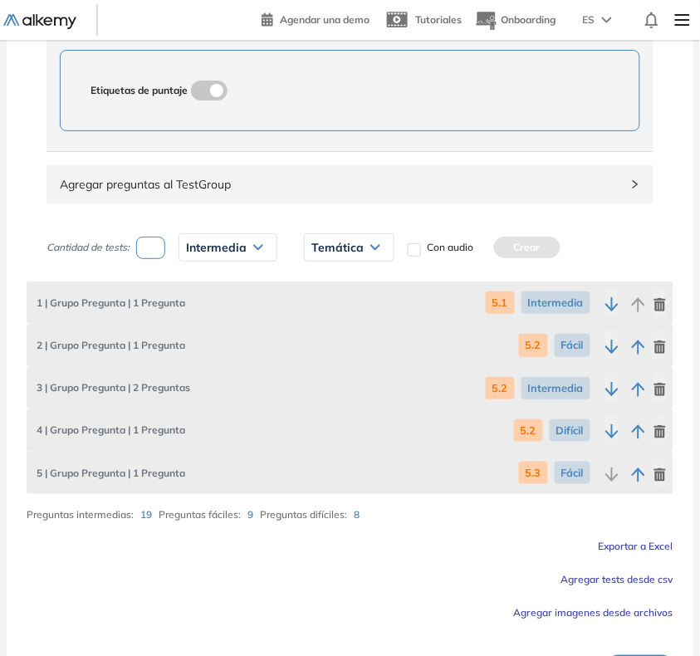
click at [330, 245] on span "Temática" at bounding box center [337, 247] width 52 height 13
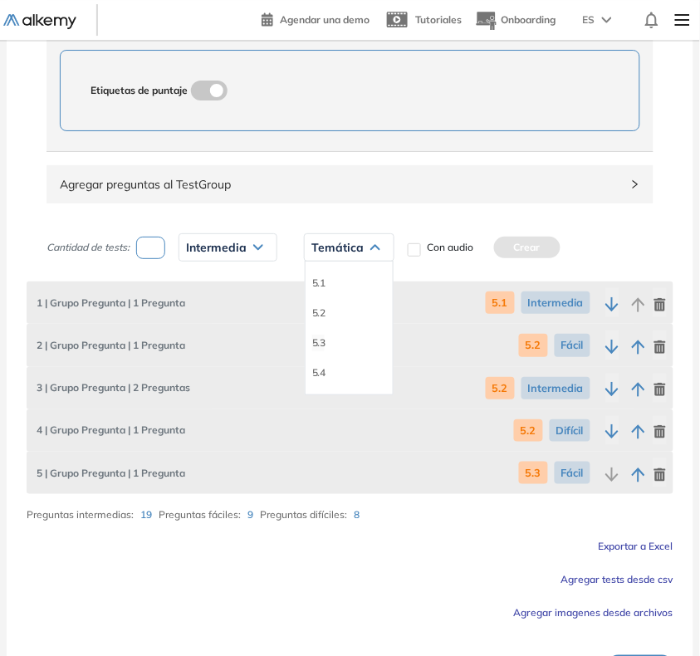
click at [318, 345] on li "5.3" at bounding box center [318, 343] width 13 height 17
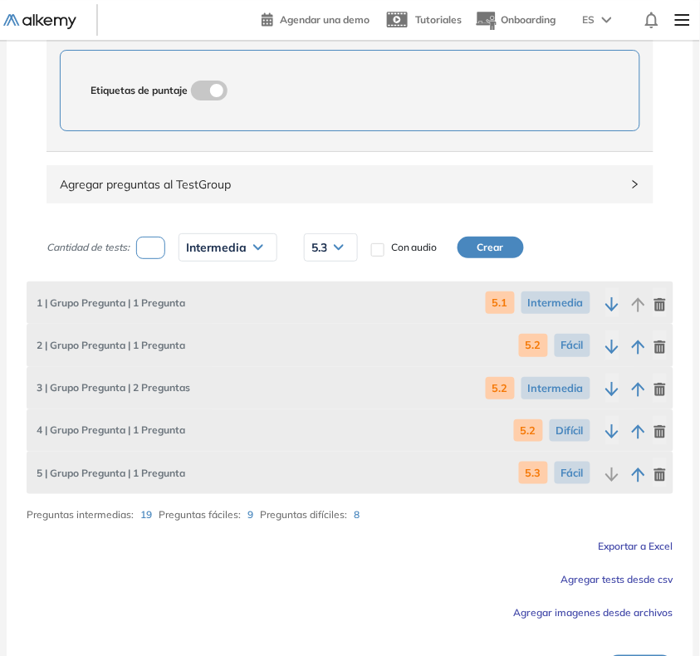
click at [478, 246] on button "Crear" at bounding box center [490, 248] width 66 height 22
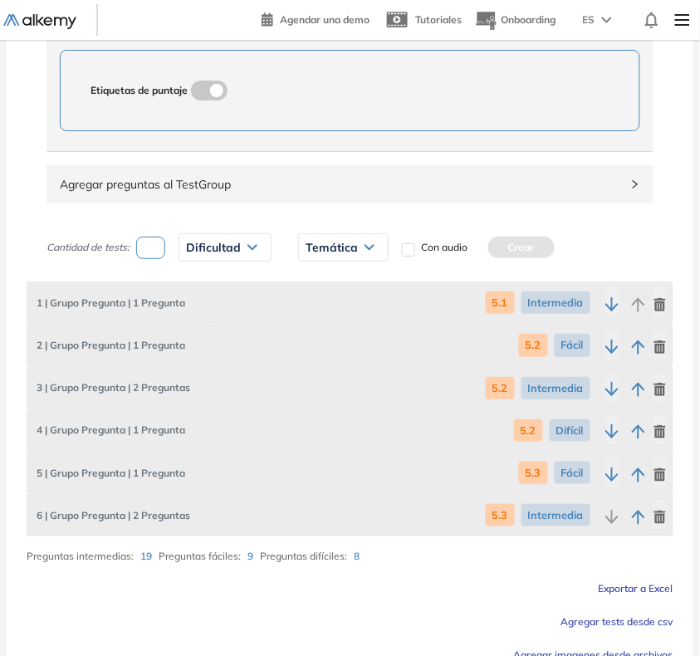
click at [149, 246] on input "number" at bounding box center [150, 248] width 29 height 22
type input "*"
click at [220, 254] on span "Dificultad" at bounding box center [213, 247] width 55 height 13
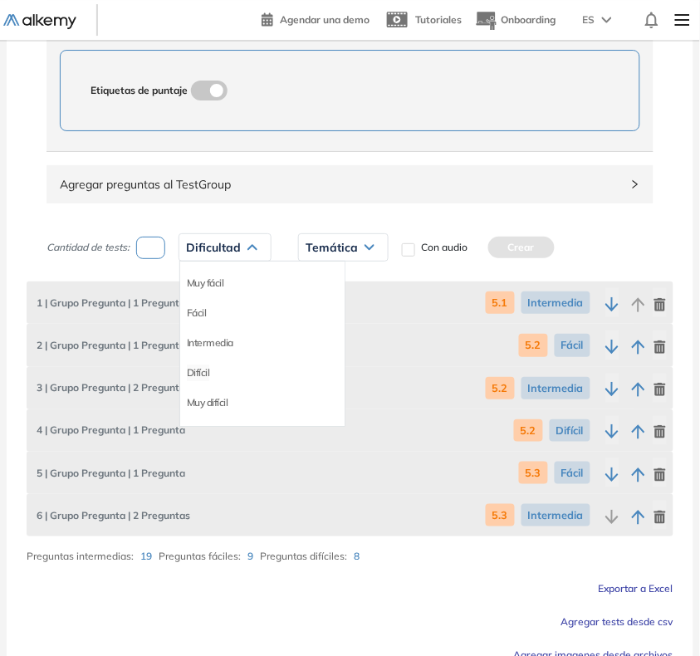
click at [195, 379] on li "Difícil" at bounding box center [198, 372] width 23 height 17
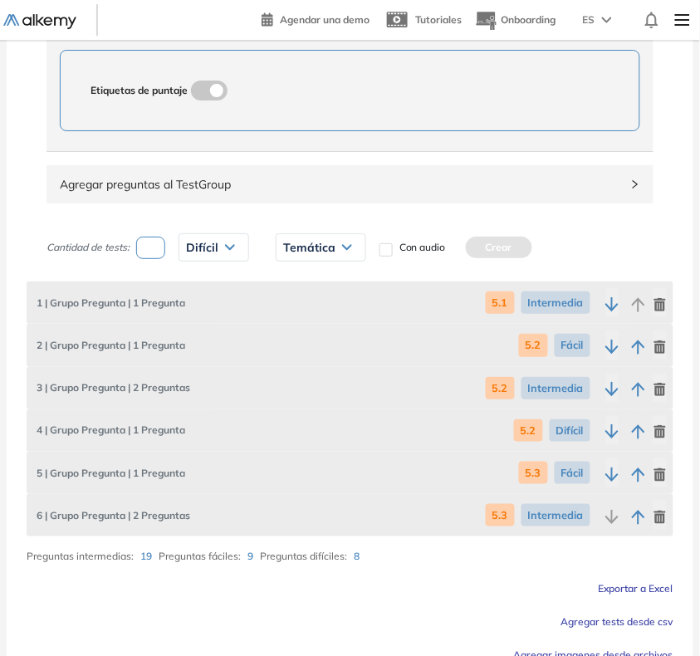
click at [333, 254] on span "Temática" at bounding box center [309, 247] width 52 height 13
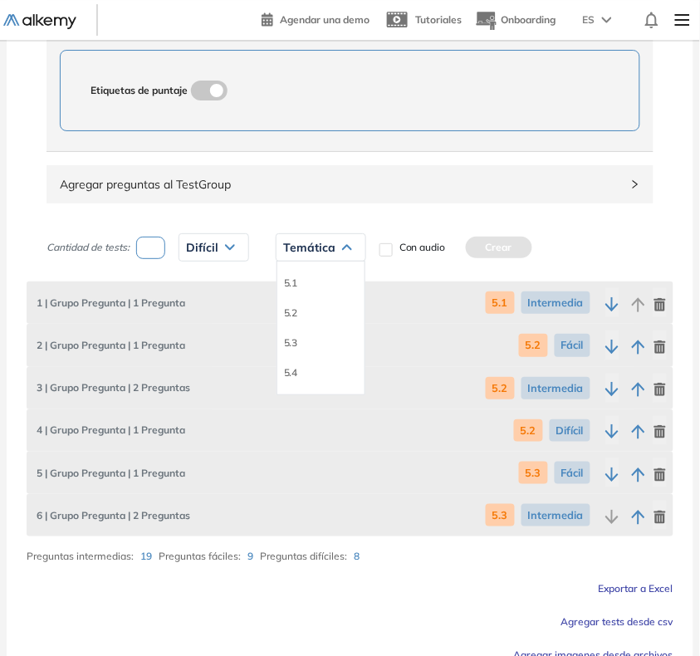
click at [289, 345] on li "5.3" at bounding box center [290, 343] width 13 height 17
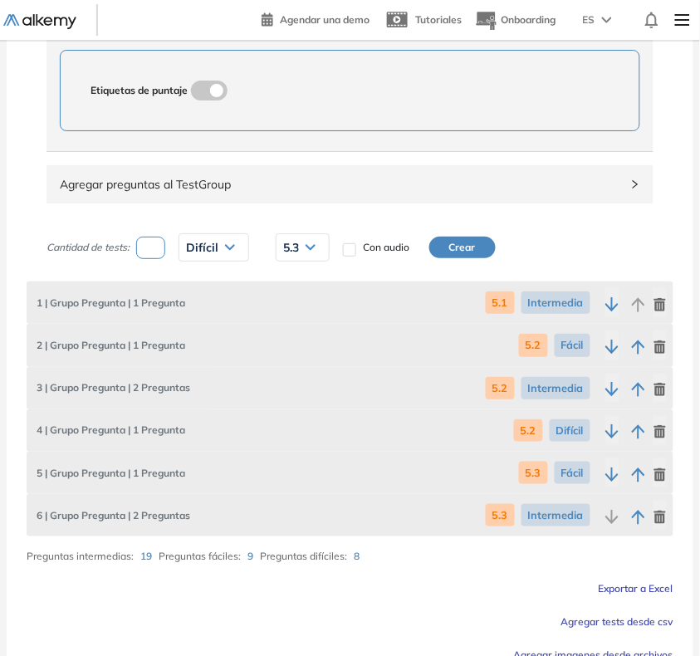
click at [442, 242] on button "Crear" at bounding box center [462, 248] width 66 height 22
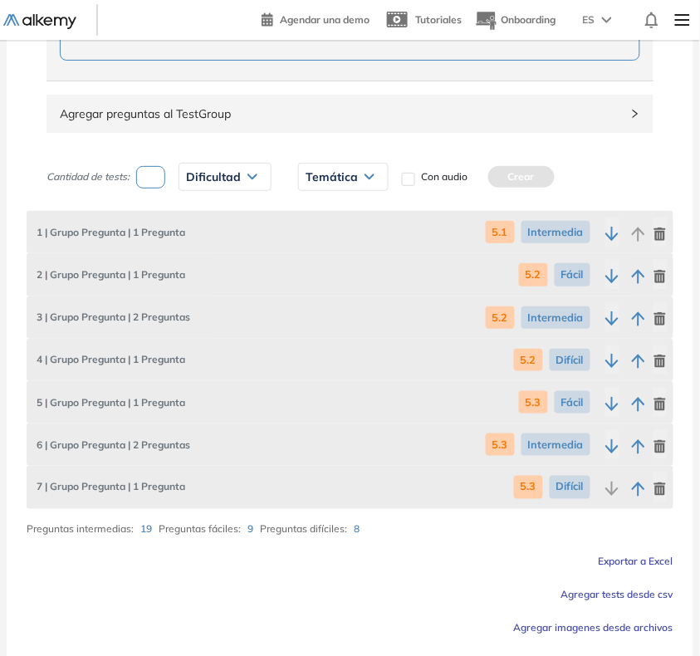
scroll to position [955, 0]
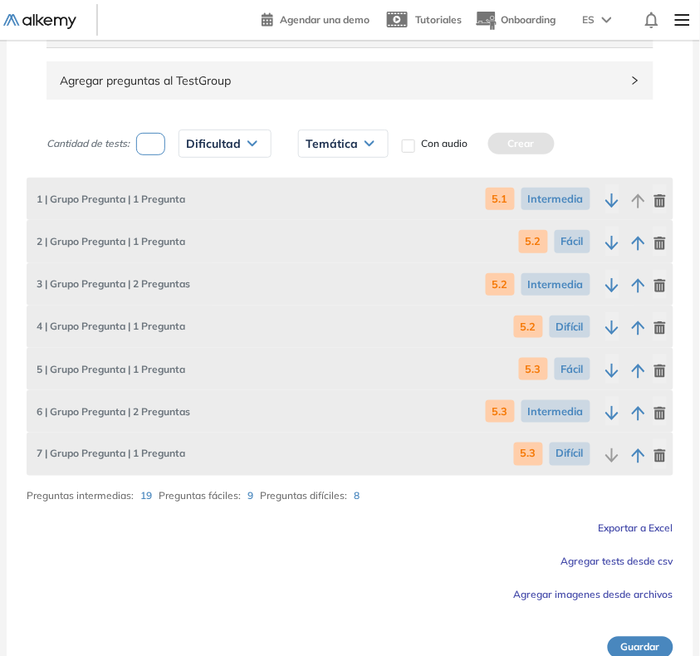
click at [148, 148] on input "number" at bounding box center [150, 144] width 29 height 22
type input "*"
click at [213, 150] on span "Dificultad" at bounding box center [213, 143] width 55 height 13
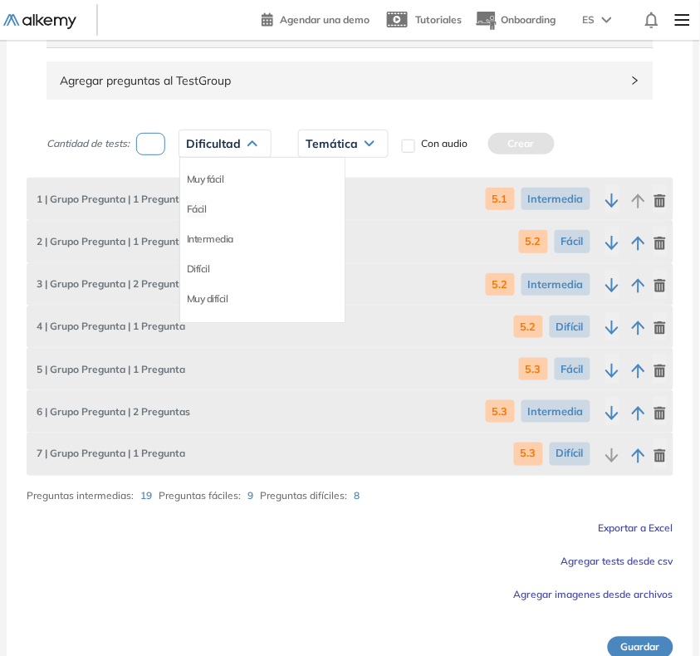
click at [203, 216] on li "Fácil" at bounding box center [197, 209] width 20 height 17
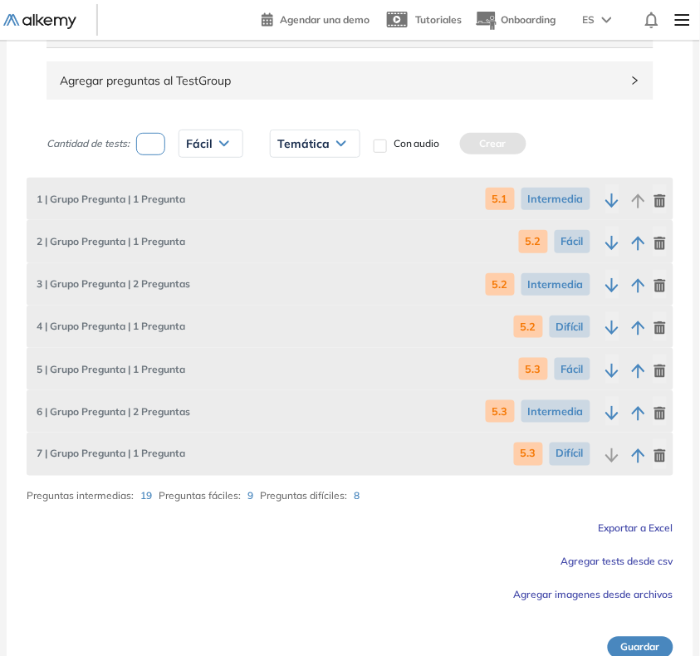
click at [317, 149] on span "Temática" at bounding box center [303, 143] width 52 height 13
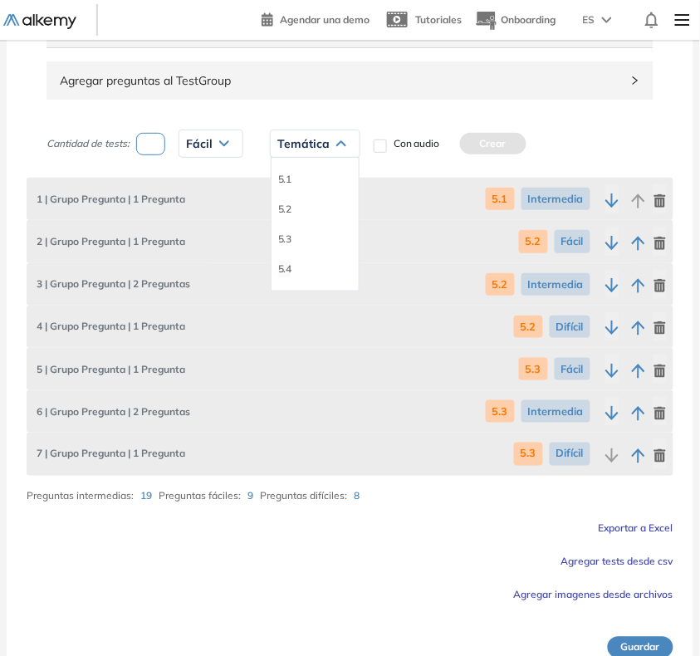
click at [287, 271] on li "5.4" at bounding box center [284, 269] width 13 height 17
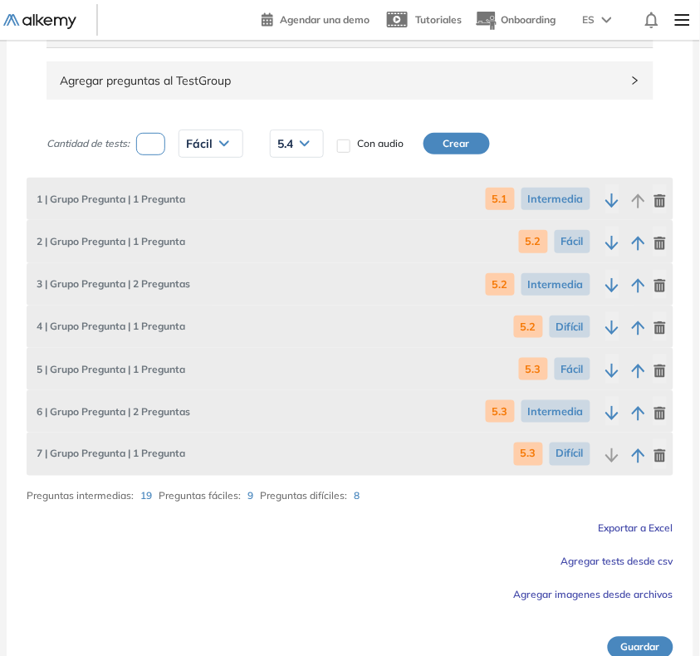
click at [442, 147] on button "Crear" at bounding box center [456, 144] width 66 height 22
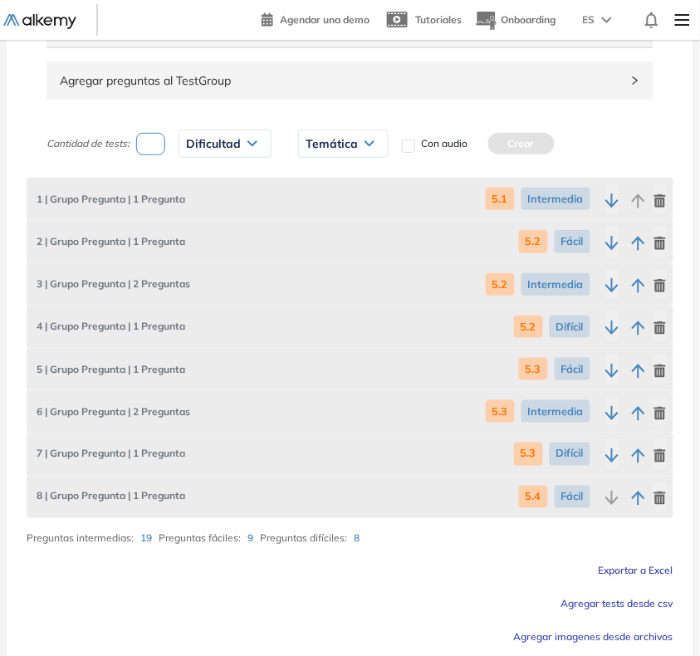
click at [160, 155] on input "number" at bounding box center [150, 144] width 29 height 22
type input "*"
click at [204, 142] on span "Dificultad" at bounding box center [213, 143] width 55 height 13
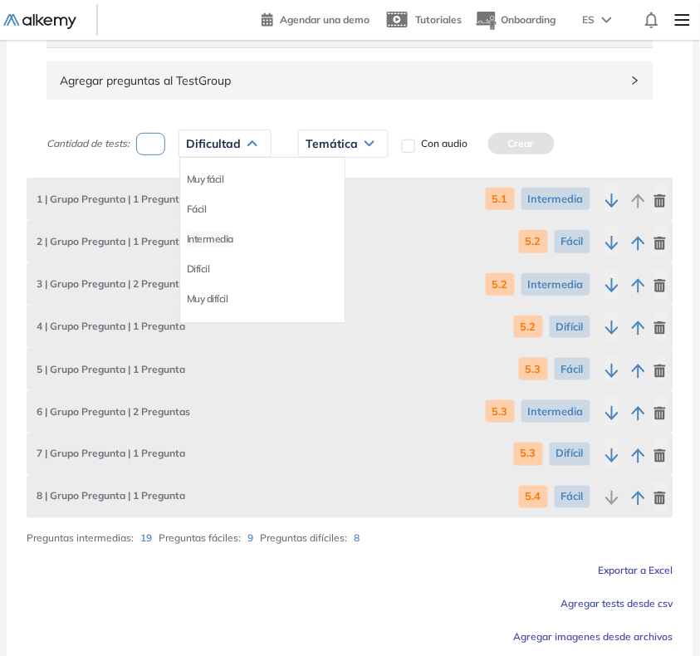
click at [221, 239] on li "Intermedia" at bounding box center [210, 239] width 46 height 17
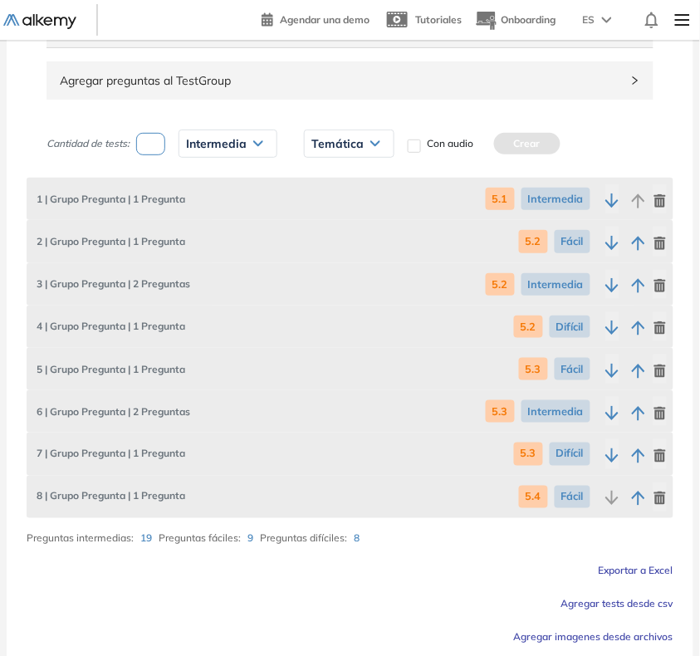
click at [339, 148] on span "Temática" at bounding box center [337, 143] width 52 height 13
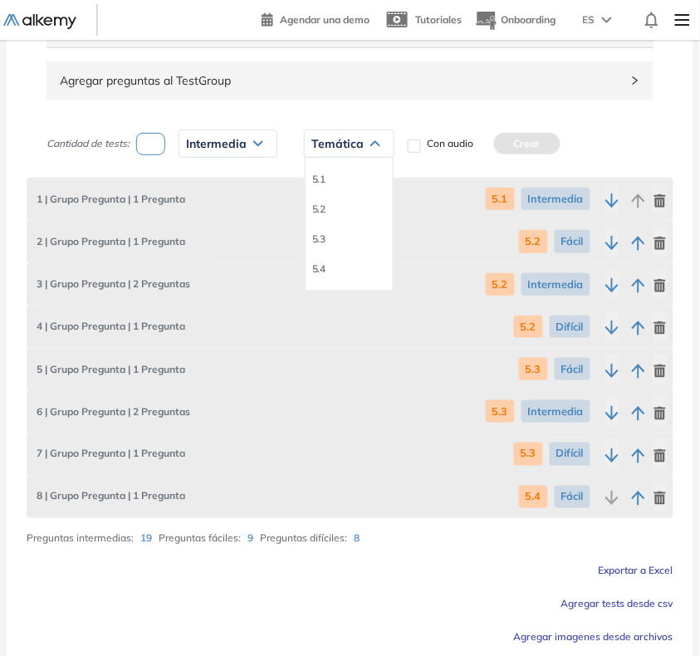
click at [313, 275] on li "5.4" at bounding box center [318, 269] width 13 height 17
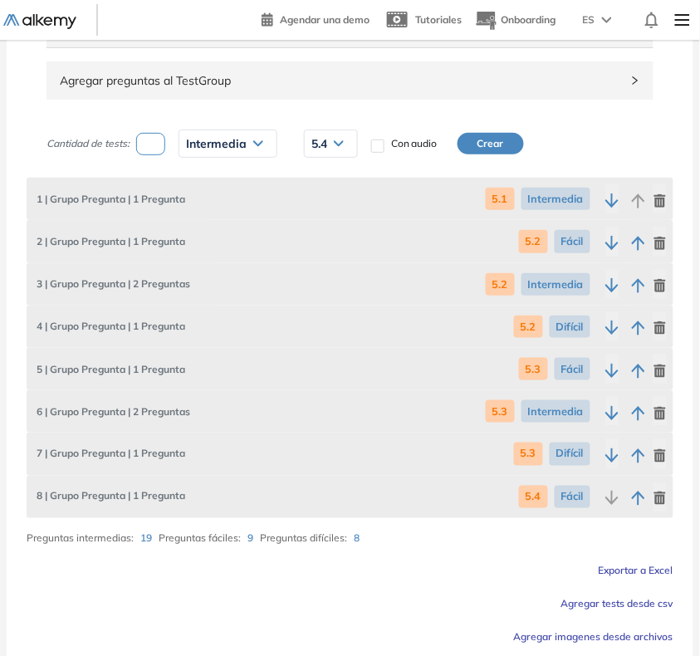
click at [491, 144] on button "Crear" at bounding box center [490, 144] width 66 height 22
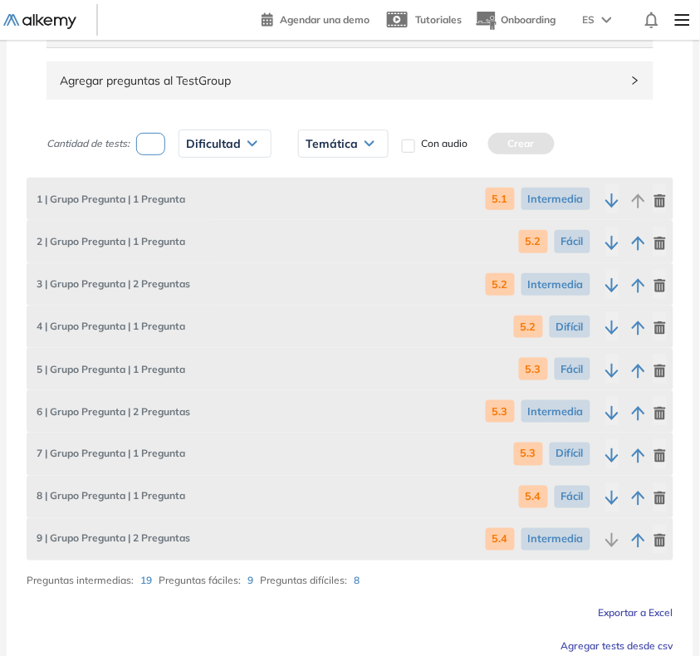
click at [145, 141] on input "number" at bounding box center [150, 144] width 29 height 22
type input "*"
click at [217, 154] on div "Dificultad" at bounding box center [224, 143] width 91 height 27
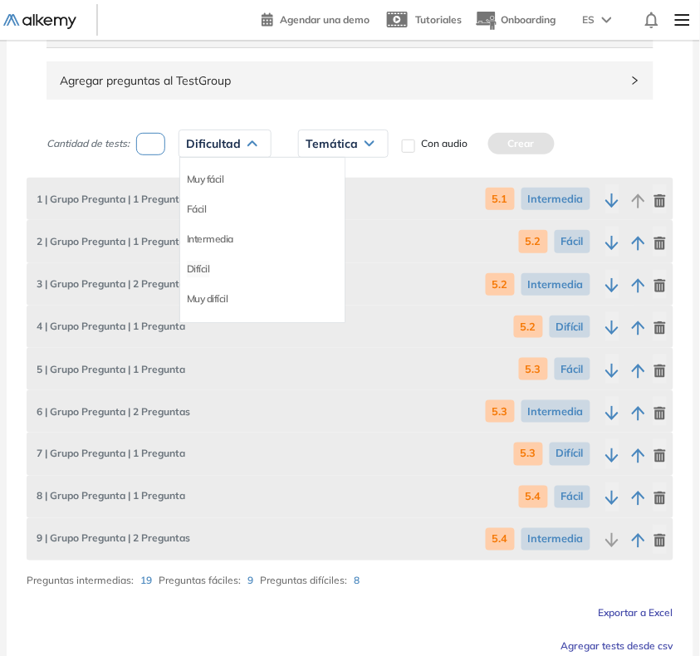
click at [195, 266] on li "Difícil" at bounding box center [198, 269] width 23 height 17
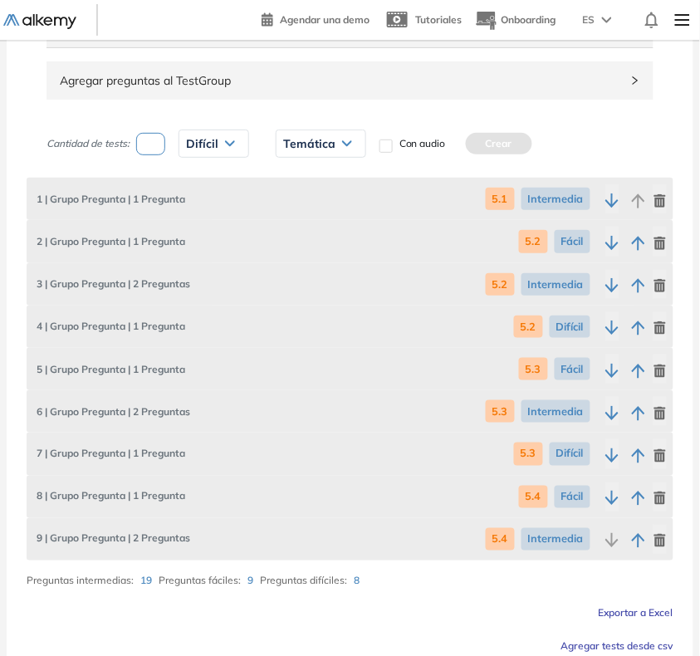
click at [311, 133] on div "Temática" at bounding box center [320, 143] width 89 height 27
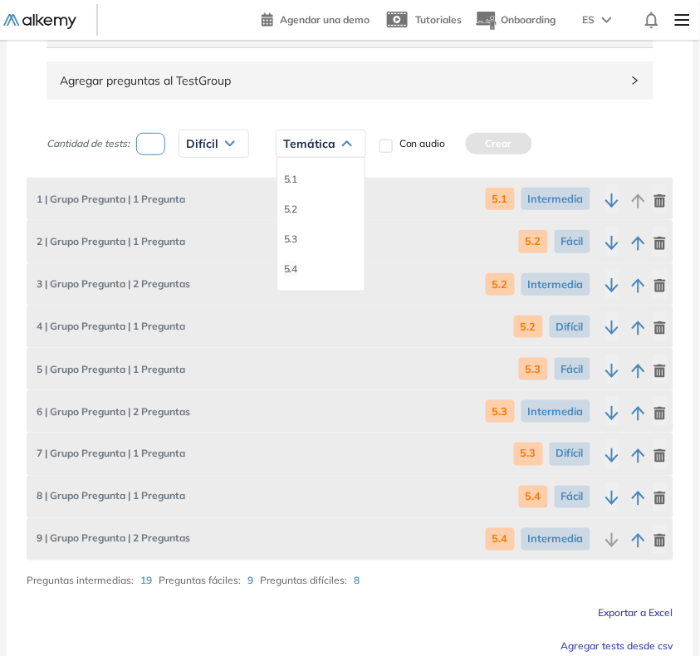
click at [291, 270] on li "5.4" at bounding box center [290, 269] width 13 height 17
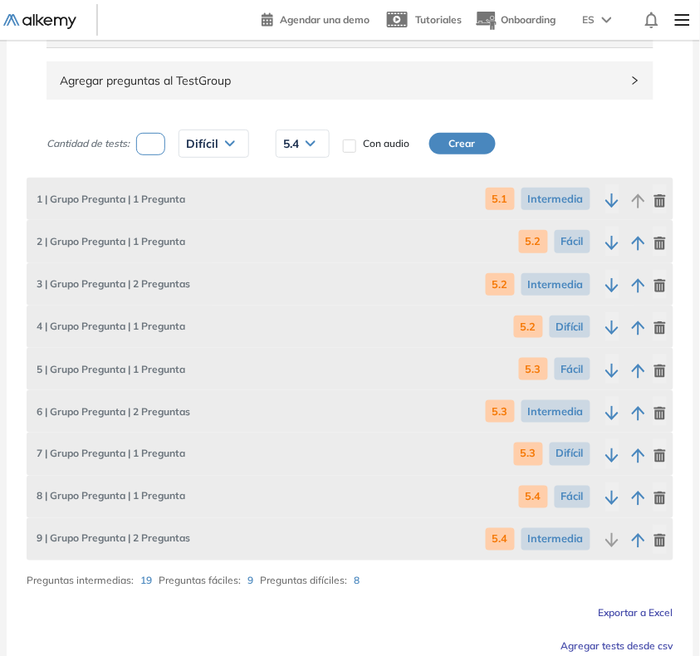
click at [465, 141] on button "Crear" at bounding box center [462, 144] width 66 height 22
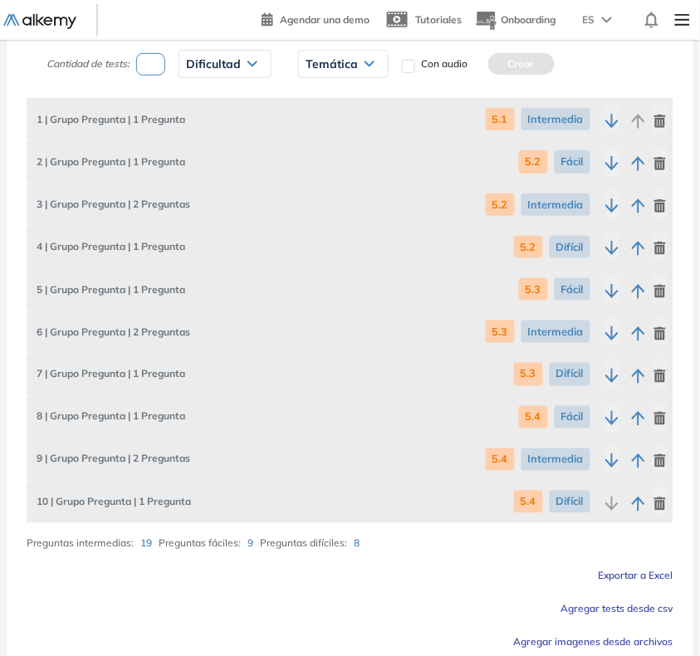
scroll to position [1106, 0]
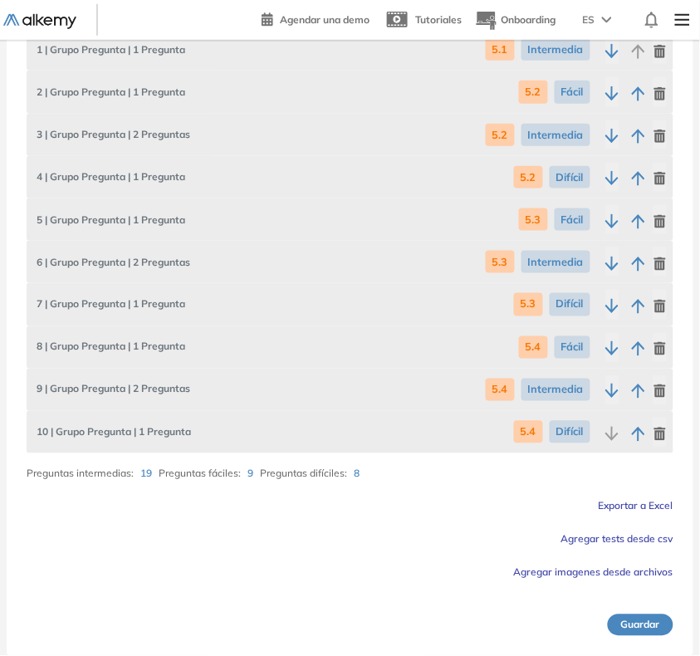
click at [639, 618] on button "Guardar" at bounding box center [641, 625] width 66 height 22
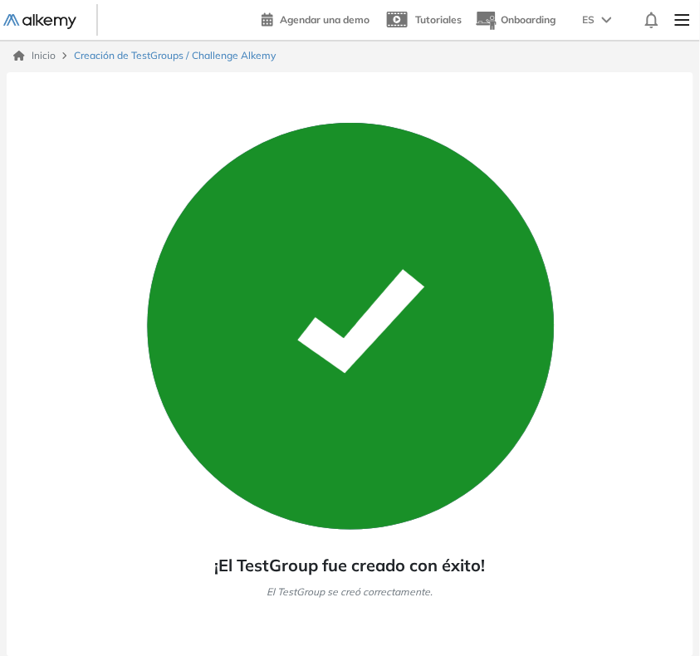
scroll to position [0, 0]
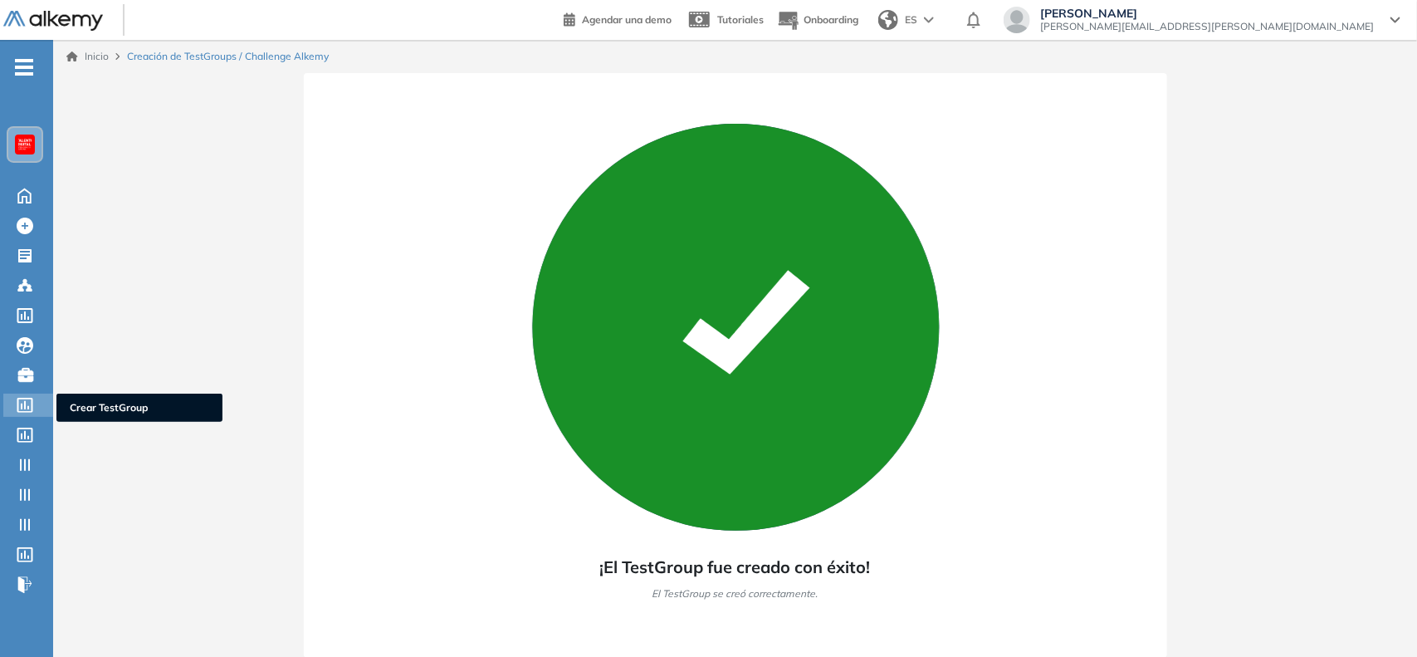
click at [29, 398] on icon at bounding box center [25, 405] width 17 height 15
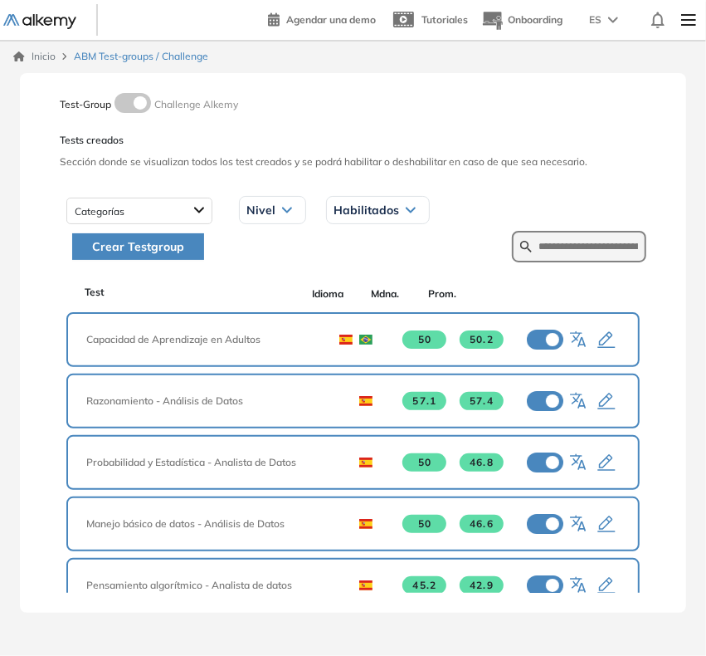
click at [169, 246] on span "Crear Testgroup" at bounding box center [138, 246] width 92 height 18
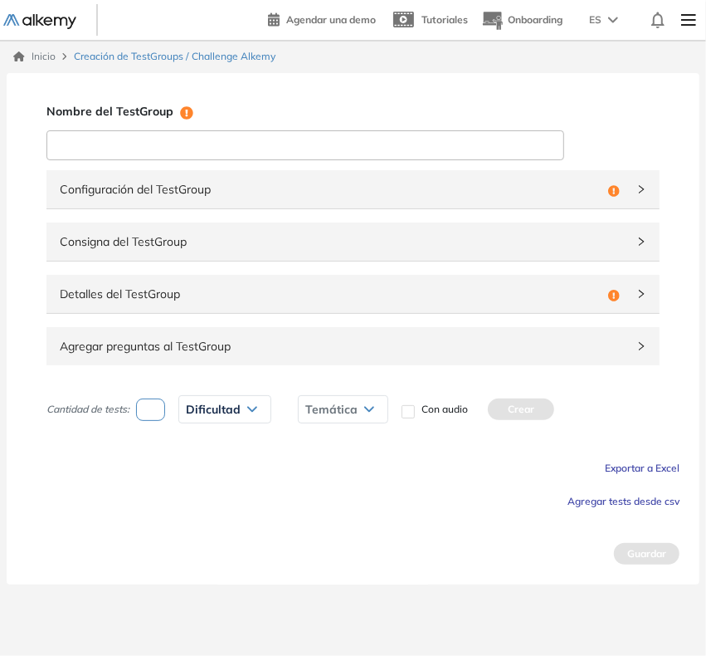
click at [270, 148] on input at bounding box center [305, 145] width 518 height 30
type input "**********"
click at [589, 201] on div "Configuración del TestGroup Incompleto" at bounding box center [352, 189] width 613 height 38
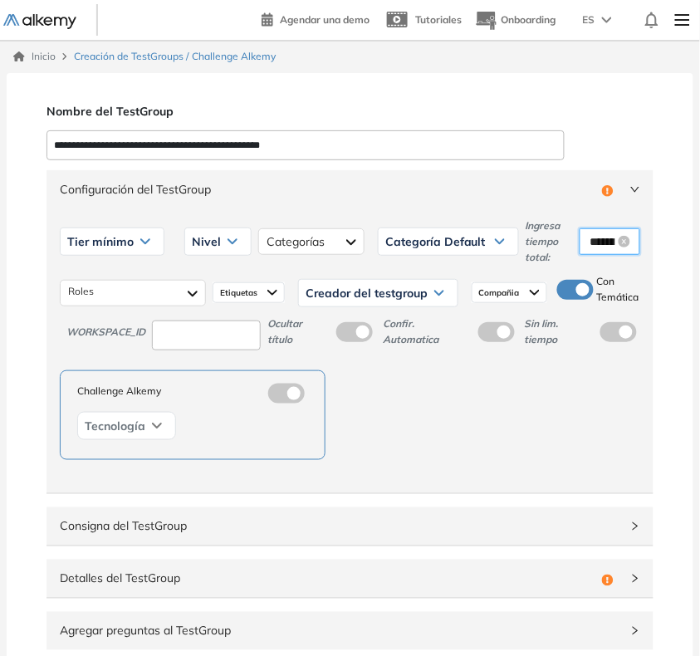
click at [595, 242] on input "********" at bounding box center [602, 241] width 26 height 18
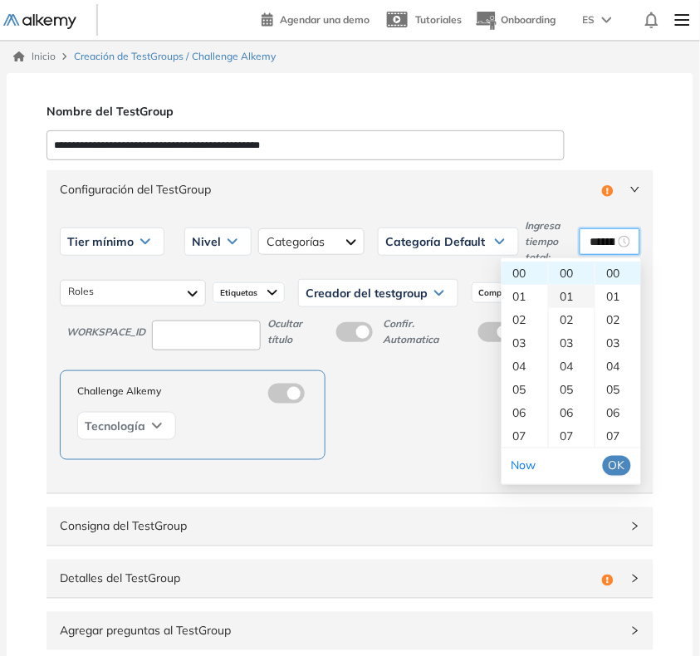
scroll to position [104, 0]
click at [574, 345] on div "12" at bounding box center [572, 344] width 46 height 23
type input "********"
click at [617, 466] on span "OK" at bounding box center [616, 466] width 17 height 18
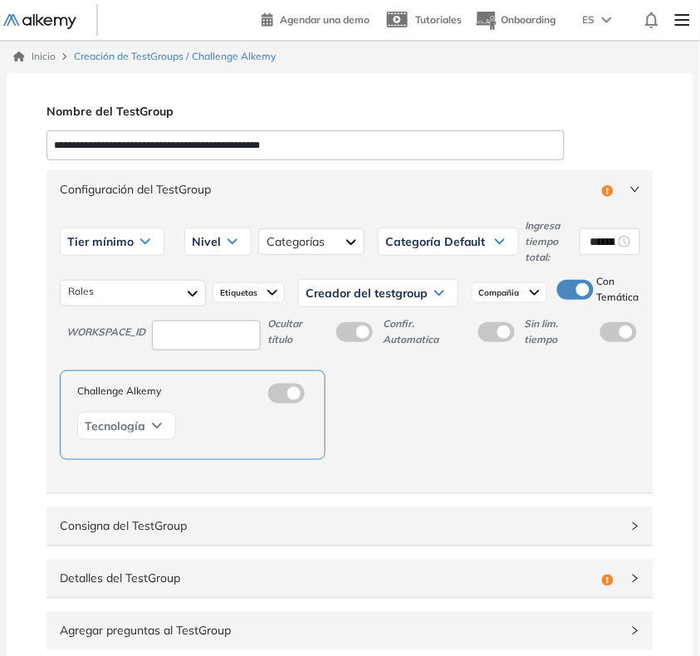
click at [87, 241] on span "Tier mínimo" at bounding box center [100, 241] width 66 height 13
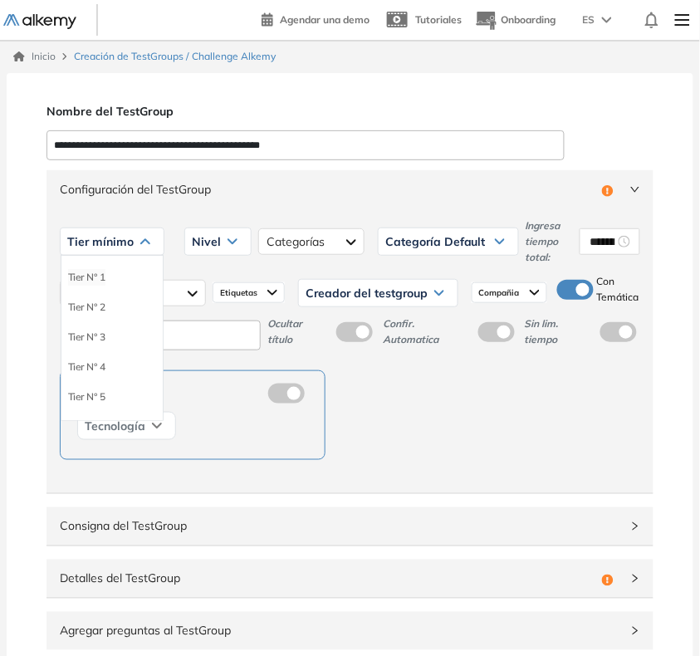
click at [101, 270] on li "Tier N° 1" at bounding box center [86, 277] width 37 height 17
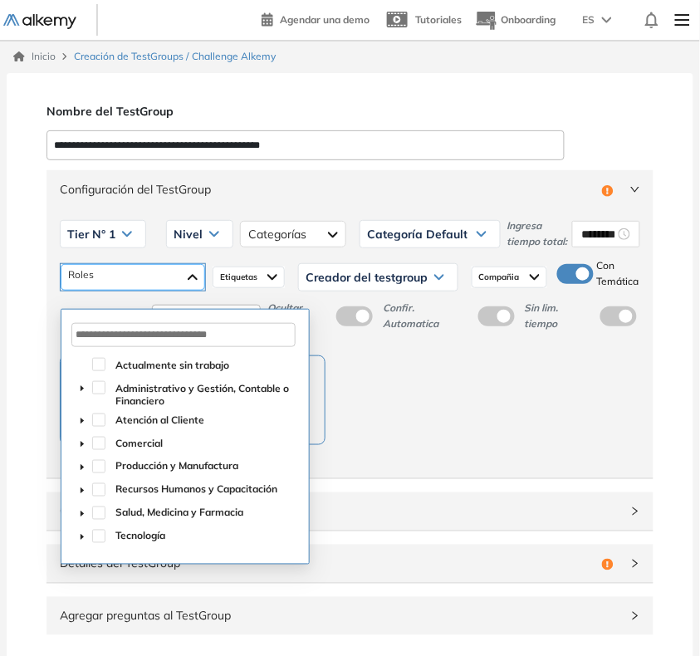
click at [141, 280] on div at bounding box center [133, 277] width 144 height 27
click at [86, 530] on span at bounding box center [82, 536] width 20 height 20
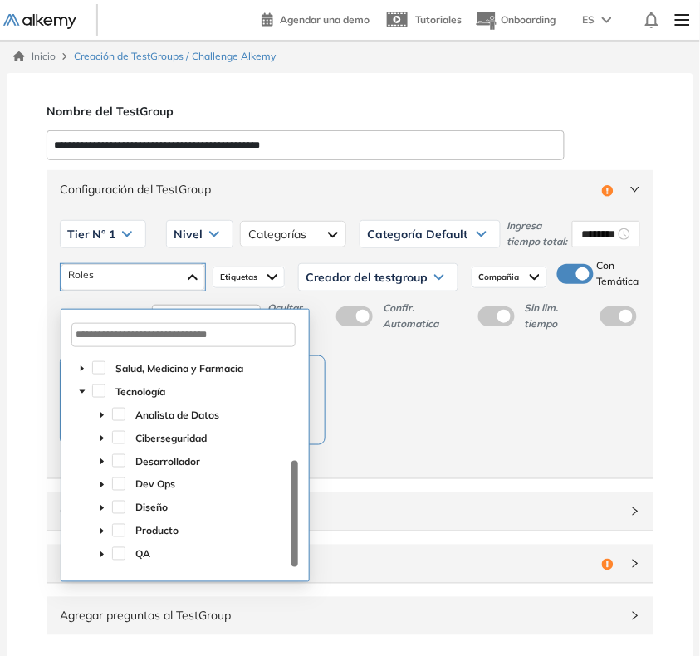
scroll to position [104, 0]
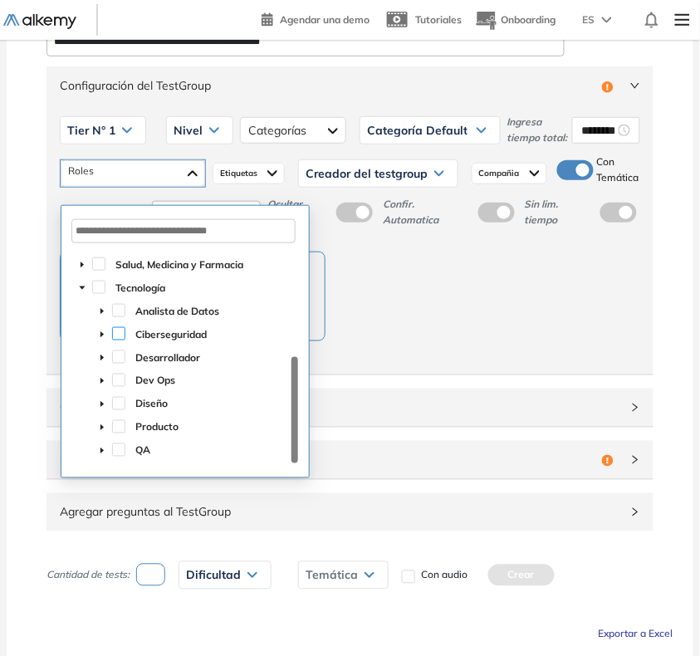
click at [113, 333] on span at bounding box center [118, 333] width 13 height 13
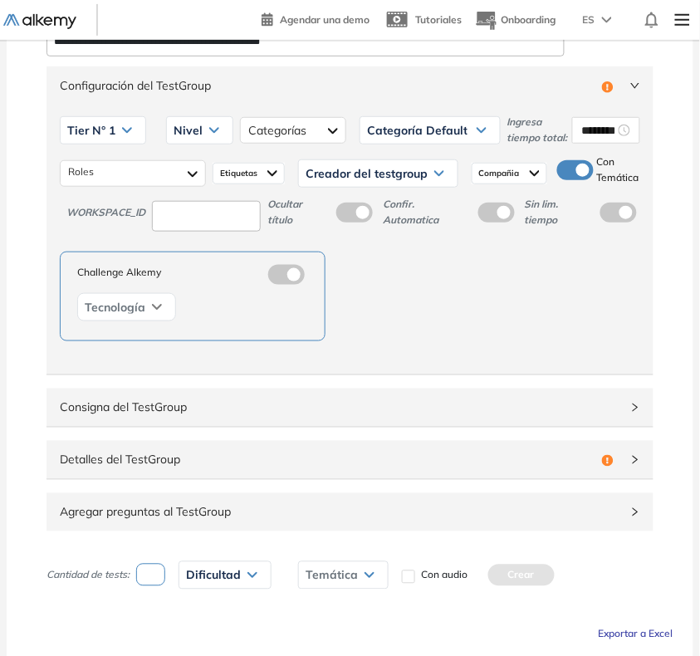
click at [480, 335] on div "Challenge Alkemy Tecnología" at bounding box center [350, 297] width 580 height 90
click at [227, 230] on input at bounding box center [206, 216] width 109 height 31
type input "***"
click at [178, 137] on span "Nivel" at bounding box center [187, 130] width 29 height 13
click at [193, 264] on li "Integrador" at bounding box center [196, 255] width 45 height 17
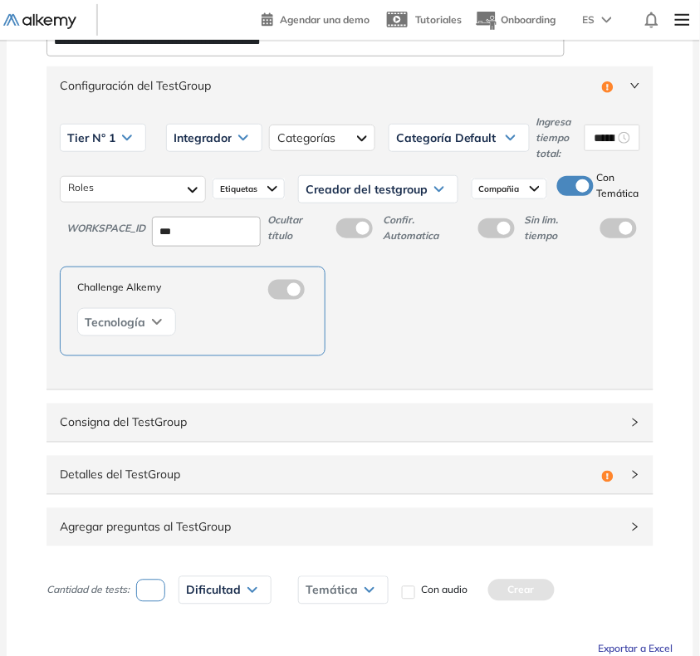
click at [343, 191] on span "Creador del testgroup" at bounding box center [366, 189] width 122 height 13
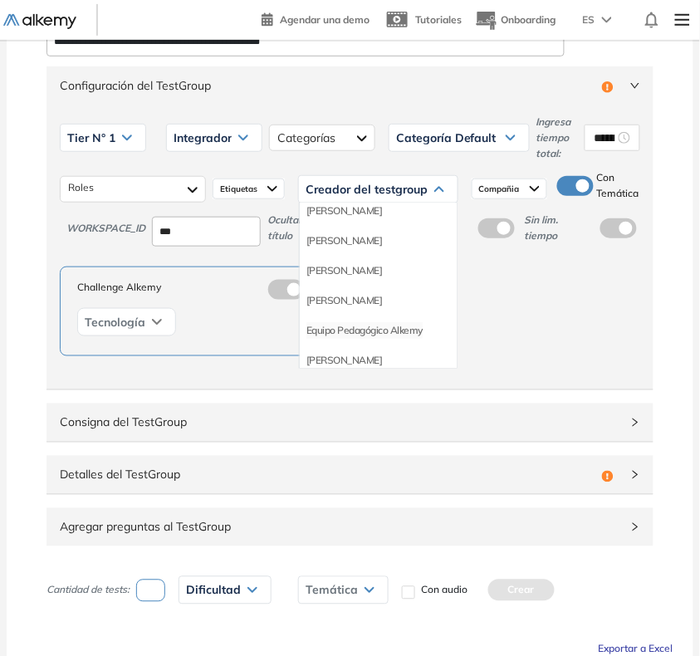
click at [358, 328] on li "Equipo Pedagógico Alkemy" at bounding box center [364, 330] width 116 height 17
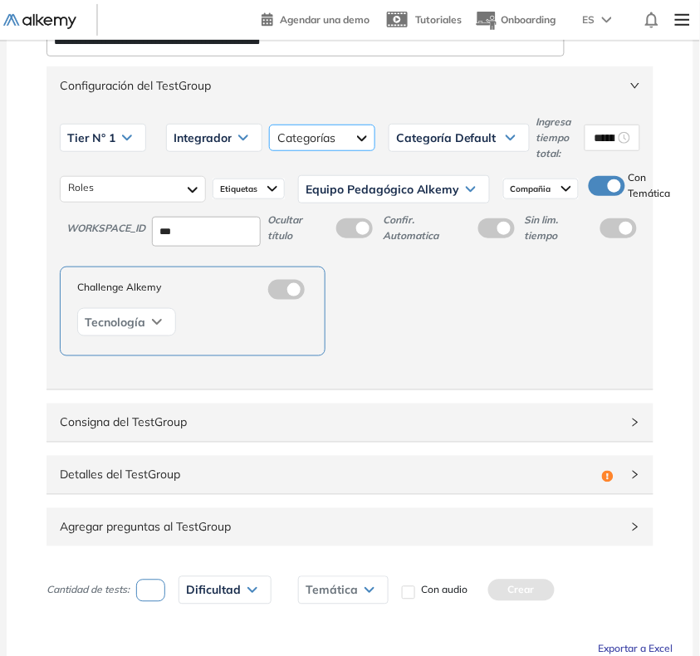
click at [347, 139] on div at bounding box center [322, 138] width 106 height 27
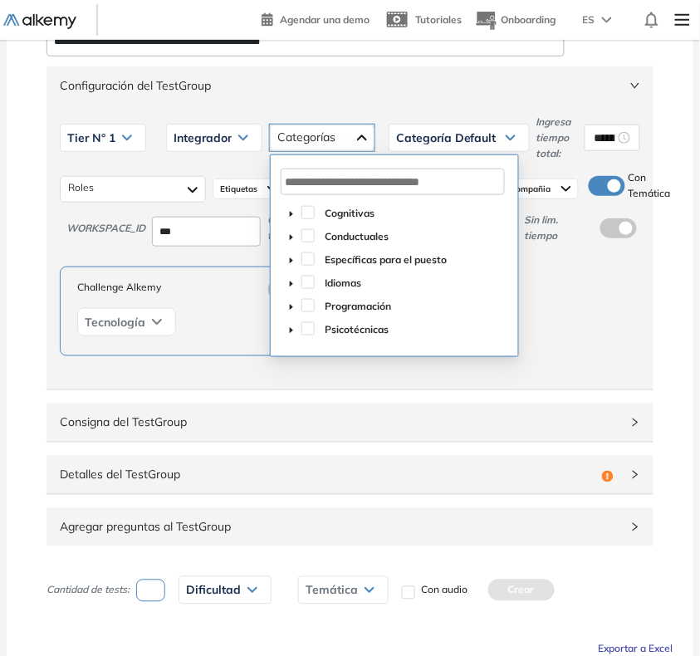
click at [292, 303] on icon "caret-down" at bounding box center [291, 307] width 8 height 8
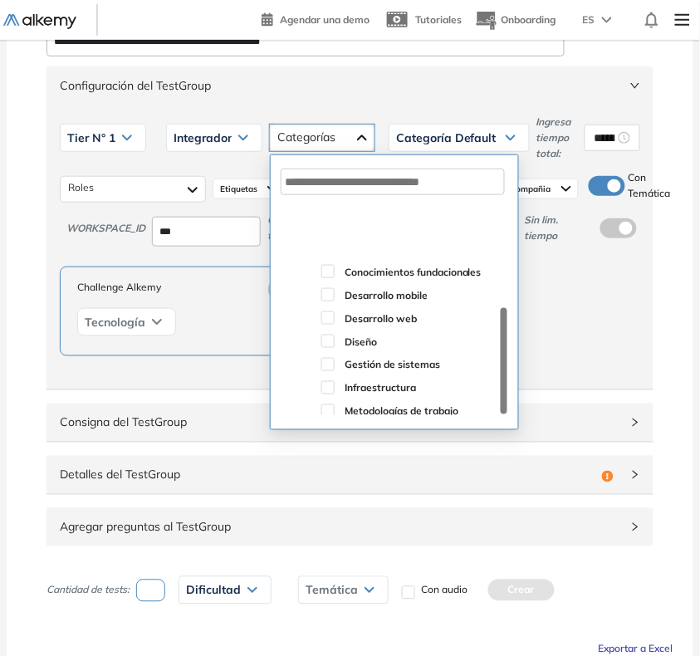
scroll to position [180, 0]
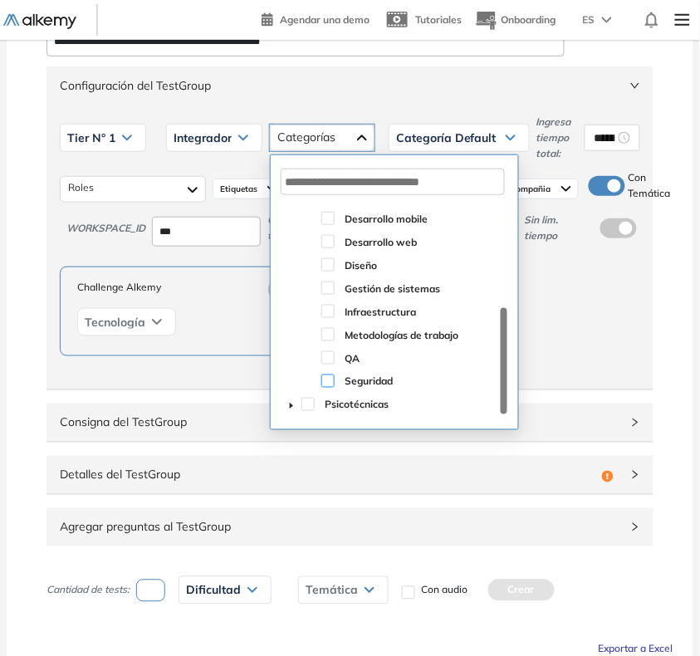
click at [325, 379] on span at bounding box center [327, 380] width 13 height 13
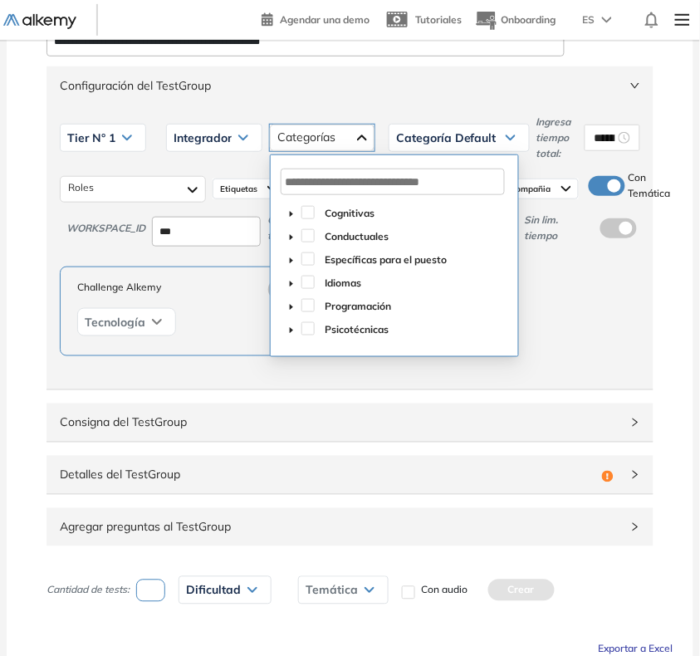
scroll to position [0, 0]
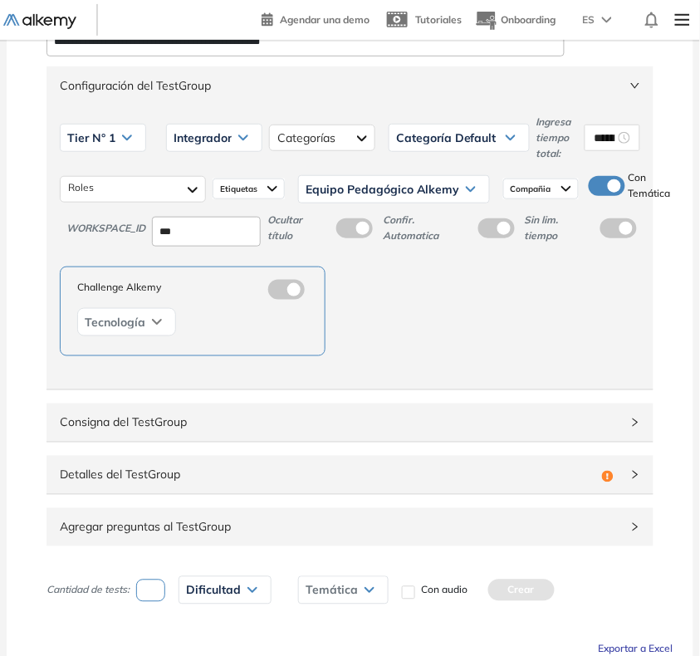
click at [515, 91] on span "Configuración del TestGroup" at bounding box center [340, 85] width 560 height 18
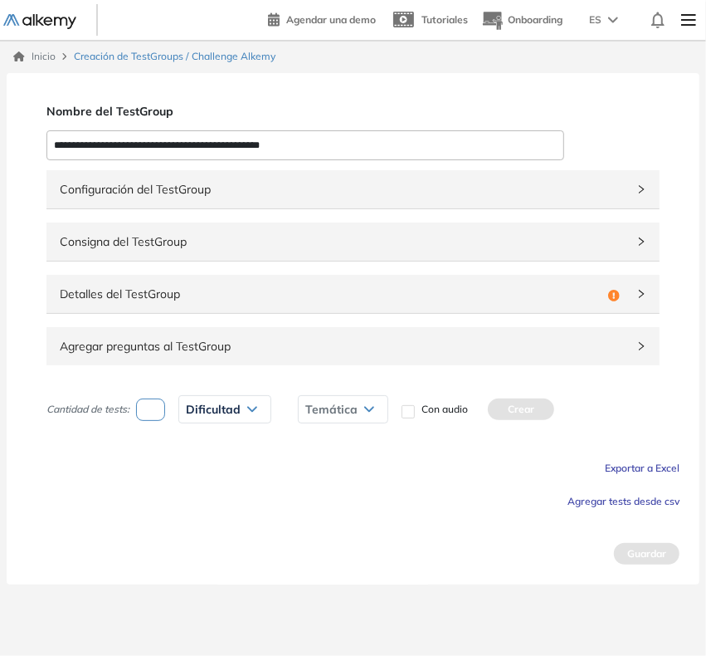
click at [228, 296] on span "Detalles del TestGroup" at bounding box center [331, 294] width 542 height 18
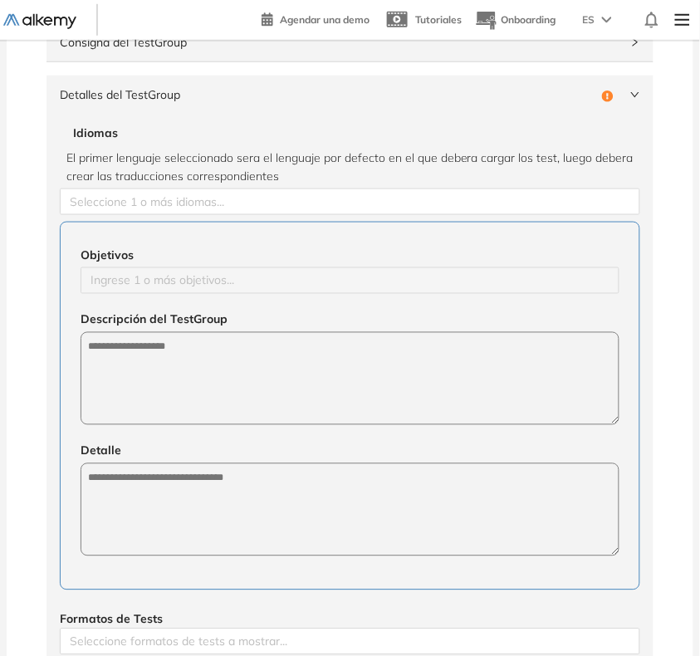
scroll to position [208, 0]
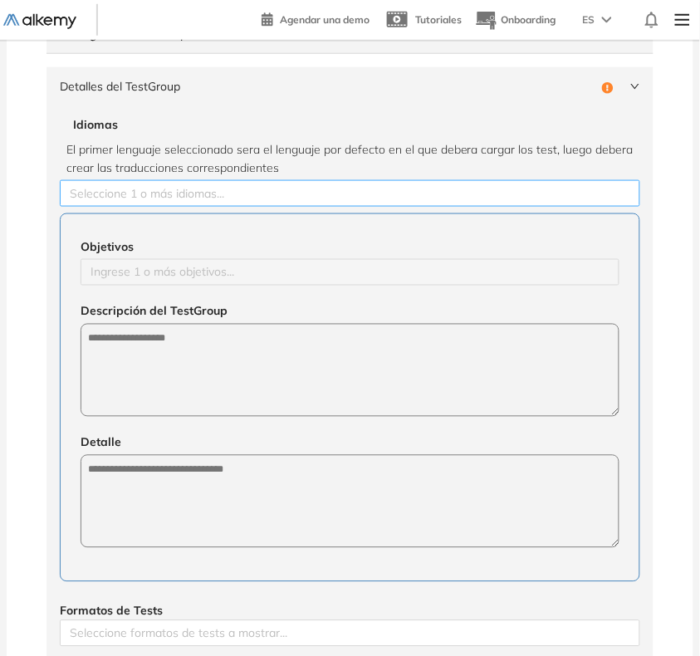
click at [188, 195] on div at bounding box center [350, 193] width 572 height 20
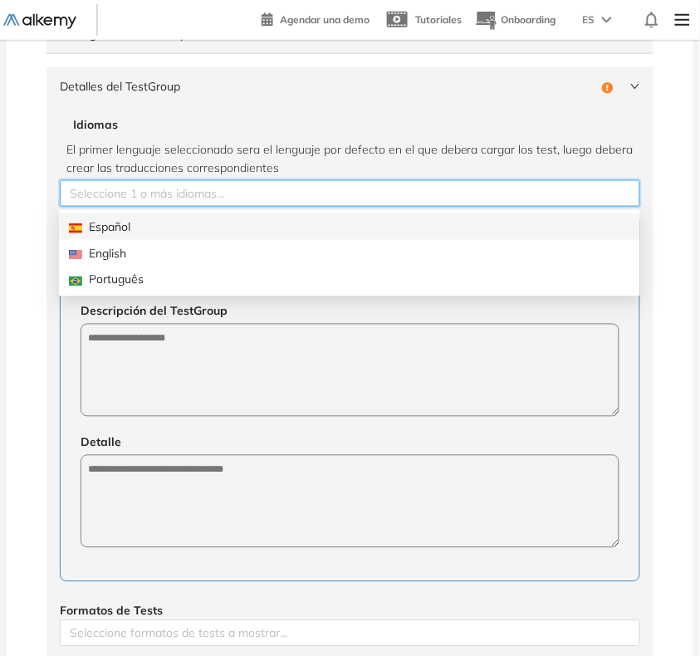
click at [155, 225] on div "Español" at bounding box center [349, 226] width 561 height 18
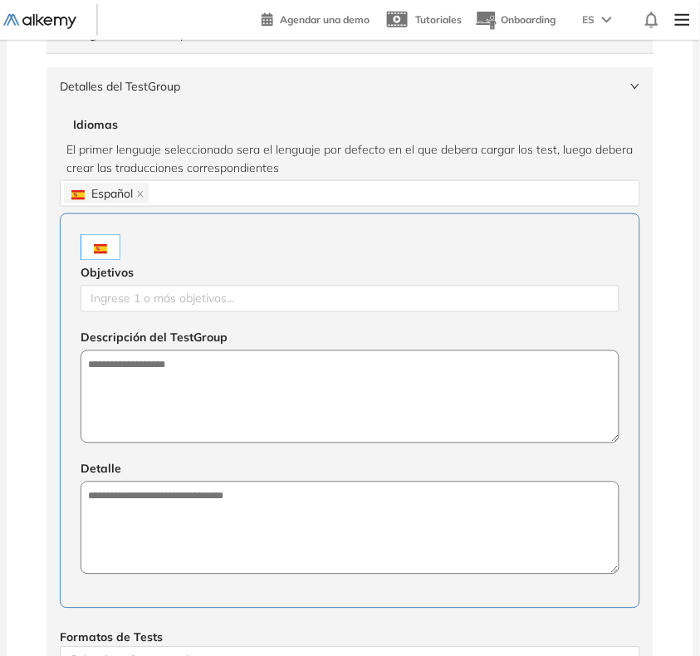
click at [55, 328] on div "Idiomas El primer lenguaje seleccionado sera el lenguaje por defecto en el que …" at bounding box center [349, 449] width 607 height 689
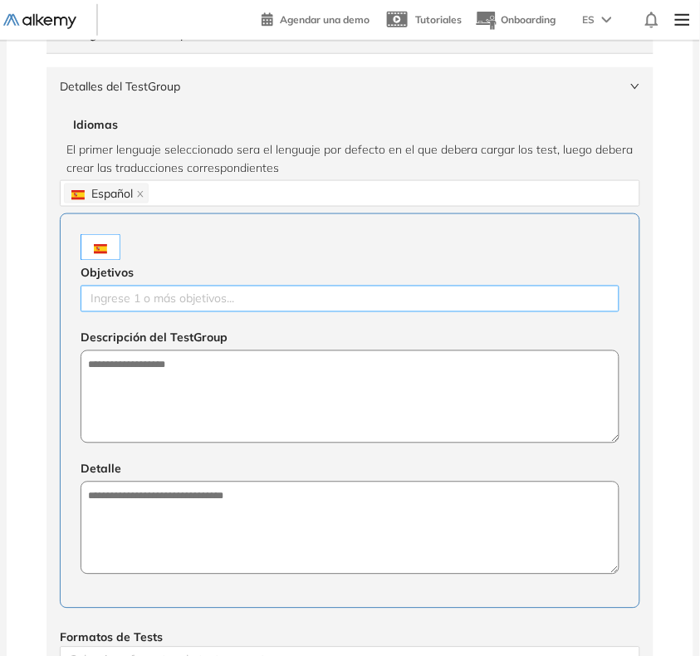
click at [127, 304] on div at bounding box center [350, 299] width 530 height 20
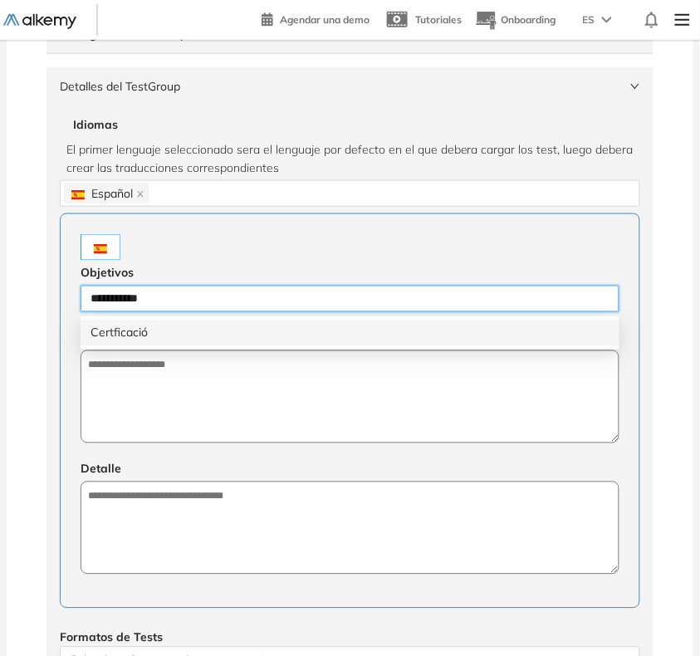
type input "**********"
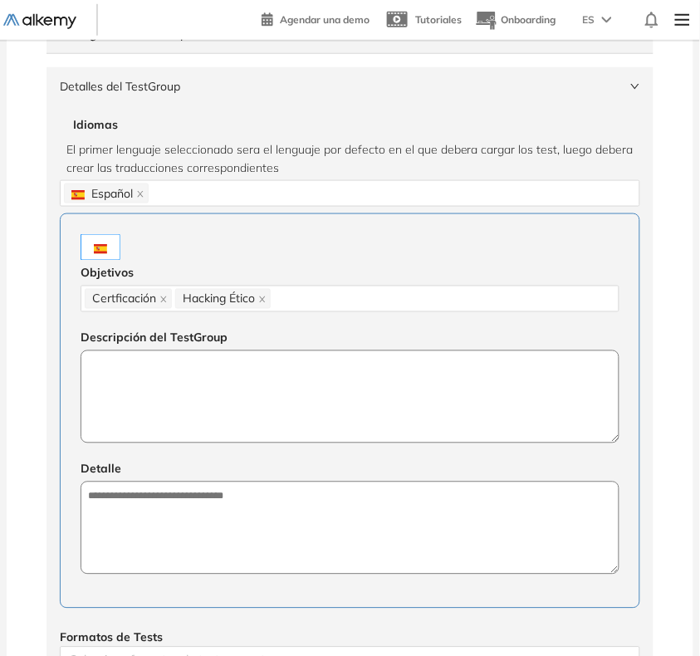
click at [181, 418] on textarea at bounding box center [350, 396] width 539 height 93
paste textarea "**********"
type textarea "**********"
click at [226, 525] on textarea at bounding box center [350, 528] width 539 height 93
paste textarea "**********"
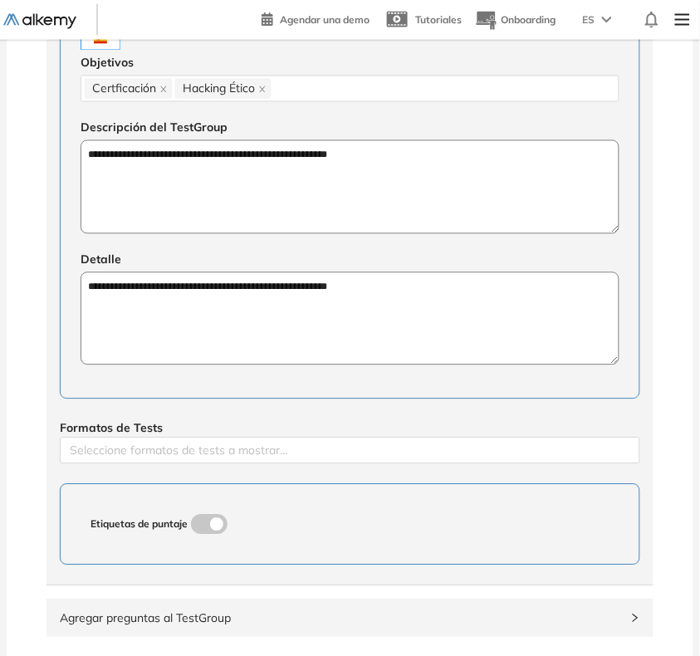
scroll to position [519, 0]
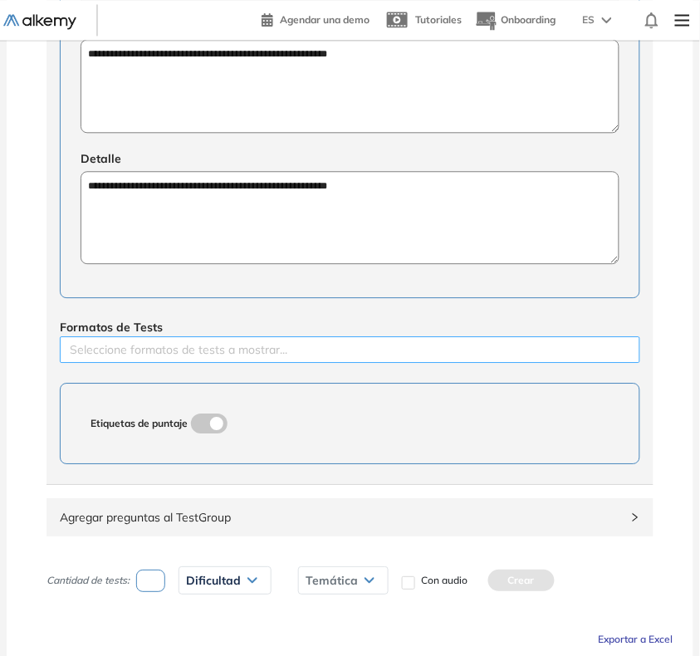
click at [250, 350] on div at bounding box center [350, 350] width 572 height 20
type textarea "**********"
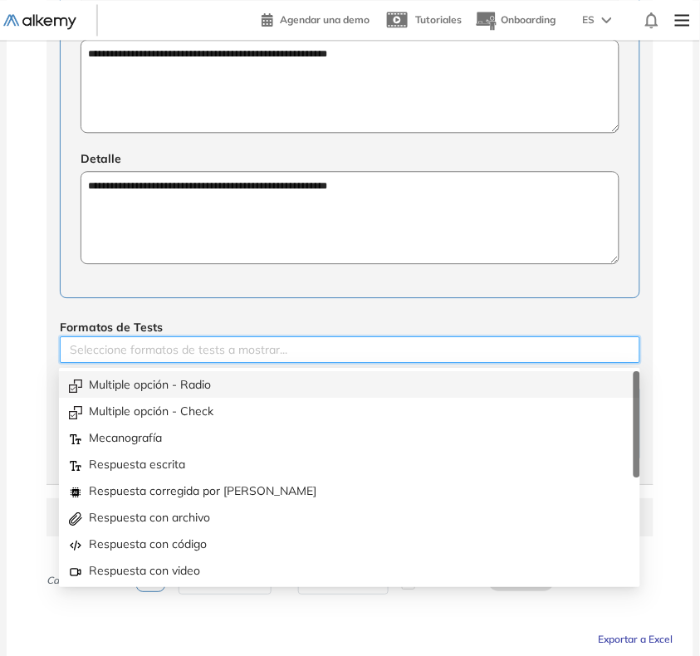
click at [205, 378] on div "Multiple opción - Radio" at bounding box center [349, 384] width 561 height 18
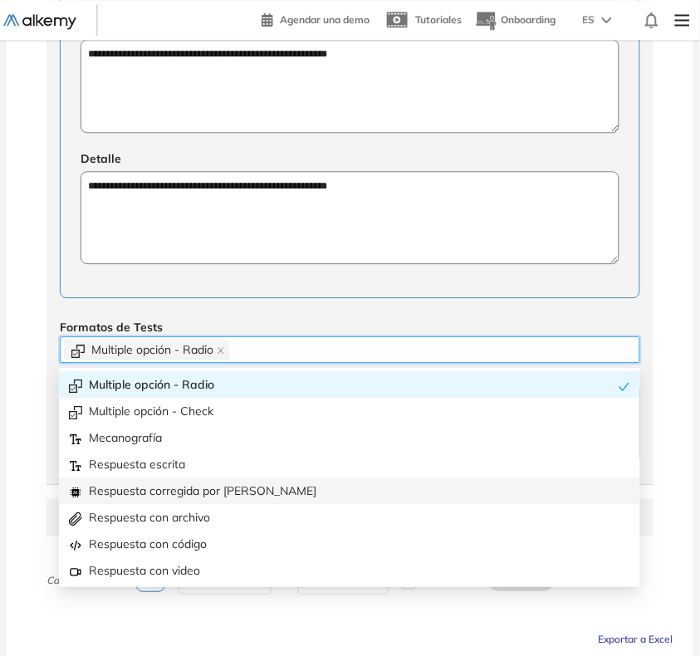
click at [201, 486] on div "Respuesta corregida por [PERSON_NAME]" at bounding box center [349, 490] width 561 height 18
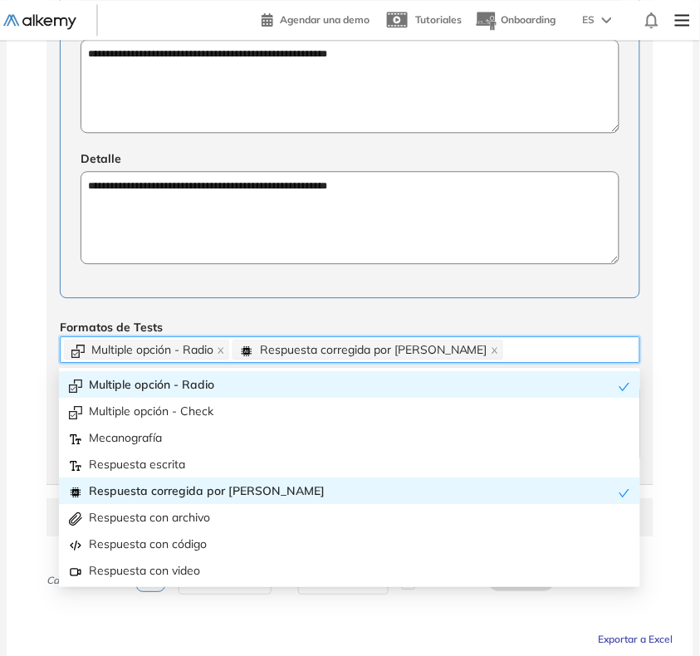
click at [324, 320] on div "Formatos de Tests Multiple opción - Radio Respuesta corregida por IA" at bounding box center [350, 340] width 580 height 45
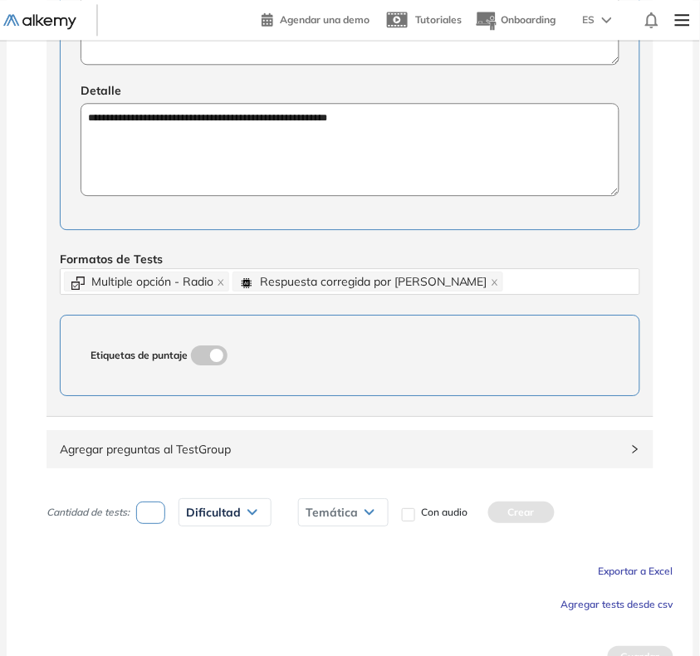
scroll to position [621, 0]
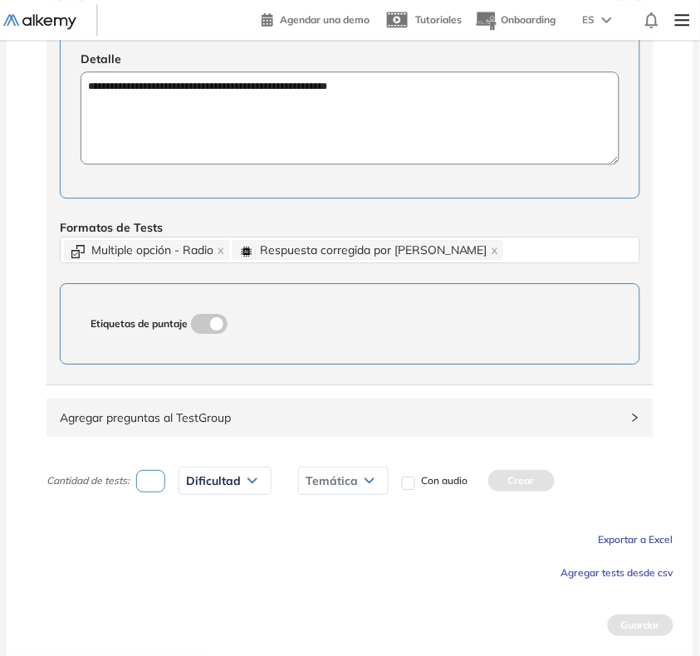
click at [594, 566] on span "Agregar tests desde csv" at bounding box center [617, 572] width 112 height 12
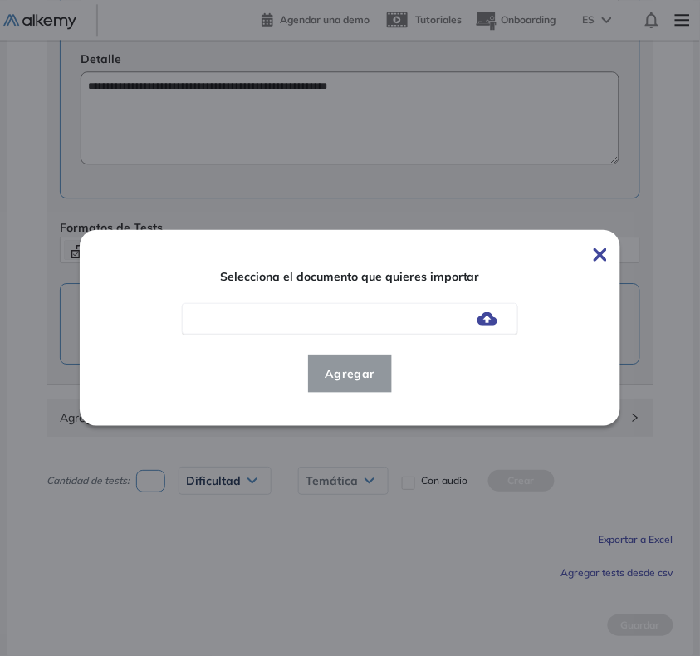
click at [491, 325] on img at bounding box center [487, 318] width 20 height 13
click at [0, 0] on input "file" at bounding box center [0, 0] width 0 height 0
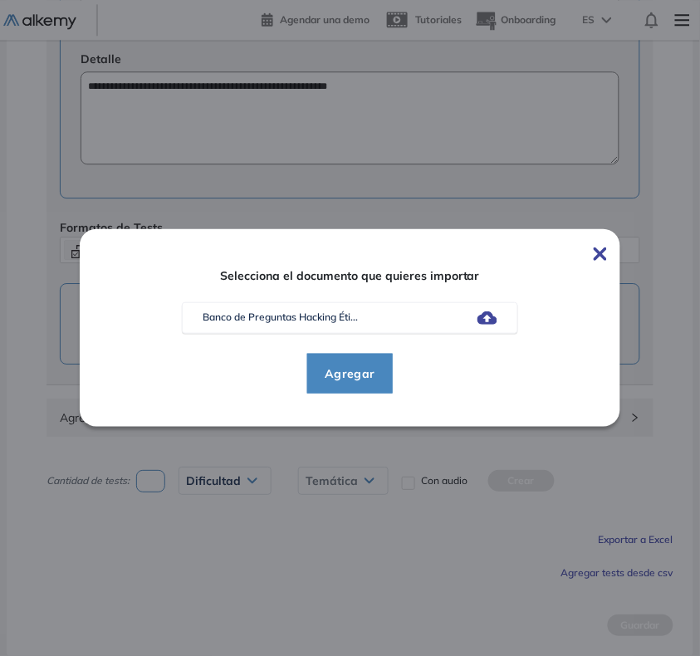
click at [330, 374] on span "Agregar" at bounding box center [349, 374] width 77 height 20
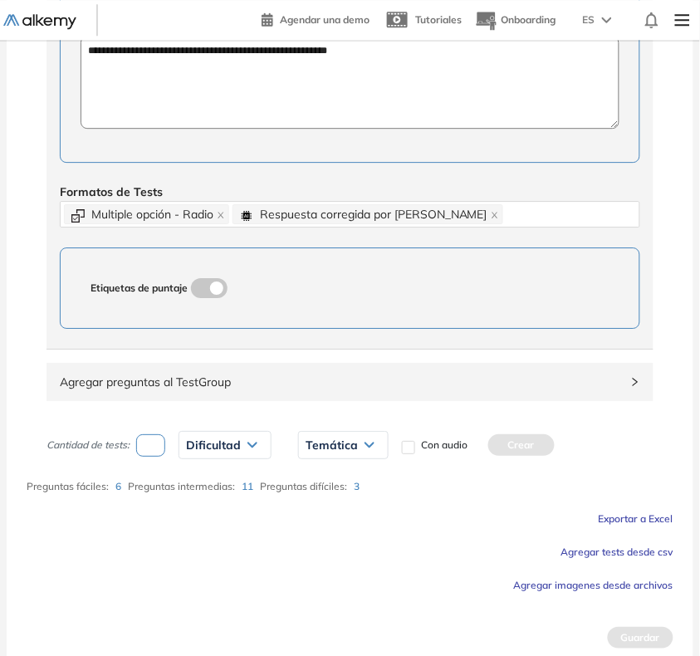
scroll to position [669, 0]
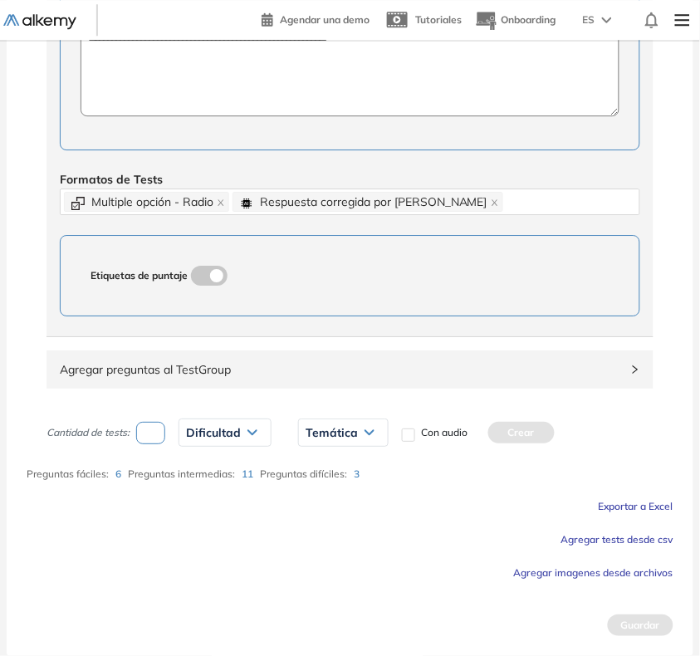
click at [155, 425] on input "number" at bounding box center [150, 433] width 29 height 22
type input "*"
click at [212, 432] on span "Dificultad" at bounding box center [213, 432] width 55 height 13
click at [204, 498] on li "Fácil" at bounding box center [197, 498] width 20 height 17
click at [293, 433] on span "Temática" at bounding box center [303, 432] width 52 height 13
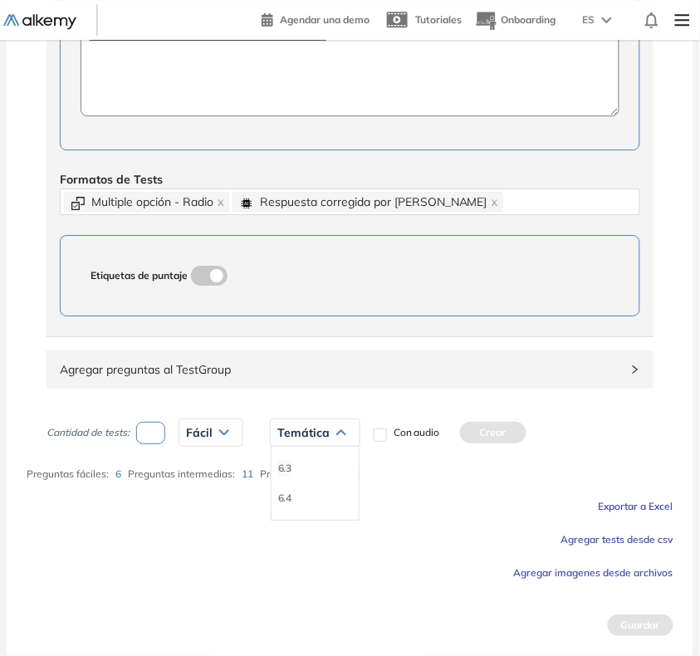
click at [282, 467] on li "6.3" at bounding box center [284, 468] width 13 height 17
click at [429, 426] on button "Crear" at bounding box center [456, 433] width 66 height 22
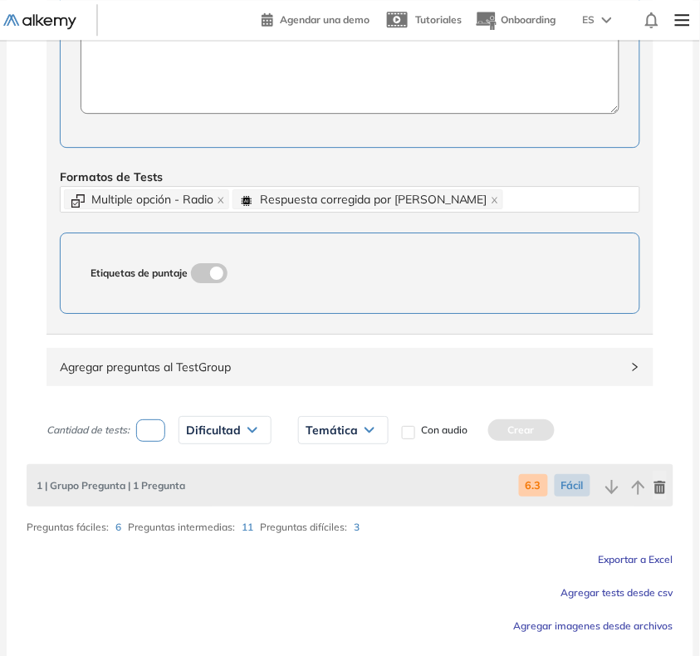
click at [155, 437] on input "number" at bounding box center [150, 430] width 29 height 22
type input "*"
click at [199, 422] on div "Dificultad" at bounding box center [224, 430] width 91 height 27
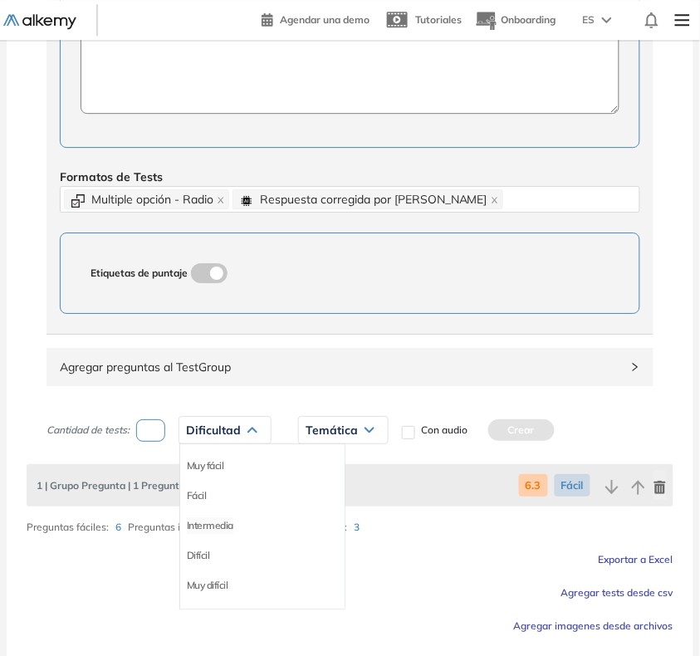
click at [221, 525] on li "Intermedia" at bounding box center [210, 525] width 46 height 17
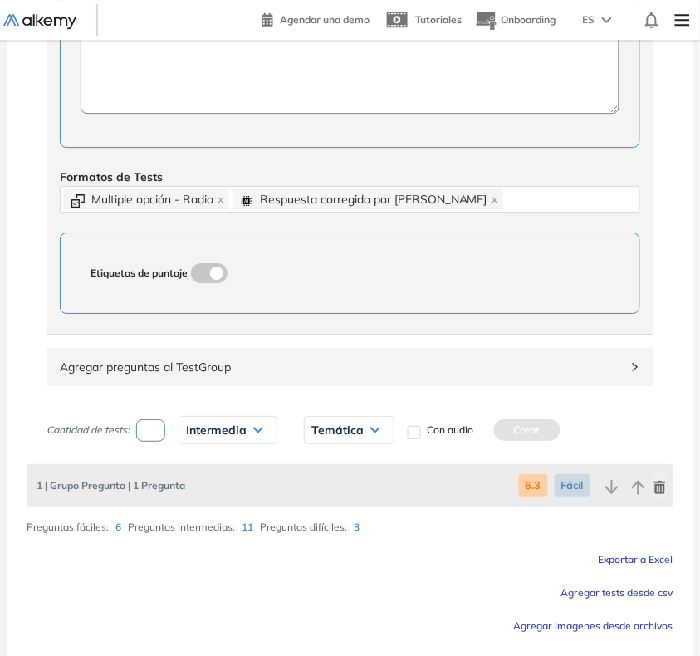
click at [314, 437] on span "Temática" at bounding box center [337, 429] width 52 height 13
click at [326, 465] on div "6.3" at bounding box center [348, 466] width 87 height 30
click at [317, 467] on li "6.3" at bounding box center [318, 465] width 13 height 17
drag, startPoint x: 487, startPoint y: 423, endPoint x: 472, endPoint y: 429, distance: 16.8
click at [487, 424] on button "Crear" at bounding box center [490, 430] width 66 height 22
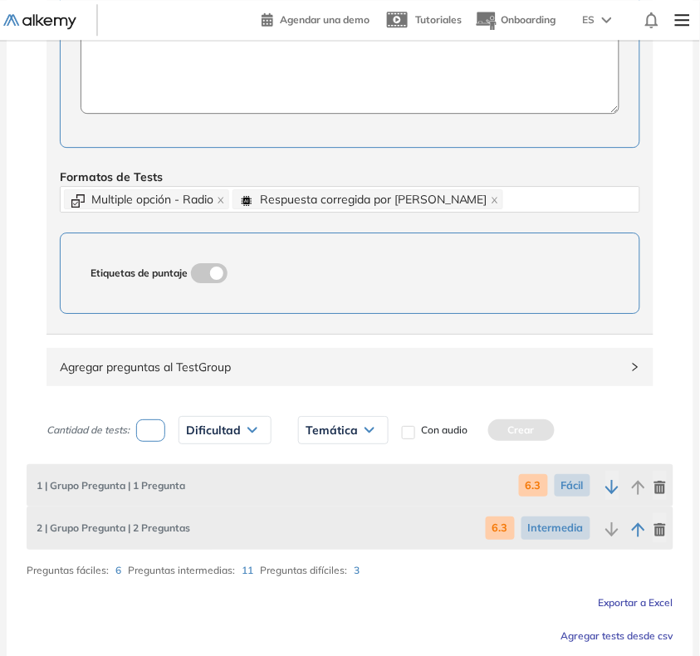
click at [158, 440] on input "number" at bounding box center [150, 430] width 29 height 22
type input "*"
click at [205, 425] on span "Dificultad" at bounding box center [213, 429] width 55 height 13
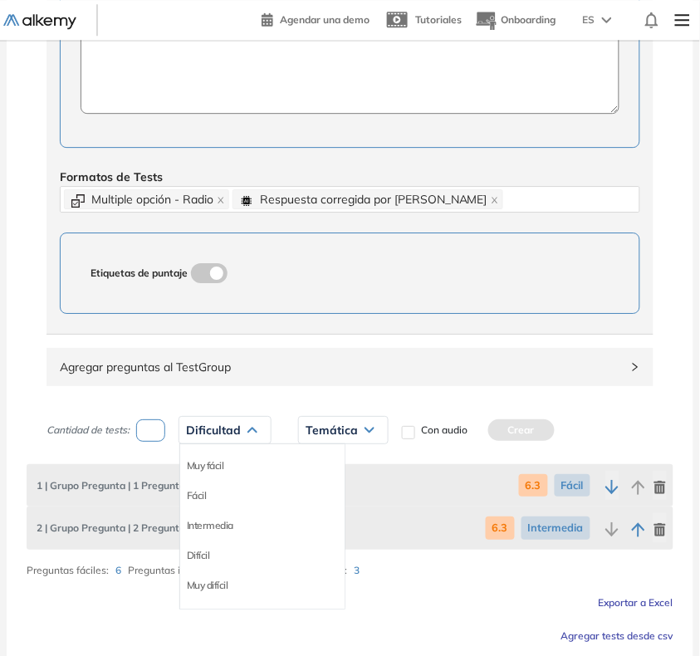
click at [198, 558] on li "Difícil" at bounding box center [198, 555] width 23 height 17
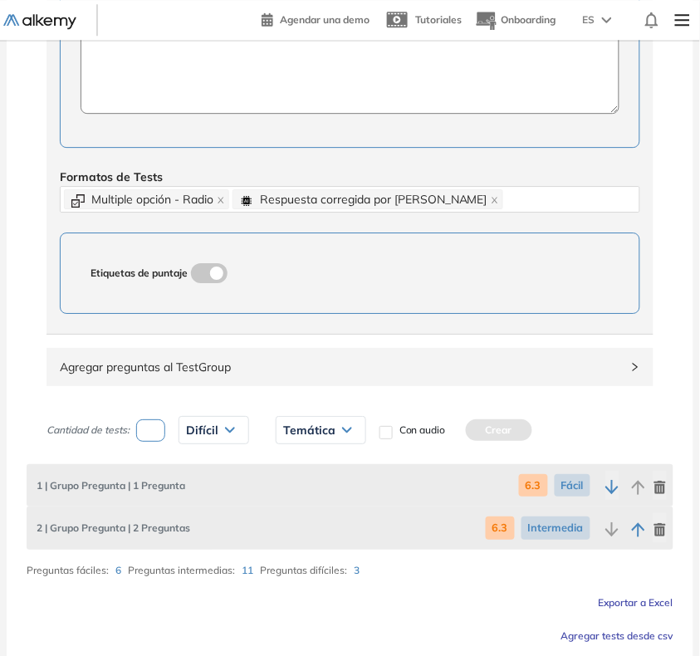
click at [318, 436] on span "Temática" at bounding box center [309, 429] width 52 height 13
click at [293, 473] on li "6.3" at bounding box center [290, 465] width 13 height 17
click at [457, 424] on button "Crear" at bounding box center [462, 430] width 66 height 22
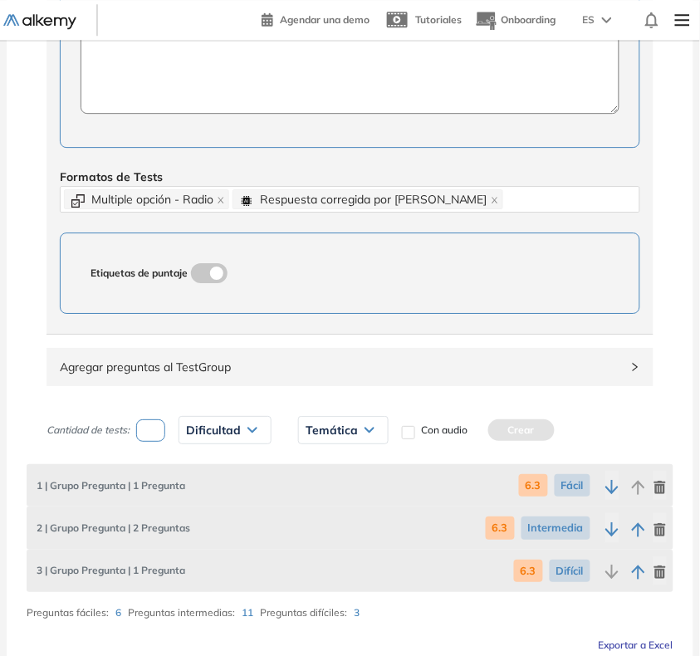
click at [149, 441] on input "number" at bounding box center [150, 430] width 29 height 22
type input "*"
click at [196, 428] on span "Dificultad" at bounding box center [213, 429] width 55 height 13
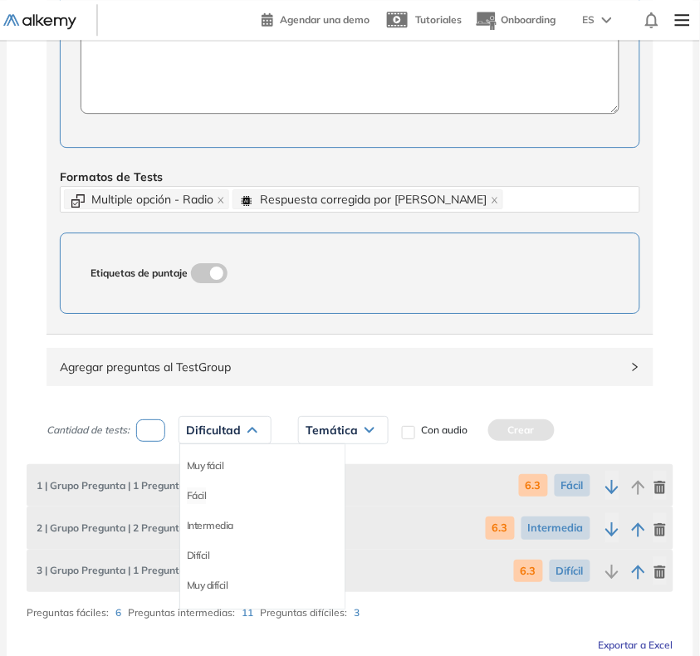
click at [207, 501] on li "Fácil" at bounding box center [197, 495] width 20 height 17
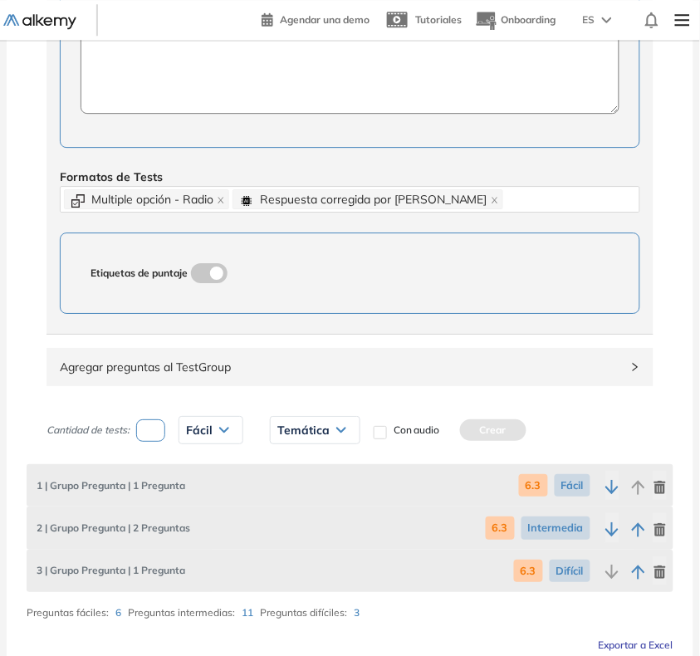
scroll to position [809, 0]
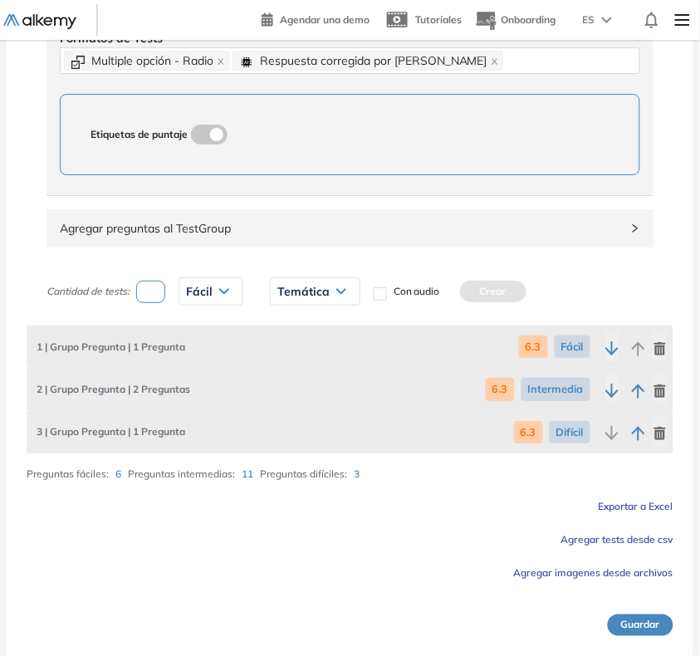
click at [324, 289] on span "Temática" at bounding box center [303, 291] width 52 height 13
click at [287, 363] on li "6.4" at bounding box center [284, 357] width 13 height 17
drag, startPoint x: 457, startPoint y: 296, endPoint x: 403, endPoint y: 308, distance: 55.2
click at [455, 296] on button "Crear" at bounding box center [456, 292] width 66 height 22
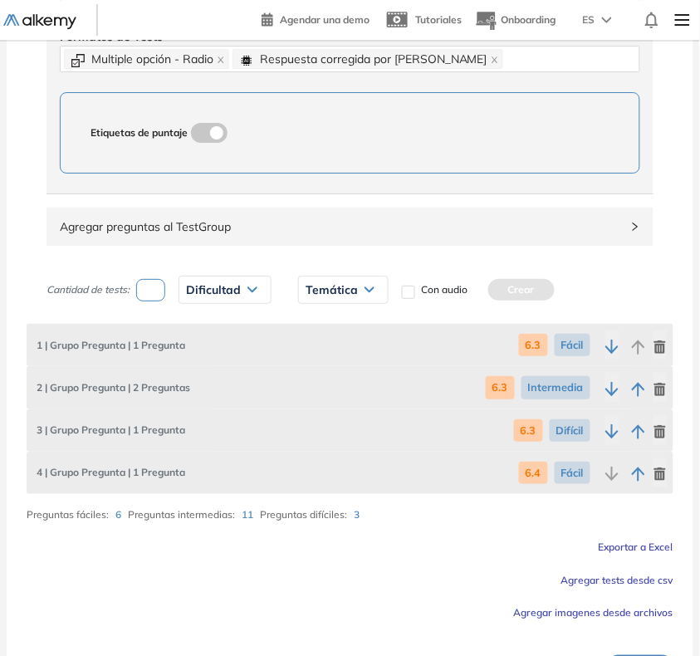
click at [159, 297] on input "number" at bounding box center [150, 290] width 29 height 22
type input "*"
click at [202, 289] on span "Dificultad" at bounding box center [213, 289] width 55 height 13
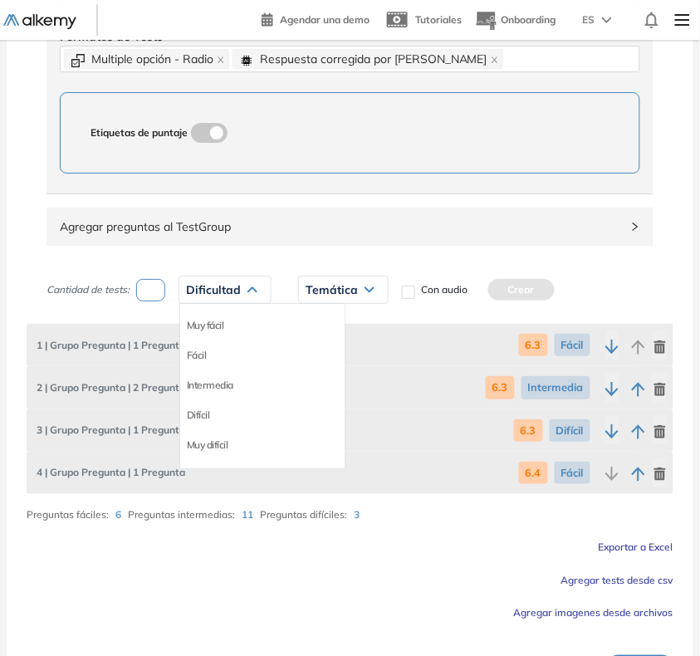
drag, startPoint x: 205, startPoint y: 384, endPoint x: 296, endPoint y: 321, distance: 111.0
click at [206, 384] on li "Intermedia" at bounding box center [210, 385] width 46 height 17
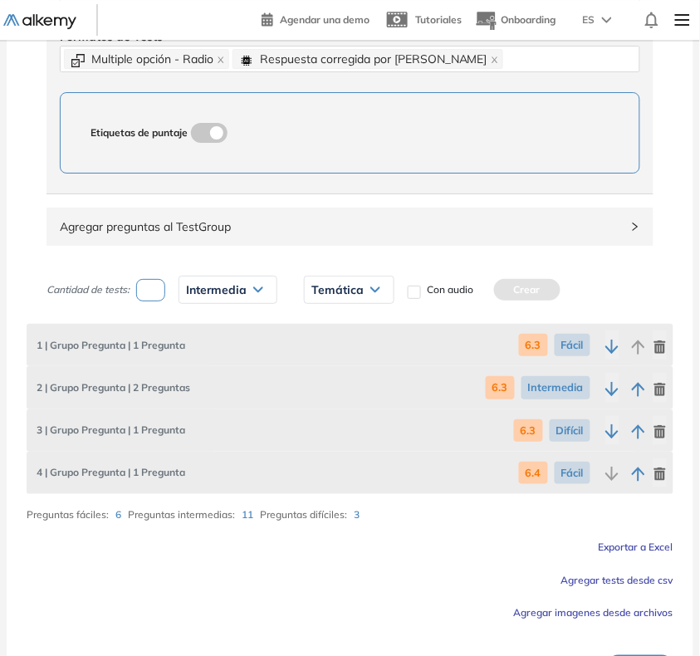
click at [345, 291] on span "Temática" at bounding box center [337, 289] width 52 height 13
click at [325, 354] on li "6.4" at bounding box center [318, 355] width 13 height 17
drag, startPoint x: 513, startPoint y: 301, endPoint x: 503, endPoint y: 301, distance: 10.0
click at [513, 300] on button "Crear" at bounding box center [490, 290] width 66 height 22
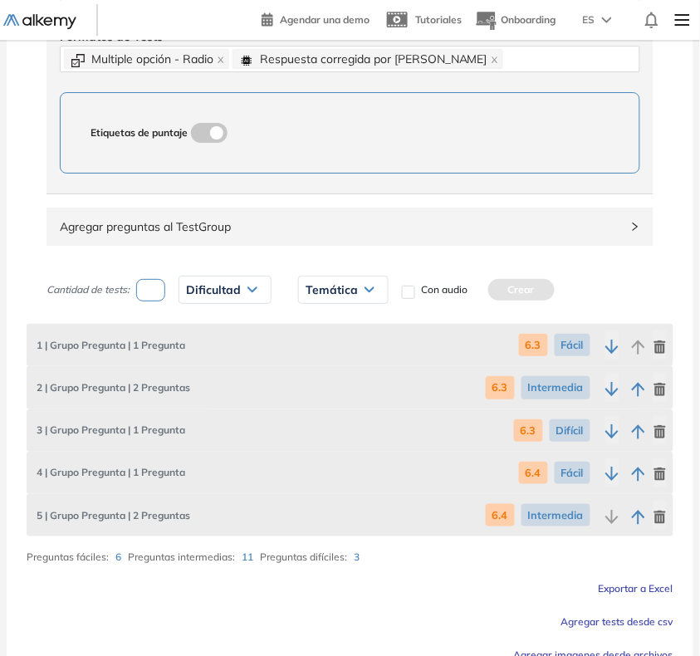
click at [162, 301] on input "number" at bounding box center [150, 290] width 29 height 22
type input "*"
click at [193, 296] on span "Dificultad" at bounding box center [213, 289] width 55 height 13
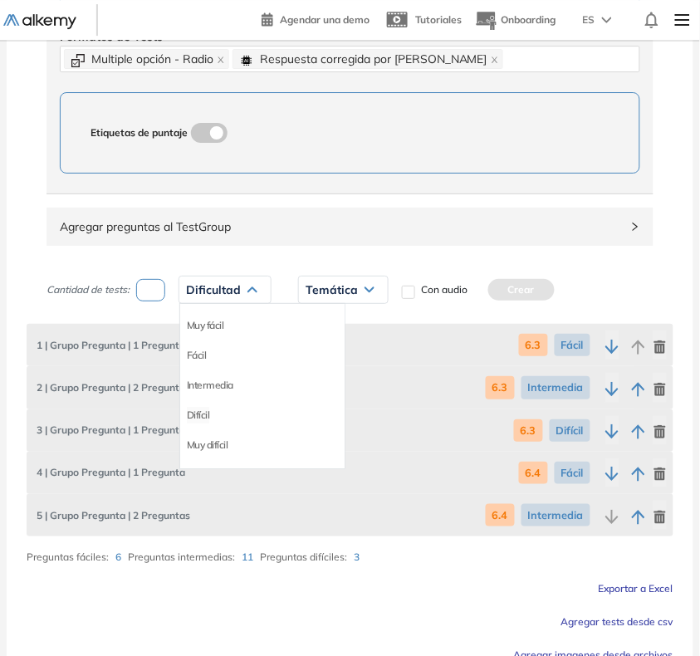
click at [209, 412] on li "Difícil" at bounding box center [198, 415] width 23 height 17
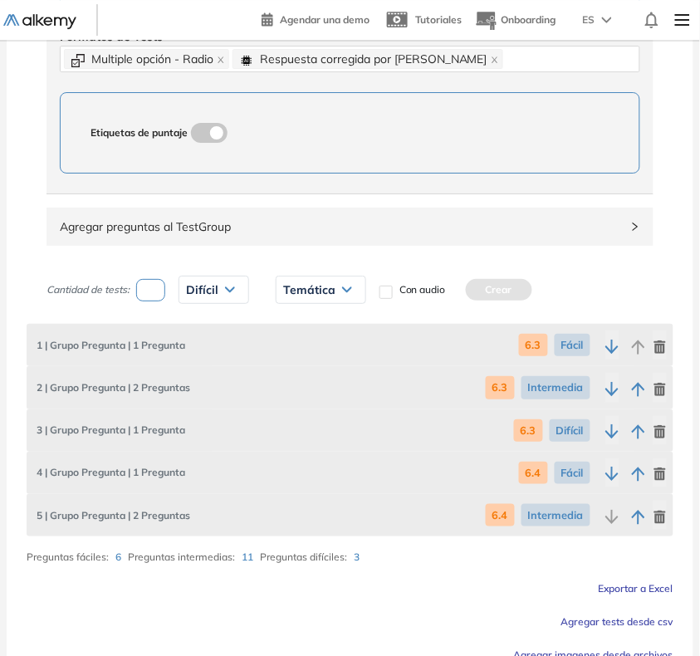
click at [333, 286] on span "Temática" at bounding box center [309, 289] width 52 height 13
drag, startPoint x: 292, startPoint y: 357, endPoint x: 397, endPoint y: 314, distance: 113.2
click at [292, 355] on li "6.4" at bounding box center [290, 355] width 13 height 17
click at [463, 293] on button "Crear" at bounding box center [462, 290] width 66 height 22
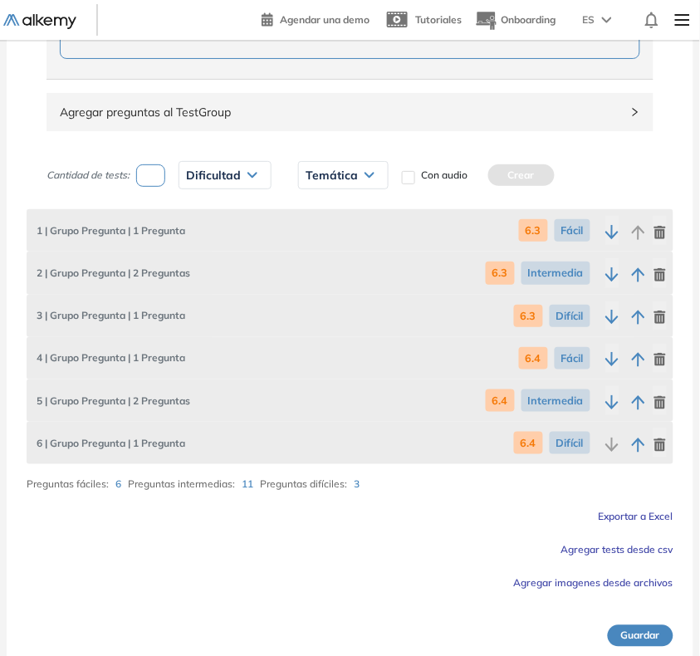
scroll to position [936, 0]
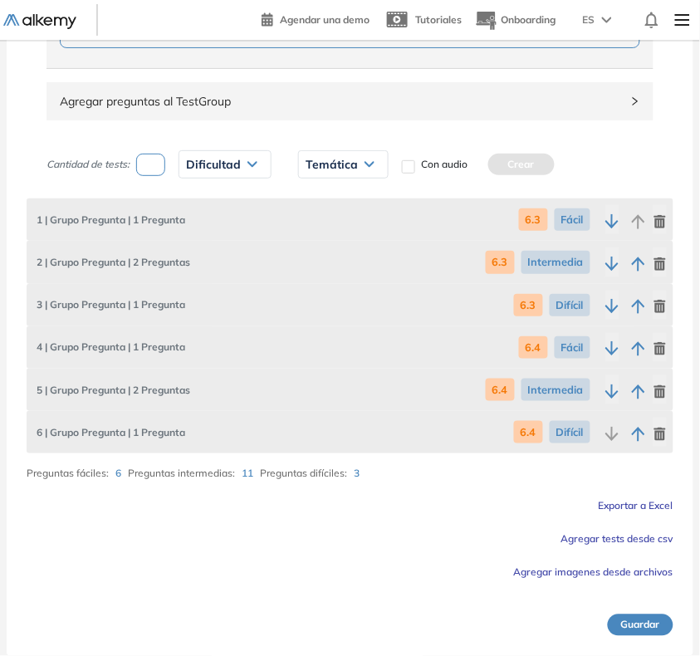
click at [644, 624] on button "Guardar" at bounding box center [641, 625] width 66 height 22
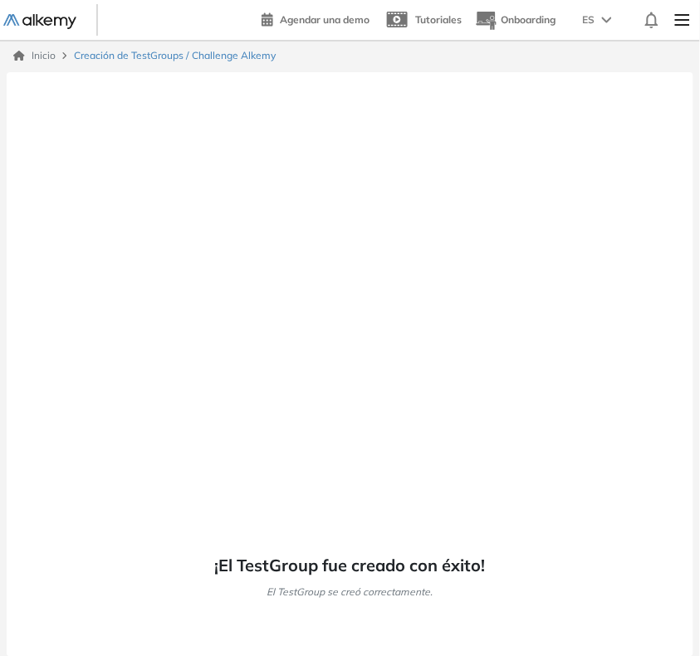
scroll to position [0, 0]
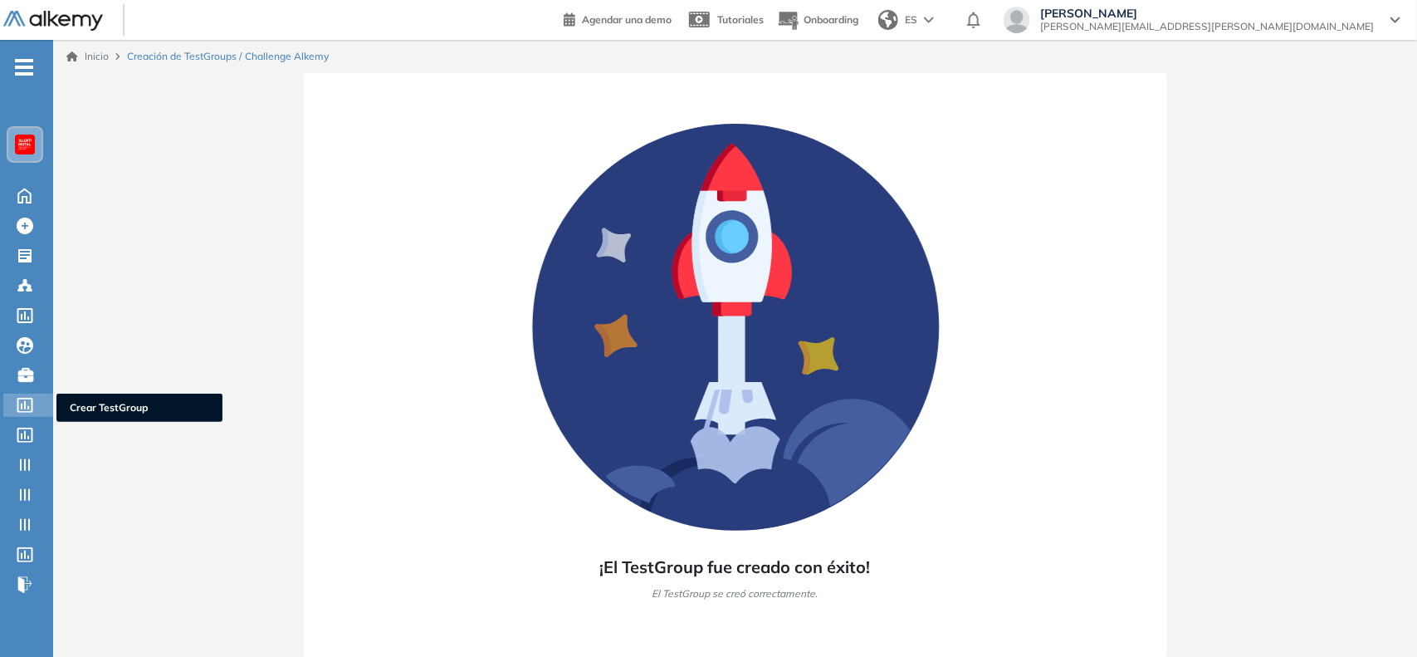
click at [30, 405] on icon at bounding box center [25, 405] width 17 height 15
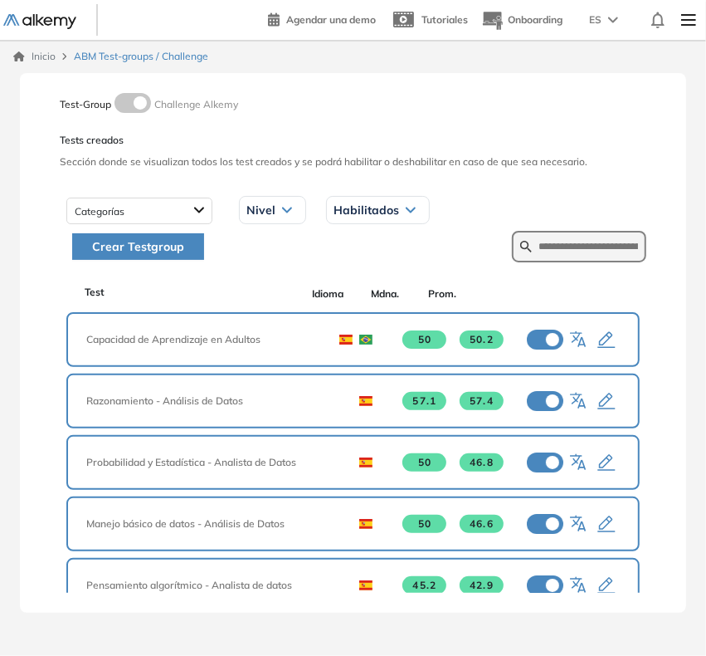
click at [188, 253] on button "Crear Testgroup" at bounding box center [138, 246] width 132 height 27
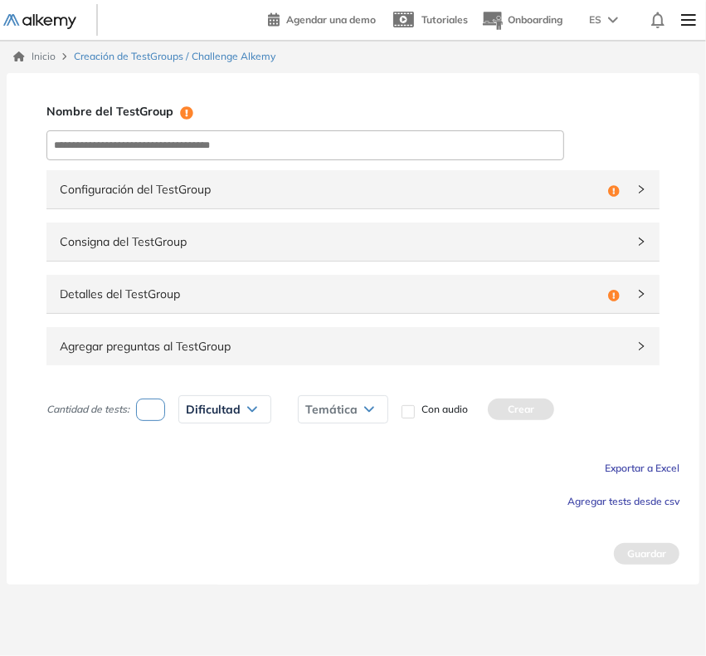
click at [613, 506] on span "Agregar tests desde csv" at bounding box center [624, 501] width 112 height 12
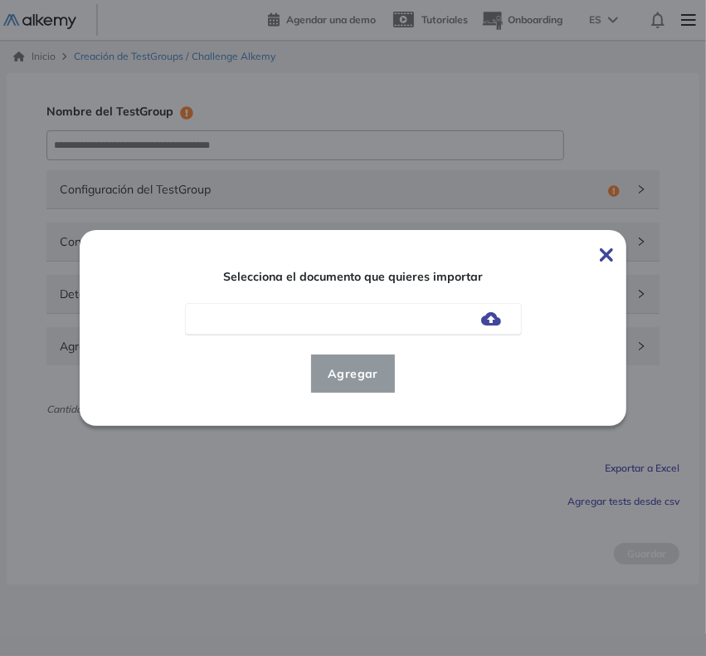
click at [481, 325] on img at bounding box center [491, 318] width 20 height 13
click at [0, 0] on input "file" at bounding box center [0, 0] width 0 height 0
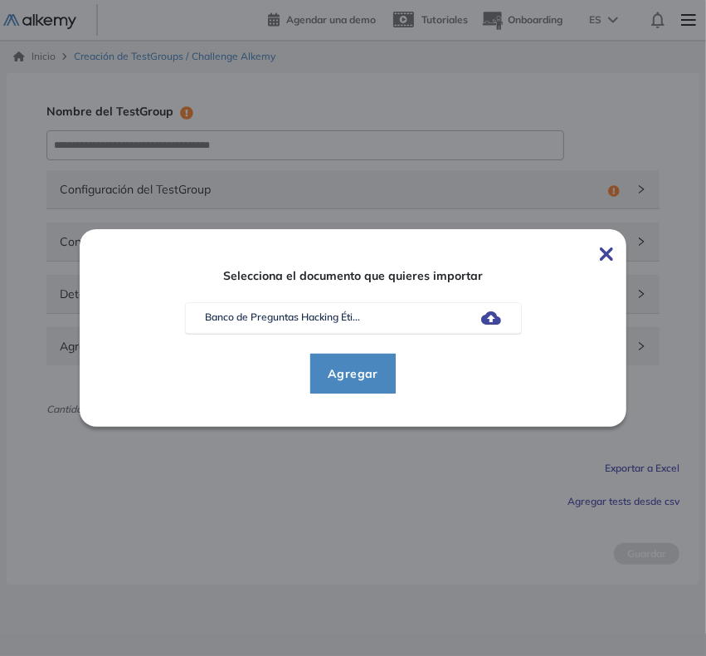
click at [329, 378] on span "Agregar" at bounding box center [353, 374] width 77 height 20
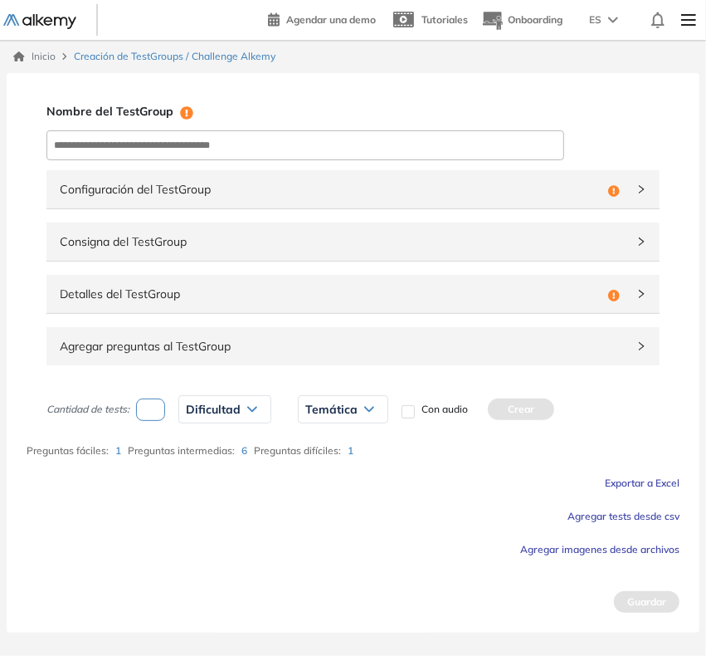
click at [623, 202] on div "Configuración del TestGroup Incompleto" at bounding box center [352, 189] width 613 height 38
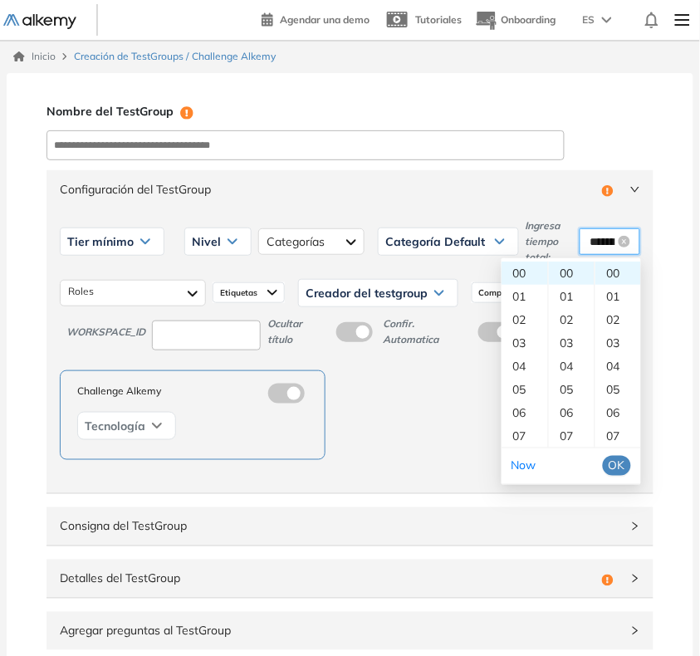
click at [594, 249] on input "********" at bounding box center [602, 241] width 26 height 18
click at [562, 438] on div "07" at bounding box center [572, 435] width 46 height 23
type input "********"
click at [613, 453] on li "OK" at bounding box center [617, 466] width 28 height 28
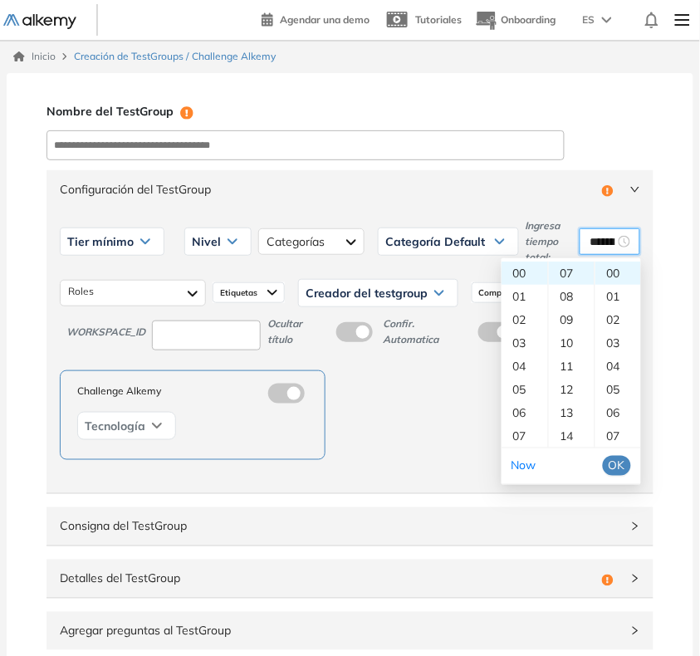
click at [611, 469] on span "OK" at bounding box center [616, 466] width 17 height 18
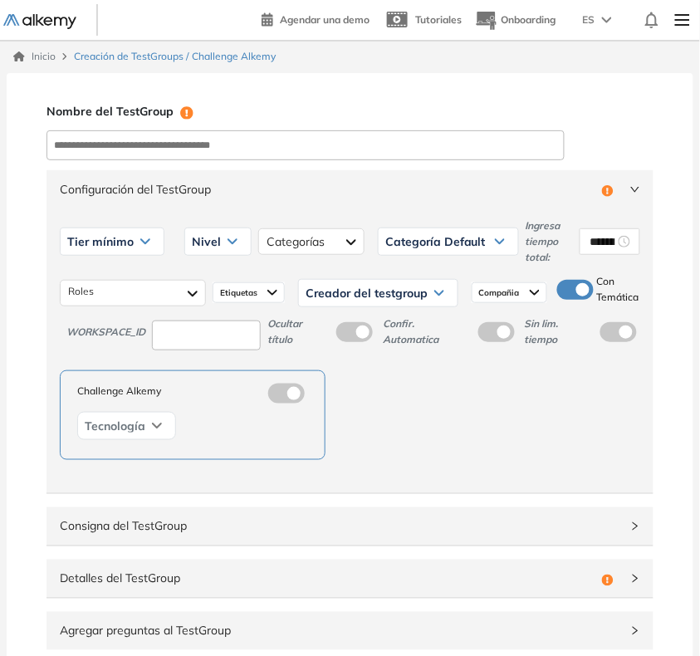
click at [119, 241] on span "Tier mínimo" at bounding box center [100, 241] width 66 height 13
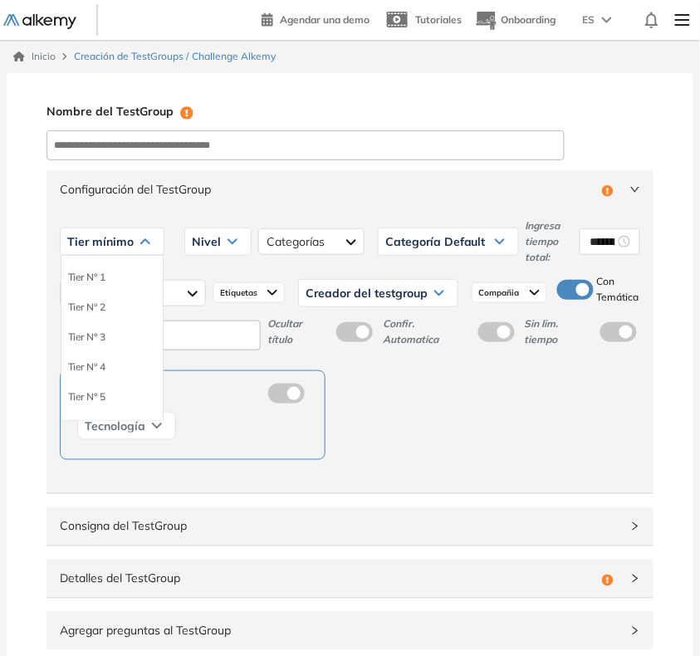
click at [100, 283] on li "Tier N° 1" at bounding box center [86, 277] width 37 height 17
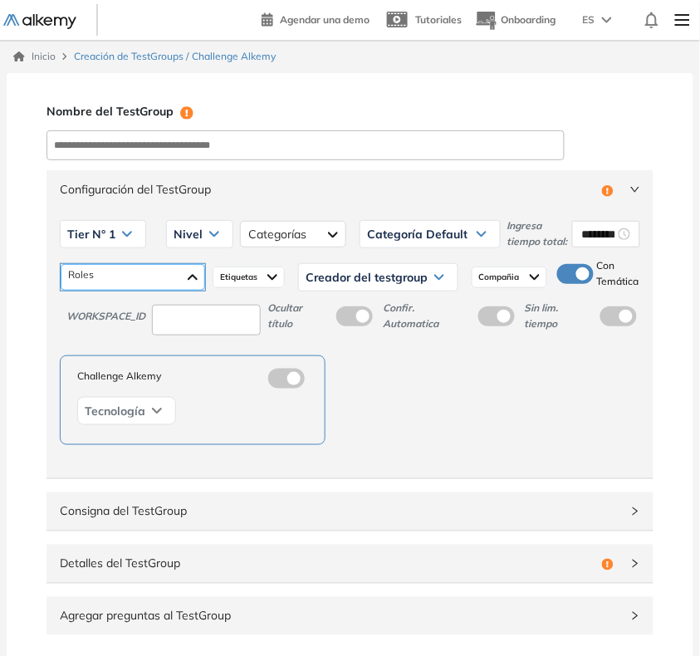
click at [76, 291] on div at bounding box center [133, 277] width 144 height 27
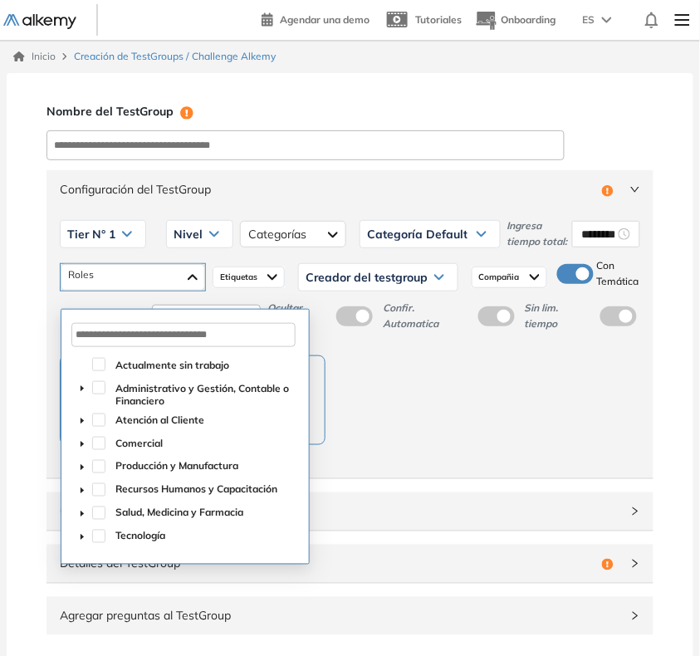
click at [84, 535] on icon "caret-down" at bounding box center [82, 537] width 8 height 8
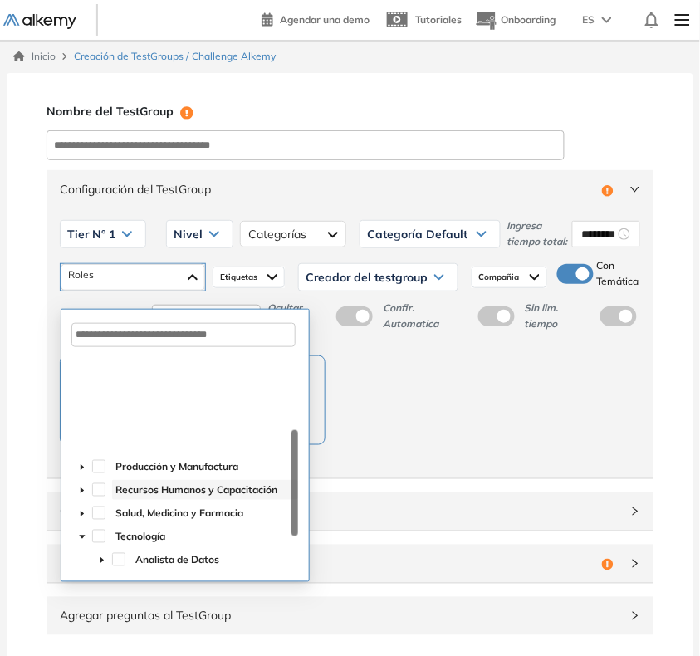
scroll to position [145, 0]
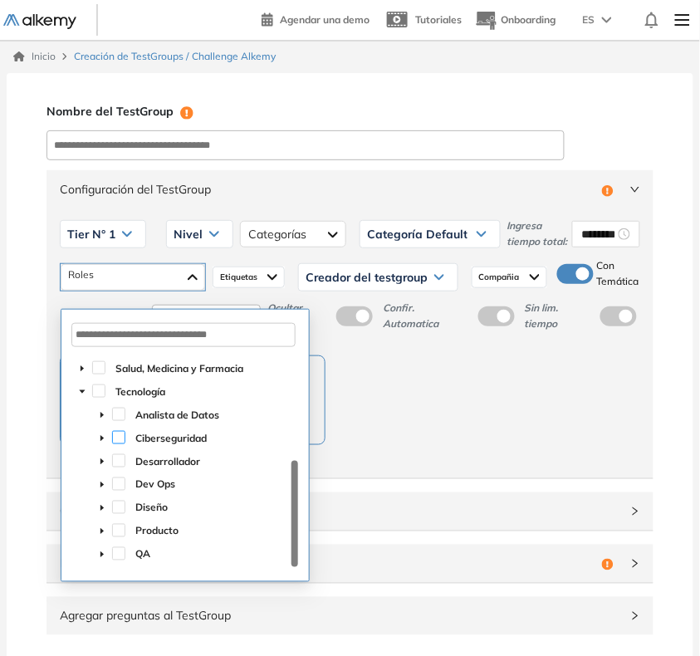
click at [120, 440] on span at bounding box center [118, 437] width 13 height 13
click at [516, 441] on div "Challenge Alkemy Tecnología" at bounding box center [350, 400] width 580 height 90
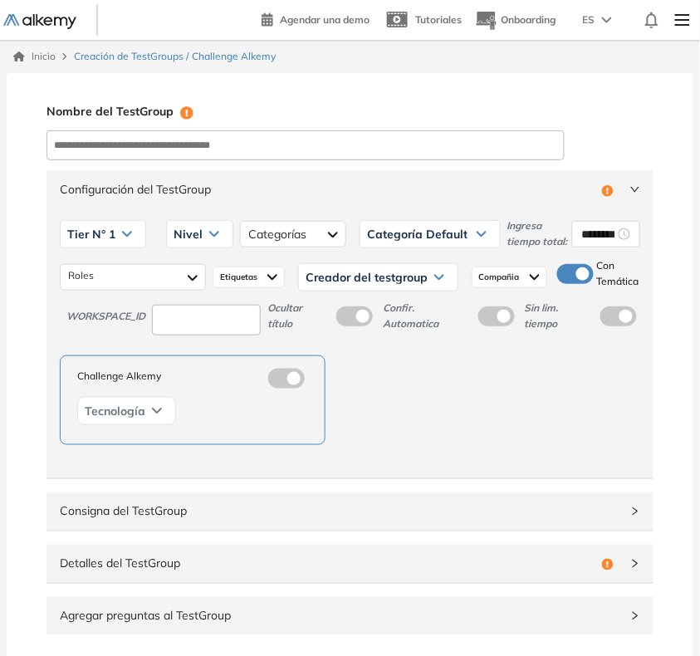
click at [175, 335] on input at bounding box center [206, 320] width 109 height 31
type input "***"
click at [212, 236] on icon at bounding box center [214, 234] width 8 height 4
click at [198, 368] on li "Integrador" at bounding box center [196, 359] width 45 height 17
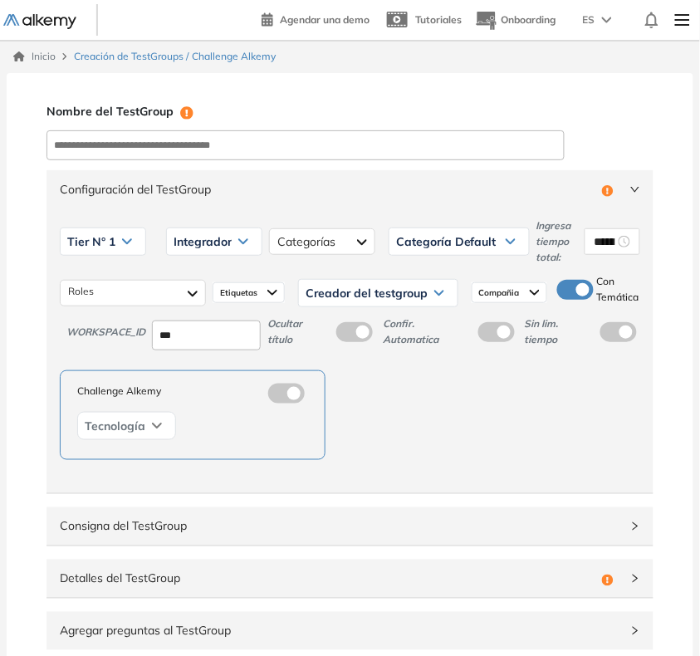
click at [326, 289] on span "Creador del testgroup" at bounding box center [366, 292] width 122 height 13
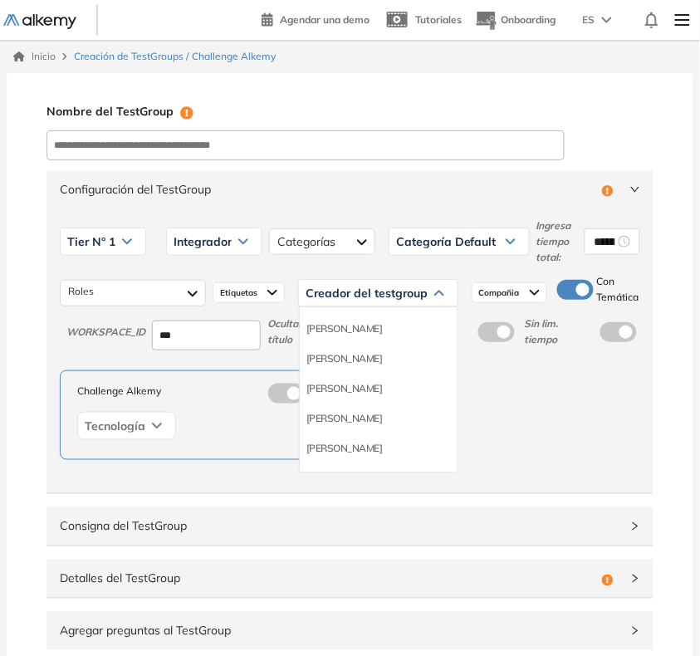
scroll to position [104, 0]
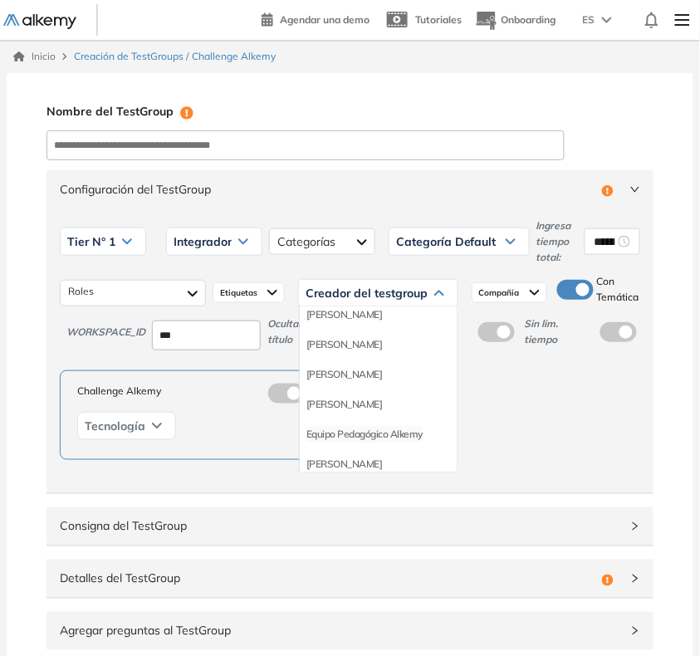
click at [355, 429] on li "Equipo Pedagógico Alkemy" at bounding box center [364, 434] width 116 height 17
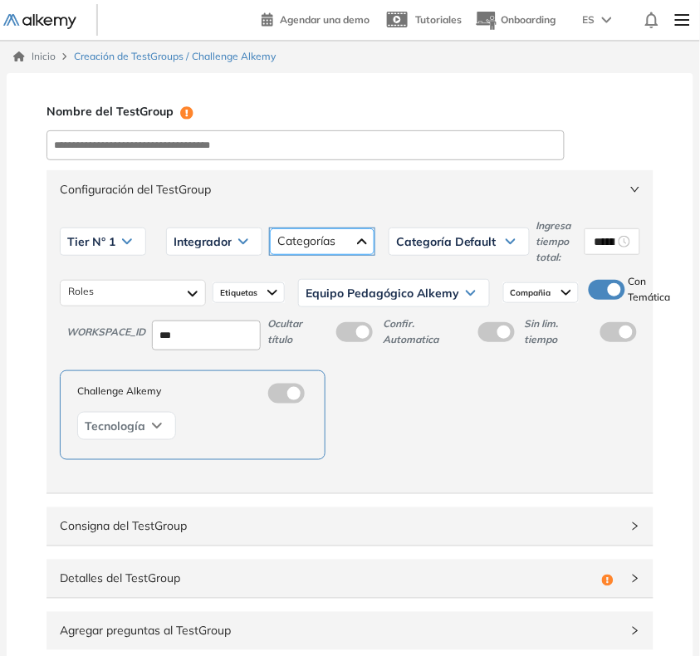
click at [335, 237] on div at bounding box center [322, 241] width 105 height 27
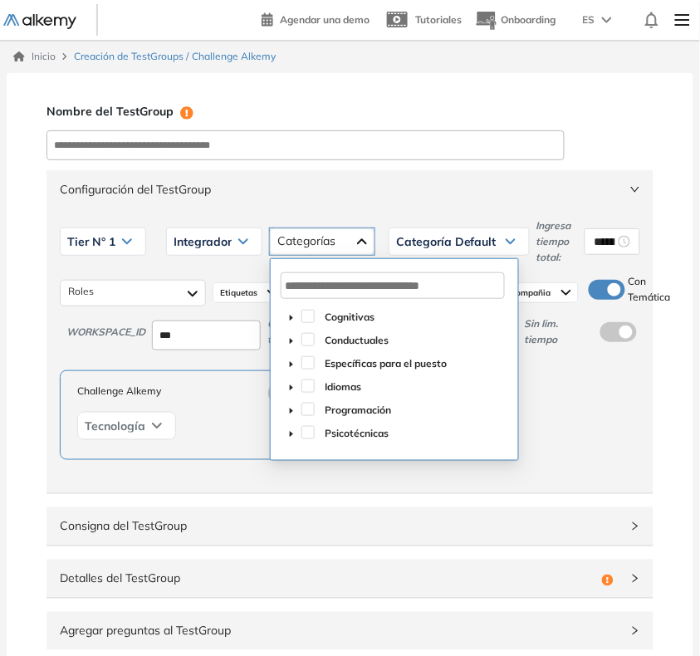
click at [291, 411] on icon "caret-down" at bounding box center [291, 411] width 8 height 8
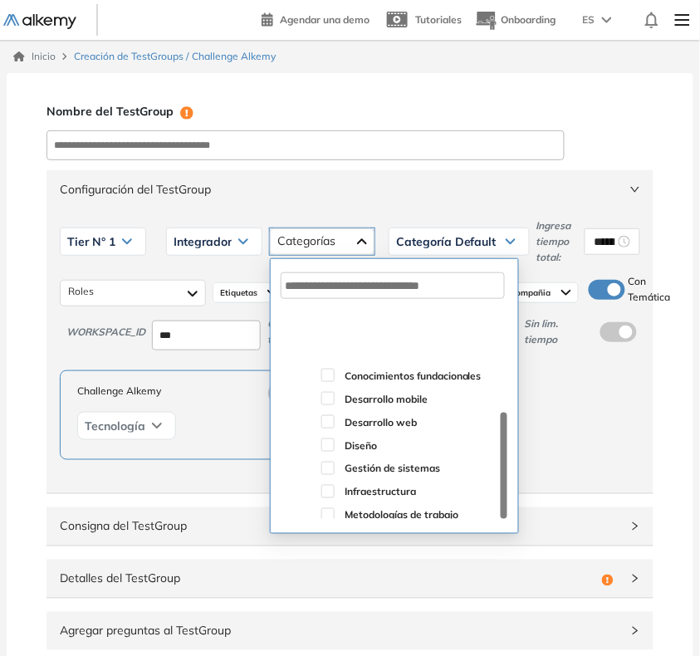
scroll to position [183, 0]
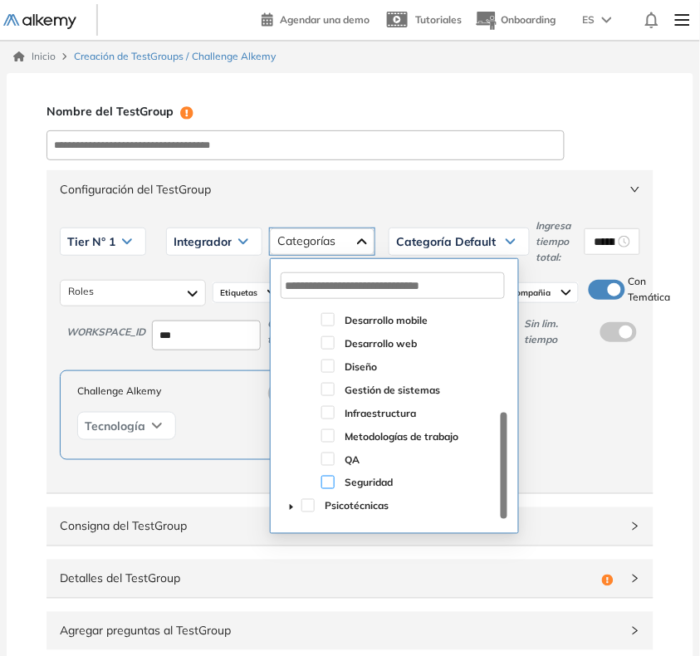
click at [329, 486] on span at bounding box center [327, 482] width 13 height 13
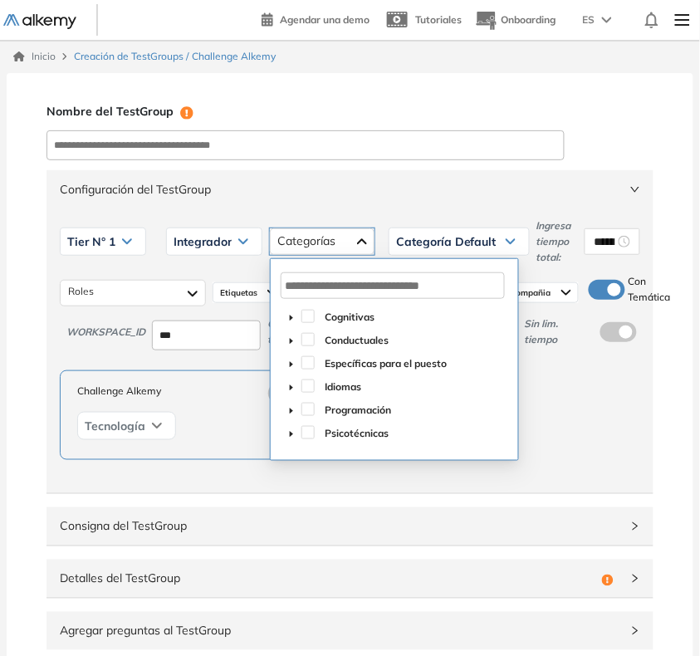
scroll to position [0, 0]
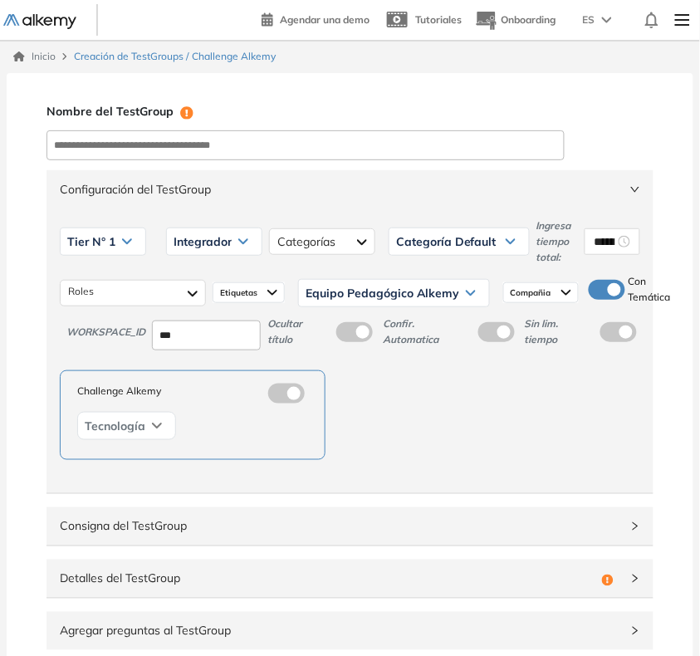
click at [335, 193] on span "Configuración del TestGroup" at bounding box center [340, 189] width 560 height 18
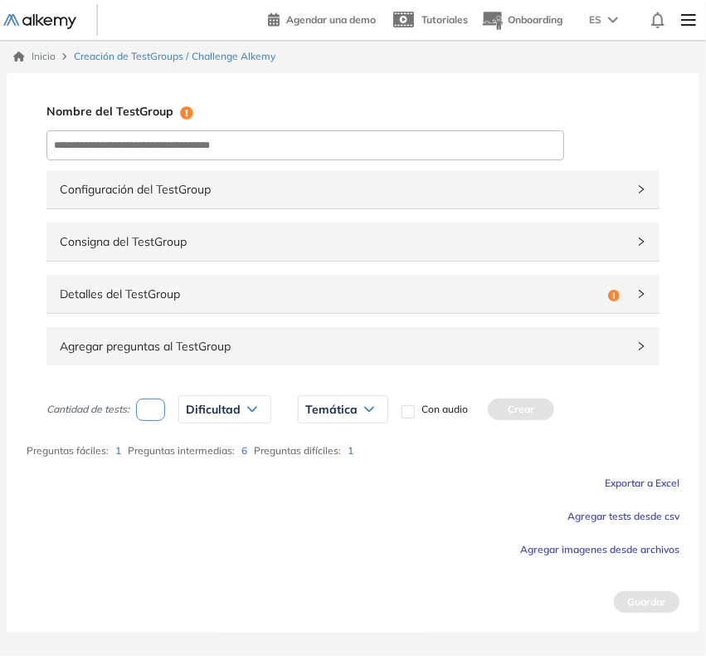
click at [230, 299] on span "Detalles del TestGroup" at bounding box center [331, 294] width 542 height 18
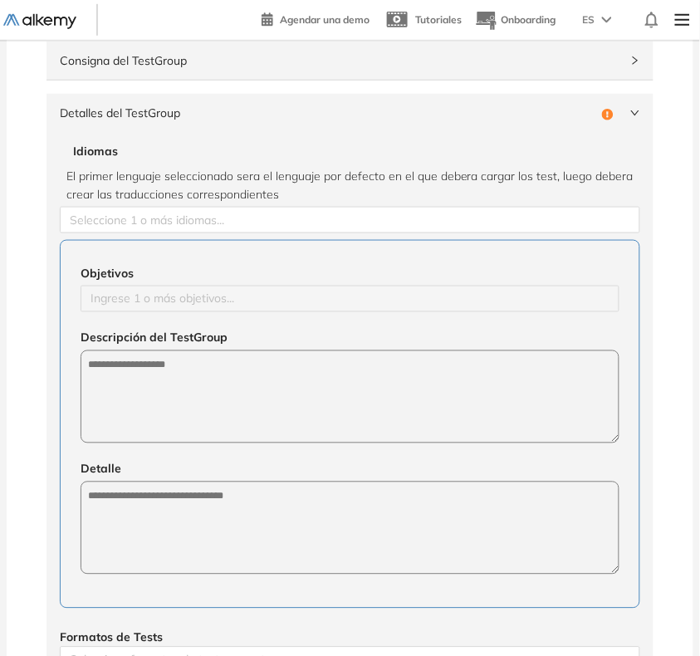
scroll to position [208, 0]
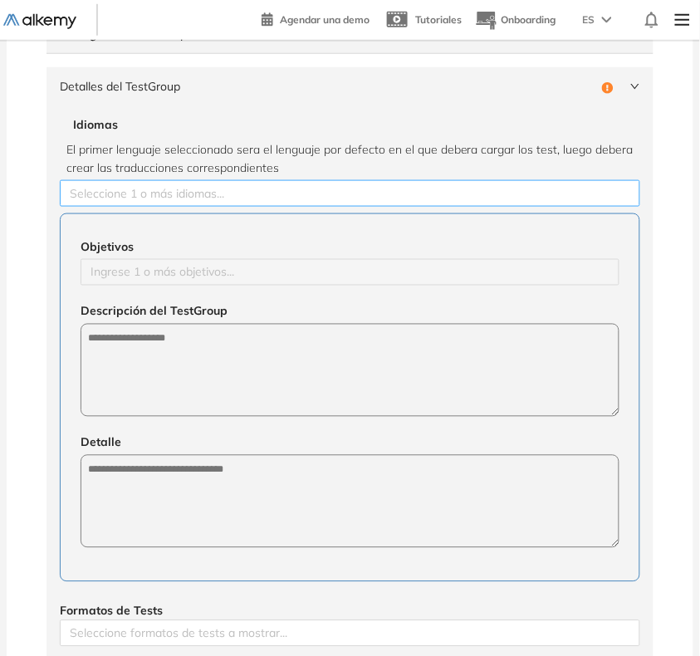
click at [195, 198] on div at bounding box center [350, 193] width 572 height 20
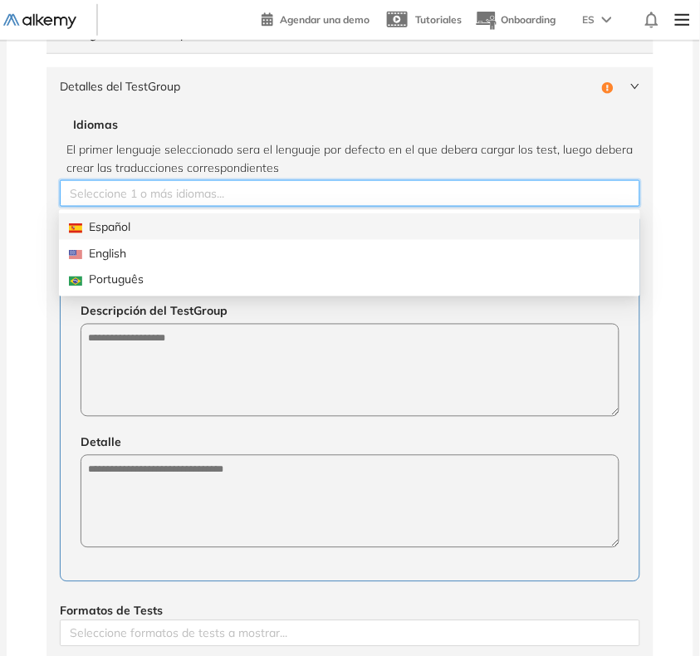
click at [175, 222] on div "Español" at bounding box center [349, 226] width 561 height 18
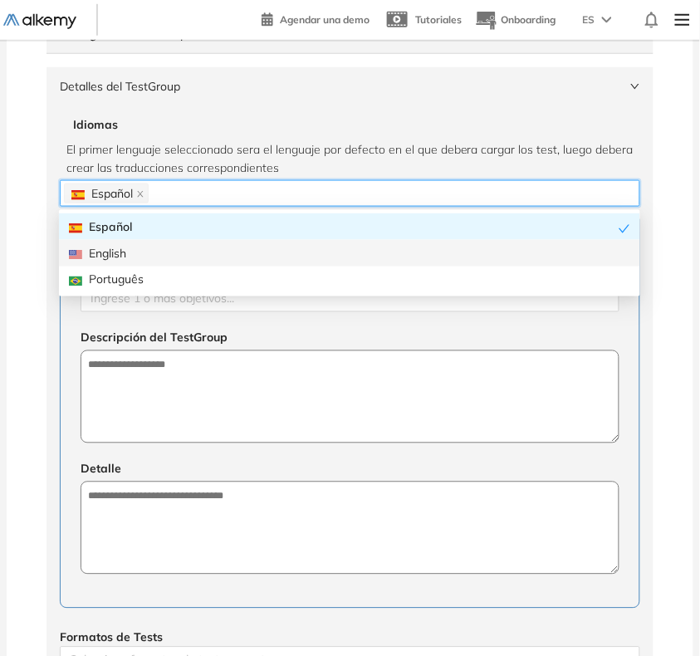
click at [23, 292] on div "Nombre del TestGroup Incompleto Configuración del TestGroup Incompleto Tier N° …" at bounding box center [350, 490] width 687 height 1249
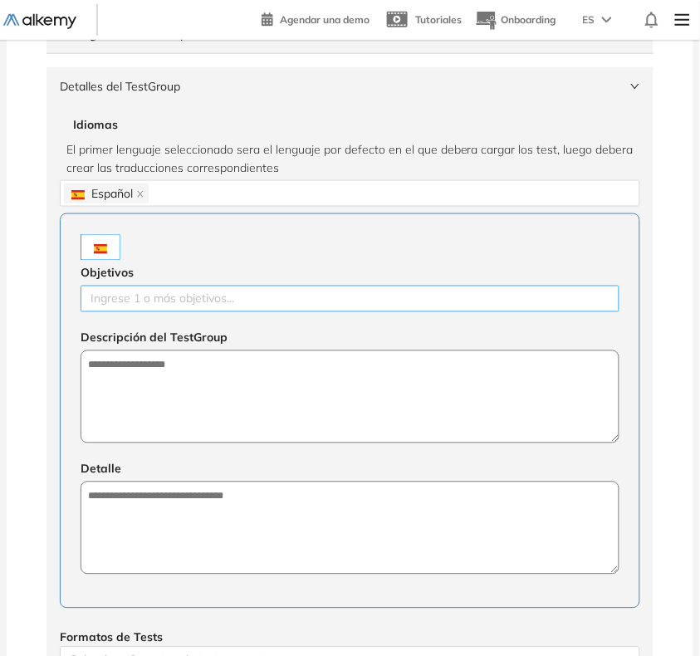
click at [149, 307] on div at bounding box center [350, 299] width 530 height 20
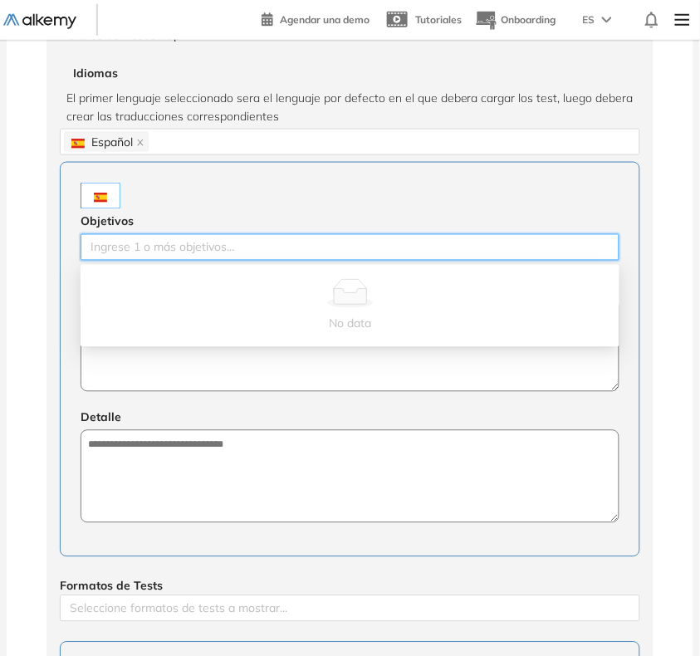
scroll to position [311, 0]
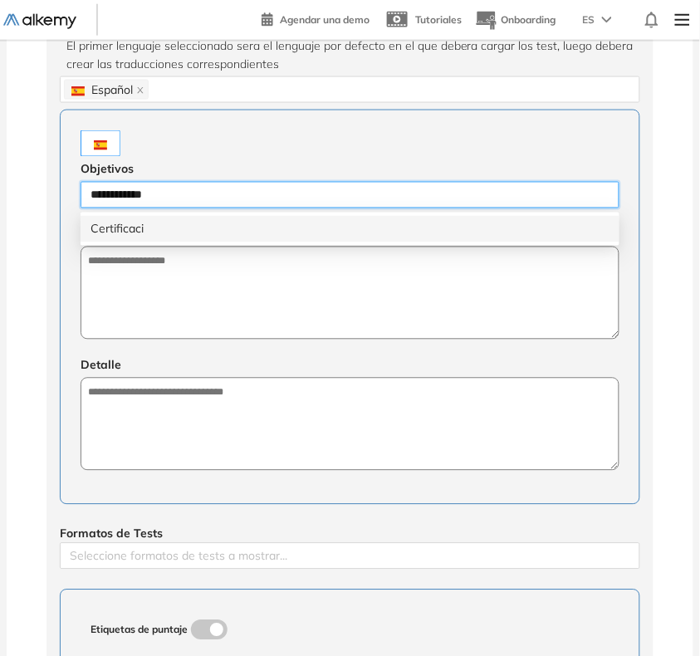
type input "**********"
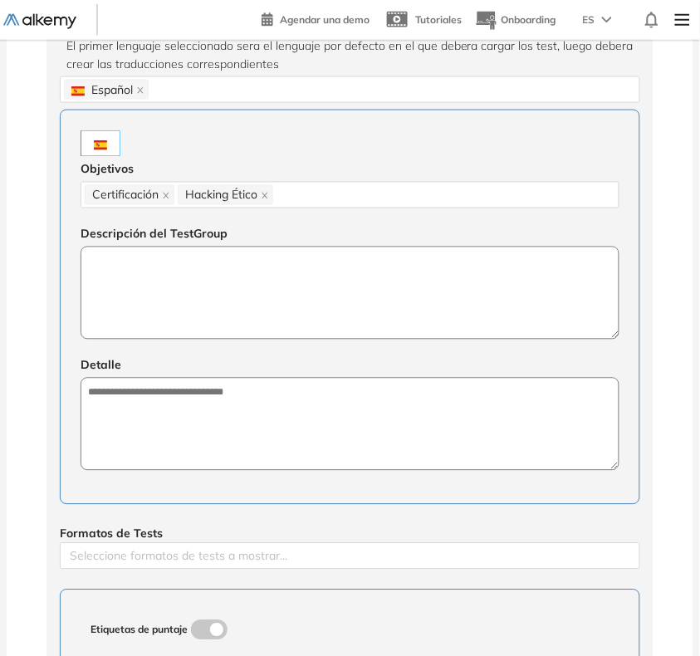
click at [412, 328] on textarea at bounding box center [350, 293] width 539 height 93
paste textarea "**********"
type textarea "**********"
click at [482, 417] on textarea at bounding box center [350, 425] width 539 height 93
paste textarea "**********"
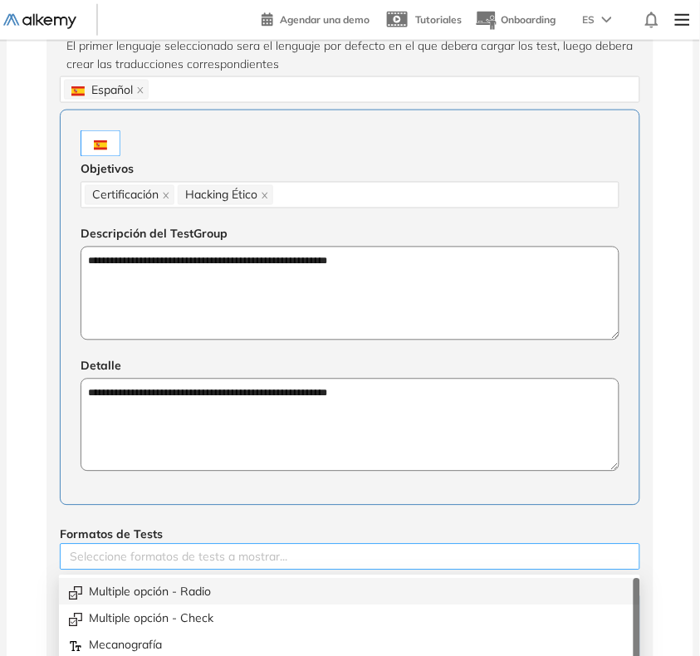
click at [413, 546] on div "Seleccione formatos de tests a mostrar..." at bounding box center [350, 557] width 580 height 27
type textarea "**********"
click at [239, 587] on div "Multiple opción - Radio" at bounding box center [349, 592] width 561 height 18
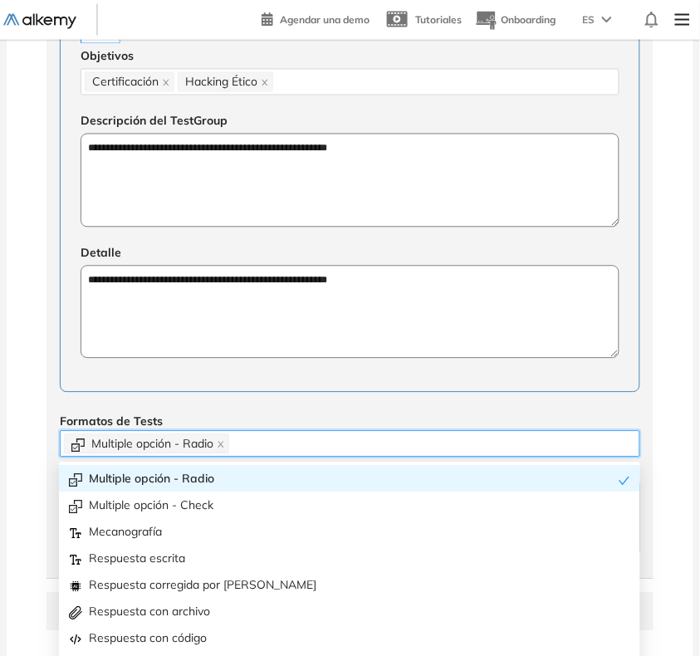
scroll to position [519, 0]
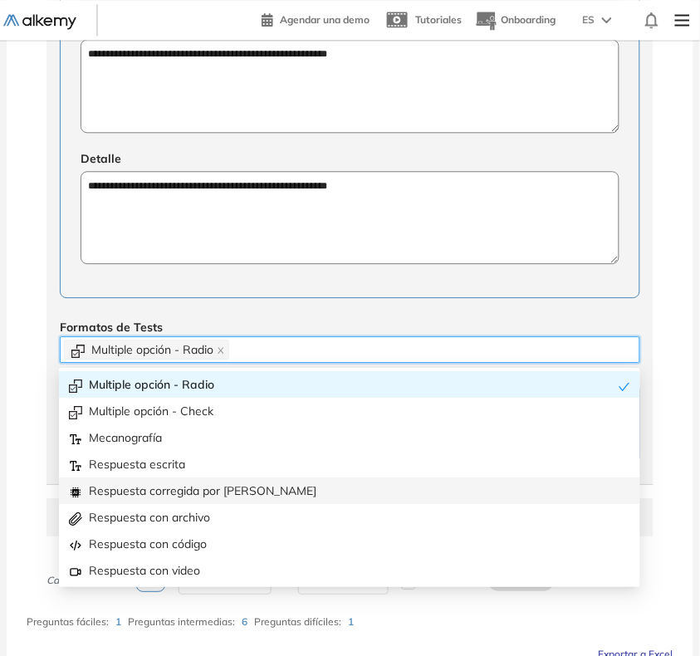
click at [174, 490] on div "Respuesta corregida por [PERSON_NAME]" at bounding box center [349, 490] width 561 height 18
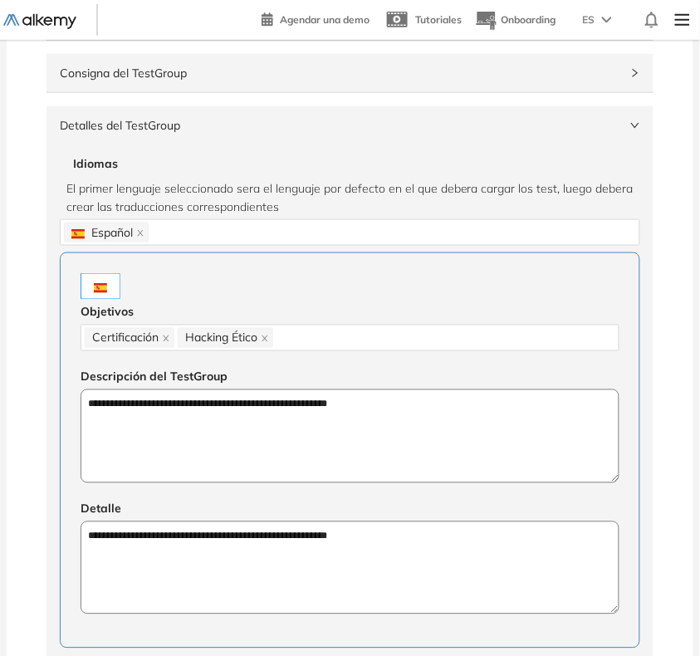
scroll to position [0, 0]
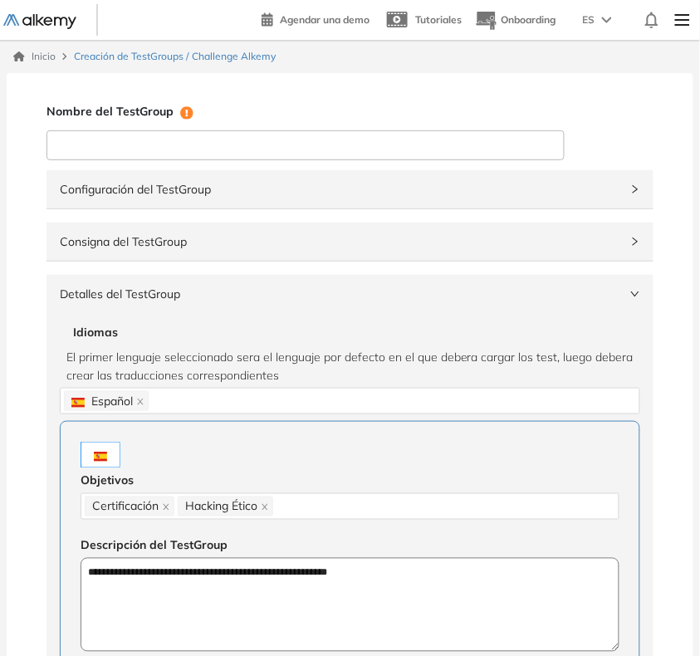
click at [332, 144] on input at bounding box center [305, 145] width 518 height 30
type input "**********"
click at [399, 301] on span "Detalles del TestGroup" at bounding box center [340, 294] width 560 height 18
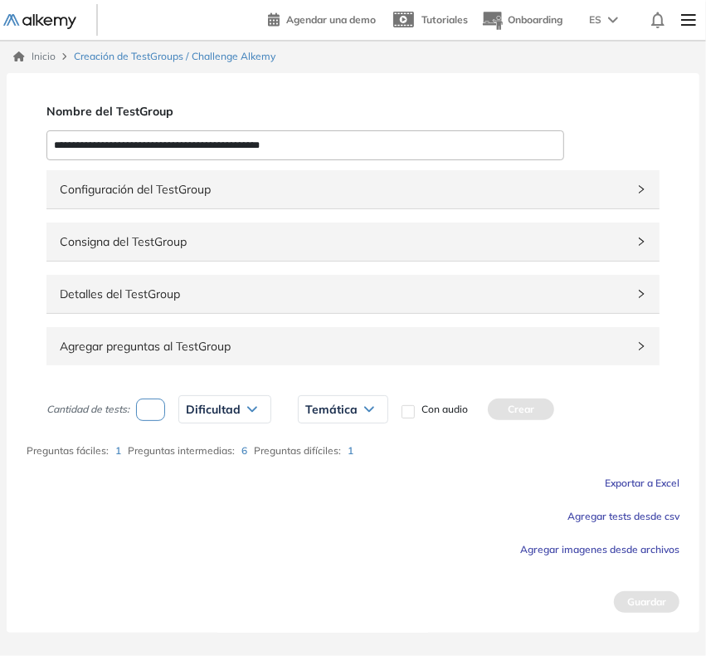
click at [154, 412] on input "number" at bounding box center [150, 409] width 29 height 22
type input "*"
click at [213, 408] on span "Dificultad" at bounding box center [213, 409] width 55 height 13
drag, startPoint x: 199, startPoint y: 473, endPoint x: 264, endPoint y: 449, distance: 69.1
click at [198, 471] on li "Fácil" at bounding box center [197, 475] width 20 height 17
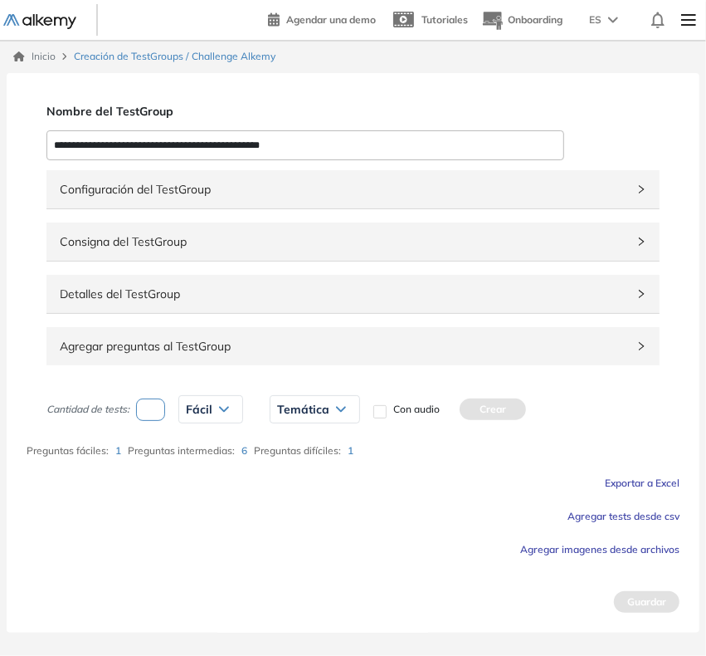
click at [354, 415] on div "Temática" at bounding box center [315, 409] width 89 height 27
drag, startPoint x: 284, startPoint y: 441, endPoint x: 321, endPoint y: 428, distance: 39.4
click at [286, 441] on li "7.4" at bounding box center [284, 445] width 13 height 17
click at [451, 403] on button "Crear" at bounding box center [456, 409] width 66 height 22
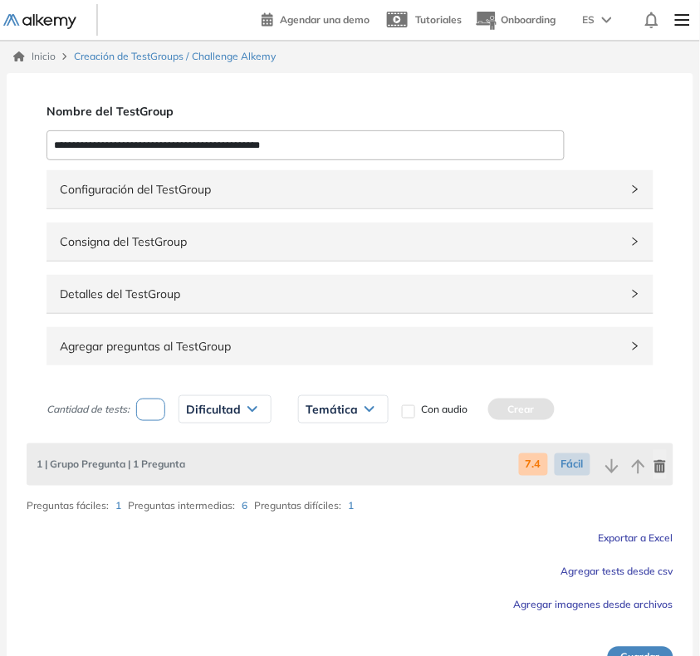
click at [159, 421] on input "number" at bounding box center [150, 409] width 29 height 22
type input "*"
click at [202, 413] on span "Dificultad" at bounding box center [213, 409] width 55 height 13
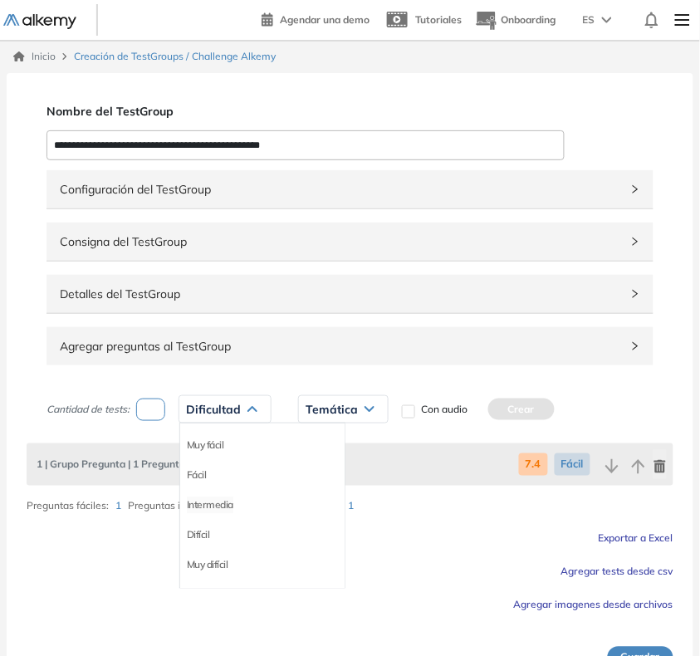
click at [204, 503] on li "Intermedia" at bounding box center [210, 504] width 46 height 17
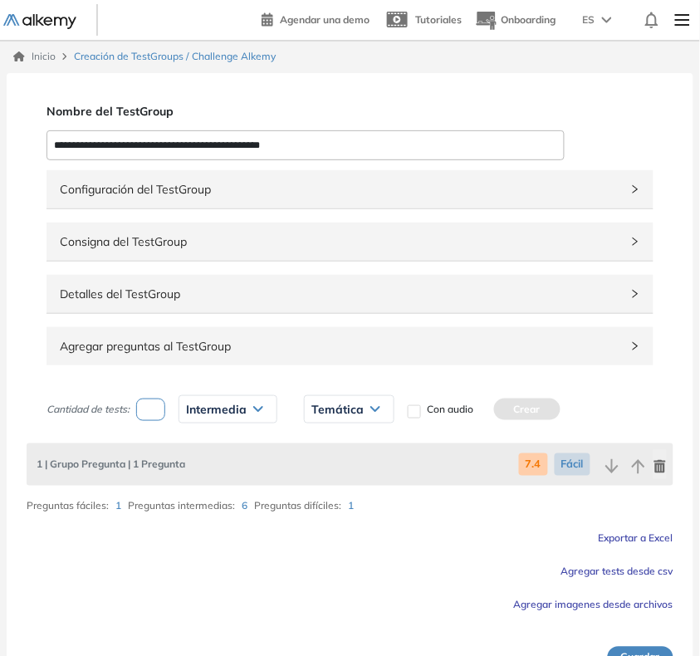
click at [339, 408] on span "Temática" at bounding box center [337, 409] width 52 height 13
click at [320, 448] on li "7.4" at bounding box center [318, 445] width 13 height 17
click at [484, 398] on button "Crear" at bounding box center [490, 409] width 66 height 22
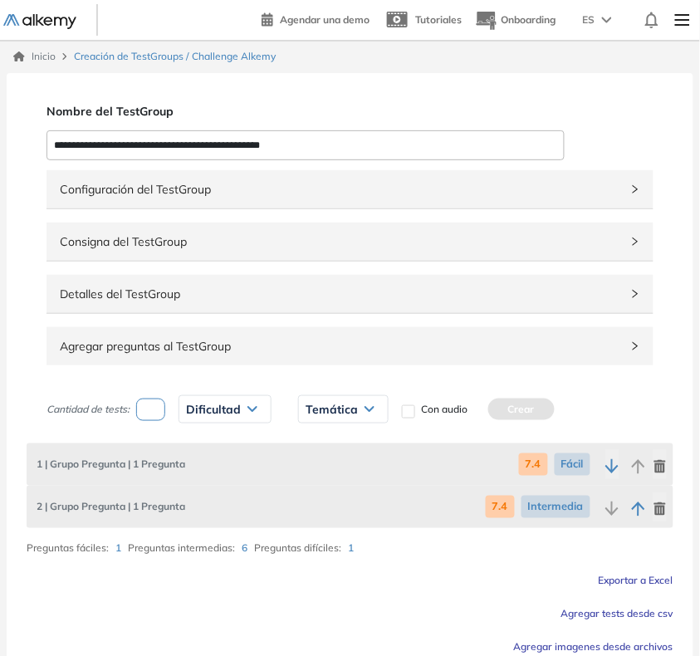
click at [149, 409] on input "number" at bounding box center [150, 409] width 29 height 22
type input "*"
click at [208, 412] on span "Dificultad" at bounding box center [213, 409] width 55 height 13
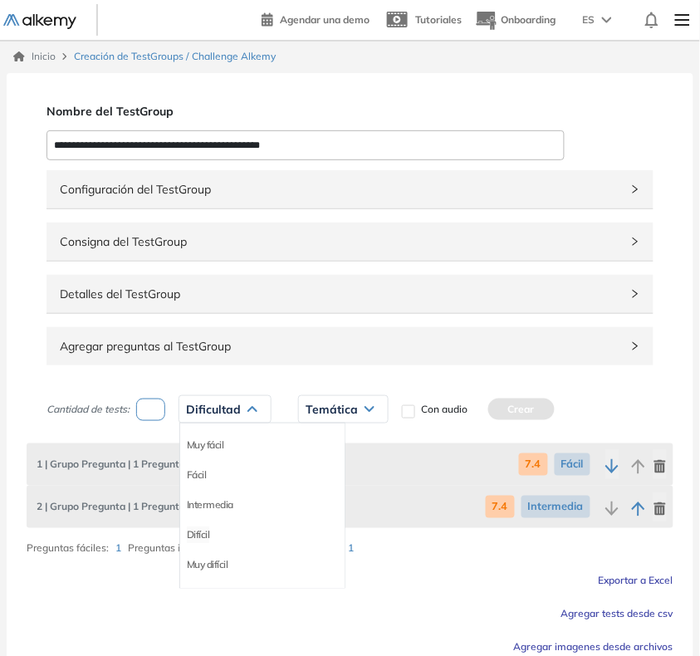
click at [198, 534] on li "Difícil" at bounding box center [198, 534] width 23 height 17
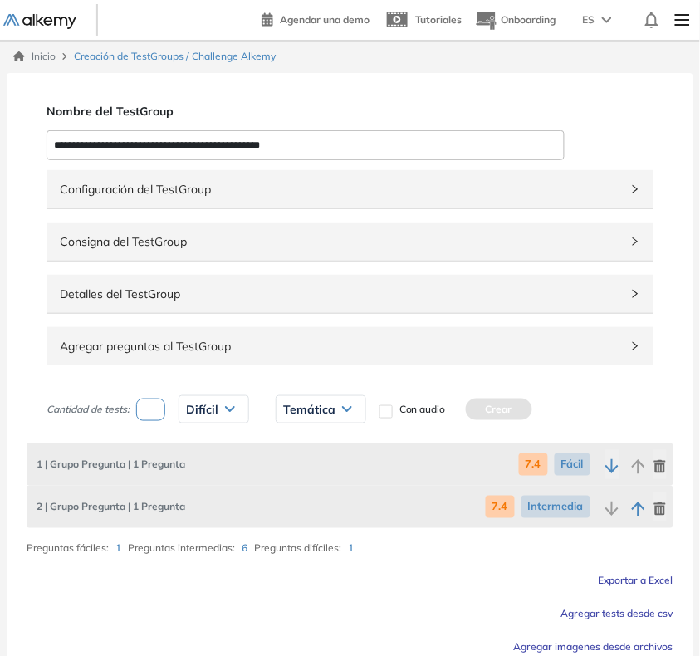
click at [330, 413] on span "Temática" at bounding box center [309, 409] width 52 height 13
drag, startPoint x: 296, startPoint y: 447, endPoint x: 441, endPoint y: 405, distance: 151.1
click at [296, 446] on li "7.4" at bounding box center [290, 445] width 13 height 17
click at [466, 403] on button "Crear" at bounding box center [462, 409] width 66 height 22
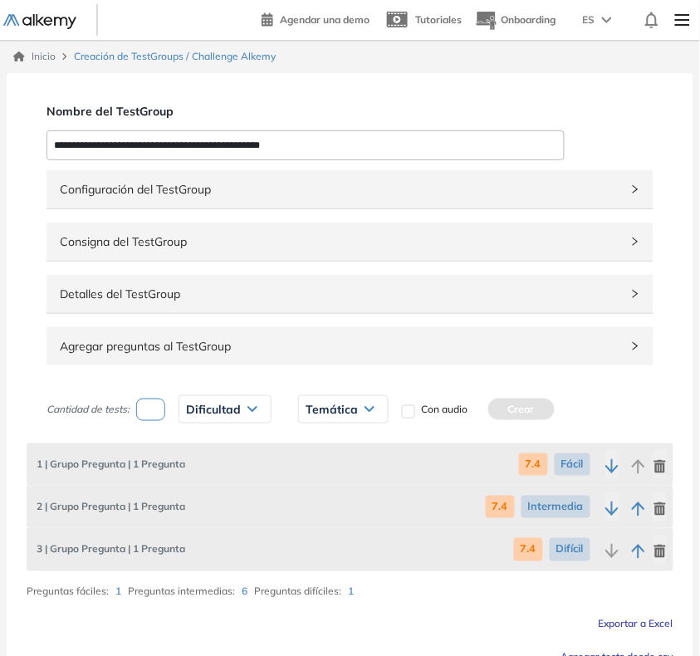
click at [154, 417] on input "number" at bounding box center [150, 409] width 29 height 22
type input "*"
click at [217, 405] on span "Dificultad" at bounding box center [213, 409] width 55 height 13
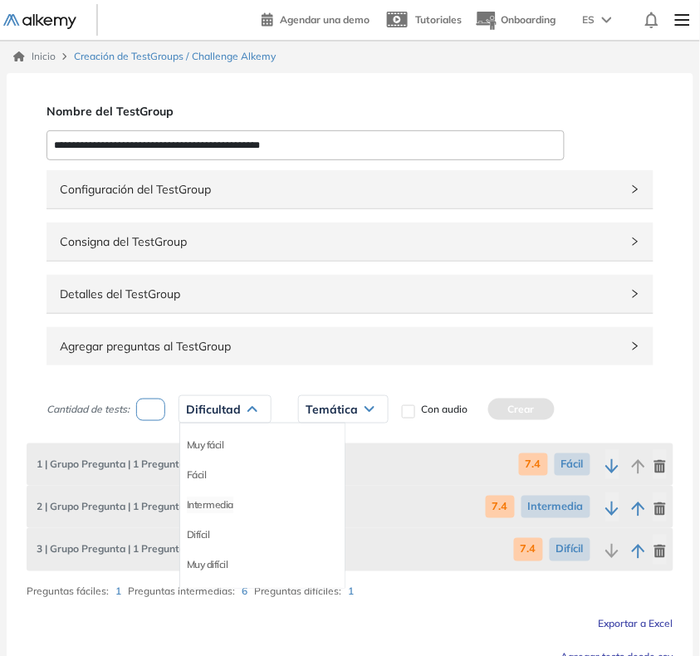
click at [202, 500] on li "Intermedia" at bounding box center [210, 504] width 46 height 17
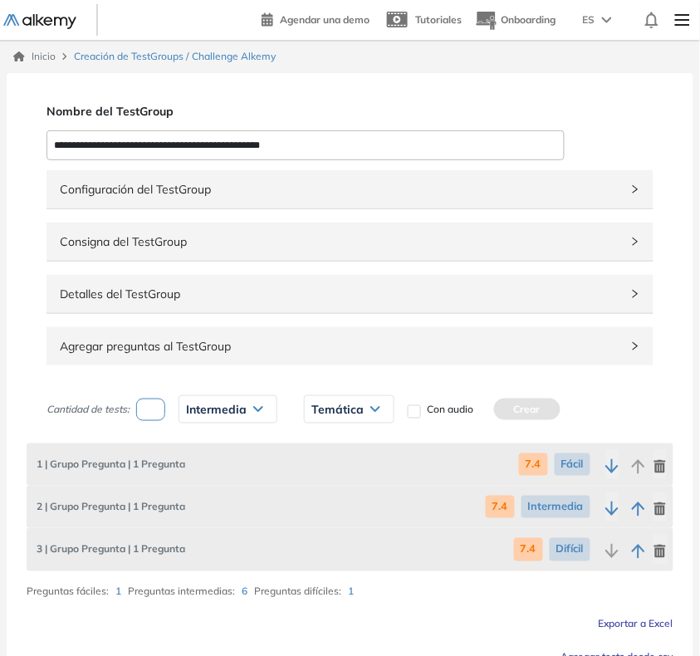
click at [315, 408] on span "Temática" at bounding box center [337, 409] width 52 height 13
click at [315, 473] on div "7.5" at bounding box center [348, 475] width 87 height 30
click at [317, 471] on li "7.5" at bounding box center [318, 475] width 13 height 17
click at [504, 404] on button "Crear" at bounding box center [490, 409] width 66 height 22
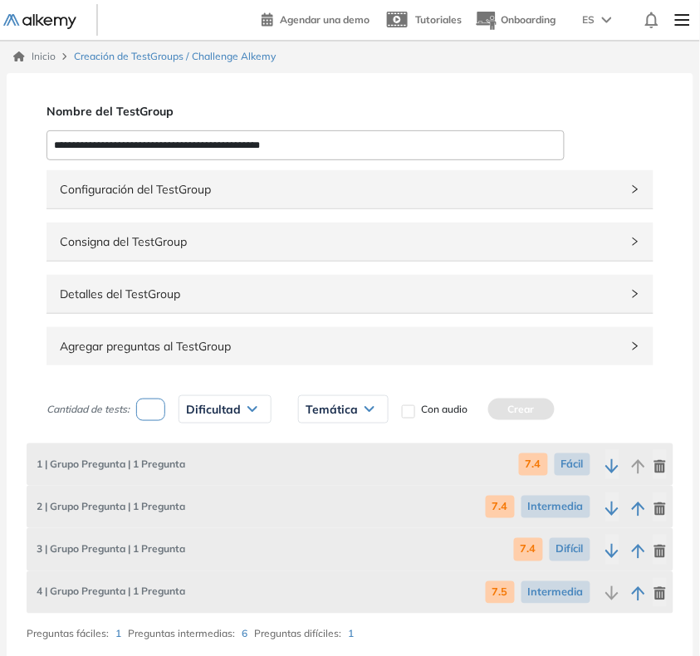
scroll to position [160, 0]
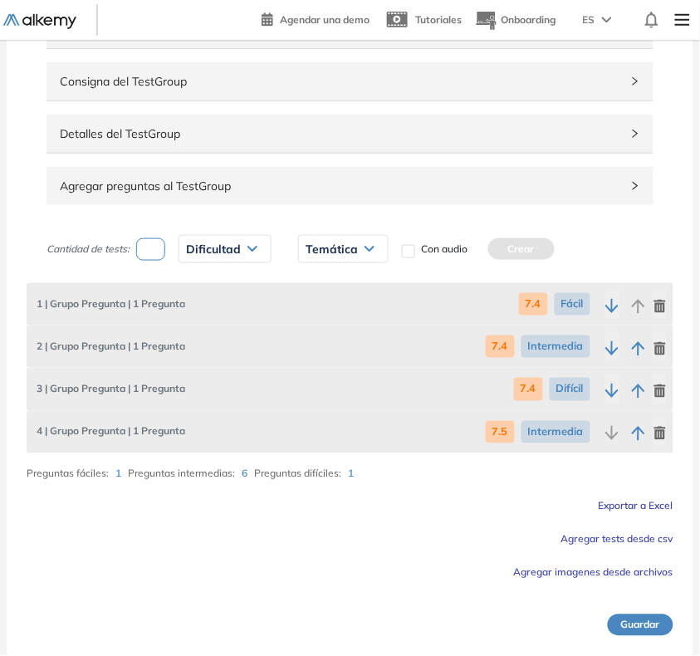
click at [629, 625] on button "Guardar" at bounding box center [641, 625] width 66 height 22
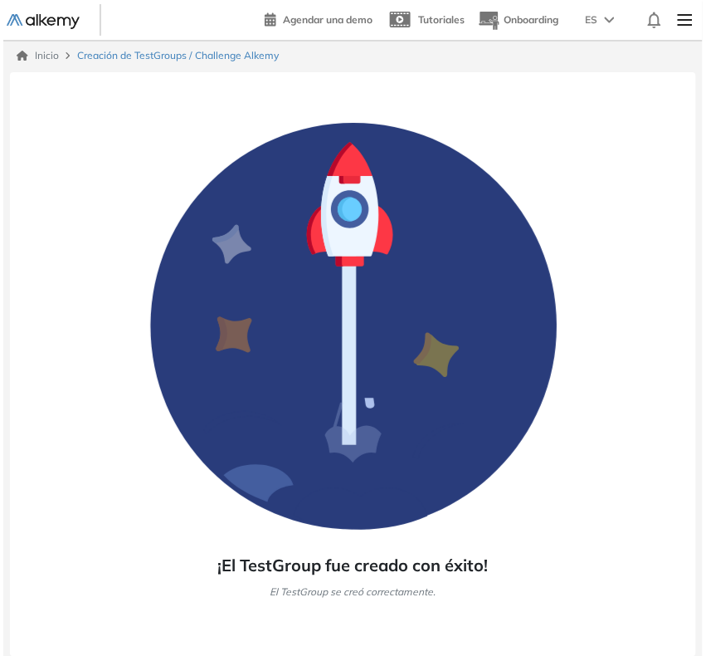
scroll to position [0, 0]
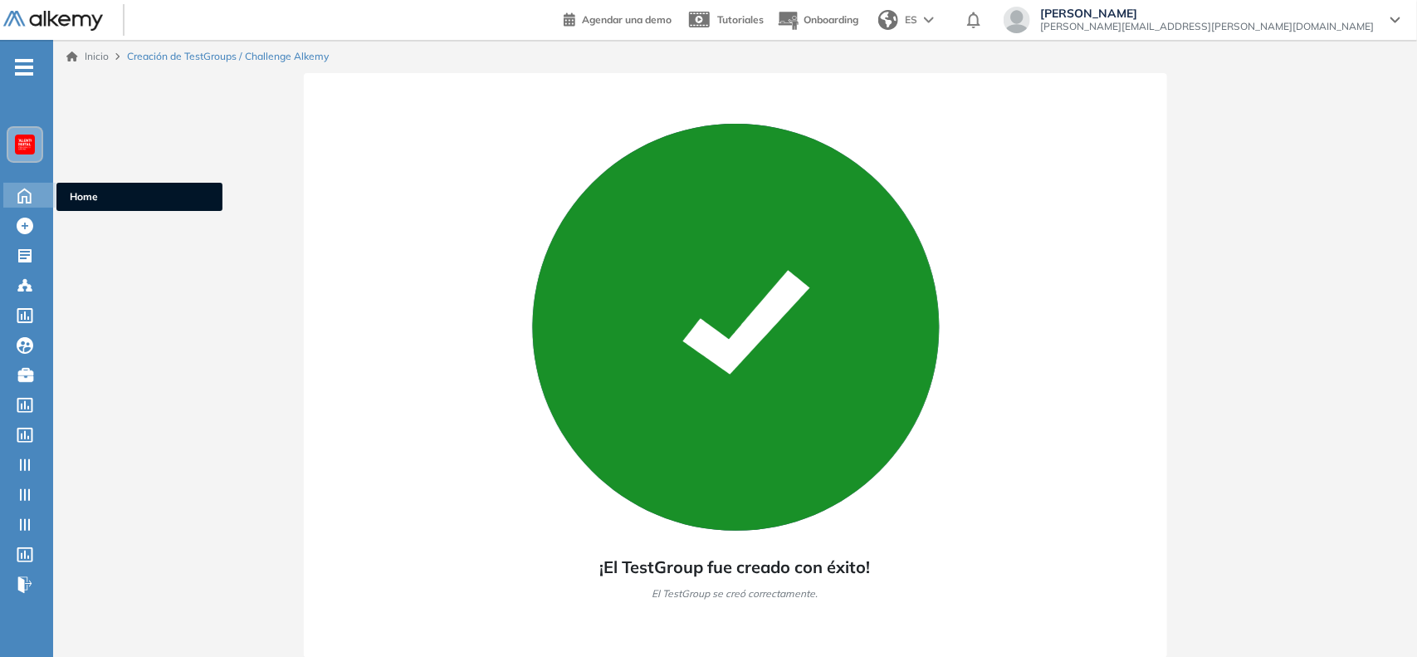
click at [33, 192] on icon at bounding box center [24, 194] width 29 height 20
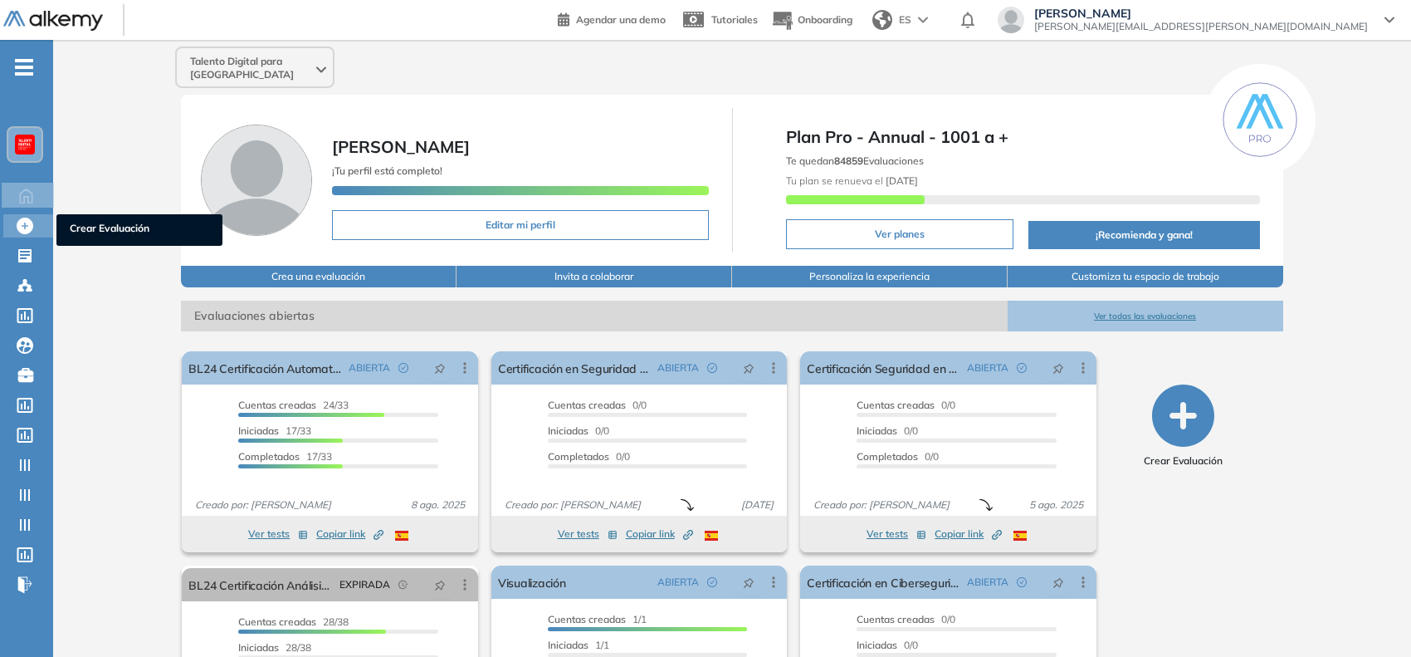
click at [27, 221] on icon at bounding box center [25, 225] width 17 height 17
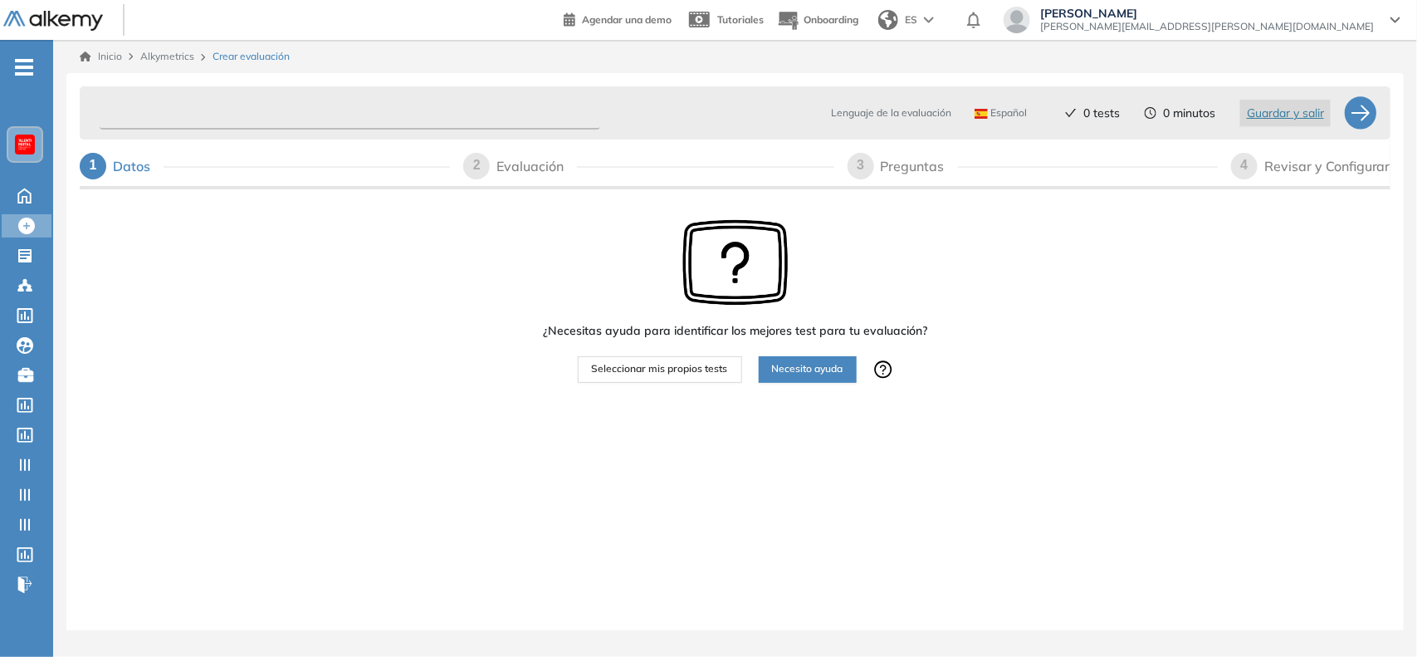
click at [147, 120] on input "text" at bounding box center [350, 113] width 501 height 32
type input "**********"
click at [711, 363] on span "Seleccionar mis propios tests" at bounding box center [660, 369] width 136 height 16
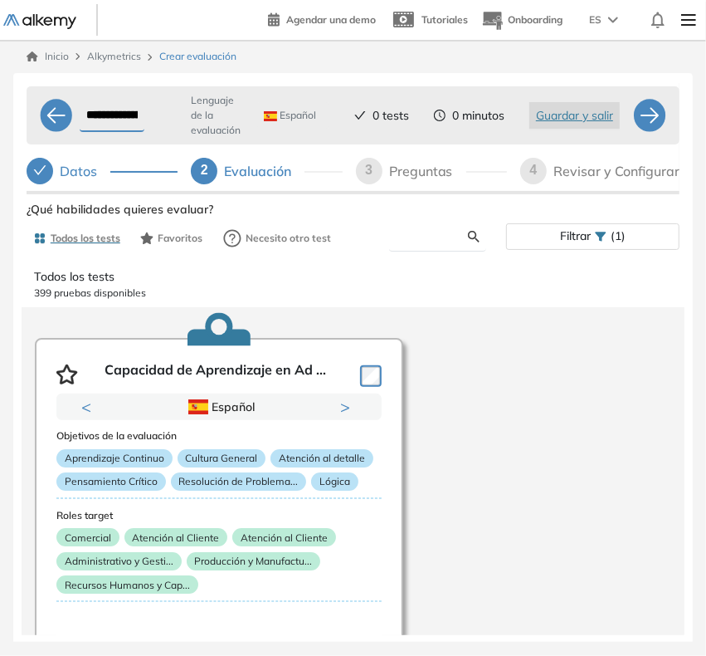
click at [436, 238] on input "text" at bounding box center [436, 236] width 66 height 15
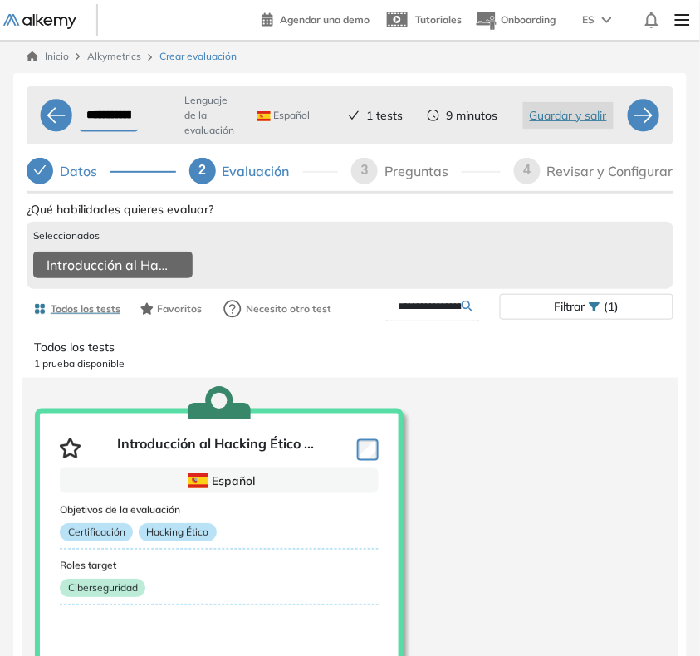
click at [426, 313] on input "**********" at bounding box center [429, 306] width 63 height 15
type input "**********"
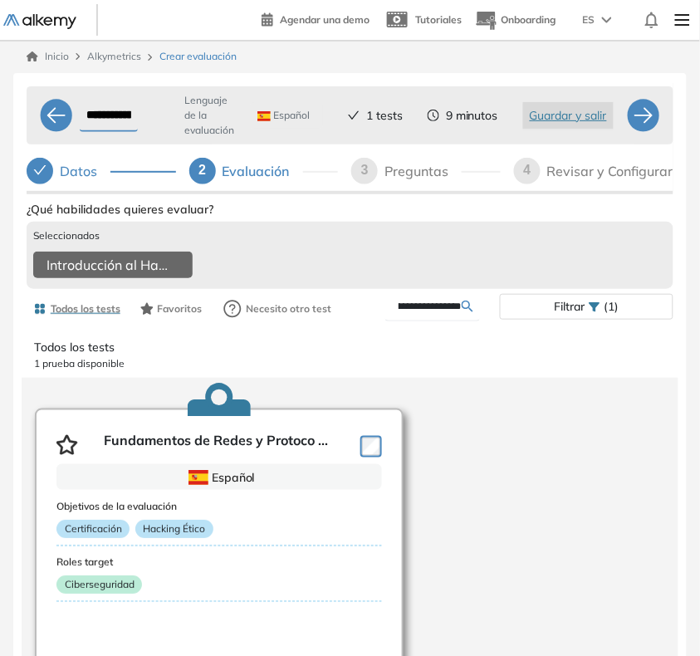
scroll to position [0, 0]
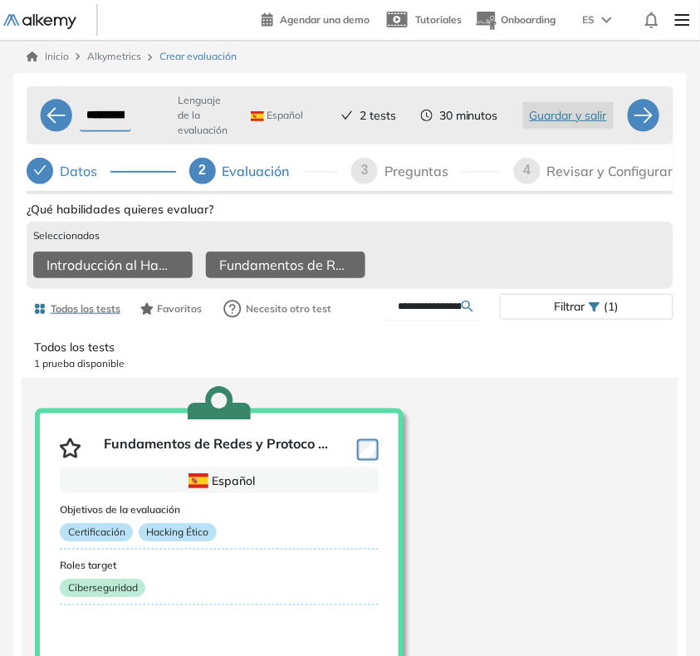
click at [433, 320] on form "**********" at bounding box center [432, 306] width 95 height 29
click at [420, 309] on input "**********" at bounding box center [429, 306] width 63 height 15
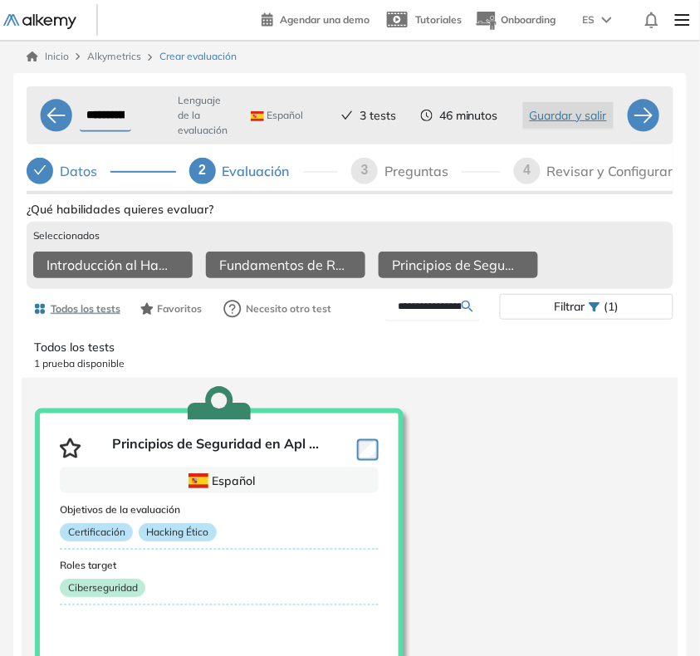
click at [434, 314] on input "**********" at bounding box center [429, 306] width 63 height 15
click at [437, 314] on input "**********" at bounding box center [429, 306] width 63 height 15
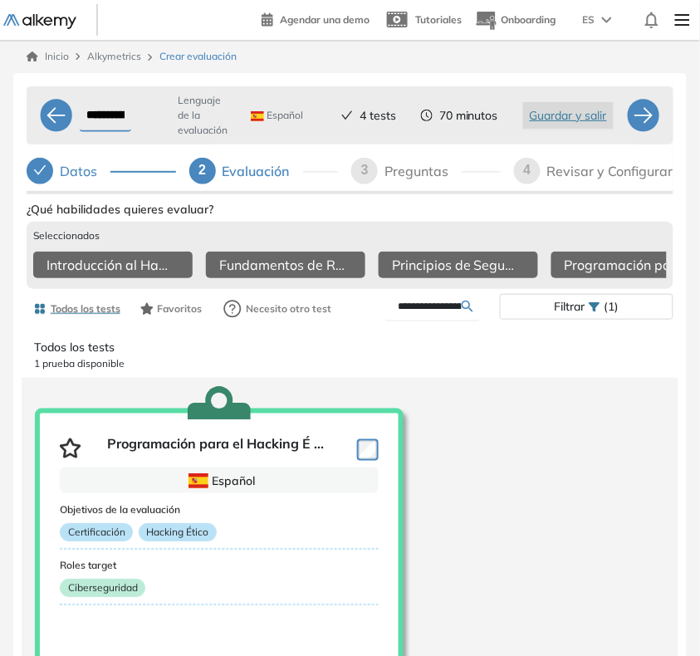
click at [437, 314] on input "**********" at bounding box center [429, 306] width 63 height 15
click at [450, 314] on input "**********" at bounding box center [429, 306] width 63 height 15
click at [415, 314] on input "**********" at bounding box center [429, 306] width 63 height 15
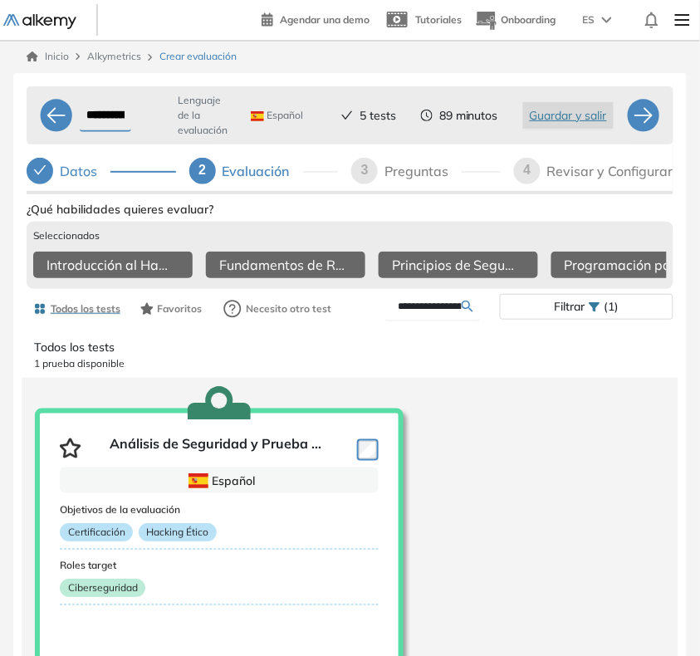
click at [415, 314] on input "**********" at bounding box center [429, 306] width 63 height 15
click at [416, 313] on input "**********" at bounding box center [429, 306] width 63 height 15
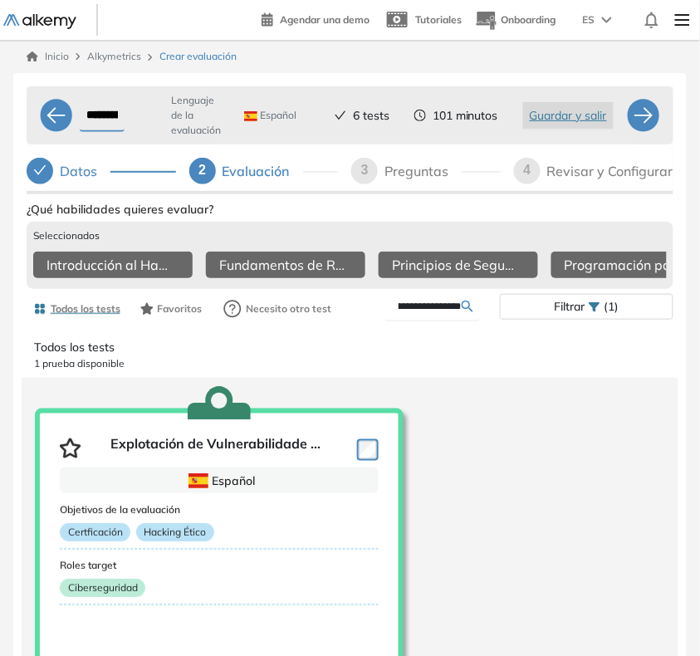
scroll to position [0, 44]
type input "**********"
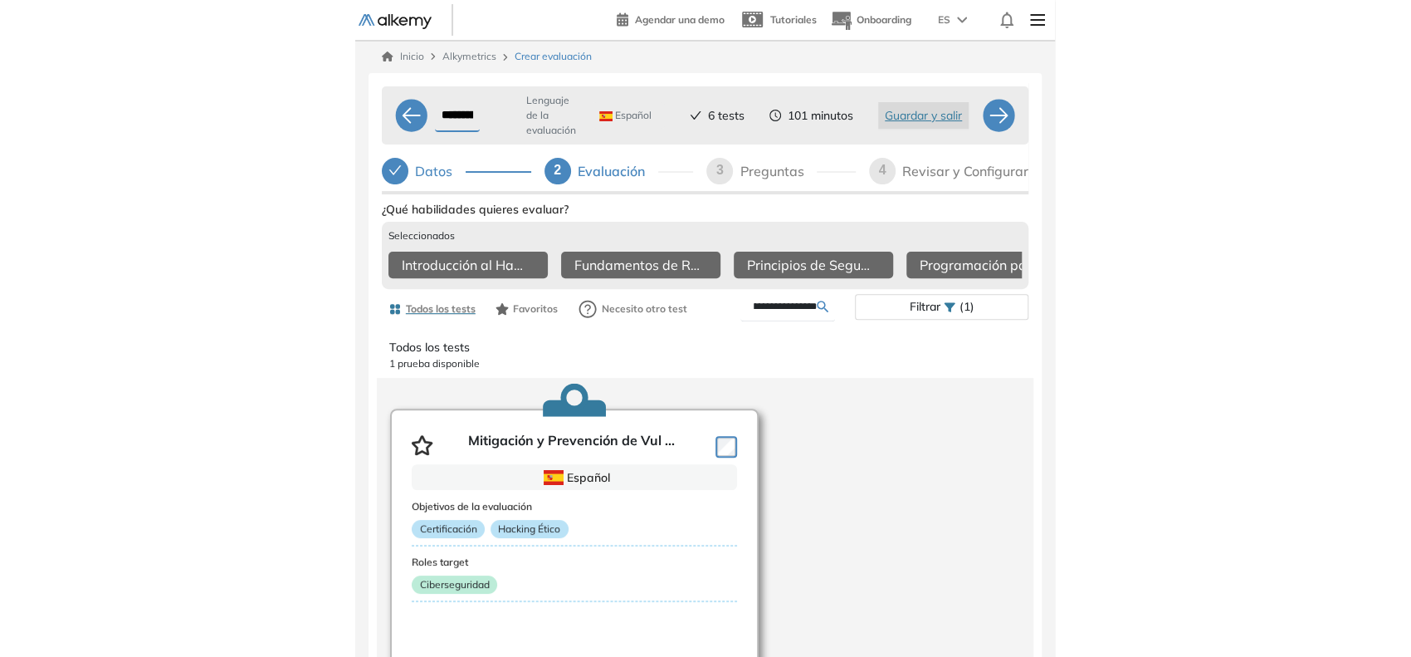
scroll to position [0, 0]
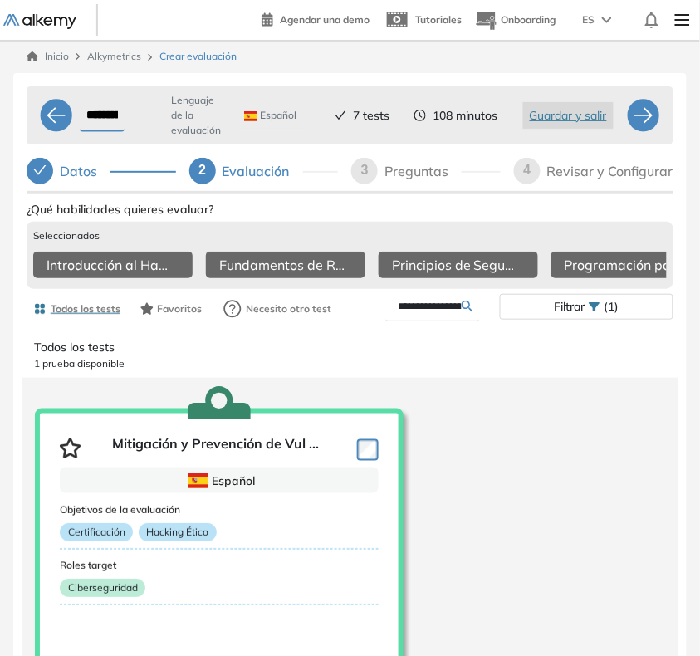
click at [366, 168] on span "3" at bounding box center [364, 170] width 7 height 14
select select "*****"
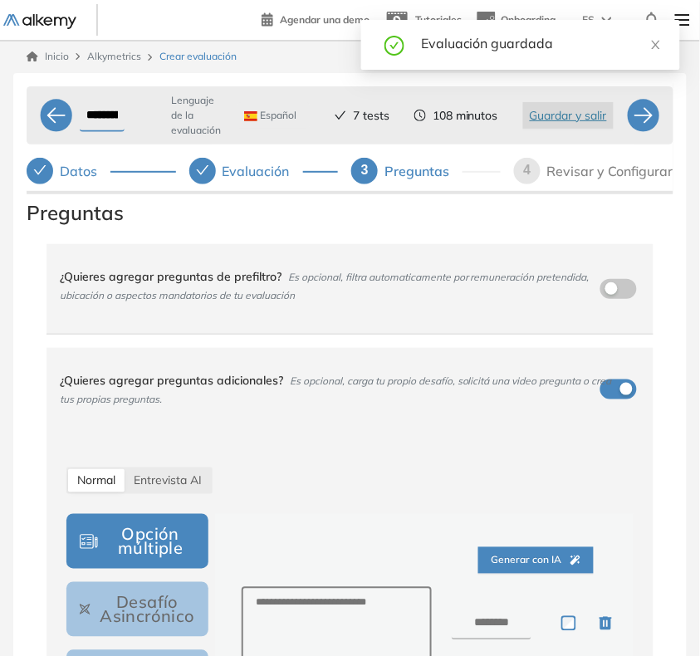
click at [525, 174] on span "4" at bounding box center [527, 170] width 7 height 14
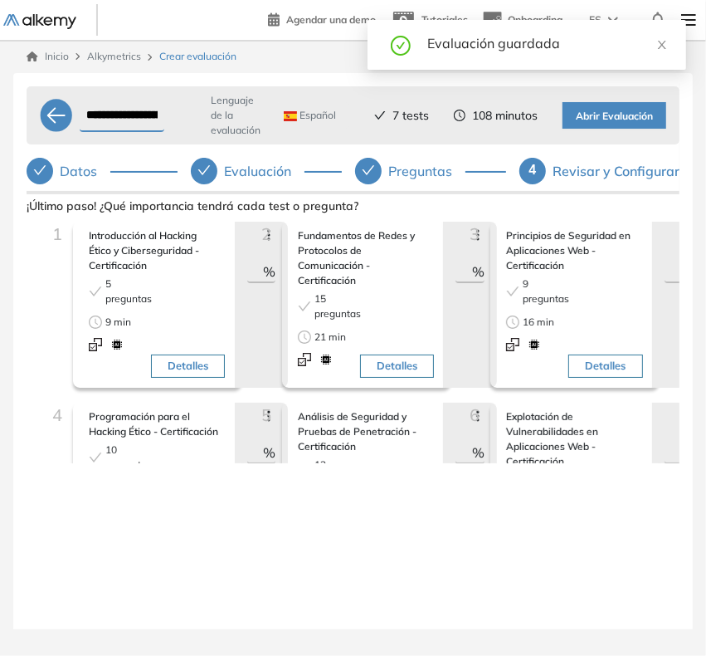
click at [258, 270] on div "2 Fundamentos de Redes y Protocolos de Comunicación - Certificación 15 pregunta…" at bounding box center [341, 312] width 184 height 181
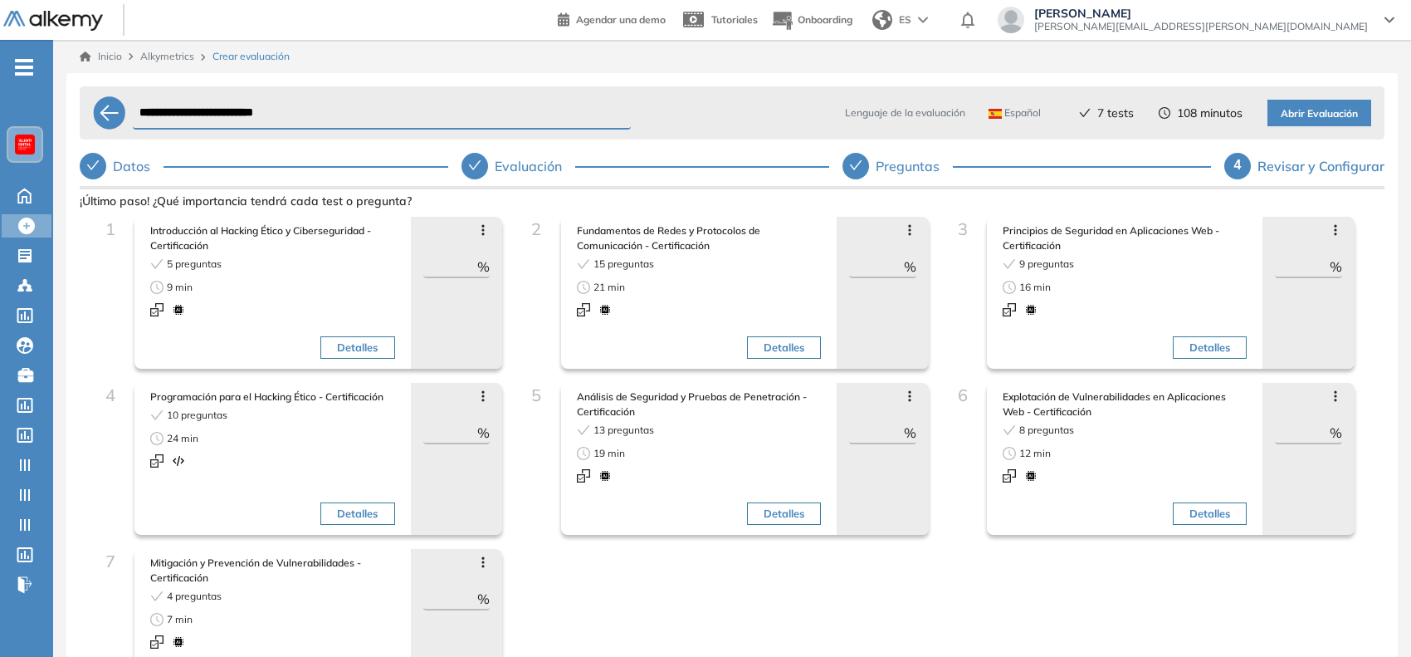
click at [448, 266] on input "**" at bounding box center [450, 267] width 55 height 20
type input "*"
click at [904, 271] on span "%" at bounding box center [910, 267] width 12 height 20
click at [888, 271] on input "**" at bounding box center [876, 267] width 55 height 20
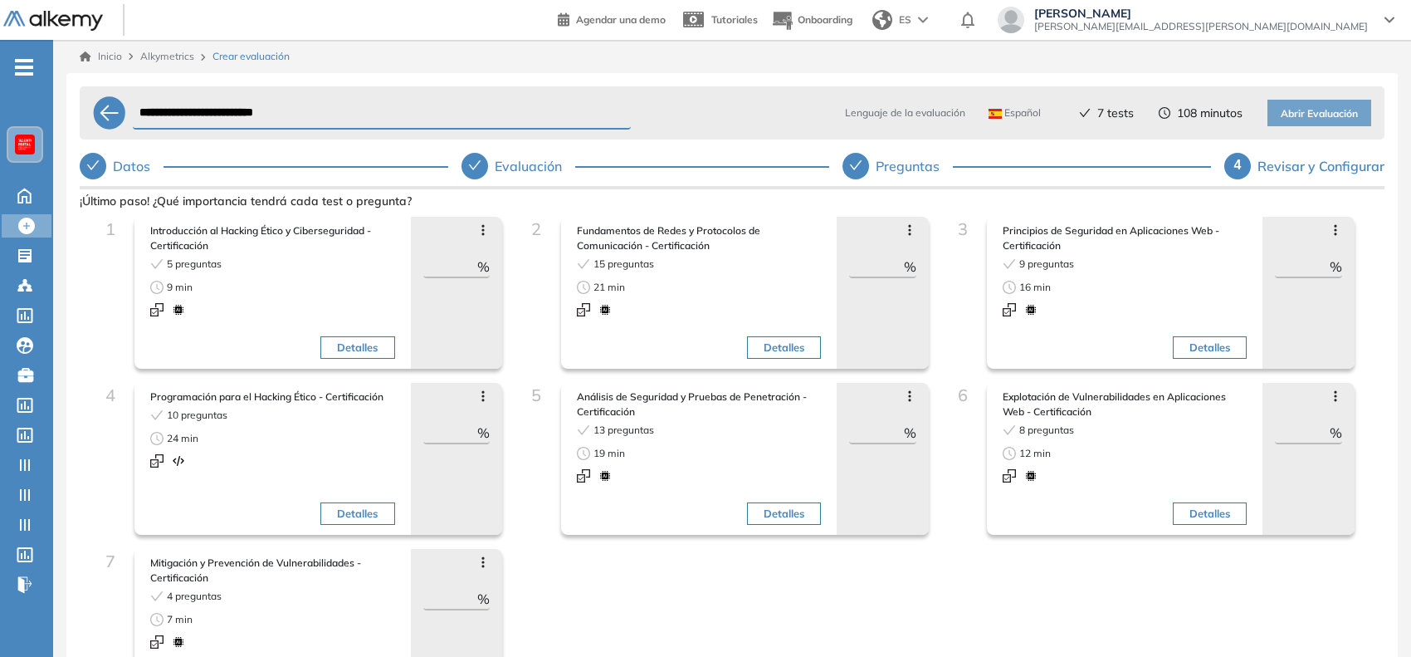
type input "**"
click at [1298, 266] on input "**" at bounding box center [1302, 267] width 55 height 20
type input "**"
click at [462, 441] on input "**" at bounding box center [450, 433] width 55 height 20
type input "**"
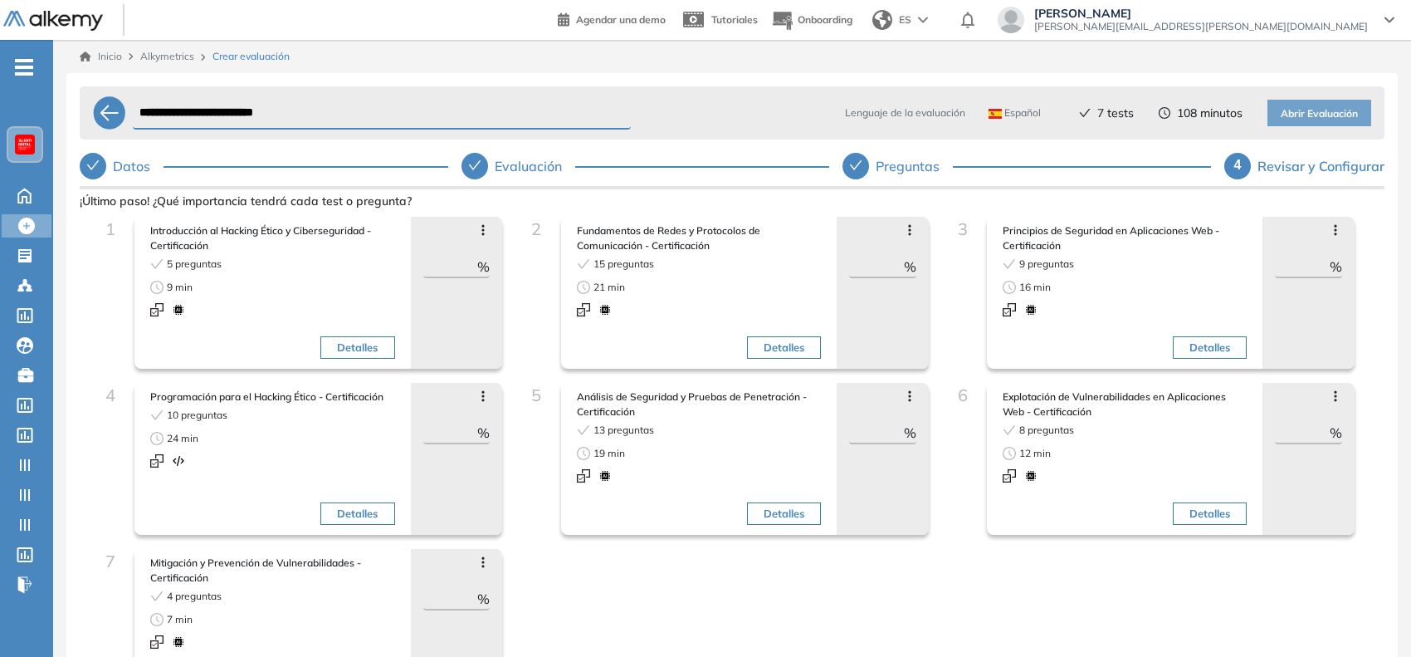
click at [881, 436] on input "**" at bounding box center [876, 433] width 55 height 20
type input "**"
click at [1303, 433] on input "**" at bounding box center [1302, 433] width 55 height 20
type input "**"
click at [465, 604] on input "**" at bounding box center [450, 599] width 55 height 20
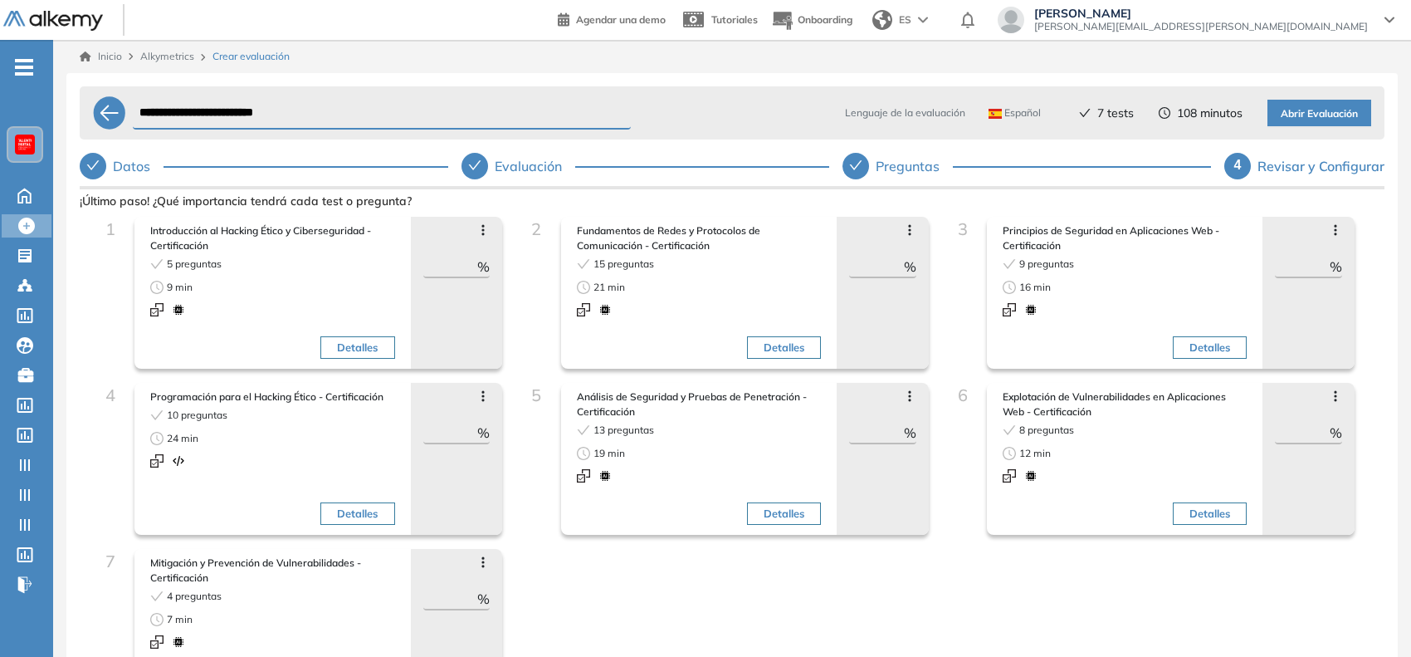
scroll to position [104, 0]
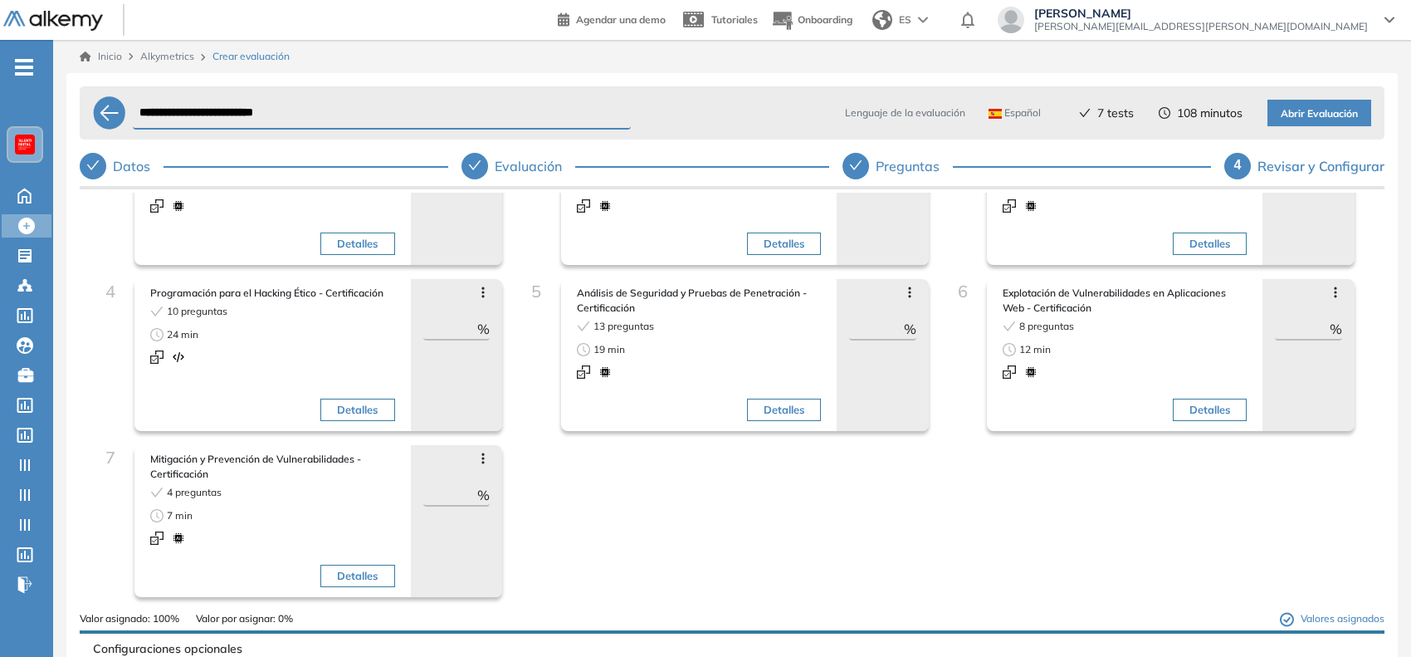
type input "**"
click at [589, 511] on div "1 Introducción al Hacking Ético y Ciberseguridad - Certificación 5 preguntas 9 …" at bounding box center [732, 362] width 1278 height 498
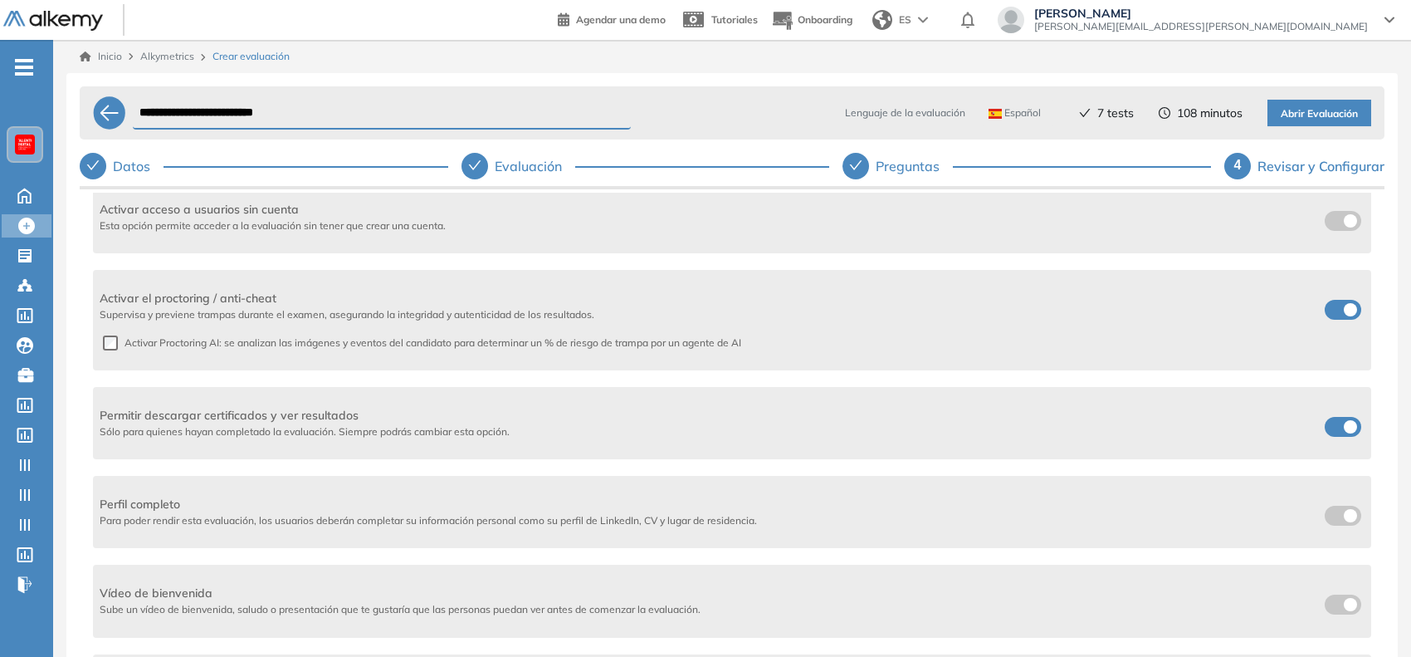
scroll to position [872, 0]
click at [1338, 424] on span at bounding box center [1331, 422] width 13 height 13
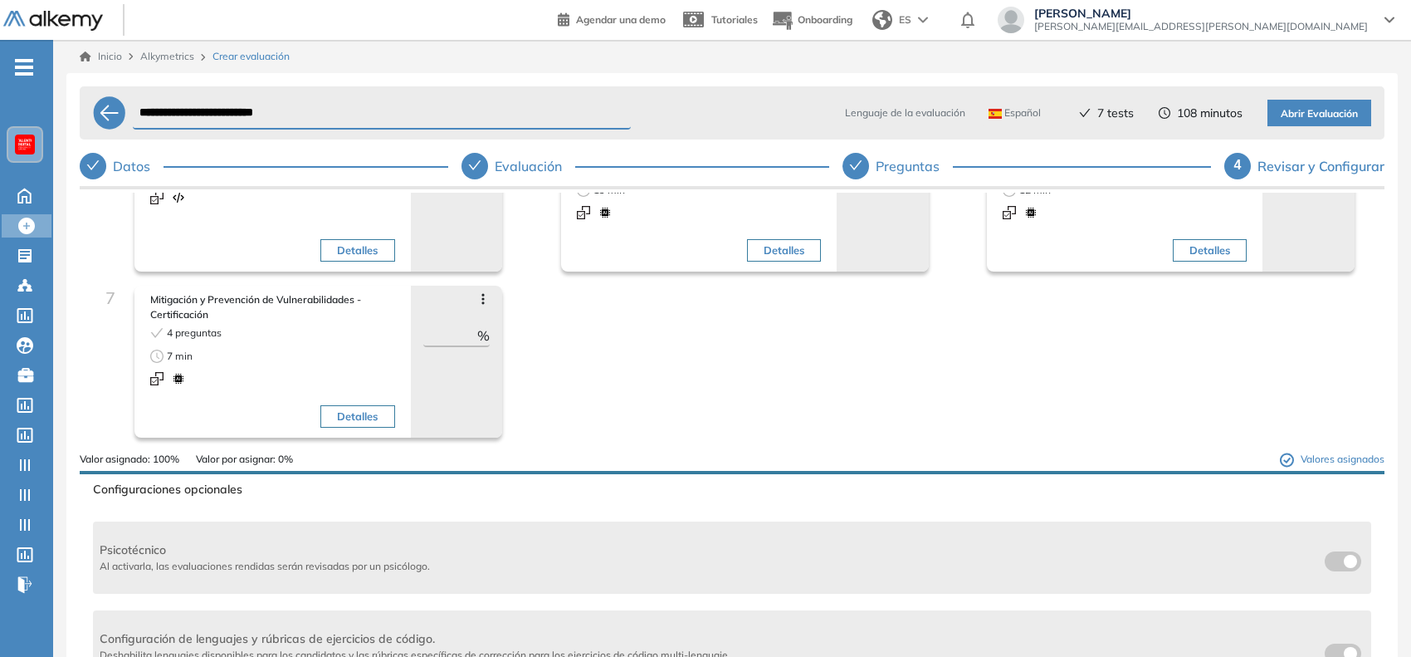
scroll to position [562, 0]
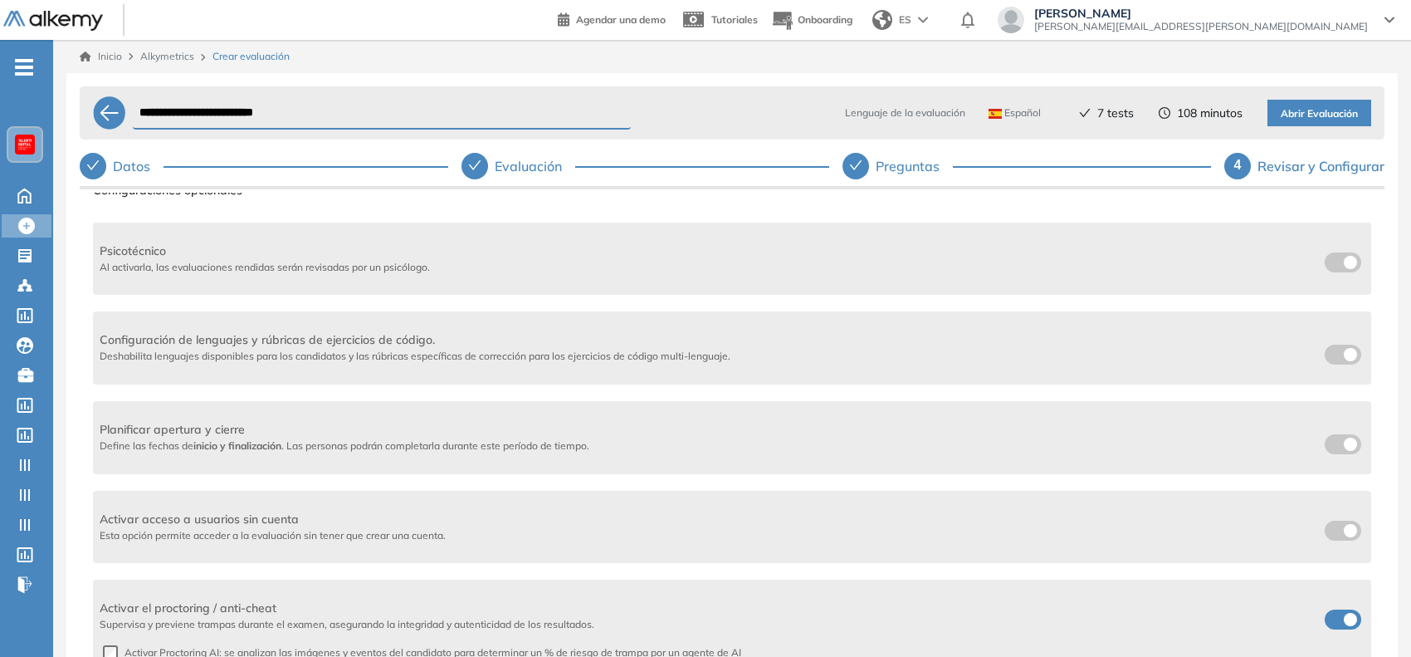
click at [1324, 117] on span "Abrir Evaluación" at bounding box center [1319, 114] width 77 height 16
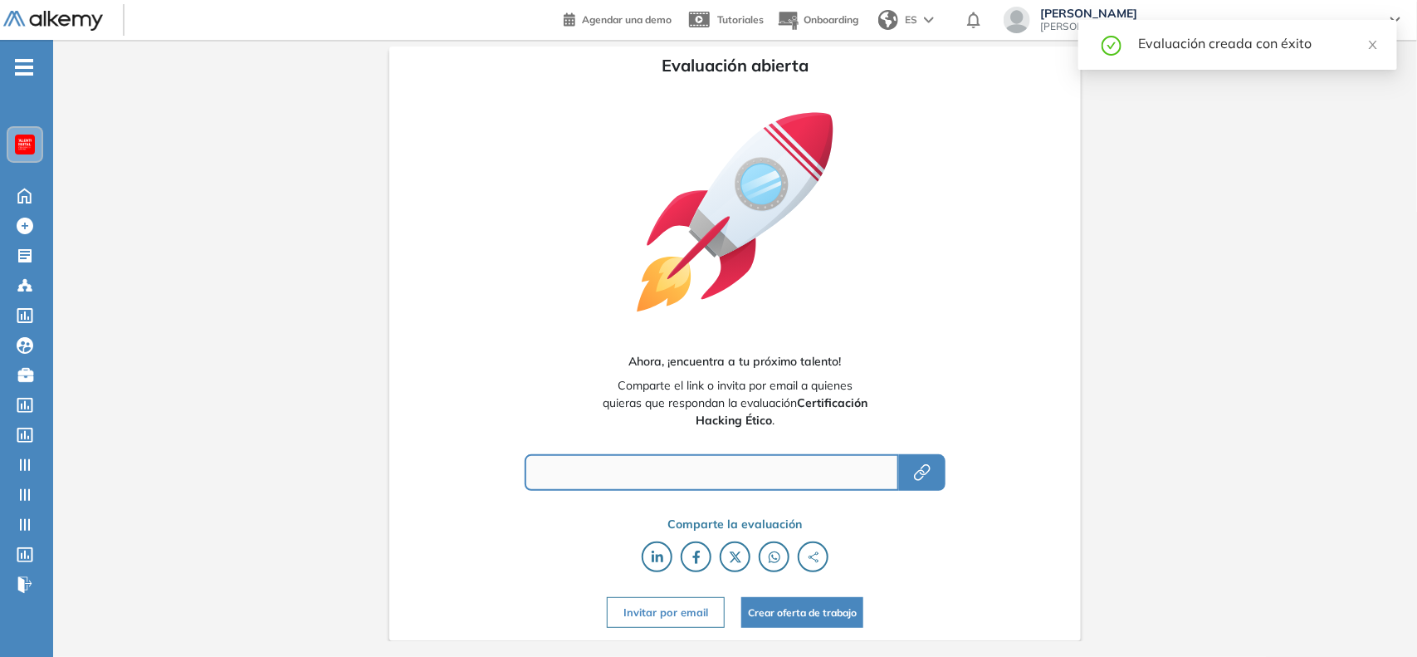
type input "**********"
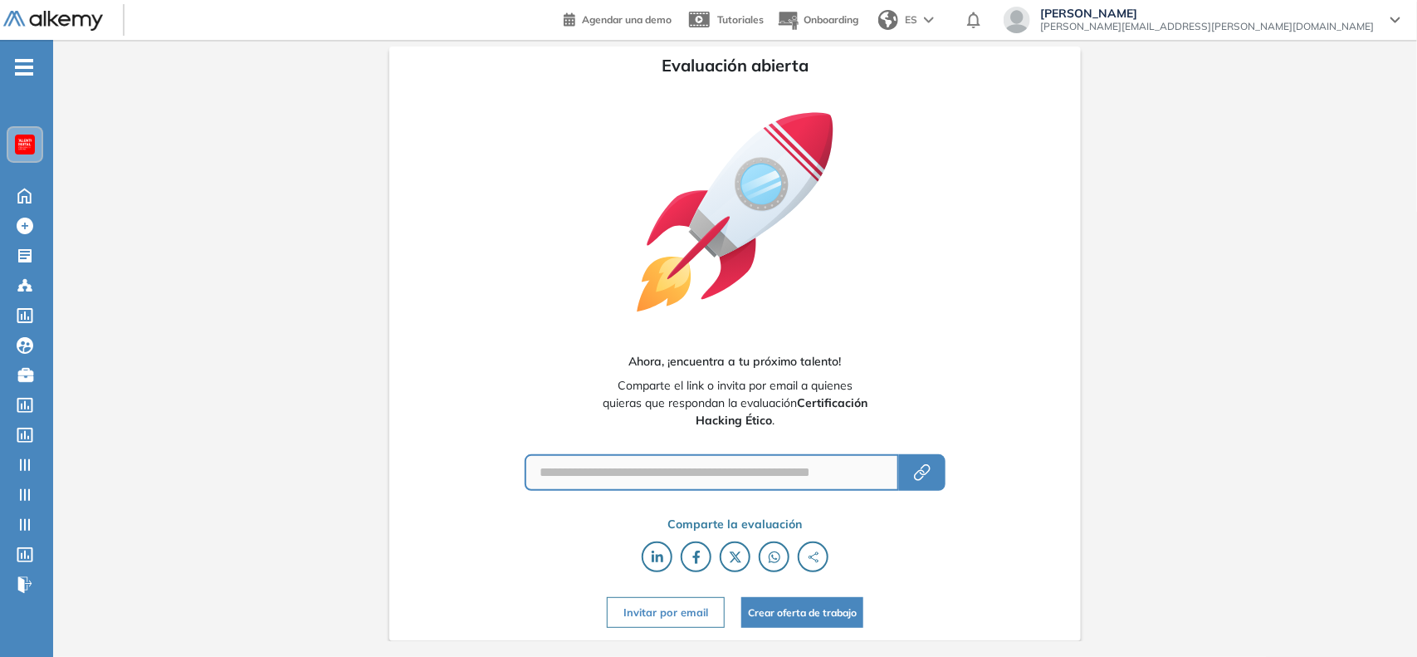
click at [34, 134] on div at bounding box center [24, 144] width 33 height 33
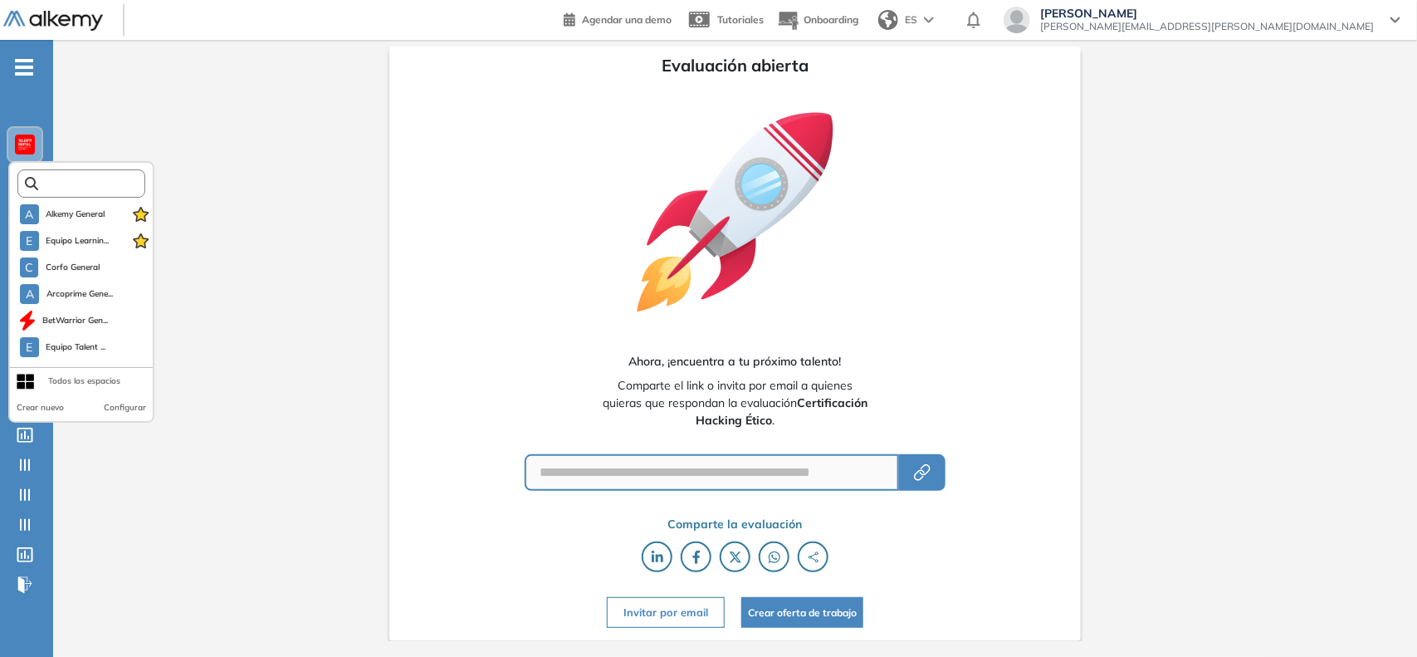
click at [56, 178] on input "text" at bounding box center [86, 184] width 96 height 12
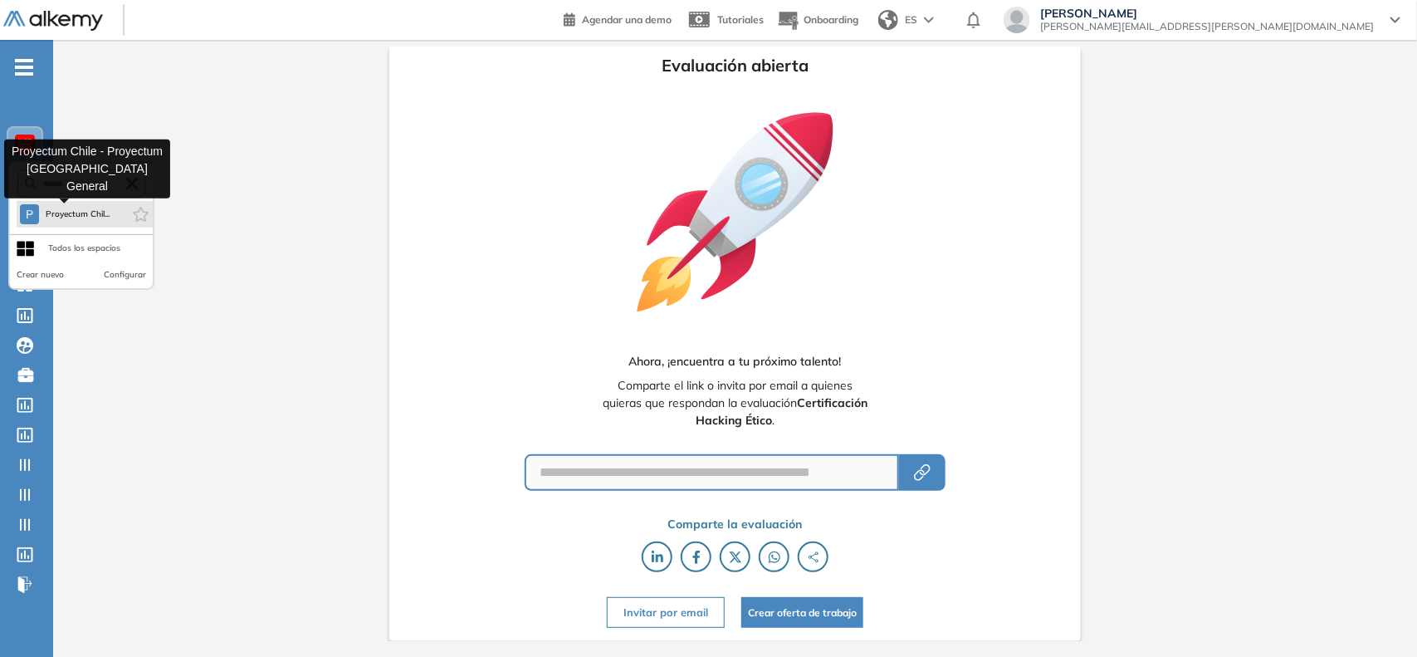
type input "******"
click at [73, 213] on span "Proyectum Chil..." at bounding box center [78, 214] width 65 height 13
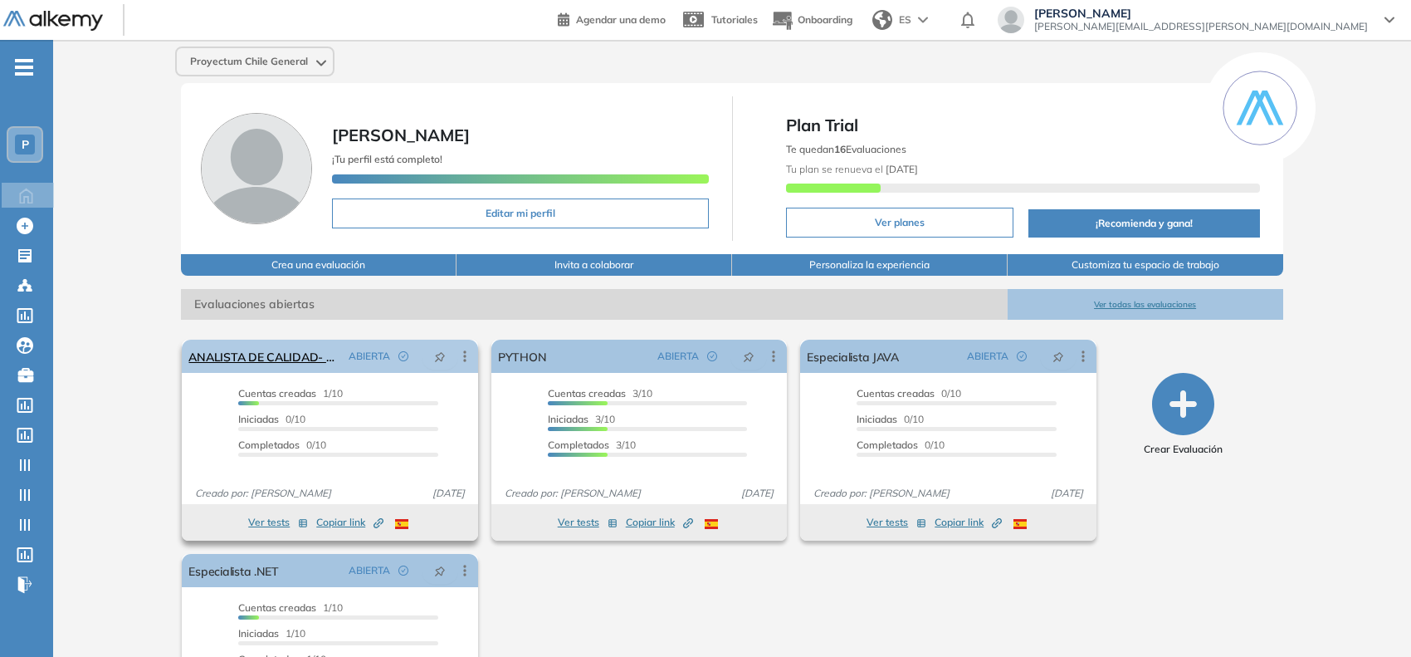
click at [467, 355] on icon at bounding box center [465, 356] width 17 height 17
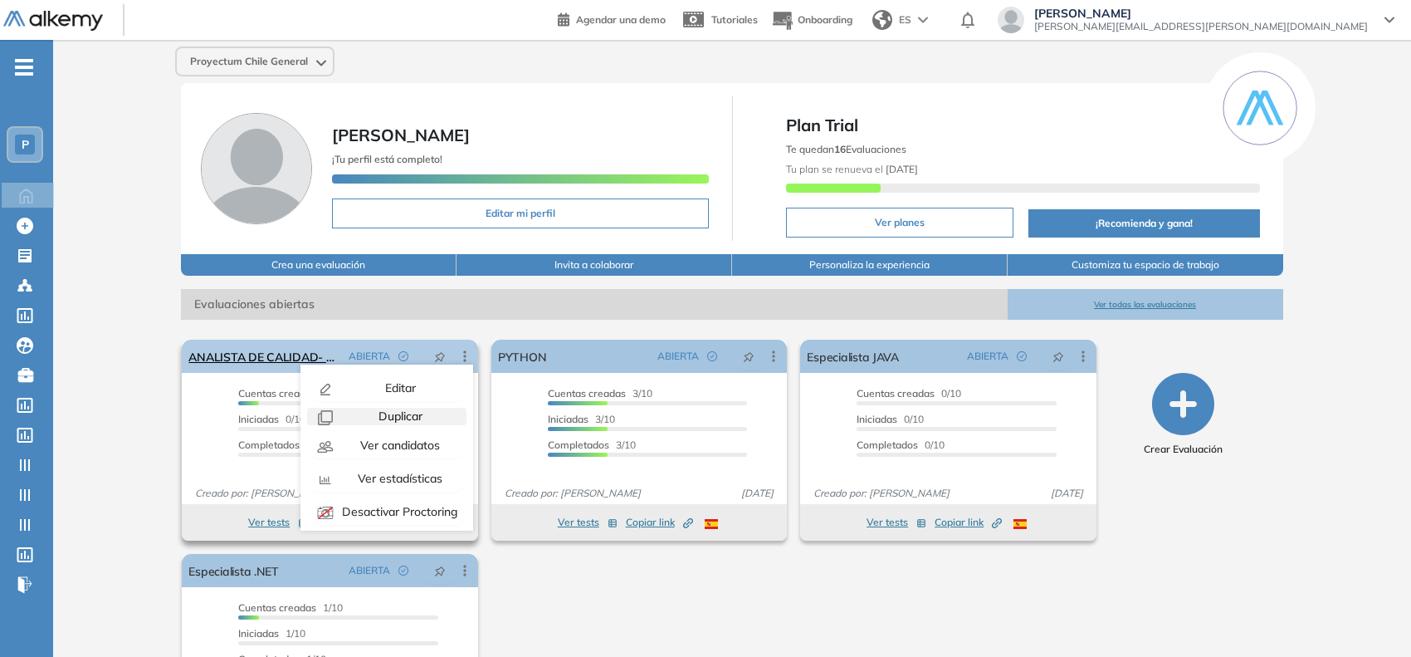
click at [388, 417] on span "Duplicar" at bounding box center [398, 415] width 47 height 15
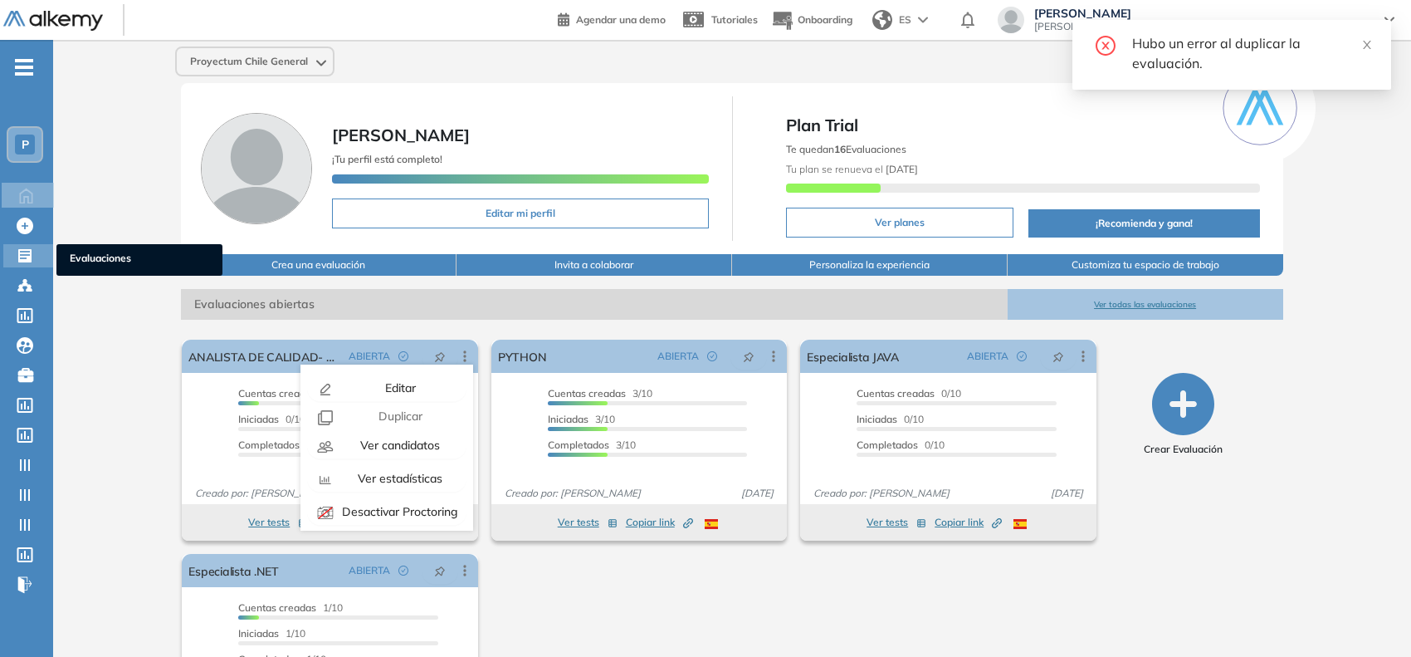
click at [19, 254] on icon at bounding box center [24, 255] width 13 height 13
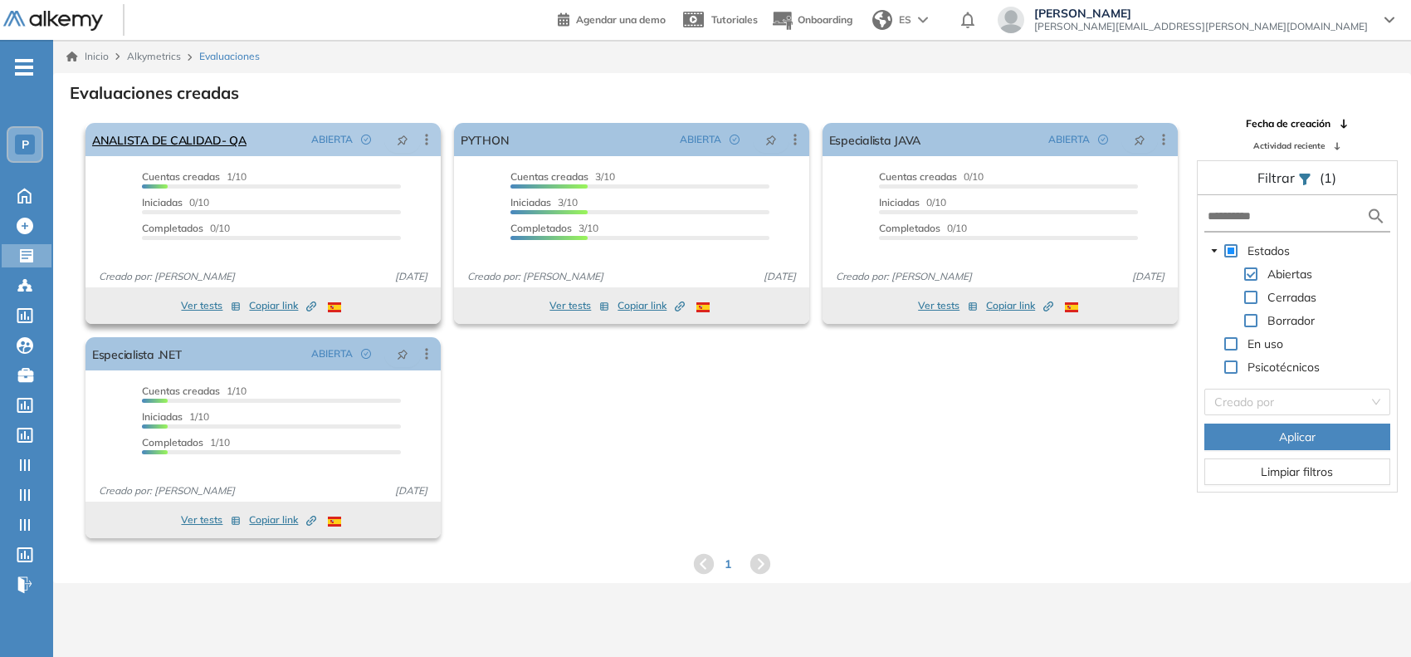
click at [425, 131] on icon at bounding box center [426, 139] width 17 height 17
click at [367, 205] on span "Duplicar" at bounding box center [361, 199] width 47 height 15
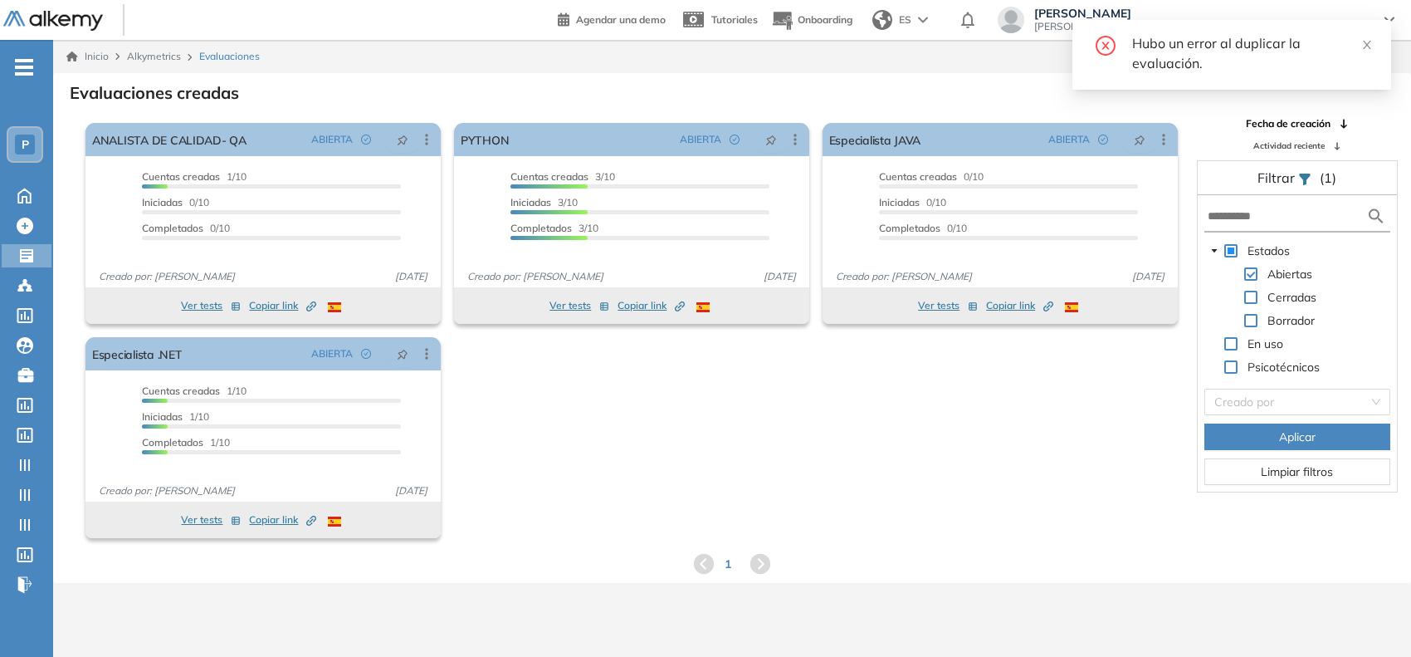
click at [604, 412] on div "El proctoring será activado ¡Importante!: Los usuarios que ya realizaron la eva…" at bounding box center [632, 330] width 1106 height 428
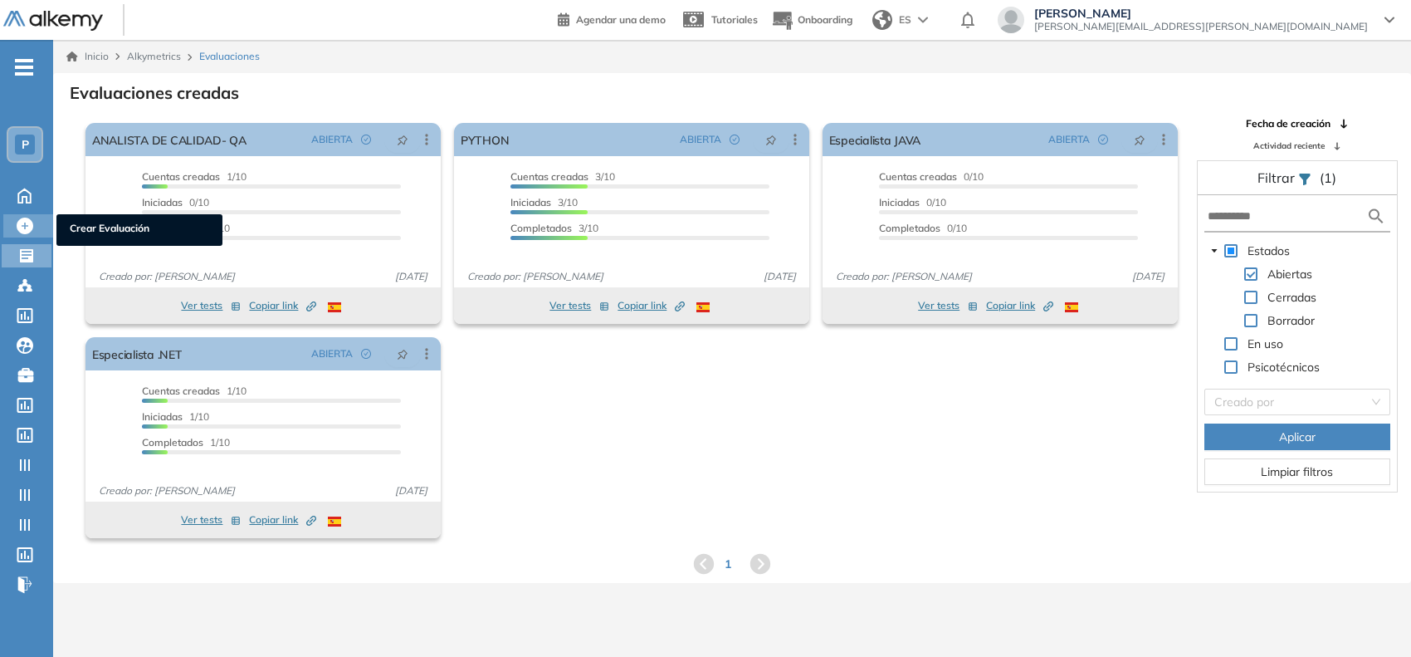
click at [27, 217] on icon at bounding box center [25, 225] width 17 height 17
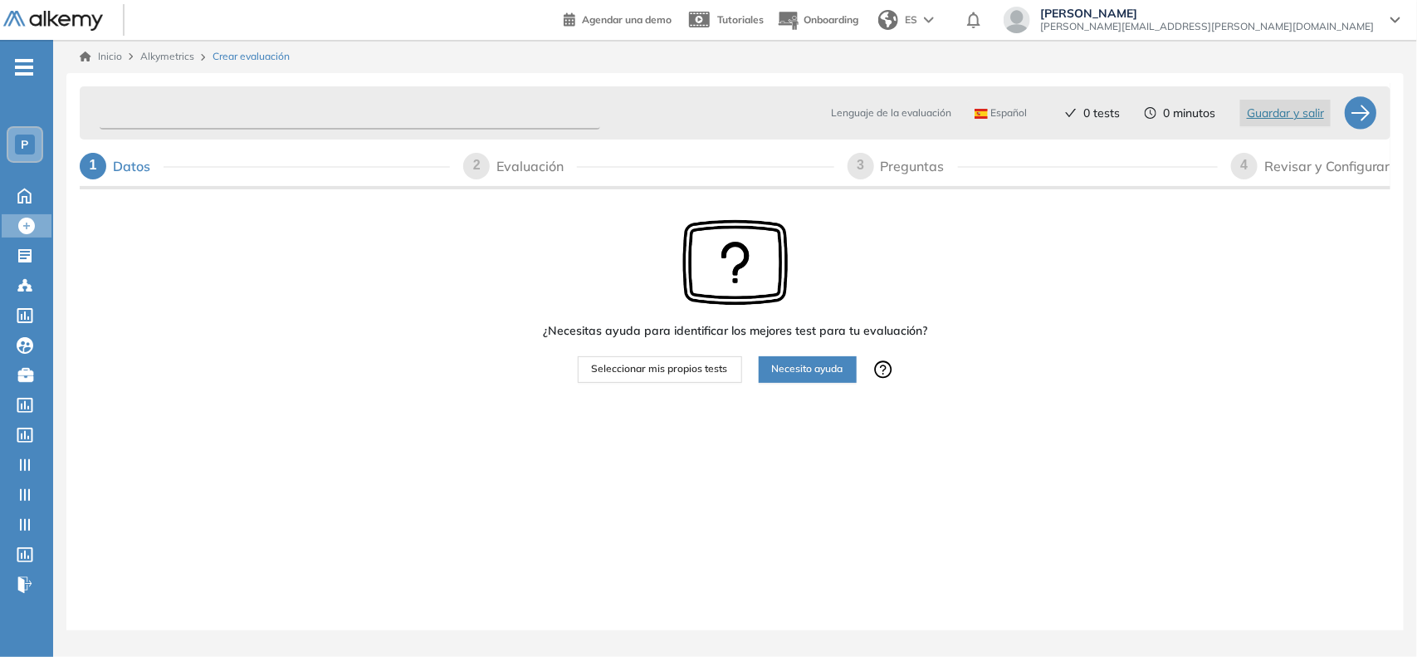
click at [139, 105] on input "text" at bounding box center [350, 113] width 501 height 32
type input "**********"
click at [672, 374] on span "Seleccionar mis propios tests" at bounding box center [660, 369] width 136 height 16
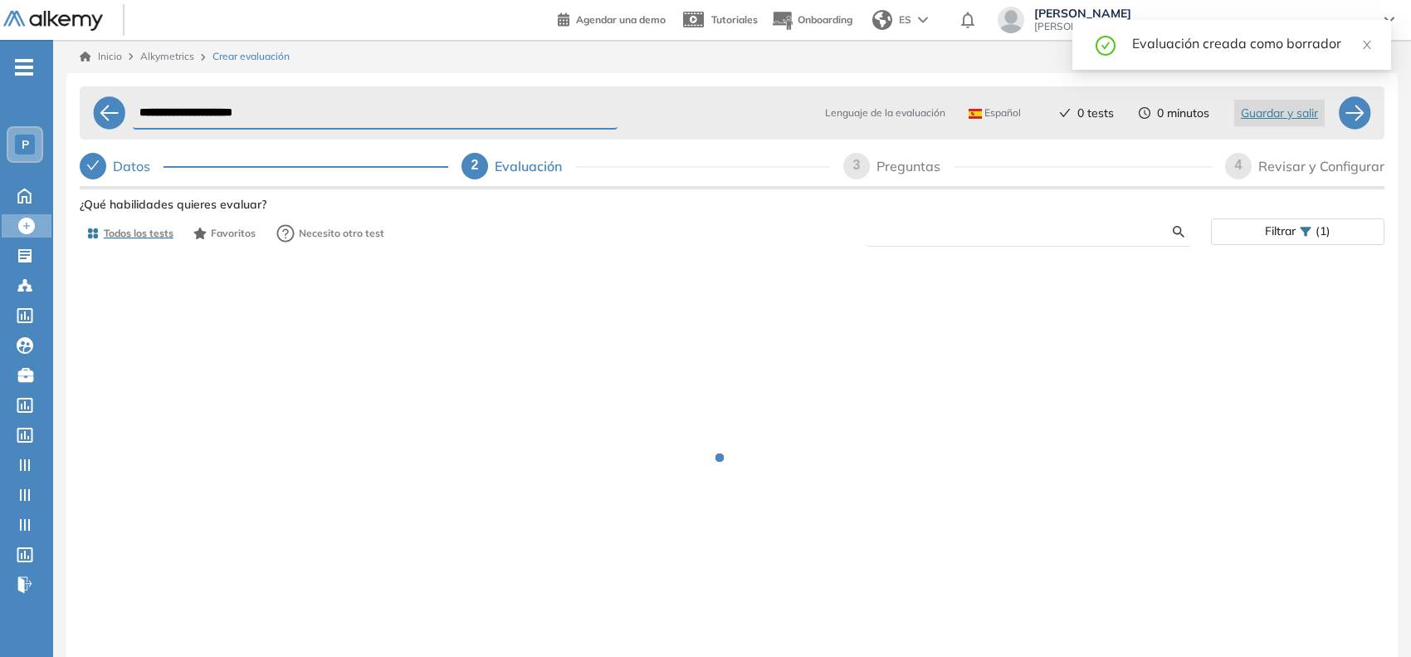
click at [947, 234] on input "text" at bounding box center [1026, 231] width 294 height 15
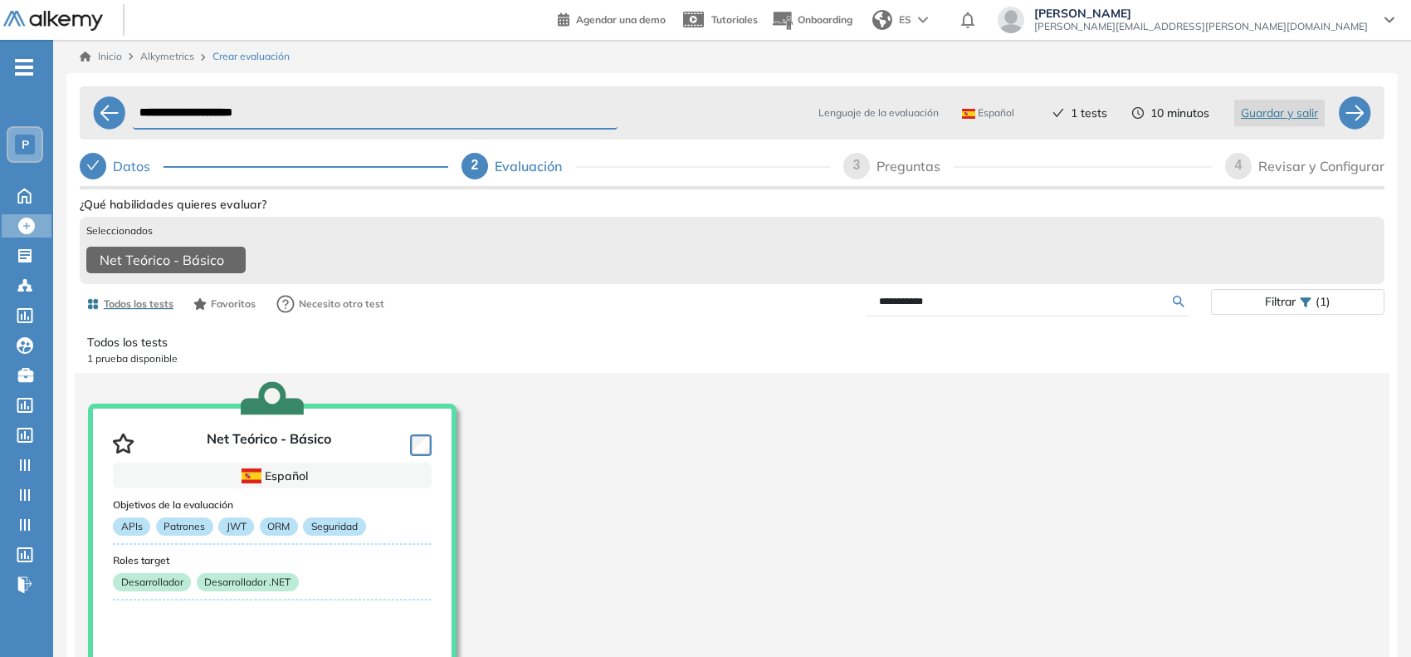
click at [910, 309] on input "**********" at bounding box center [1026, 301] width 294 height 15
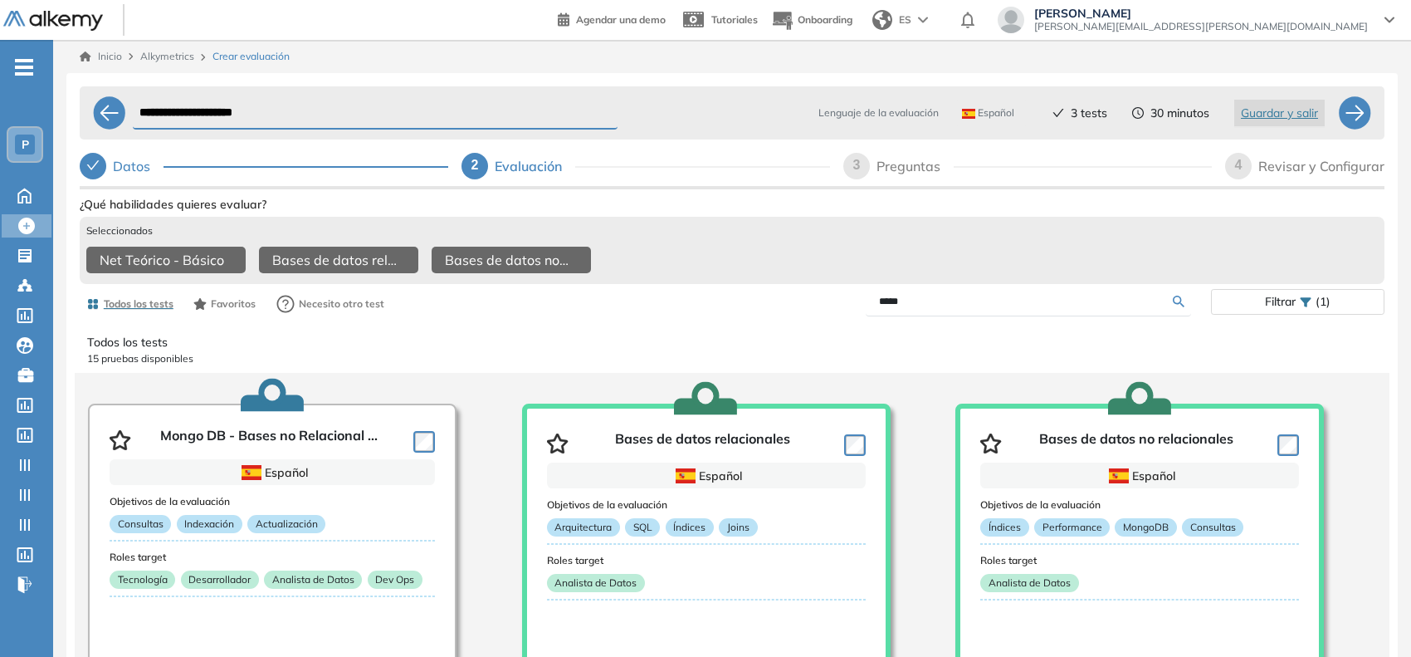
click at [1021, 309] on input "*****" at bounding box center [1026, 301] width 294 height 15
type input "**"
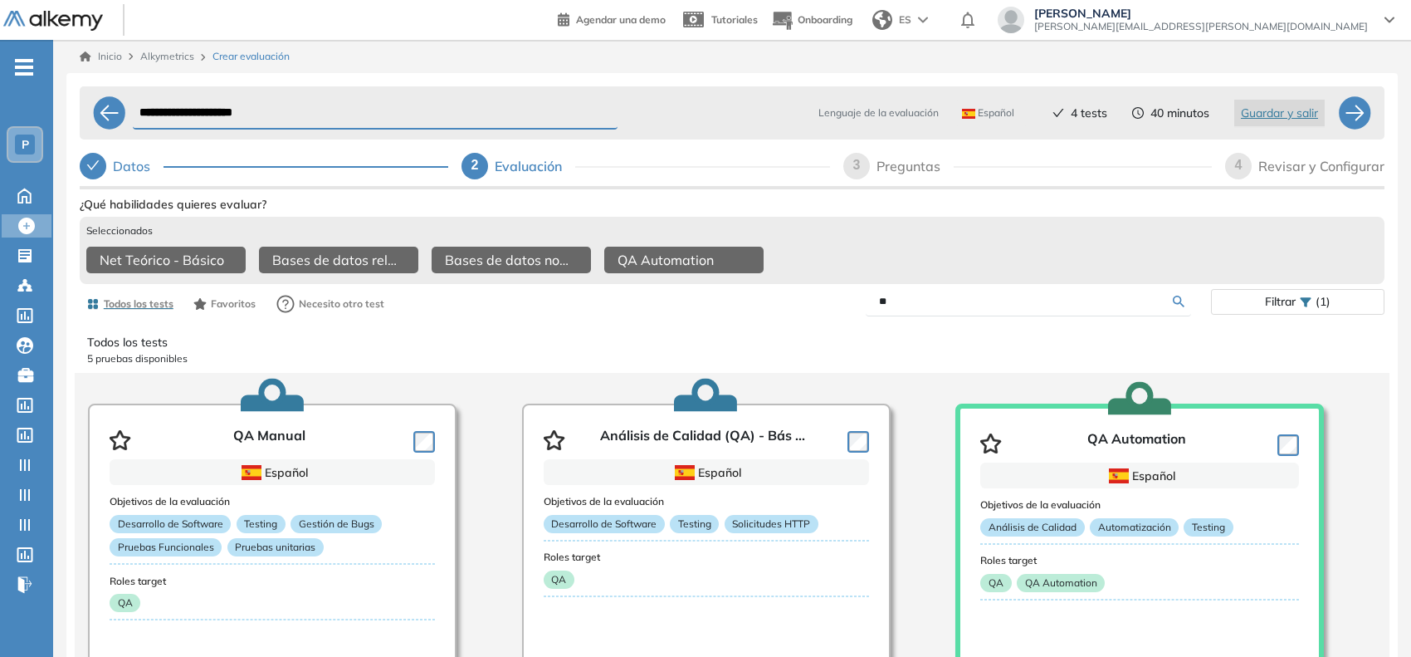
click at [867, 164] on div "3" at bounding box center [856, 166] width 27 height 27
select select "*****"
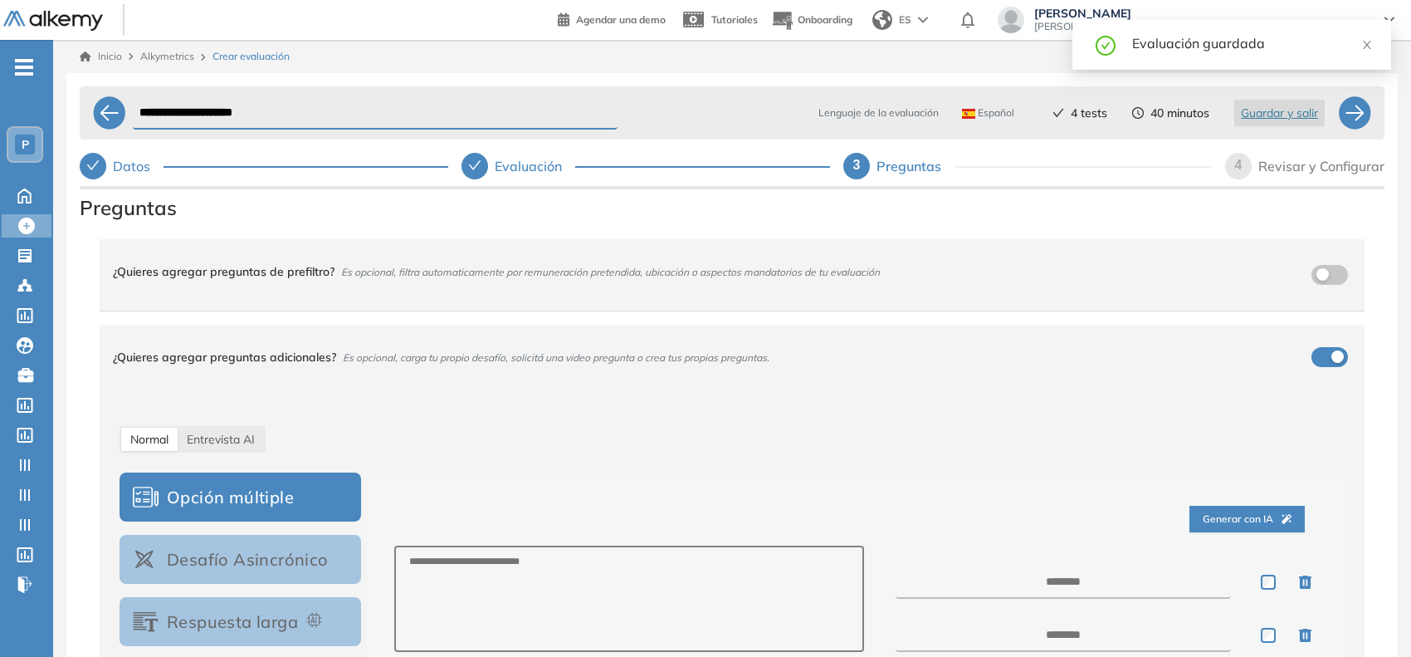
click at [1238, 164] on span "4" at bounding box center [1238, 165] width 7 height 14
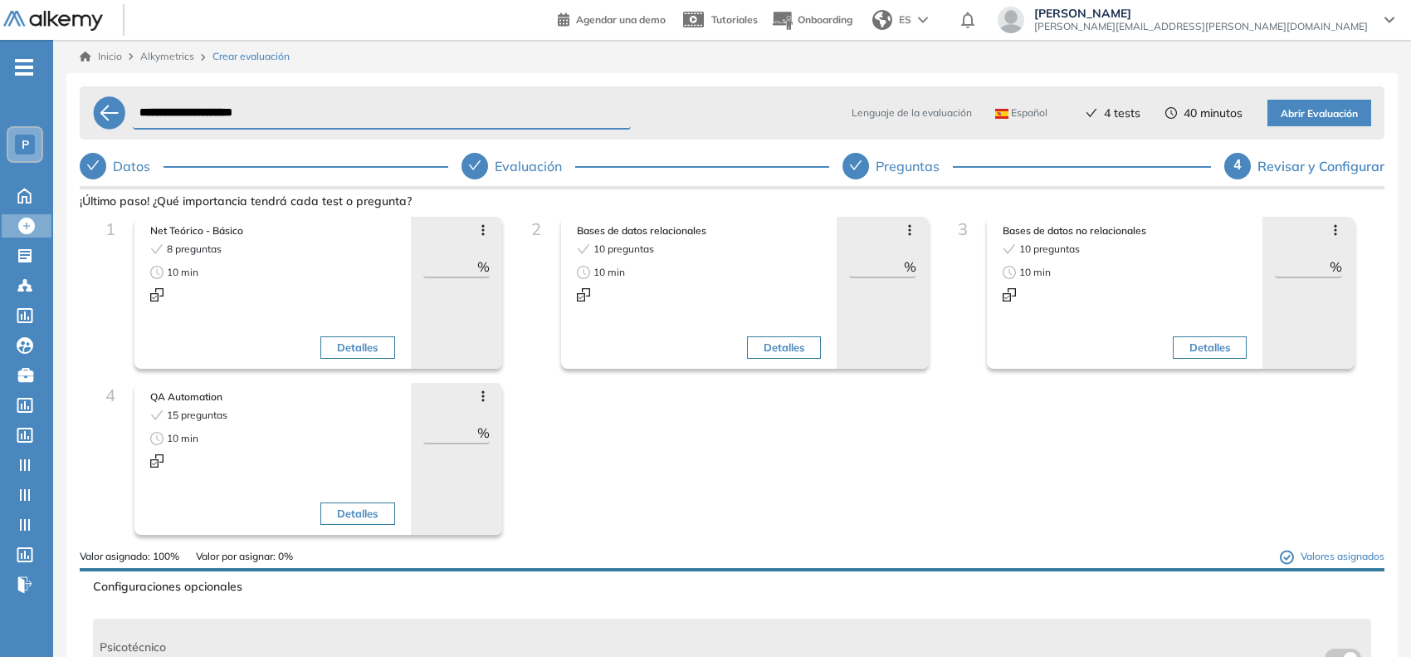
click at [1328, 110] on span "Abrir Evaluación" at bounding box center [1319, 114] width 77 height 16
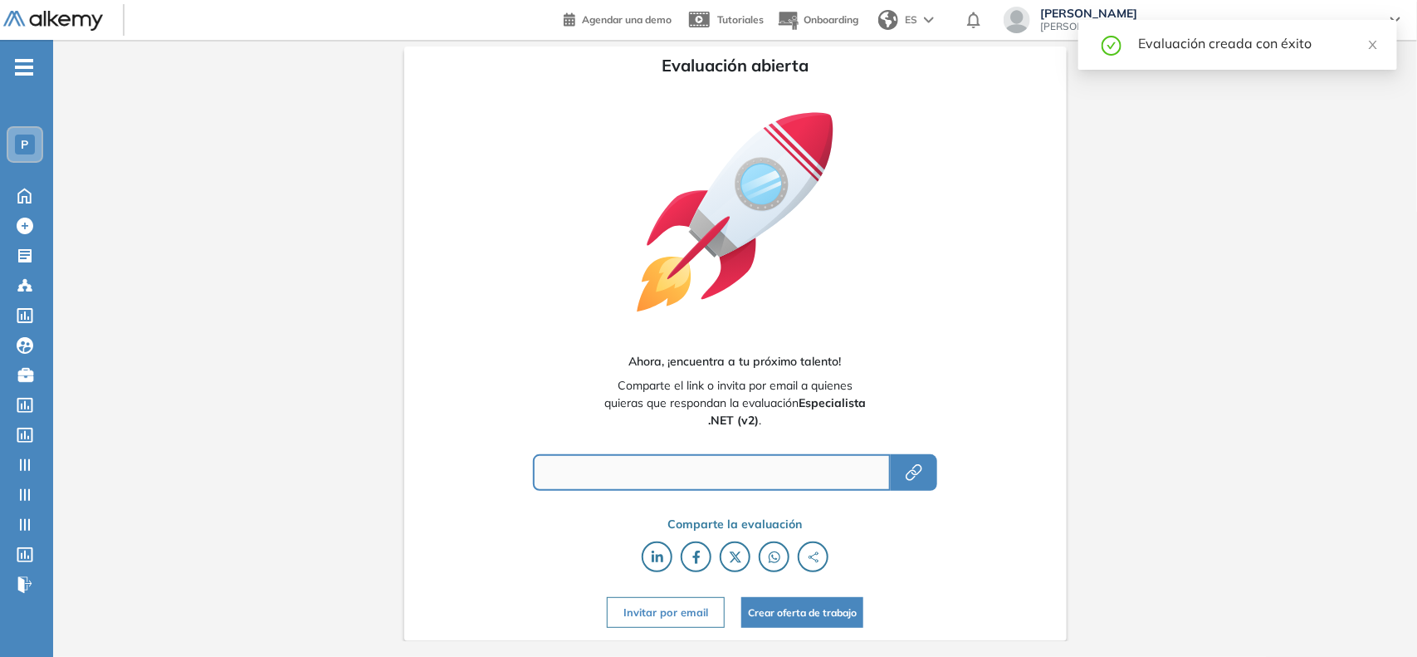
type input "**********"
click at [32, 229] on icon at bounding box center [25, 225] width 17 height 17
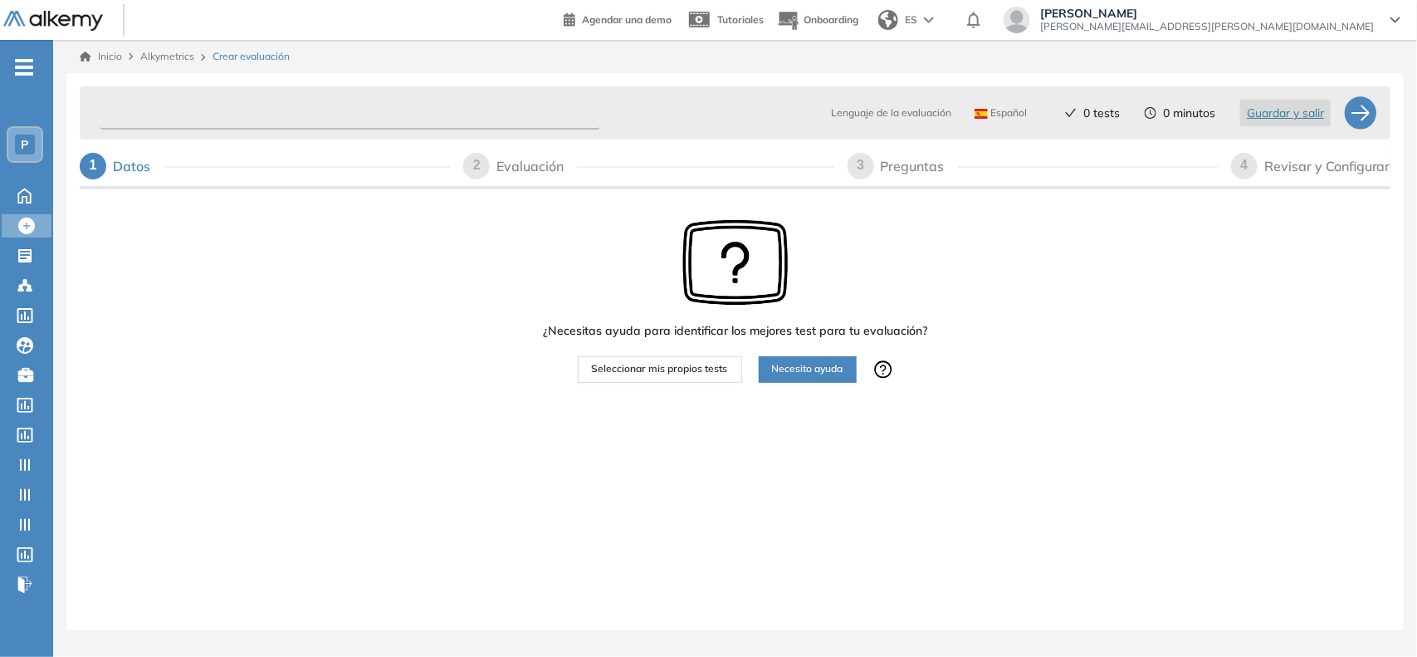
click at [314, 113] on input "text" at bounding box center [350, 113] width 501 height 32
type input "**********"
click at [608, 359] on button "Seleccionar mis propios tests" at bounding box center [660, 369] width 164 height 27
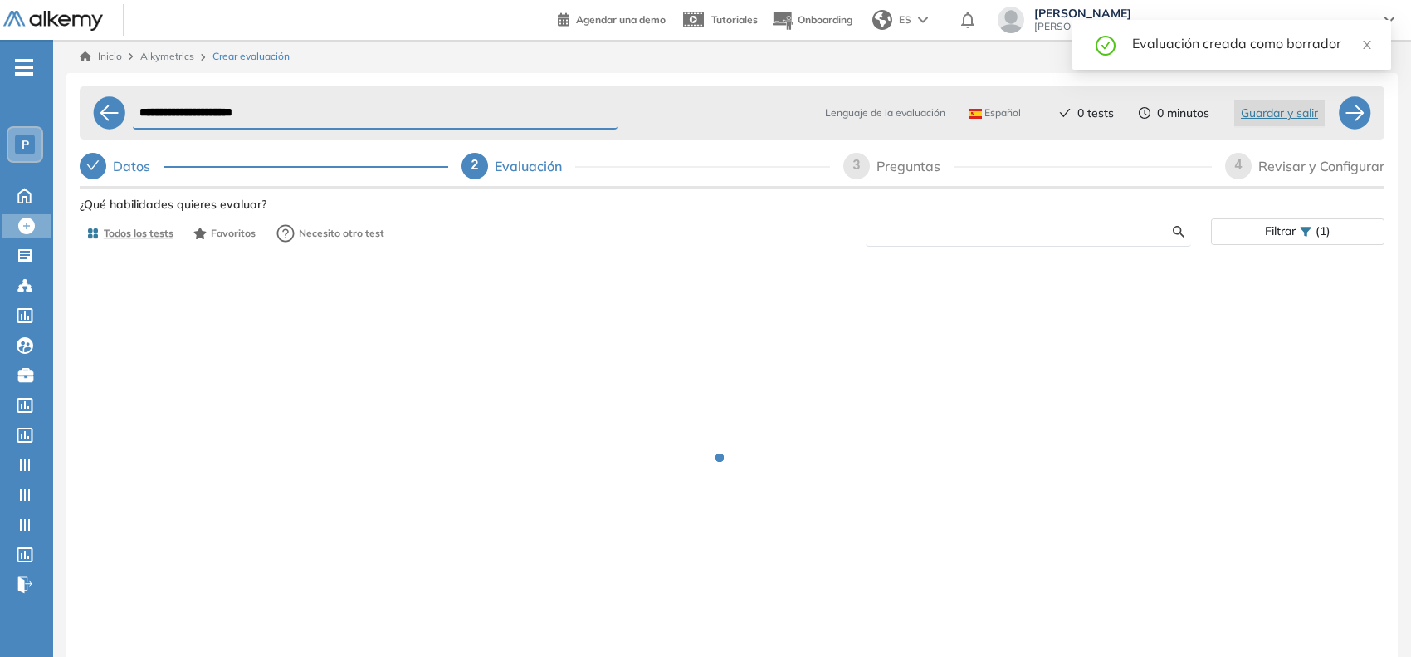
click at [953, 233] on input "text" at bounding box center [1026, 231] width 294 height 15
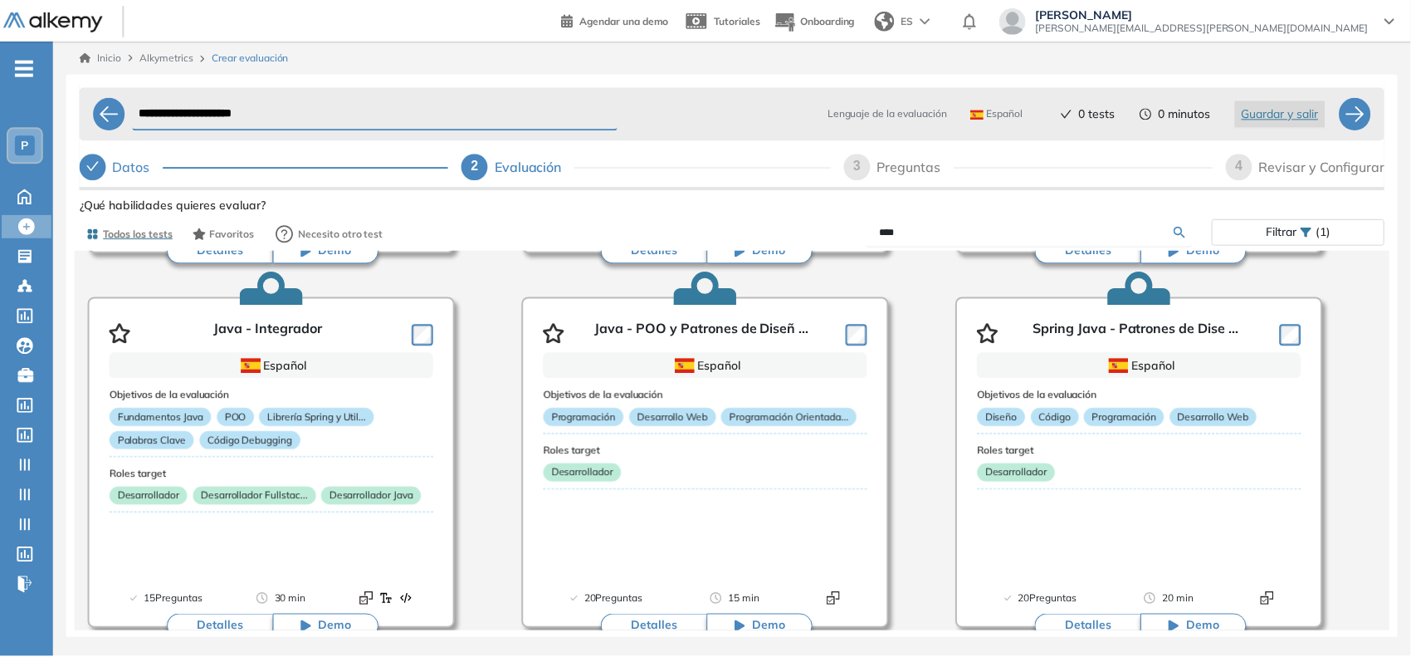
scroll to position [415, 0]
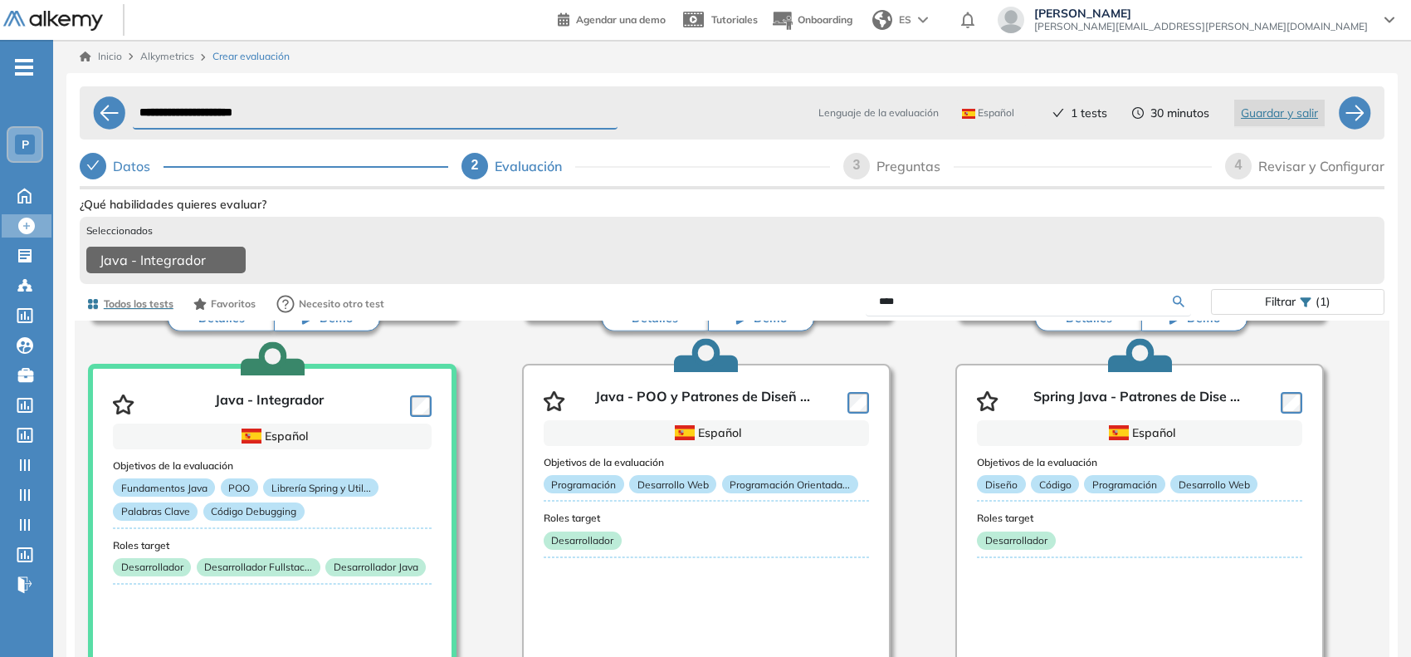
click at [886, 309] on input "****" at bounding box center [1026, 301] width 294 height 15
type input "******"
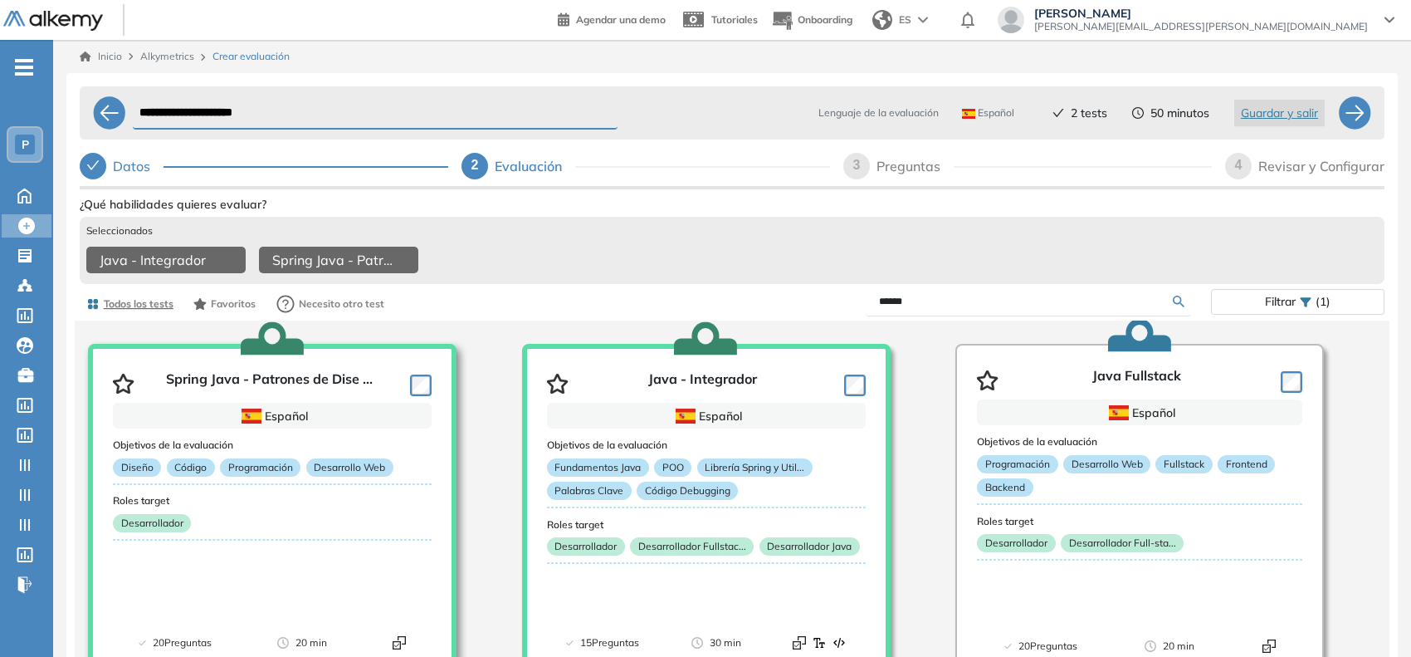
scroll to position [56, 0]
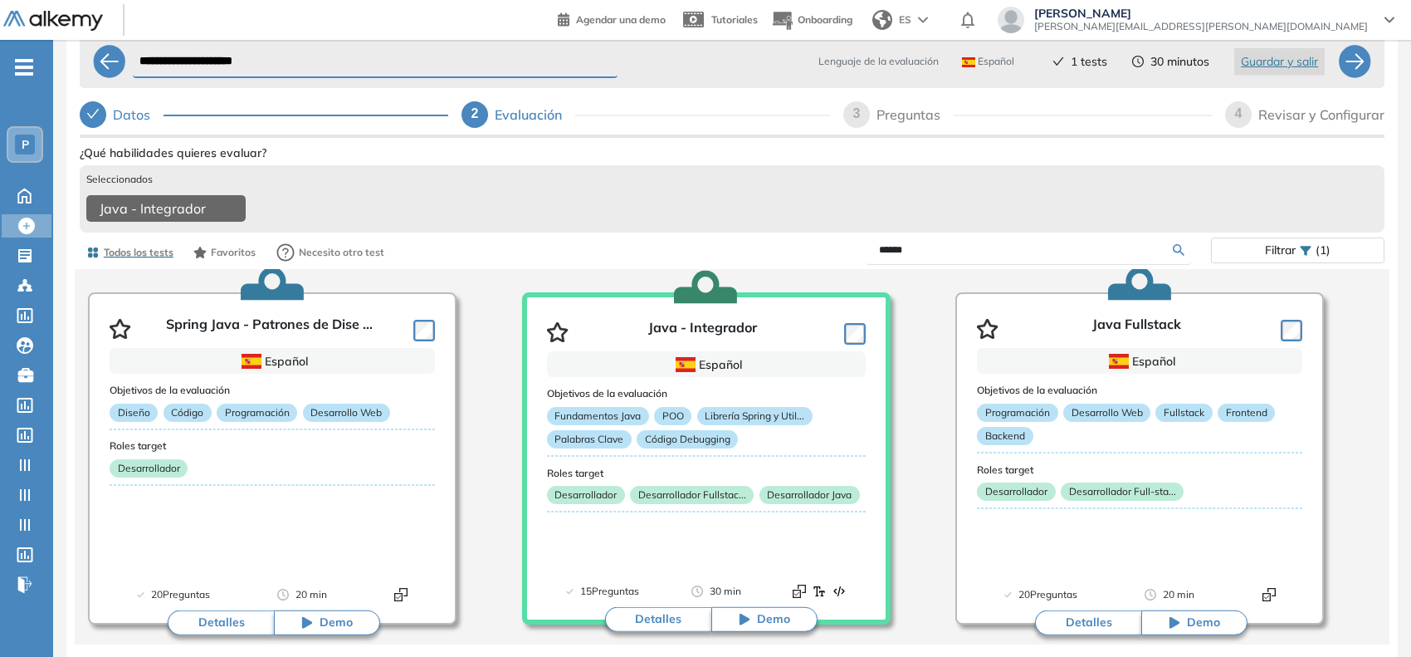
click at [863, 116] on div "3" at bounding box center [856, 114] width 27 height 27
select select "*****"
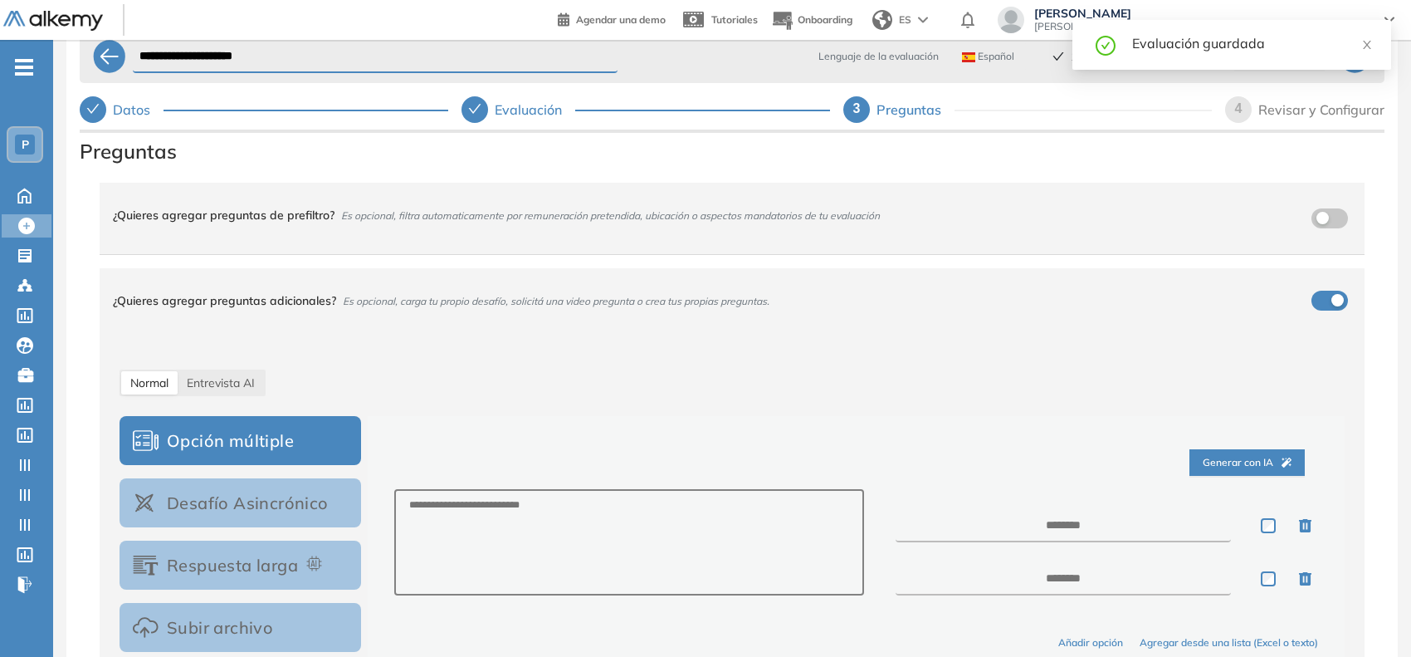
click at [1244, 117] on div "4" at bounding box center [1238, 109] width 27 height 27
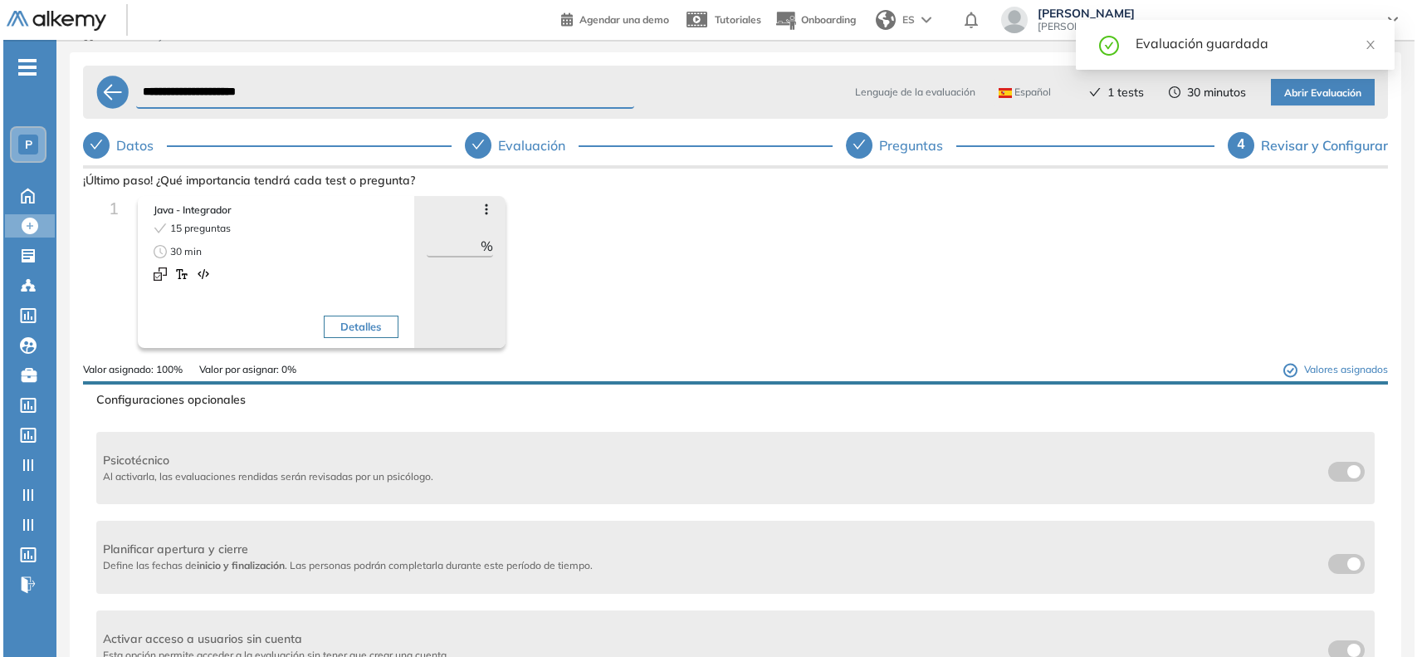
scroll to position [0, 0]
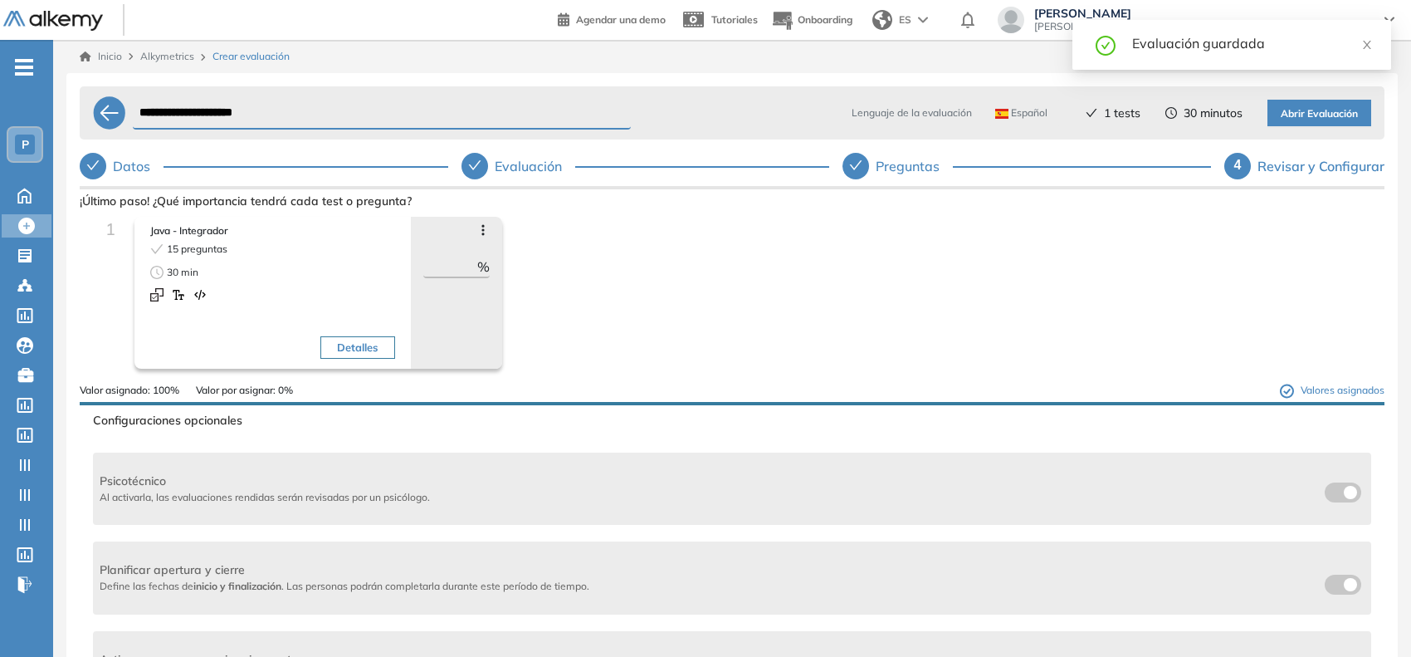
click at [1313, 114] on span "Abrir Evaluación" at bounding box center [1319, 114] width 77 height 16
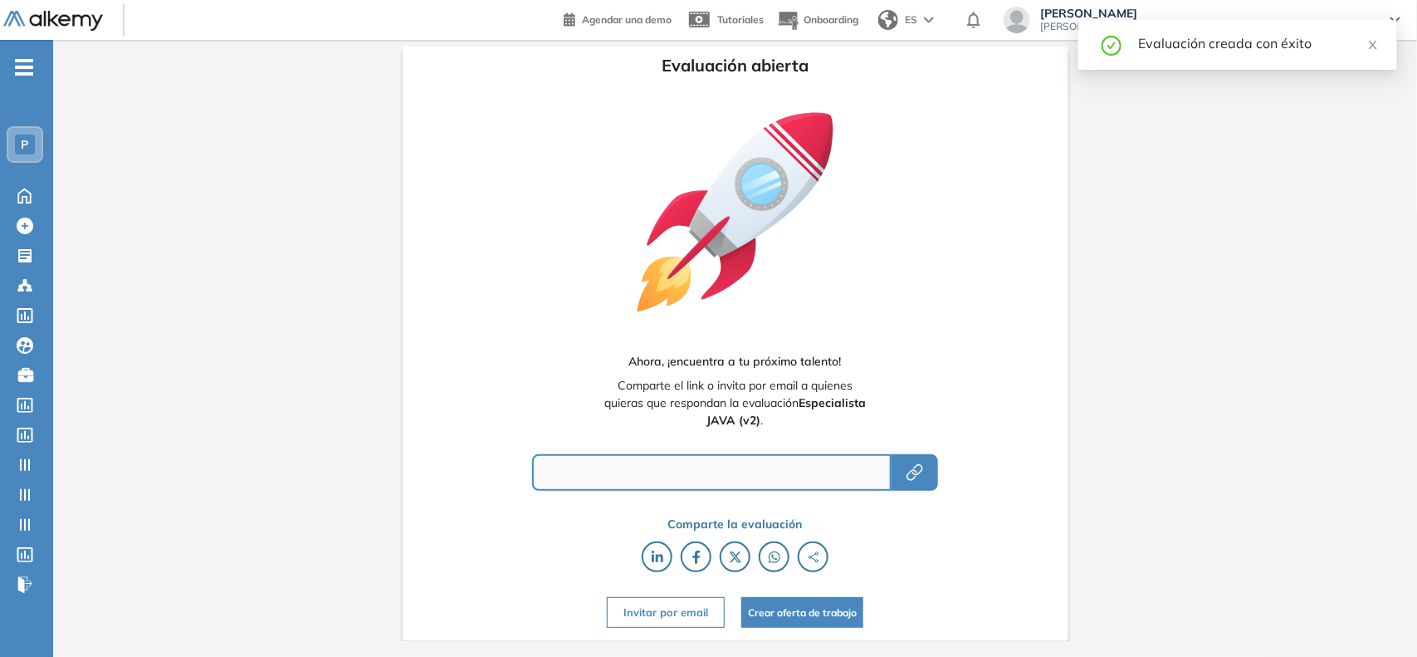
type input "**********"
click at [27, 226] on icon at bounding box center [25, 225] width 17 height 17
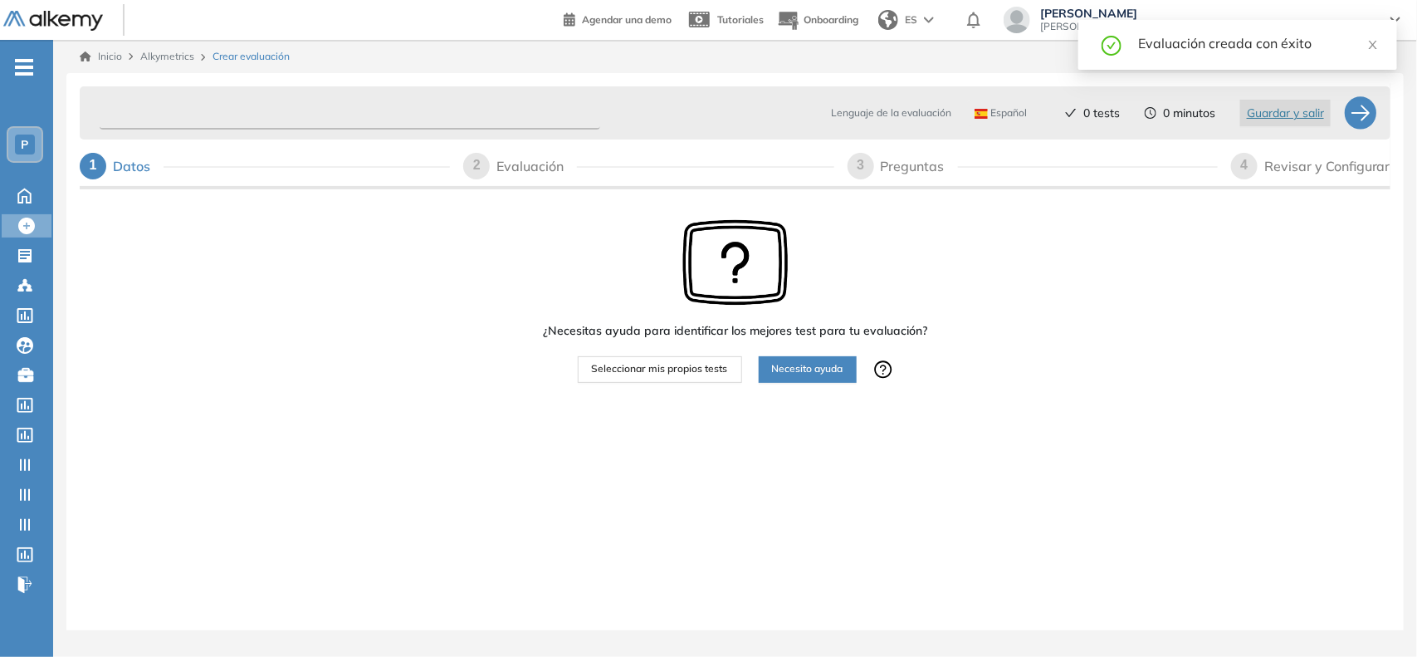
click at [184, 115] on input "text" at bounding box center [350, 113] width 501 height 32
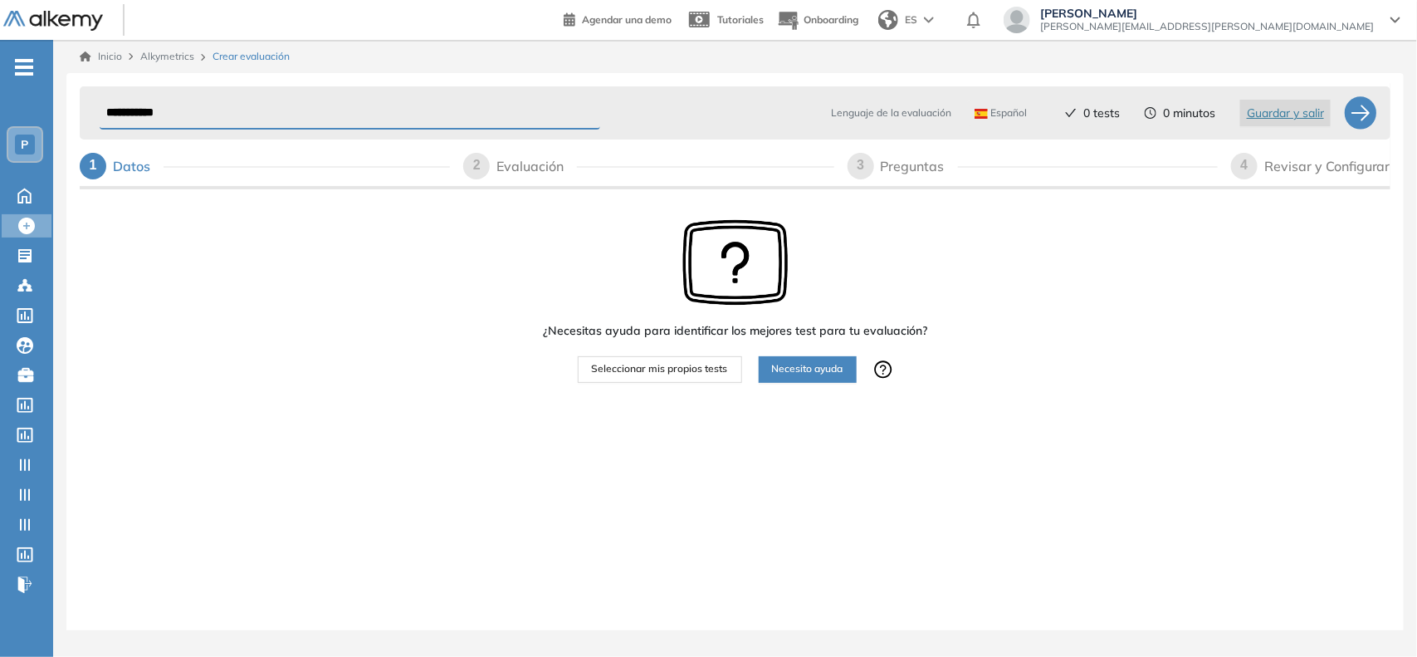
type input "**********"
click at [484, 170] on div "2" at bounding box center [476, 166] width 27 height 27
click at [666, 370] on span "Seleccionar mis propios tests" at bounding box center [660, 369] width 136 height 16
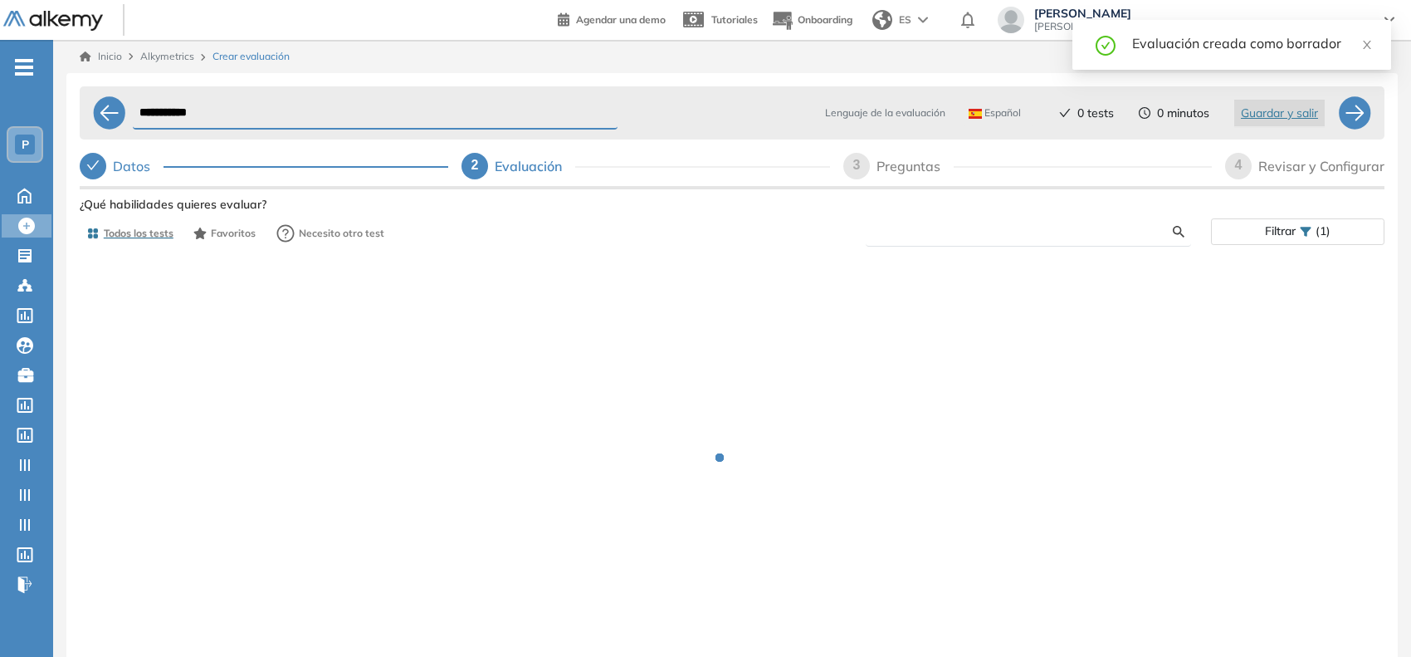
click at [931, 231] on input "text" at bounding box center [1026, 231] width 294 height 15
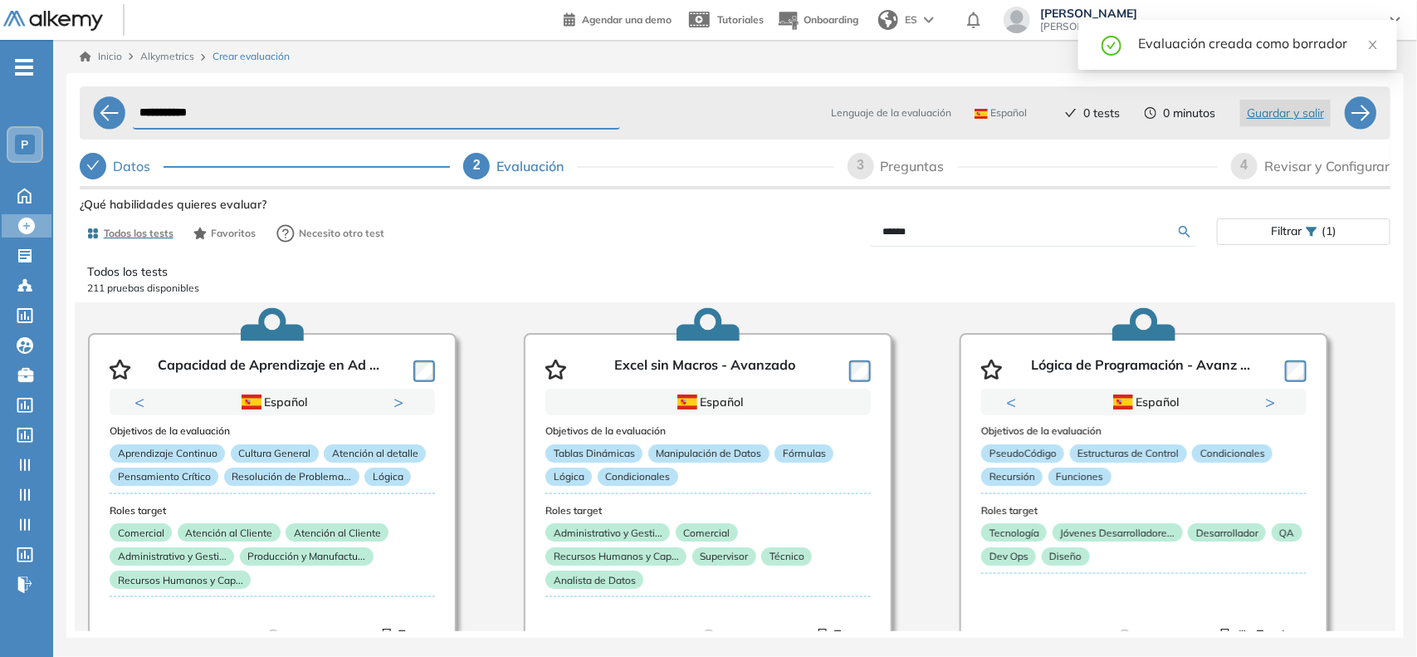
type input "******"
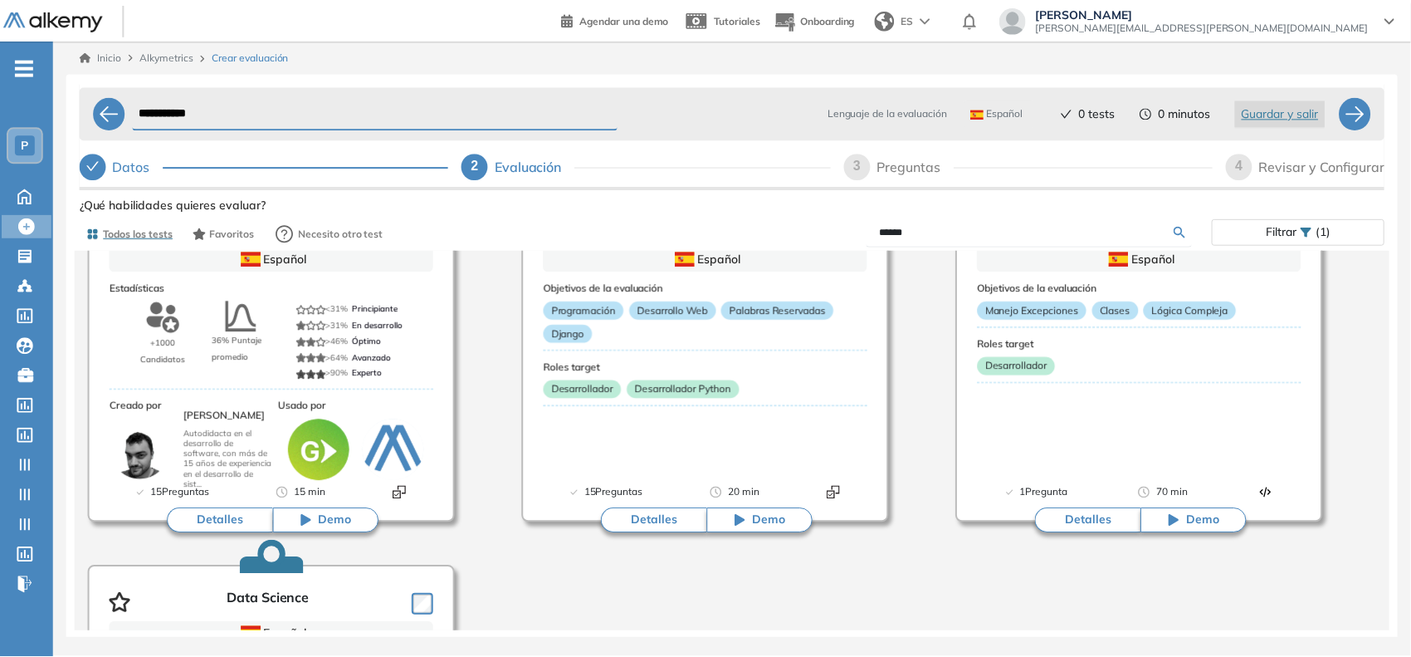
scroll to position [415, 0]
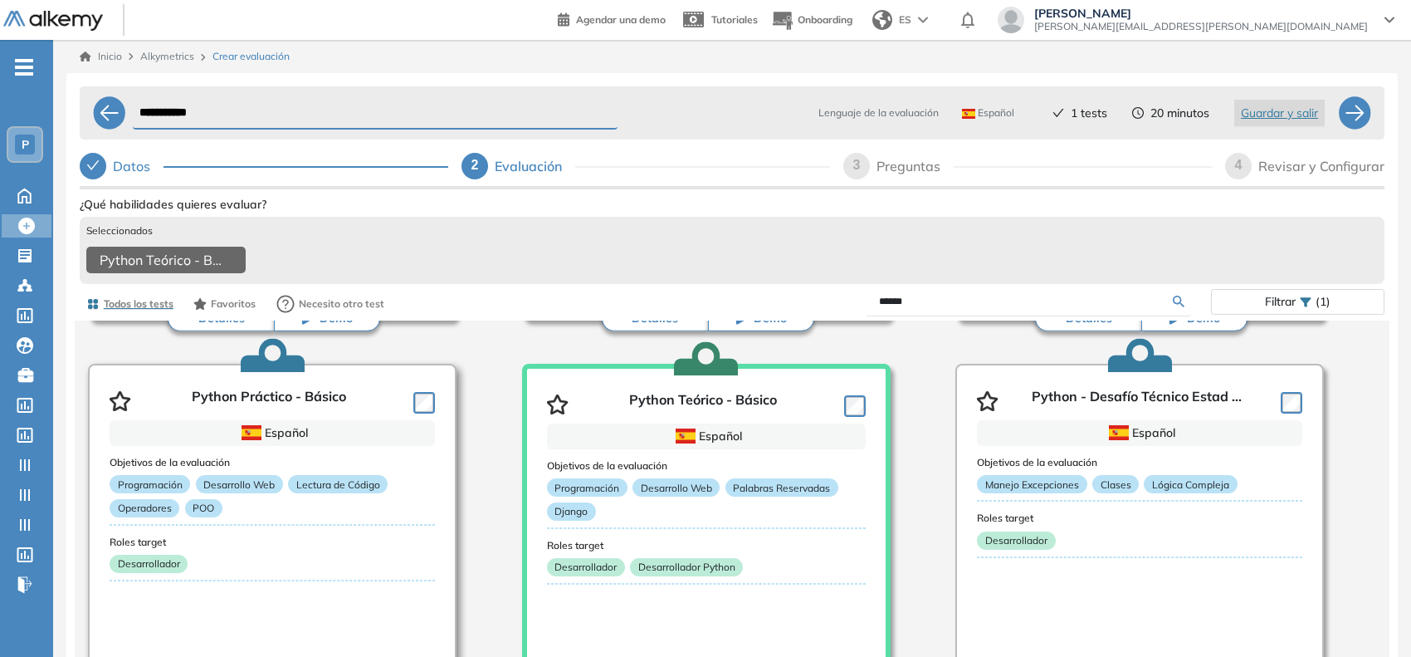
click at [433, 413] on label at bounding box center [424, 403] width 22 height 22
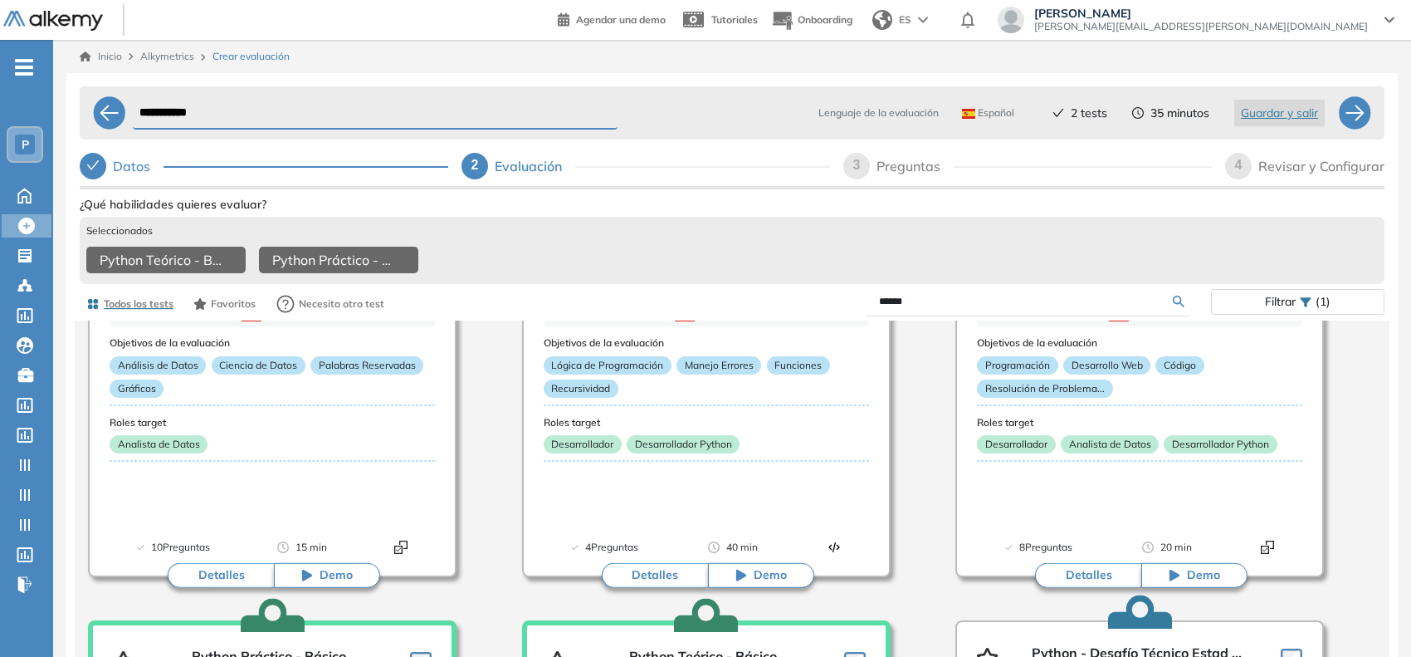
scroll to position [0, 0]
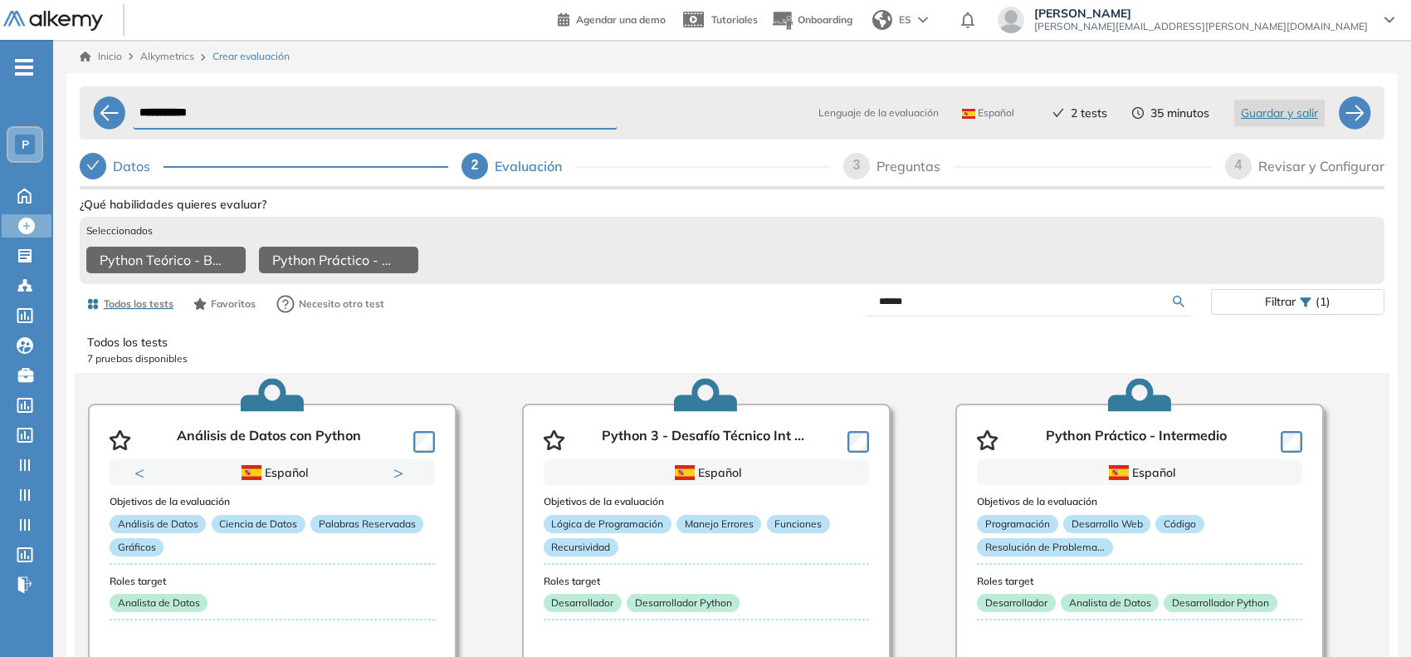
click at [853, 178] on div "3" at bounding box center [856, 166] width 27 height 27
select select "*****"
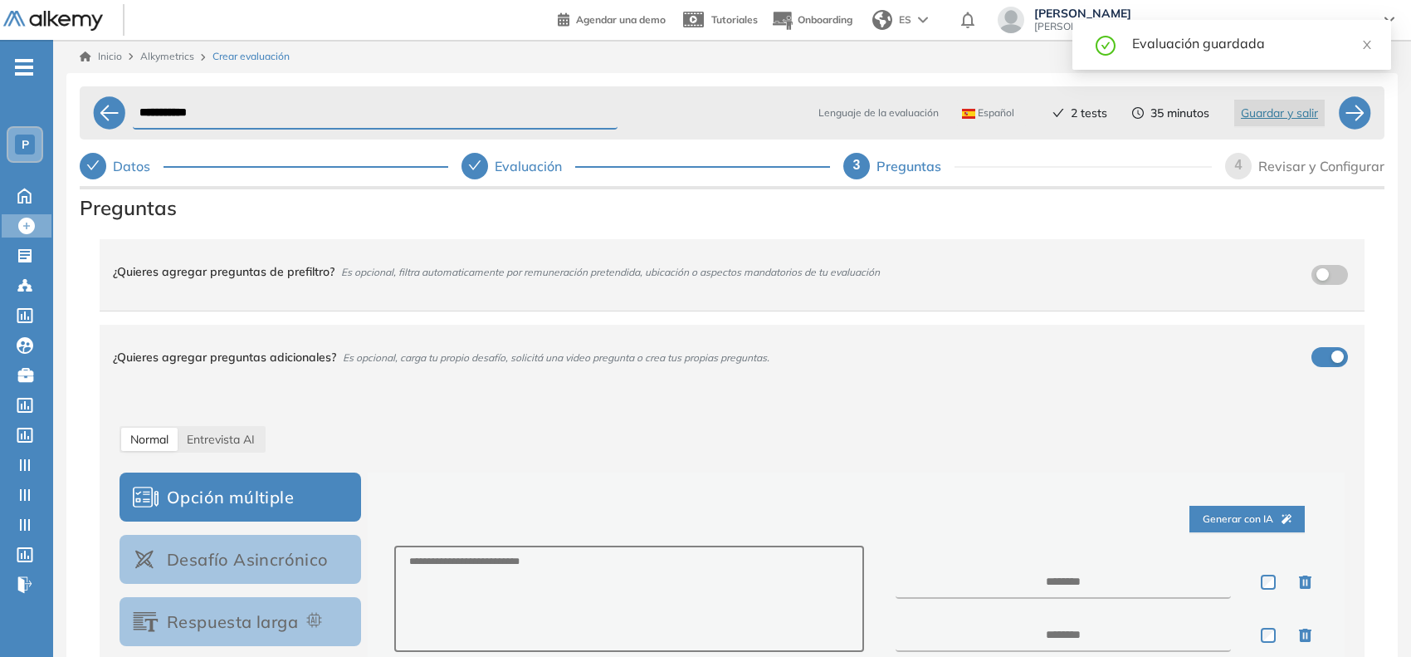
click at [1246, 168] on div "4" at bounding box center [1238, 166] width 27 height 27
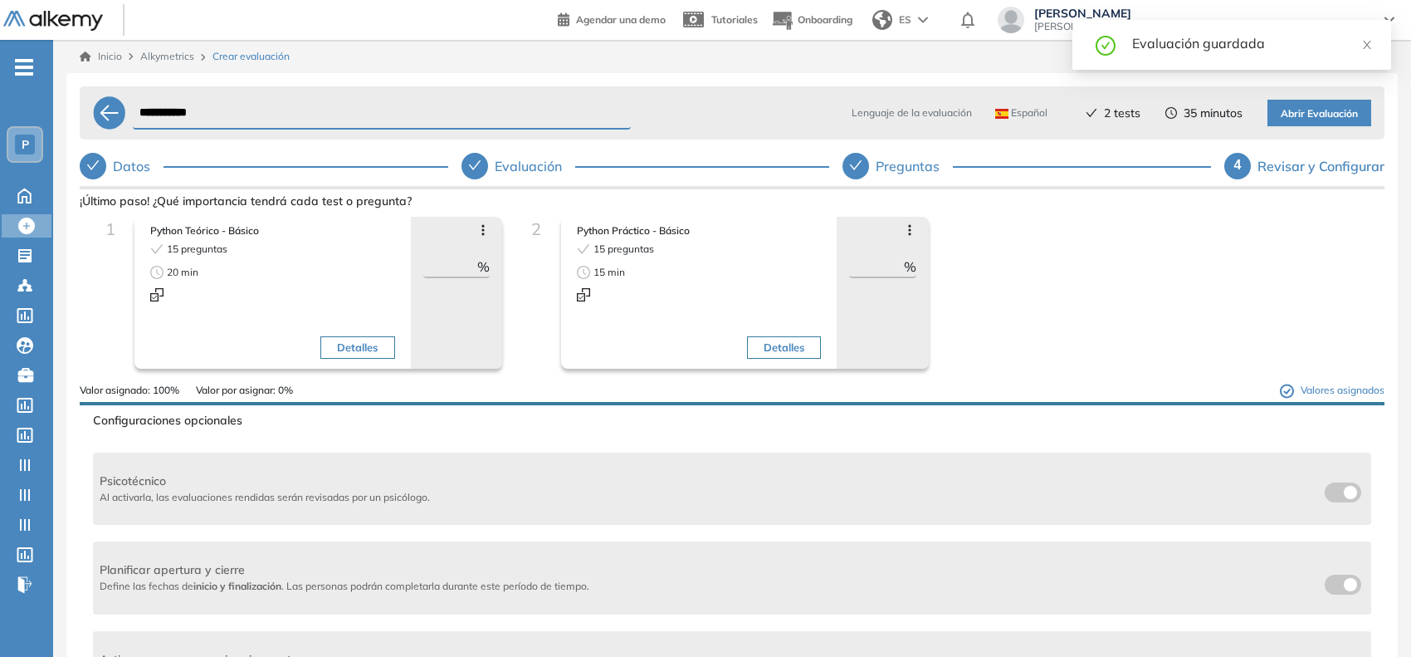
click at [1309, 116] on span "Abrir Evaluación" at bounding box center [1319, 114] width 77 height 16
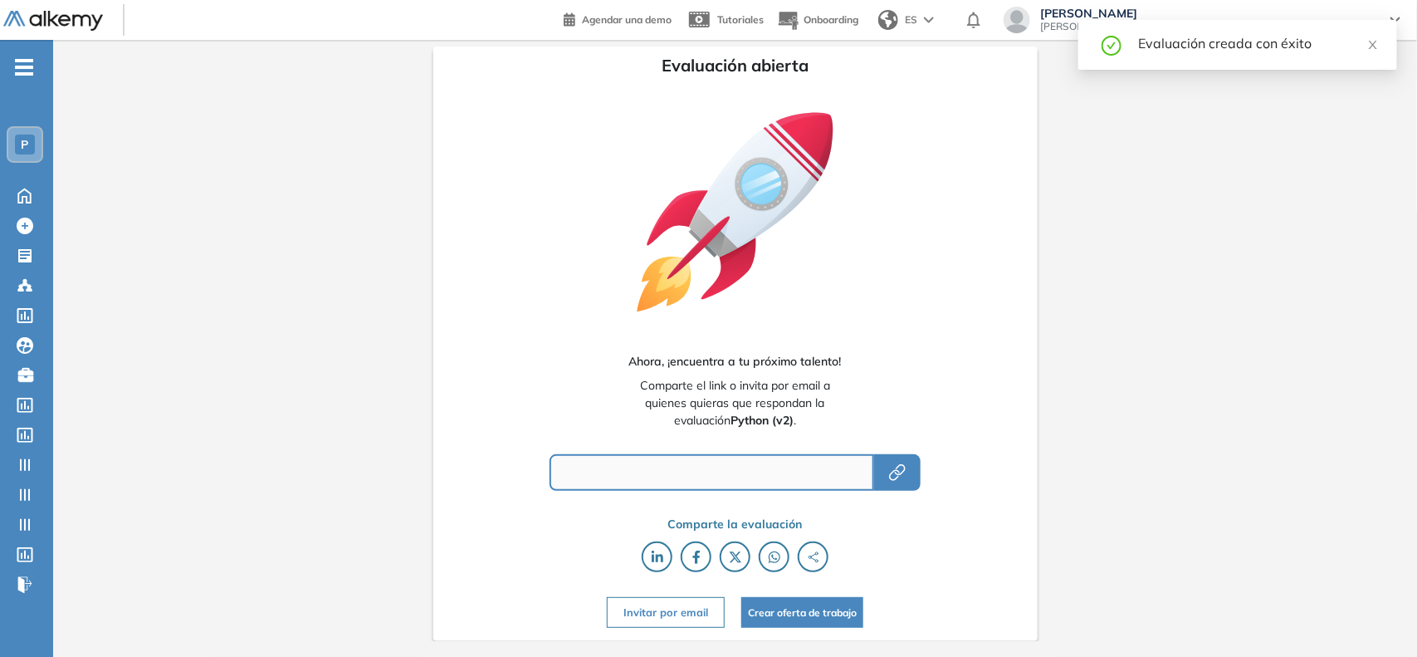
type input "**********"
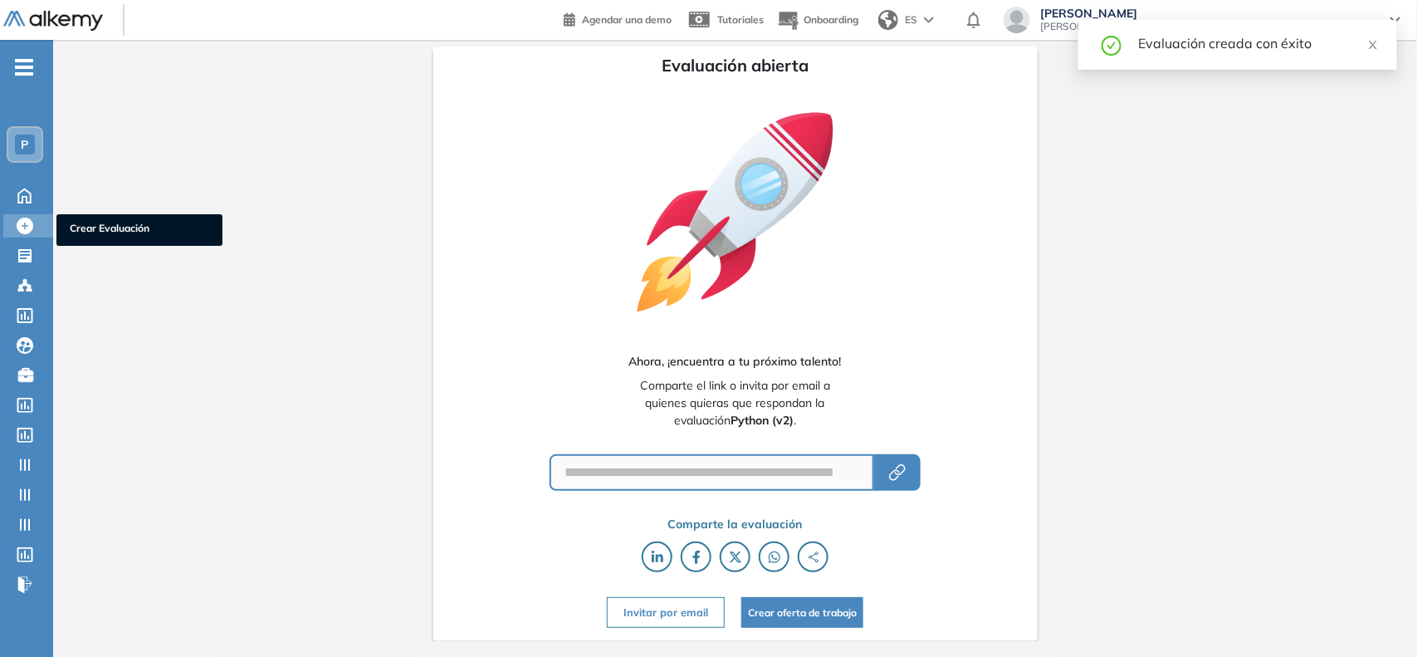
click at [27, 214] on div at bounding box center [27, 224] width 20 height 20
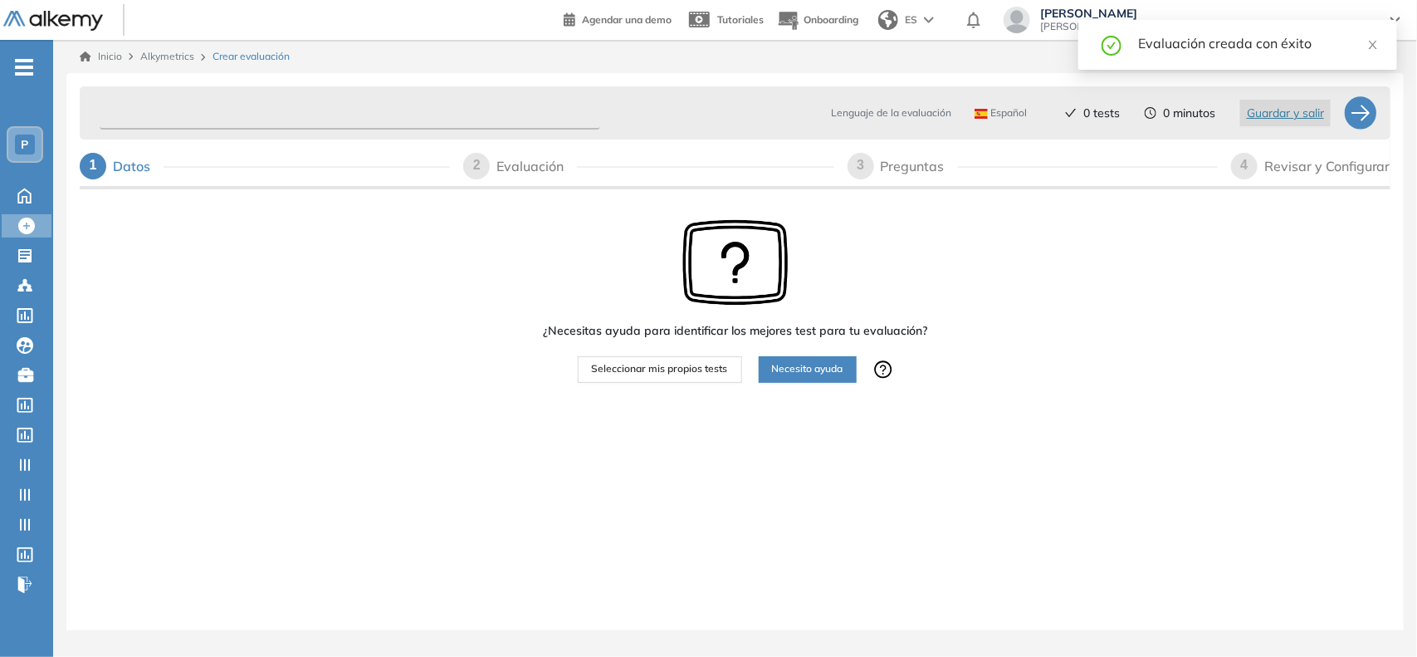
click at [129, 115] on input "text" at bounding box center [350, 113] width 501 height 32
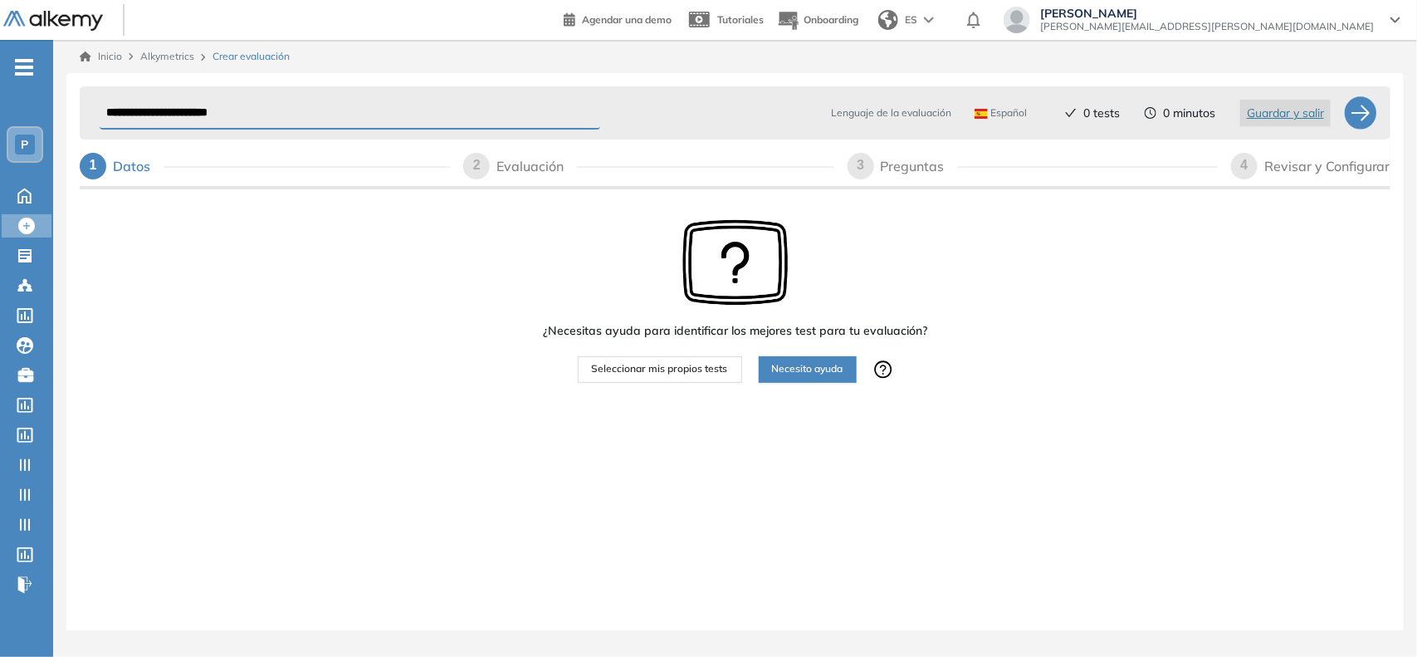
type input "**********"
click at [608, 365] on span "Seleccionar mis propios tests" at bounding box center [660, 369] width 136 height 16
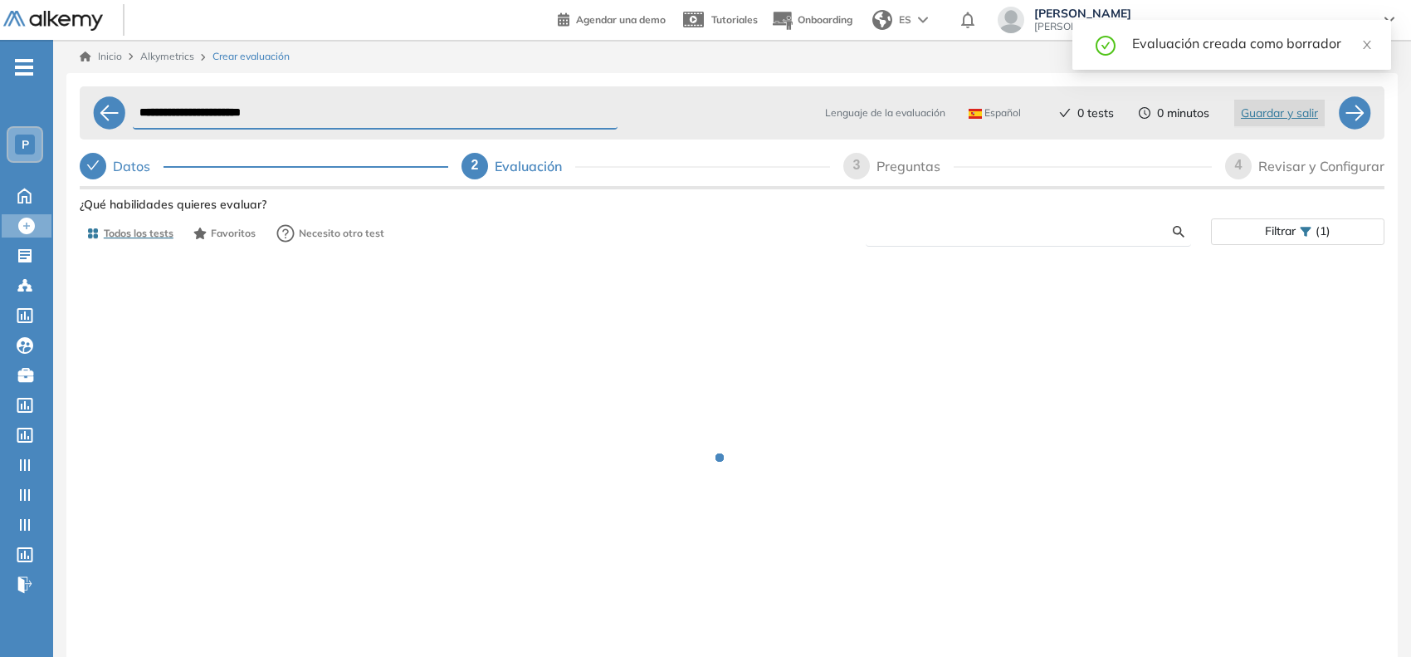
click at [935, 235] on input "text" at bounding box center [1026, 231] width 294 height 15
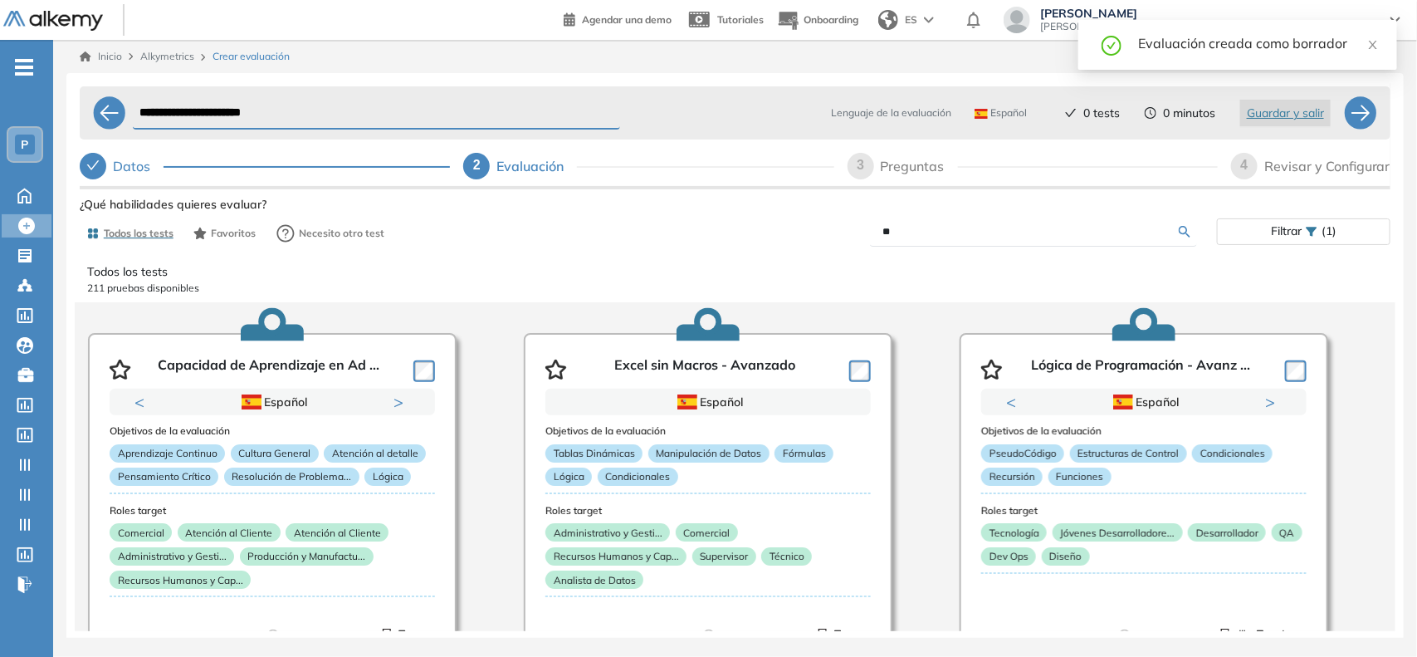
type input "**"
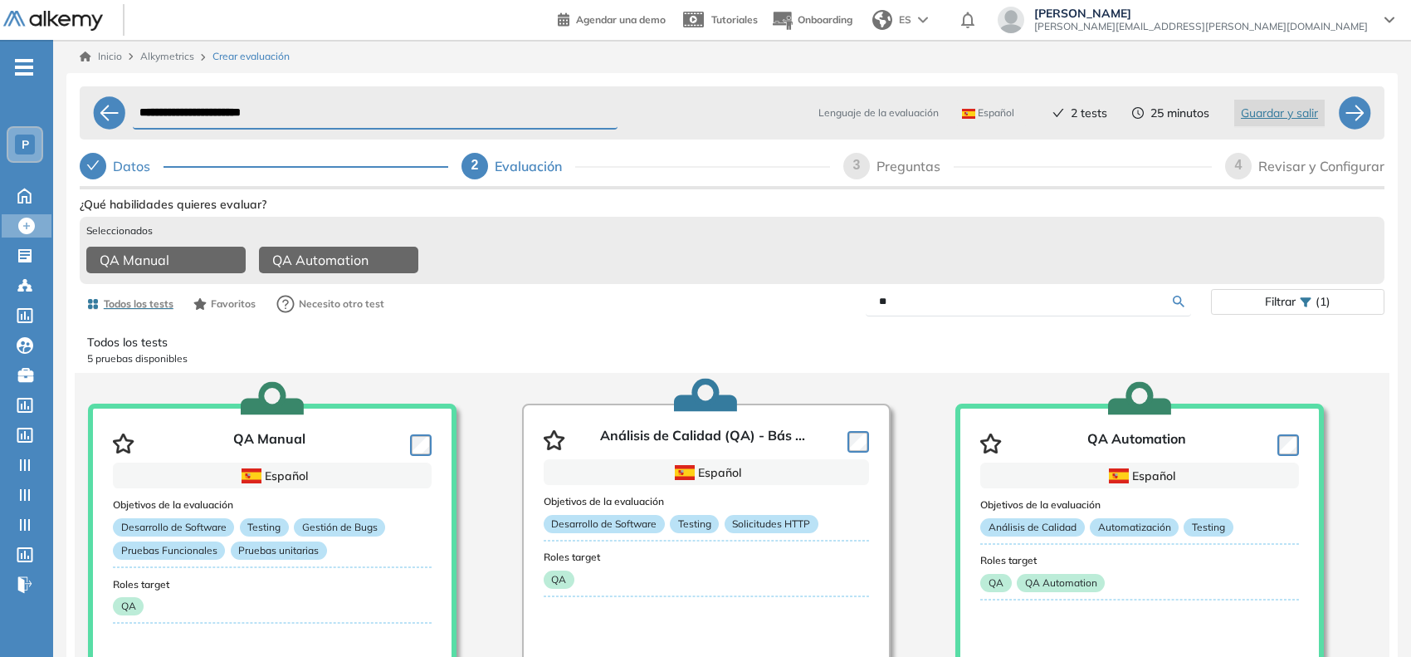
click at [856, 177] on div "3" at bounding box center [856, 166] width 27 height 27
select select "*****"
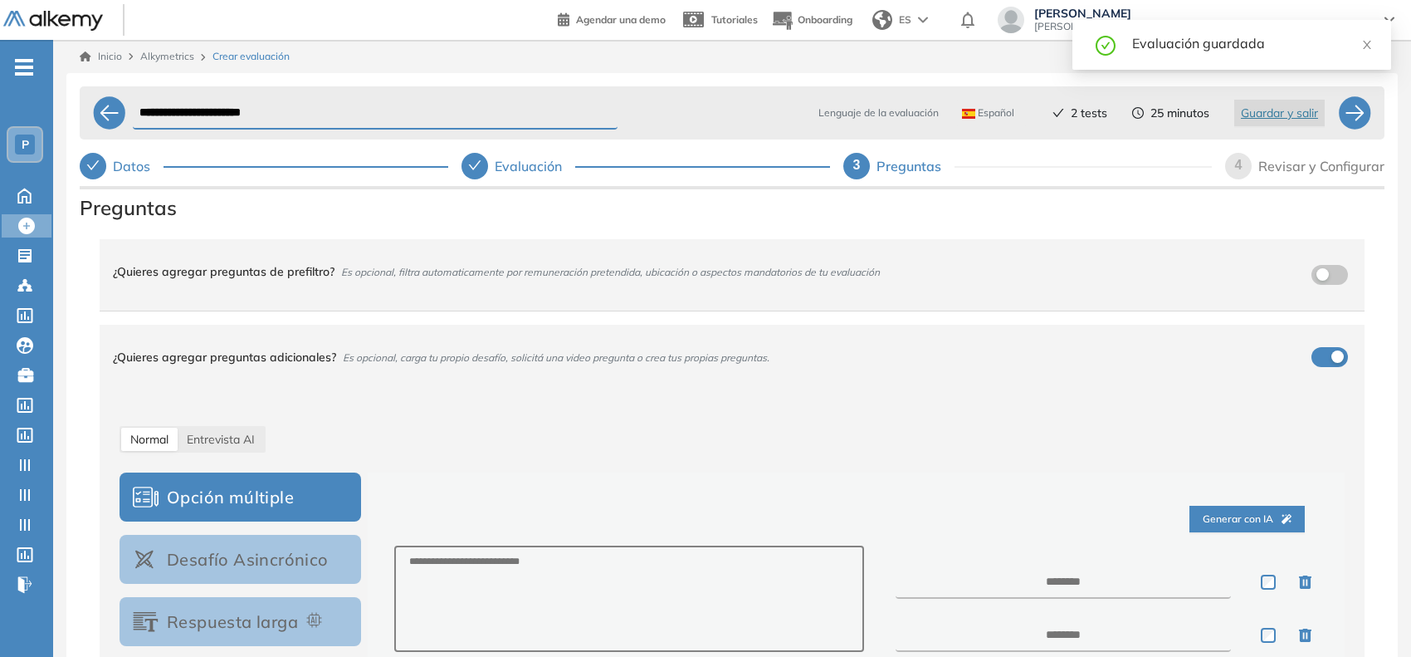
click at [1244, 169] on div "4" at bounding box center [1238, 166] width 27 height 27
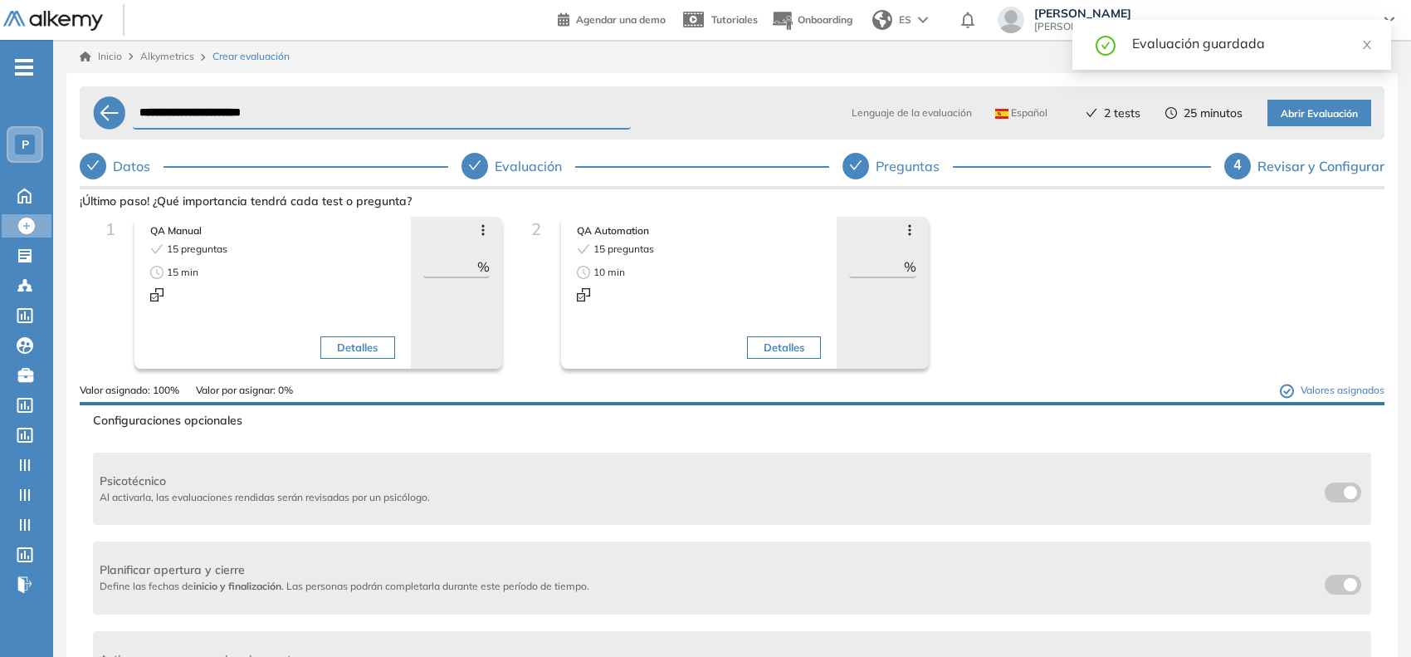
click at [1302, 118] on span "Abrir Evaluación" at bounding box center [1319, 114] width 77 height 16
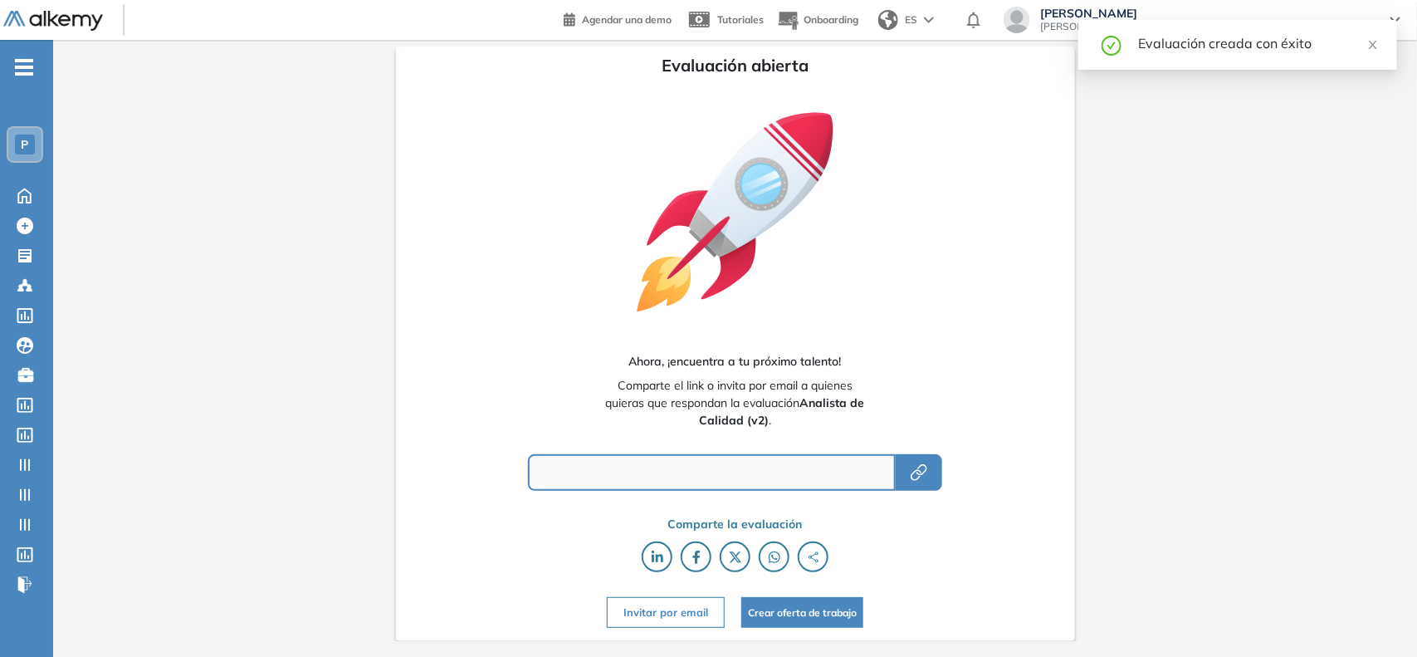
type input "**********"
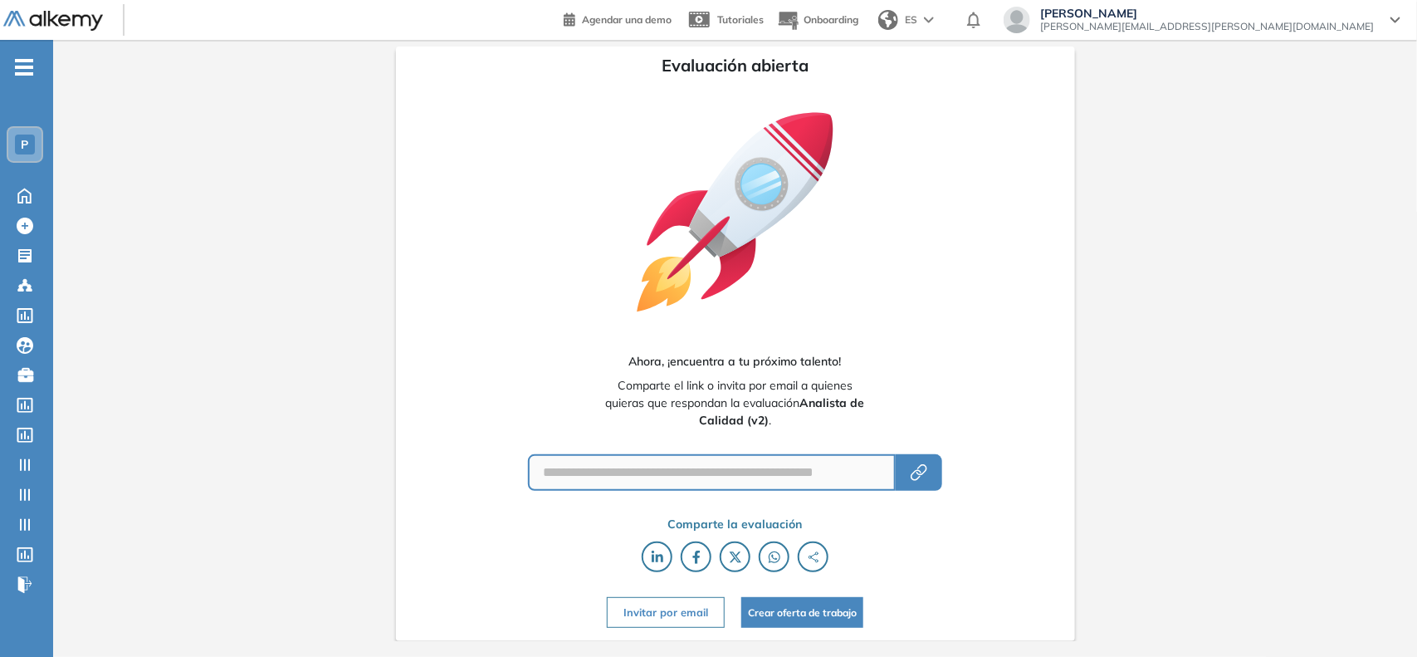
click at [22, 141] on span "P" at bounding box center [25, 144] width 7 height 13
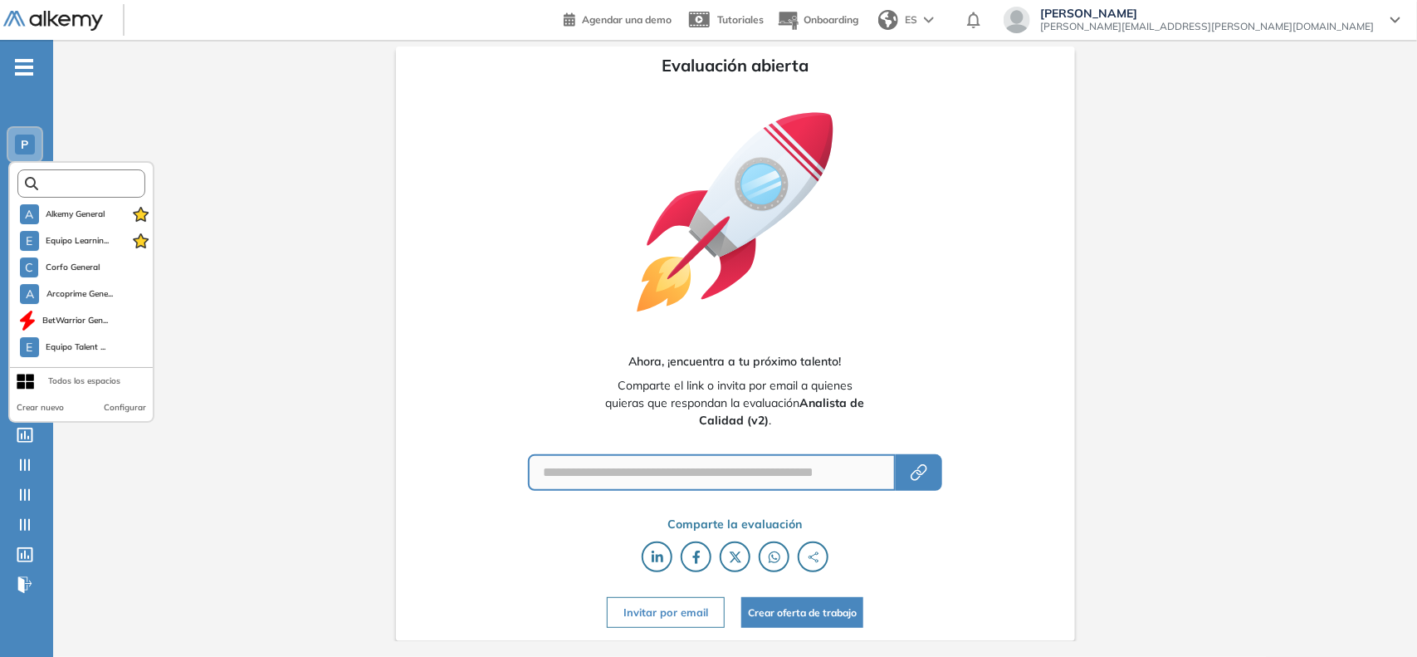
click at [76, 183] on input "text" at bounding box center [86, 184] width 96 height 12
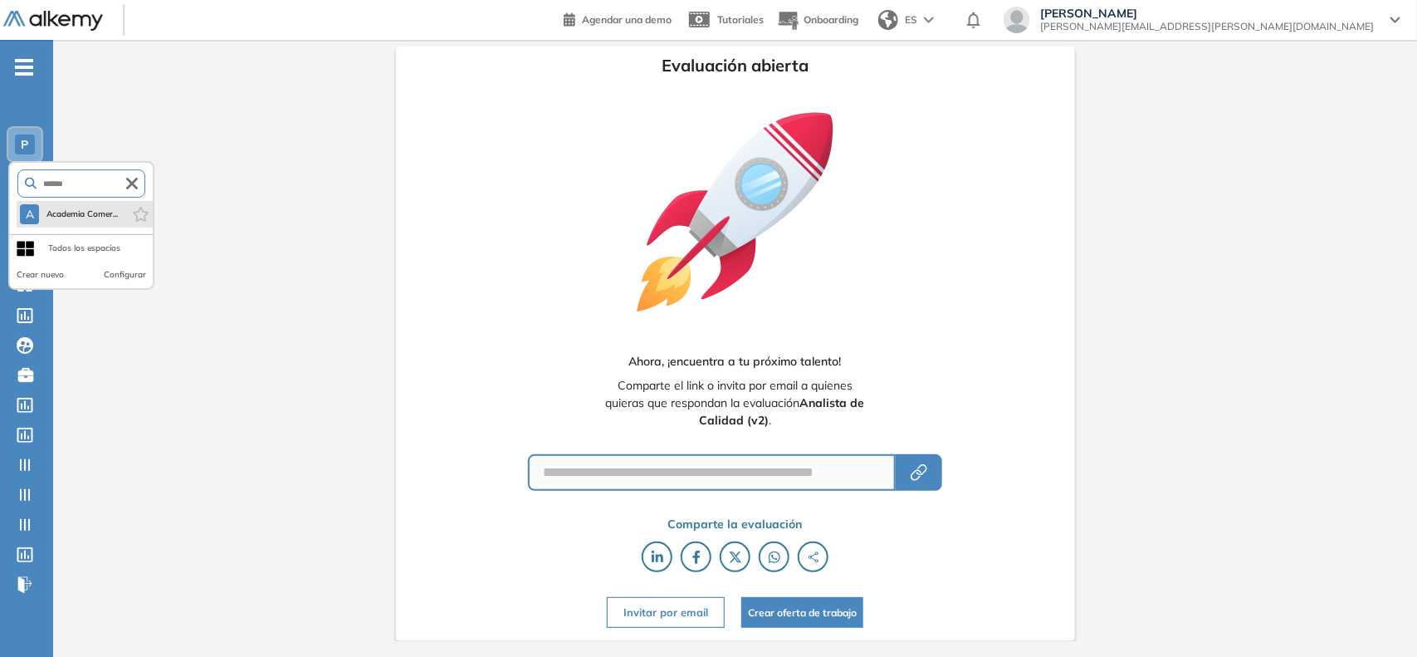
type input "******"
click at [65, 210] on span "Academia Comer..." at bounding box center [82, 214] width 72 height 13
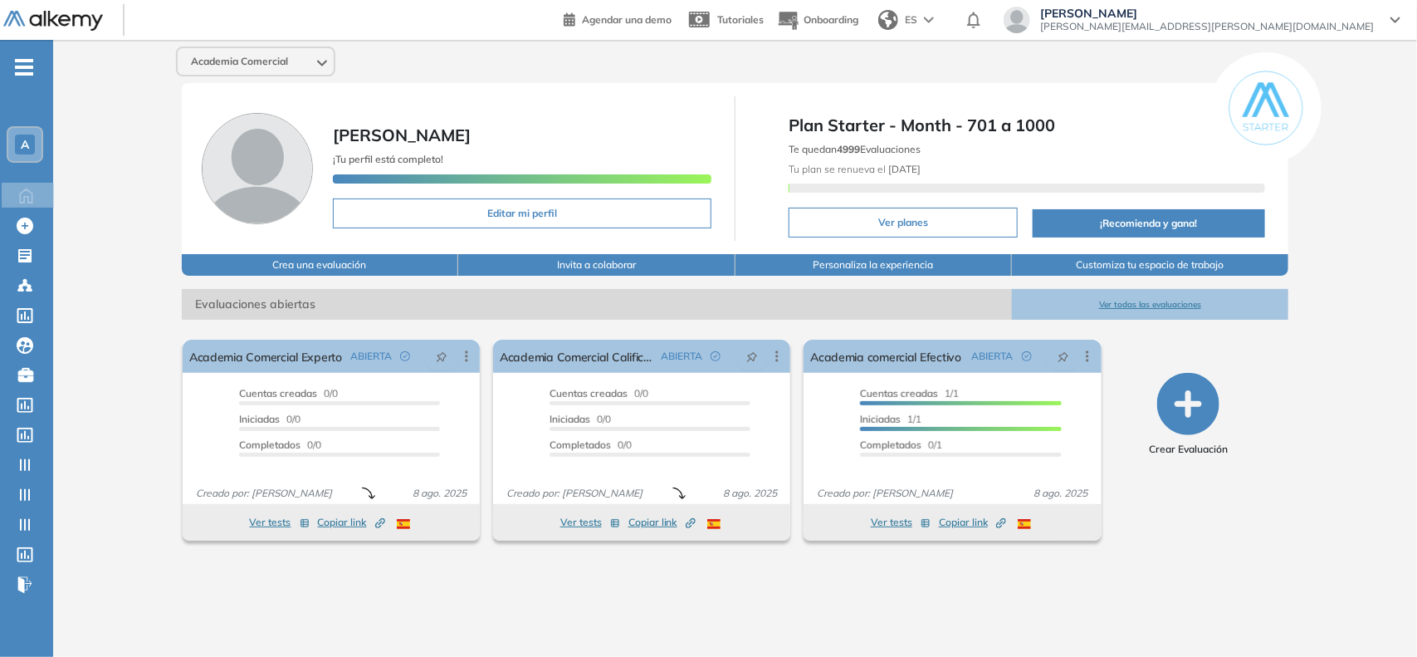
click at [1322, 22] on span "[PERSON_NAME][EMAIL_ADDRESS][PERSON_NAME][DOMAIN_NAME]" at bounding box center [1207, 26] width 334 height 13
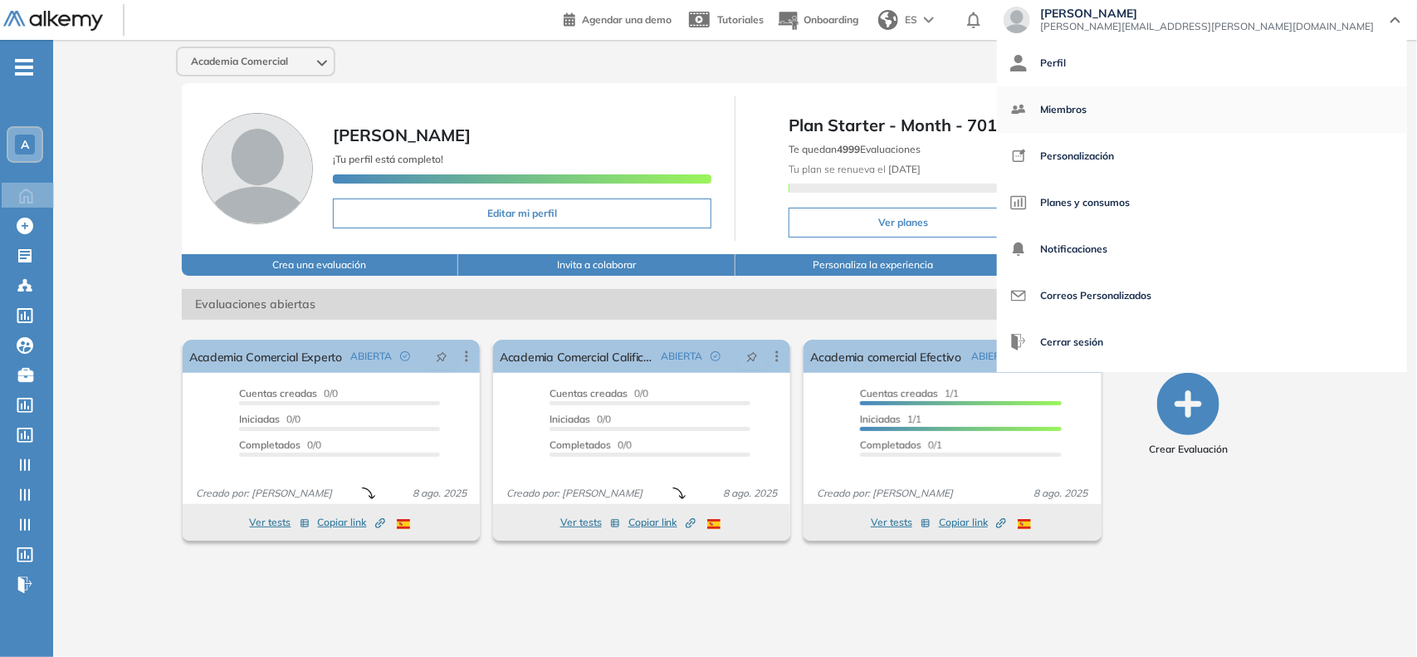
click at [1087, 115] on span "Miembros" at bounding box center [1063, 110] width 46 height 40
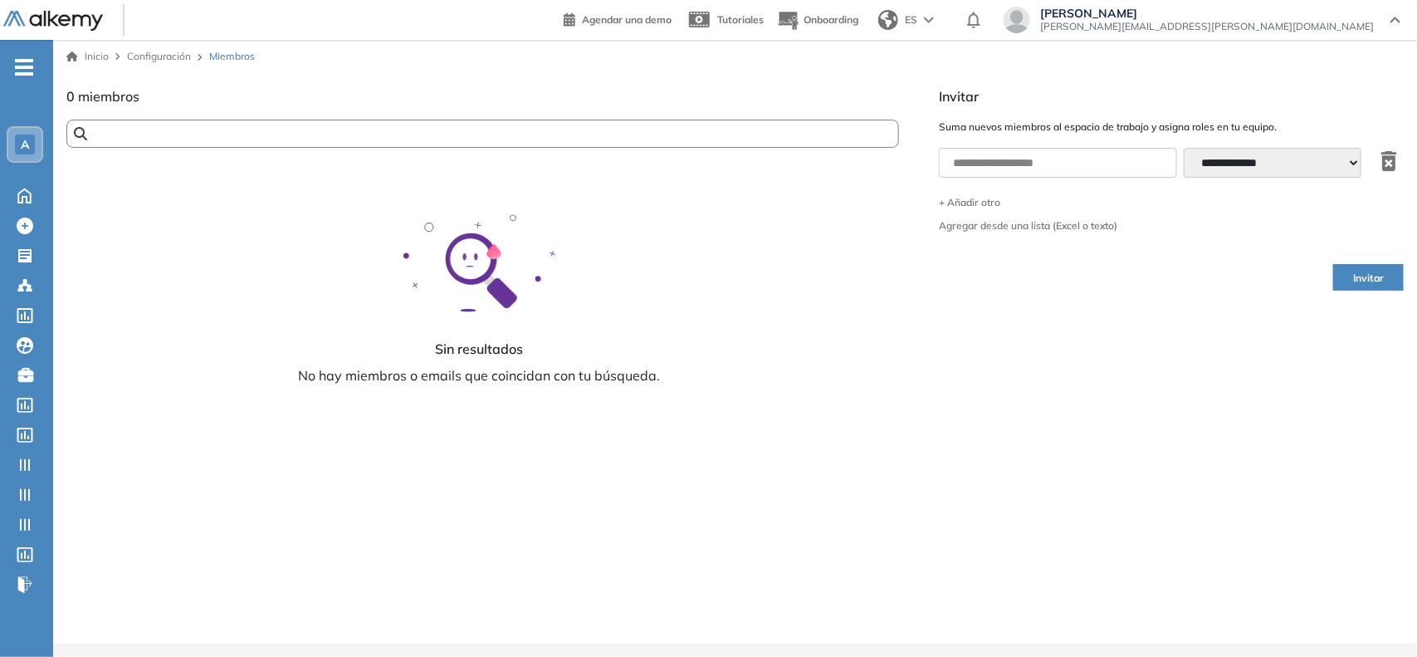
click at [292, 133] on input "text" at bounding box center [434, 134] width 695 height 12
click at [23, 138] on span "A" at bounding box center [25, 144] width 8 height 13
click at [261, 65] on div "Inicio Configuración Miembros" at bounding box center [734, 56] width 1337 height 33
click at [23, 71] on span "-" at bounding box center [24, 65] width 18 height 13
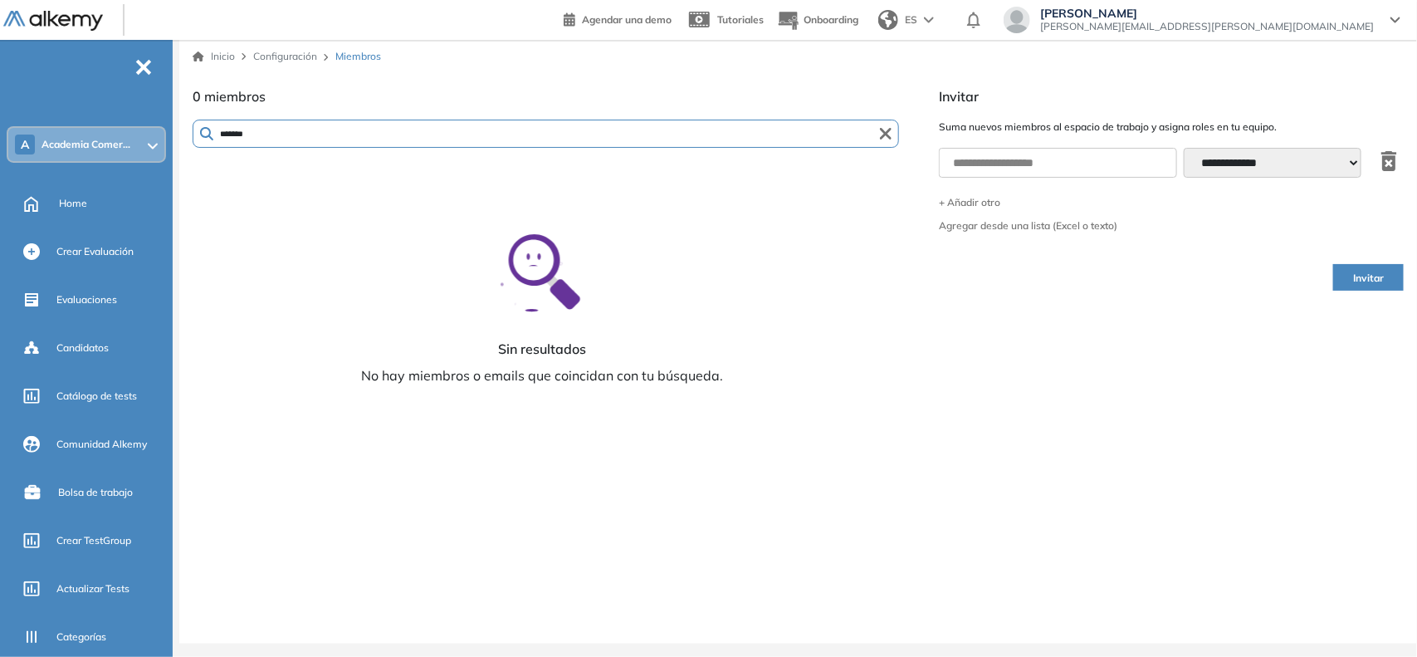
click at [268, 137] on input "*******" at bounding box center [507, 134] width 588 height 12
click at [260, 146] on form "*******" at bounding box center [546, 134] width 706 height 28
click at [276, 134] on input "*******" at bounding box center [507, 134] width 588 height 12
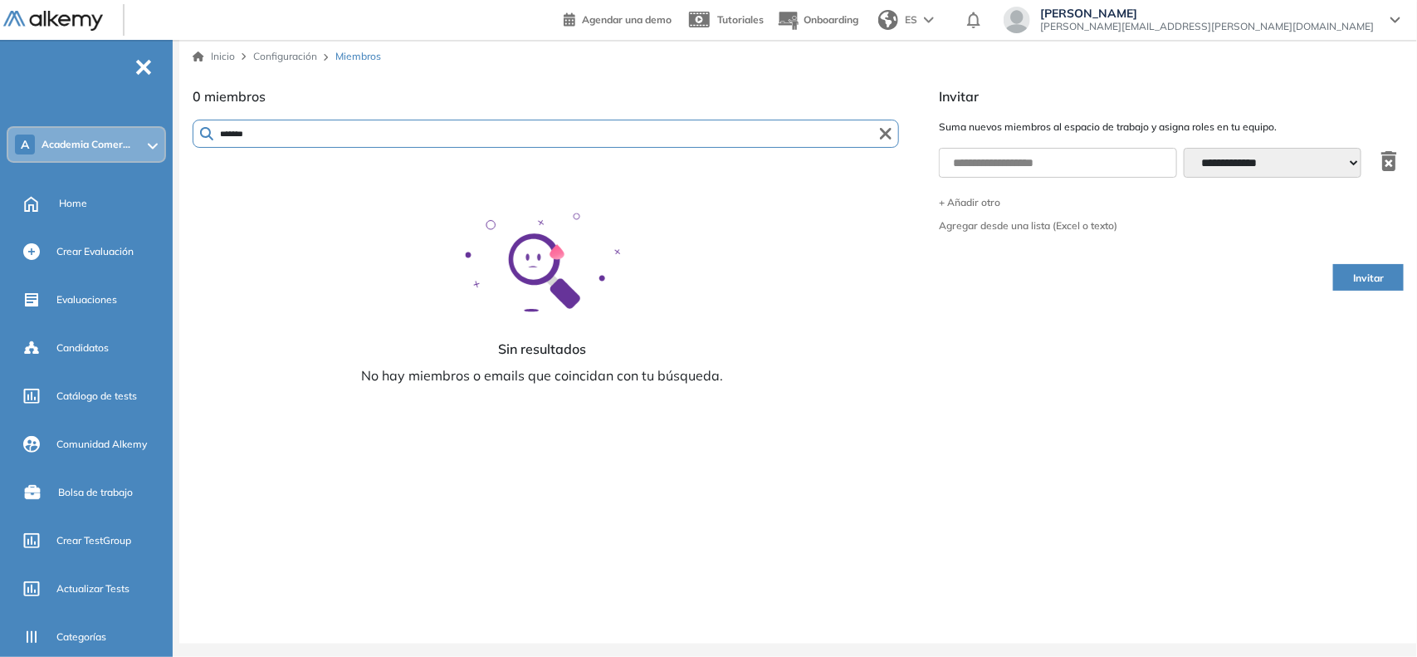
paste input "**********"
click at [1085, 156] on input "text" at bounding box center [1058, 163] width 238 height 30
paste input "**********"
click at [985, 202] on button "+ Añadir otro" at bounding box center [1171, 203] width 465 height 10
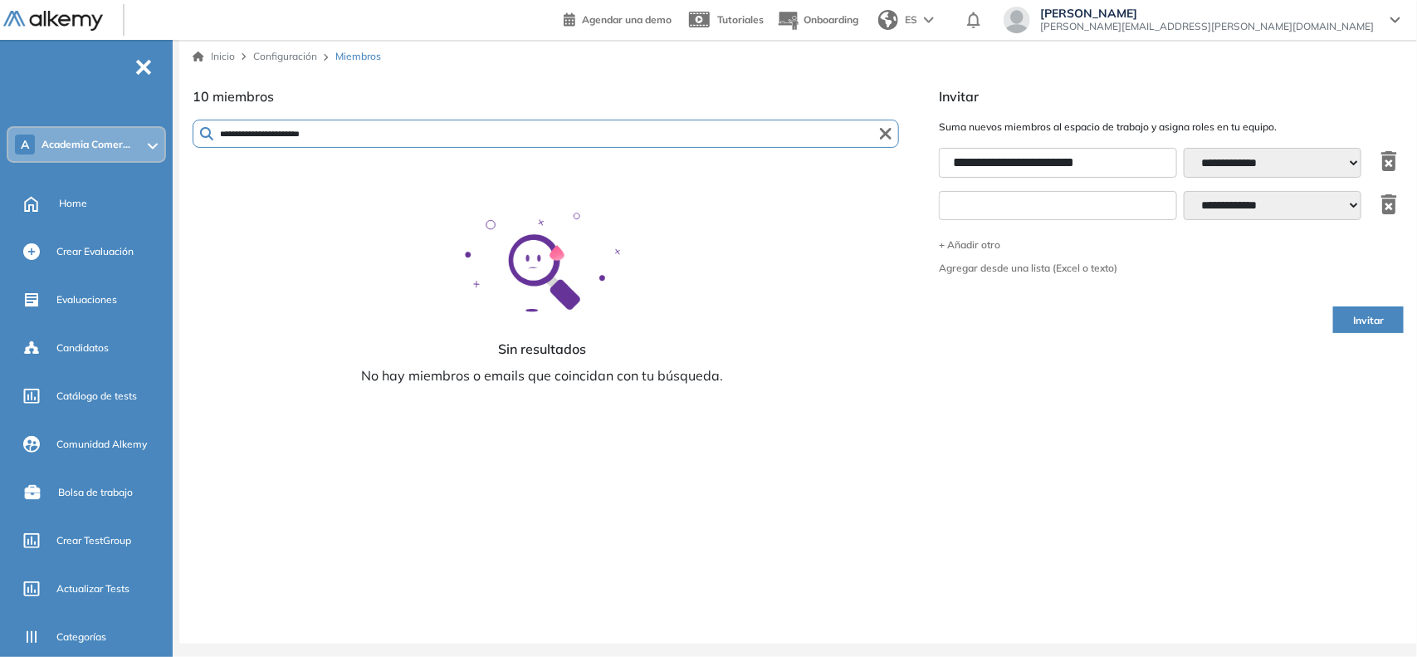
click at [985, 203] on input "text" at bounding box center [1058, 206] width 238 height 30
paste input "**********"
click at [1392, 320] on button "Invitar" at bounding box center [1368, 319] width 71 height 27
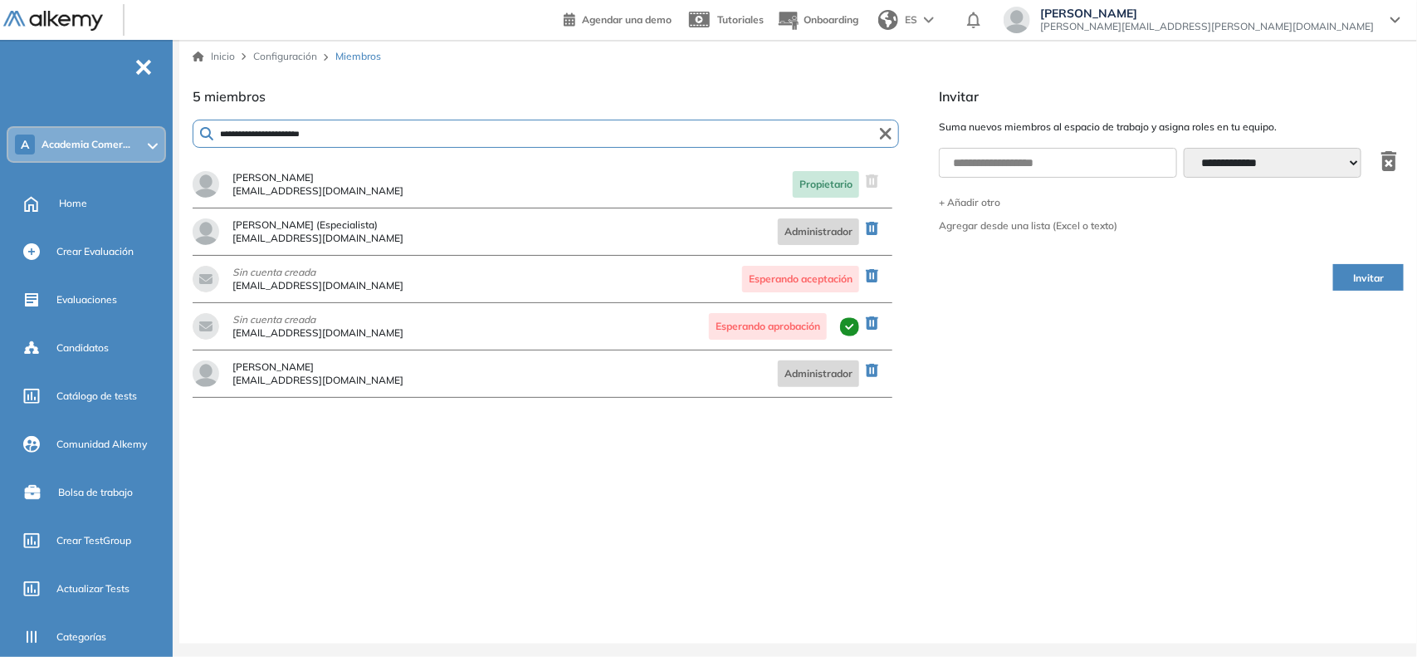
click at [143, 71] on span "-" at bounding box center [143, 65] width 18 height 13
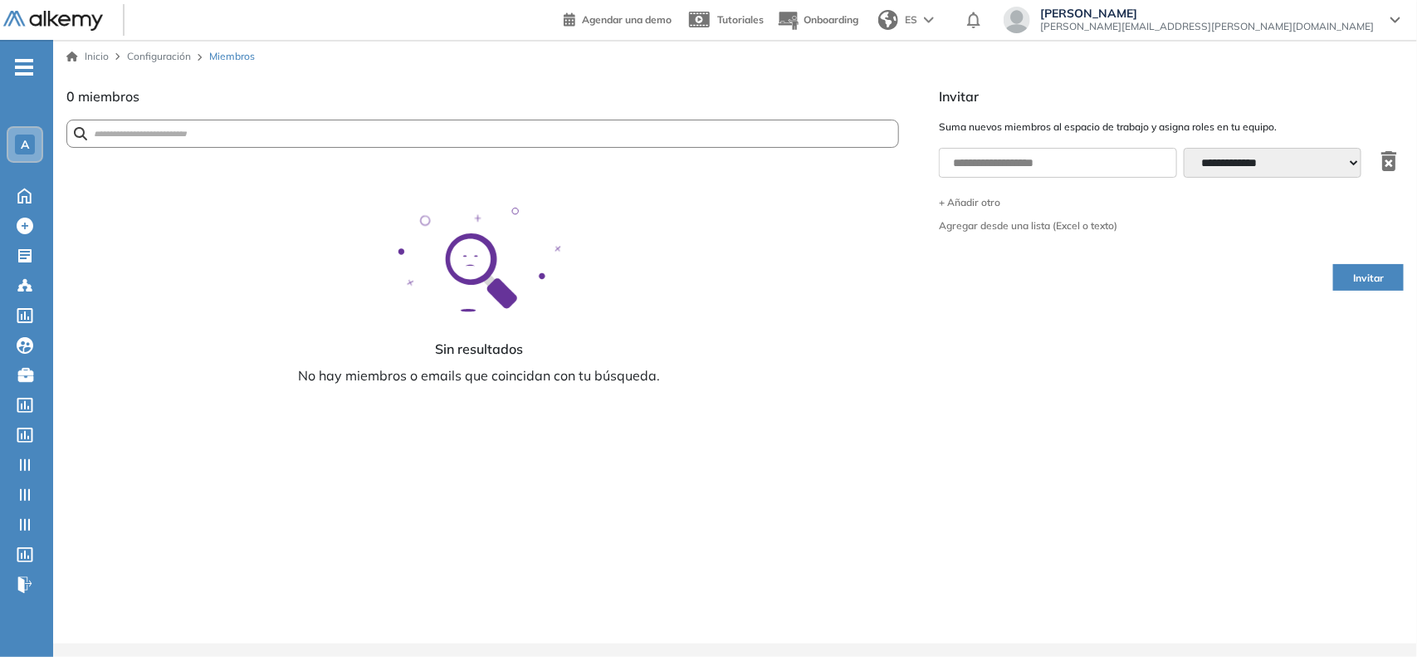
click at [32, 148] on div "A" at bounding box center [25, 144] width 20 height 20
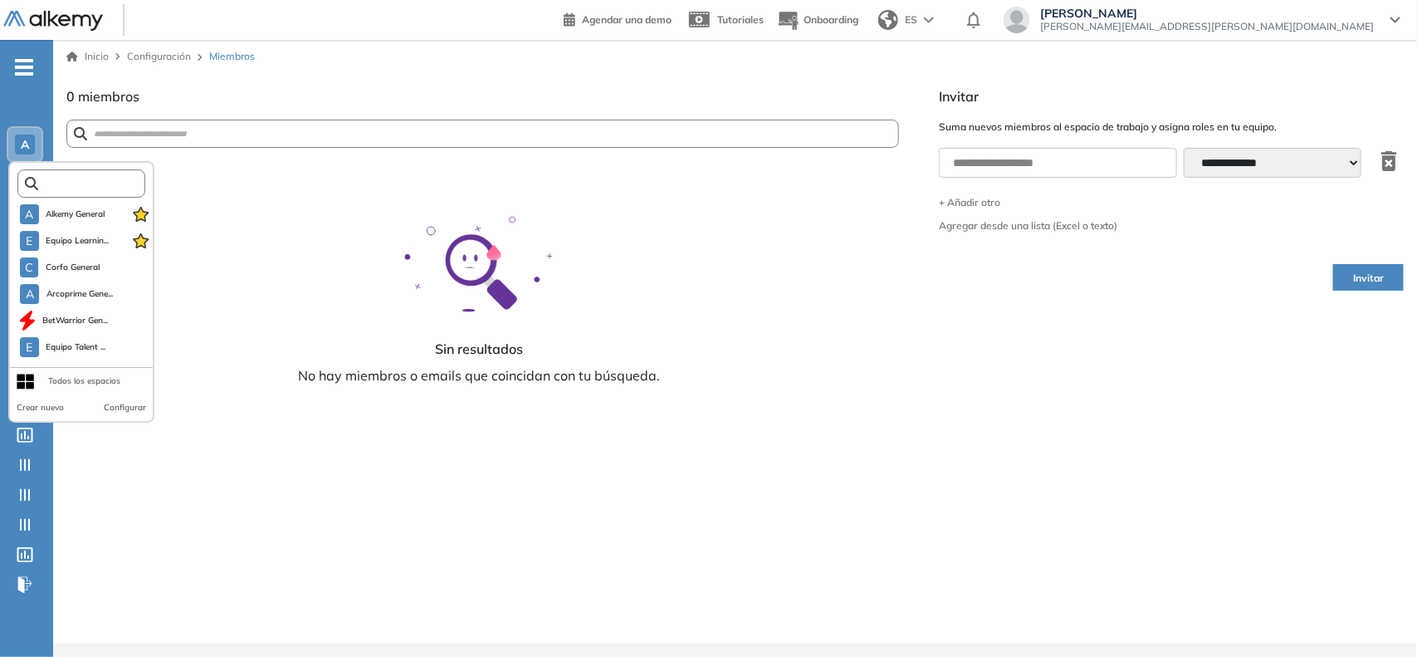
click at [54, 178] on input "text" at bounding box center [86, 184] width 96 height 12
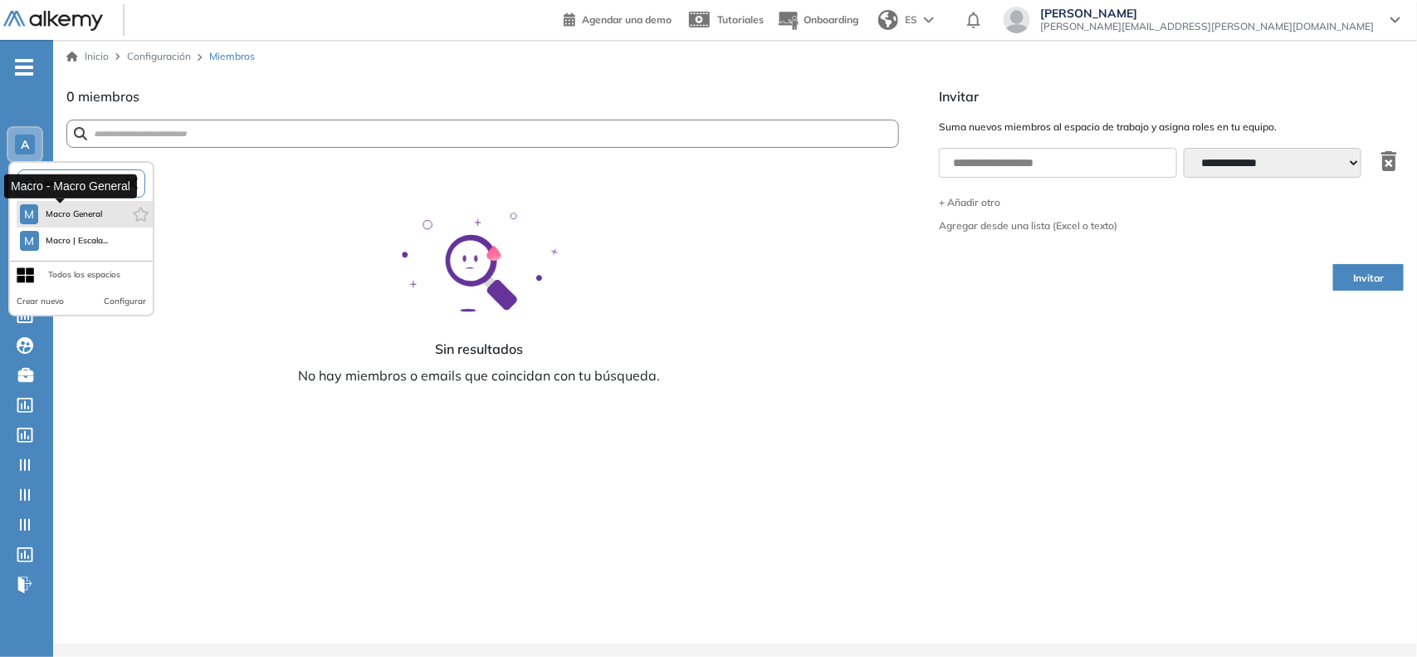
type input "*****"
click at [55, 213] on span "Macro General" at bounding box center [74, 214] width 58 height 13
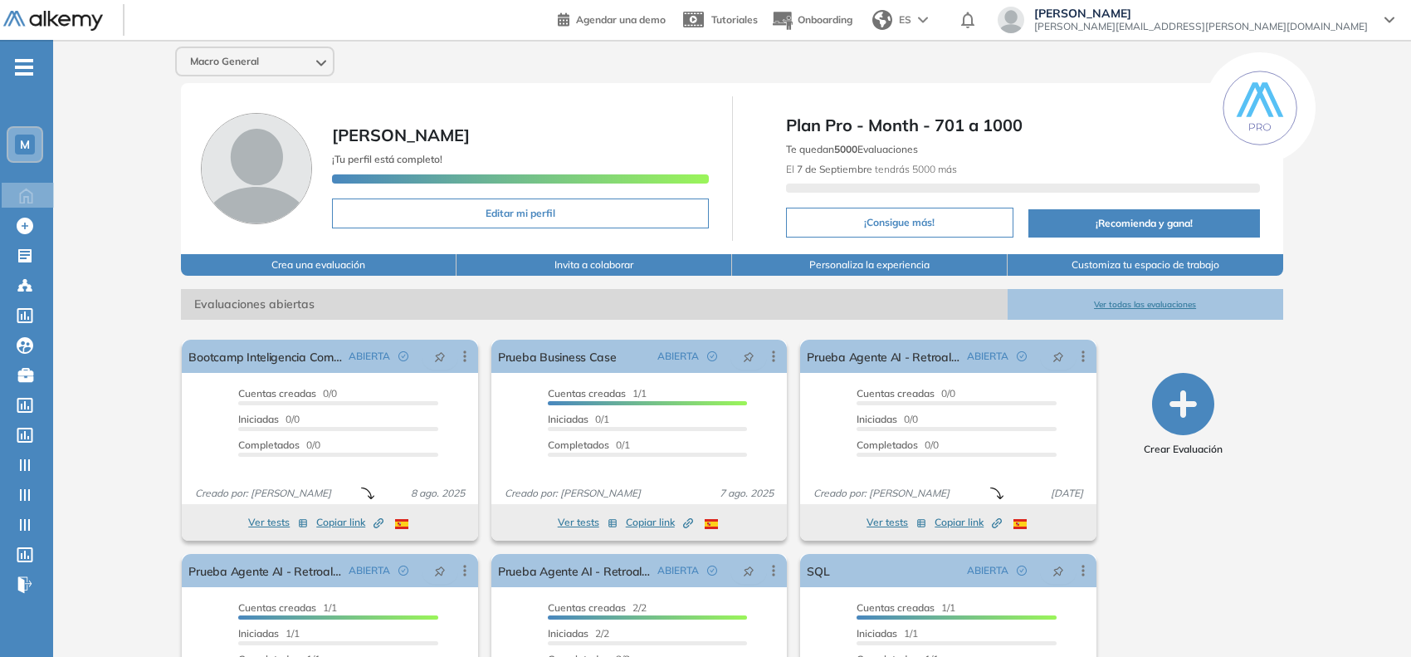
click at [1321, 17] on span "[PERSON_NAME]" at bounding box center [1201, 13] width 334 height 13
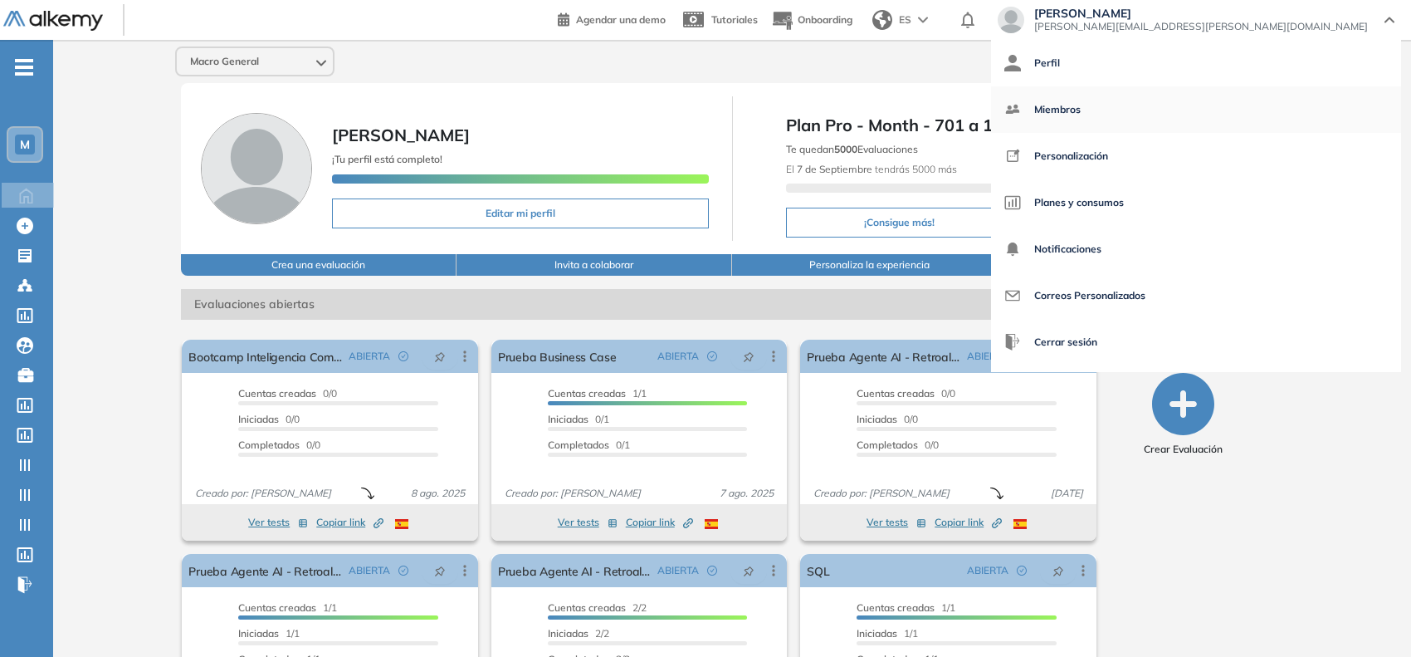
click at [1081, 118] on span "Miembros" at bounding box center [1057, 110] width 46 height 40
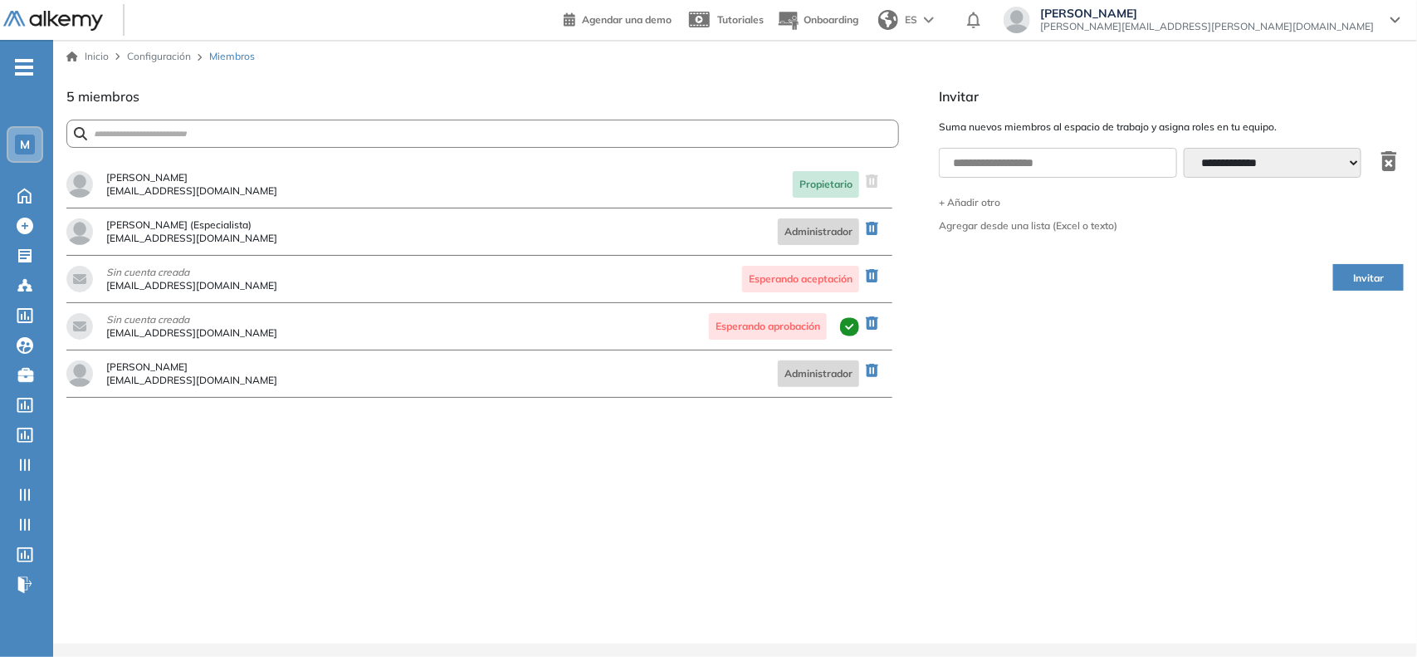
click at [27, 152] on div "M" at bounding box center [25, 144] width 20 height 20
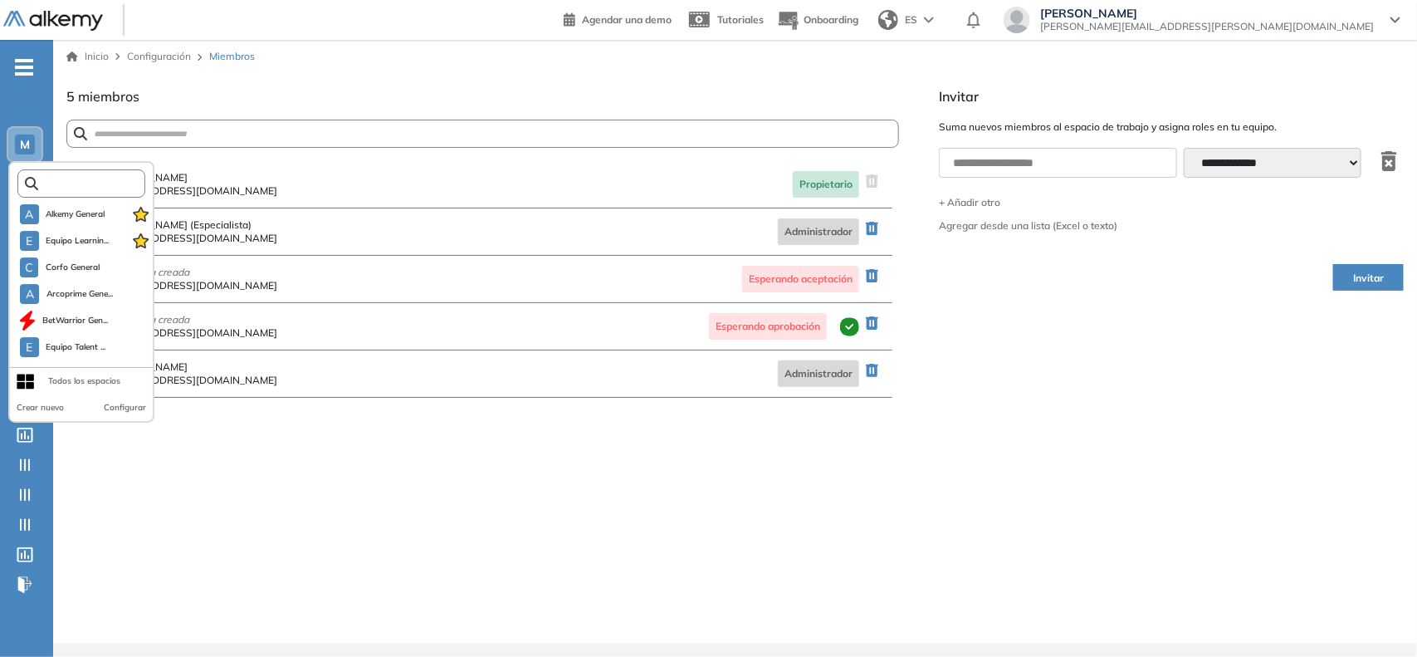
click at [46, 178] on input "text" at bounding box center [86, 184] width 96 height 12
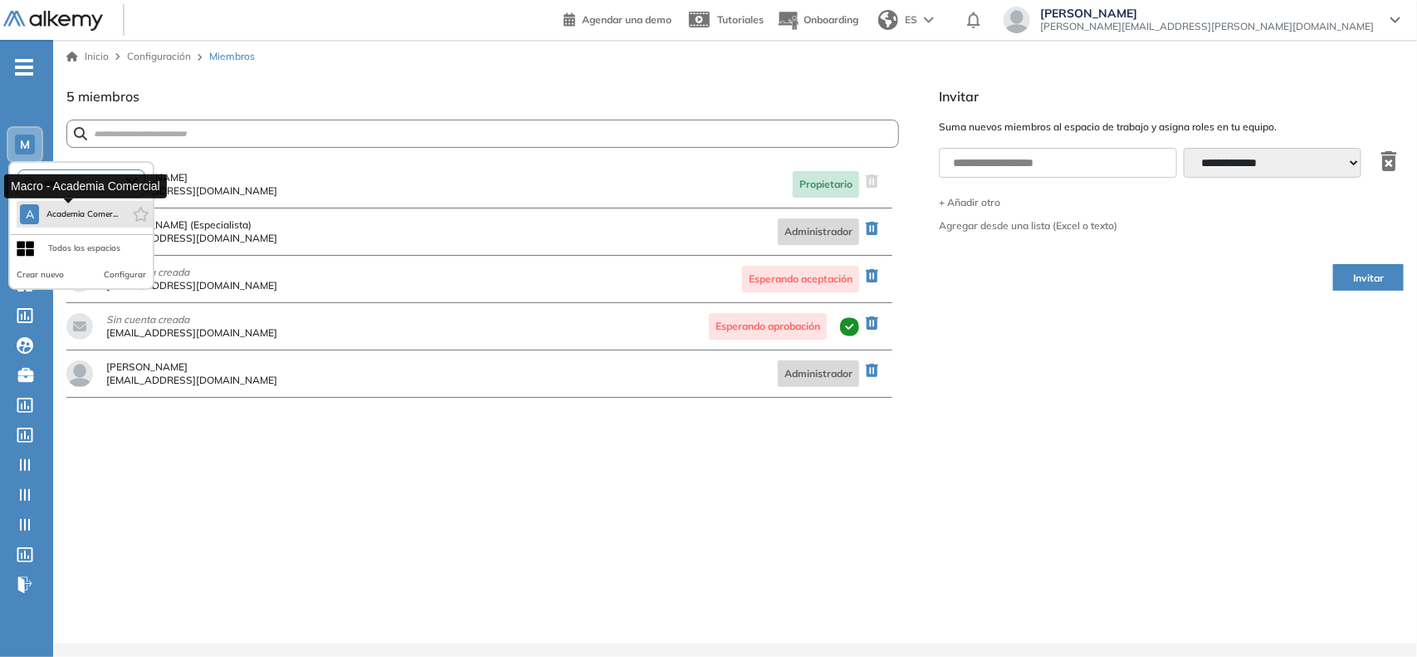
type input "*****"
click at [76, 226] on li "A Academia Comer..." at bounding box center [85, 214] width 136 height 27
click at [81, 218] on span "Academia Comer..." at bounding box center [82, 214] width 72 height 13
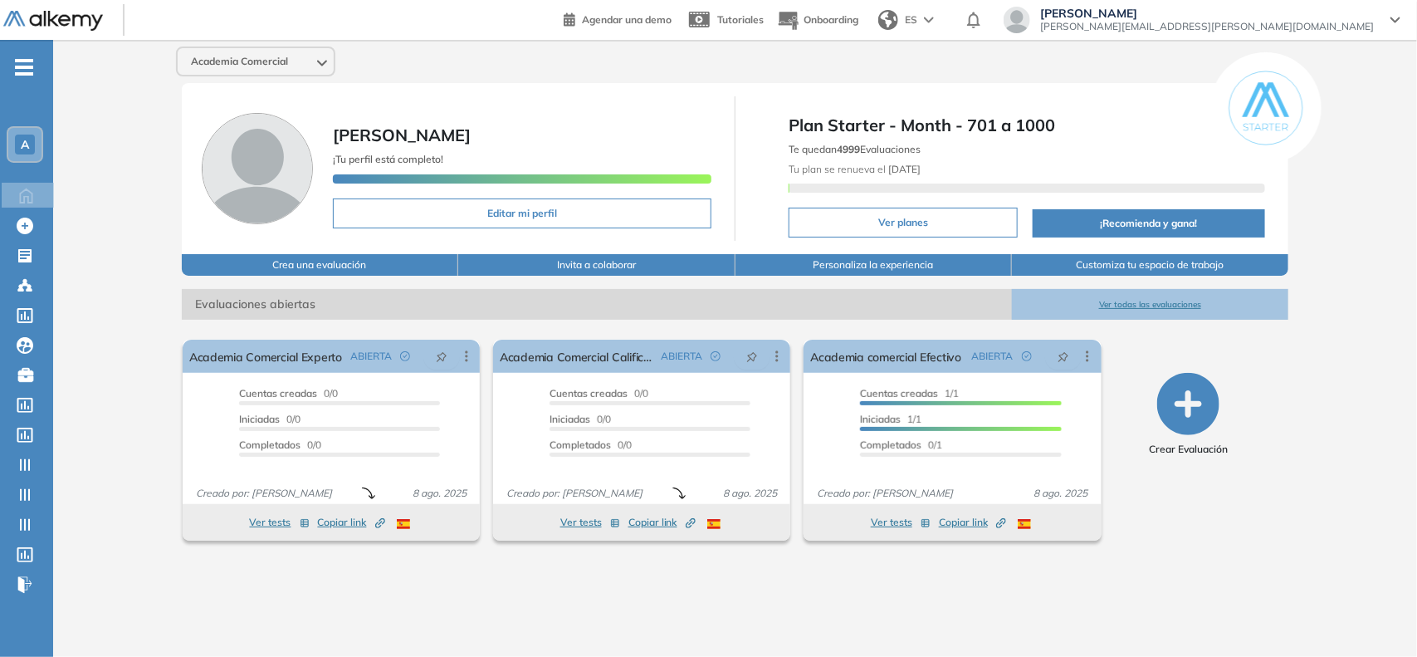
click at [1380, 25] on div "Sofia Grigorjev sofia.grigorjev@alkemy.org" at bounding box center [1207, 20] width 354 height 27
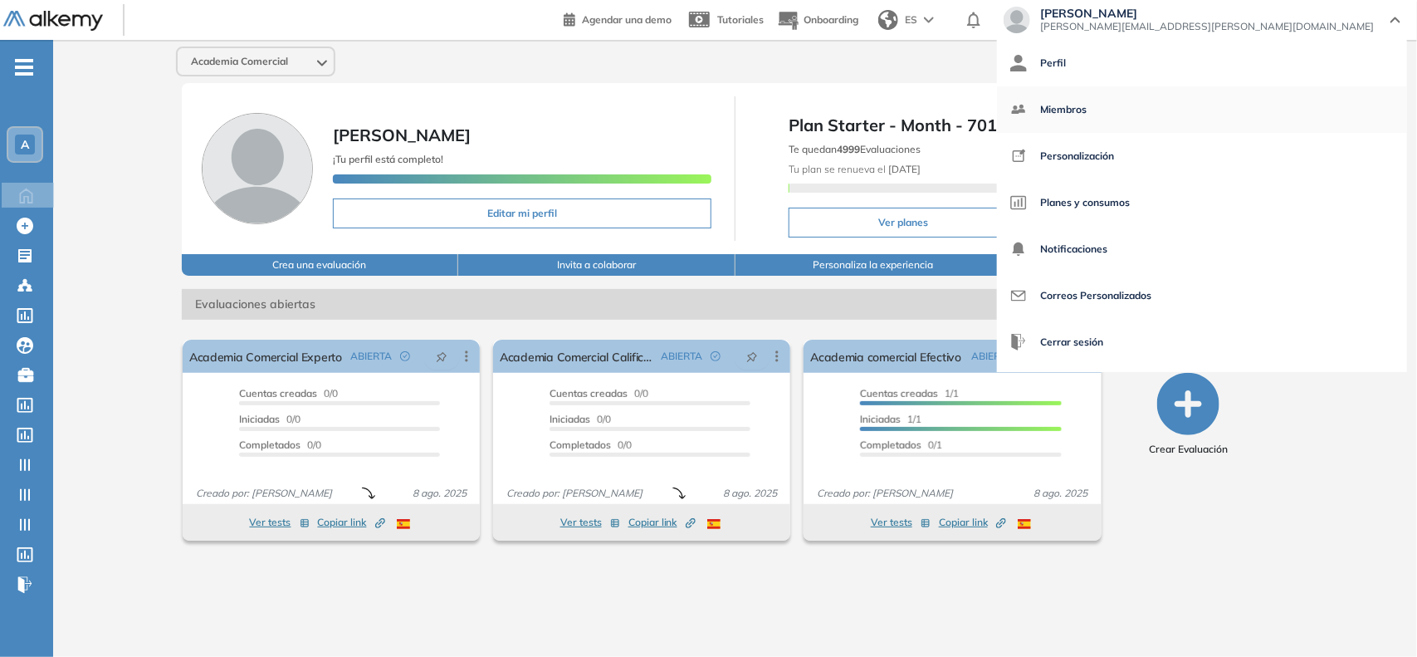
click at [1296, 116] on link "Miembros" at bounding box center [1202, 110] width 384 height 40
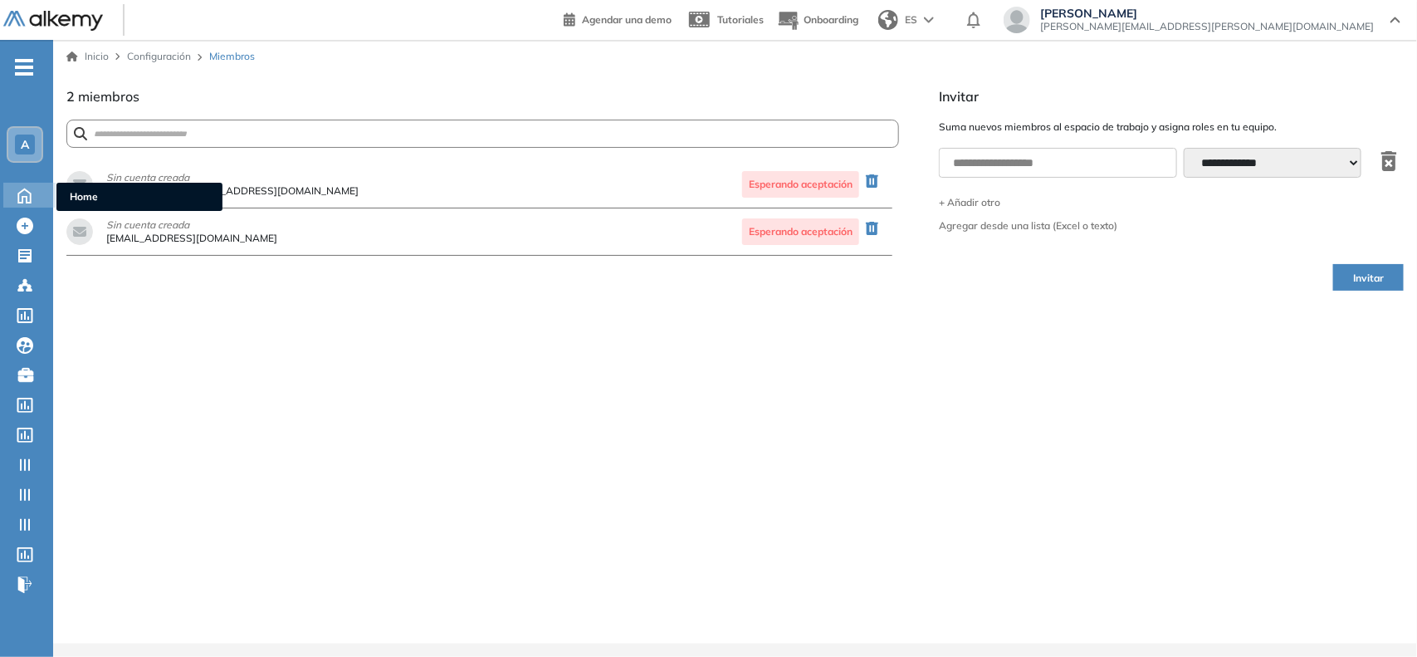
click at [19, 196] on icon at bounding box center [24, 194] width 29 height 20
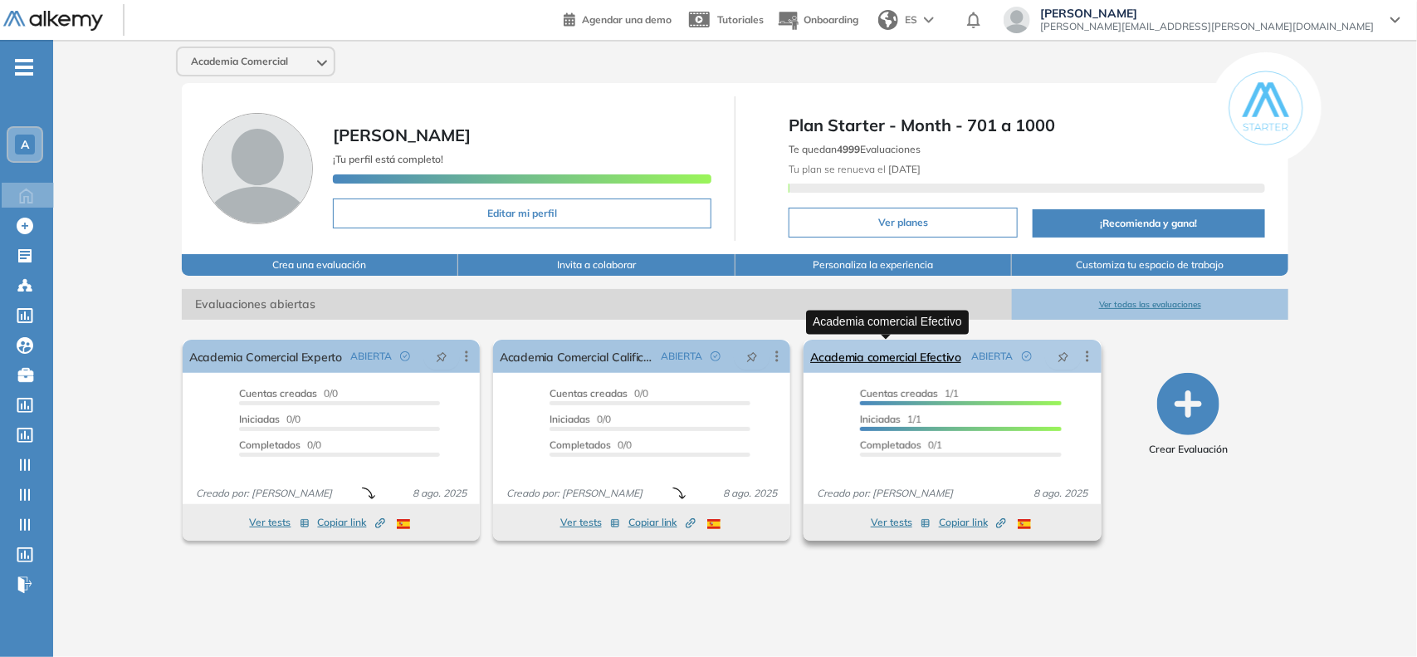
click at [940, 364] on link "Academia comercial Efectivo" at bounding box center [885, 356] width 151 height 33
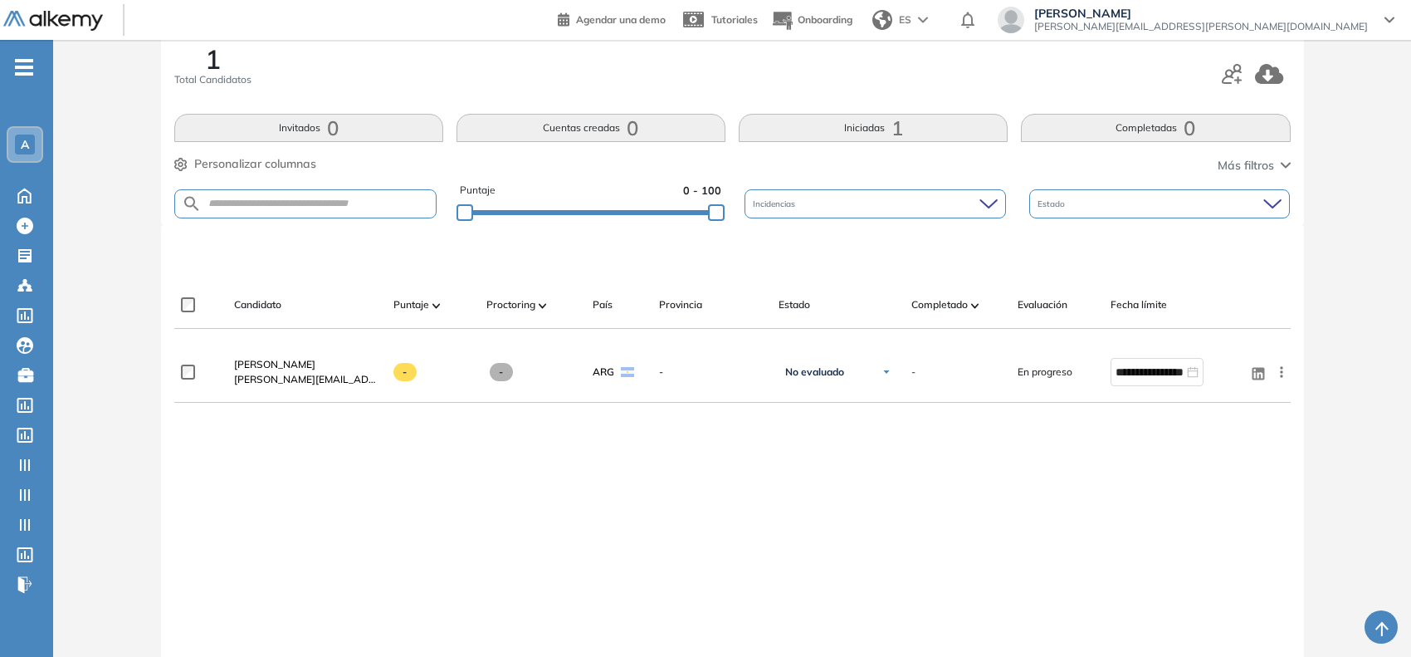
scroll to position [104, 0]
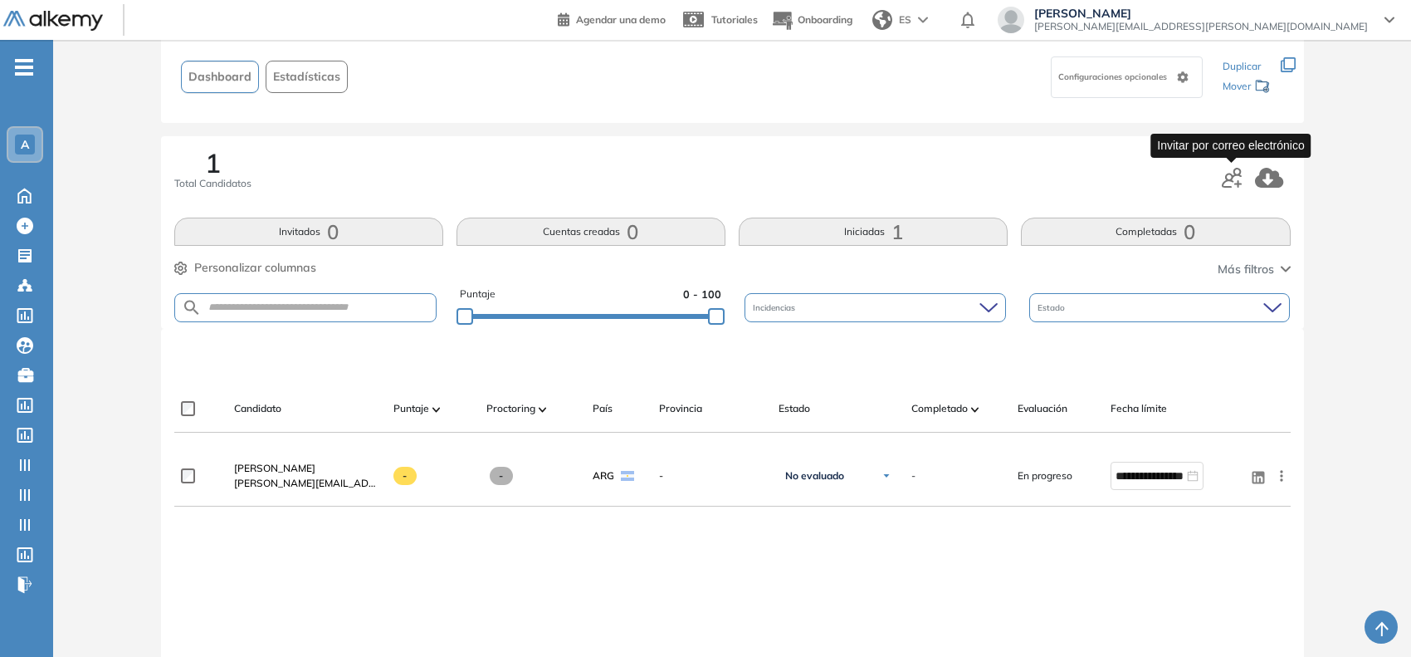
click at [1227, 177] on icon "button" at bounding box center [1232, 178] width 20 height 20
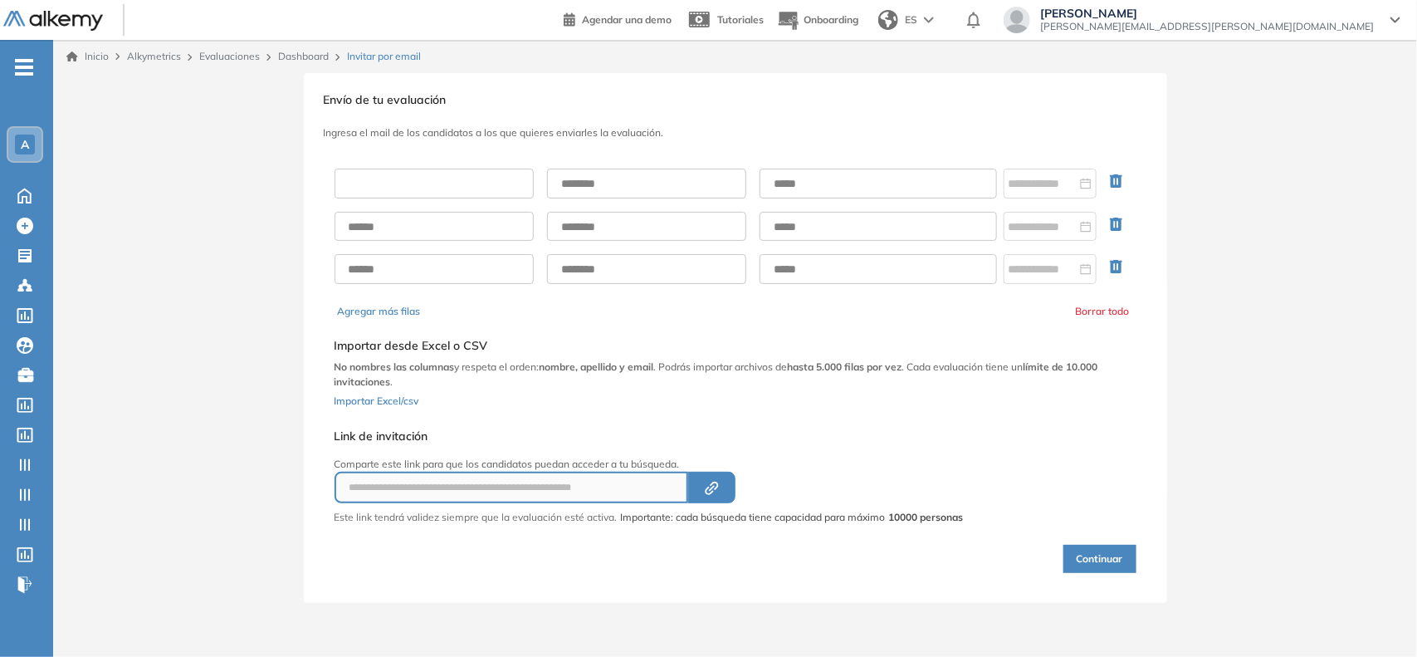
drag, startPoint x: 487, startPoint y: 188, endPoint x: 516, endPoint y: 188, distance: 28.2
click at [487, 188] on input "text" at bounding box center [434, 184] width 199 height 30
click at [573, 179] on input "text" at bounding box center [646, 184] width 199 height 30
click at [907, 180] on input "text" at bounding box center [878, 184] width 237 height 30
click at [416, 179] on input "text" at bounding box center [434, 184] width 199 height 30
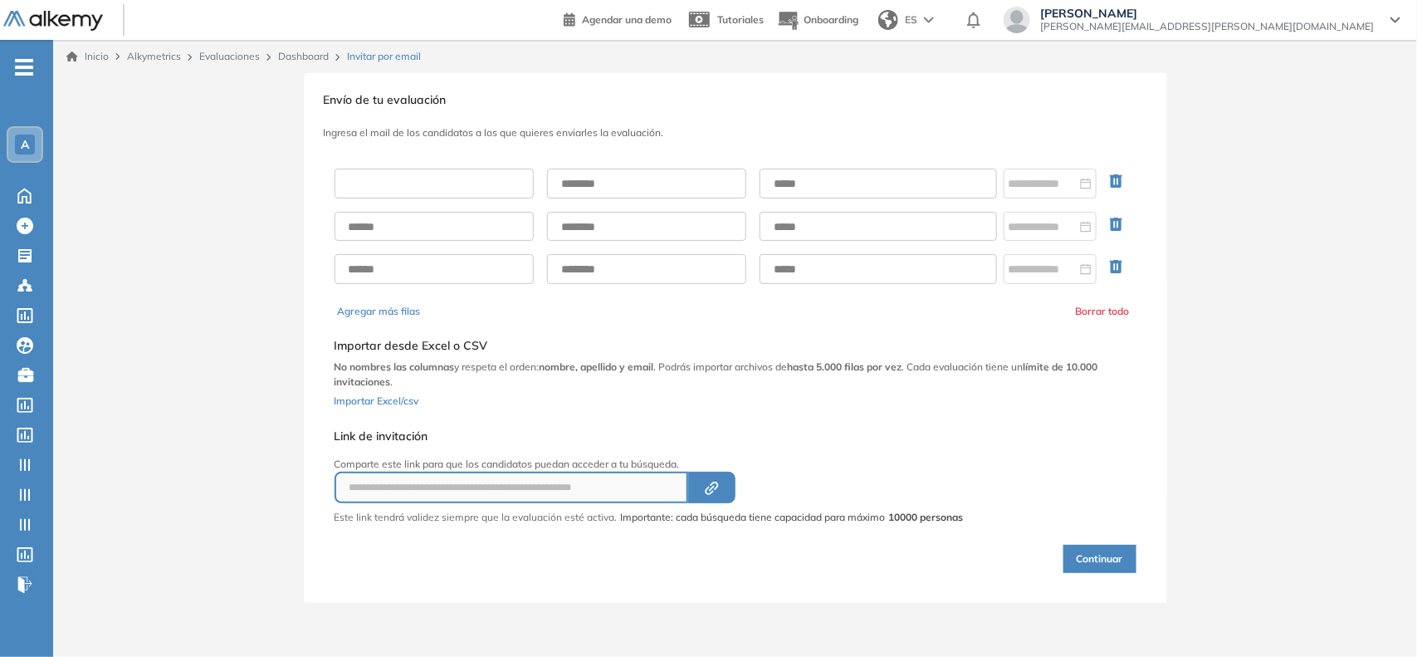
type input "*****"
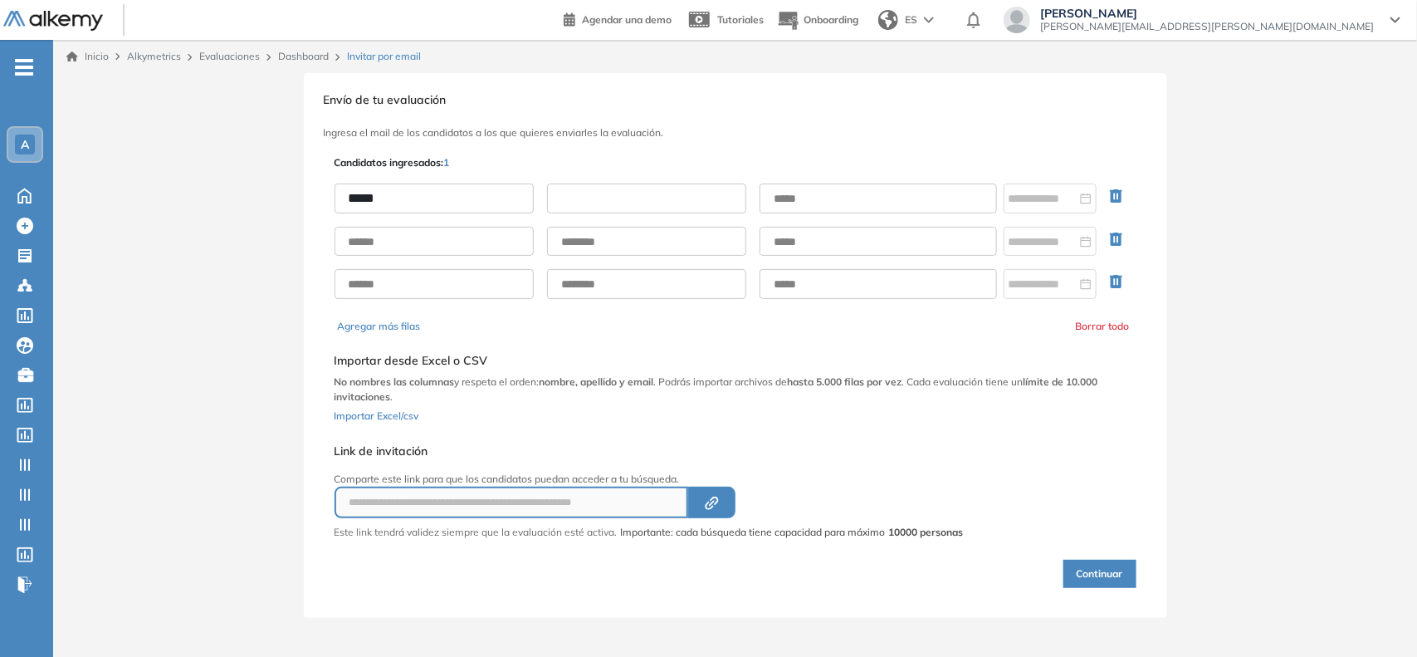
click at [611, 209] on input "text" at bounding box center [646, 198] width 199 height 30
type input "*********"
click at [824, 193] on input "text" at bounding box center [878, 198] width 237 height 30
type input "**********"
click at [1107, 579] on button "Continuar" at bounding box center [1099, 574] width 73 height 28
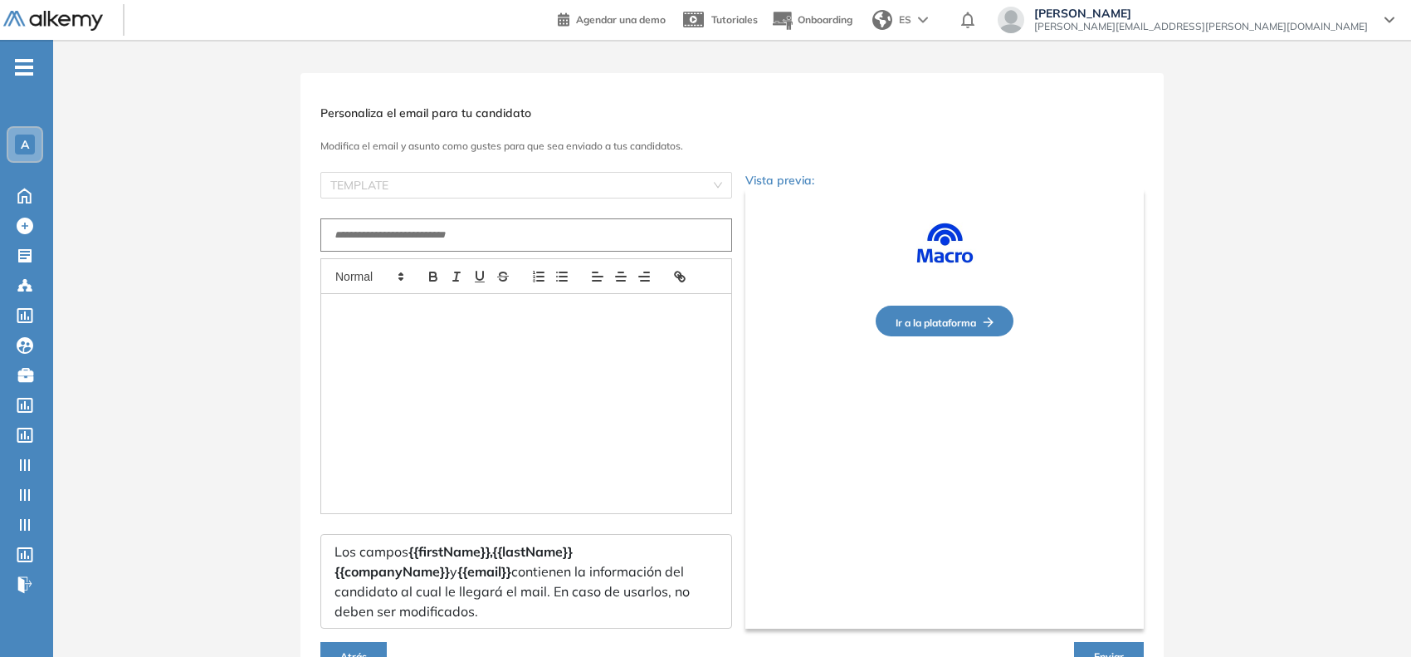
type input "**********"
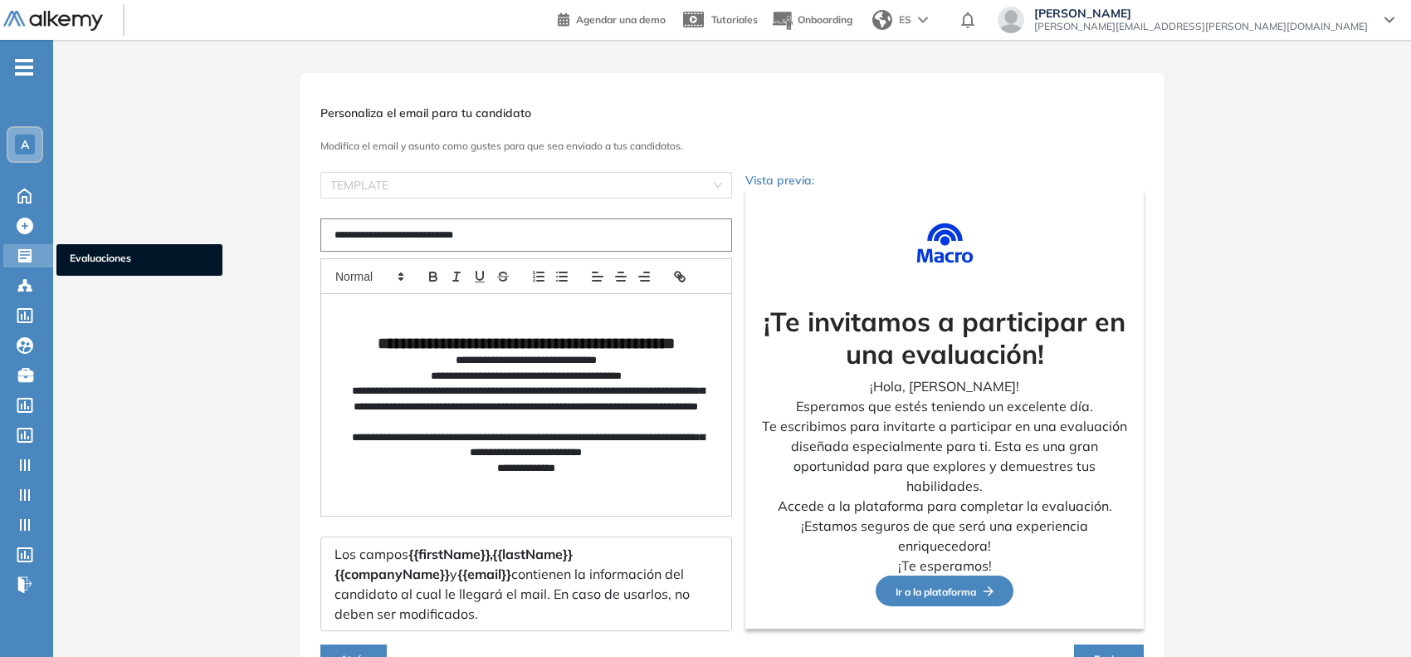
click at [29, 253] on icon at bounding box center [25, 255] width 17 height 17
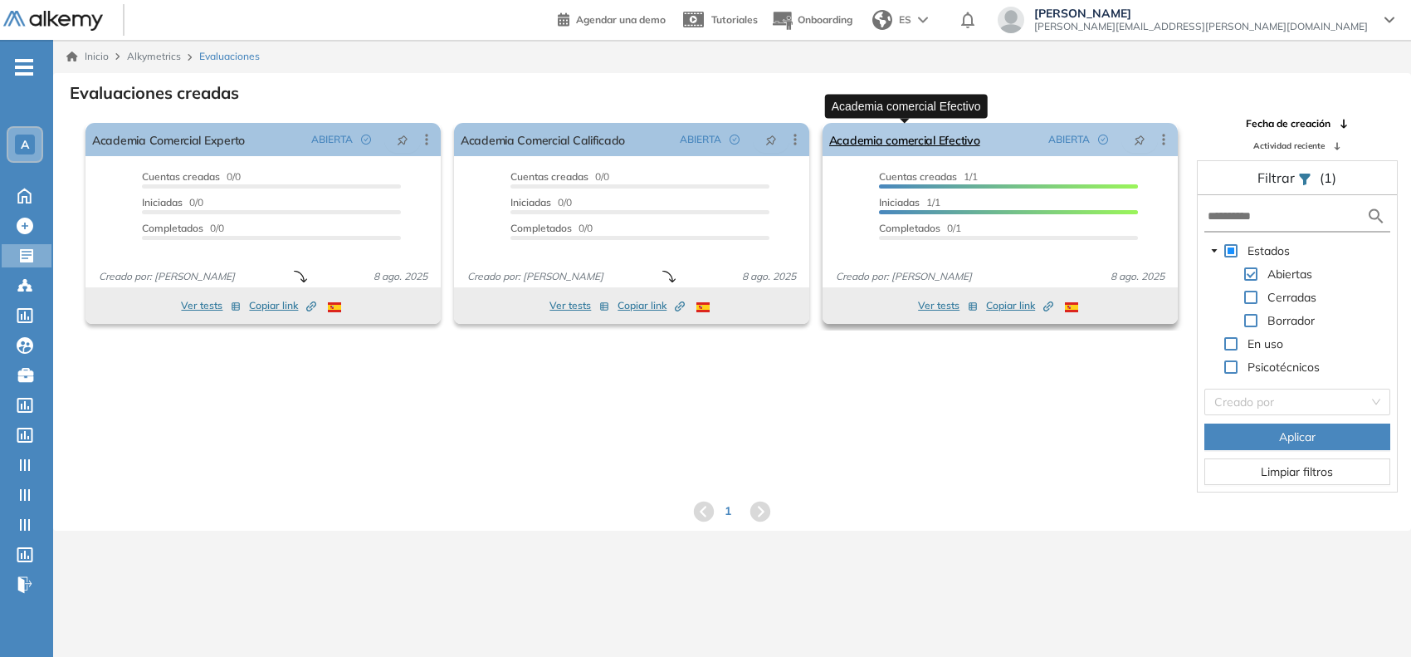
click at [910, 133] on link "Academia comercial Efectivo" at bounding box center [904, 139] width 151 height 33
